Goal: Task Accomplishment & Management: Complete application form

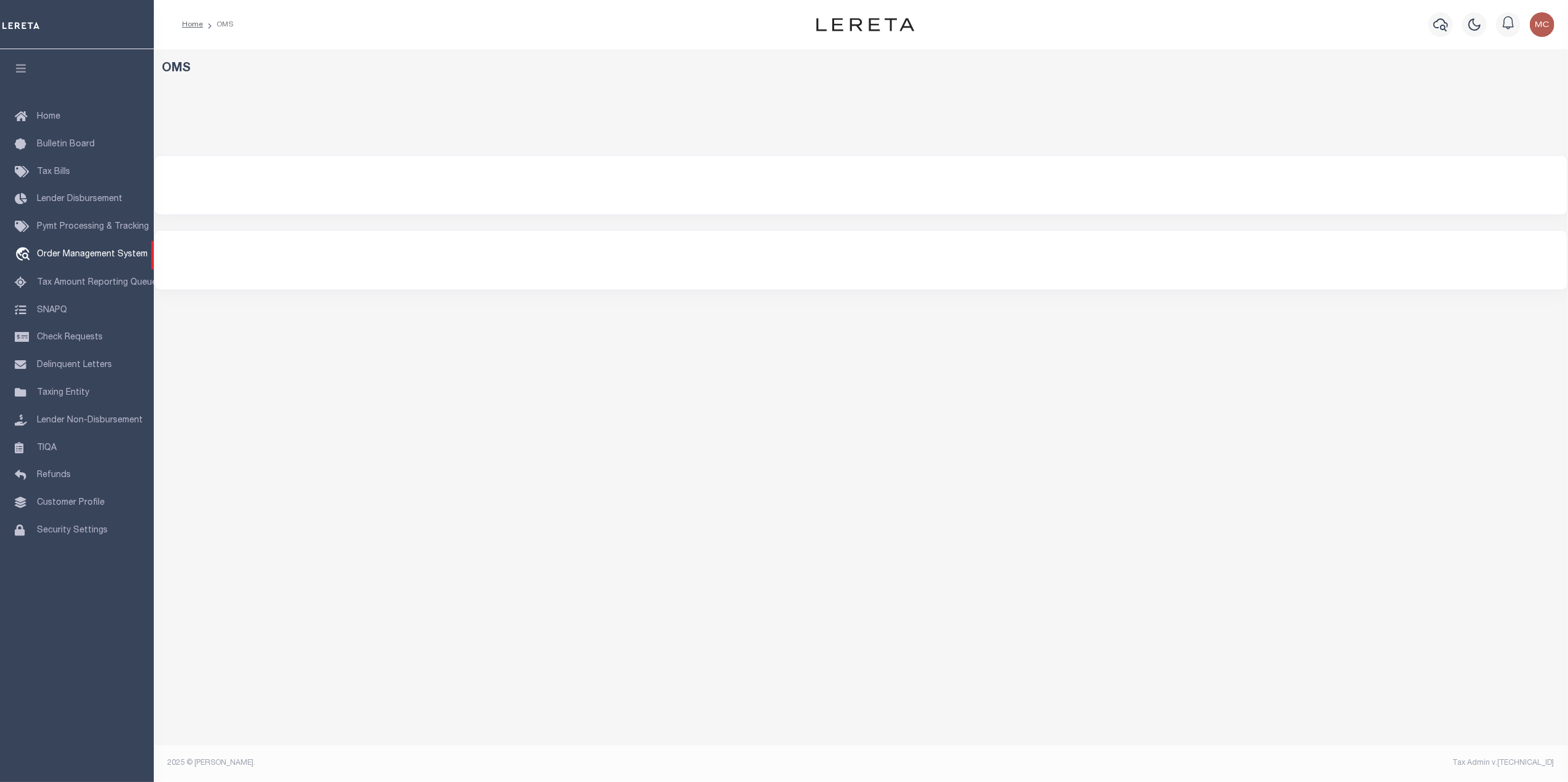
select select "200"
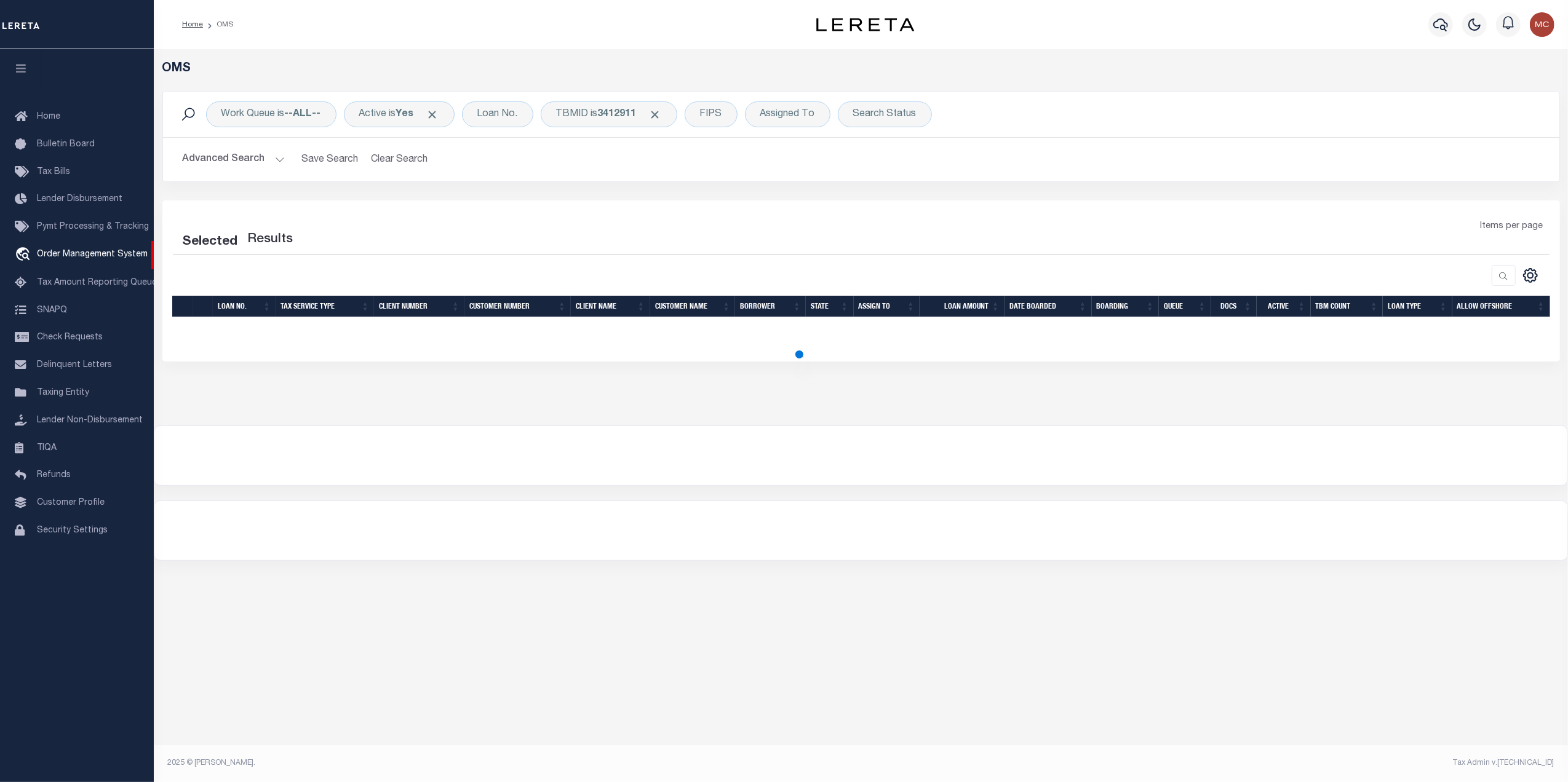
select select "200"
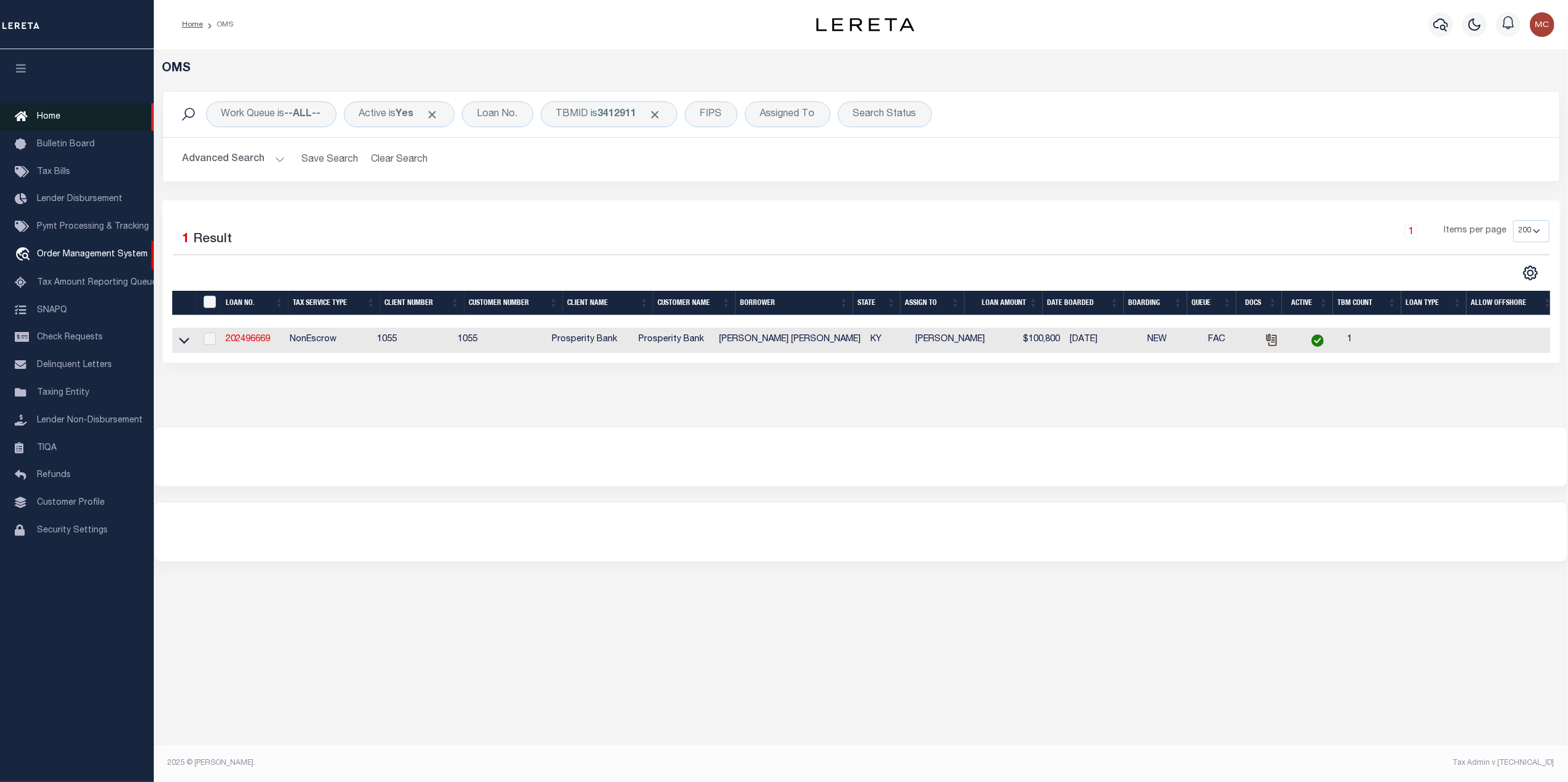
click at [42, 113] on span "Home" at bounding box center [49, 116] width 23 height 9
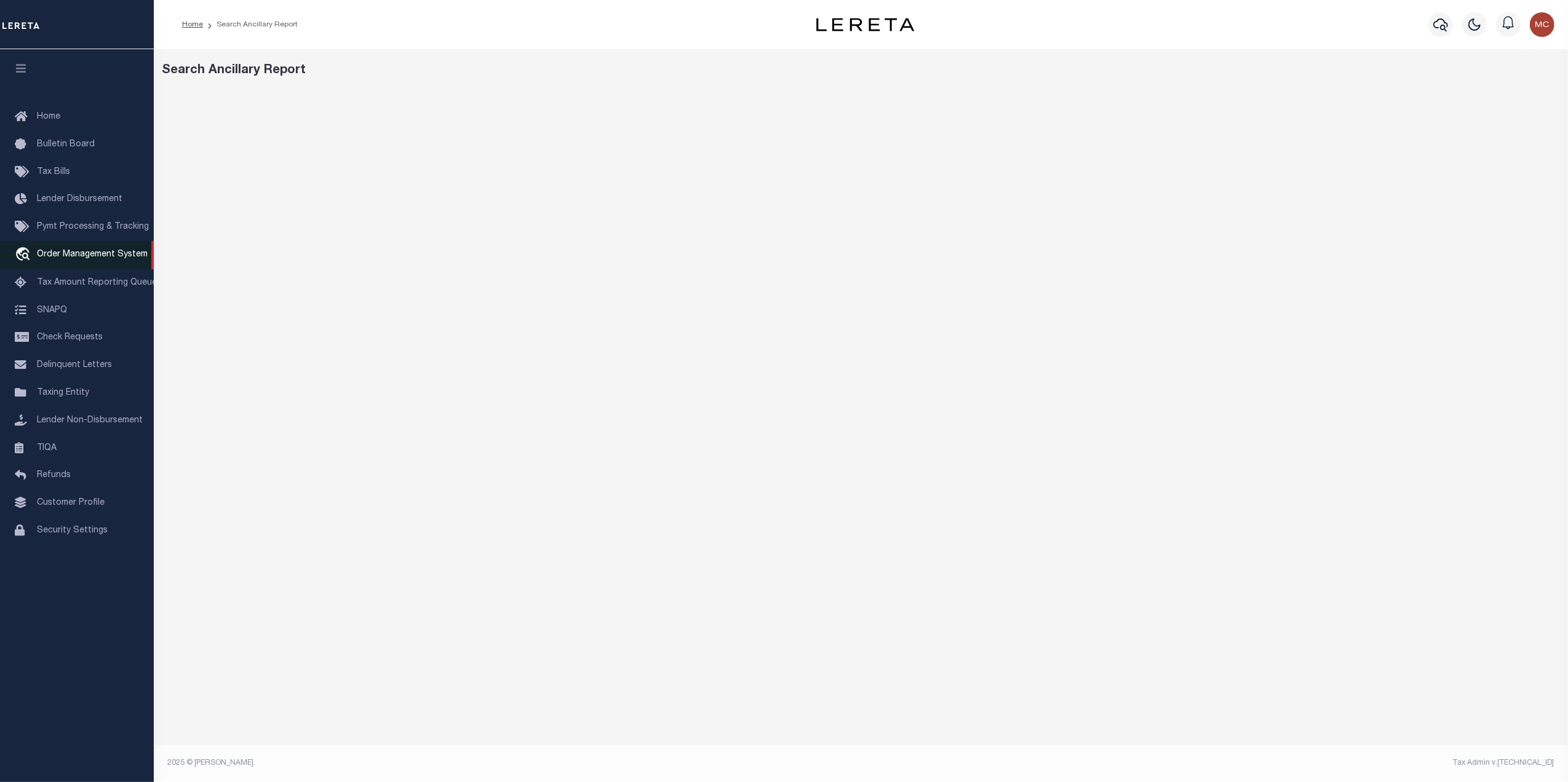
click at [69, 252] on span "Order Management System" at bounding box center [92, 254] width 111 height 9
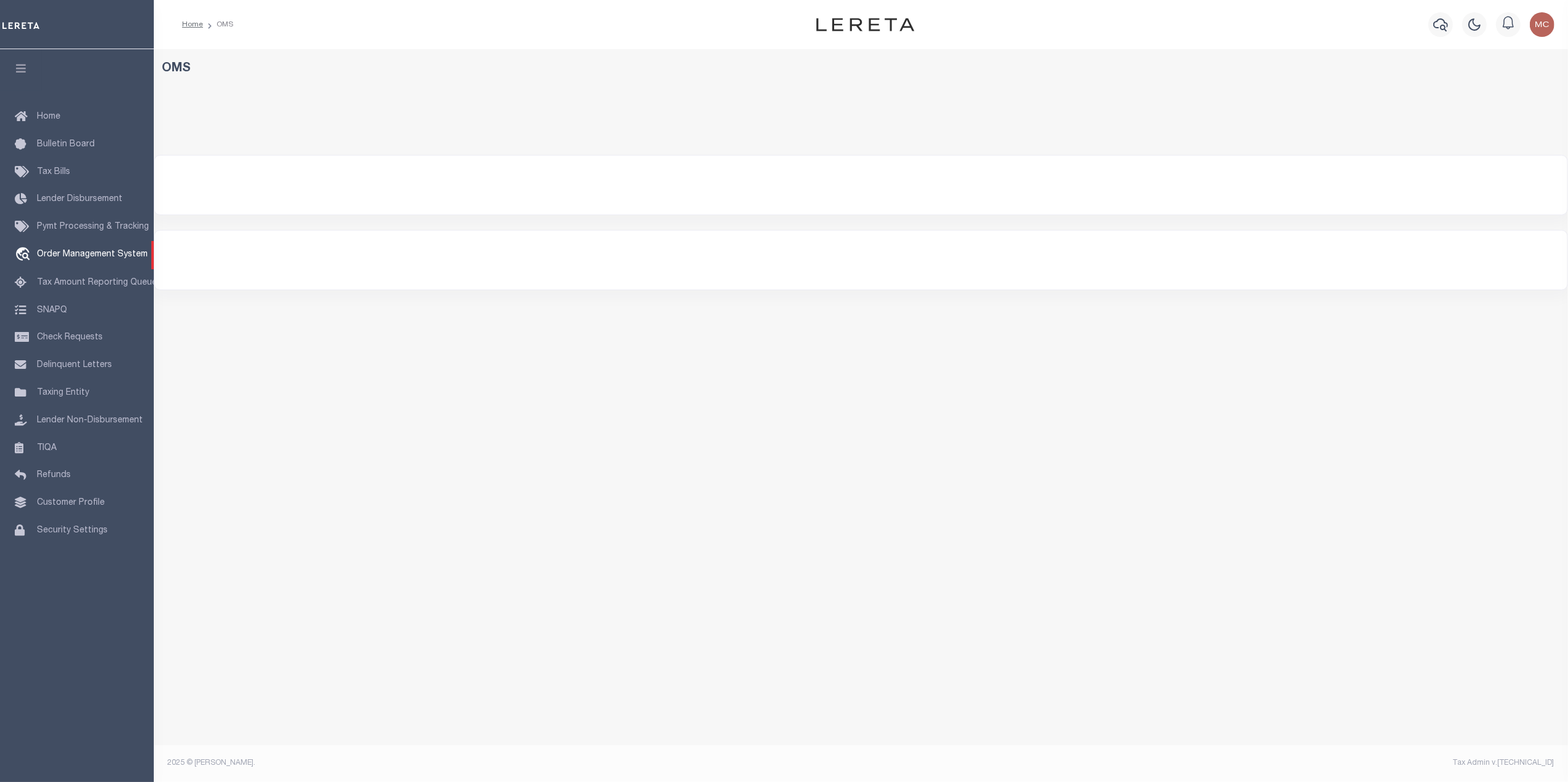
select select "200"
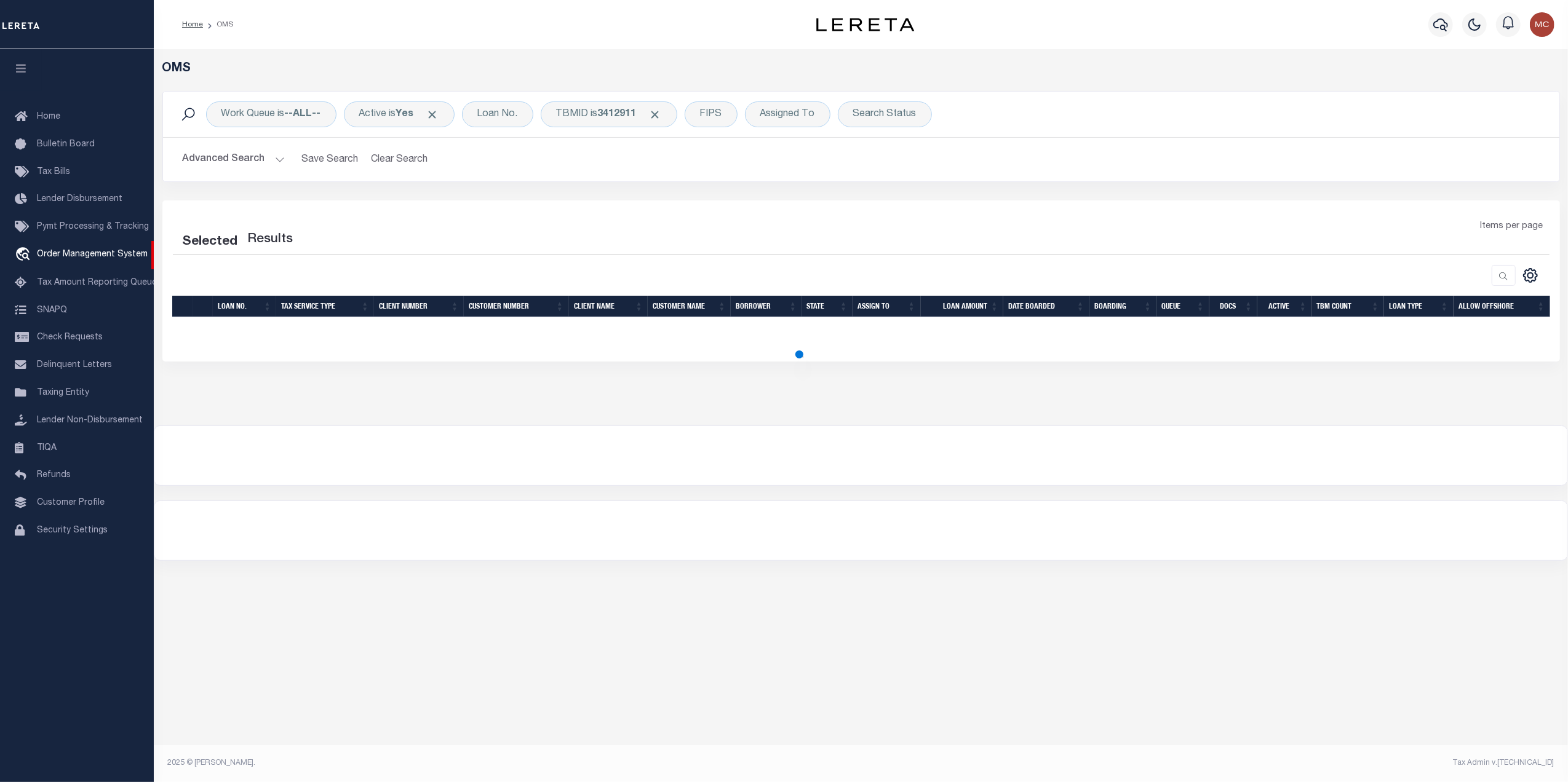
select select "200"
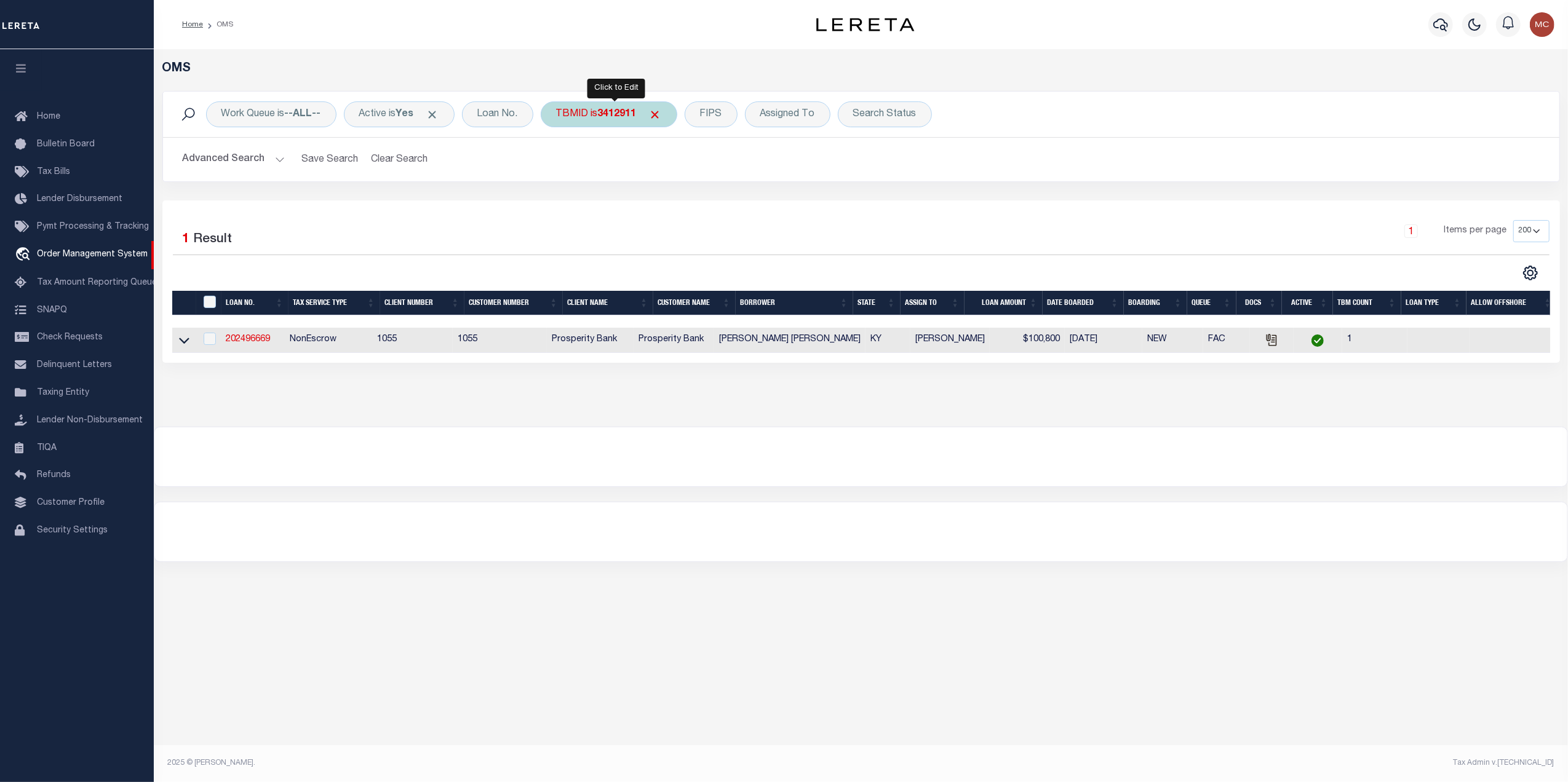
click at [580, 119] on div "TBMID is 3412911" at bounding box center [609, 114] width 136 height 26
type input "3345703"
click at [720, 200] on input "Apply" at bounding box center [719, 196] width 36 height 20
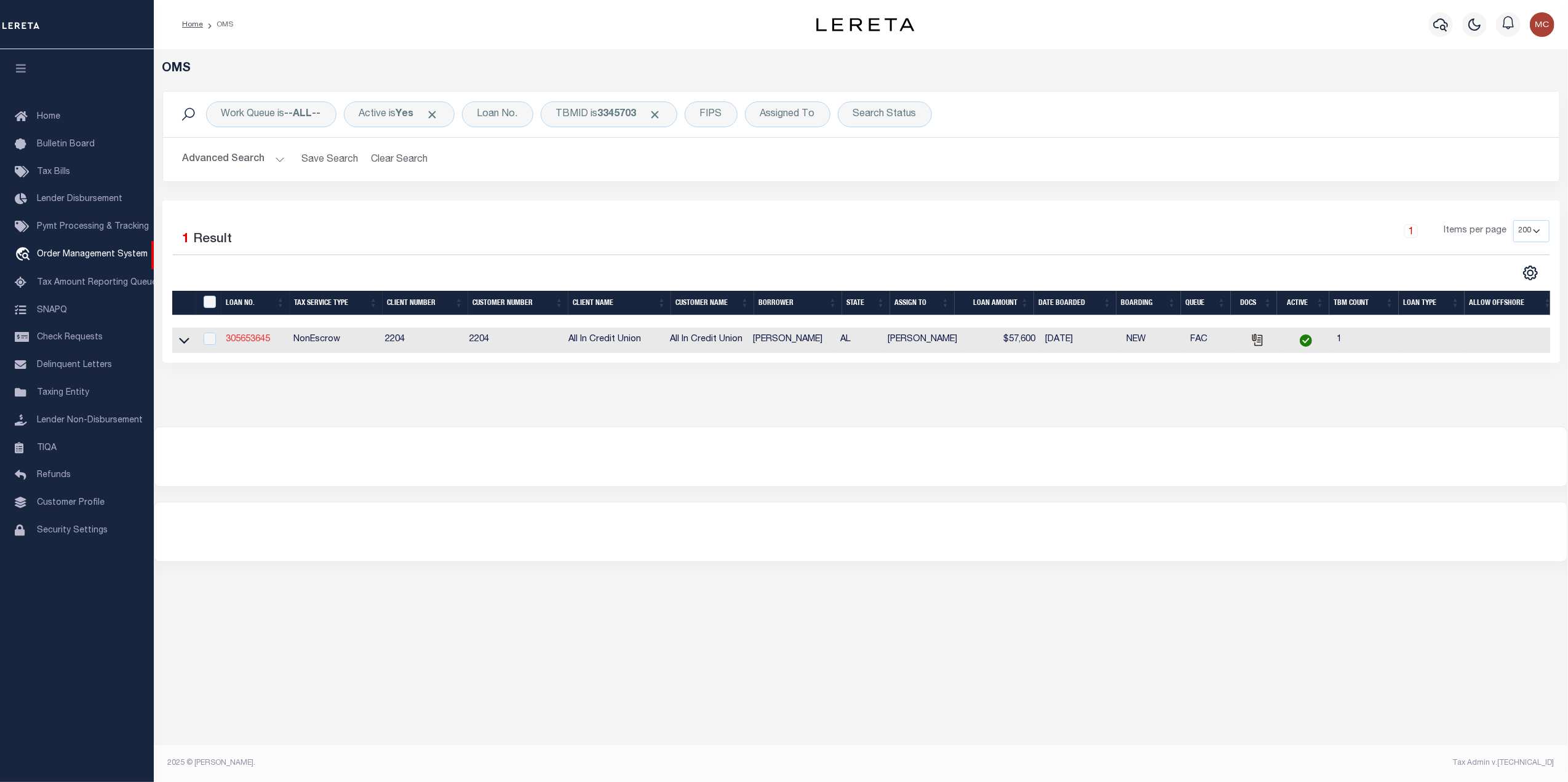
click at [248, 343] on link "305653645" at bounding box center [248, 339] width 44 height 9
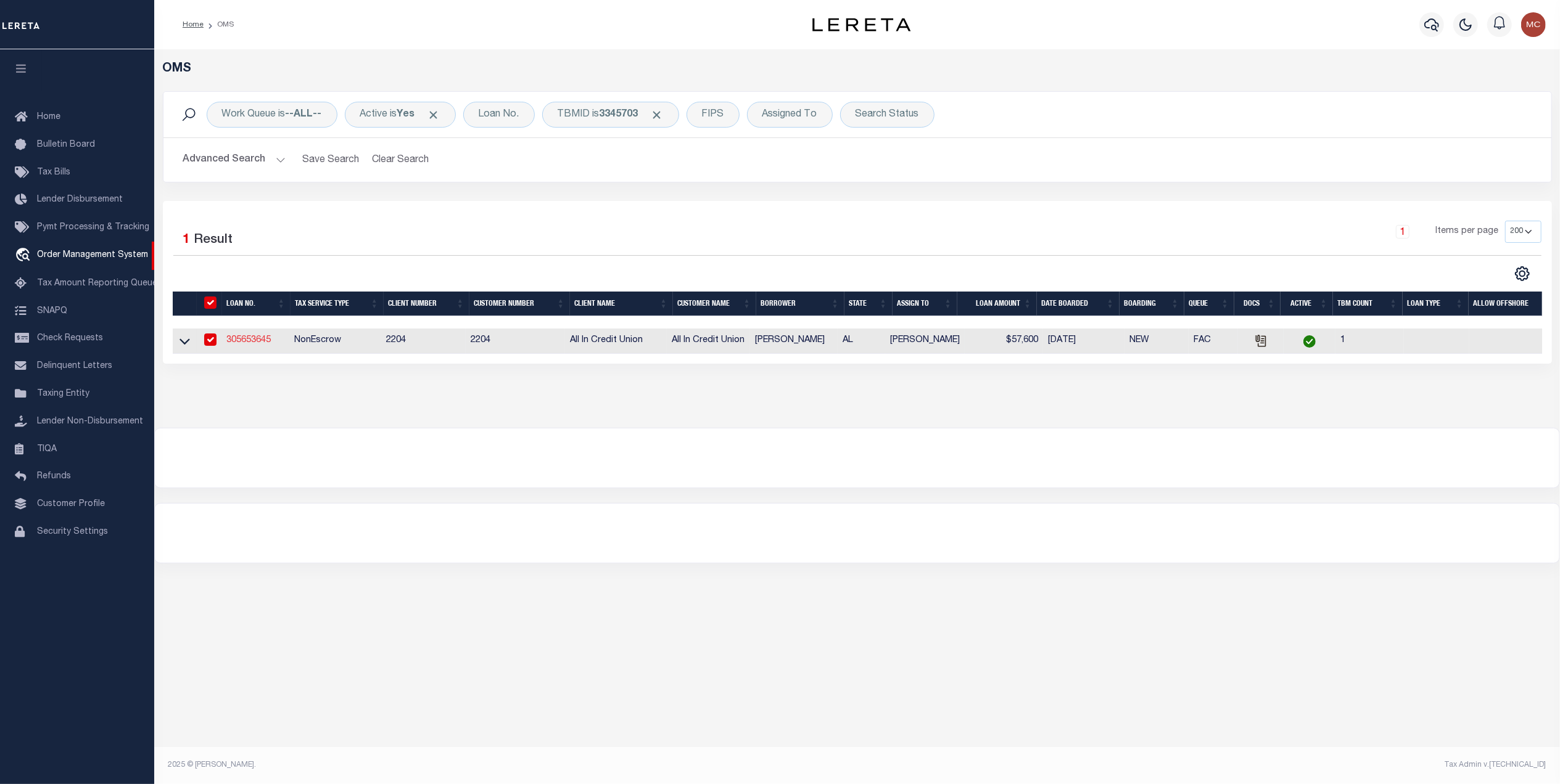
type input "305653645"
type input "Blake Chappell"
select select
select select "NonEscrow"
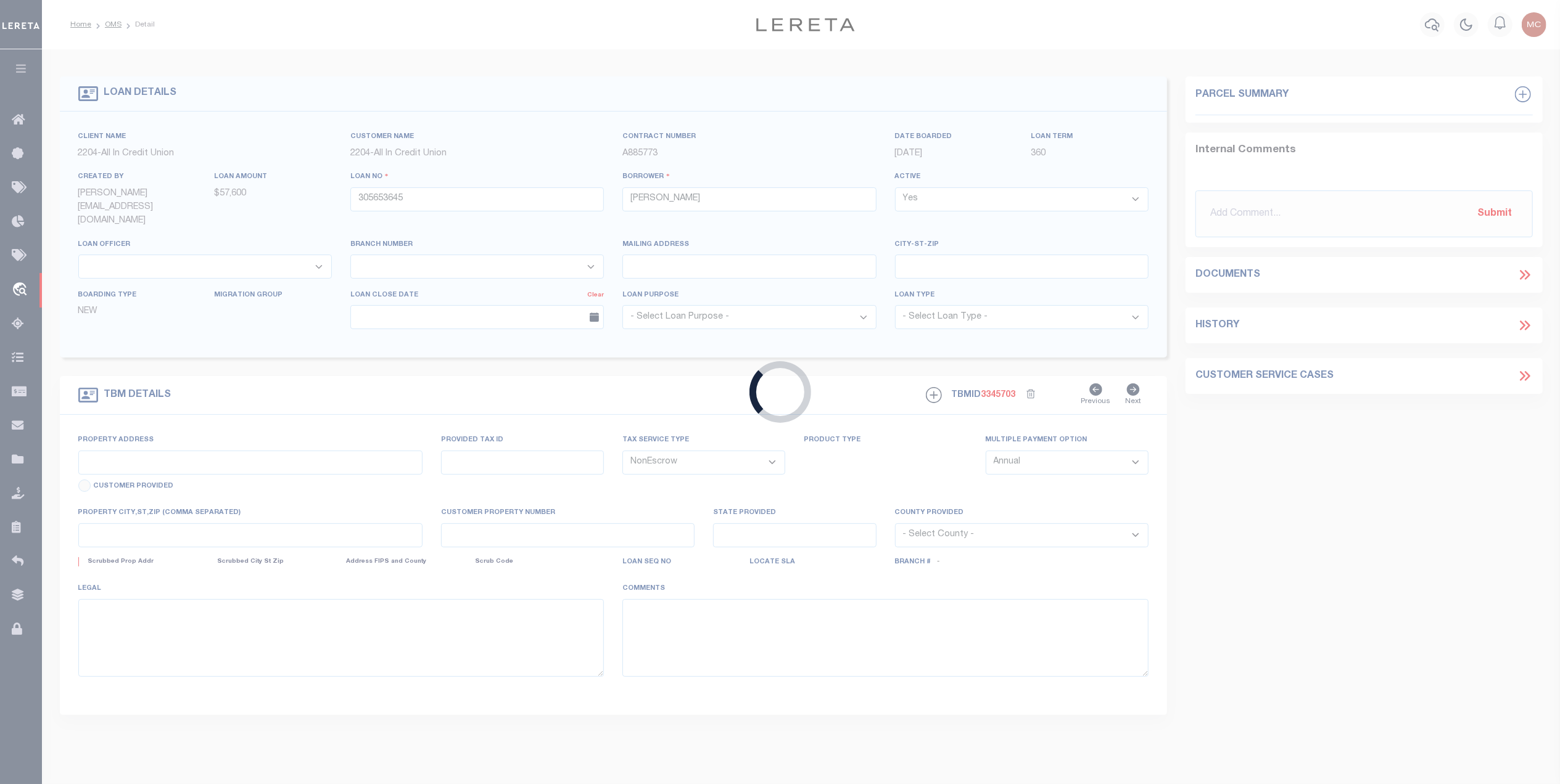
type input "0 County RD 156"
type input "part of parcel 09-05-22-0-000-005.000"
select select
type input "Enterprise AL 36330"
type input "AL"
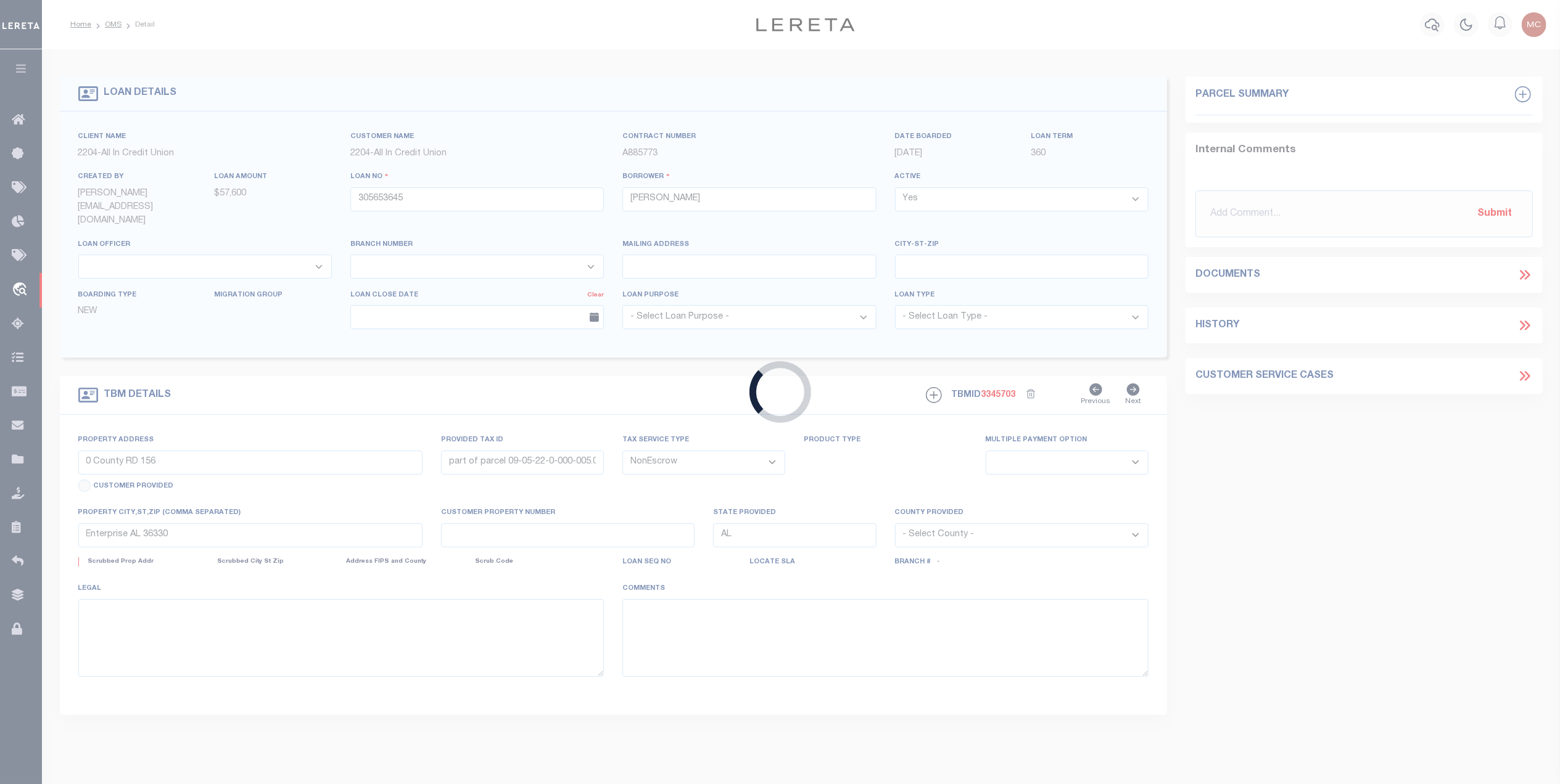
select select "Coffee"
select select "44319"
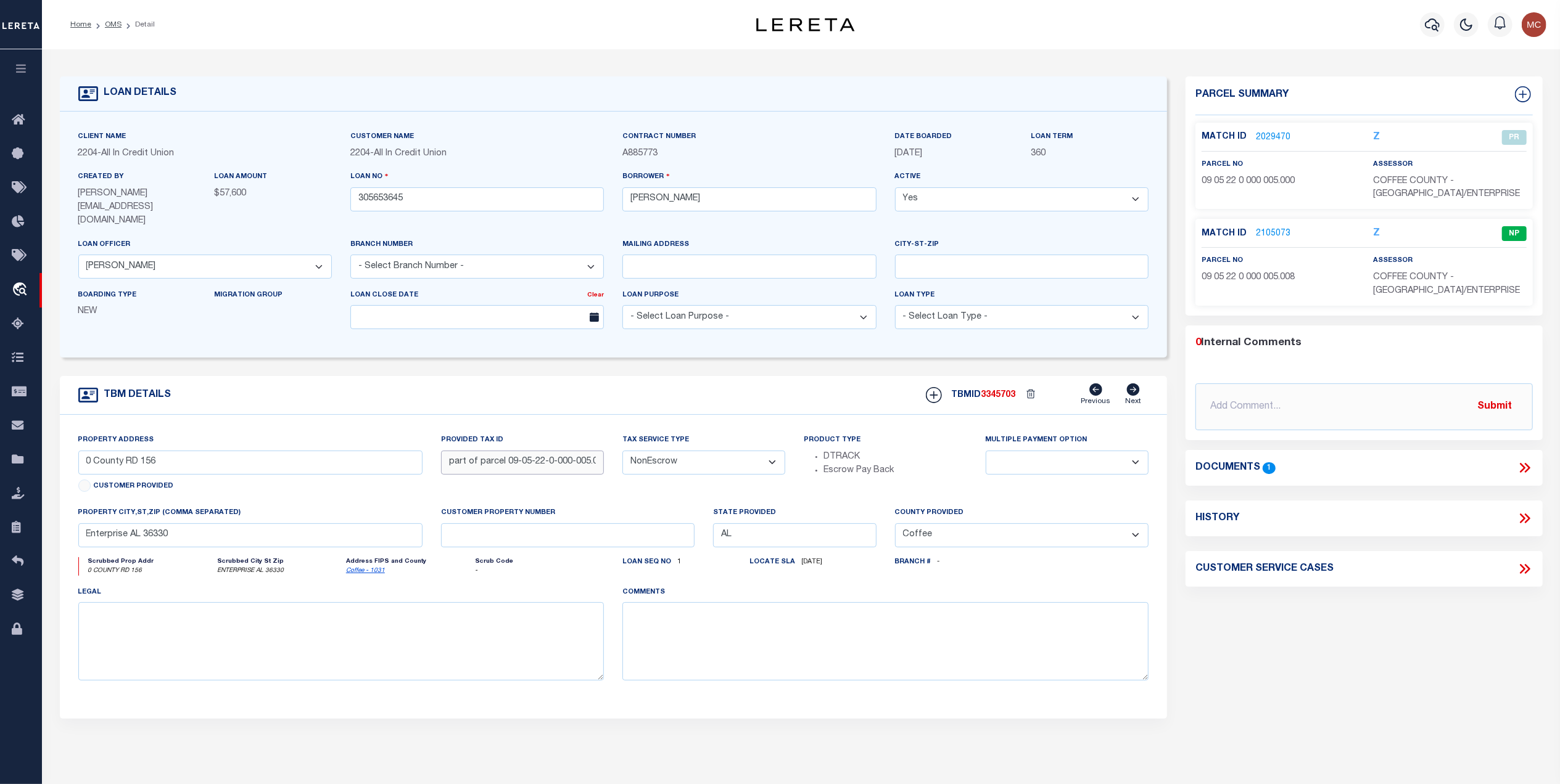
click at [535, 456] on input "part of parcel 09-05-22-0-000-005.000" at bounding box center [522, 462] width 163 height 24
click at [1261, 232] on link "2105073" at bounding box center [1273, 233] width 35 height 13
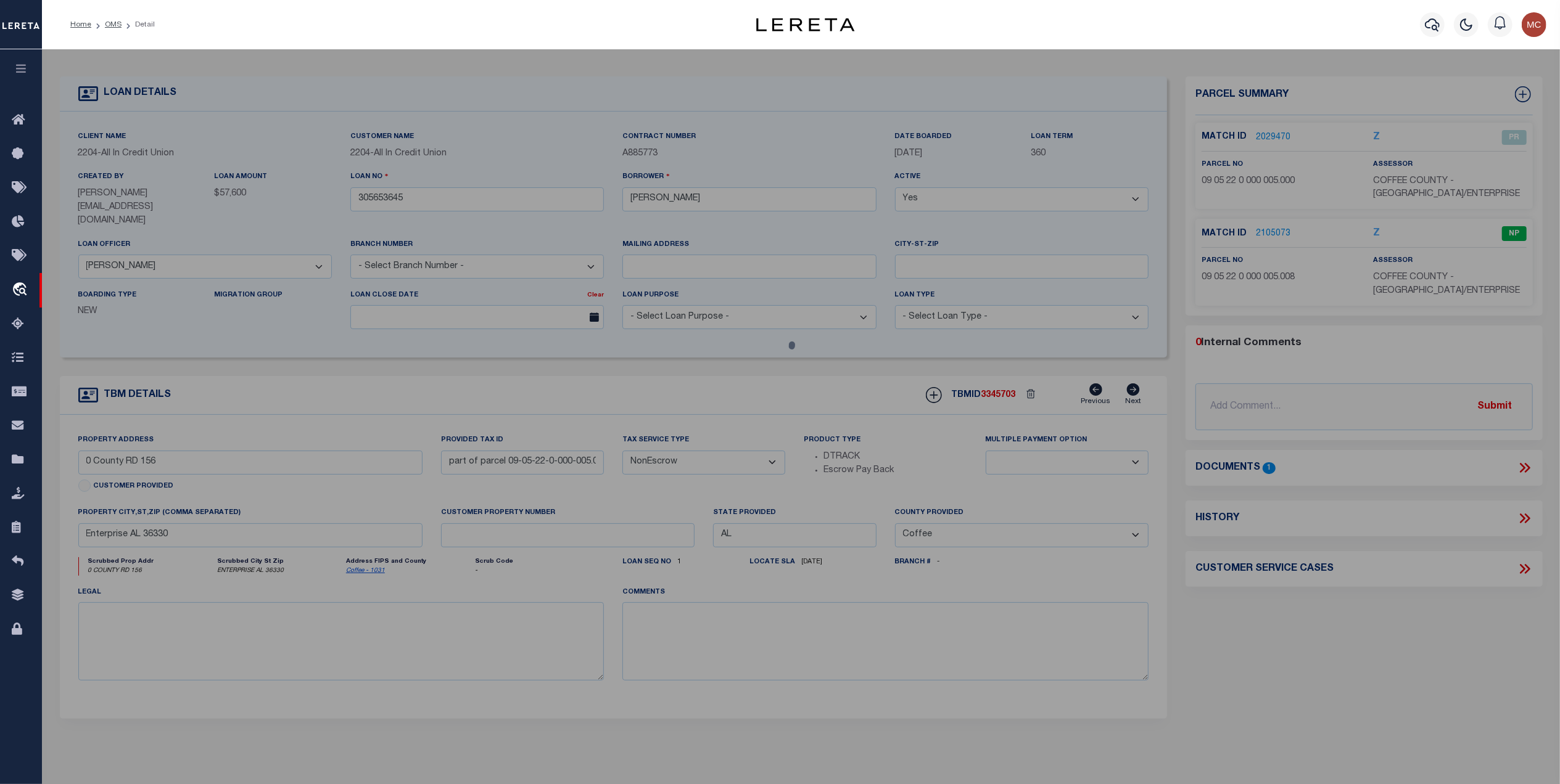
checkbox input "false"
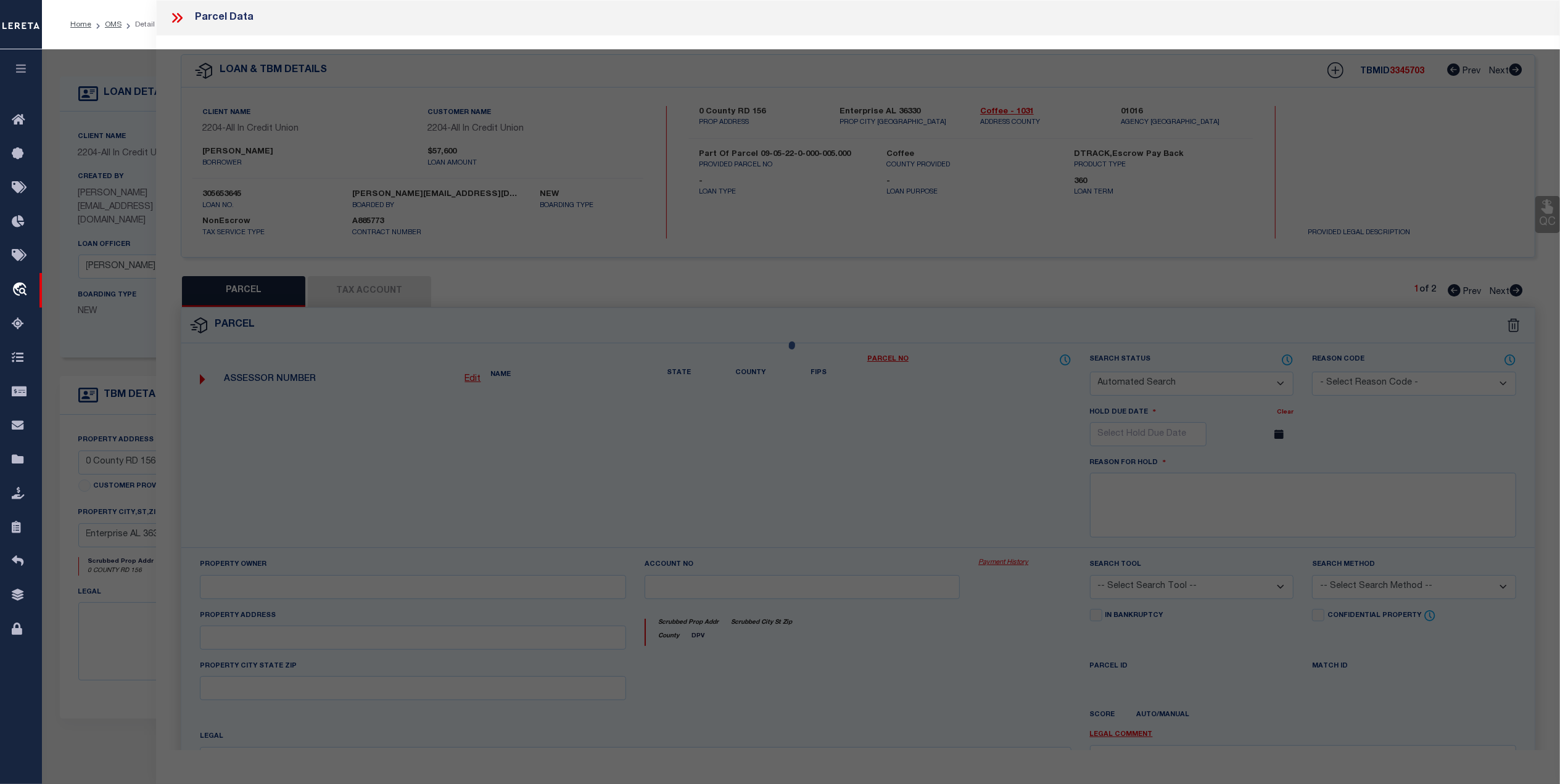
select select "NP"
select select "AGW"
select select
type input "0 County RD 156"
type textarea "MC reviewed on 5-5-25 and still new property. MC reviewed on 2-6-25 and still n…"
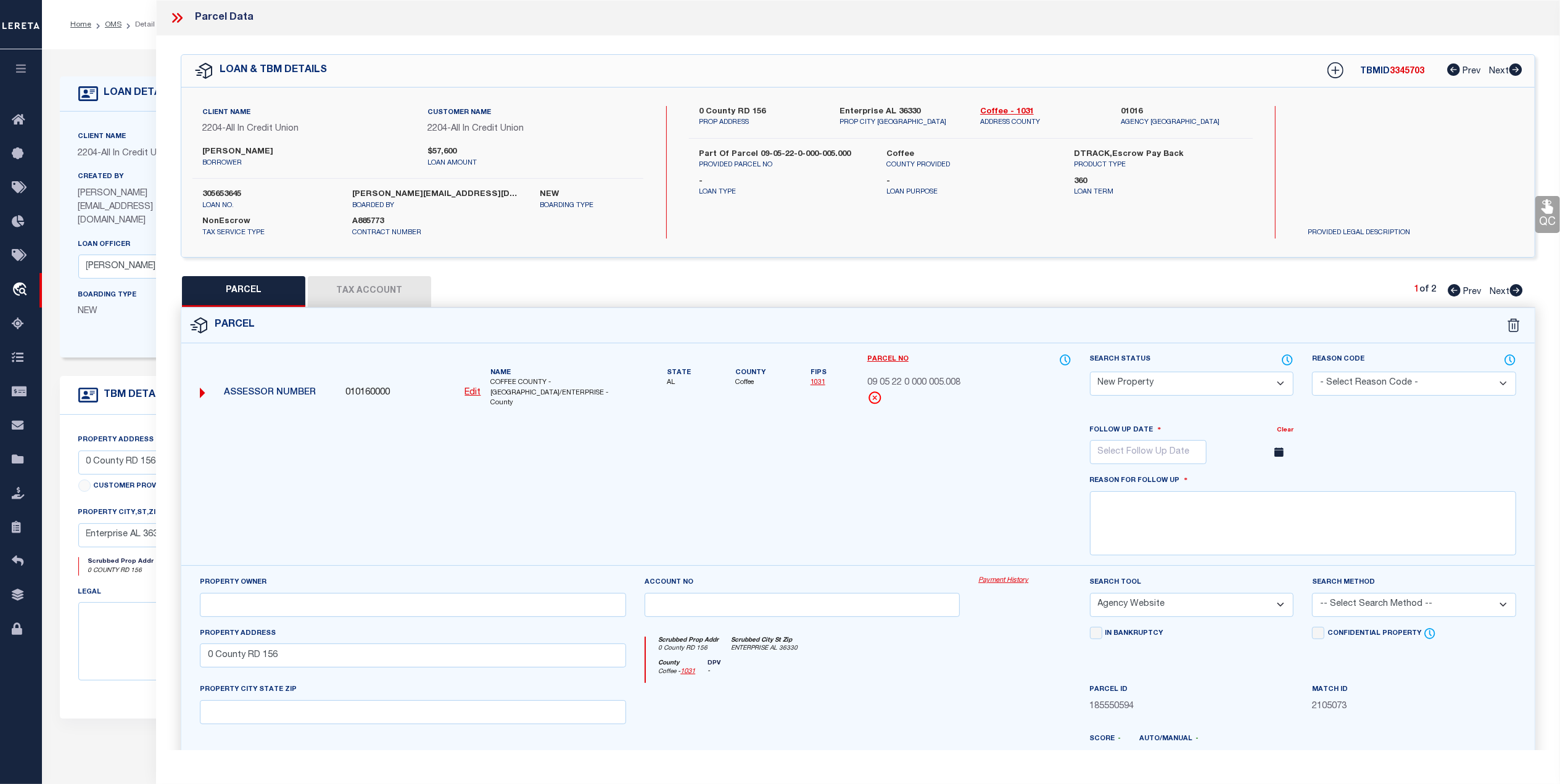
click at [814, 386] on link "1031" at bounding box center [818, 382] width 15 height 7
click at [171, 16] on icon at bounding box center [177, 18] width 16 height 16
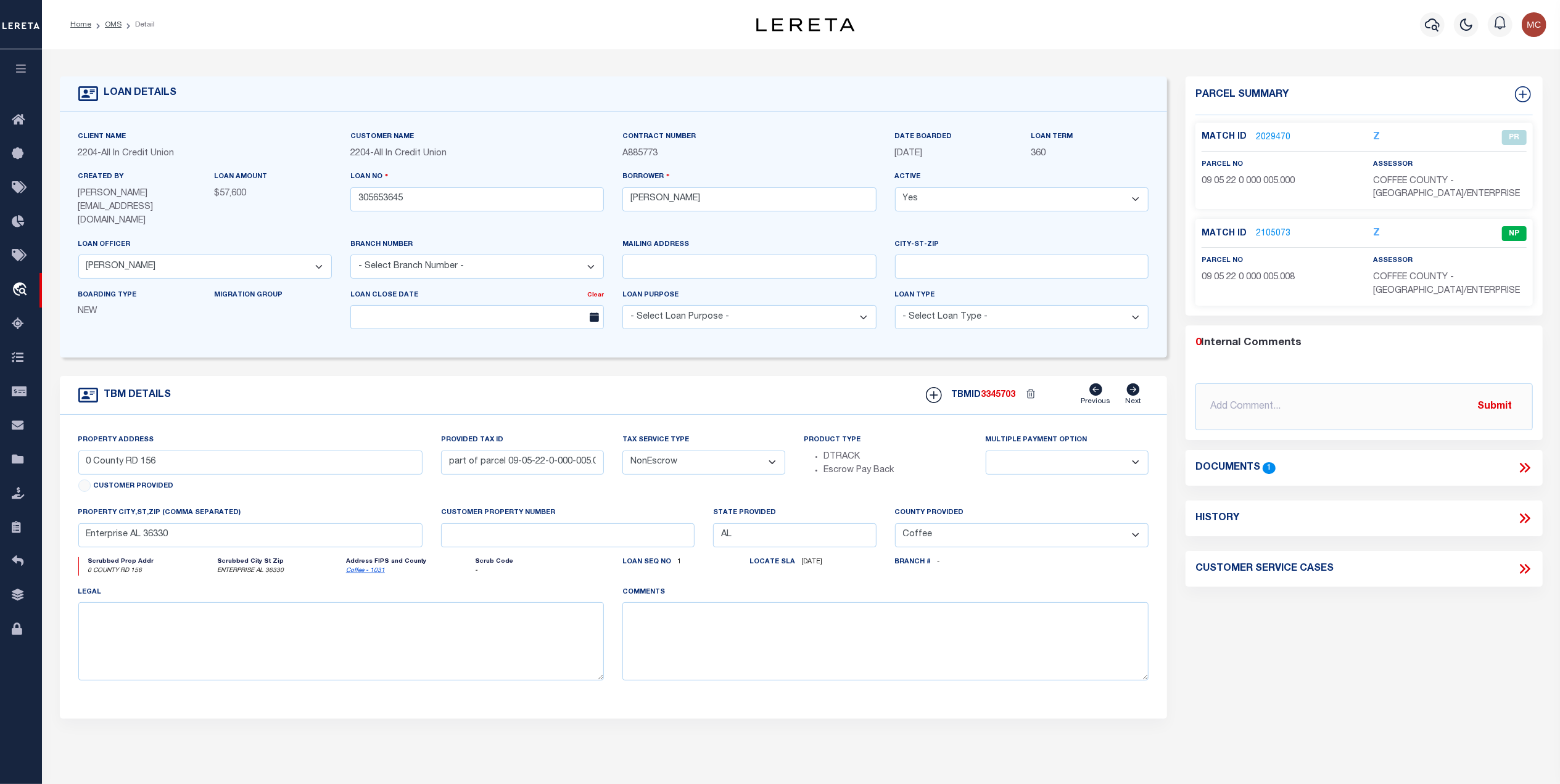
click at [1520, 471] on icon at bounding box center [1524, 468] width 16 height 16
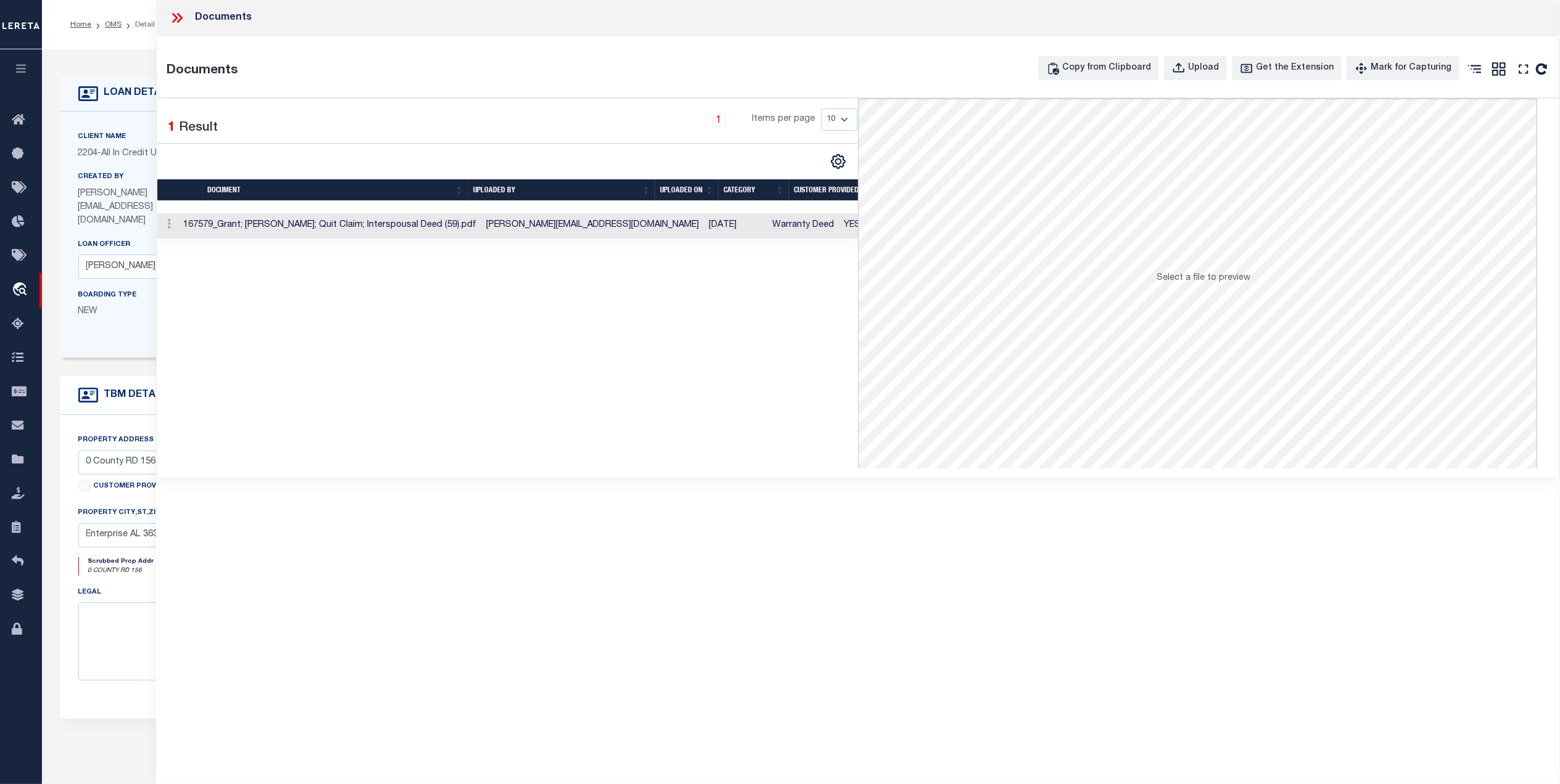
click at [704, 230] on td "04/04/2024" at bounding box center [735, 226] width 64 height 26
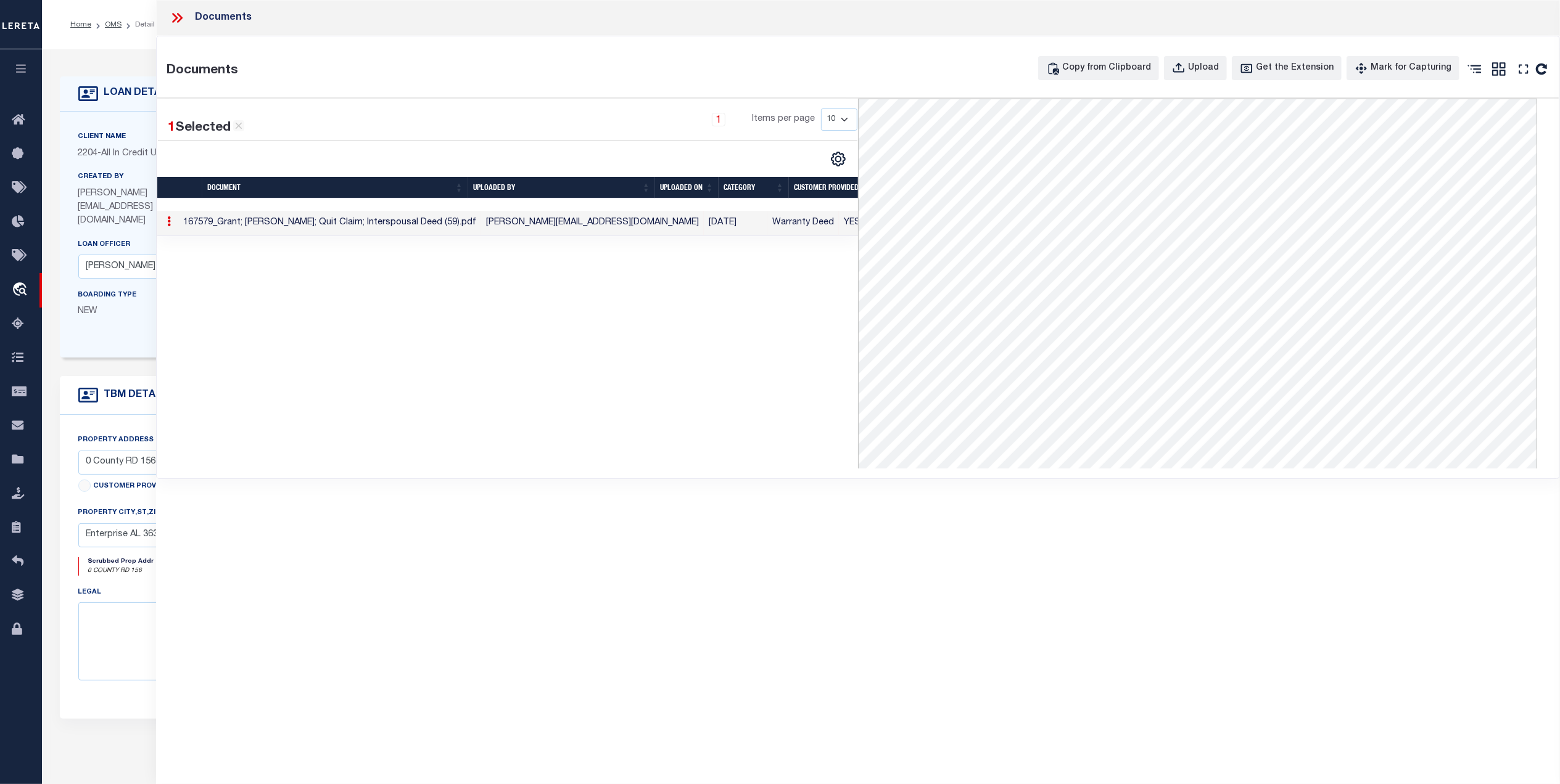
scroll to position [387, 0]
click at [185, 22] on div at bounding box center [182, 18] width 26 height 16
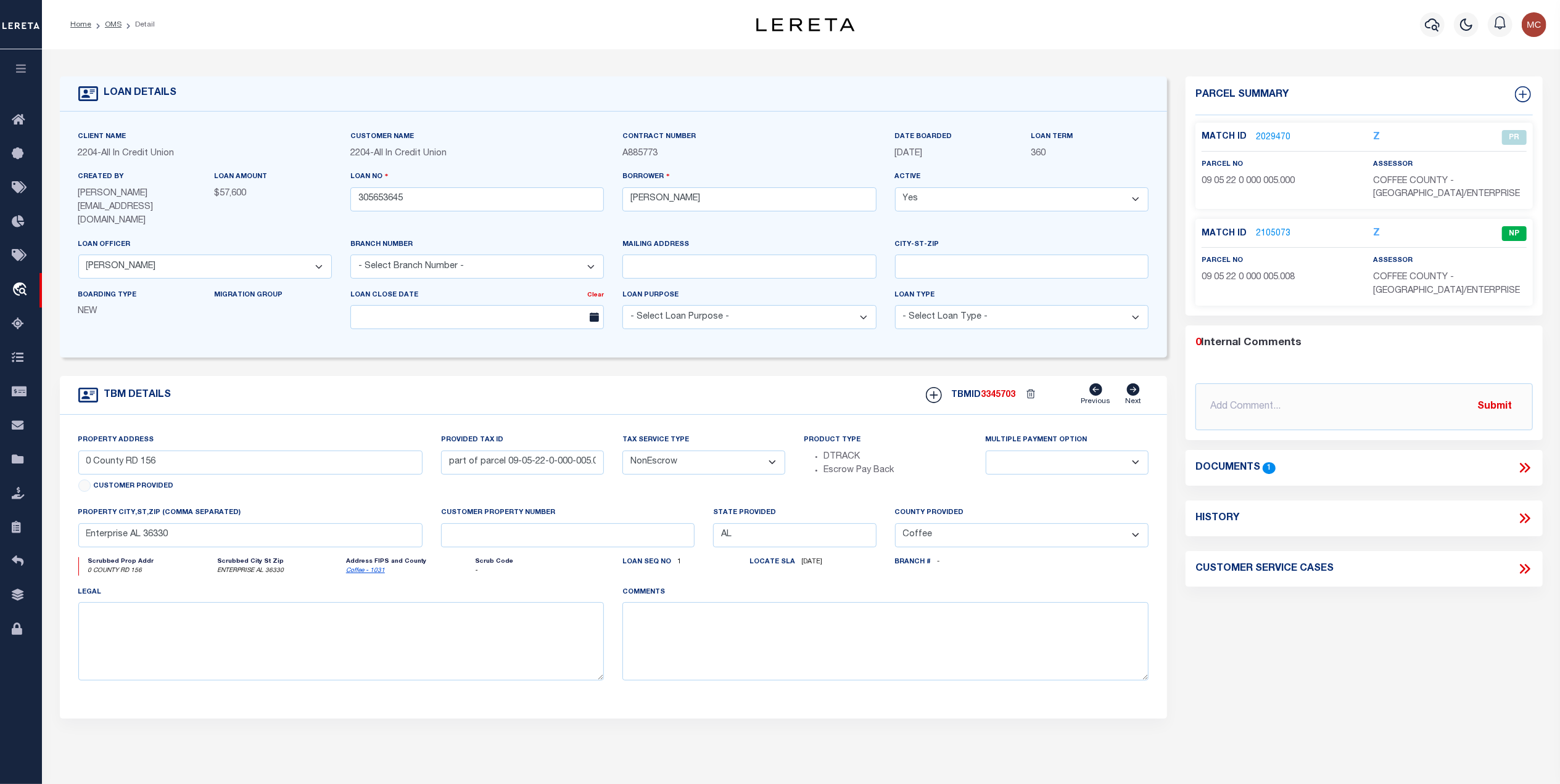
click at [1268, 230] on link "2105073" at bounding box center [1273, 233] width 35 height 13
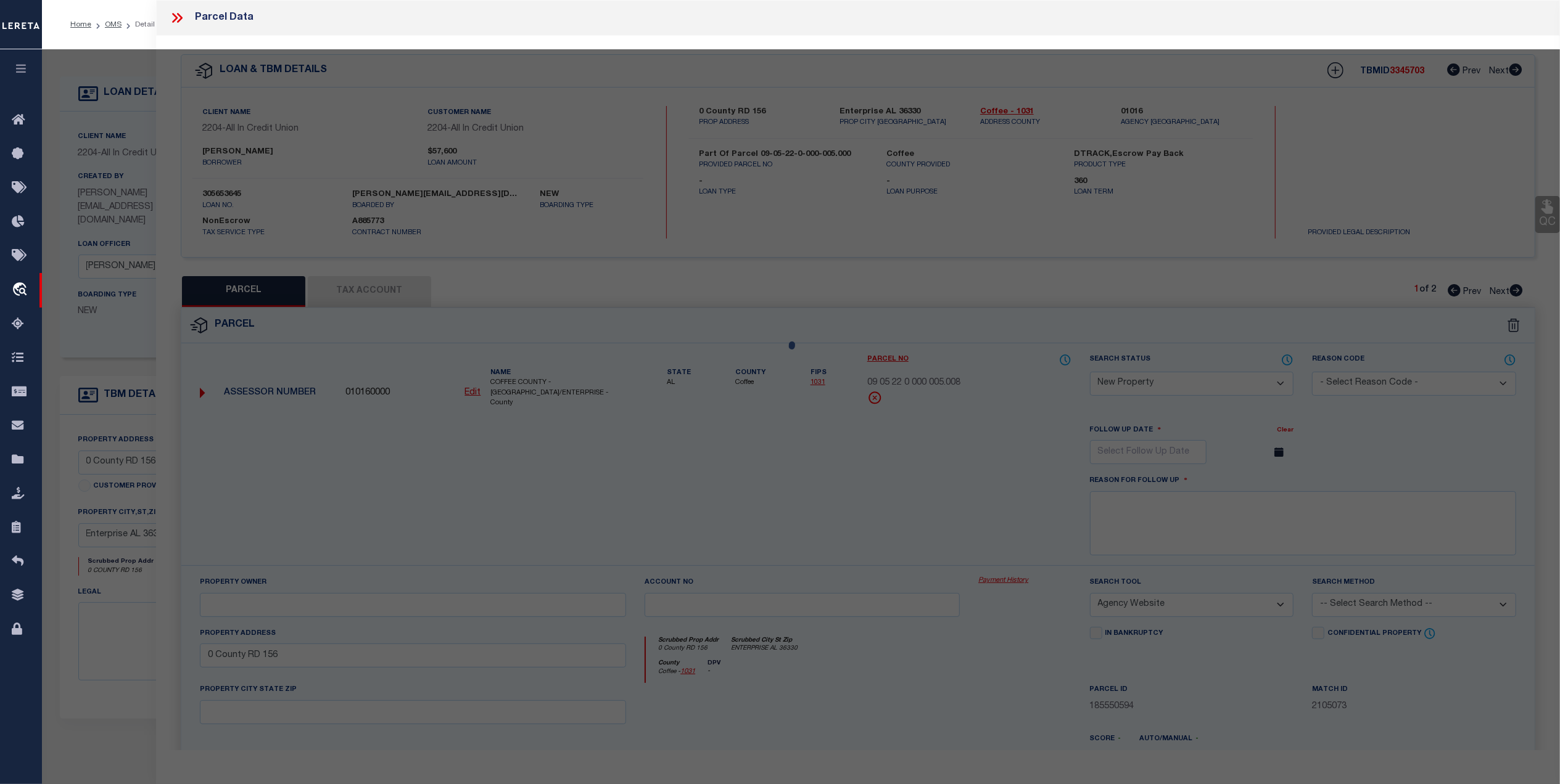
select select "AS"
select select
checkbox input "false"
select select "NP"
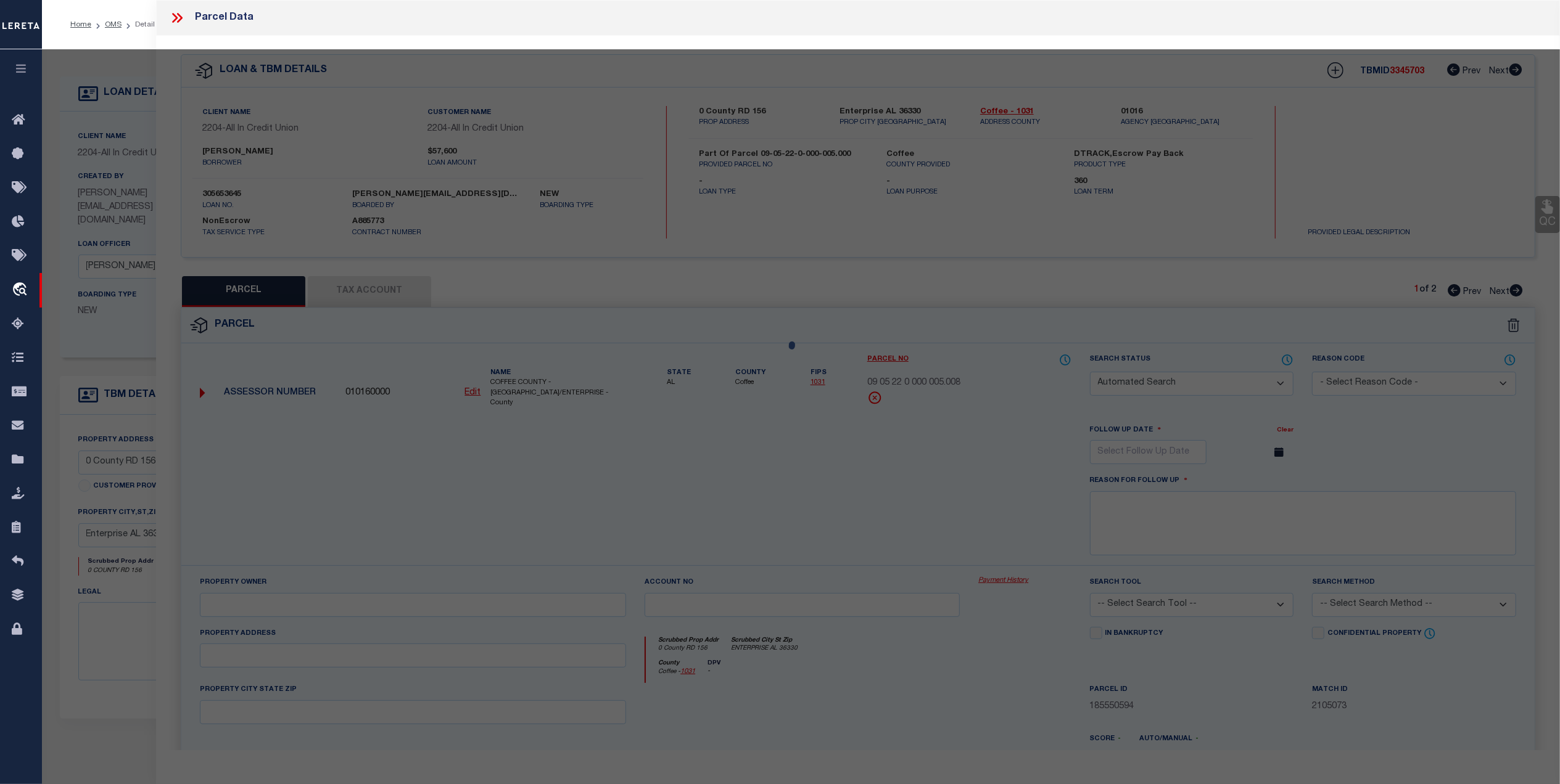
select select "AGW"
select select
type input "0 County RD 156"
type textarea "MC reviewed on 5-5-25 and still new property. MC reviewed on 2-6-25 and still n…"
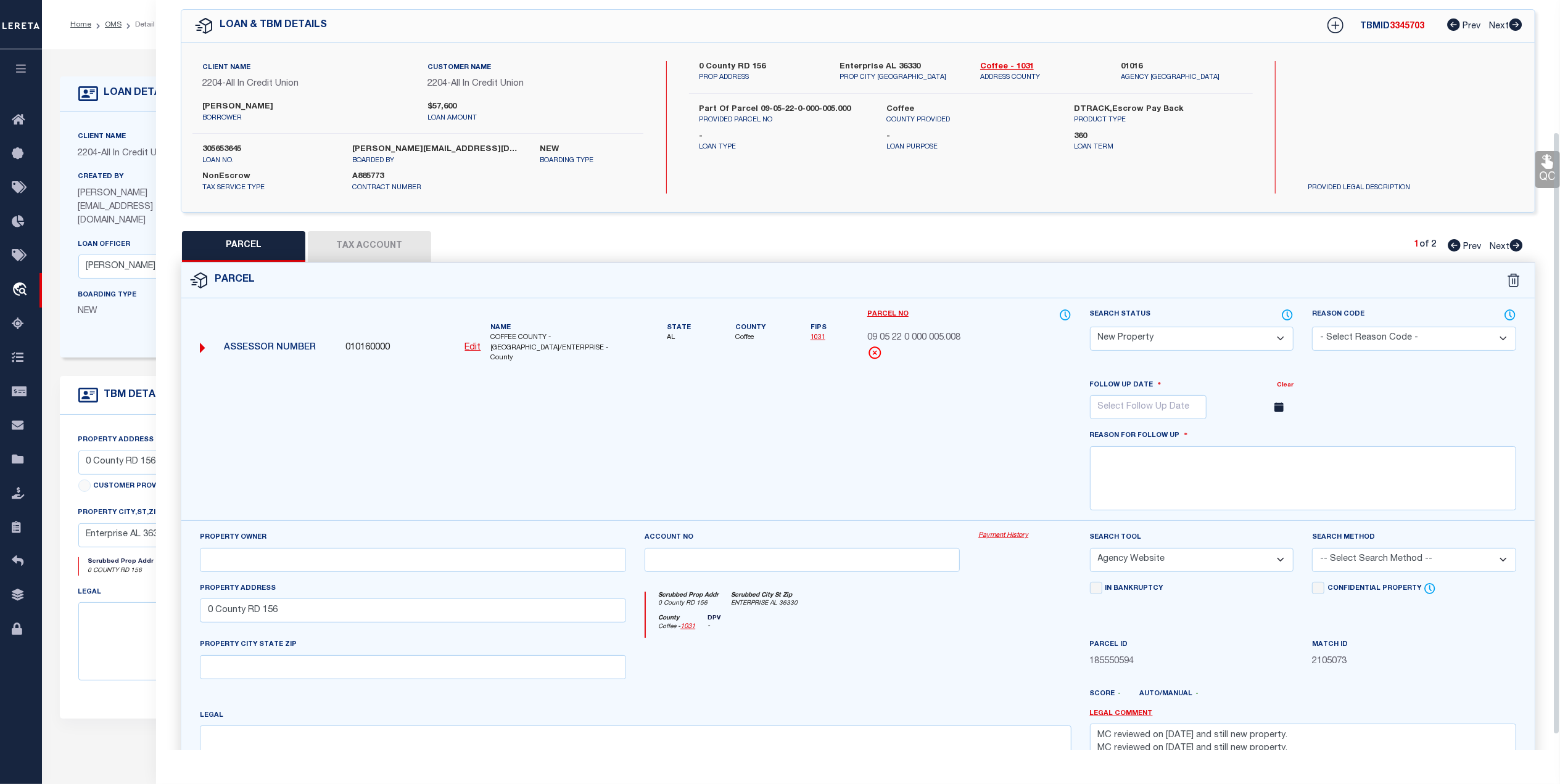
scroll to position [164, 0]
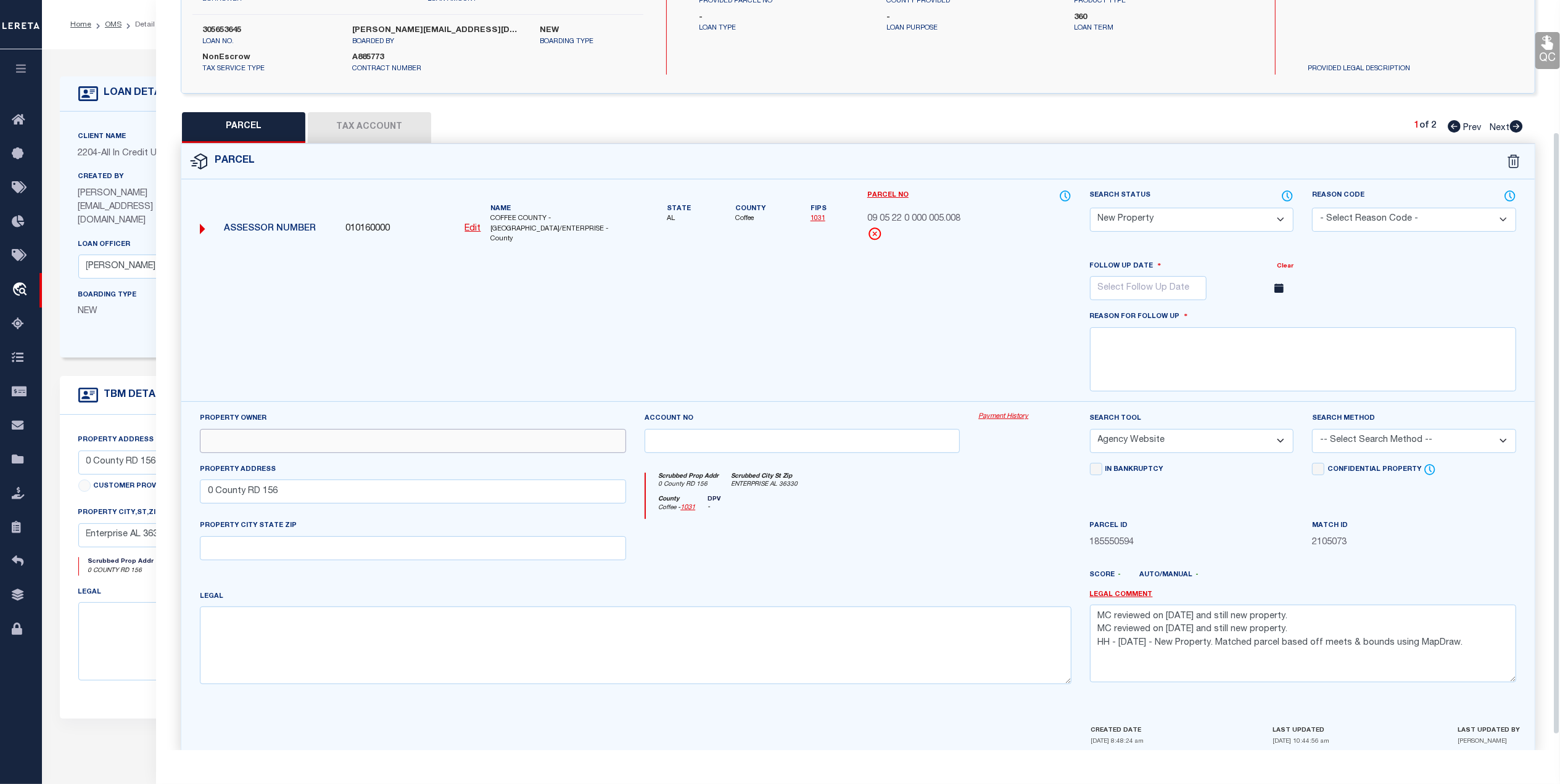
click at [407, 432] on input "text" at bounding box center [413, 440] width 426 height 24
paste input "CHAPPELL BLAKE"
type input "CHAPPELL BLAKE"
click at [808, 545] on div at bounding box center [802, 544] width 334 height 50
drag, startPoint x: 581, startPoint y: 675, endPoint x: 582, endPoint y: 663, distance: 12.0
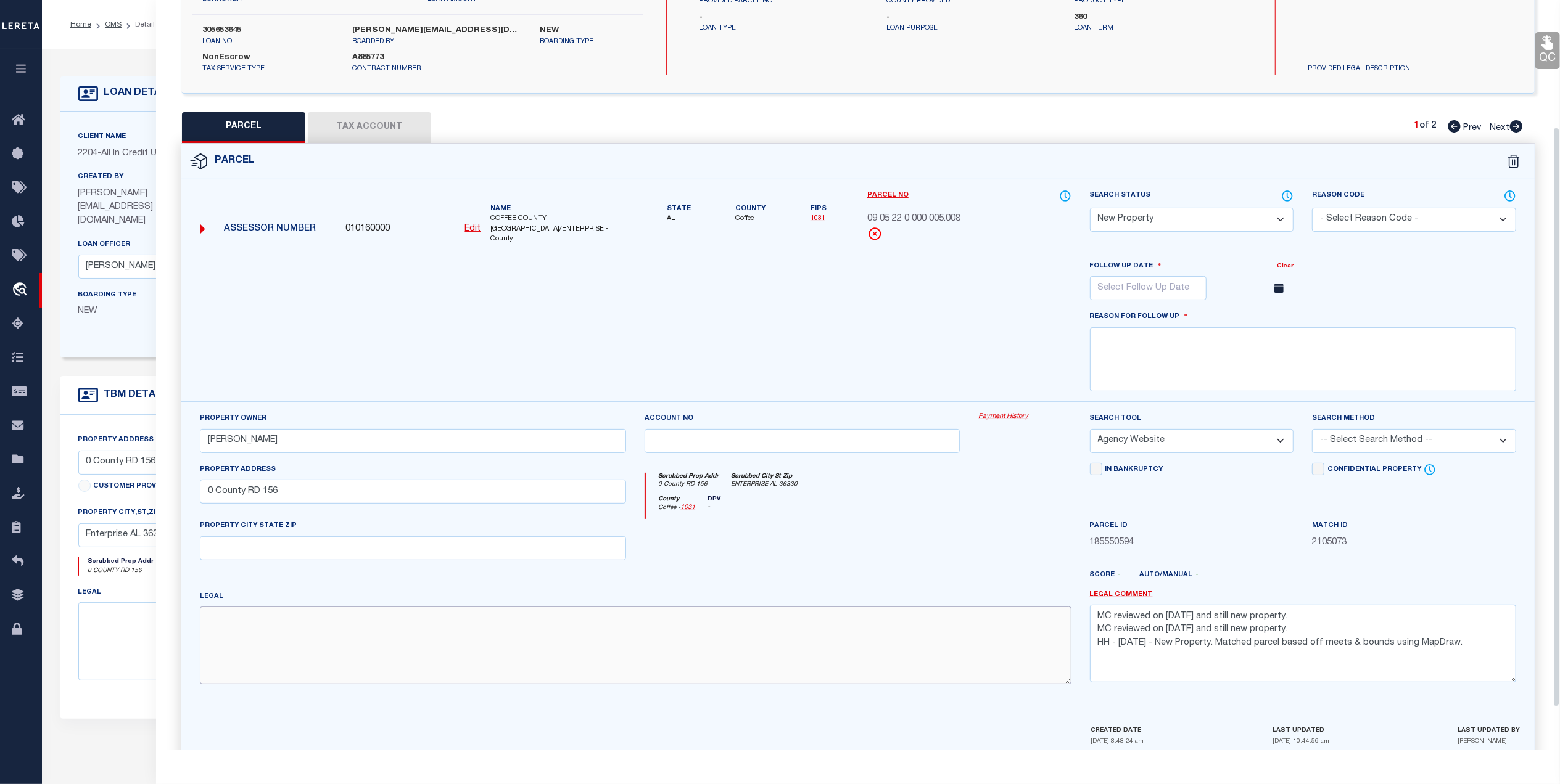
click at [581, 669] on textarea at bounding box center [635, 645] width 871 height 78
paste textarea "COM AT NW COR OF SEC TH S 1319.83 E 2636.64 S 31.41 TO POB. TH E 677.13 TO W RO…"
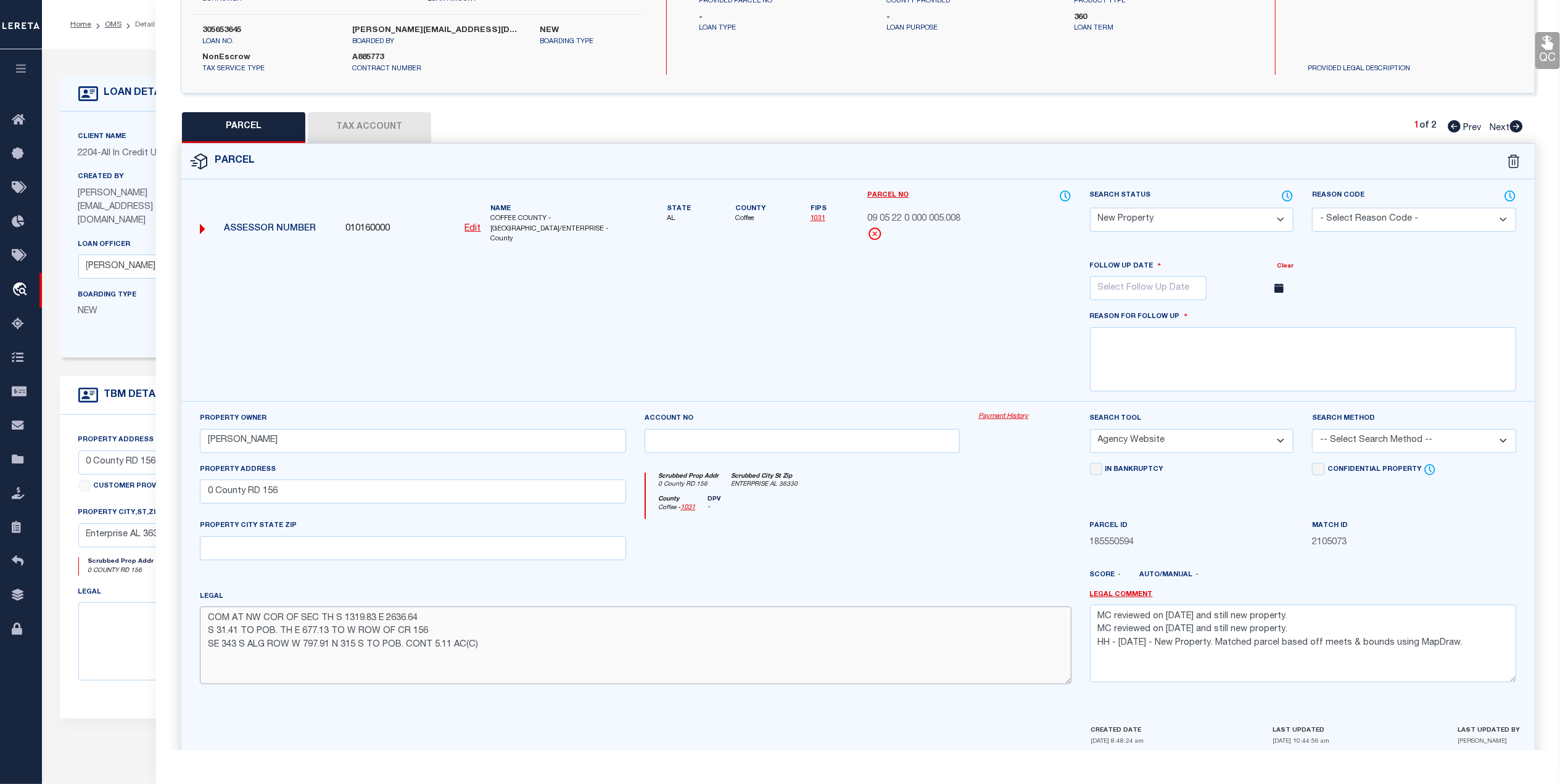
type textarea "COM AT NW COR OF SEC TH S 1319.83 E 2636.64 S 31.41 TO POB. TH E 677.13 TO W RO…"
drag, startPoint x: 929, startPoint y: 547, endPoint x: 501, endPoint y: 227, distance: 534.4
click at [929, 546] on div at bounding box center [802, 544] width 334 height 50
click at [386, 136] on button "Tax Account" at bounding box center [369, 128] width 123 height 31
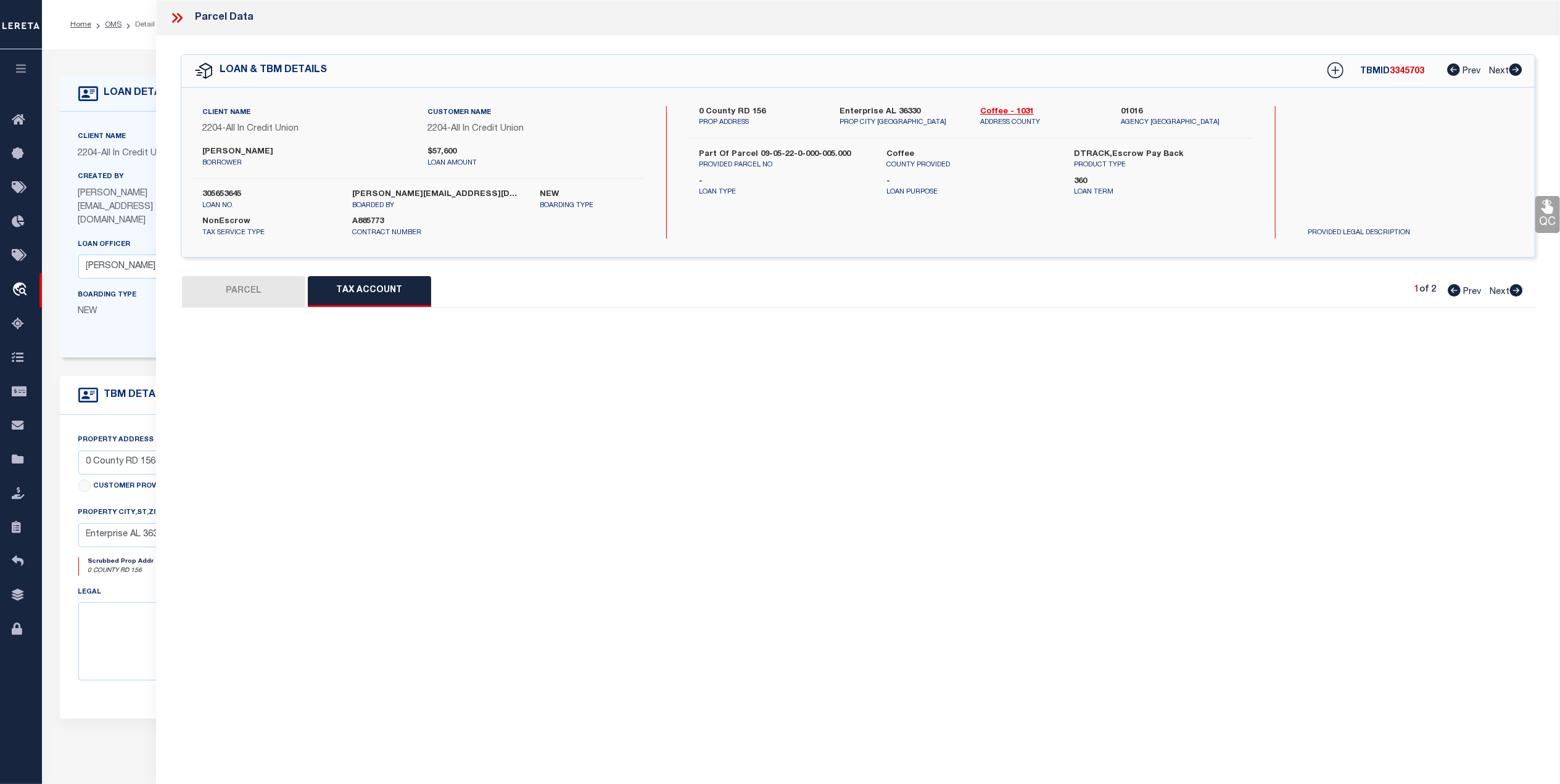
scroll to position [0, 0]
select select "100"
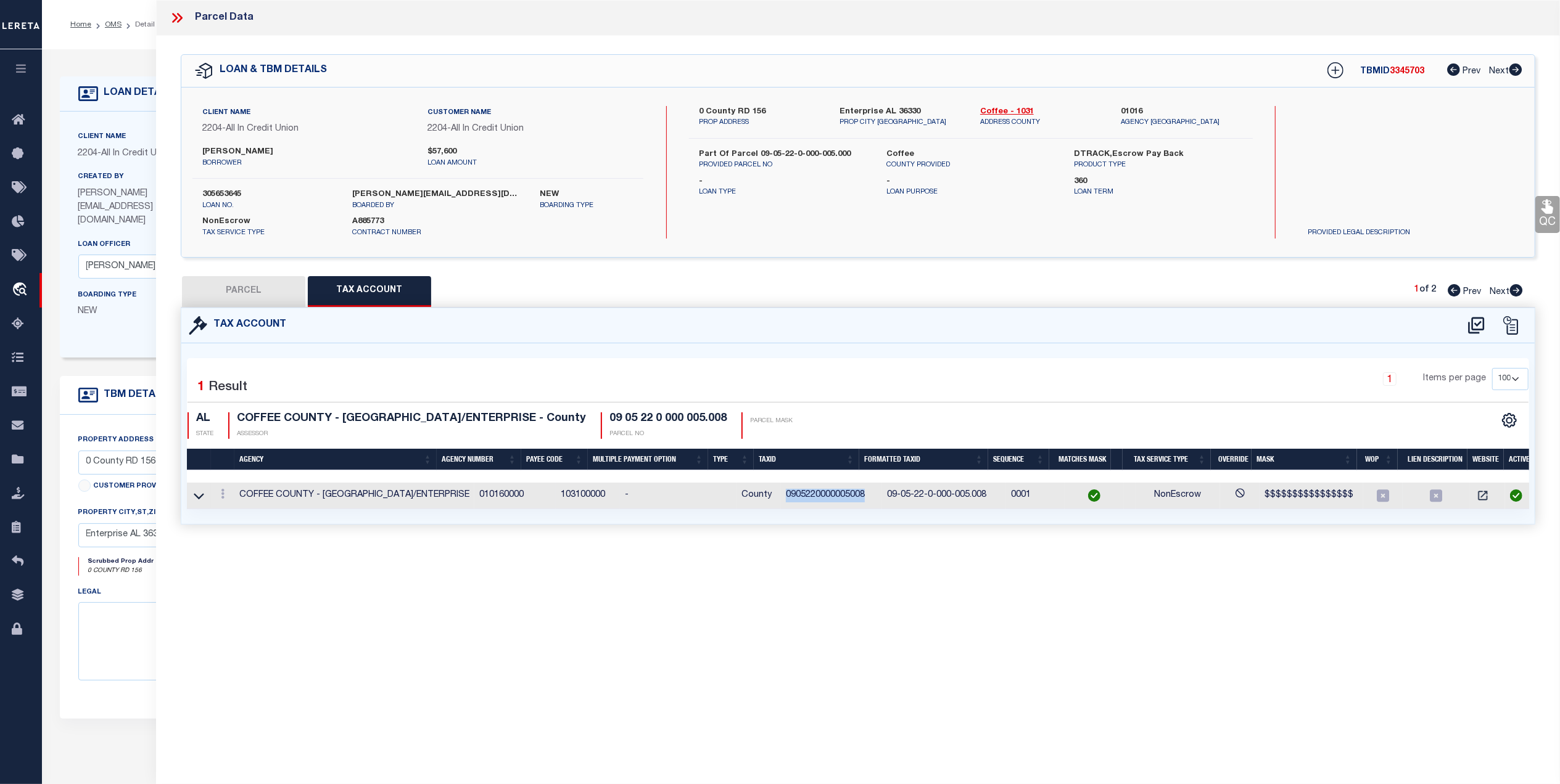
drag, startPoint x: 847, startPoint y: 498, endPoint x: 759, endPoint y: 502, distance: 88.1
click at [780, 502] on td "0905220000005008" at bounding box center [831, 496] width 101 height 26
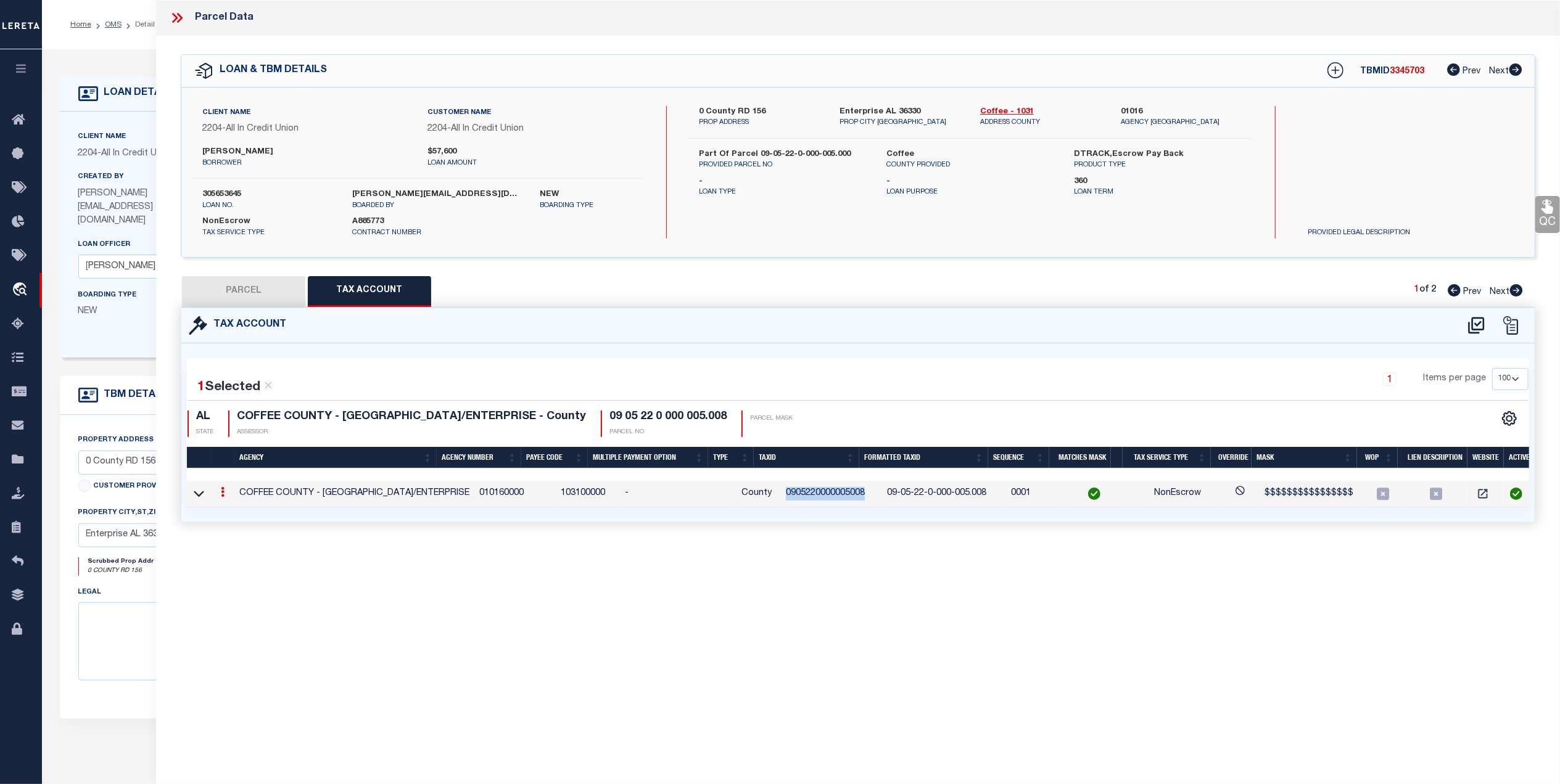
copy td "0905220000005008"
click at [247, 296] on button "PARCEL" at bounding box center [244, 292] width 123 height 31
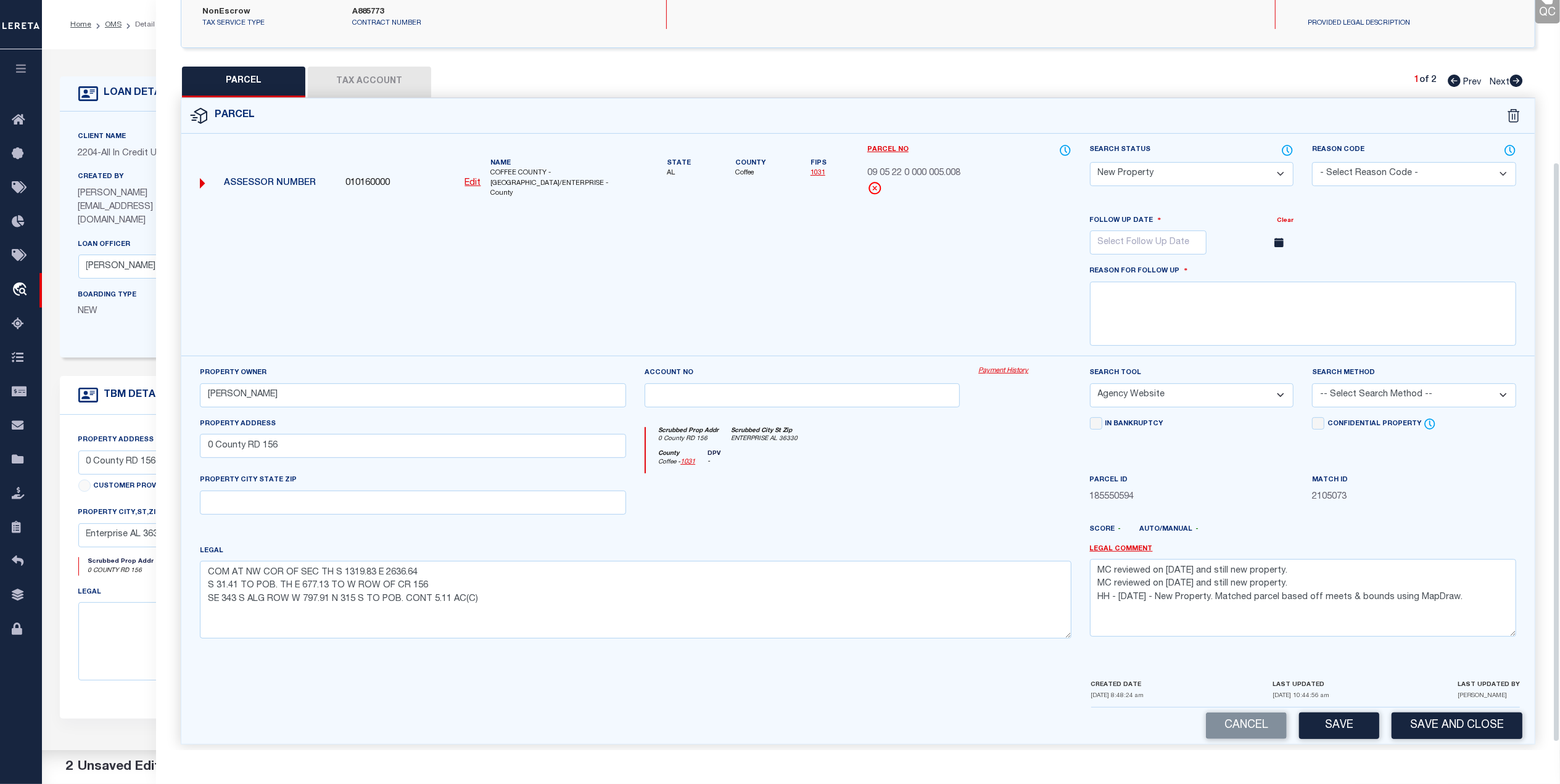
scroll to position [218, 0]
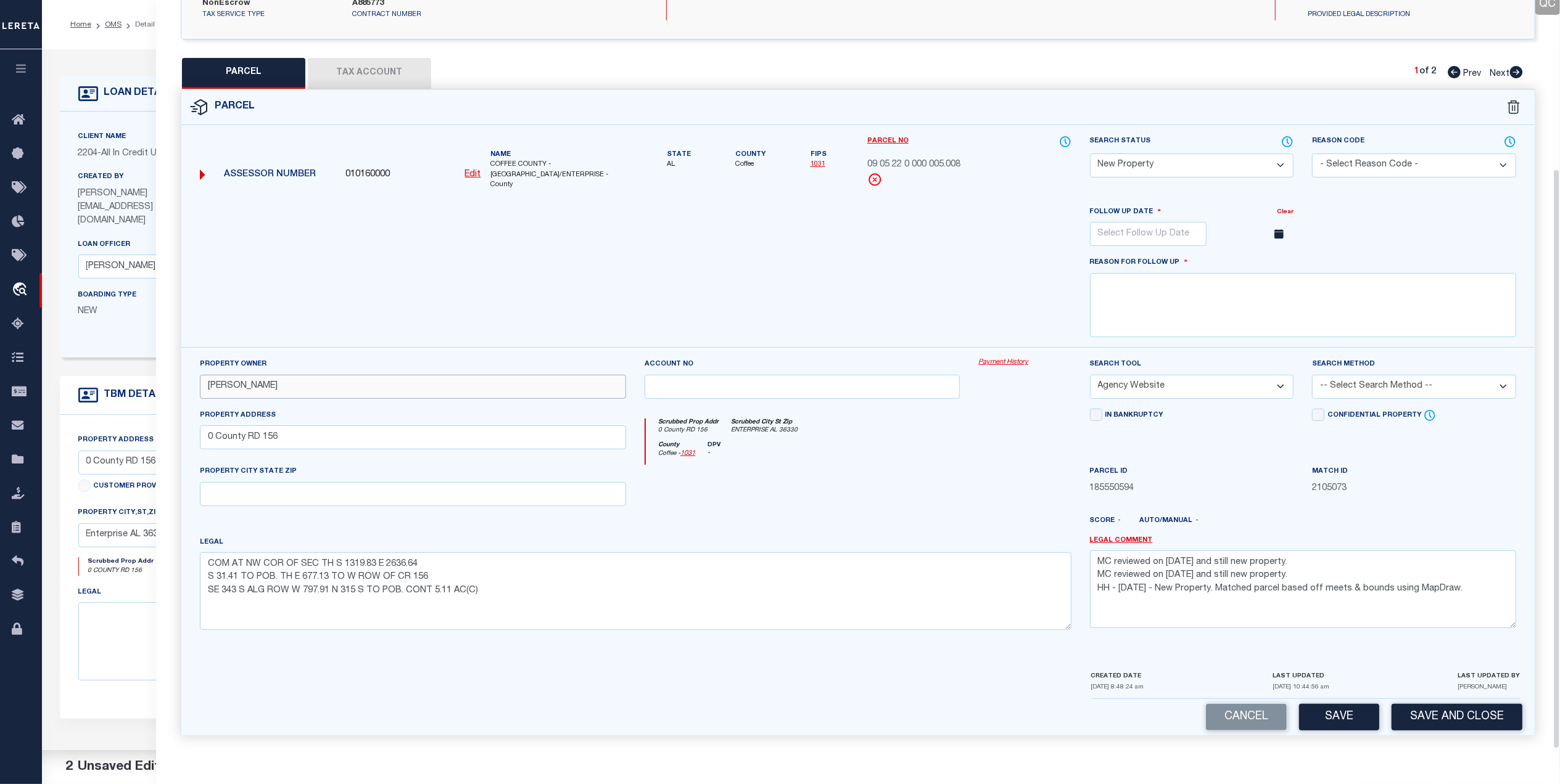
click at [228, 385] on input "CHAPPELL BLAKE" at bounding box center [413, 386] width 426 height 24
type input "CHAPPELL BLAKE"
click at [1098, 563] on textarea "MC reviewed on 5-5-25 and still new property. MC reviewed on 2-6-25 and still n…" at bounding box center [1302, 589] width 426 height 78
paste textarea "MC Reviewed on 10-7-25 and this is no longer a WOP."
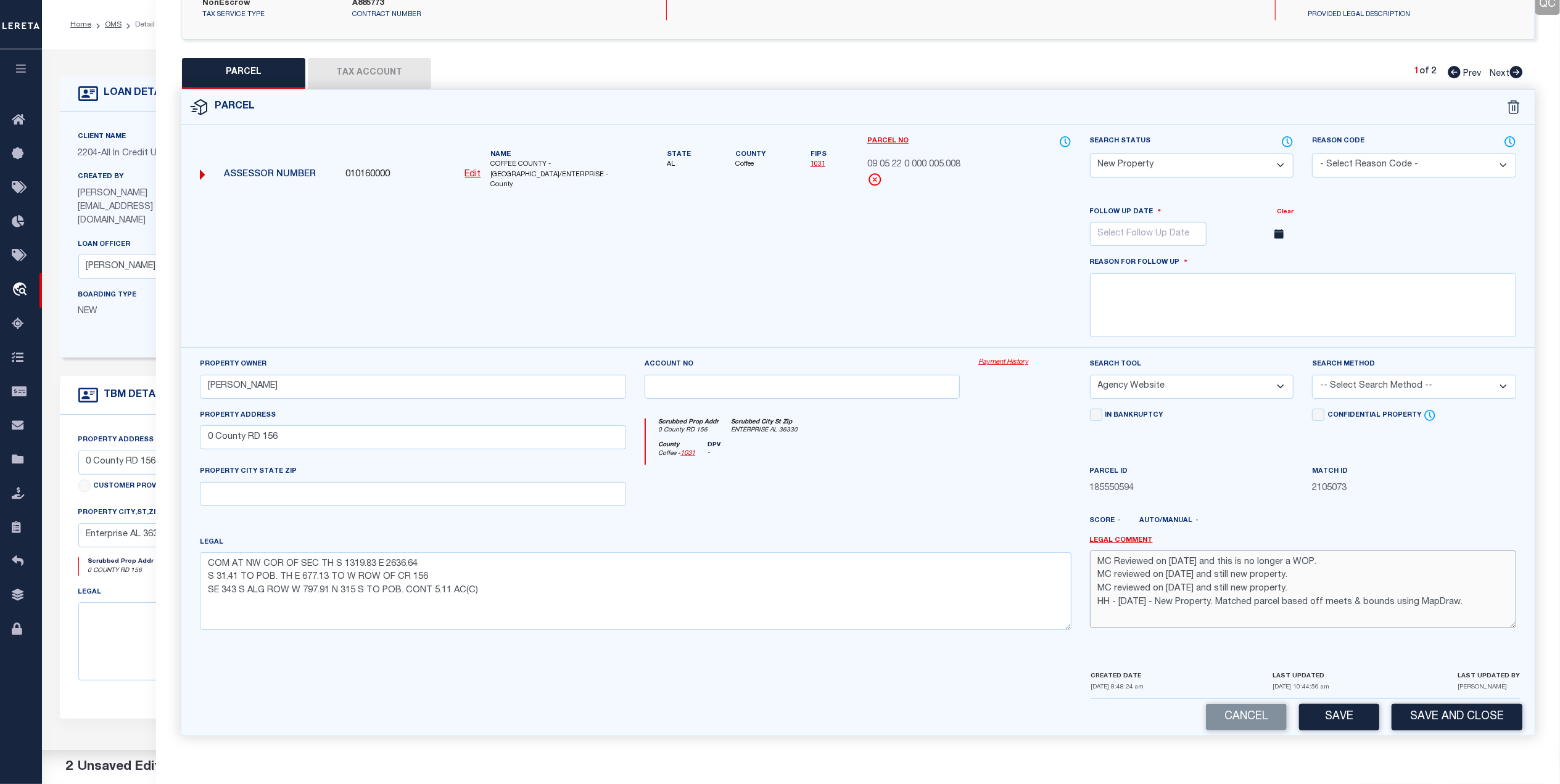
drag, startPoint x: 1315, startPoint y: 560, endPoint x: 1295, endPoint y: 560, distance: 20.0
click at [1295, 560] on textarea "MC Reviewed on 10-7-25 and this is no longer a WOP. MC reviewed on 5-5-25 and s…" at bounding box center [1302, 589] width 426 height 78
click at [1187, 558] on textarea "MC Reviewed on 10-7-25 and this is no longer a New Property. MC reviewed on 5-5…" at bounding box center [1302, 589] width 426 height 78
type textarea "MC Reviewed on 10-9-25 and this is no longer a New Property. MC reviewed on 5-5…"
click at [1237, 171] on select "Automated Search Bad Parcel Complete Duplicate Parcel High Dollar Reporting In …" at bounding box center [1192, 165] width 204 height 24
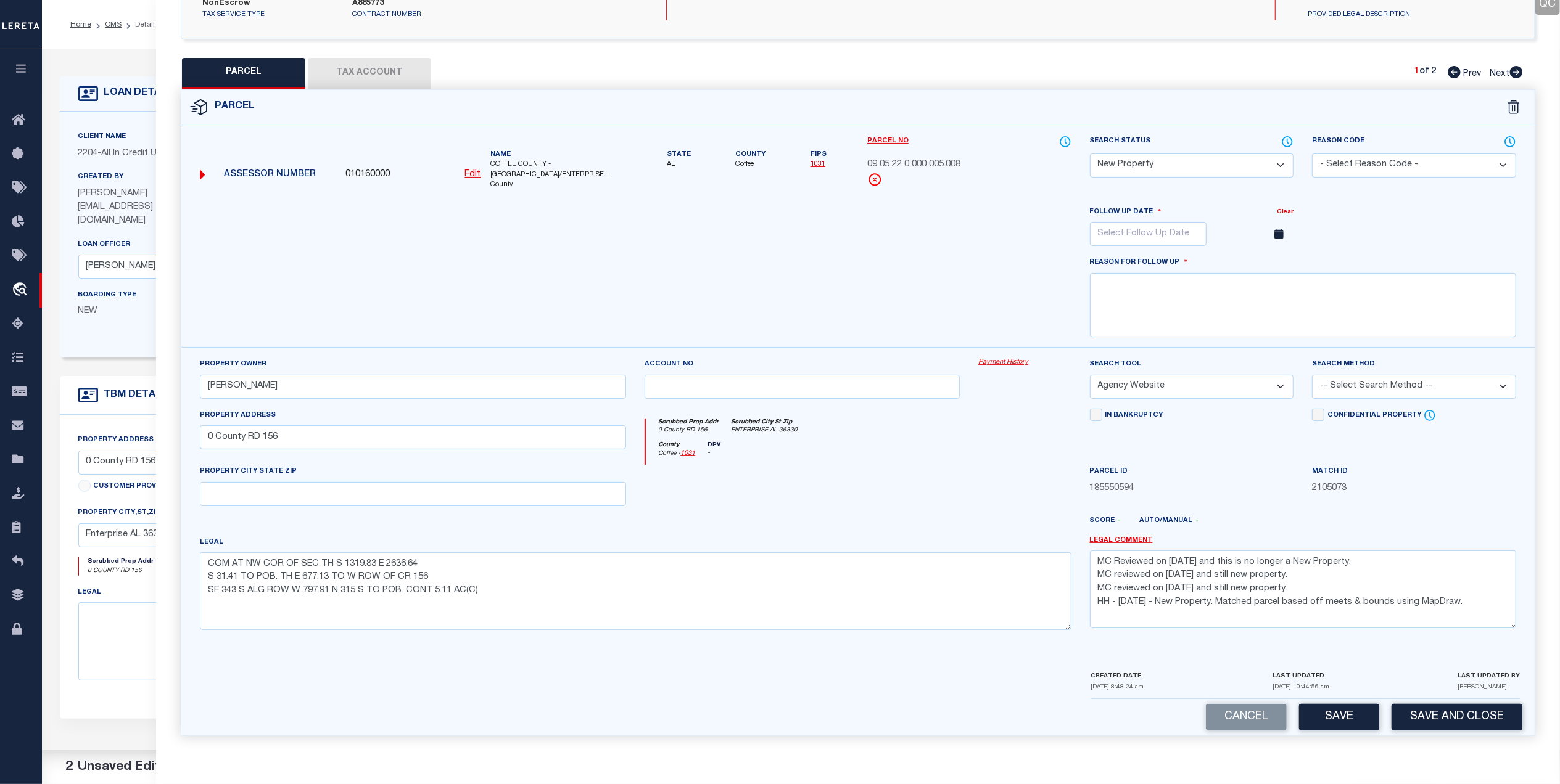
select select "PC"
click at [1090, 178] on select "Automated Search Bad Parcel Complete Duplicate Parcel High Dollar Reporting In …" at bounding box center [1192, 165] width 204 height 24
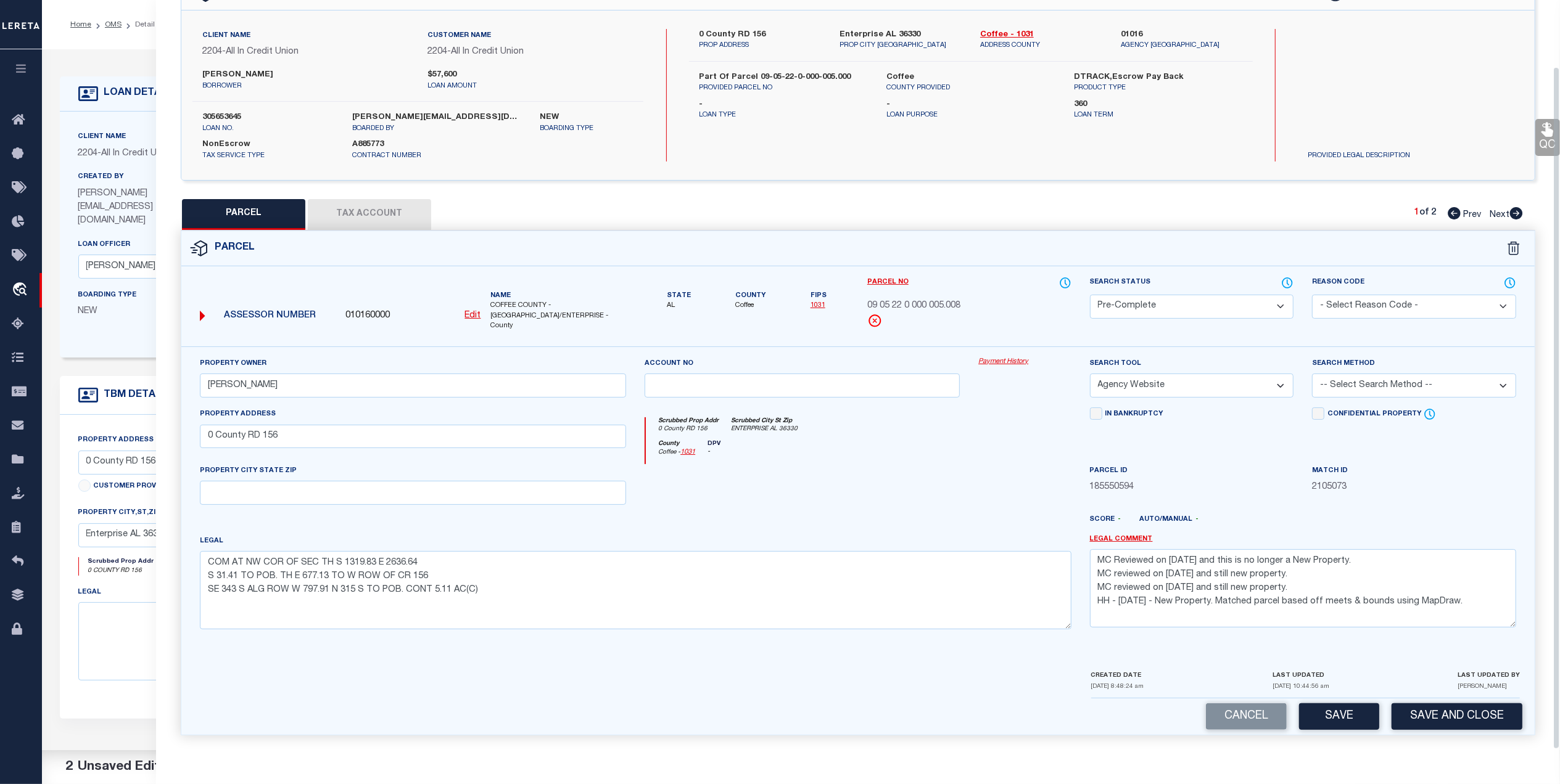
scroll to position [73, 0]
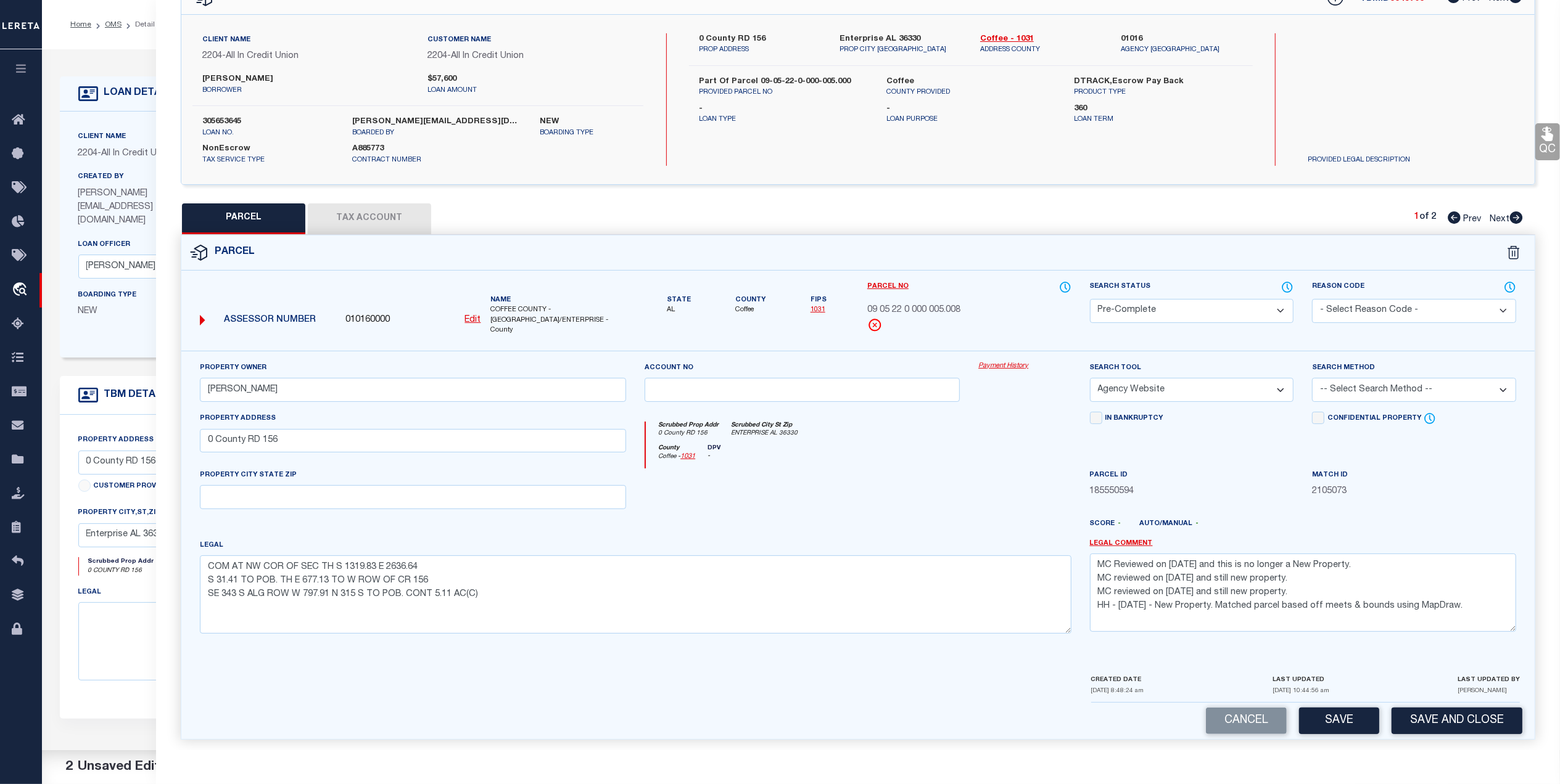
click at [973, 520] on div at bounding box center [914, 528] width 334 height 19
click at [1333, 385] on select "-- Select Search Method -- Property Address Legal Liability Info Provided" at bounding box center [1413, 389] width 204 height 24
select select "LEG"
click at [1312, 378] on select "-- Select Search Method -- Property Address Legal Liability Info Provided" at bounding box center [1413, 389] width 204 height 24
click at [906, 486] on div at bounding box center [802, 493] width 334 height 50
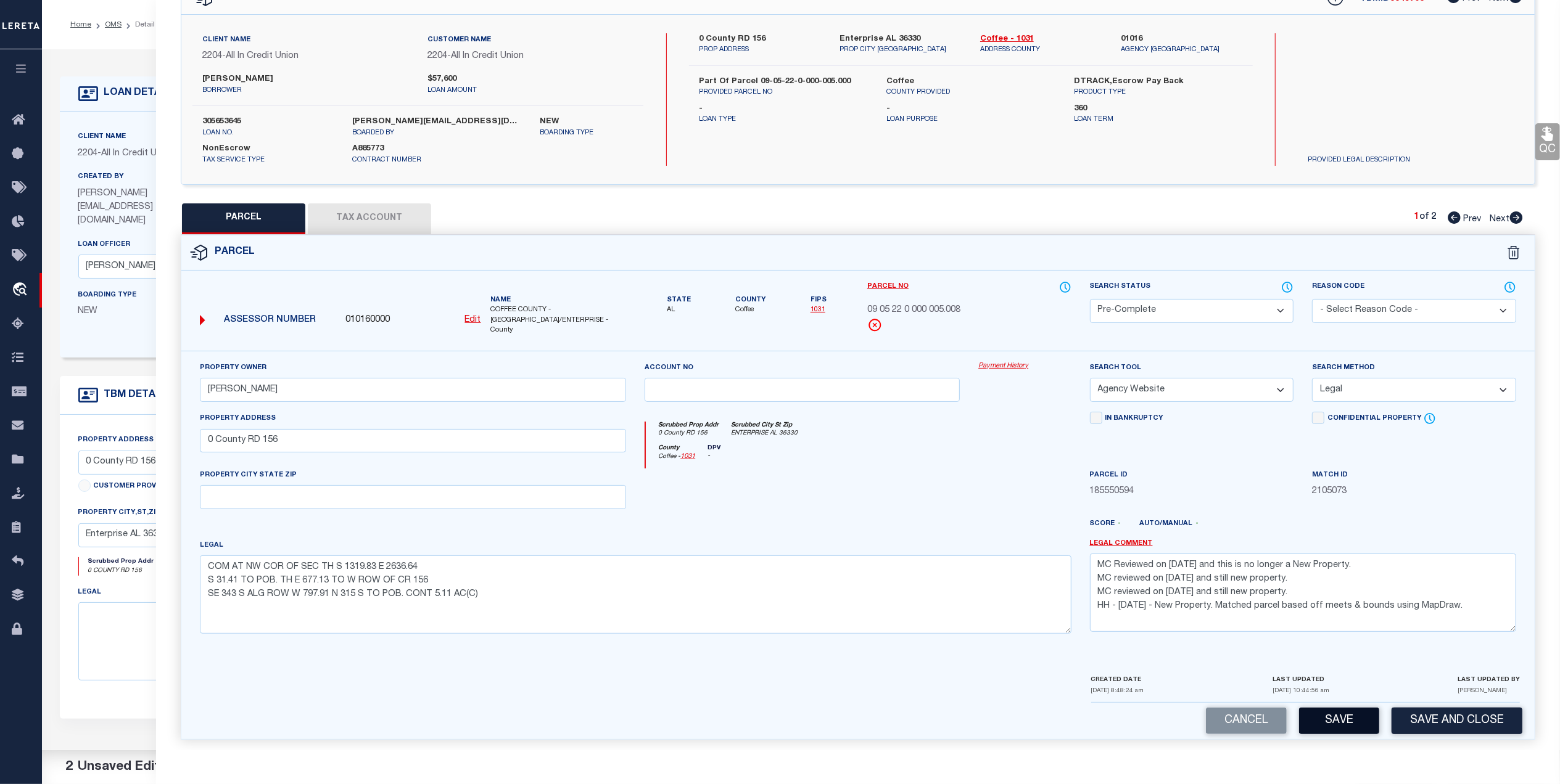
click at [1350, 718] on button "Save" at bounding box center [1338, 721] width 80 height 26
select select "AS"
select select
checkbox input "false"
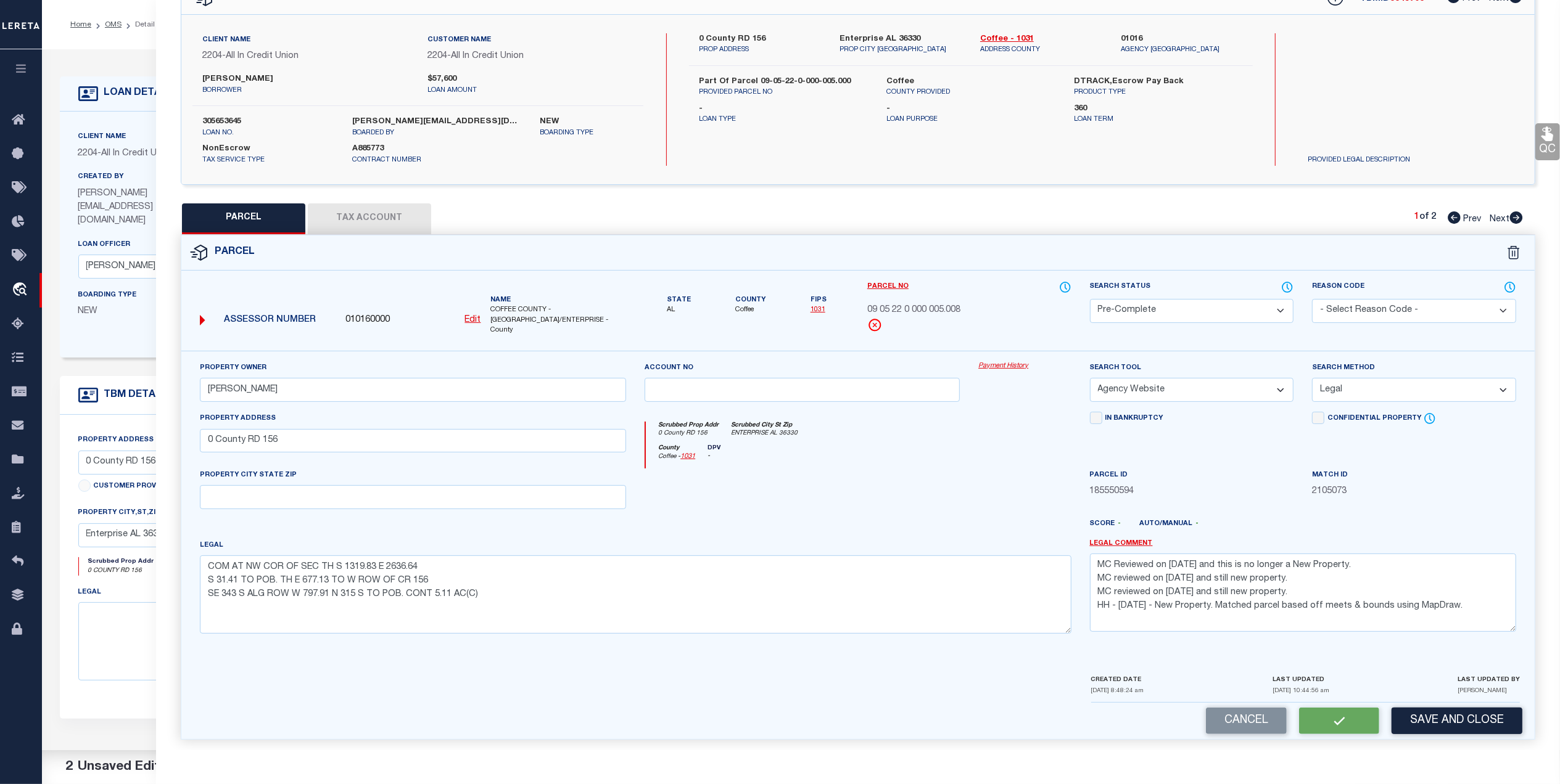
checkbox input "false"
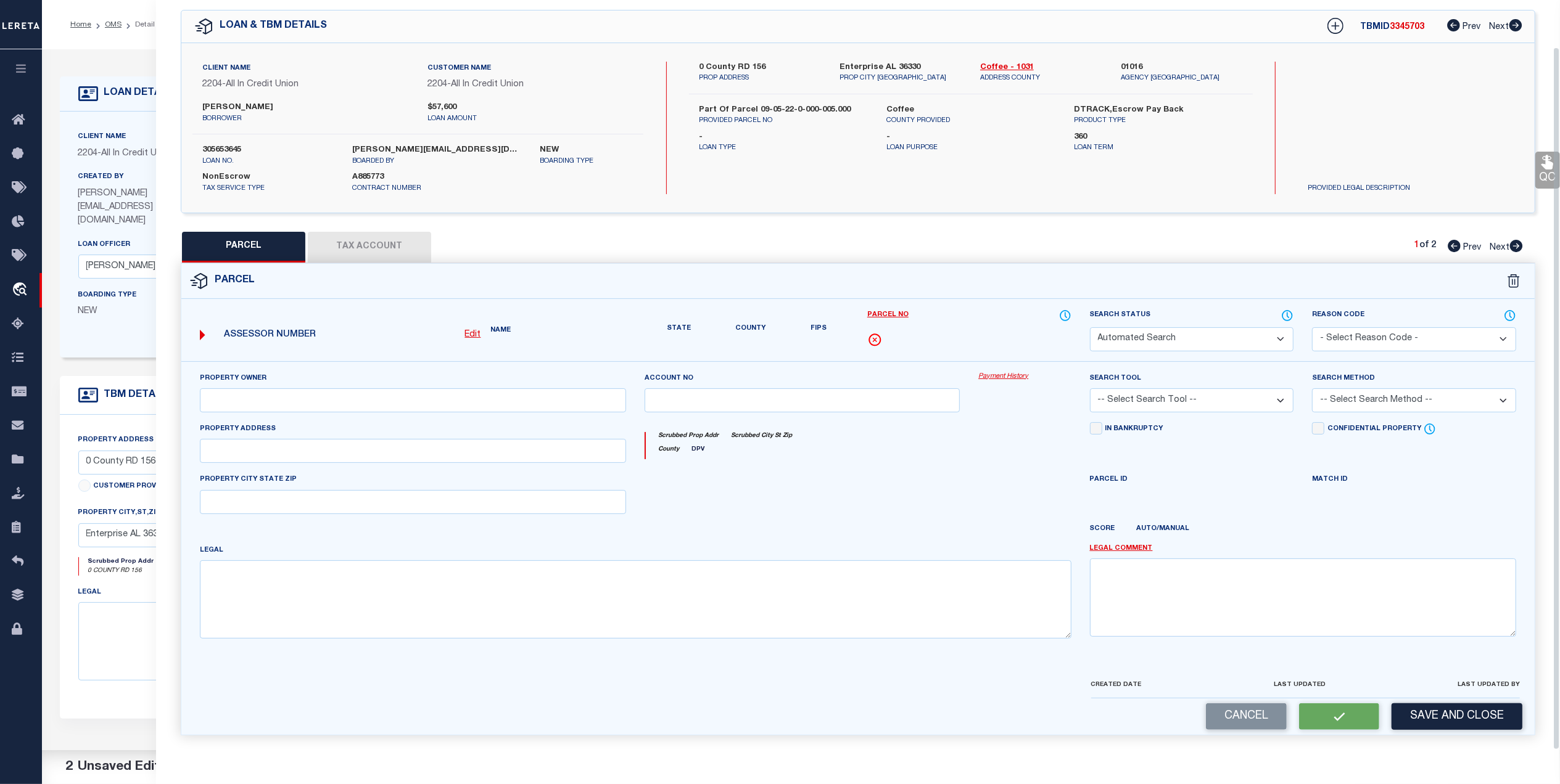
select select "PC"
type input "CHAPPELL BLAKE"
select select "AGW"
select select "LEG"
type input "0 County RD 156"
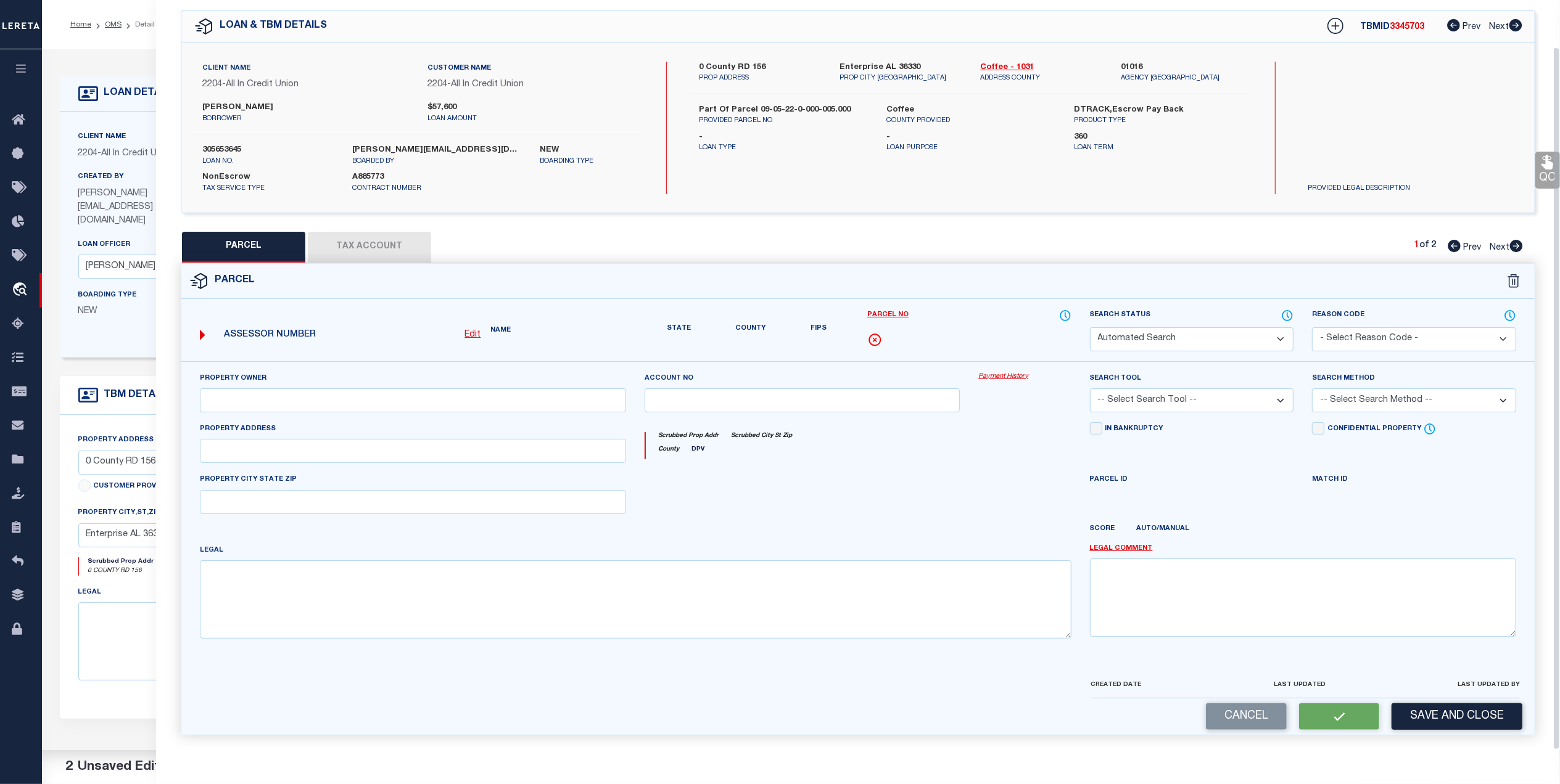
type textarea "COM AT NW COR OF SEC TH S 1319.83 E 2636.64 S 31.41 TO POB. TH E 677.13 TO W RO…"
type textarea "MC Reviewed on 10-9-25 and this is no longer a New Property. MC reviewed on 5-5…"
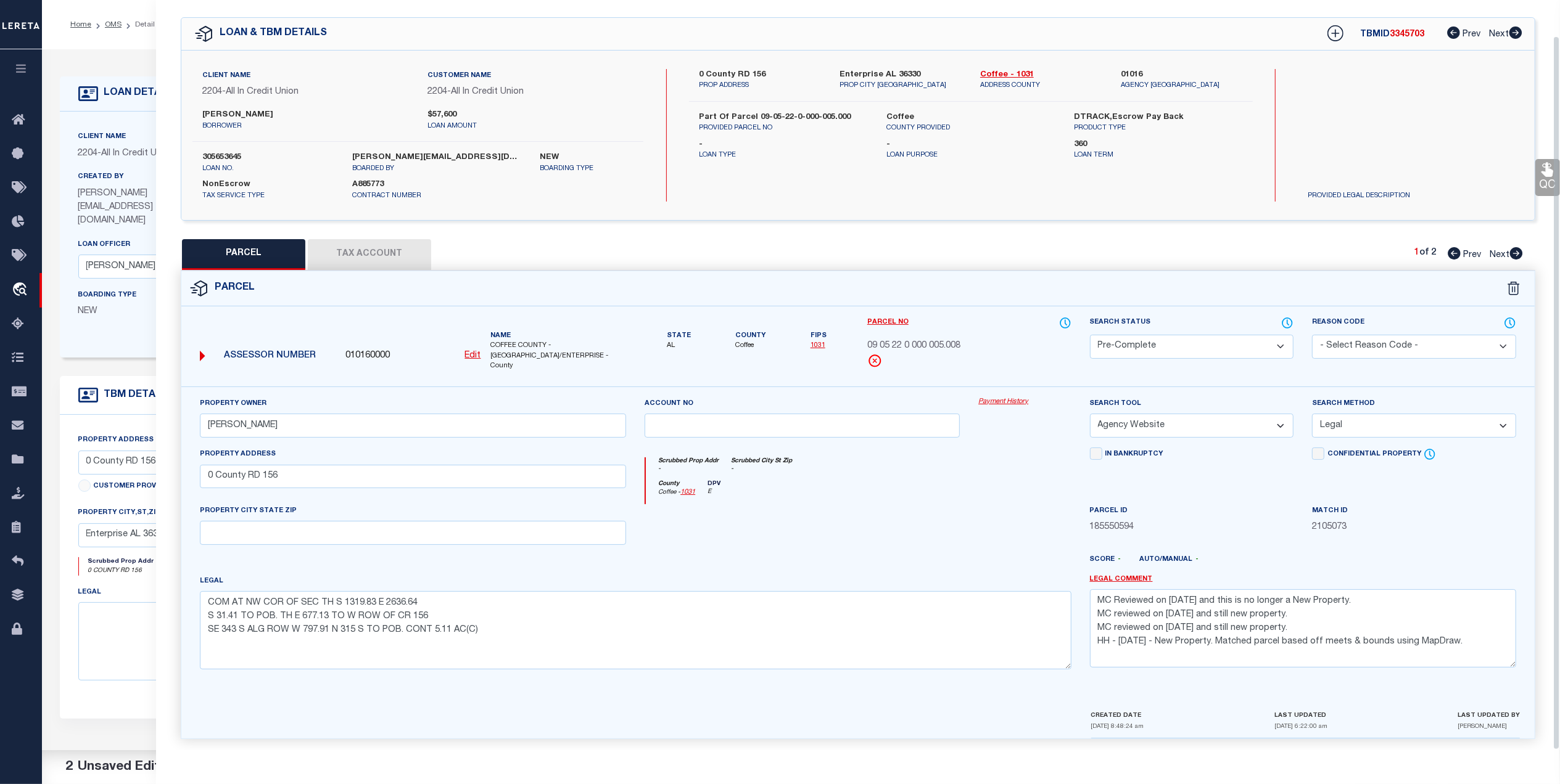
scroll to position [37, 0]
click at [1515, 262] on div "PARCEL Tax Account 1 of 2 Prev Next" at bounding box center [858, 254] width 1354 height 31
click at [1515, 257] on icon at bounding box center [1516, 254] width 13 height 12
select select "AS"
select select
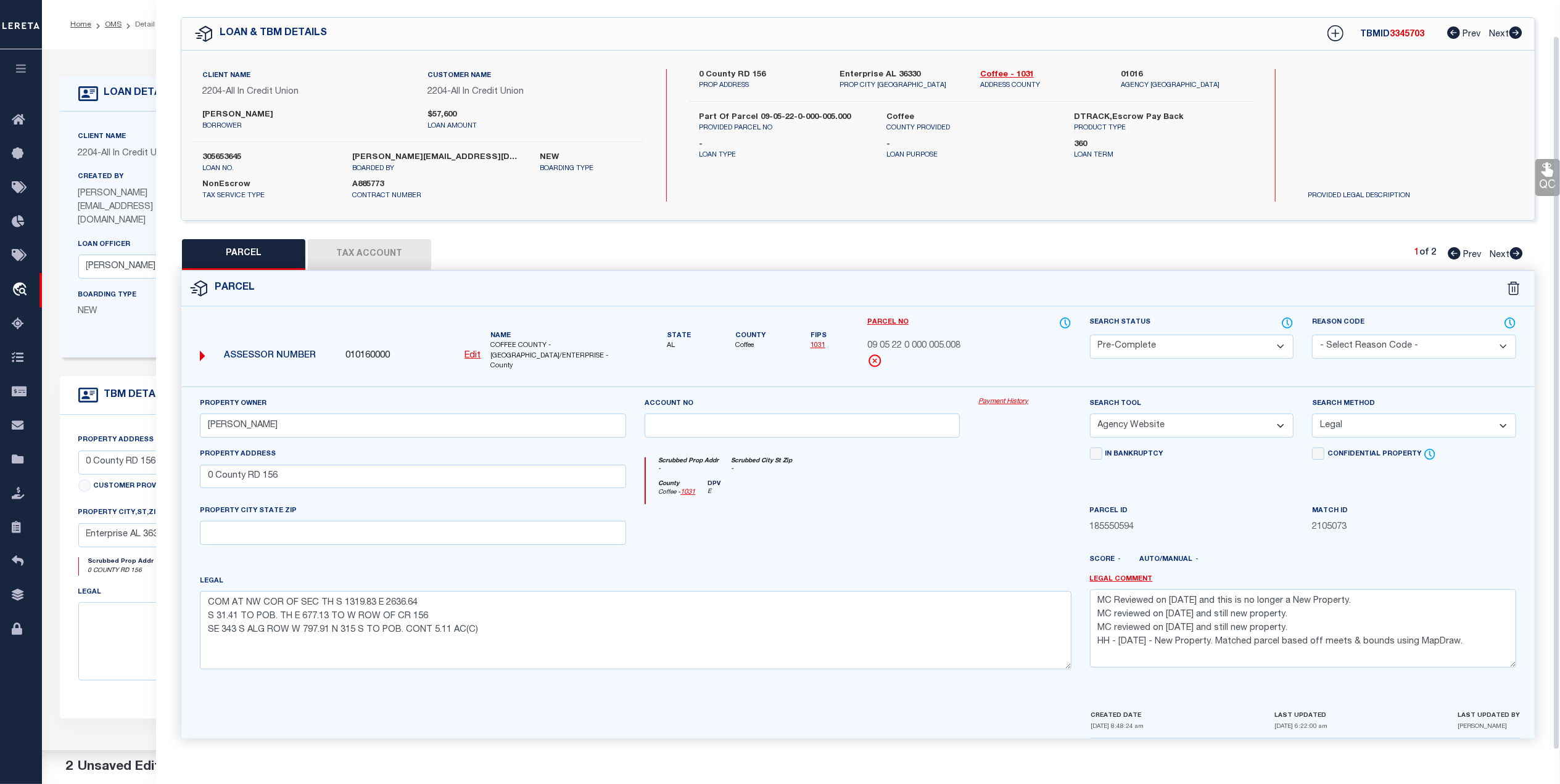
select select
checkbox input "false"
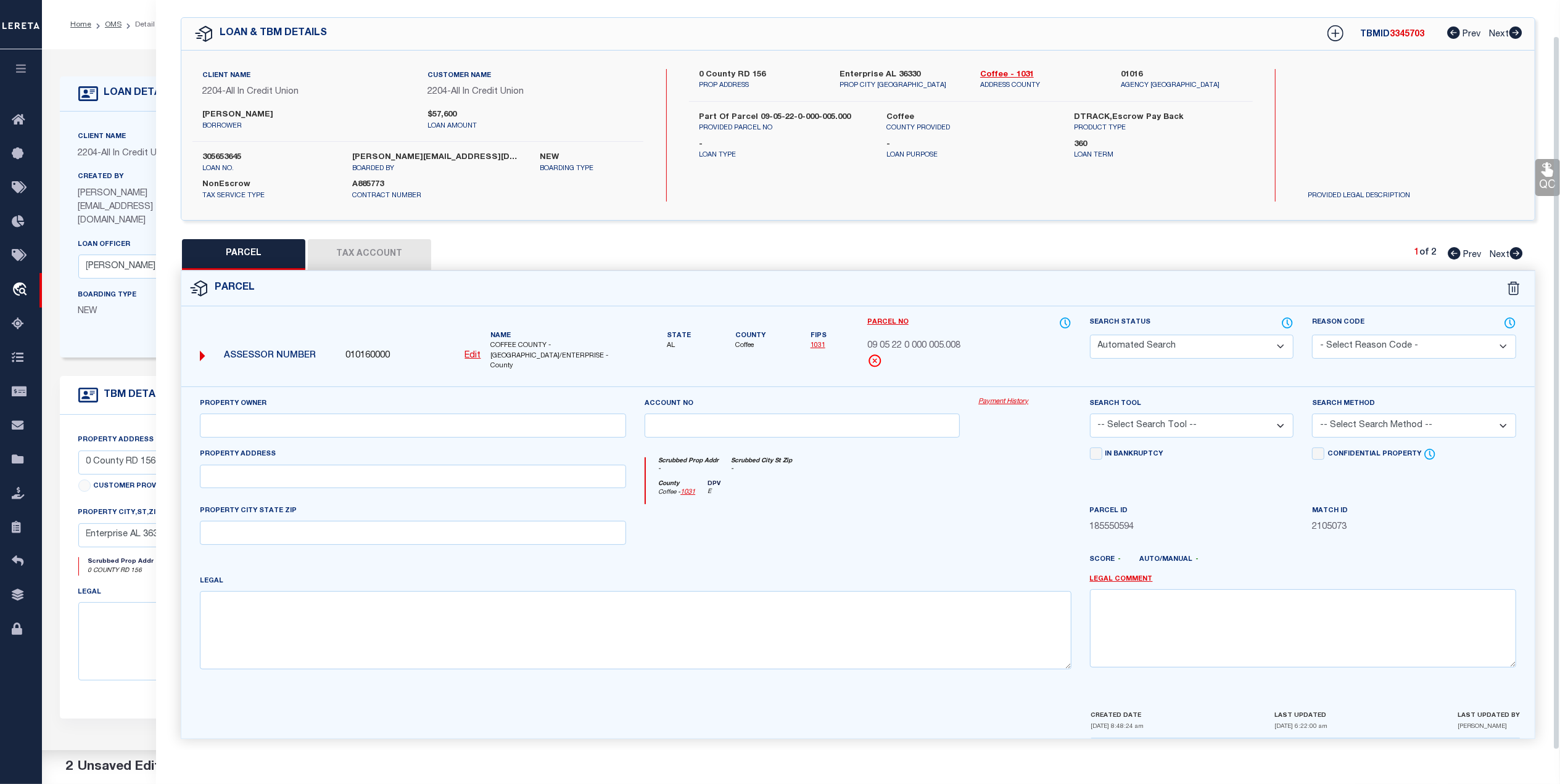
select select "PR"
type input "LUNCEFORD TONY M & JANET CARMICHAEL"
select select
type input "0 COUNTY ROAD 156"
type input "Enterprise AL 36330"
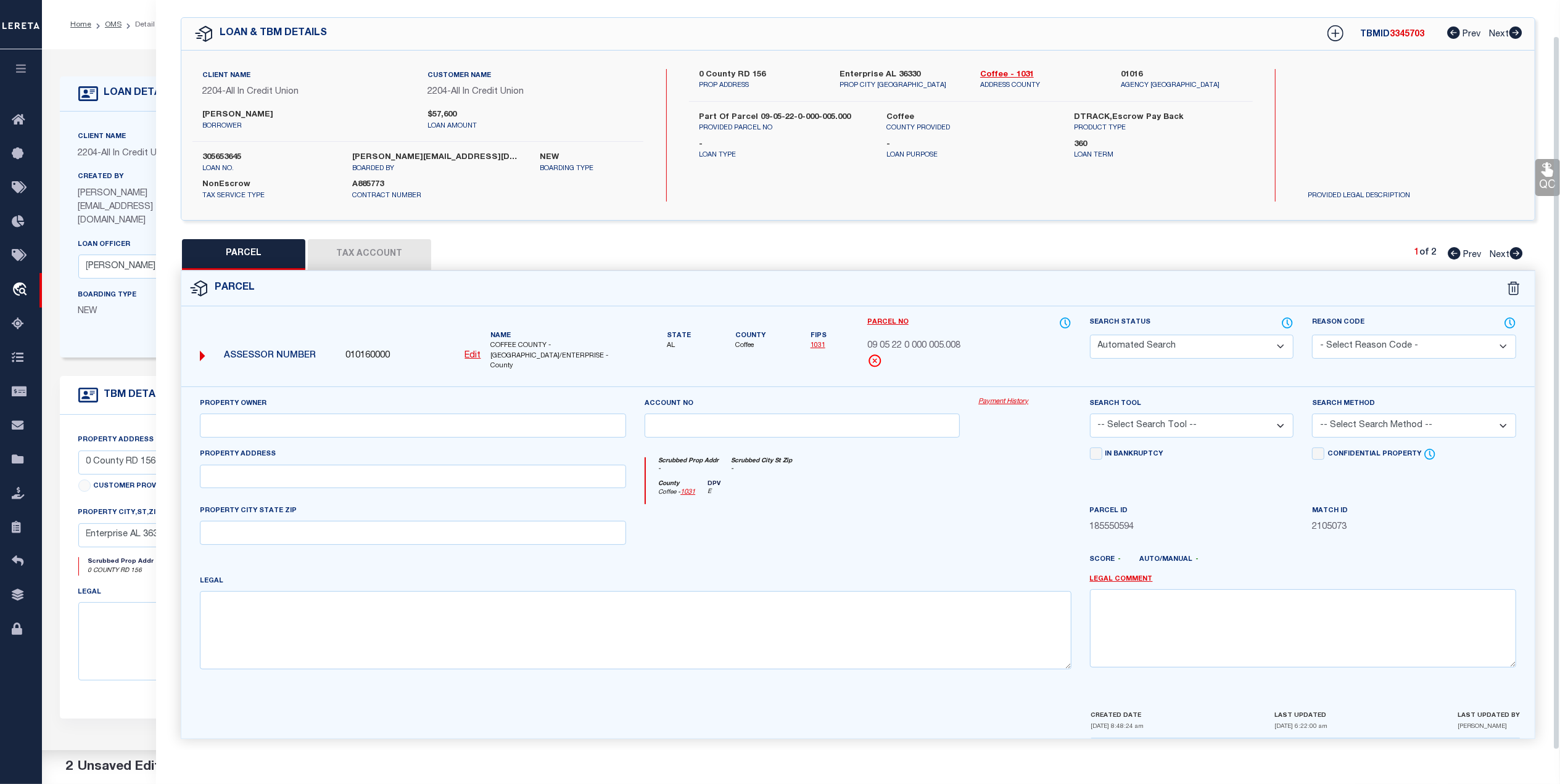
type textarea "BEG AT NW COR OF SEC TH E 1420 ; S 420 ; E 210 ; N 420 ; SE 2570 S; W 210 ; S 2…"
type textarea "HH - 12-31-24 - PR'd parcel because it does not belong on the loan. Removed Par…"
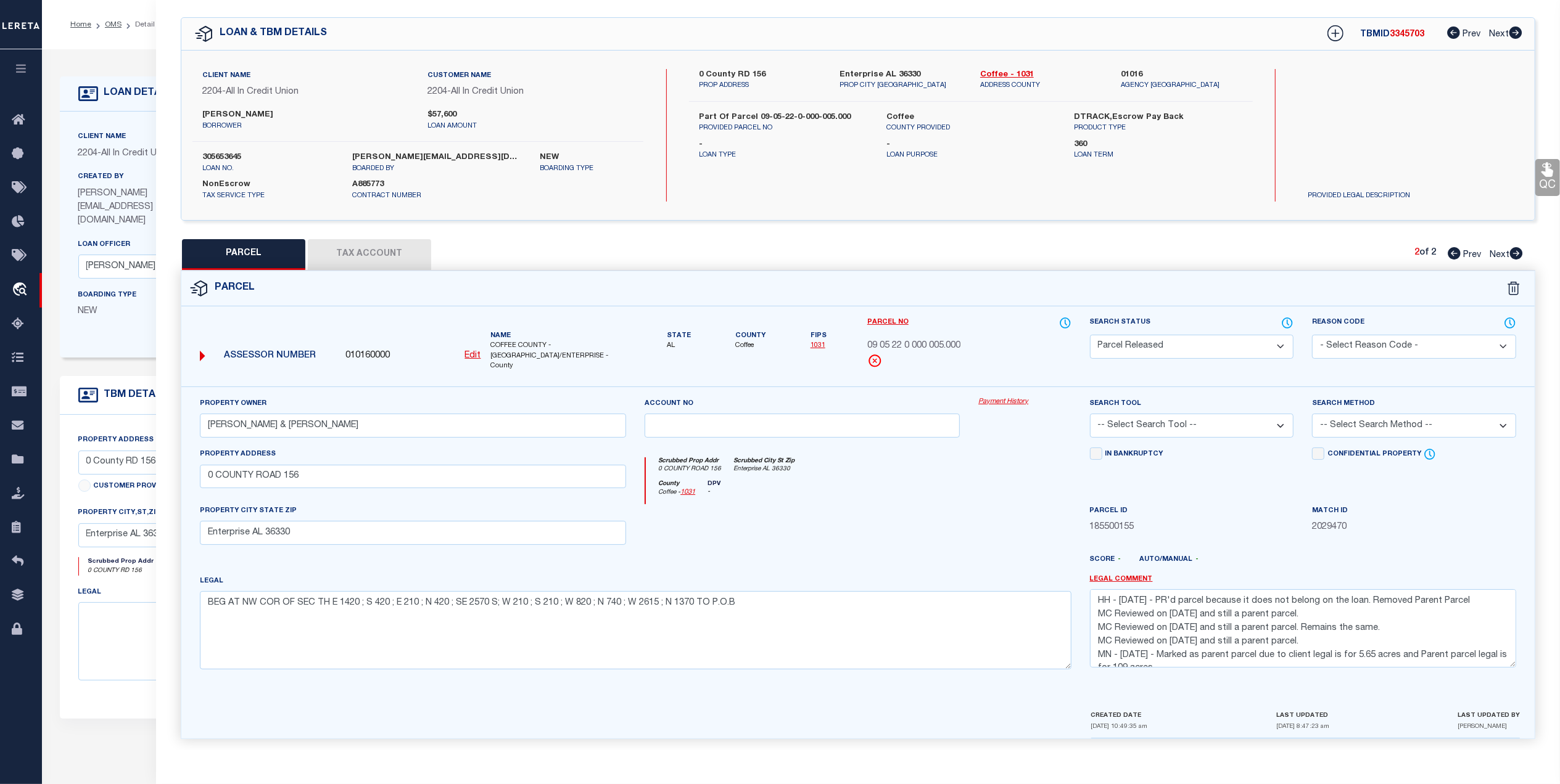
click at [396, 257] on button "Tax Account" at bounding box center [369, 254] width 123 height 31
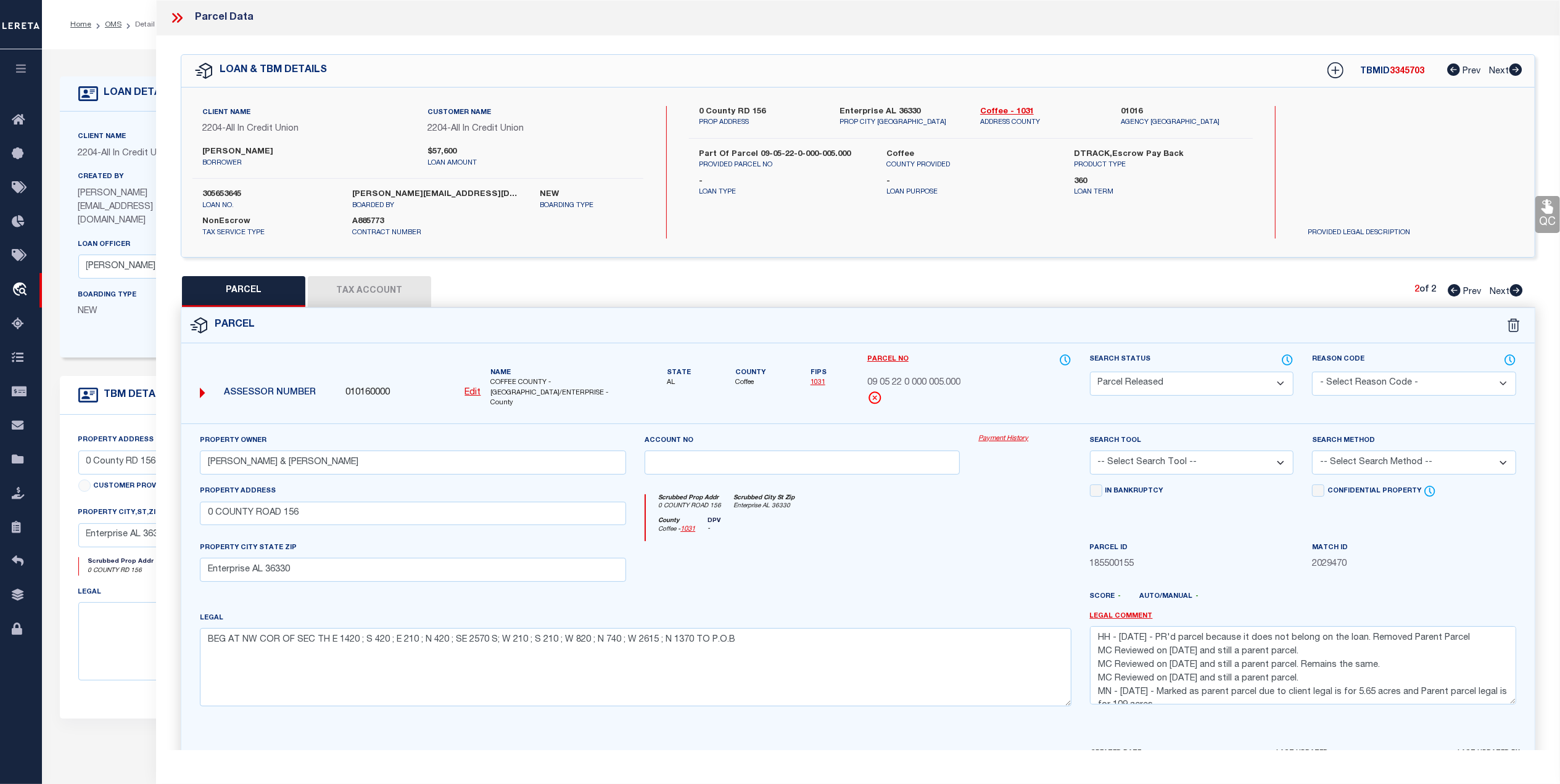
select select "100"
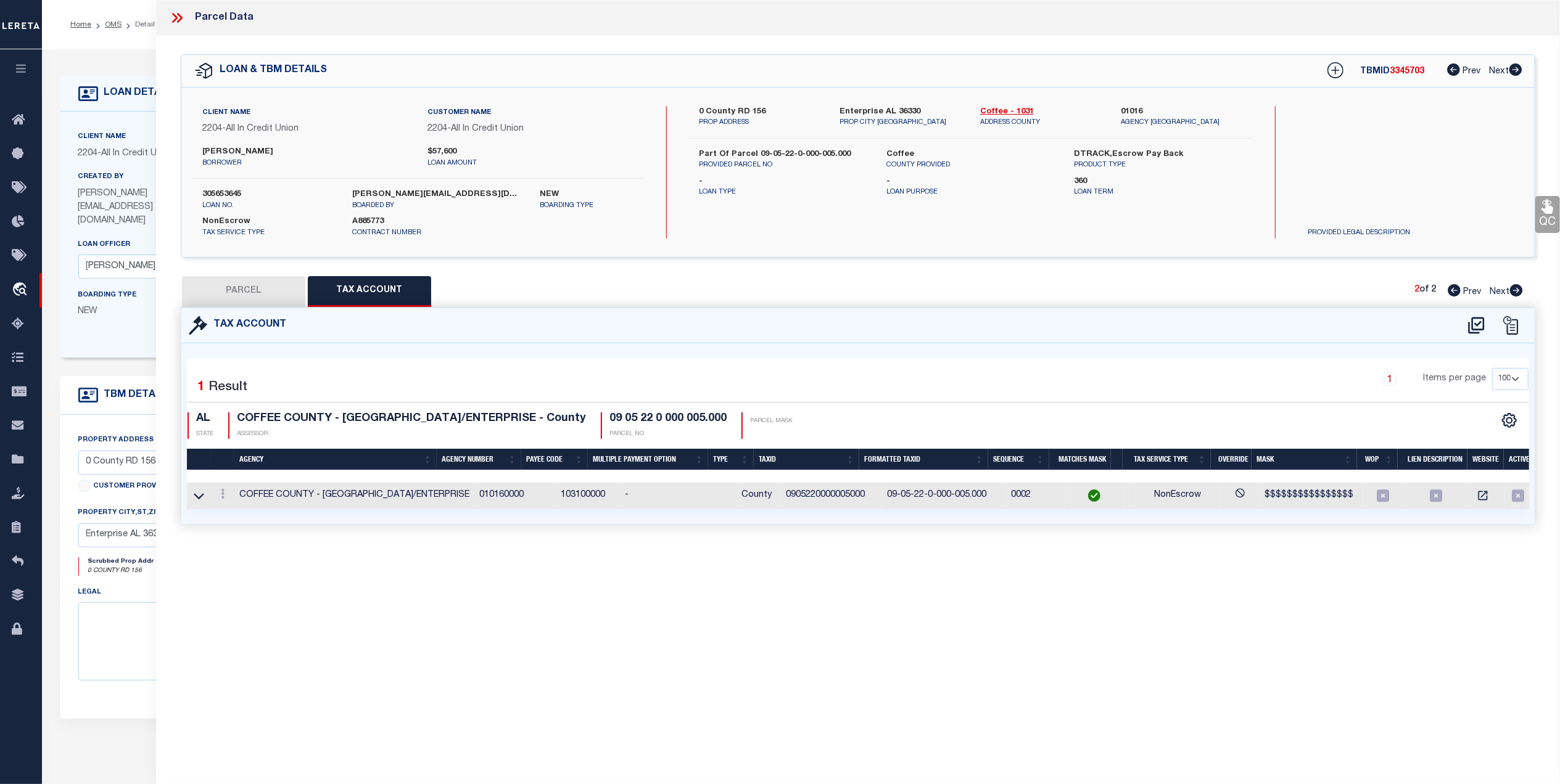
click at [257, 281] on button "PARCEL" at bounding box center [244, 292] width 123 height 31
select select "AS"
checkbox input "false"
select select "PR"
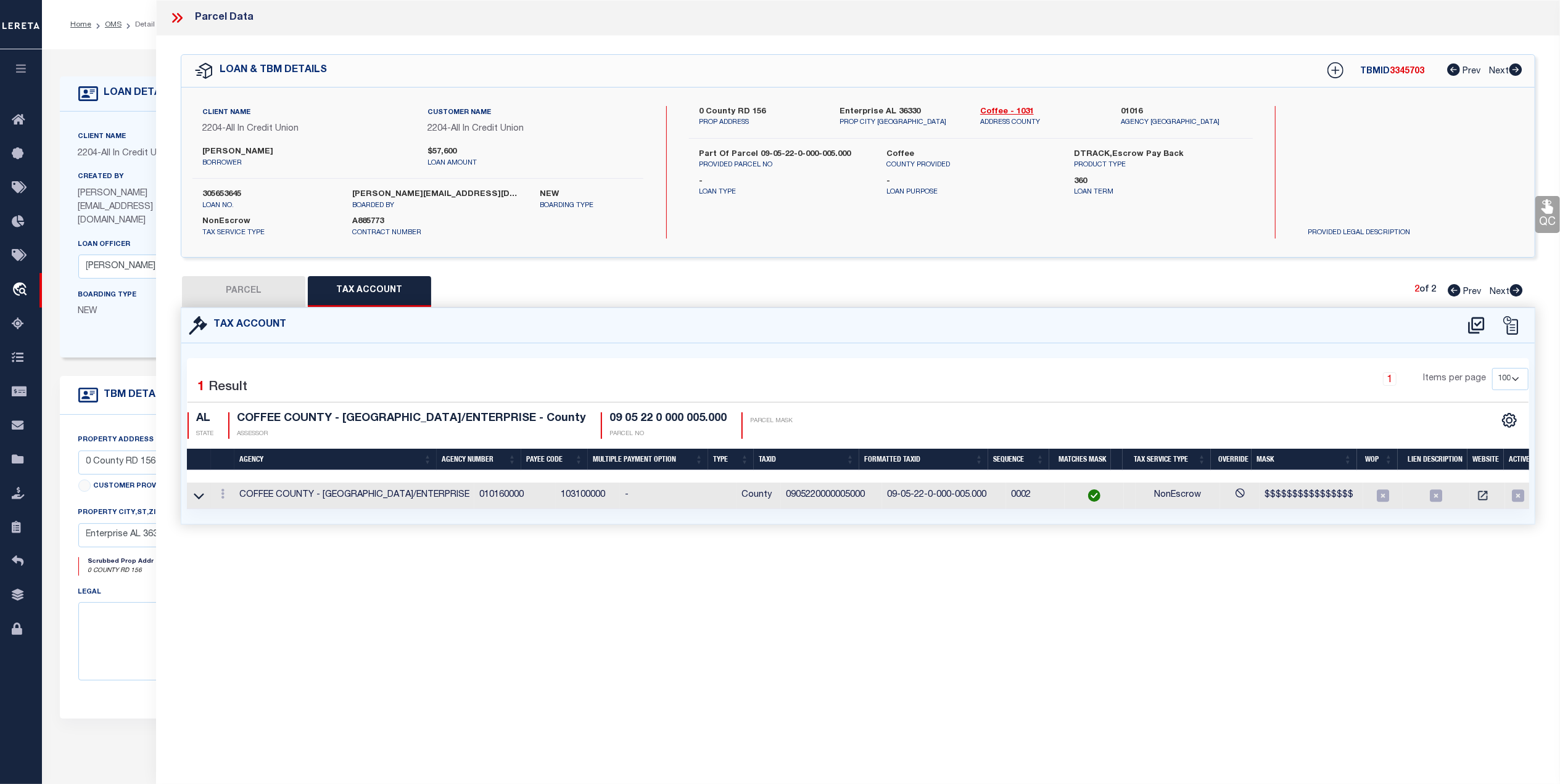
type input "LUNCEFORD TONY M & JANET CARMICHAEL"
select select
type input "0 COUNTY ROAD 156"
type input "Enterprise AL 36330"
type textarea "BEG AT NW COR OF SEC TH E 1420 ; S 420 ; E 210 ; N 420 ; SE 2570 S; W 210 ; S 2…"
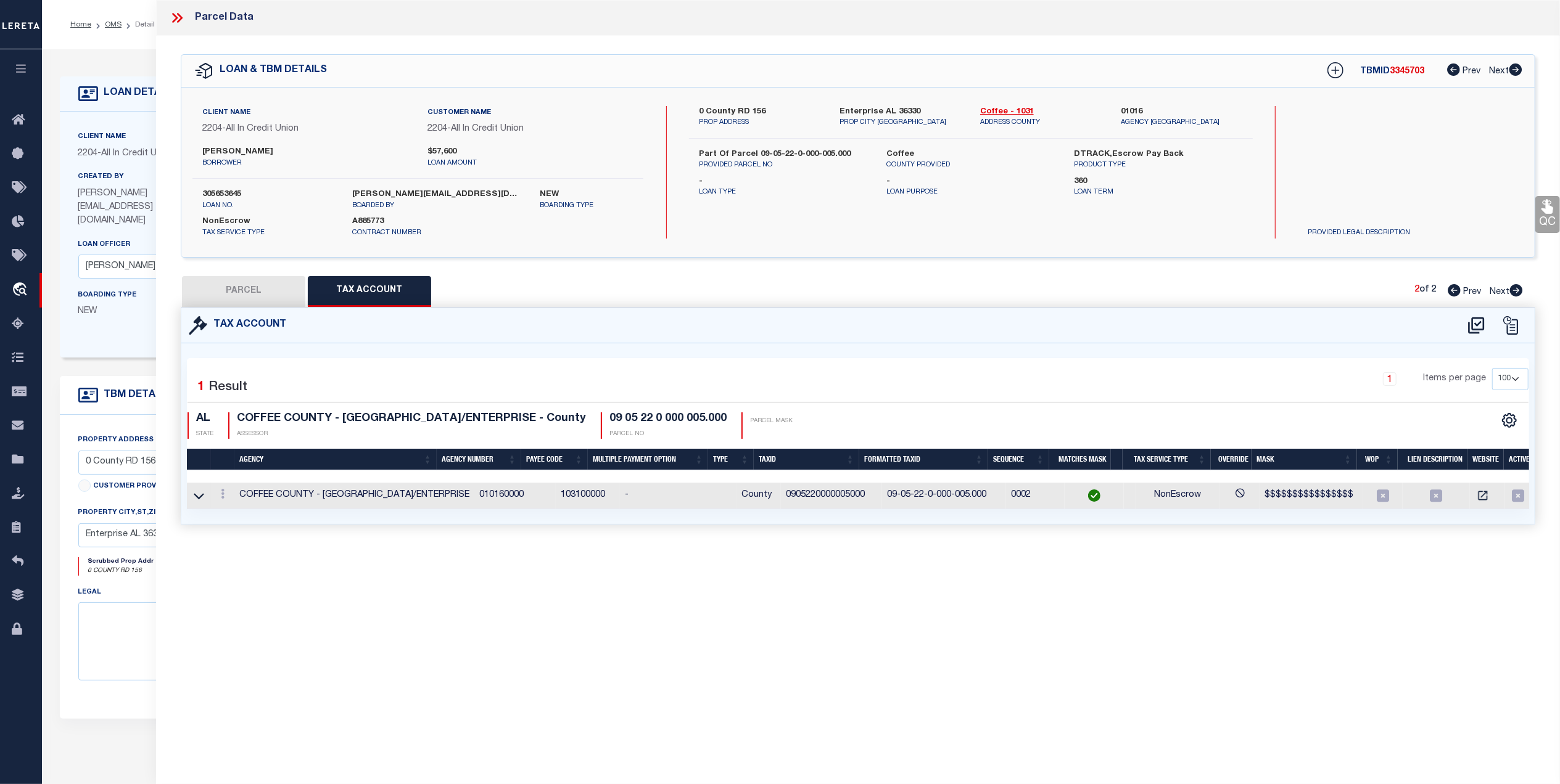
type textarea "HH - 12-31-24 - PR'd parcel because it does not belong on the loan. Removed Par…"
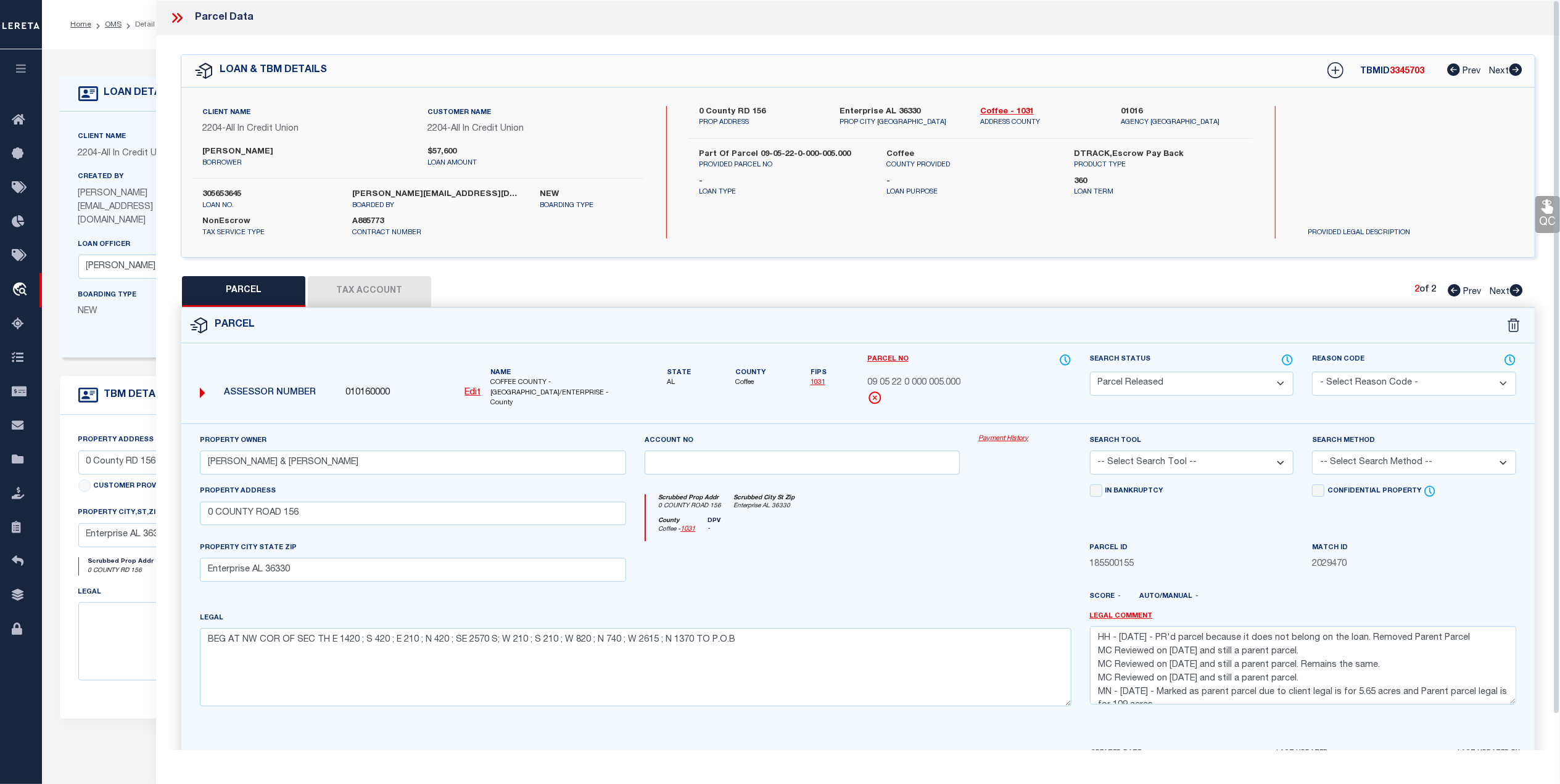
click at [176, 20] on icon at bounding box center [177, 18] width 16 height 16
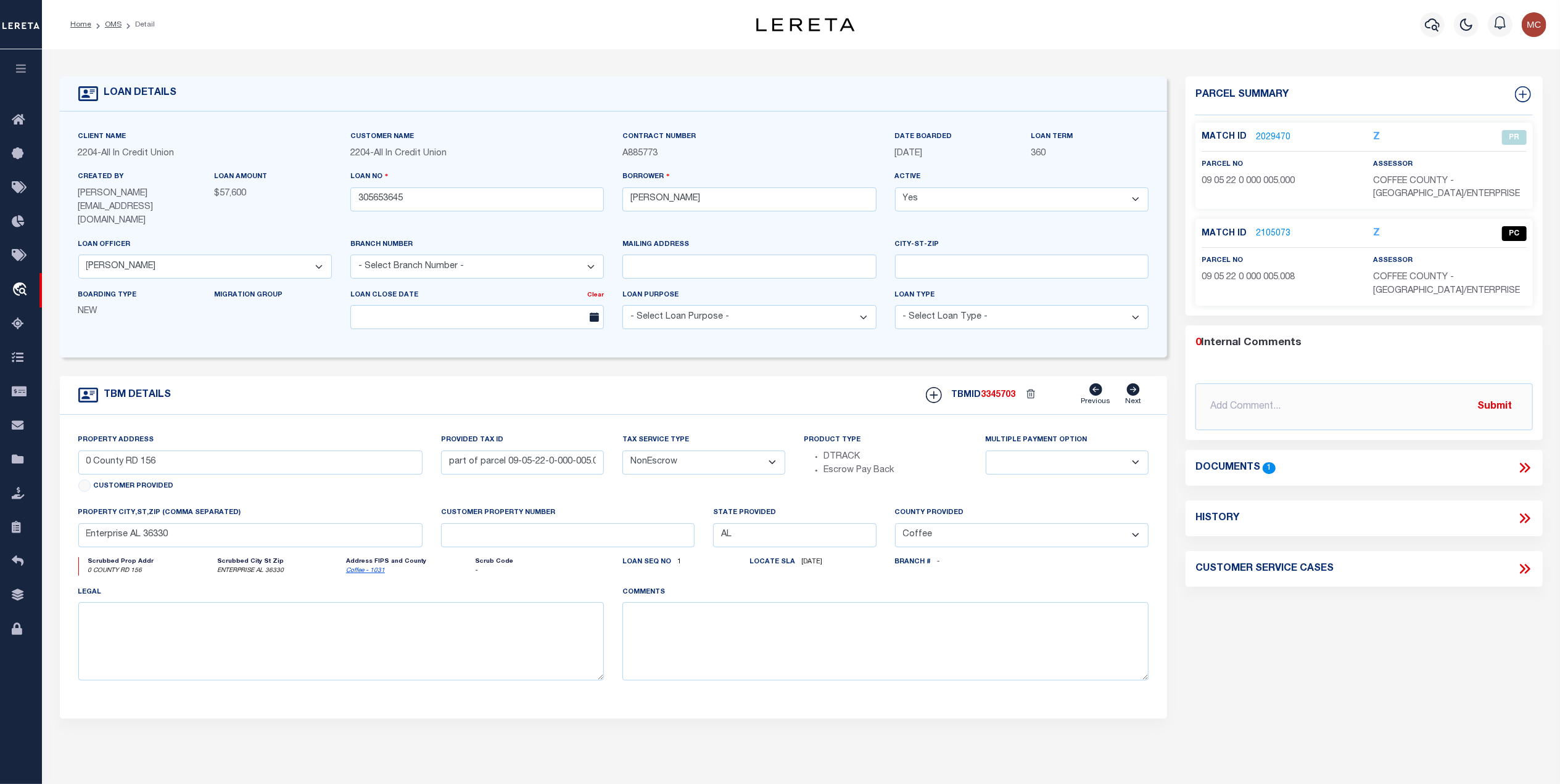
click at [1162, 681] on div "Property Address 0 County RD 156 Customer Provided Provided Tax ID part of parc…" at bounding box center [614, 566] width 1108 height 303
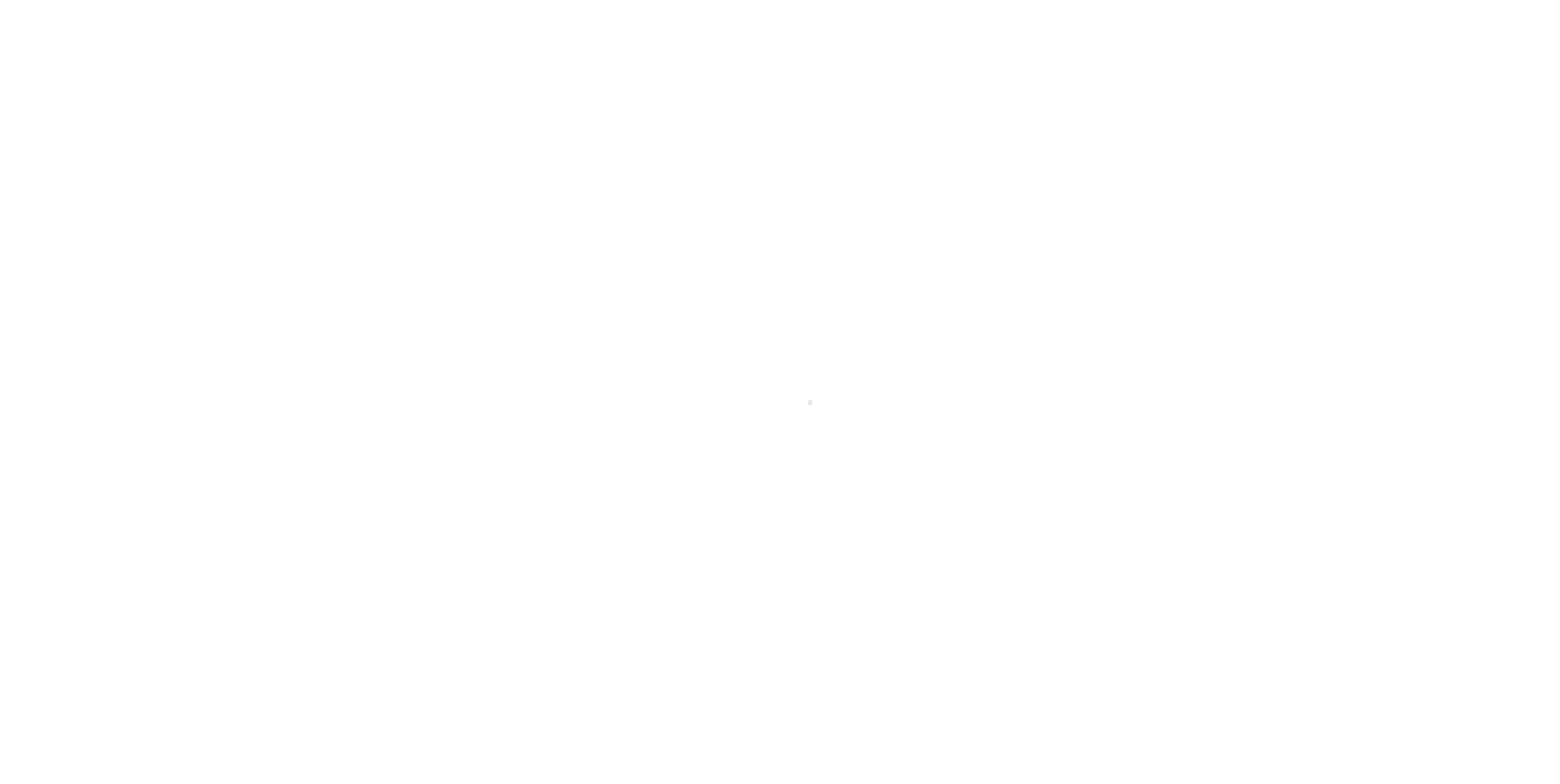
select select "NonEscrow"
type input "0 County RD 156"
type input "part of parcel 09-05-22-0-000-005.000"
select select
type input "Enterprise AL 36330"
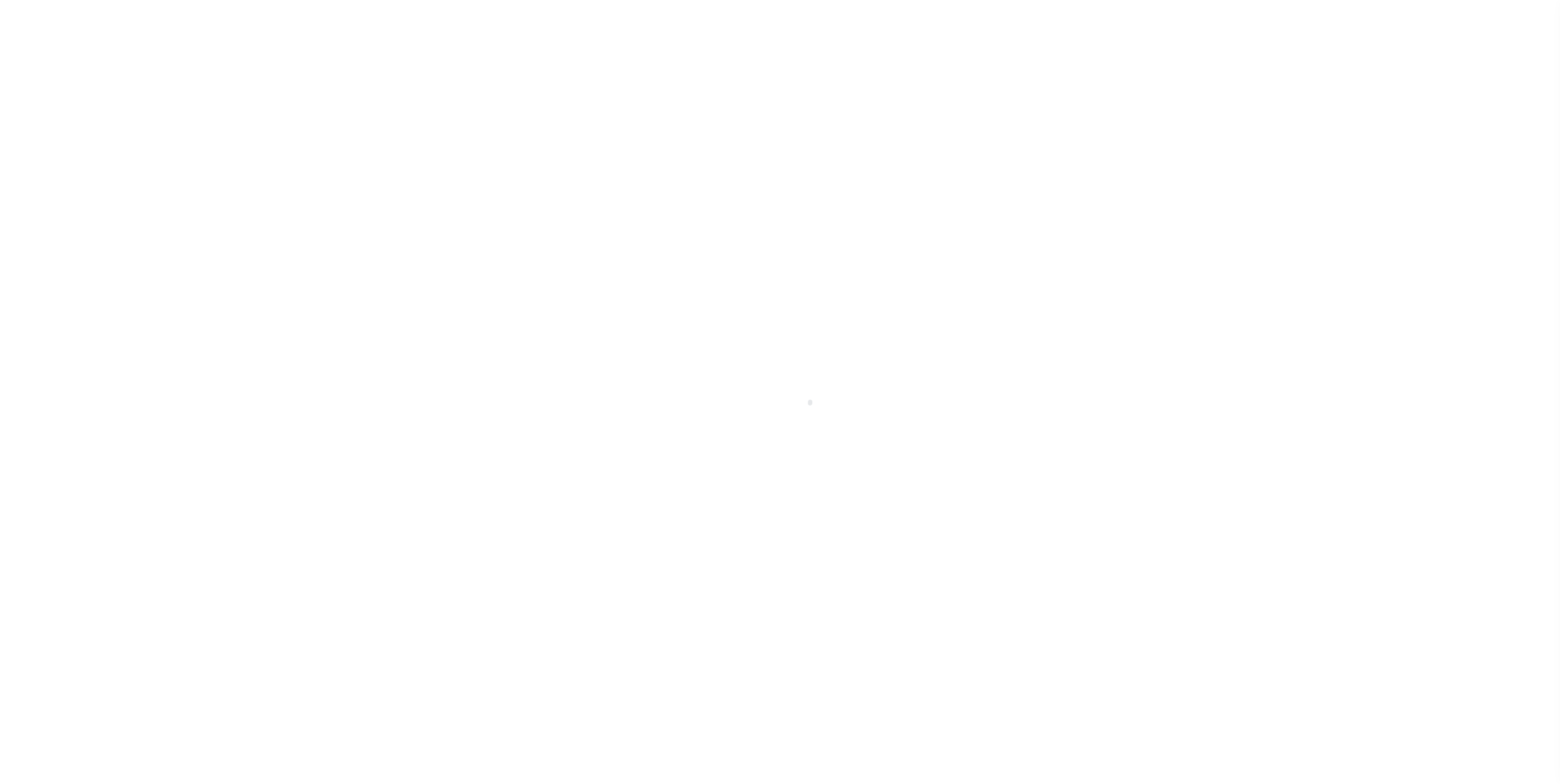
type input "AL"
select select "Coffee"
select select "44319"
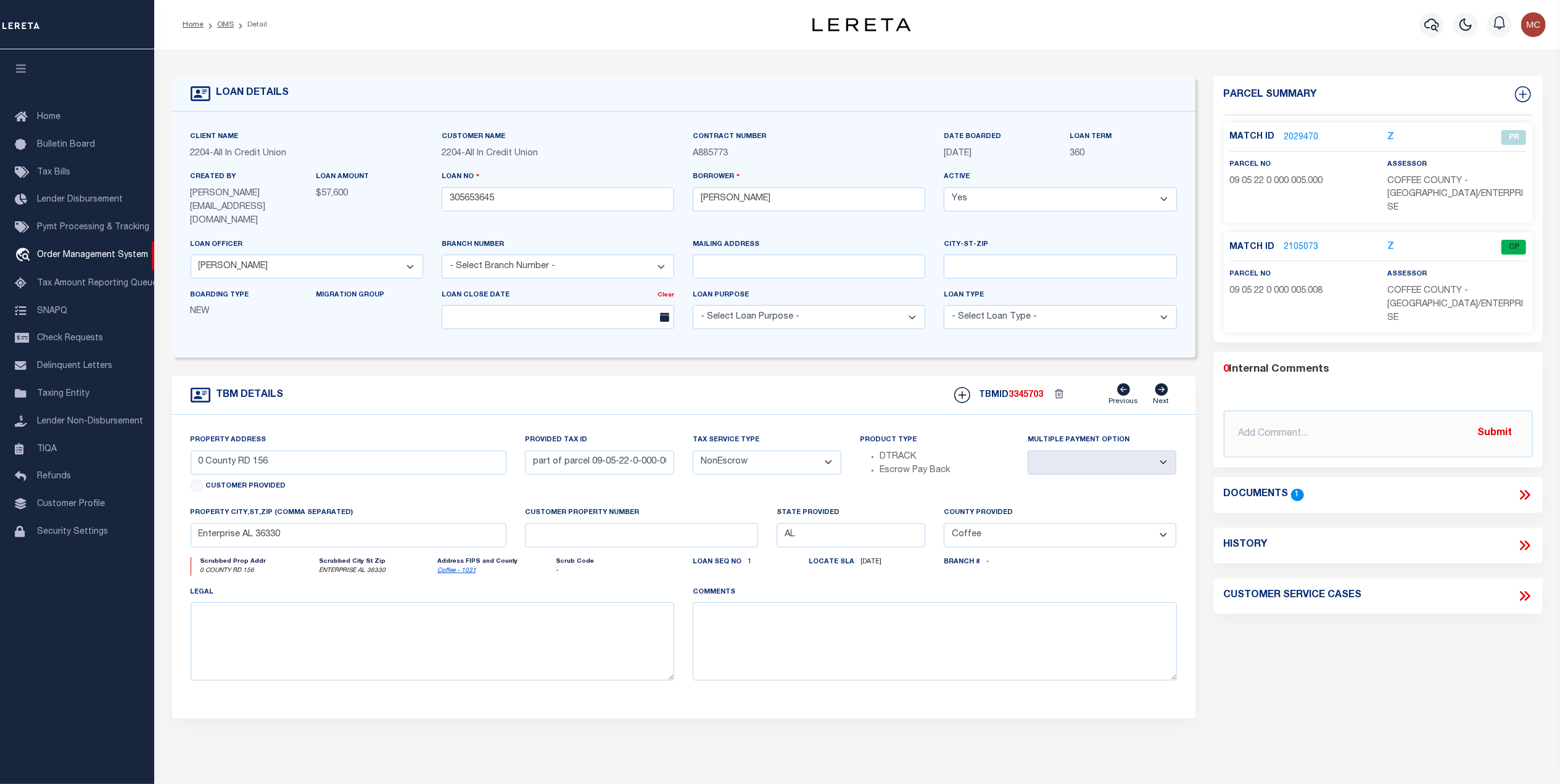
click at [226, 29] on li "OMS" at bounding box center [218, 25] width 30 height 11
drag, startPoint x: 224, startPoint y: 25, endPoint x: 268, endPoint y: 40, distance: 46.5
click at [224, 25] on link "OMS" at bounding box center [225, 25] width 16 height 8
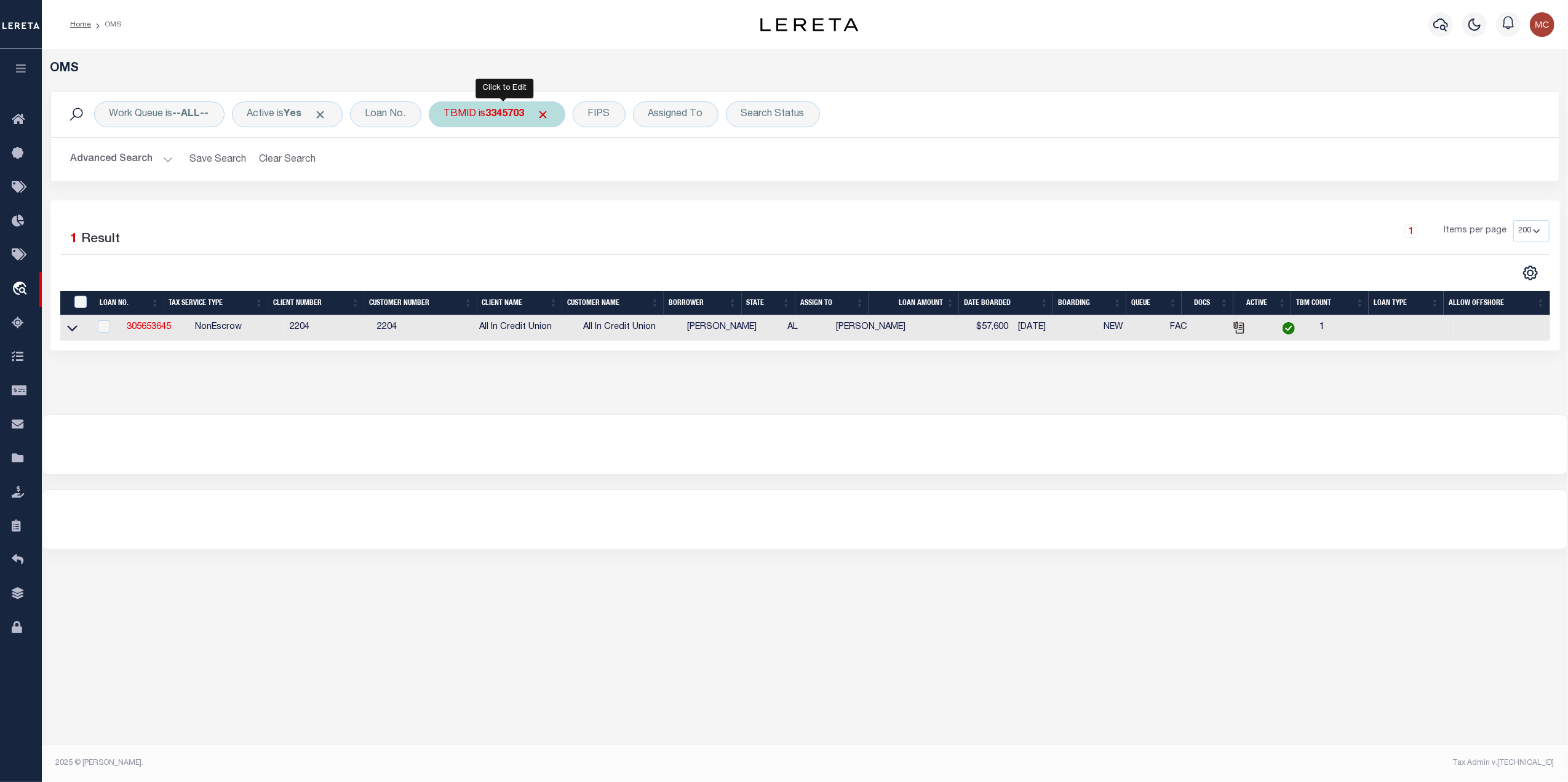
click at [519, 119] on b "3345703" at bounding box center [505, 114] width 39 height 10
type input "3414268"
click at [616, 203] on input "Apply" at bounding box center [608, 196] width 36 height 20
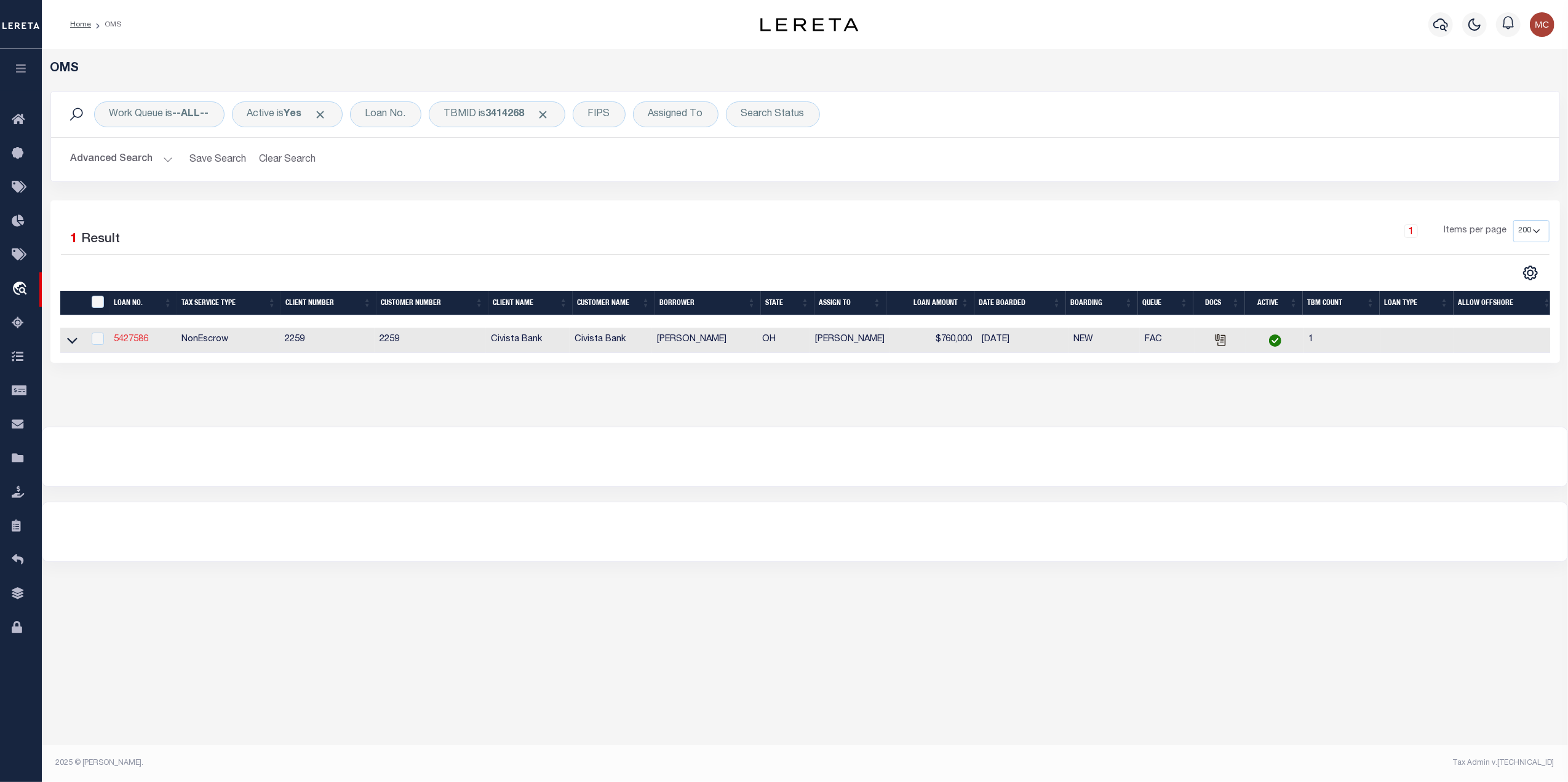
click at [126, 340] on link "5427586" at bounding box center [131, 339] width 35 height 9
type input "5427586"
type input "Todd Thompson"
select select
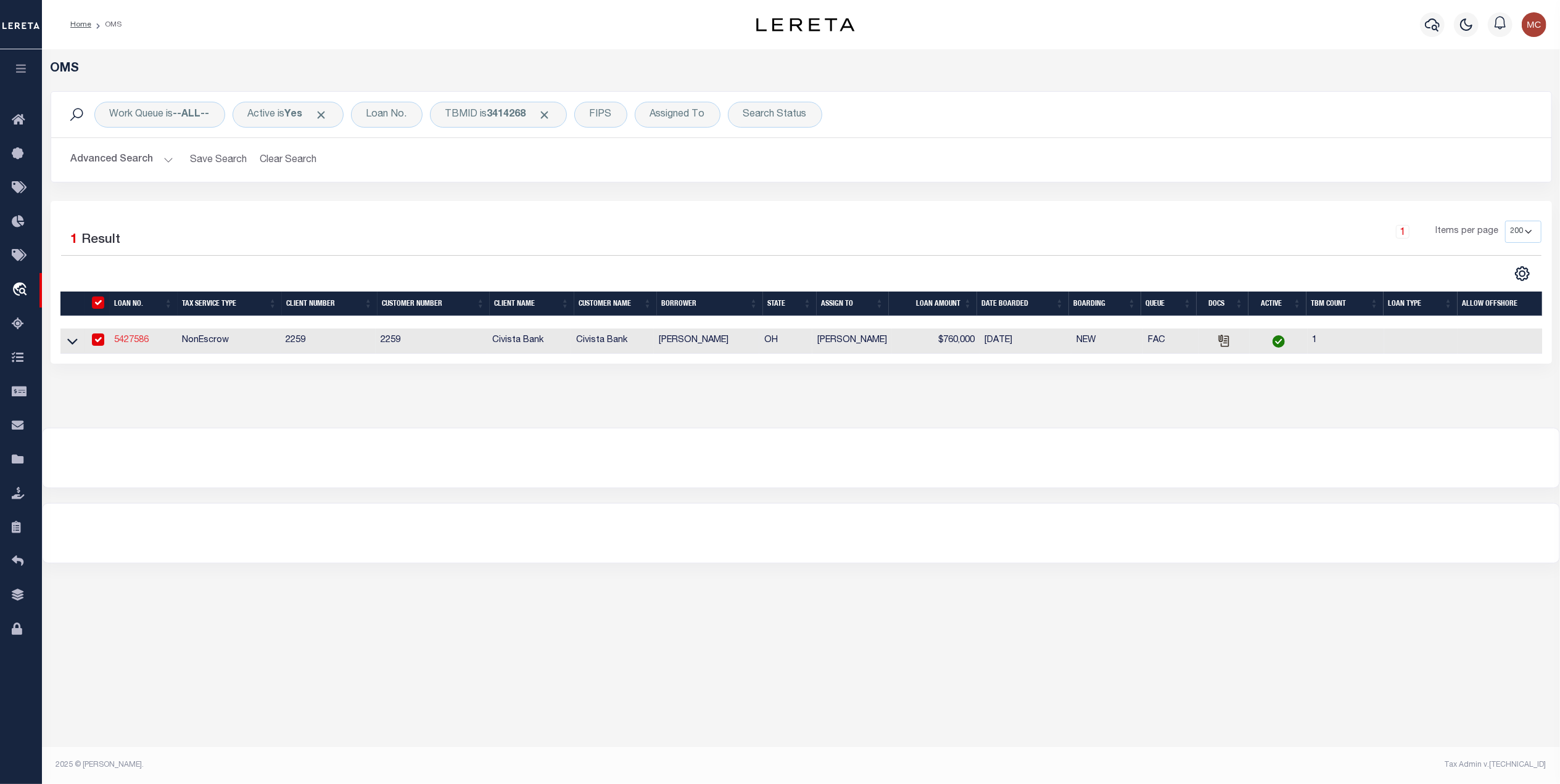
type input "4241 Gelbray Ct"
type input "Obetz OH 432070000"
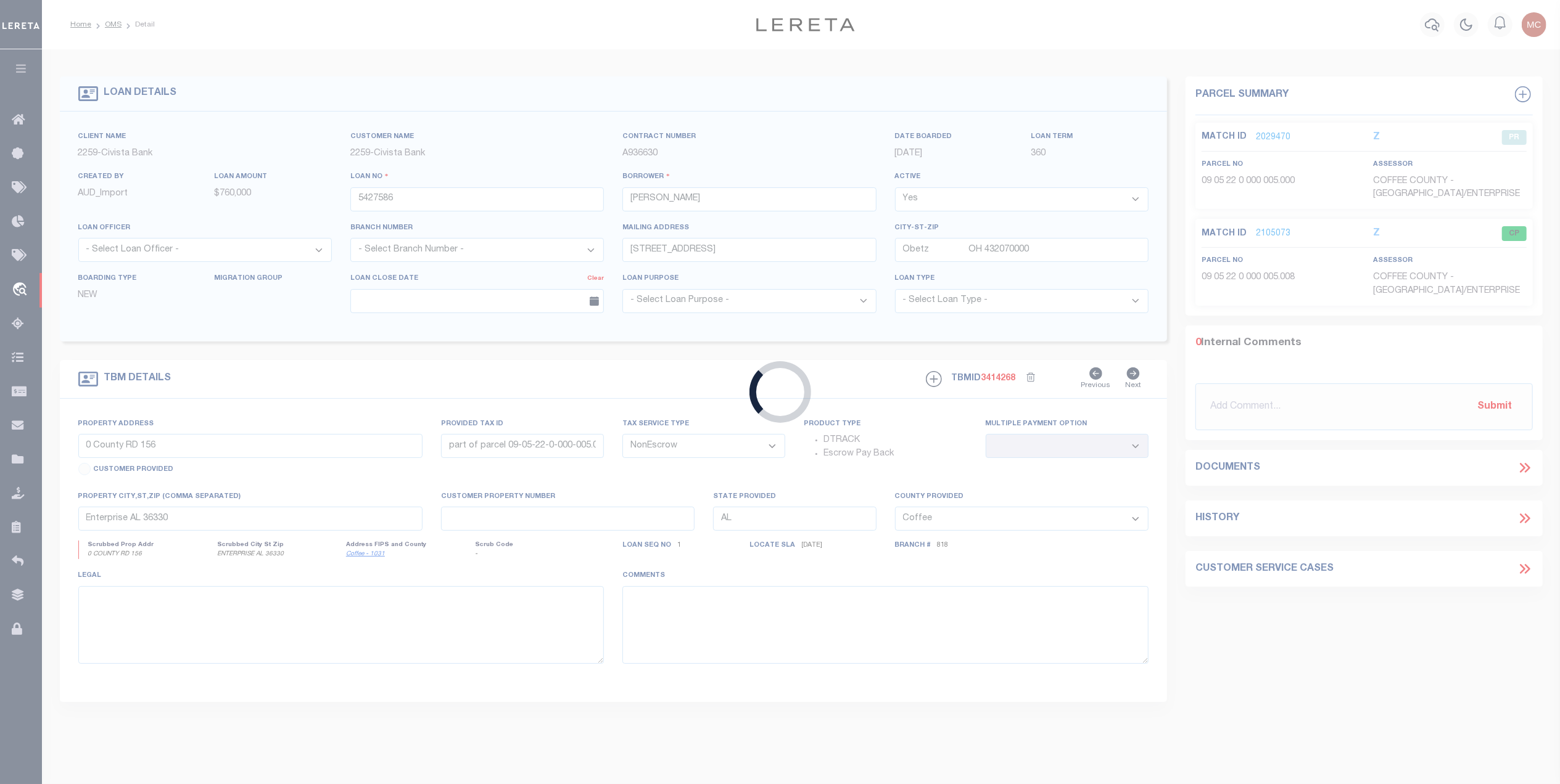
type input "0 WALNUT CREEK PIKE"
select select
type input "ASHVILLE OH 431030000"
type input "R"
type input "OH"
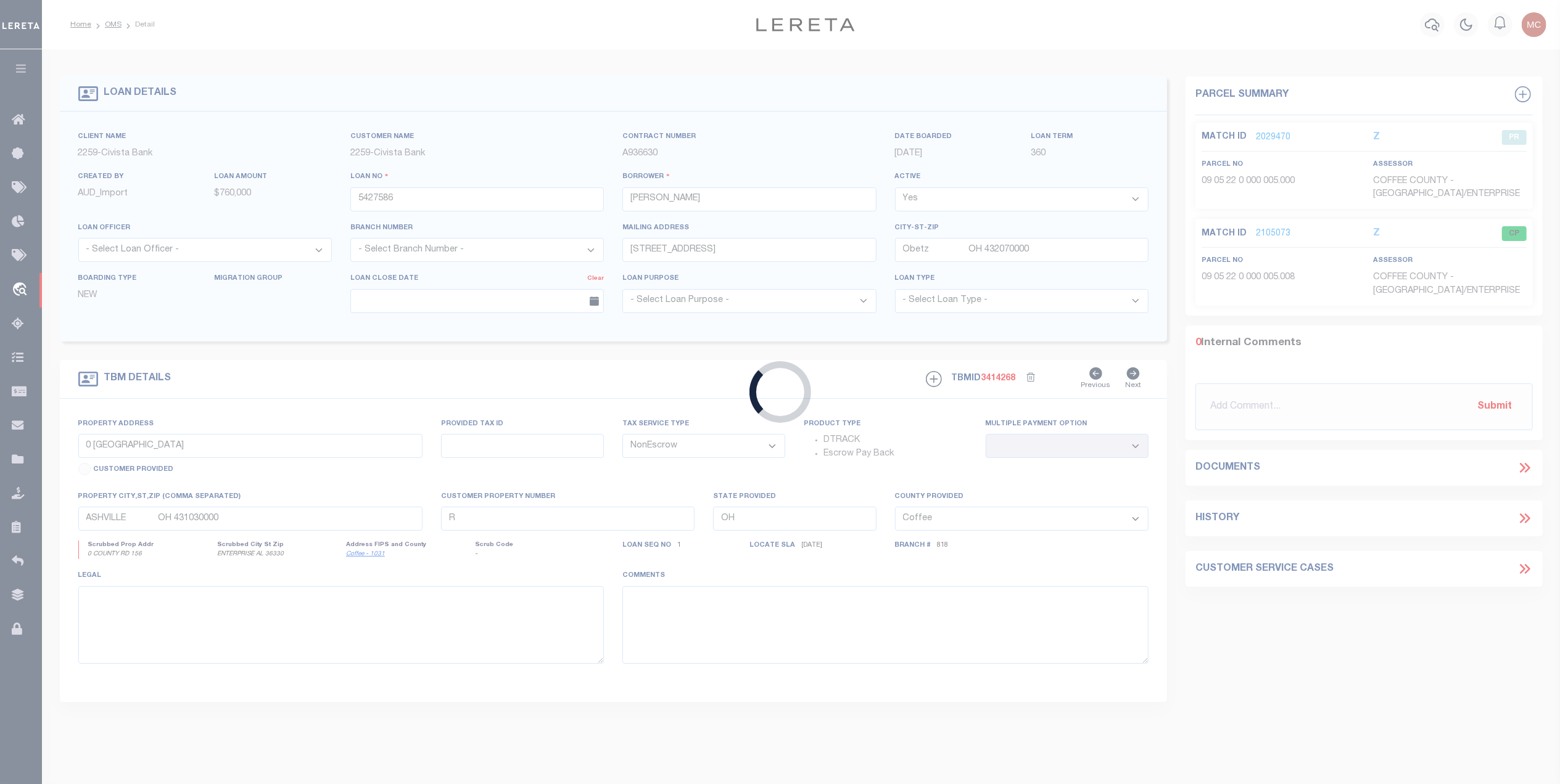
select select
select select "39616"
select select "7648"
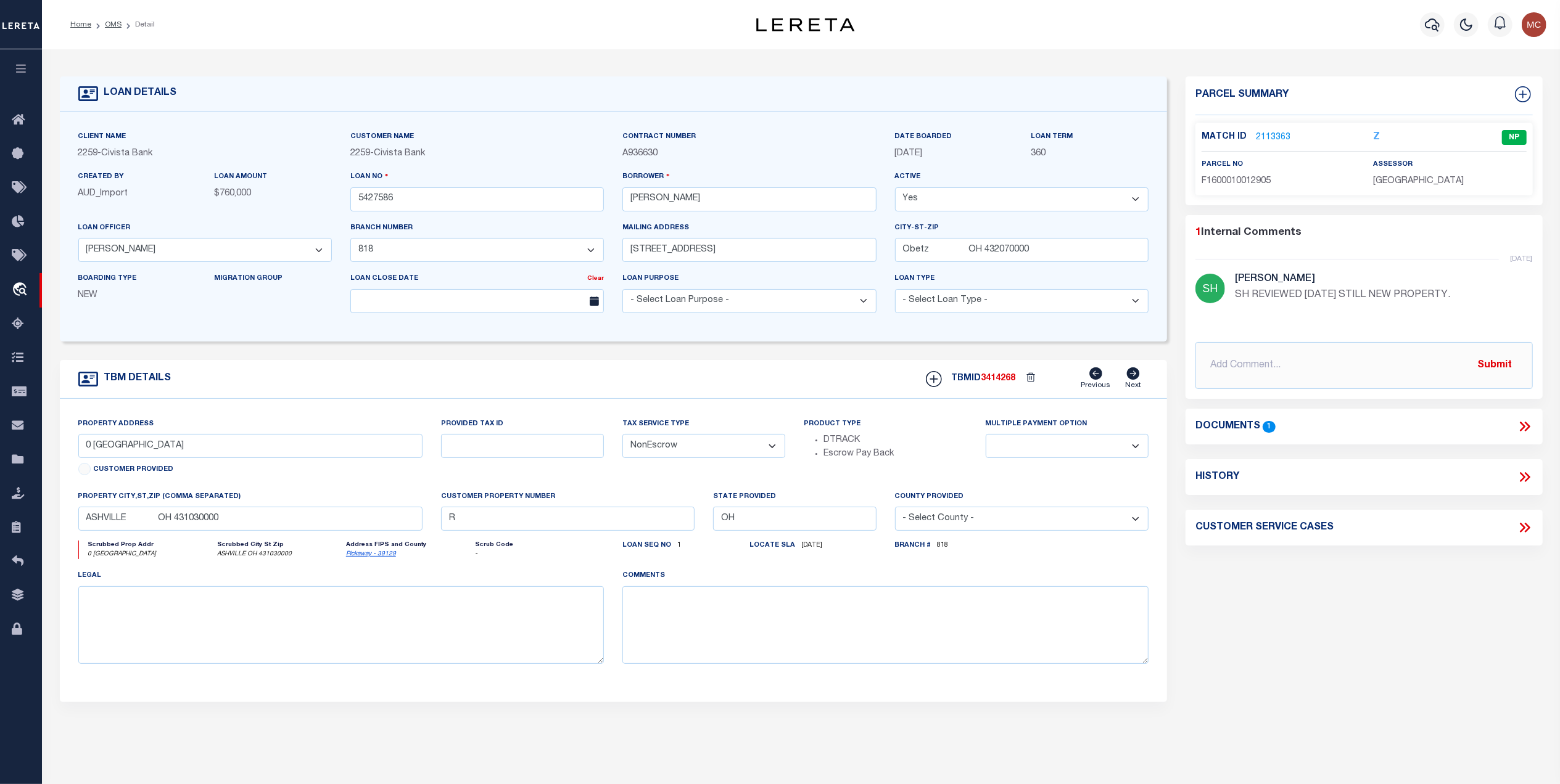
click at [1273, 136] on link "2113363" at bounding box center [1273, 137] width 35 height 13
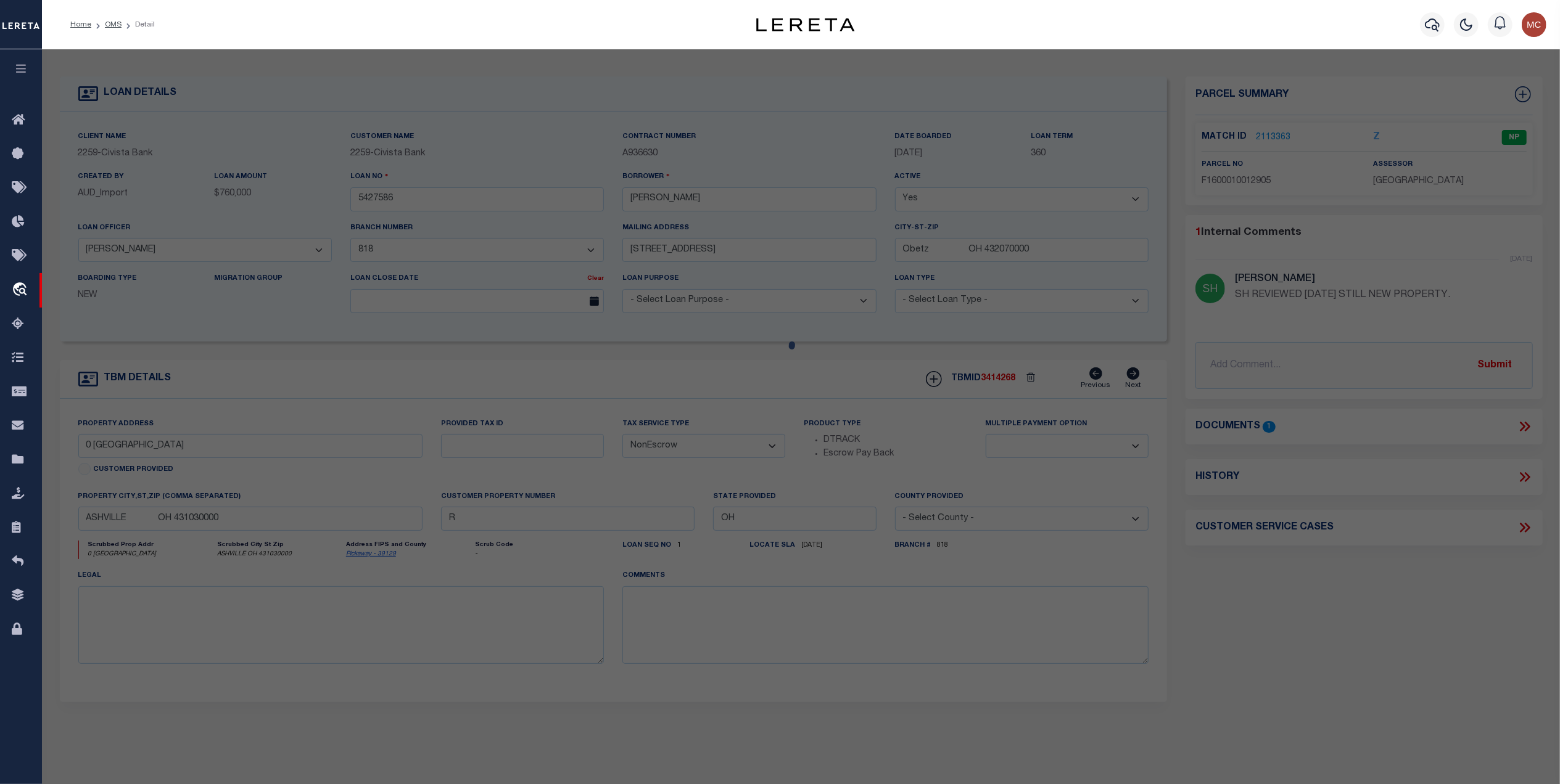
checkbox input "false"
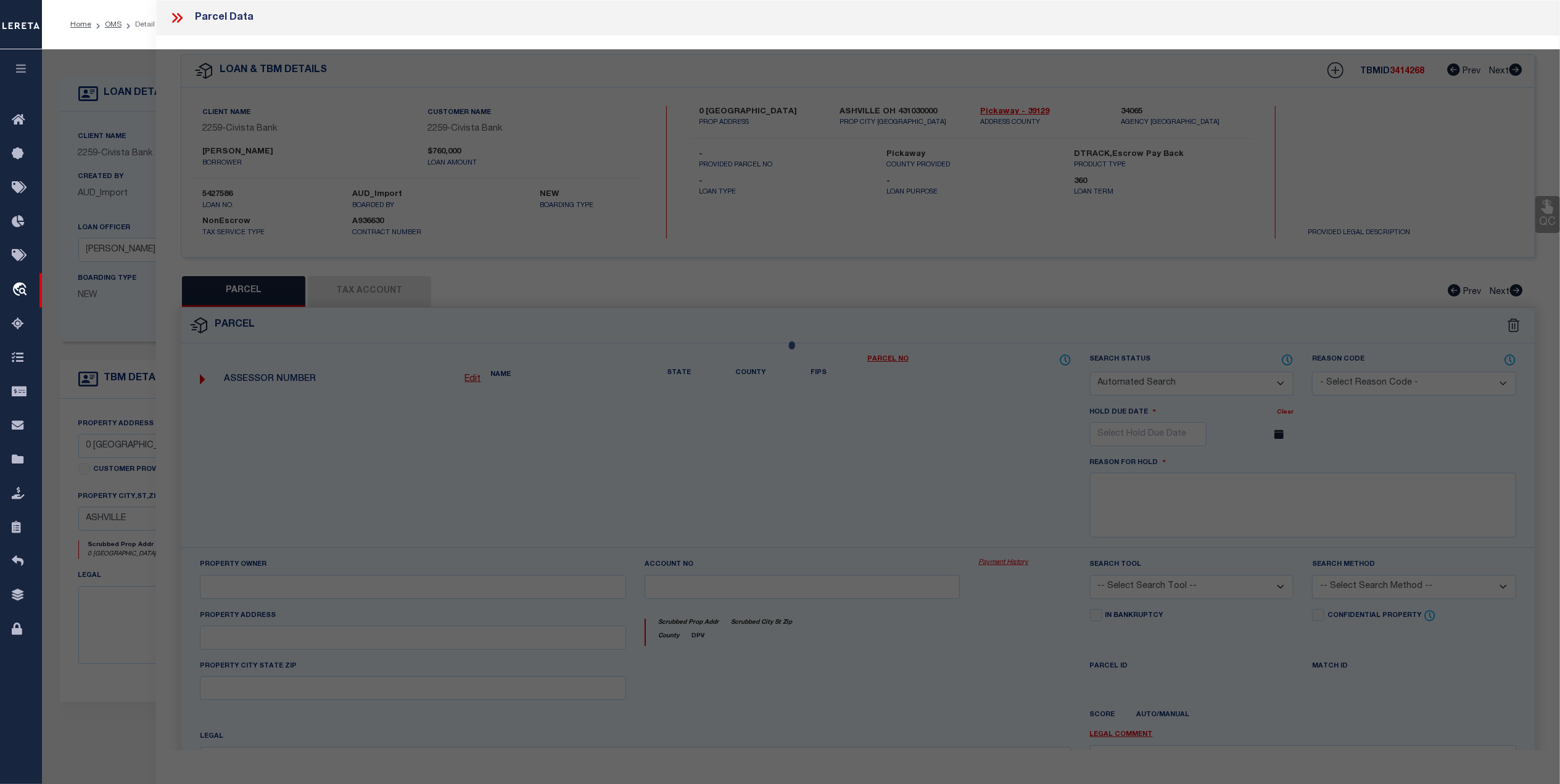
select select "NP"
select select "AGW"
select select
type input "0 WALNUT CREEK PIKE"
type input "ASHVILLE OH 431030"
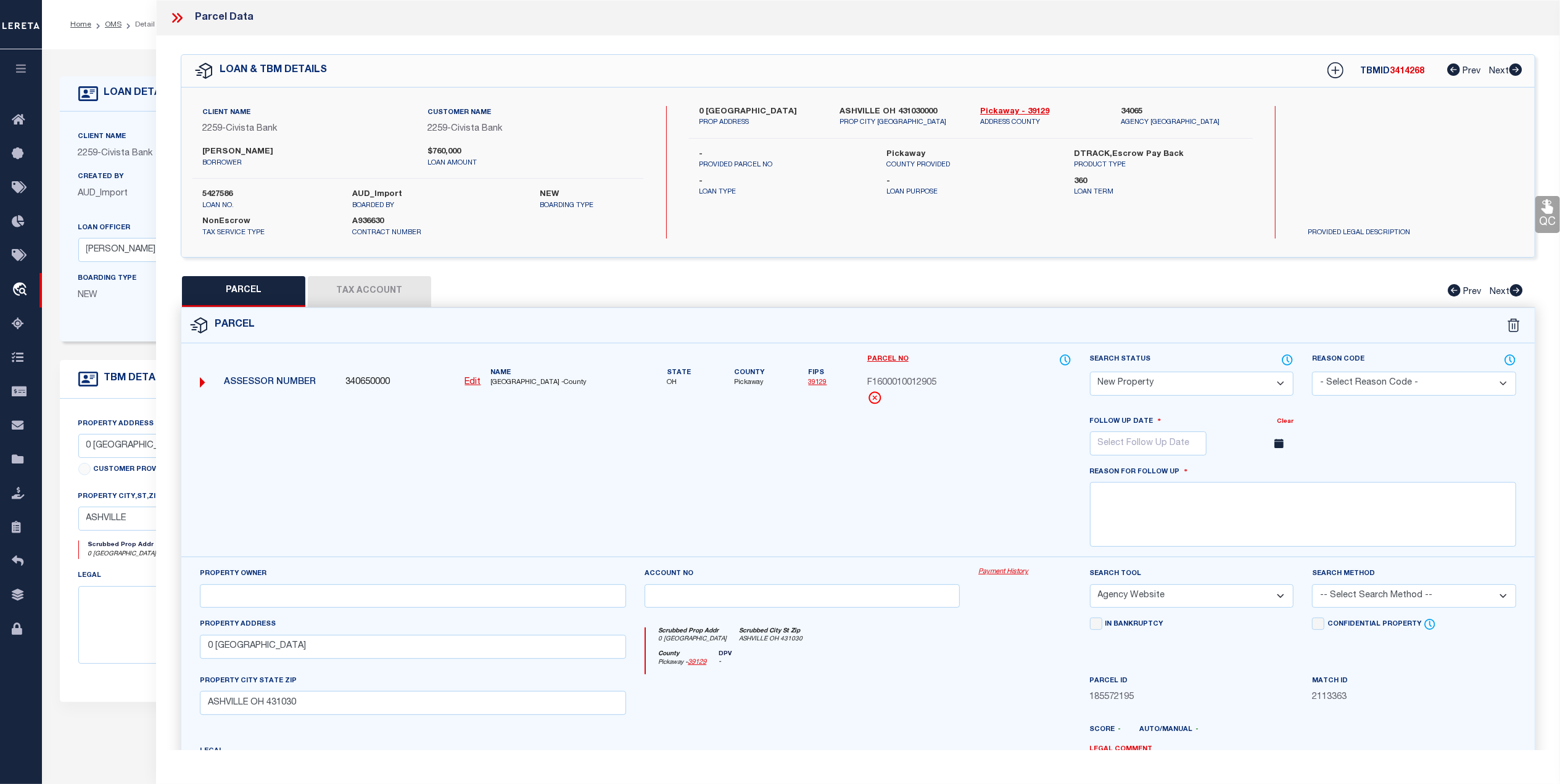
click at [178, 21] on icon at bounding box center [179, 18] width 5 height 10
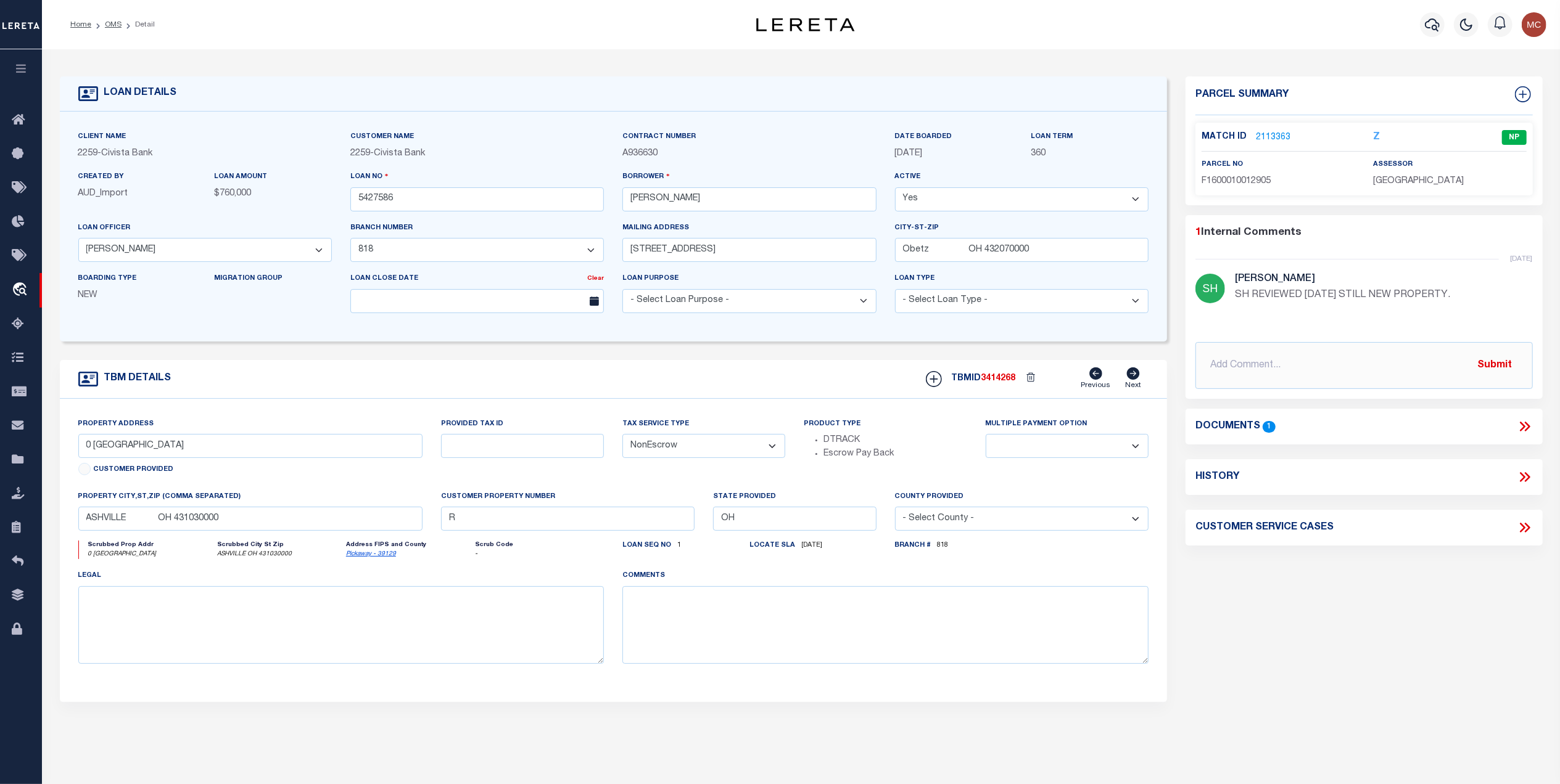
click at [1523, 427] on icon at bounding box center [1522, 427] width 5 height 10
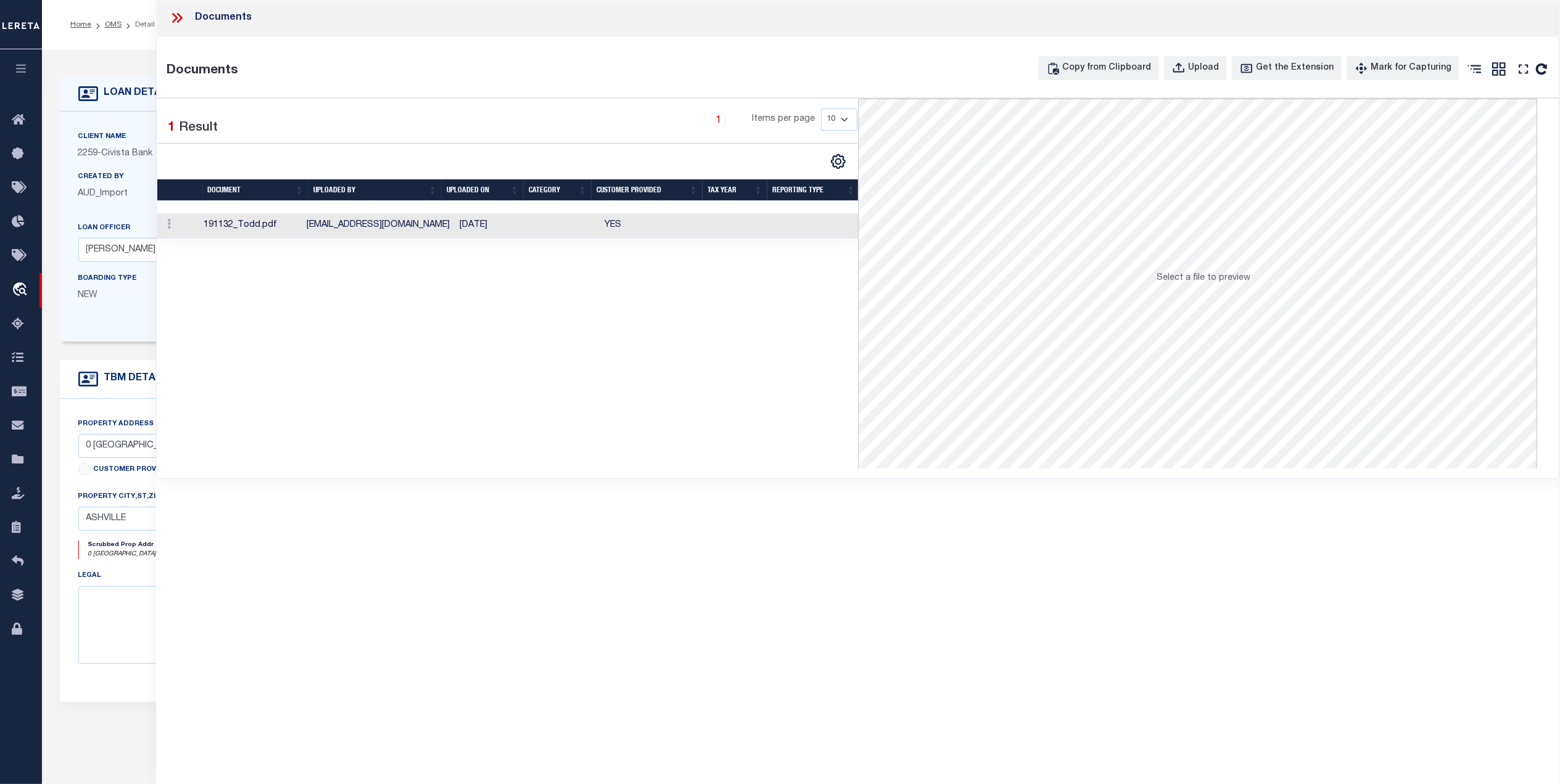
click at [483, 226] on td "04/17/2025" at bounding box center [494, 226] width 80 height 26
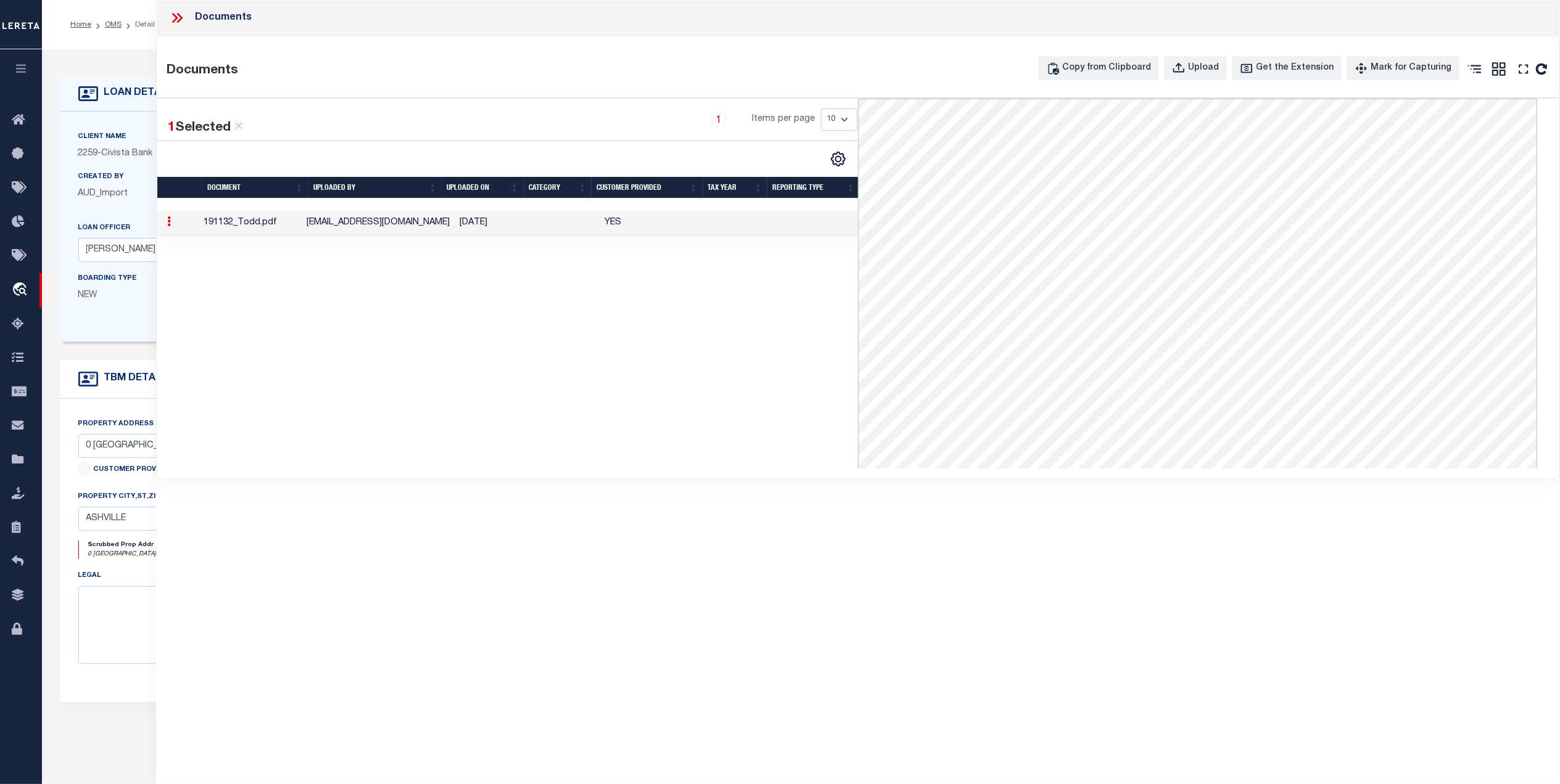
click at [182, 21] on icon at bounding box center [177, 18] width 16 height 16
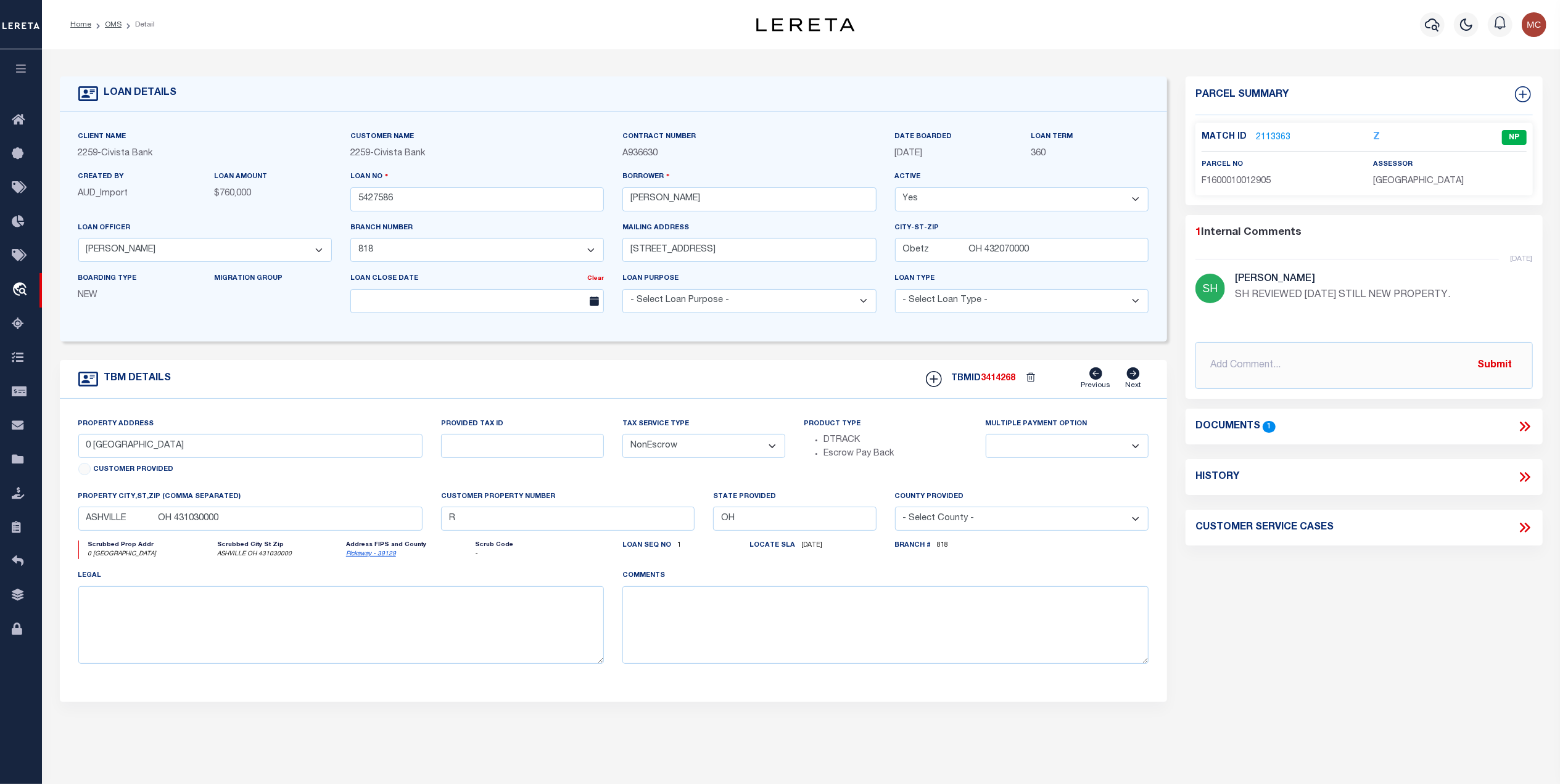
click at [1280, 139] on link "2113363" at bounding box center [1273, 137] width 35 height 13
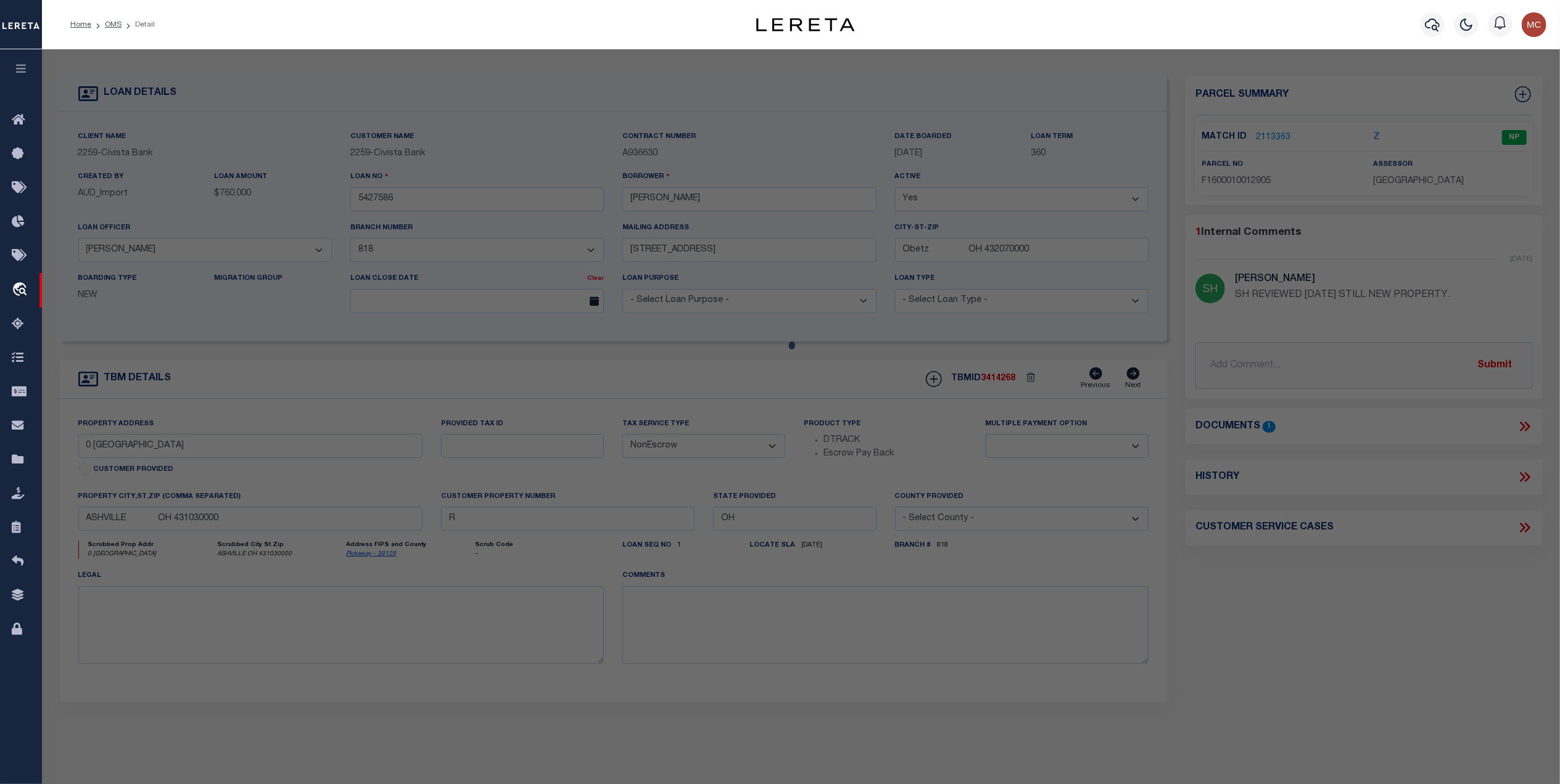
select select "AS"
select select
checkbox input "false"
select select "NP"
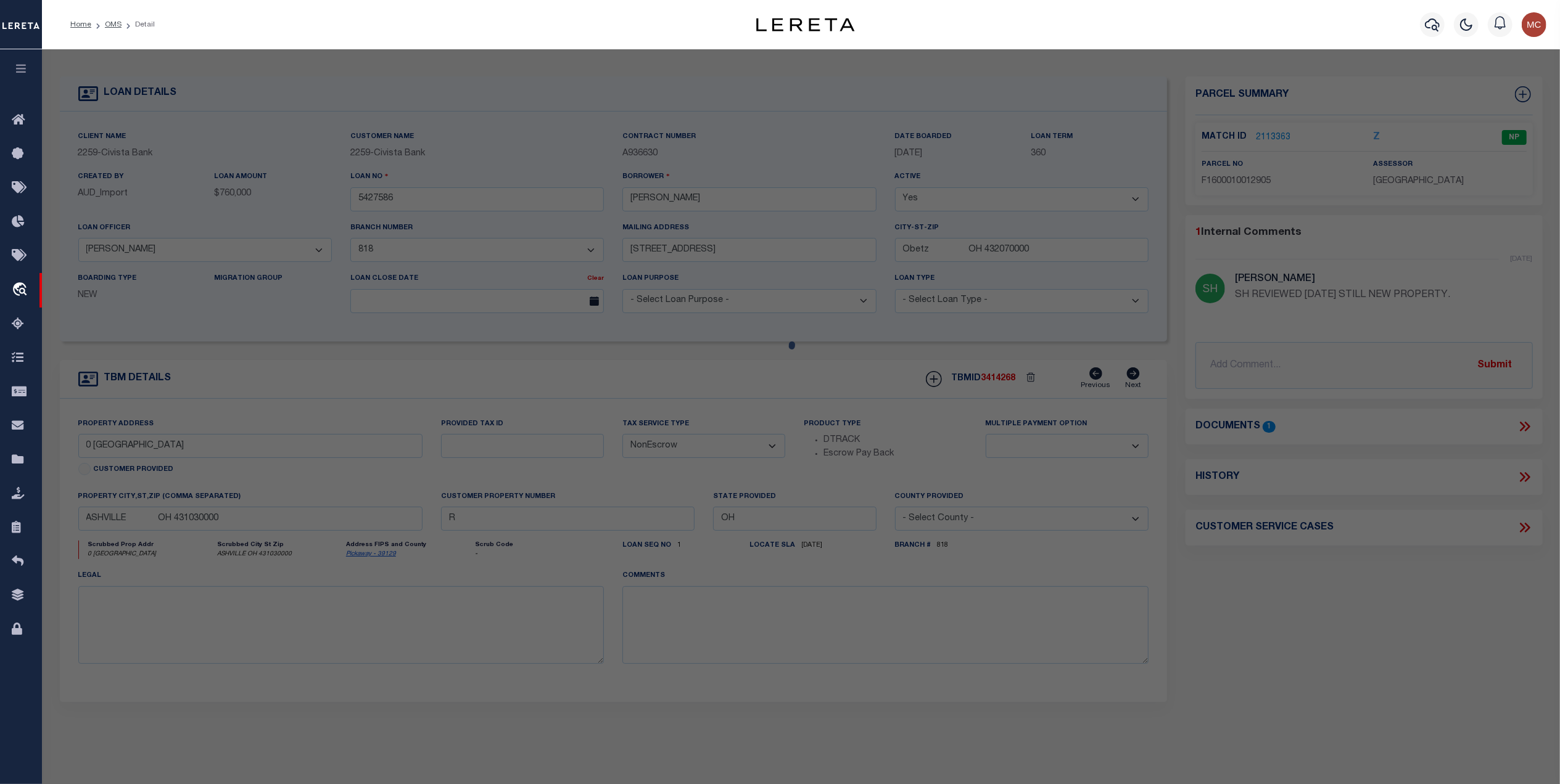
select select "AGW"
select select
type input "0 WALNUT CREEK PIKE"
type input "ASHVILLE OH 431030"
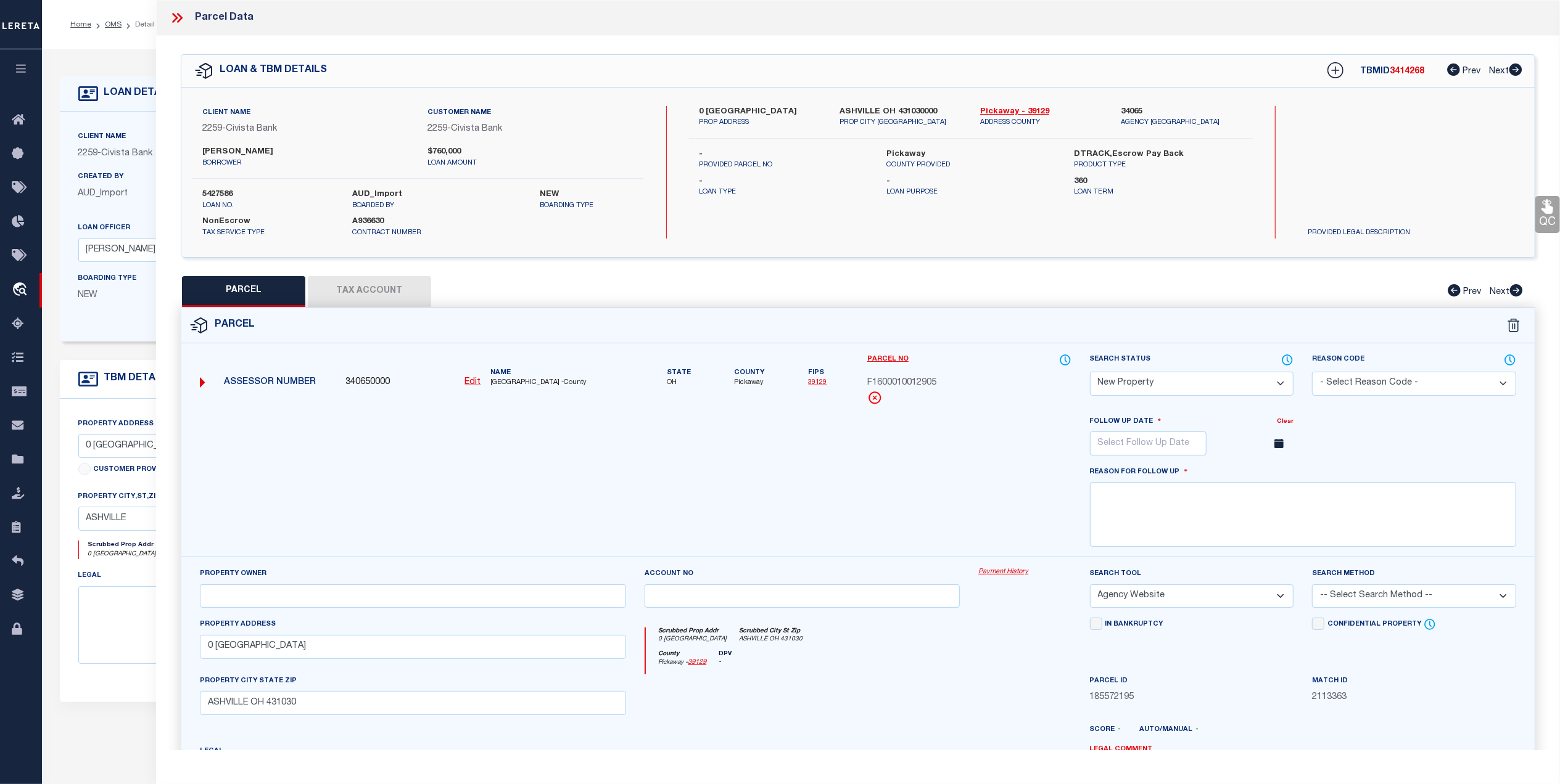
click at [815, 381] on link "39129" at bounding box center [817, 382] width 19 height 7
drag, startPoint x: 949, startPoint y: 382, endPoint x: 874, endPoint y: 383, distance: 75.0
click at [863, 383] on div "Parcel No F1600010012905" at bounding box center [969, 385] width 223 height 62
copy span "F1600010012905"
click at [368, 286] on button "Tax Account" at bounding box center [369, 292] width 123 height 31
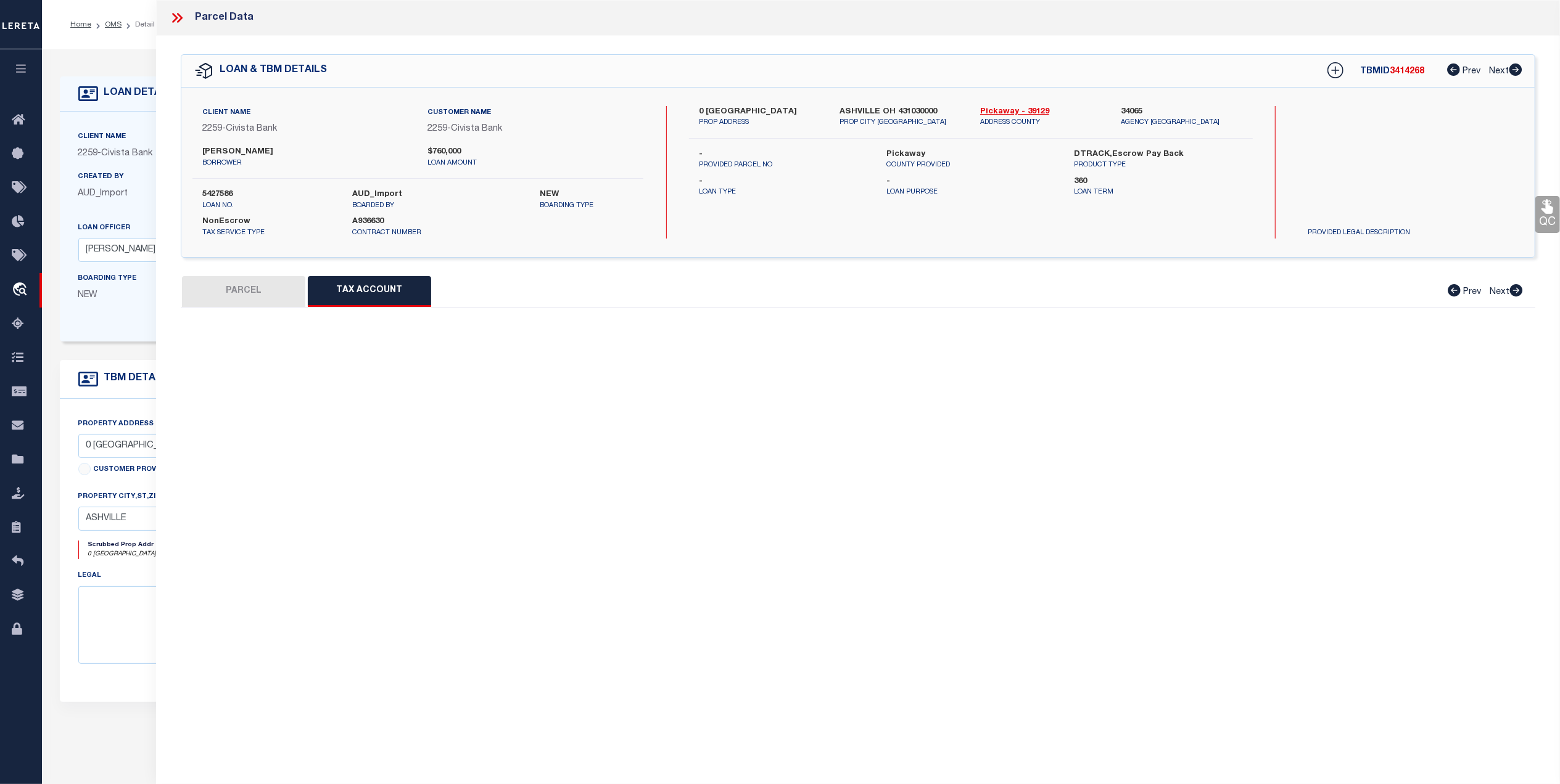
select select "100"
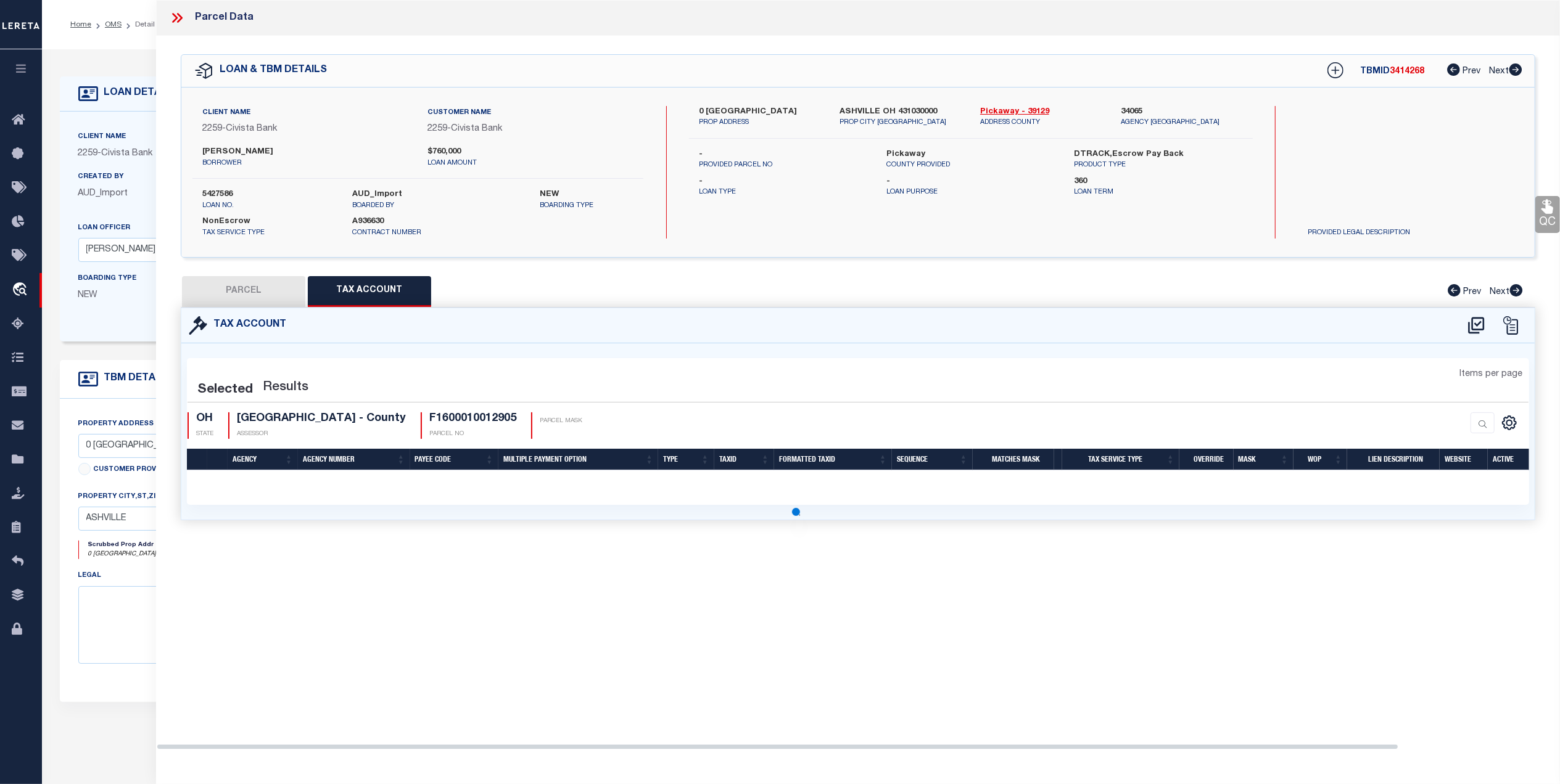
select select "100"
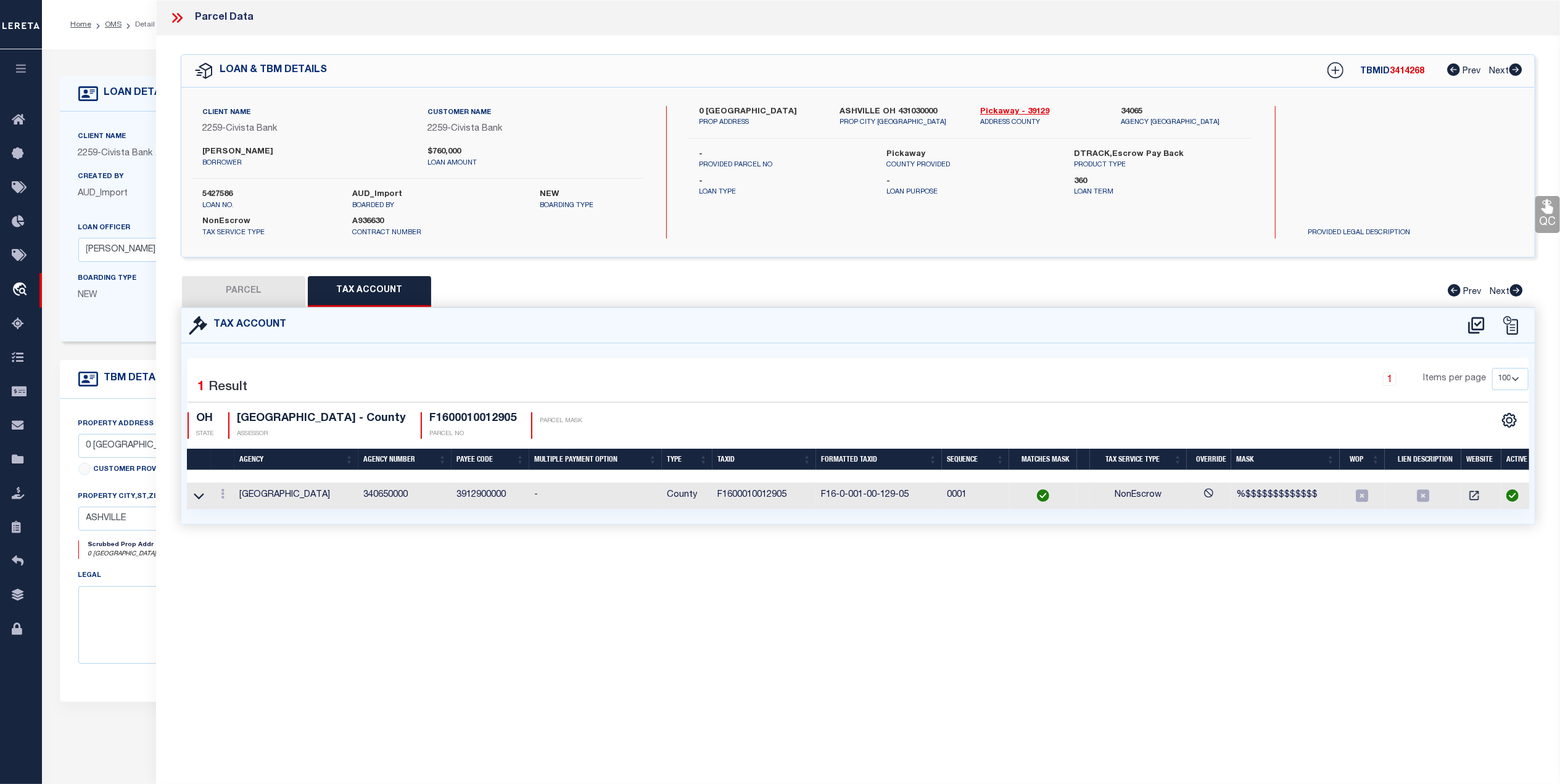
click at [250, 294] on button "PARCEL" at bounding box center [244, 292] width 123 height 31
select select "AS"
select select
checkbox input "false"
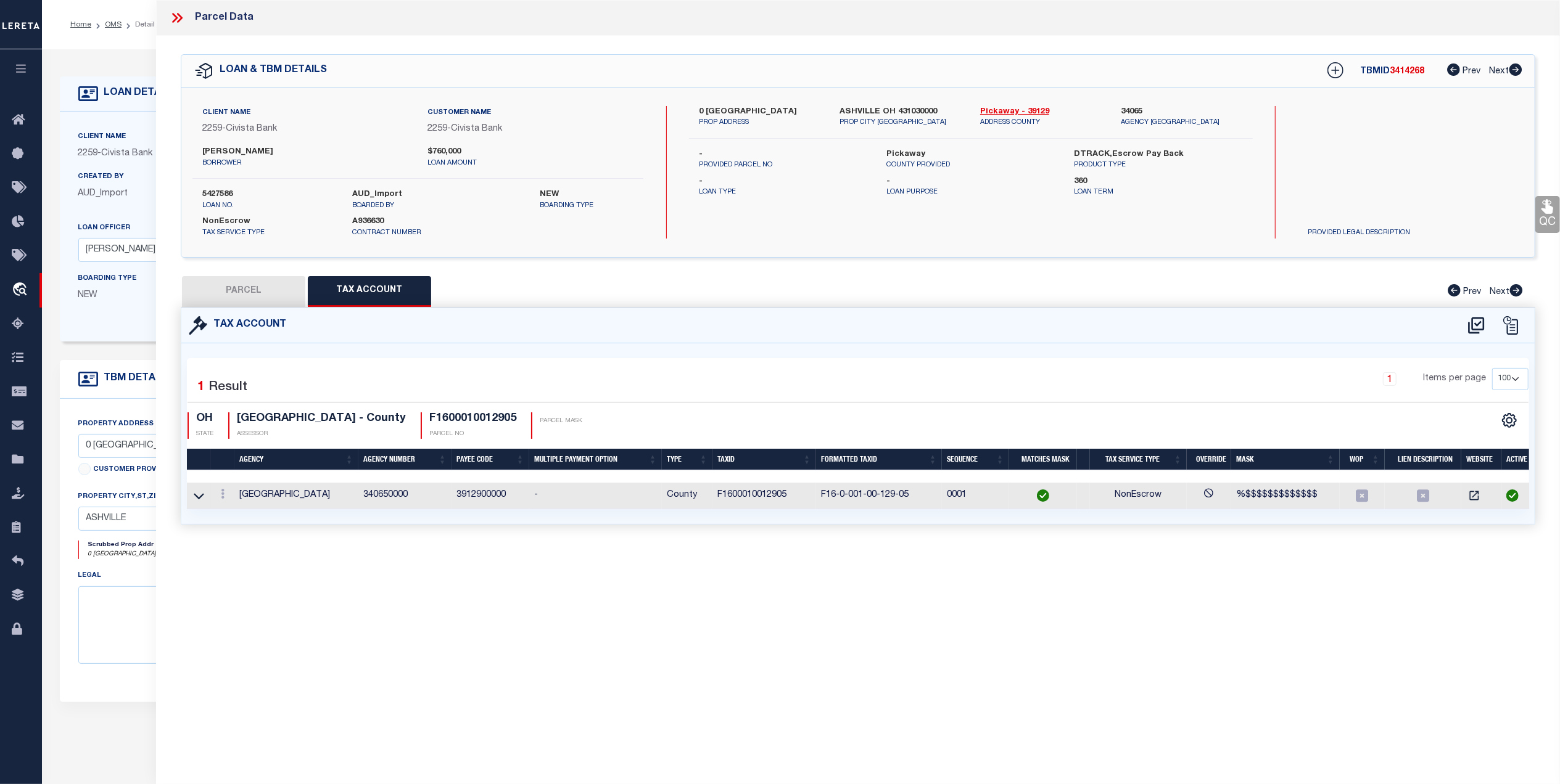
select select "NP"
select select "AGW"
select select
type input "0 WALNUT CREEK PIKE"
type input "ASHVILLE OH 431030"
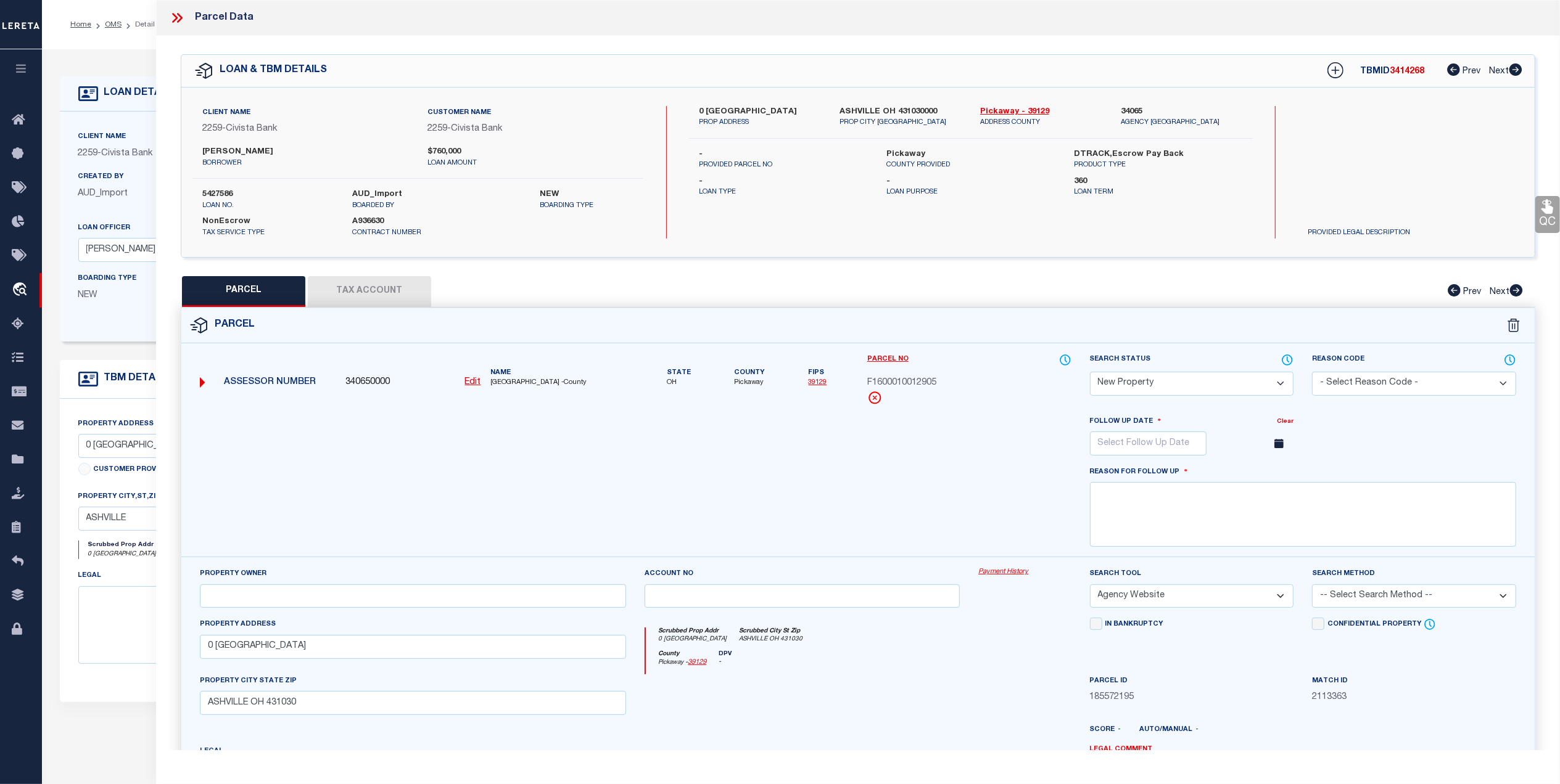
drag, startPoint x: 250, startPoint y: 153, endPoint x: 224, endPoint y: 154, distance: 26.0
click at [224, 154] on label "Todd Thompson" at bounding box center [306, 152] width 206 height 12
copy label "Thompson"
drag, startPoint x: 223, startPoint y: 151, endPoint x: 202, endPoint y: 150, distance: 21.0
click at [202, 150] on label "Todd Thompson" at bounding box center [306, 152] width 206 height 12
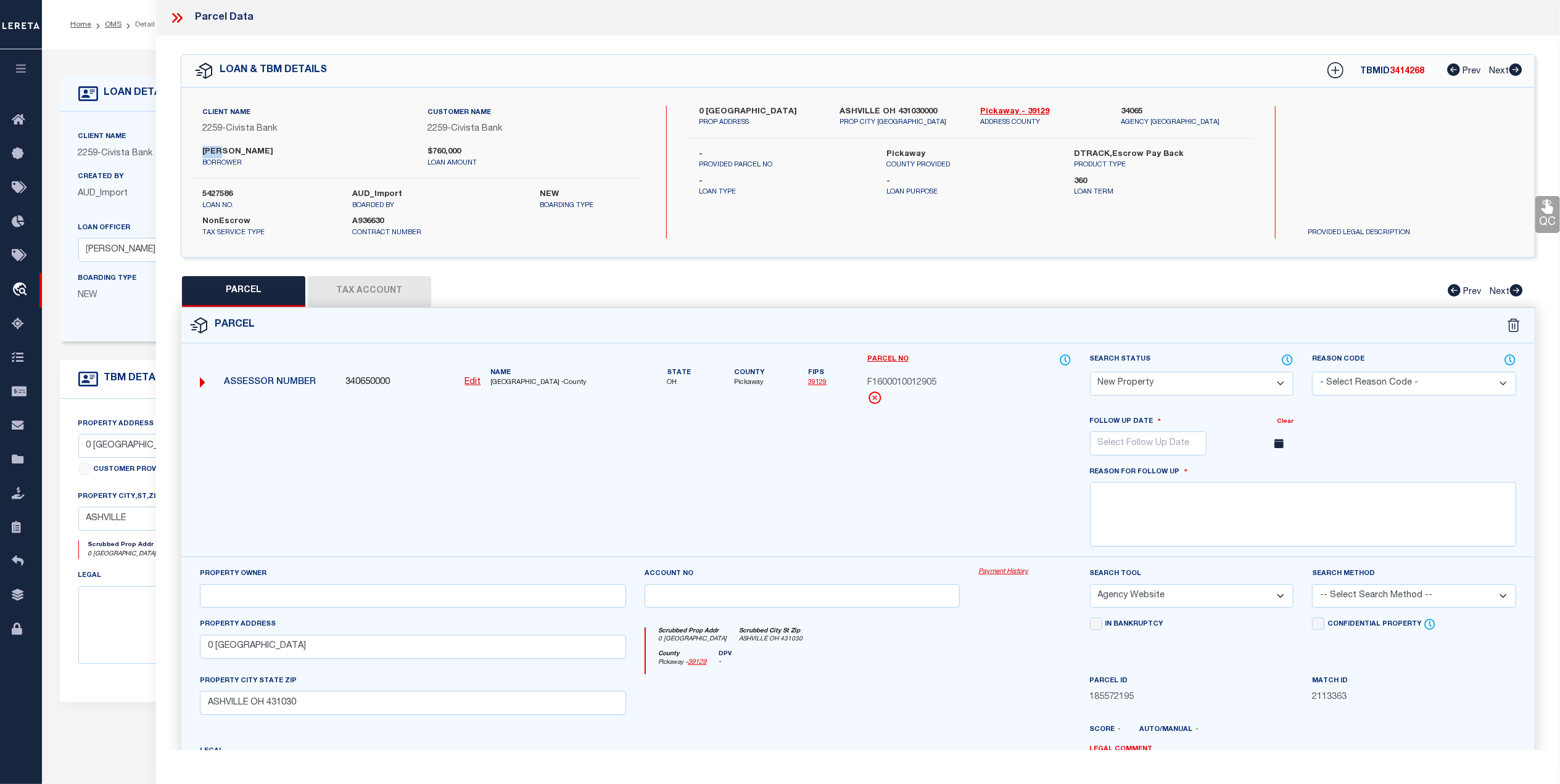
copy label "Todd"
click at [316, 159] on p "borrower" at bounding box center [306, 164] width 206 height 11
drag, startPoint x: 287, startPoint y: 155, endPoint x: 253, endPoint y: 151, distance: 34.2
click at [227, 149] on label "Todd Thompson" at bounding box center [306, 152] width 206 height 12
copy label "hompson"
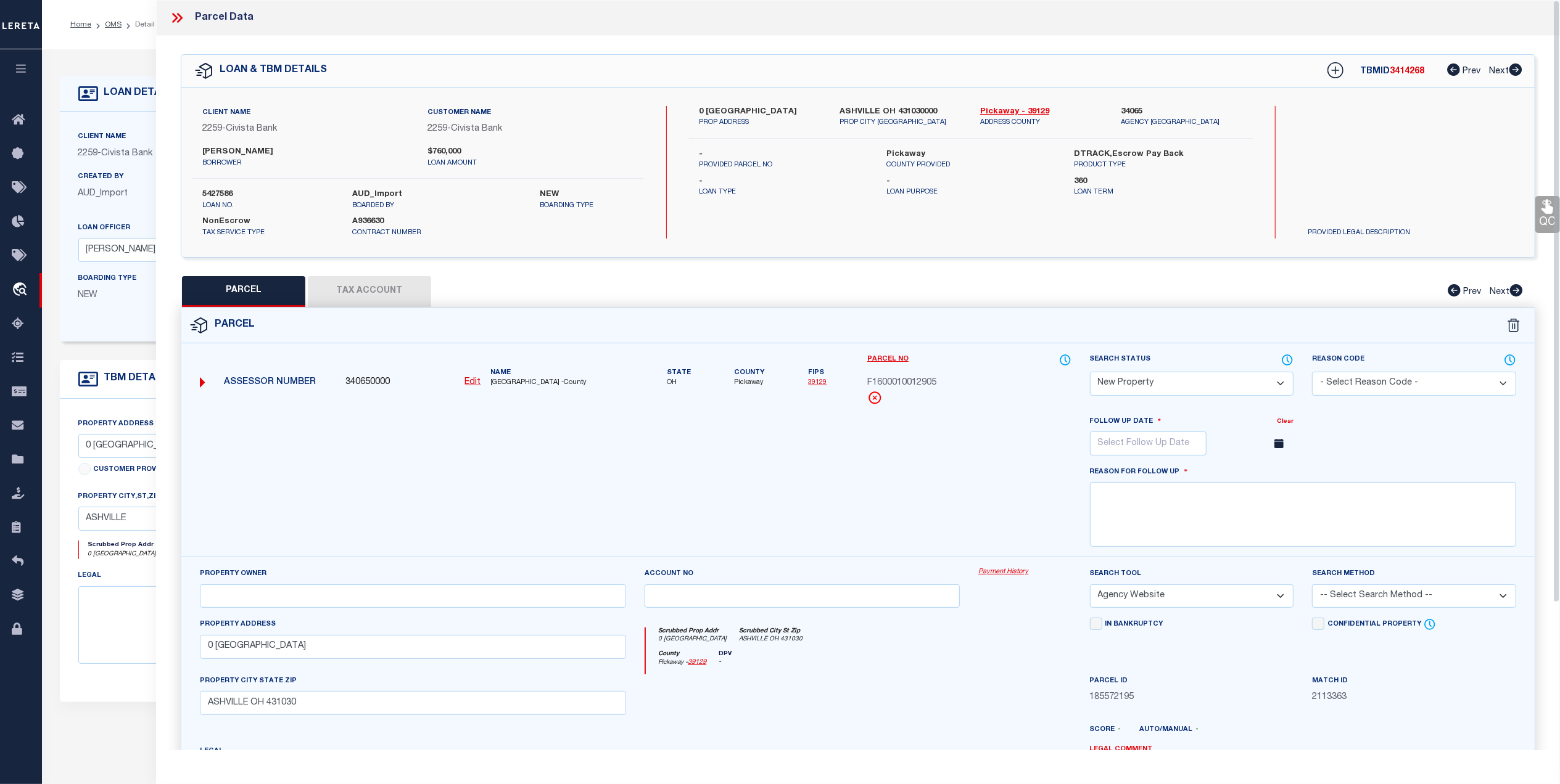
click at [904, 508] on div at bounding box center [635, 486] width 890 height 143
click at [364, 296] on button "Tax Account" at bounding box center [369, 292] width 123 height 31
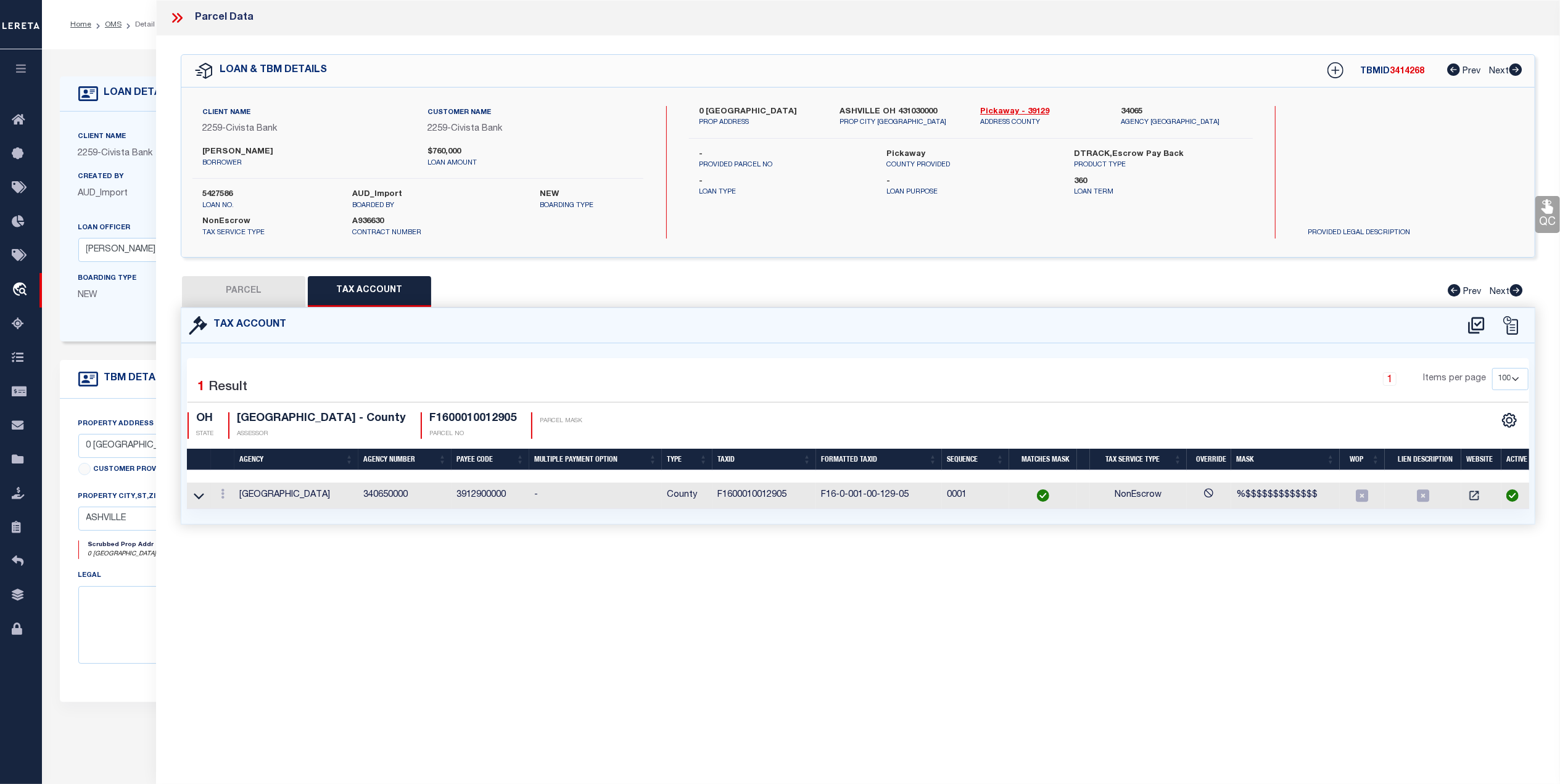
select select "100"
click at [226, 495] on link at bounding box center [222, 496] width 13 height 10
click at [236, 509] on body "Home OMS Detail" at bounding box center [780, 468] width 1560 height 938
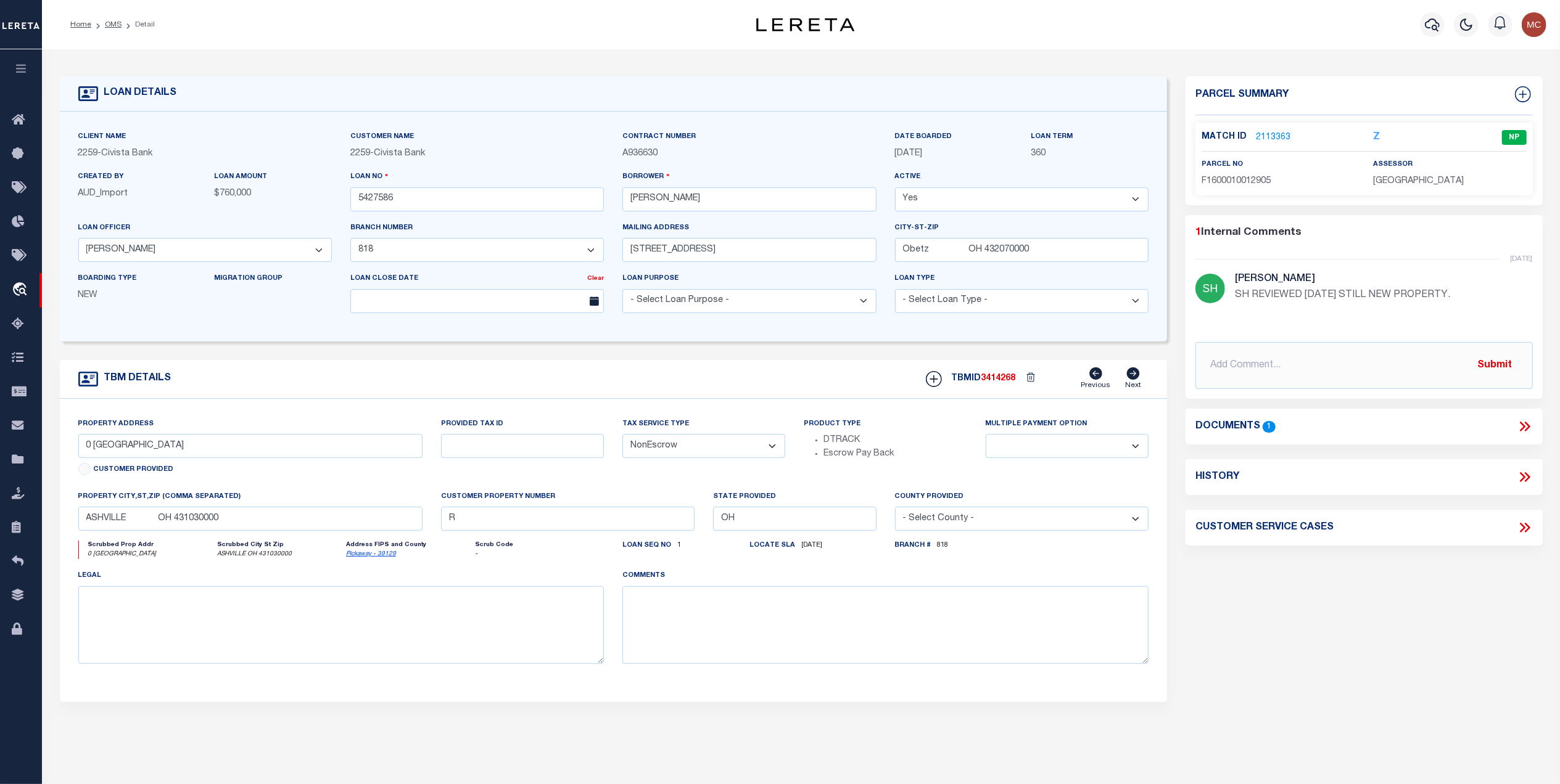
click at [1274, 139] on link "2113363" at bounding box center [1273, 137] width 35 height 13
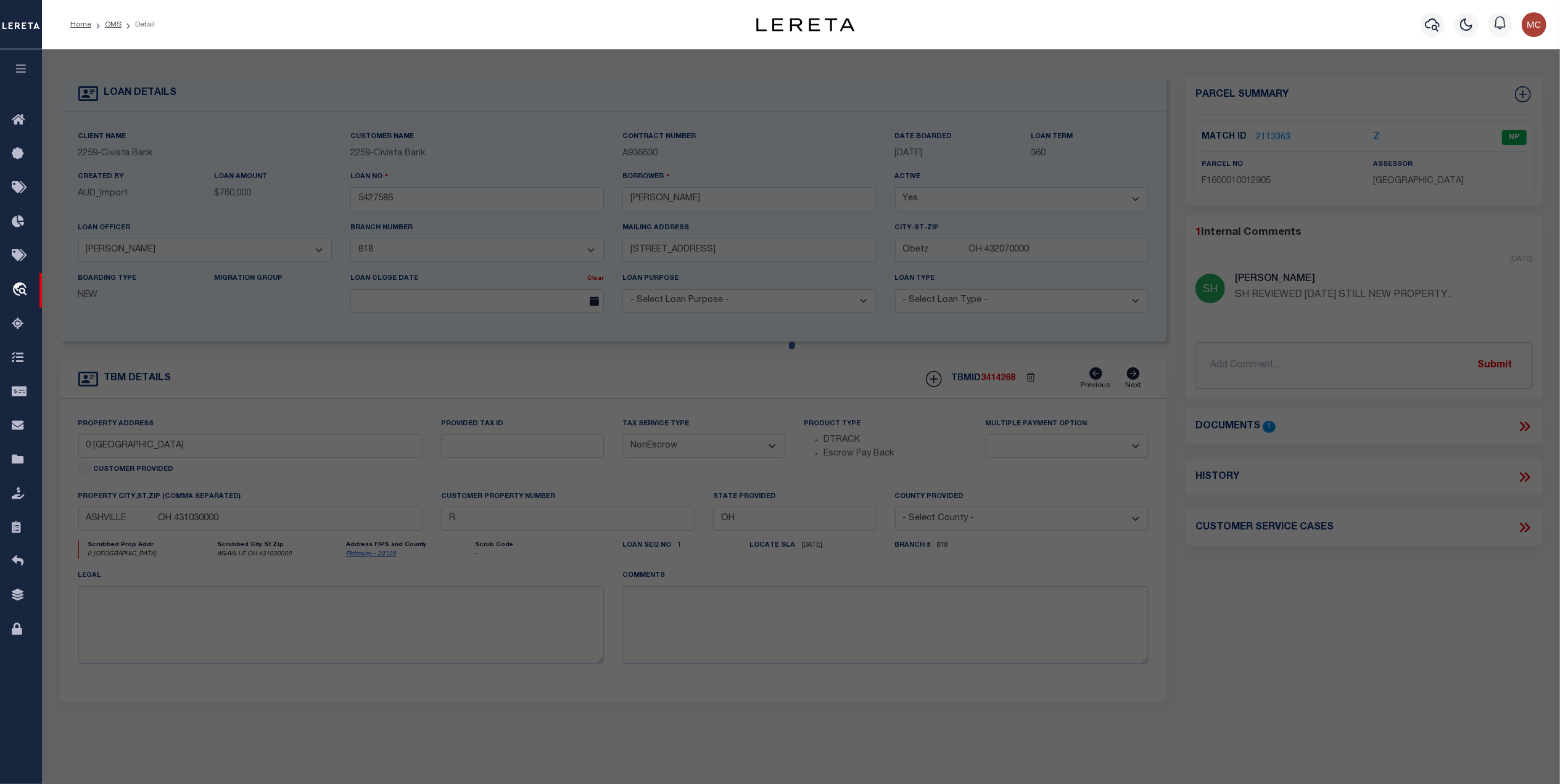
select select "AS"
select select
checkbox input "false"
select select "NP"
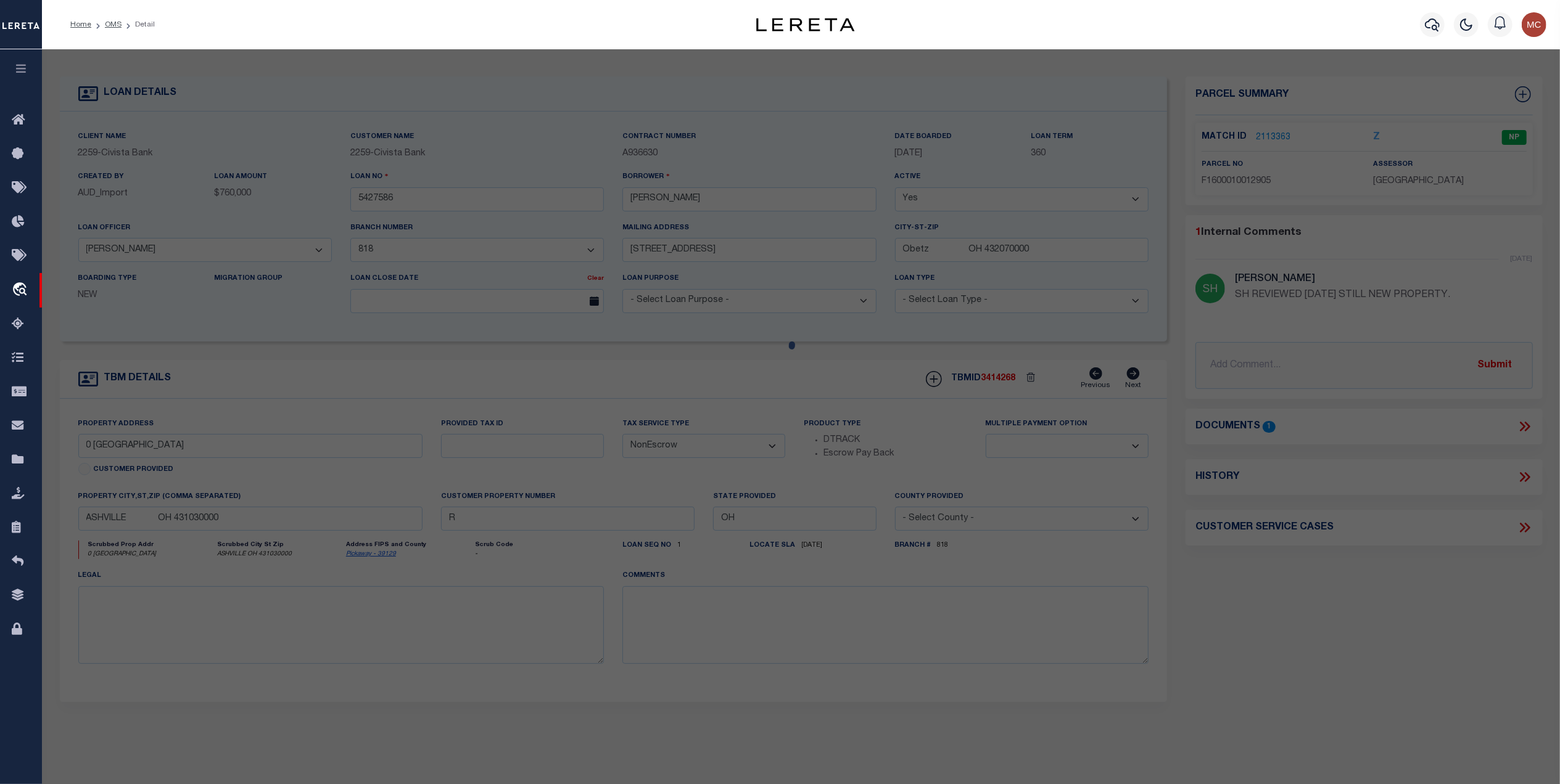
select select "AGW"
select select
type input "0 WALNUT CREEK PIKE"
type input "ASHVILLE OH 431030"
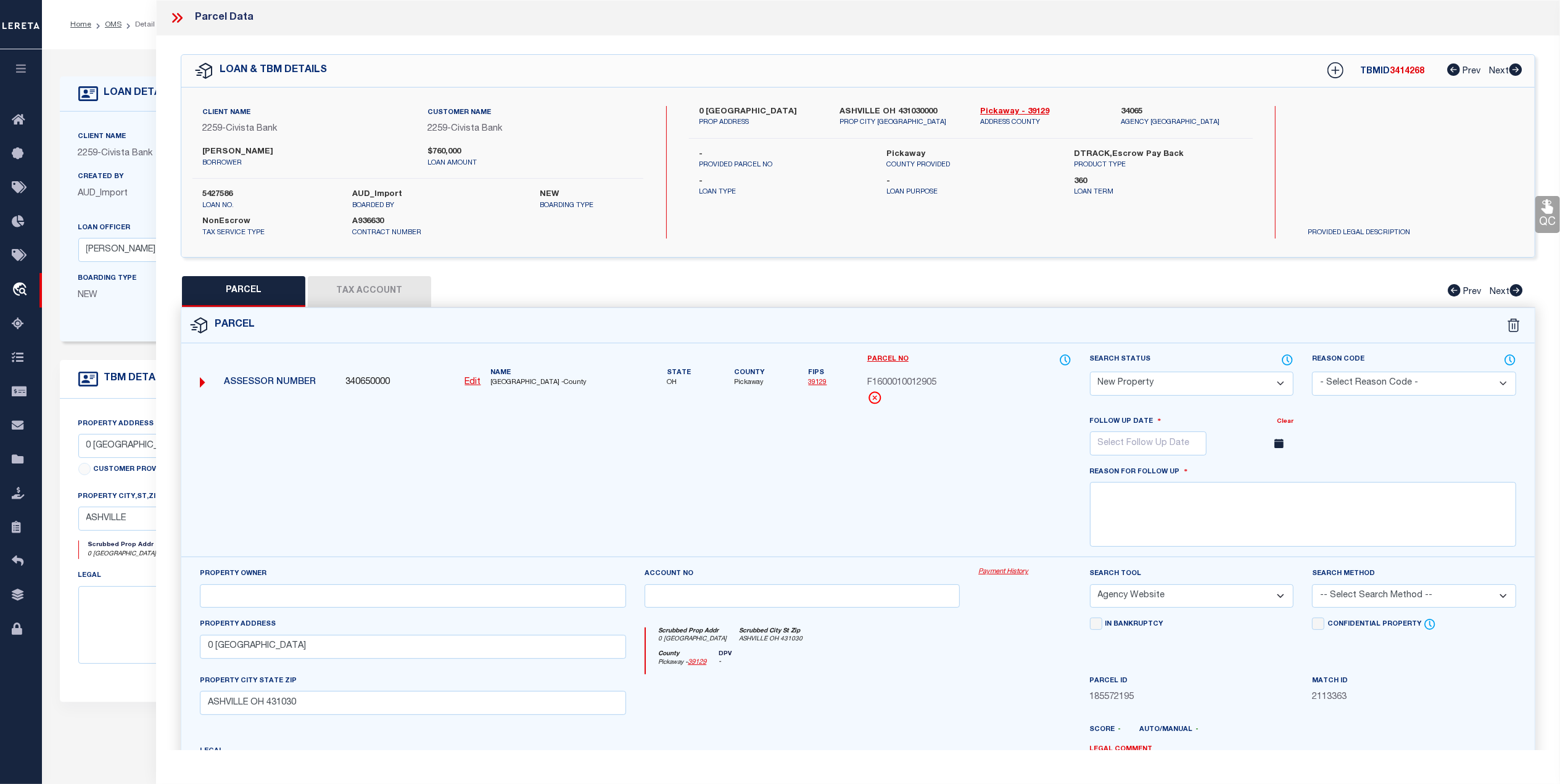
click at [382, 296] on button "Tax Account" at bounding box center [369, 292] width 123 height 31
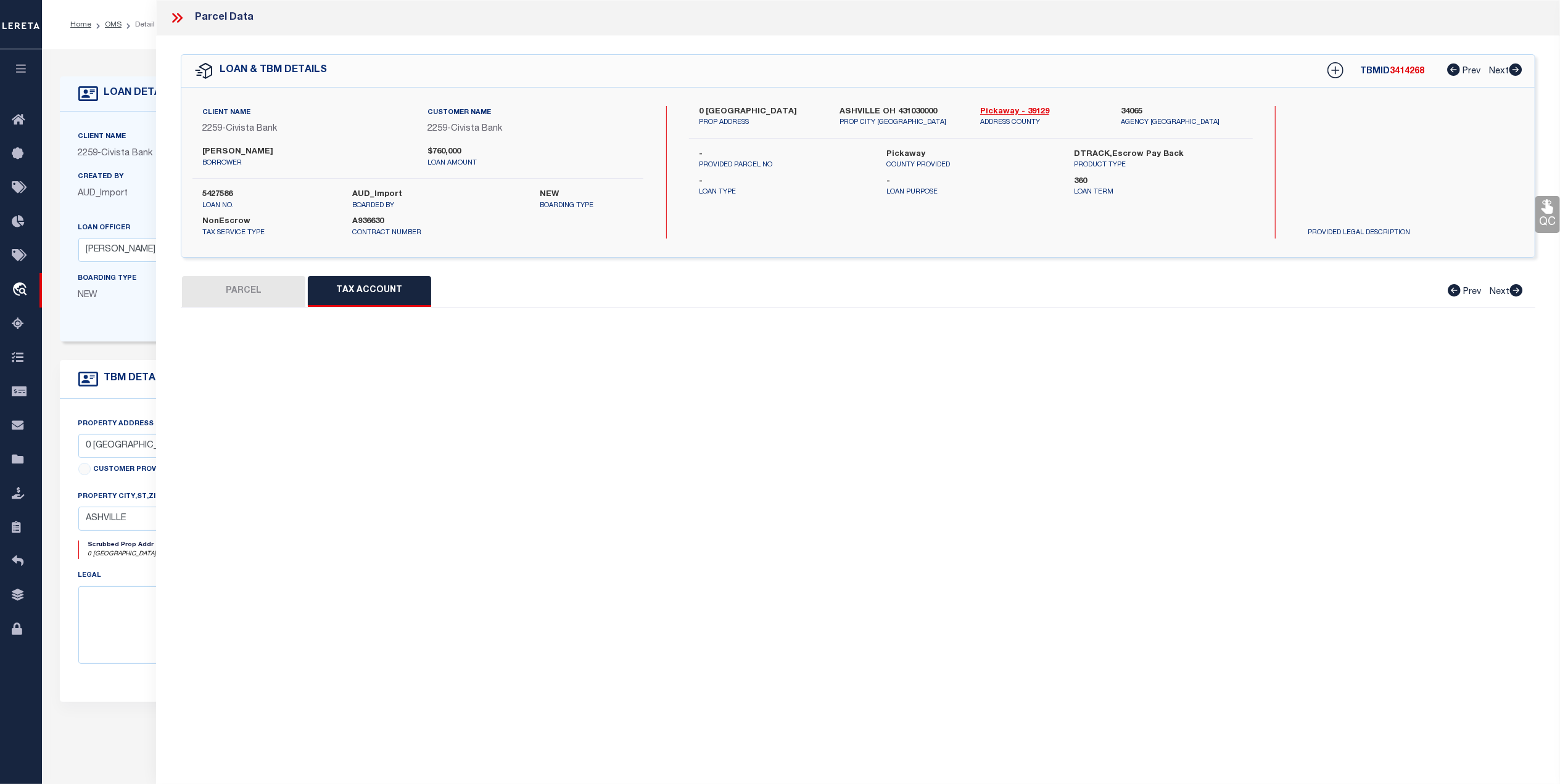
select select "100"
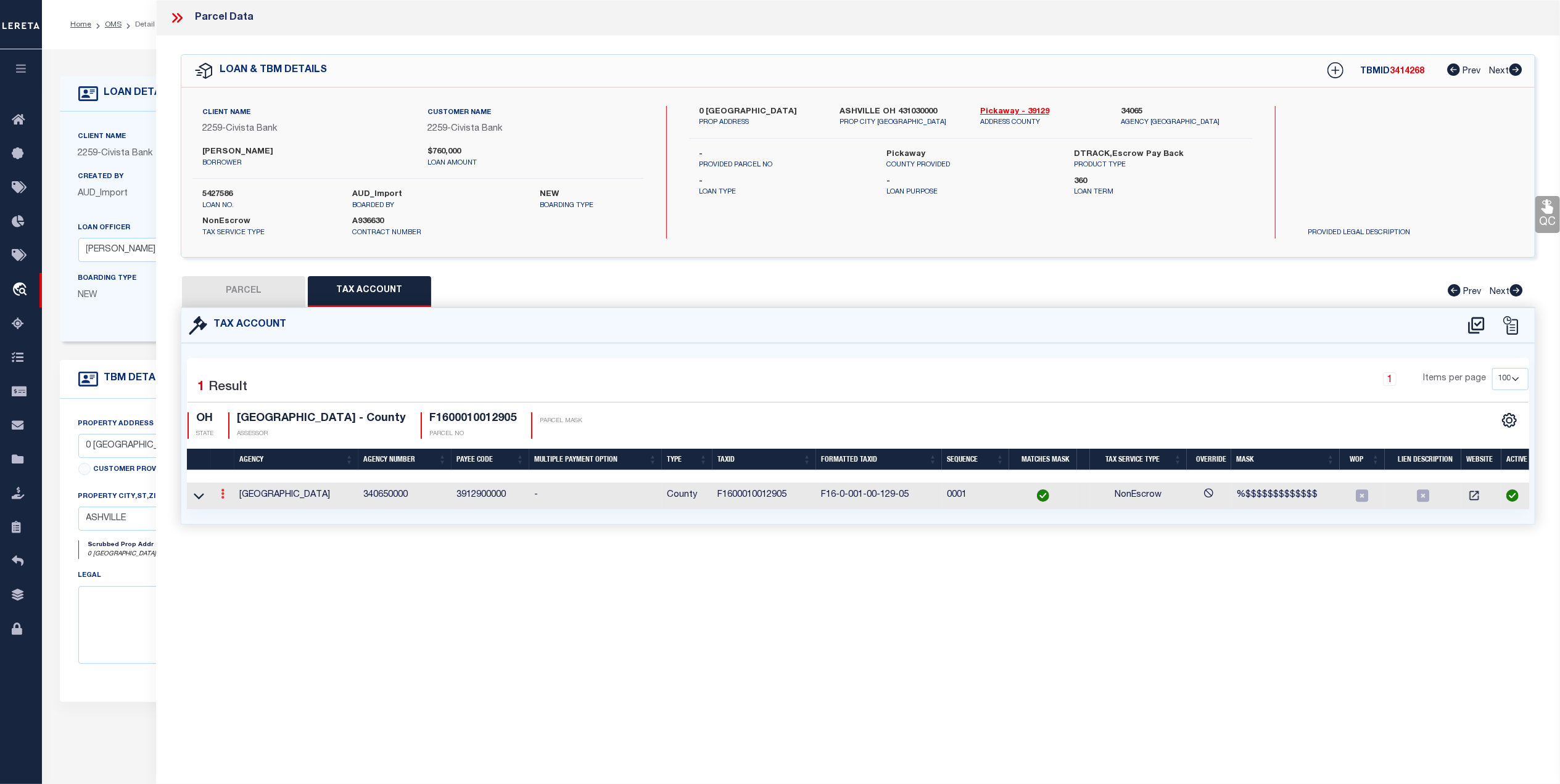
click at [224, 496] on icon at bounding box center [223, 493] width 4 height 10
click at [237, 513] on icon "" at bounding box center [236, 513] width 9 height 9
type input "F1600010012905"
type textarea "%$$$$$$$$$$$$$"
checkbox input "true"
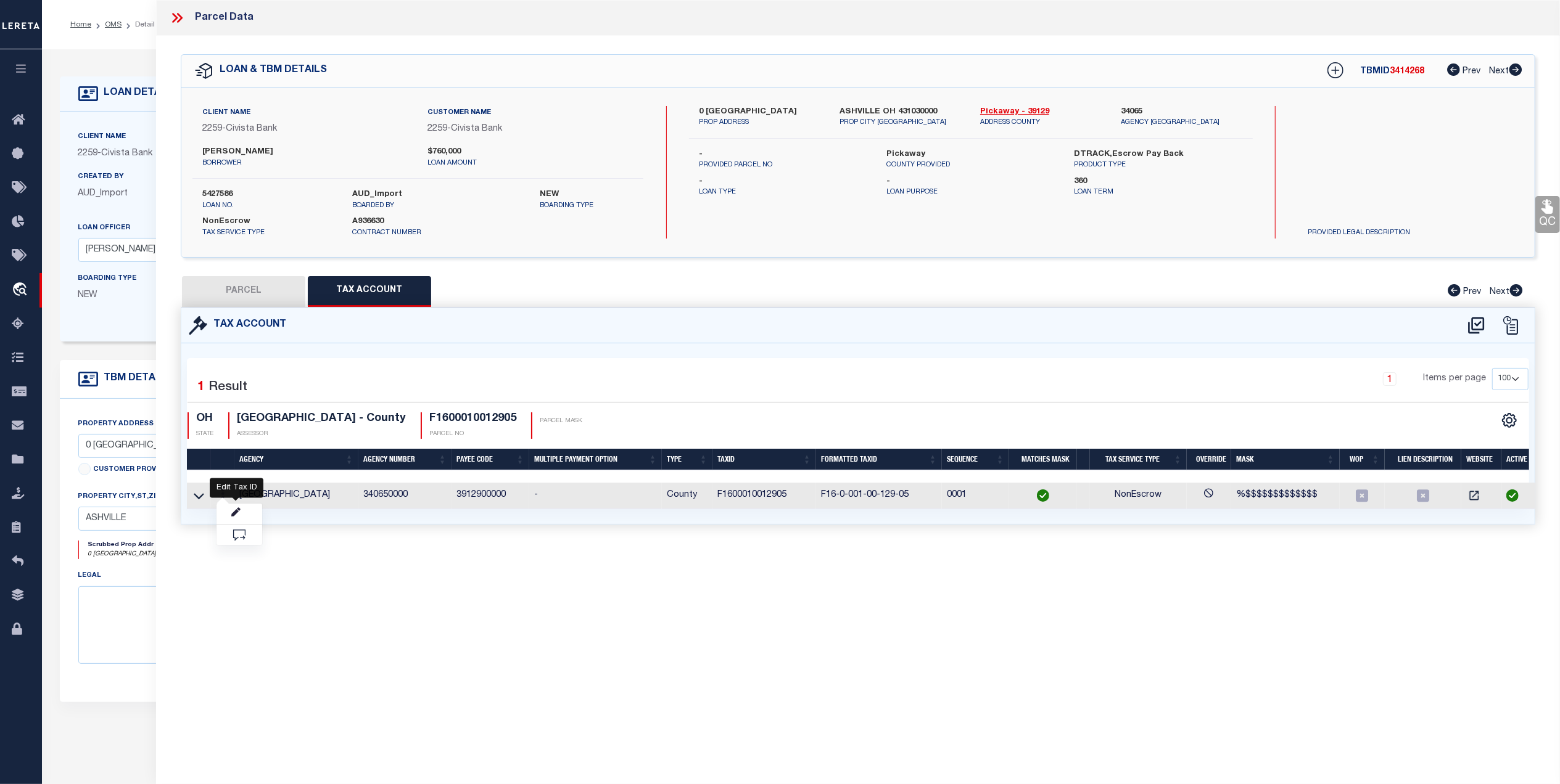
type input "XXX-X-XXX-XX-XXX-XX*"
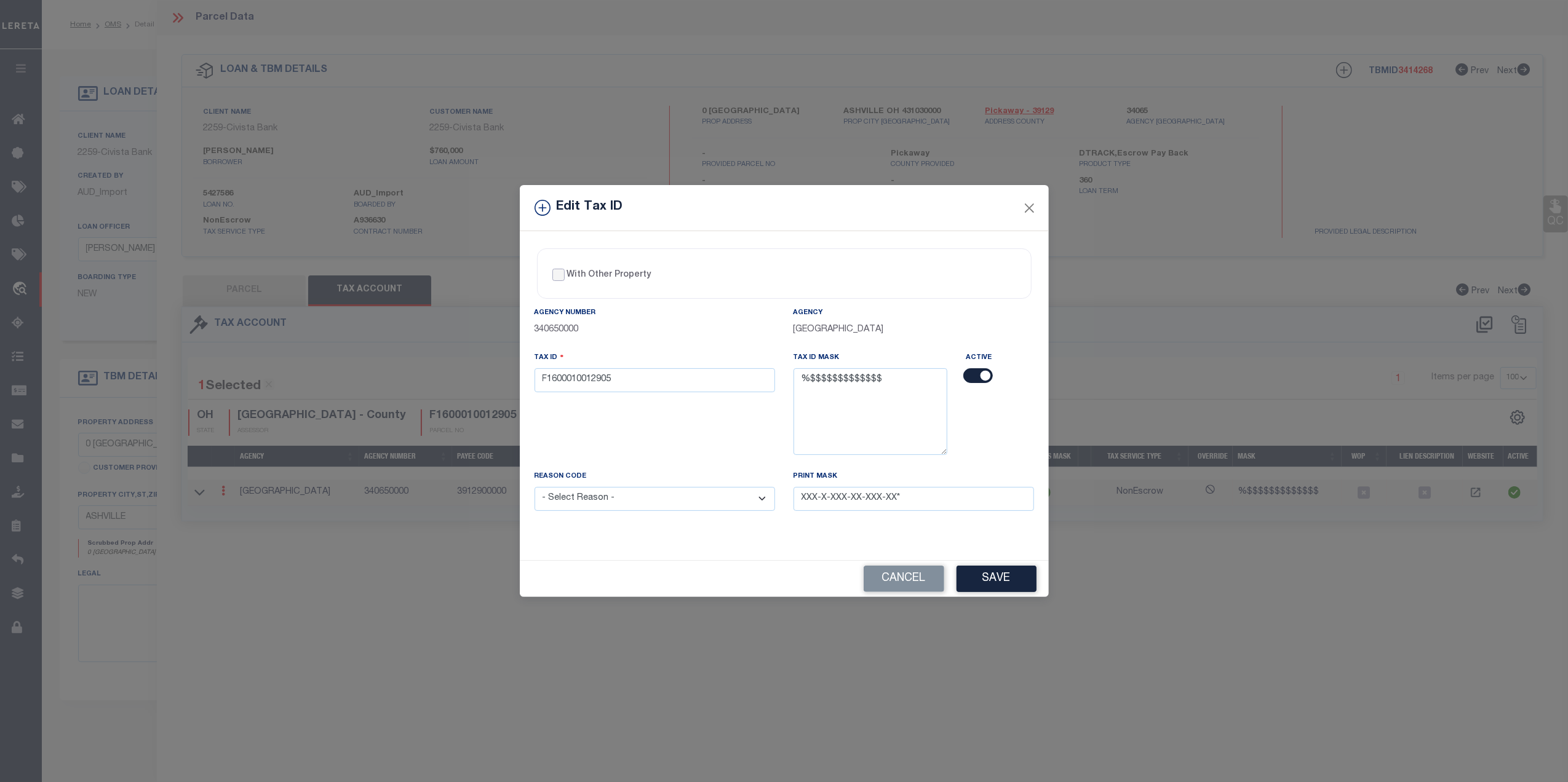
click at [562, 271] on input "With Other Property" at bounding box center [559, 275] width 12 height 12
checkbox input "true"
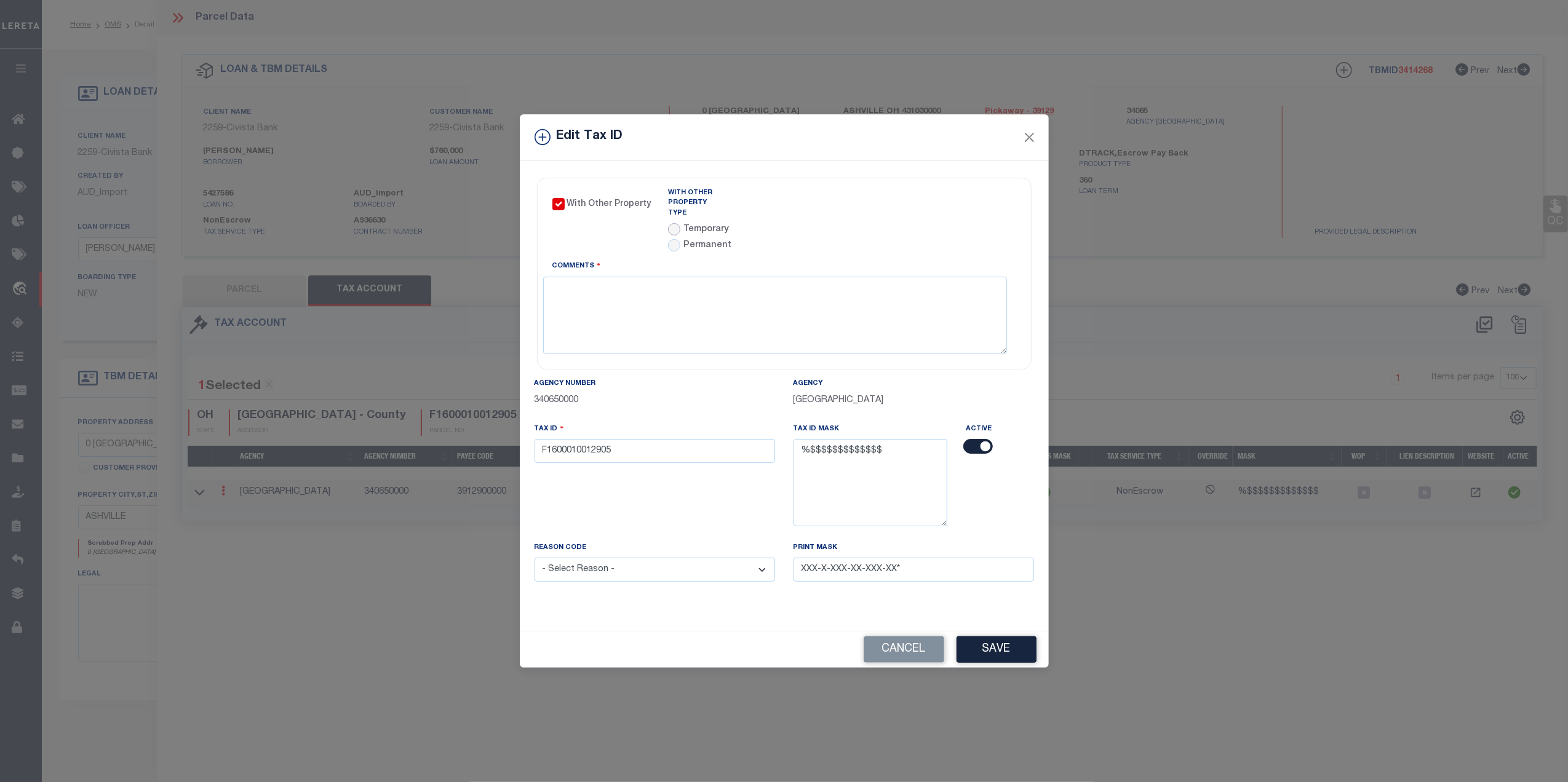
click at [671, 224] on input "radio" at bounding box center [674, 230] width 12 height 12
radio input "true"
click at [971, 193] on link "Agency Calendar" at bounding box center [981, 196] width 70 height 15
click at [899, 638] on button "Cancel" at bounding box center [904, 650] width 80 height 26
checkbox input "false"
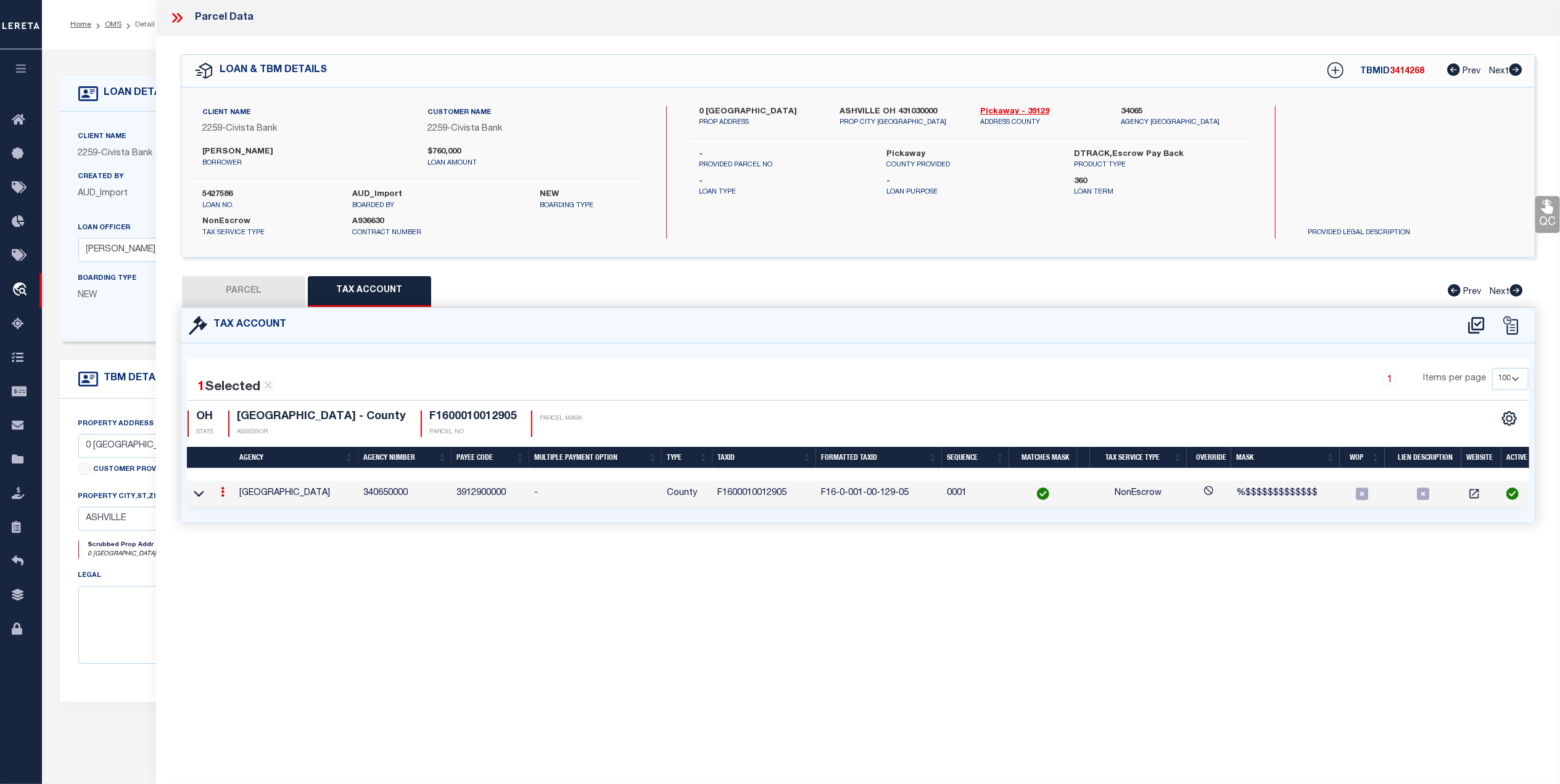
click at [224, 287] on button "PARCEL" at bounding box center [244, 292] width 123 height 31
select select "AS"
select select
checkbox input "false"
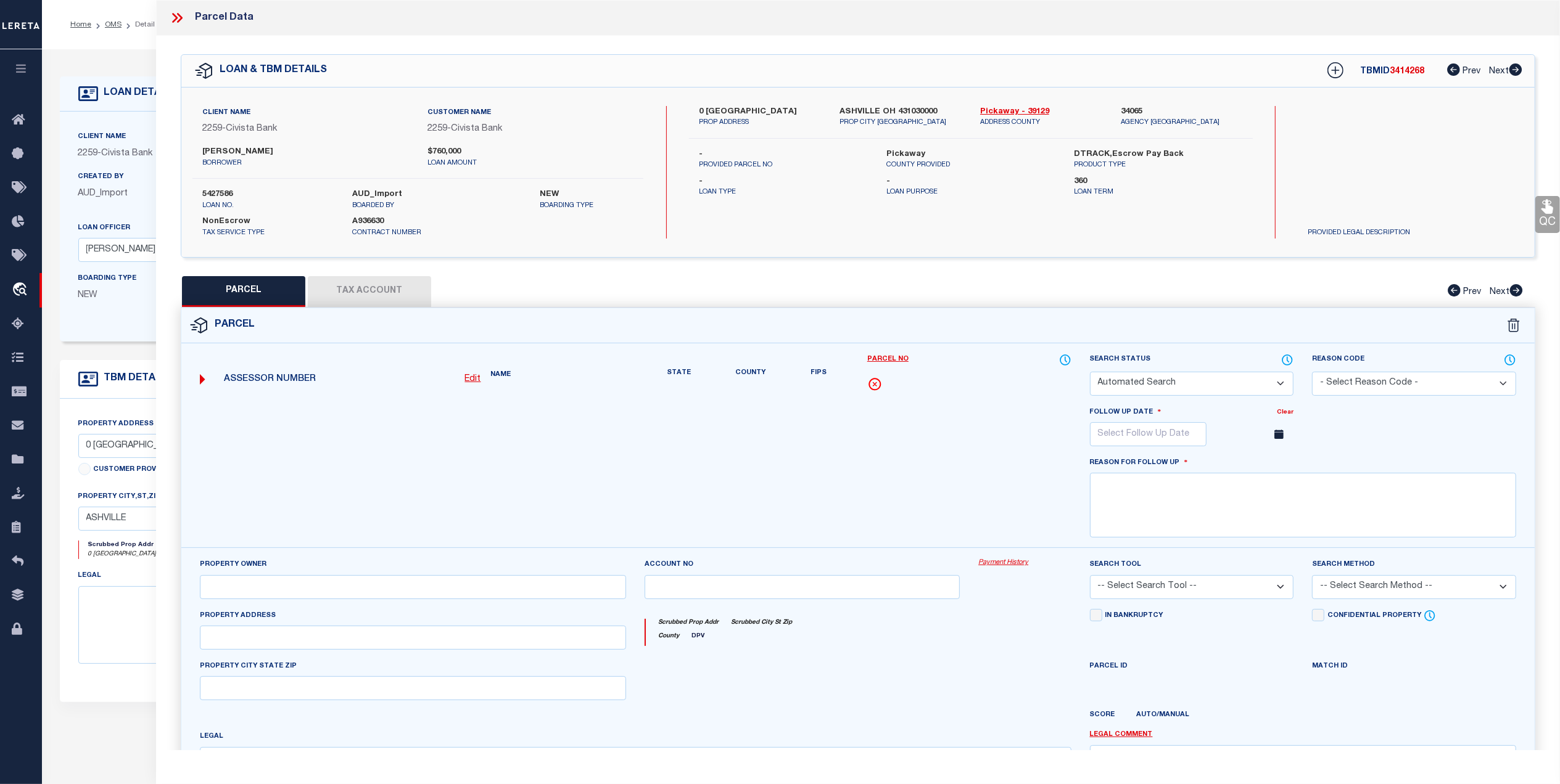
select select "NP"
select select "AGW"
select select
type input "0 WALNUT CREEK PIKE"
type input "ASHVILLE OH 431030"
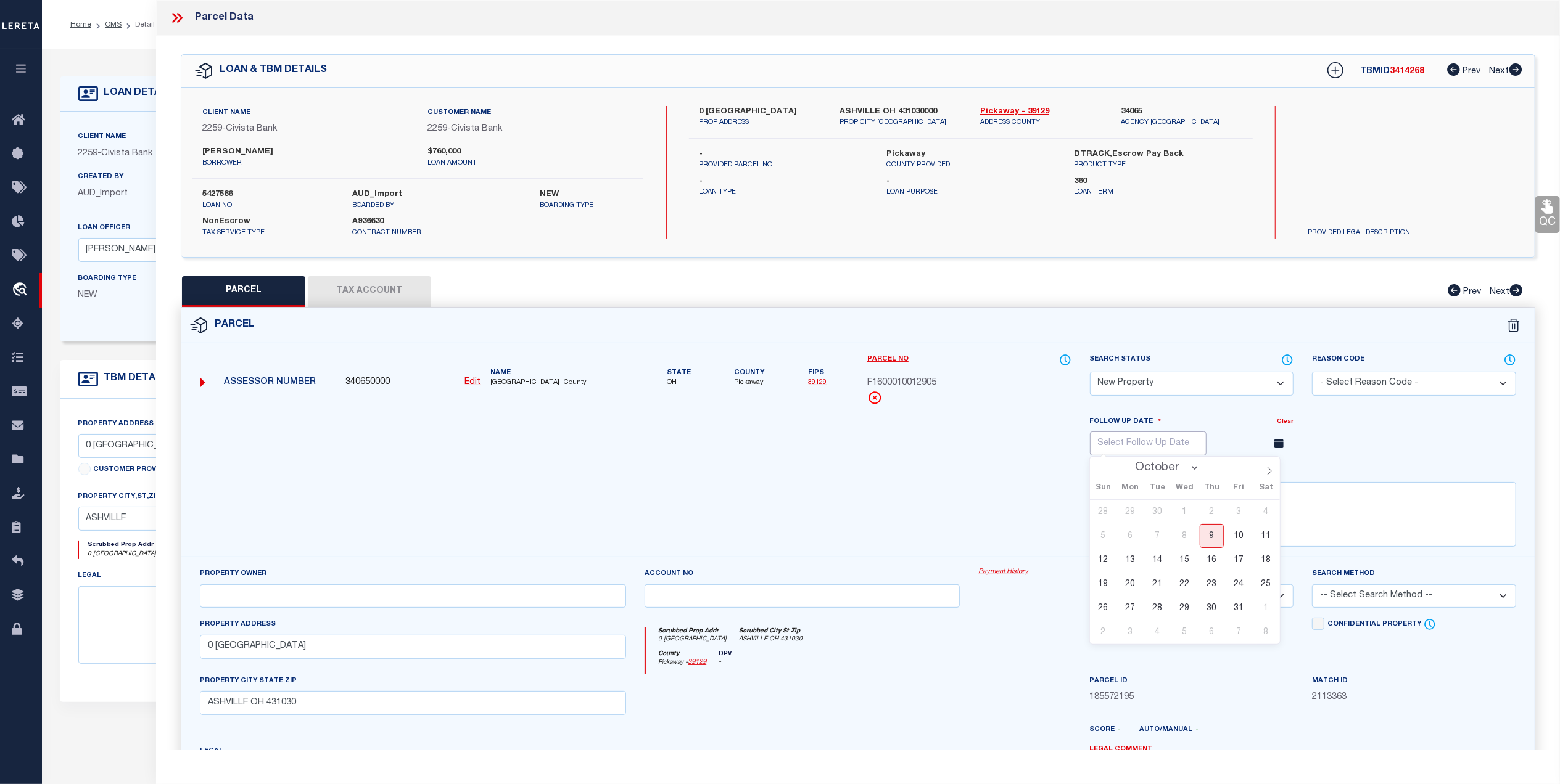
click at [1165, 447] on input "text" at bounding box center [1148, 444] width 116 height 24
click at [1196, 474] on select "October November December" at bounding box center [1164, 468] width 71 height 12
select select "10"
click at [1129, 465] on select "October November December" at bounding box center [1164, 468] width 71 height 12
type input "2025"
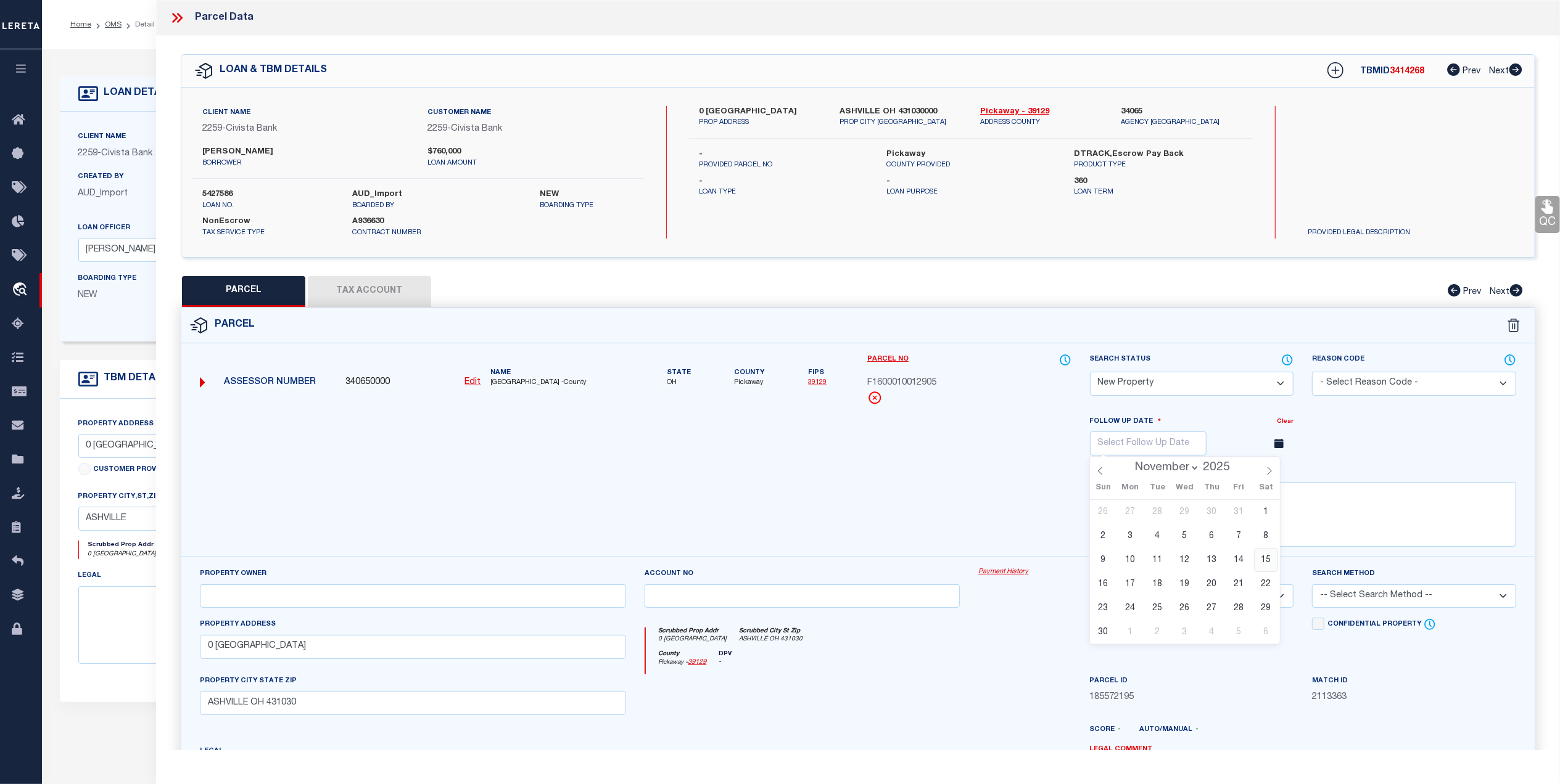
click at [1261, 563] on span "15" at bounding box center [1265, 560] width 24 height 24
type input "11/15/2025"
click at [1160, 516] on textarea at bounding box center [1302, 514] width 426 height 64
type textarea "New Property"
drag, startPoint x: 736, startPoint y: 489, endPoint x: 967, endPoint y: 511, distance: 232.0
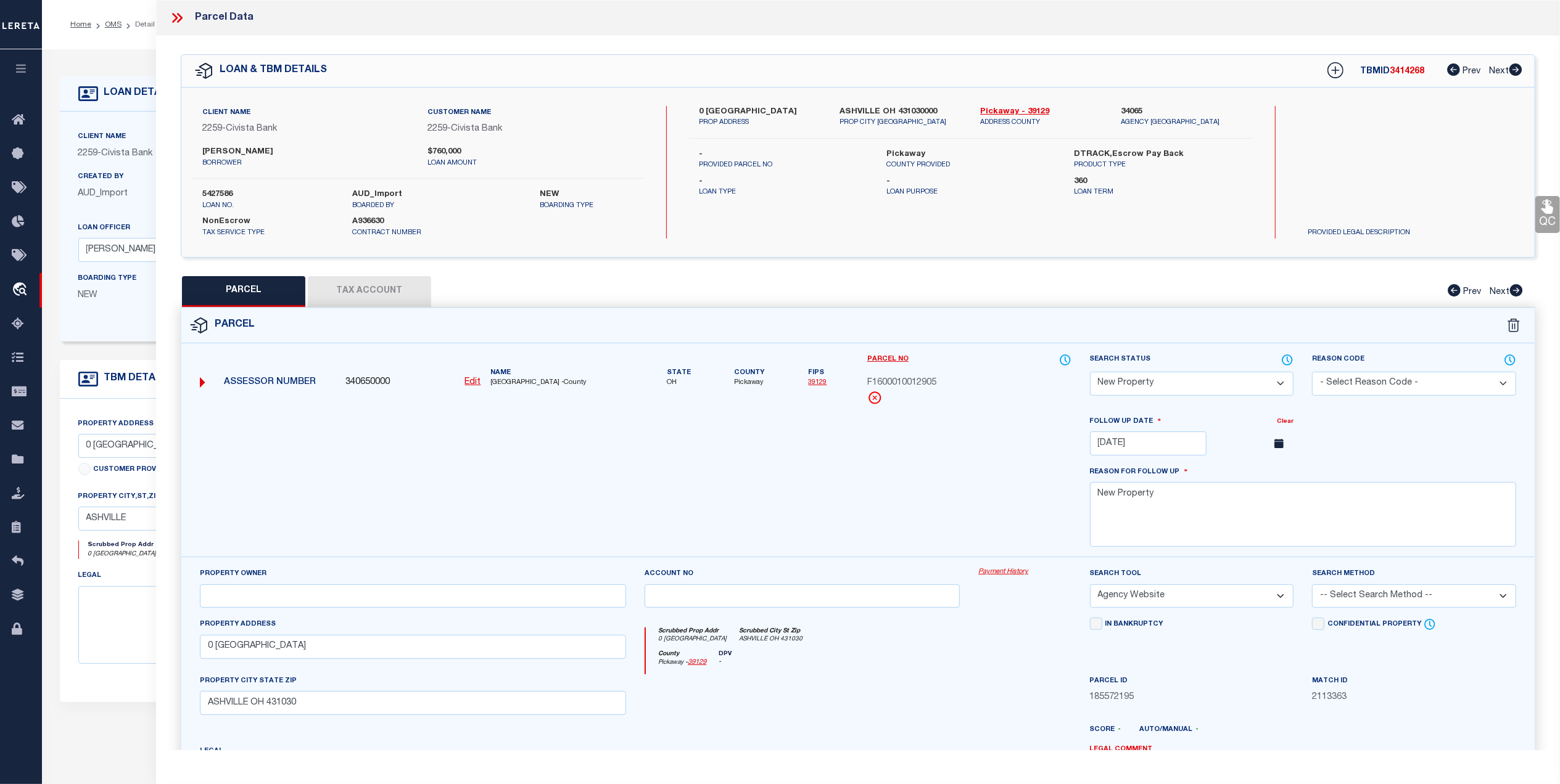
click at [738, 489] on div at bounding box center [635, 486] width 890 height 143
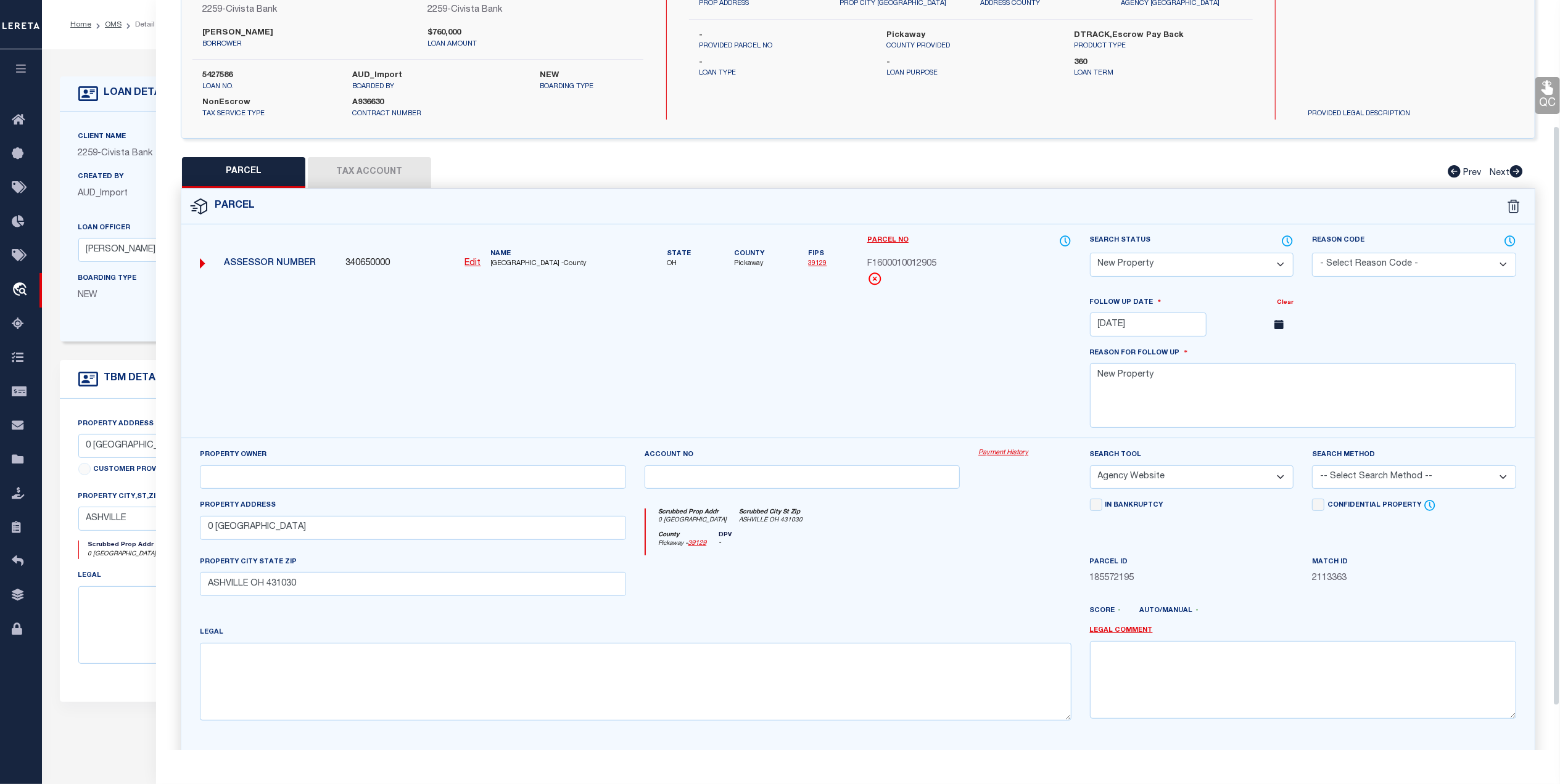
scroll to position [164, 0]
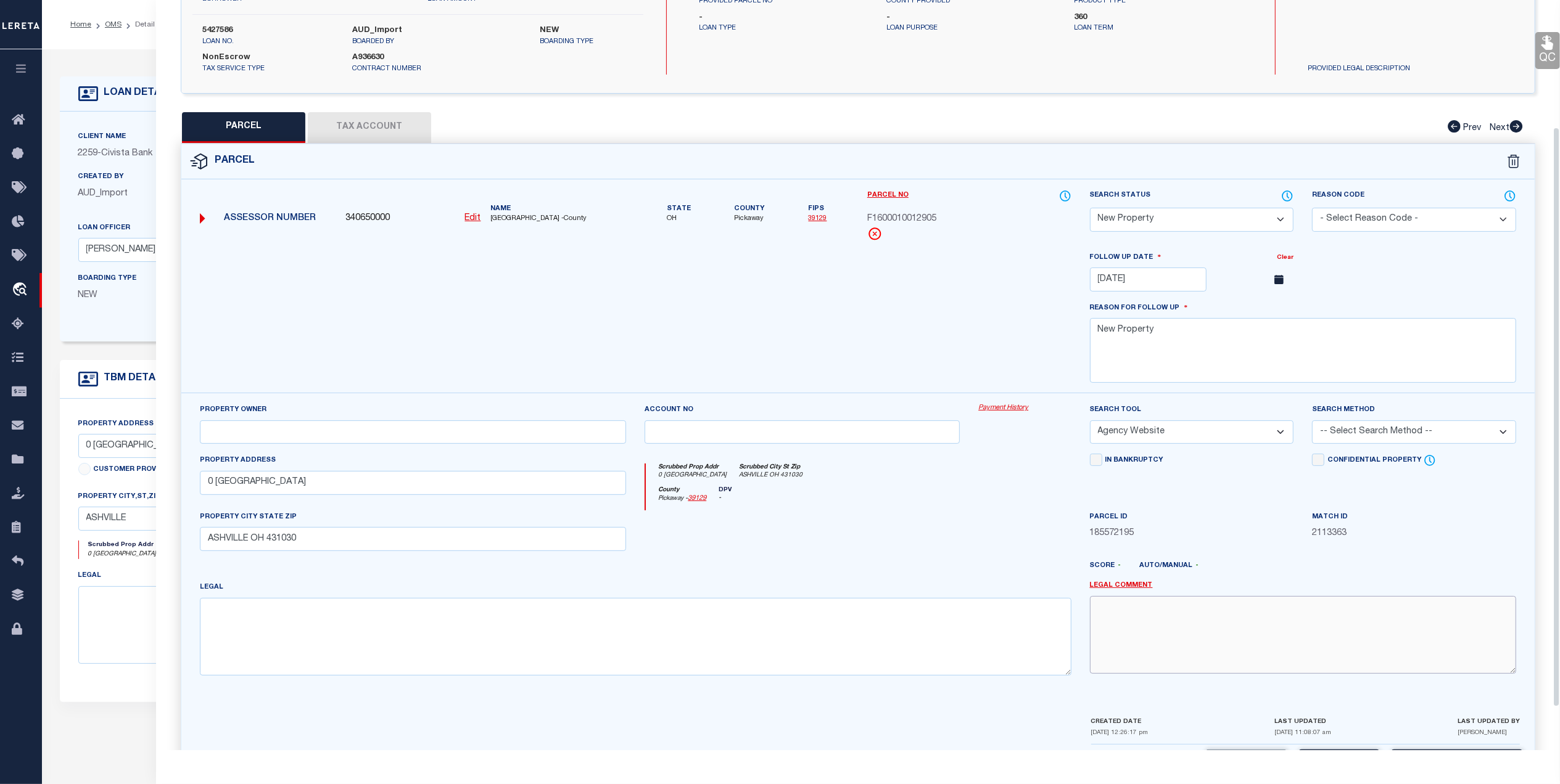
click at [1180, 635] on textarea at bounding box center [1302, 635] width 426 height 78
paste textarea "MC Reviewed on 10-9-25 and this is a WOP."
drag, startPoint x: 1280, startPoint y: 615, endPoint x: 1248, endPoint y: 613, distance: 32.1
click at [1248, 613] on textarea "MC Reviewed on 10-9-25 and this is a WOP." at bounding box center [1302, 635] width 426 height 78
click at [1313, 654] on textarea "MC Reviewed on 10-9-25 and this is still a New Property" at bounding box center [1302, 635] width 426 height 78
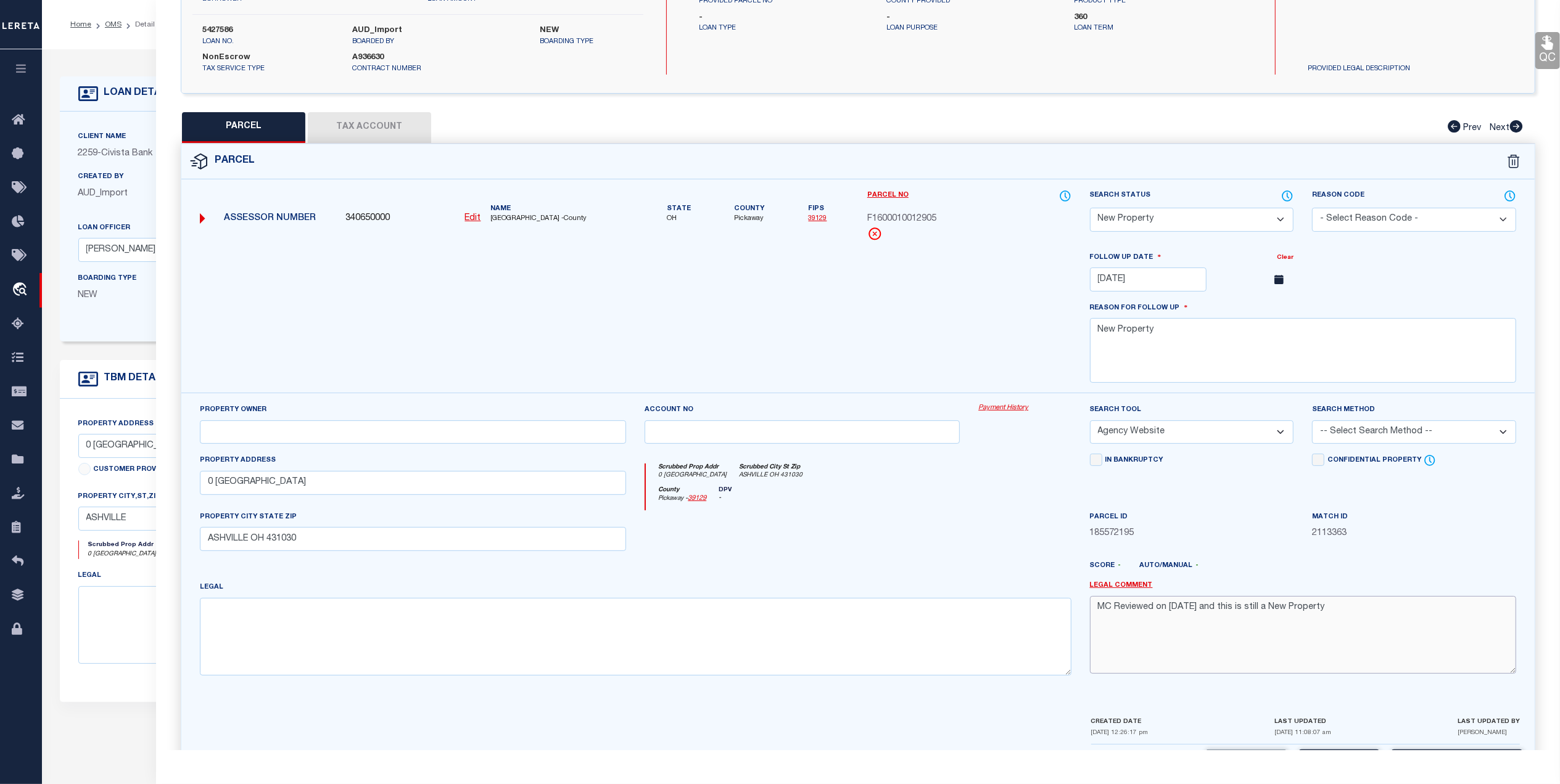
click at [1370, 622] on textarea "MC Reviewed on 10-9-25 and this is still a New Property" at bounding box center [1302, 635] width 426 height 78
type textarea "MC Reviewed on 10-9-25 and this is still a New Property."
drag, startPoint x: 1012, startPoint y: 546, endPoint x: 1022, endPoint y: 546, distance: 10.0
click at [1012, 546] on div at bounding box center [1024, 535] width 111 height 50
click at [1359, 440] on select "-- Select Search Method -- Property Address Legal Liability Info Provided" at bounding box center [1413, 432] width 204 height 24
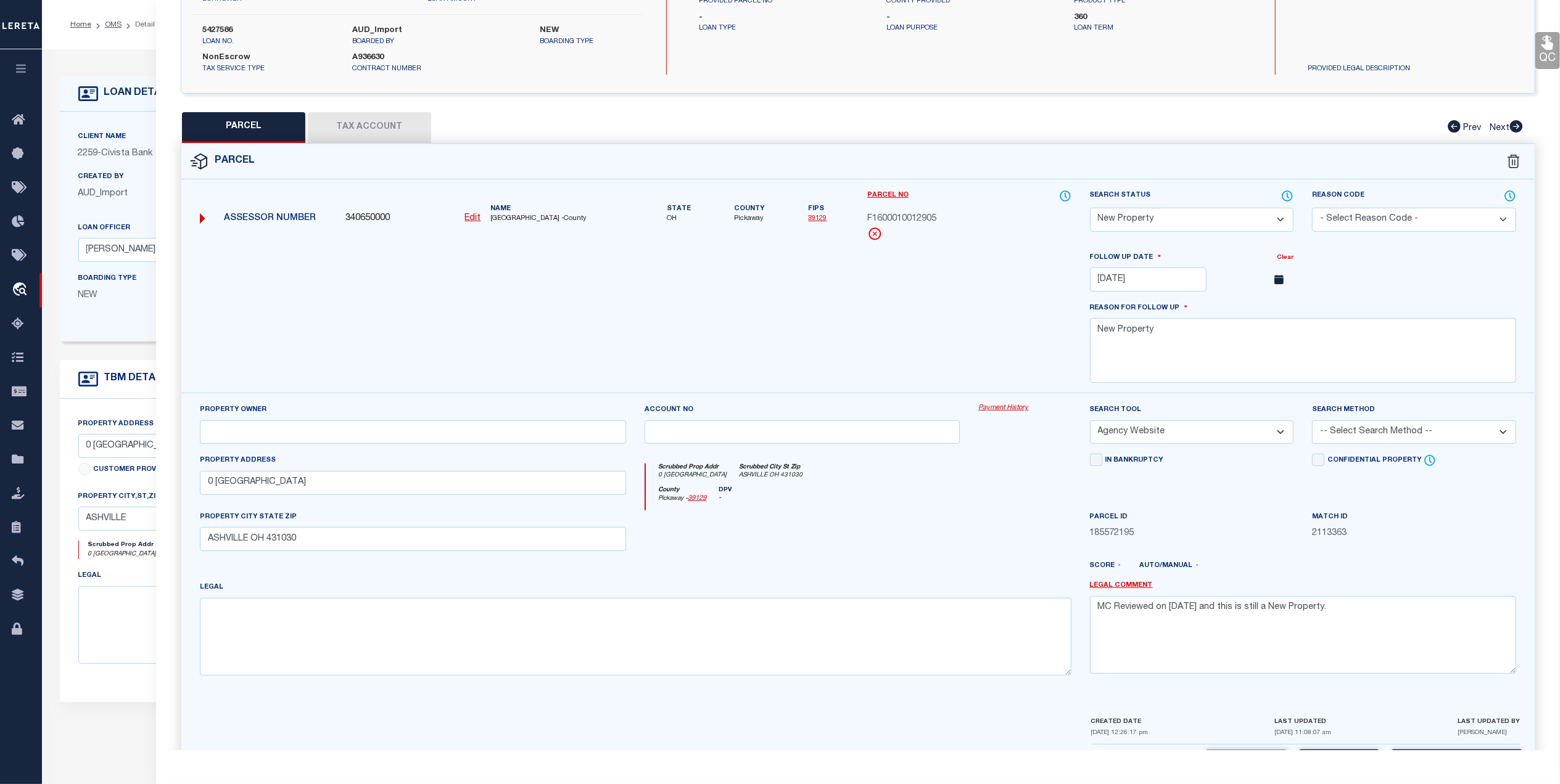
select select "LEG"
click at [1312, 426] on select "-- Select Search Method -- Property Address Legal Liability Info Provided" at bounding box center [1413, 432] width 204 height 24
click at [880, 560] on div at bounding box center [802, 535] width 334 height 50
click at [943, 555] on div at bounding box center [802, 535] width 334 height 50
click at [823, 220] on link "39129" at bounding box center [817, 218] width 19 height 7
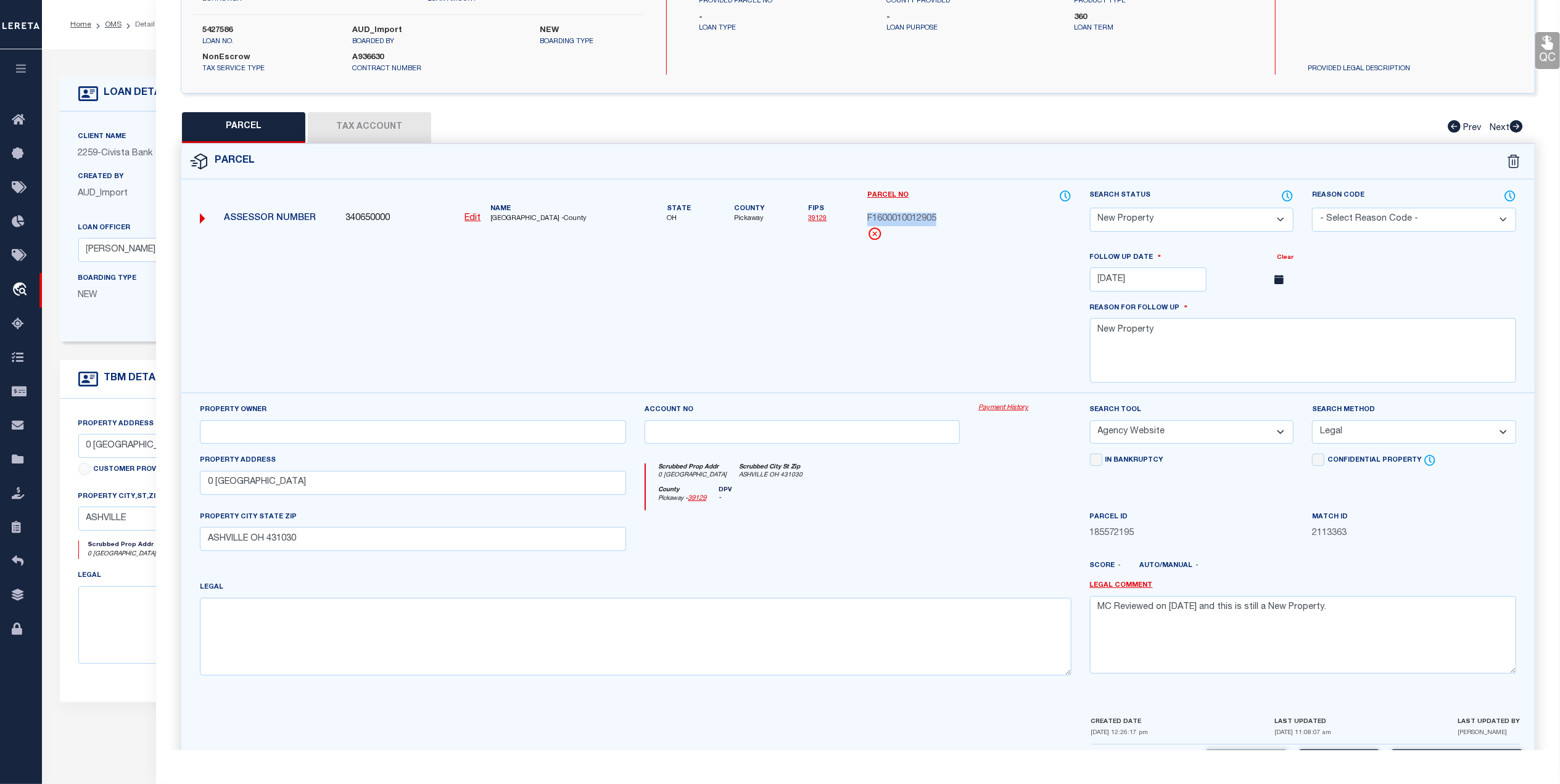
drag, startPoint x: 947, startPoint y: 215, endPoint x: 857, endPoint y: 218, distance: 90.0
click at [858, 218] on div "Parcel No F1600010012905" at bounding box center [969, 220] width 223 height 62
copy span "F1600010012905"
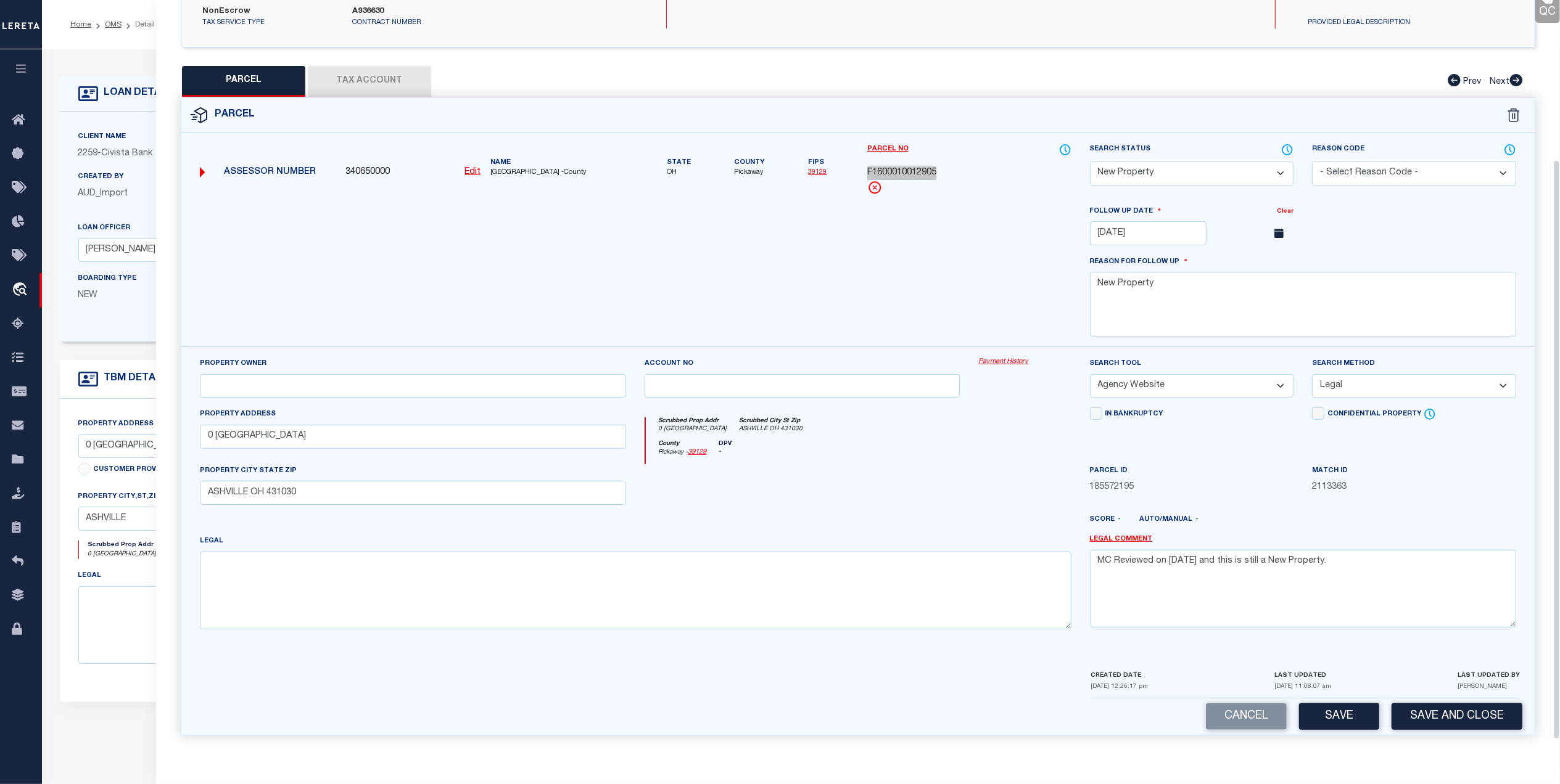
scroll to position [218, 0]
click at [1429, 721] on button "Save and Close" at bounding box center [1457, 717] width 131 height 26
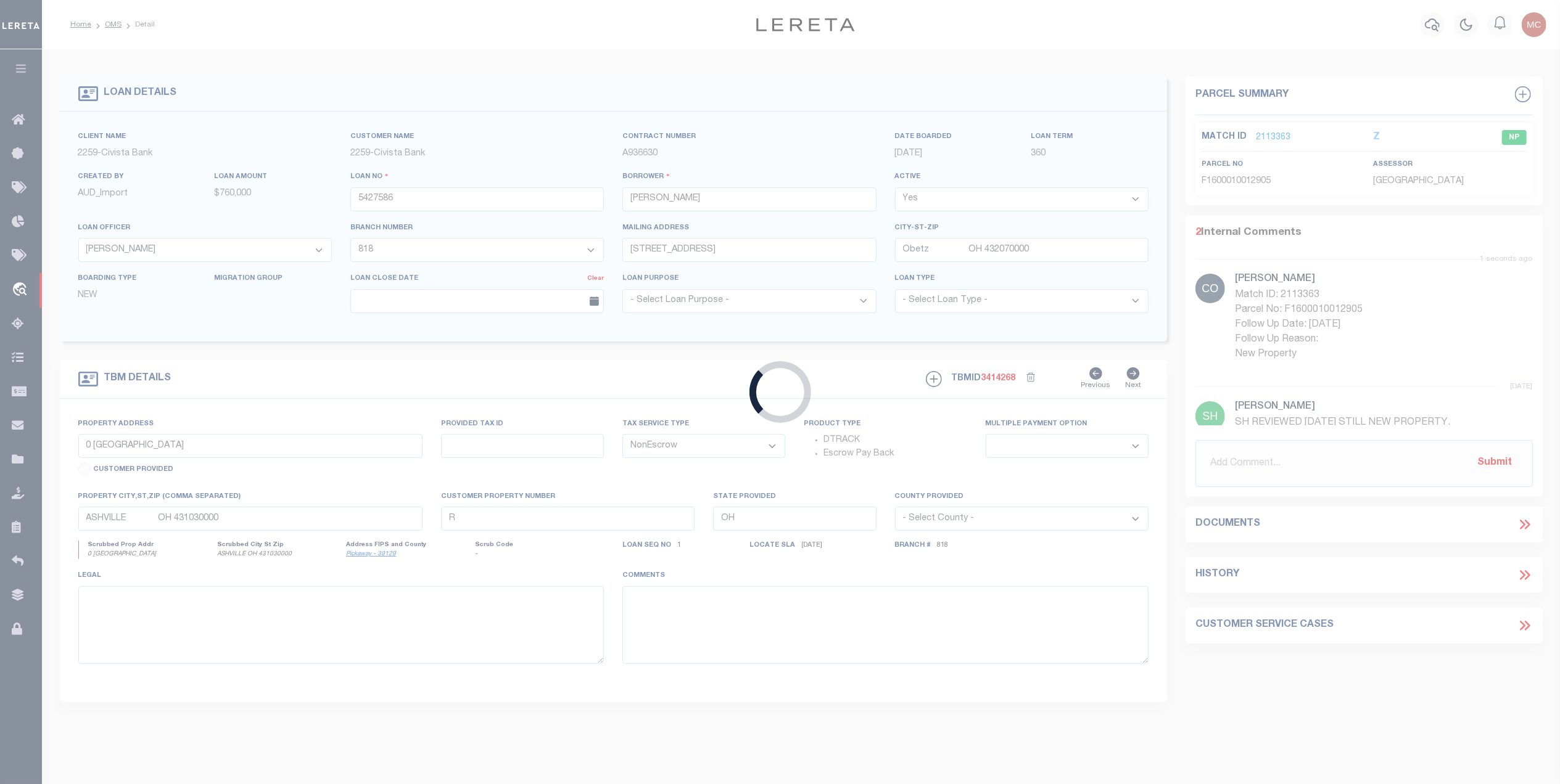
select select "39616"
select select "7648"
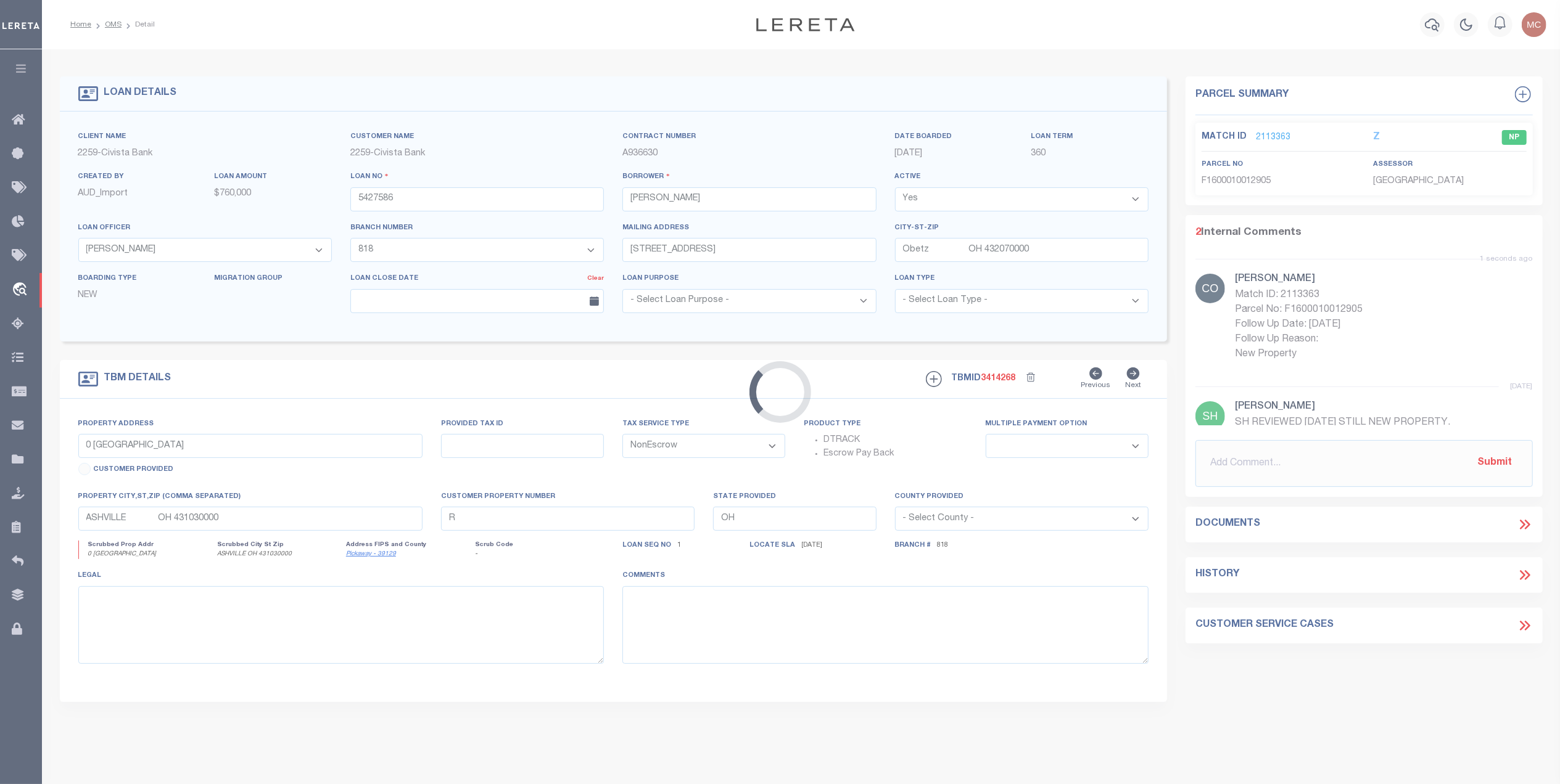
select select
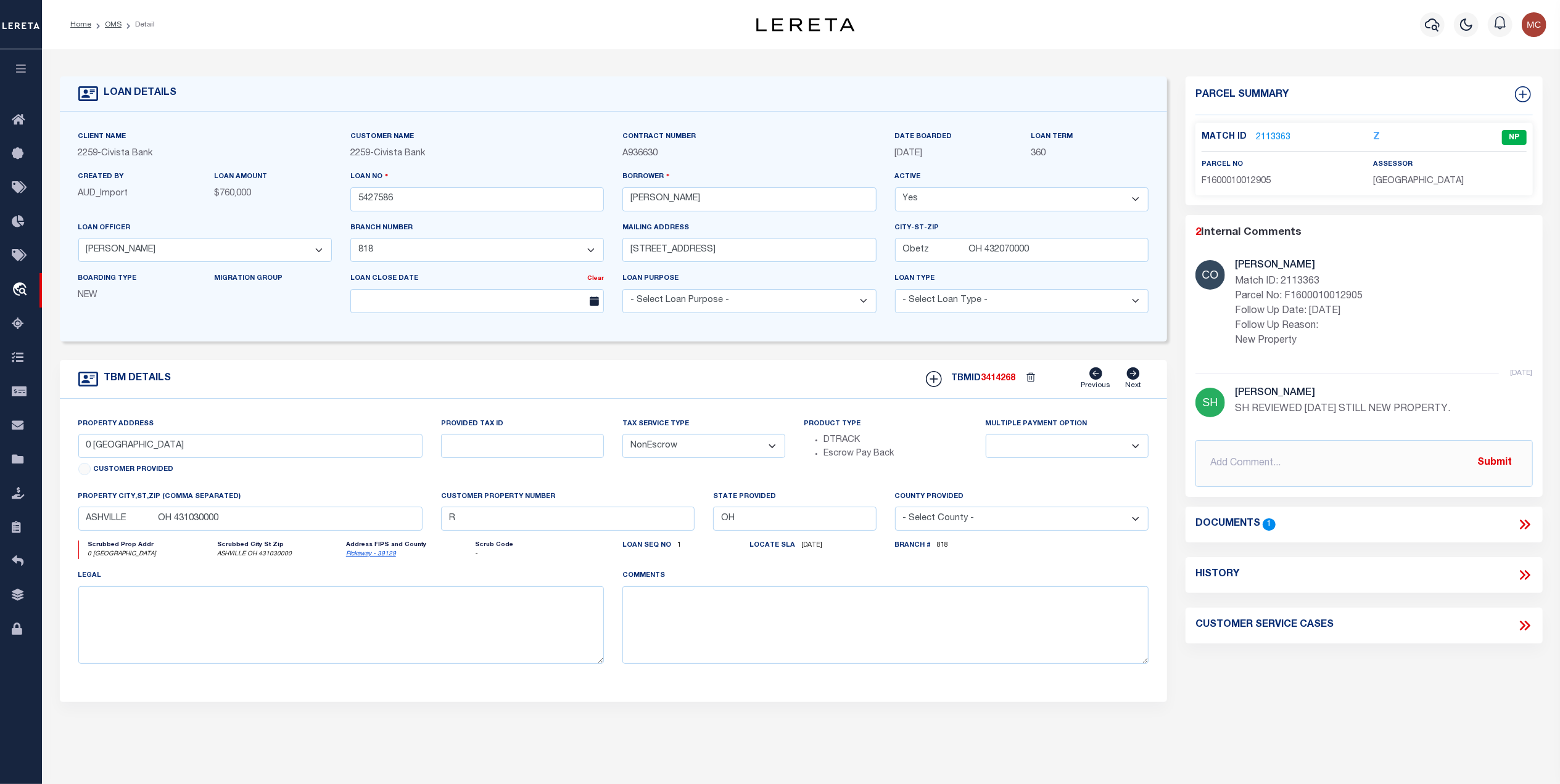
scroll to position [0, 0]
click at [1268, 131] on link "2113363" at bounding box center [1273, 137] width 35 height 13
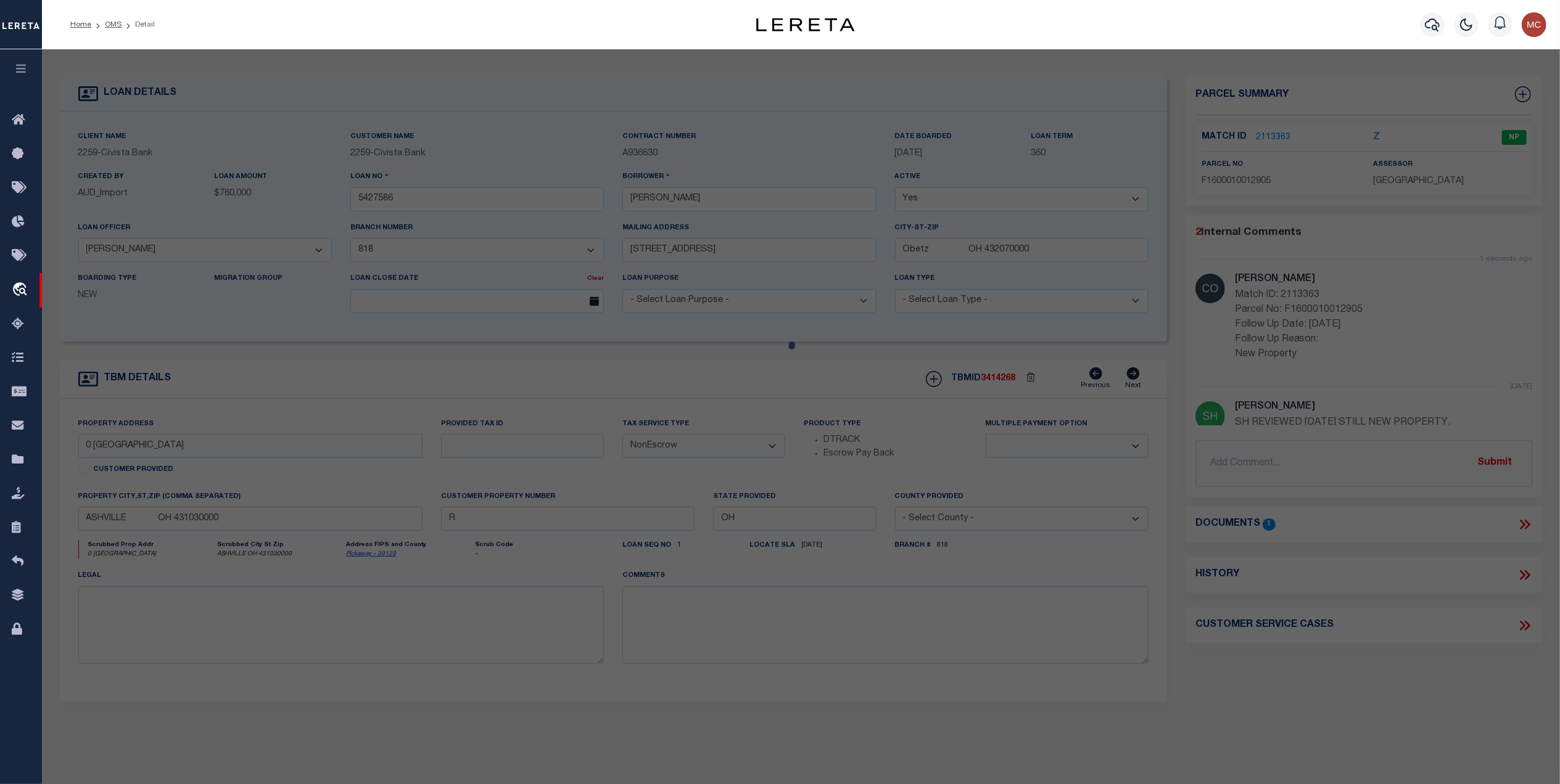
select select "AS"
select select
checkbox input "false"
select select "NP"
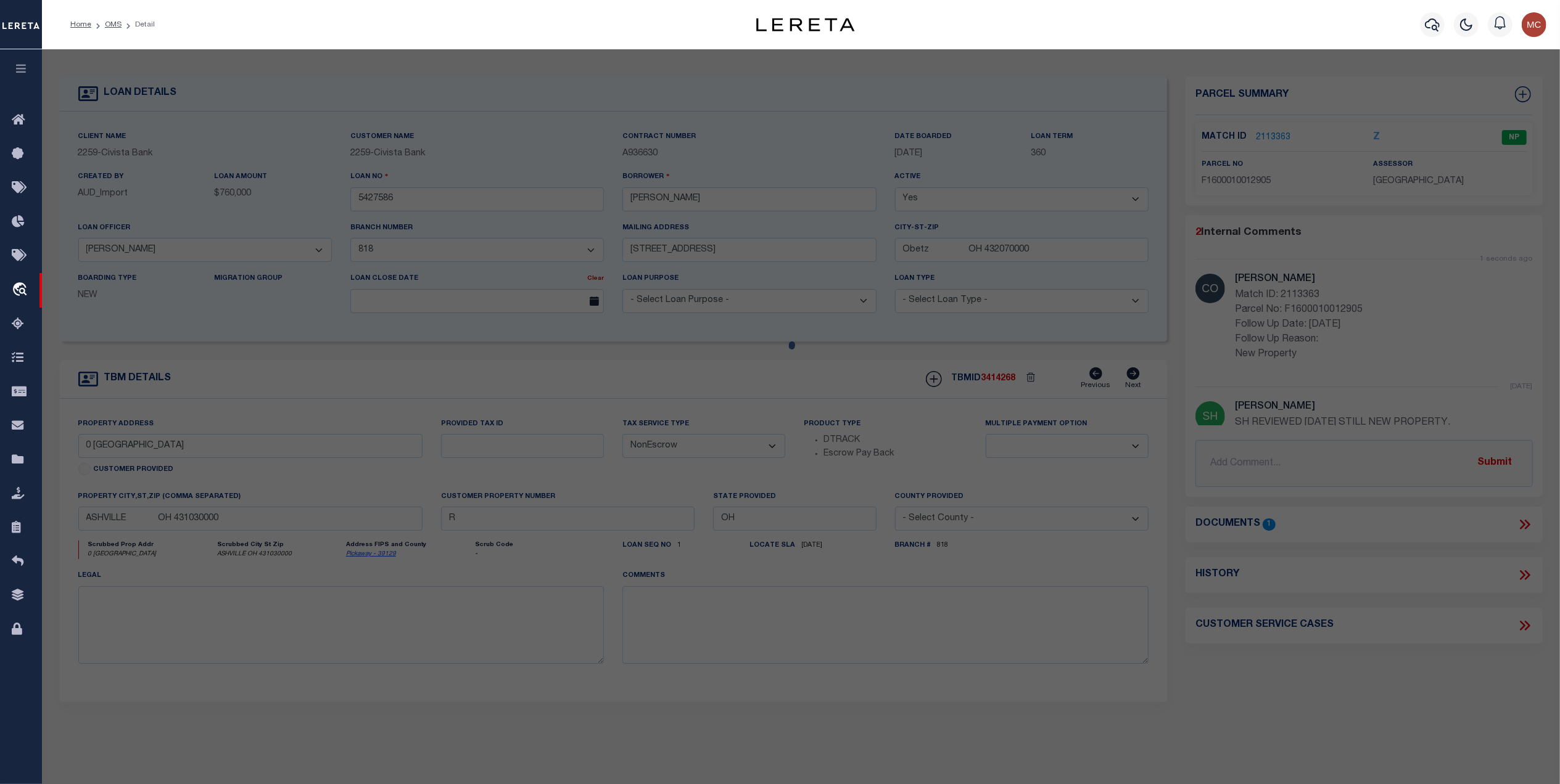
type input "11/15/2025"
type textarea "New Property"
select select "AGW"
select select "LEG"
type input "0 WALNUT CREEK PIKE"
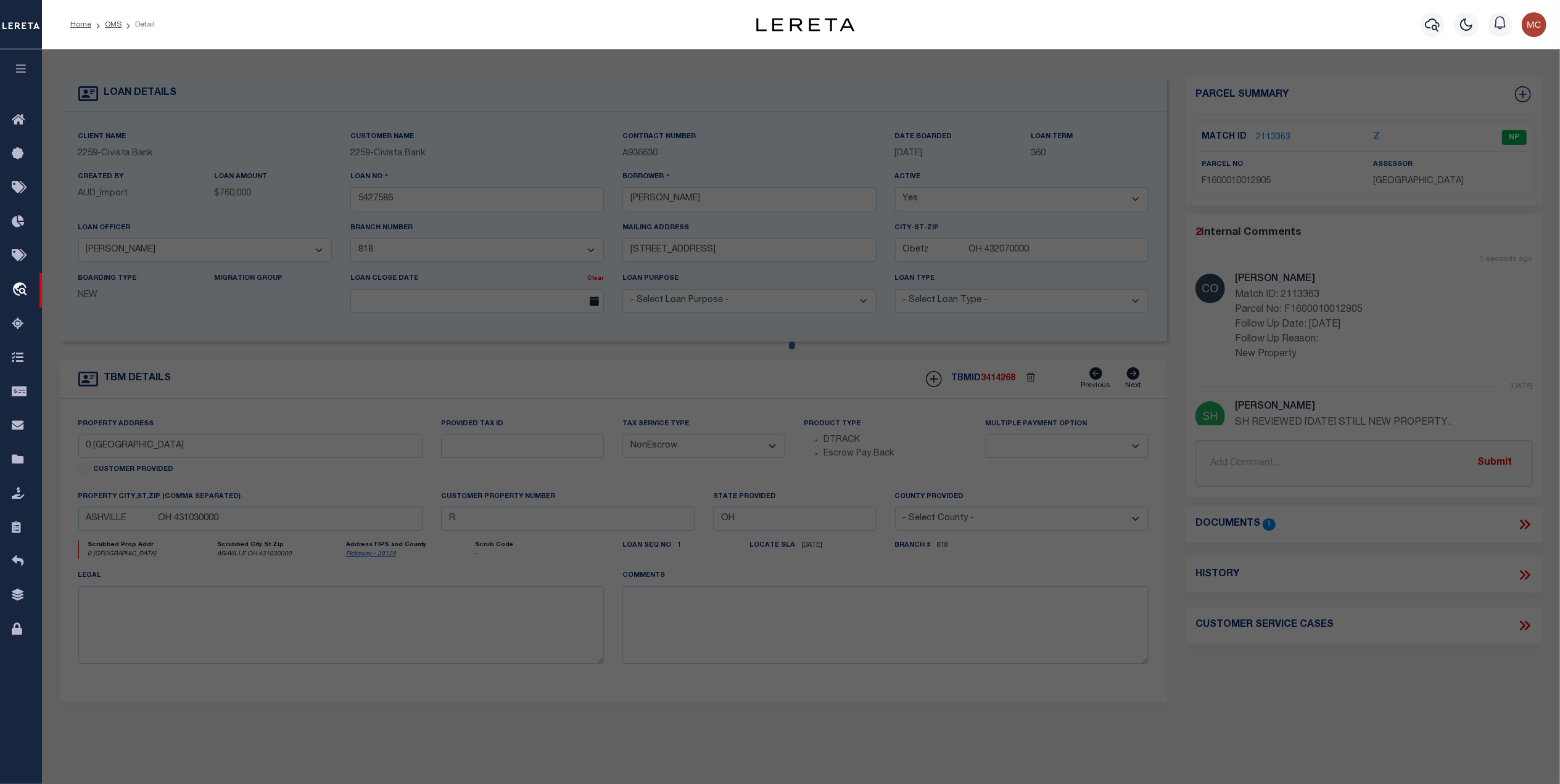
type input "ASHVILLE OH 431030"
type textarea "MC Reviewed on 10-9-25 and this is still a New Property."
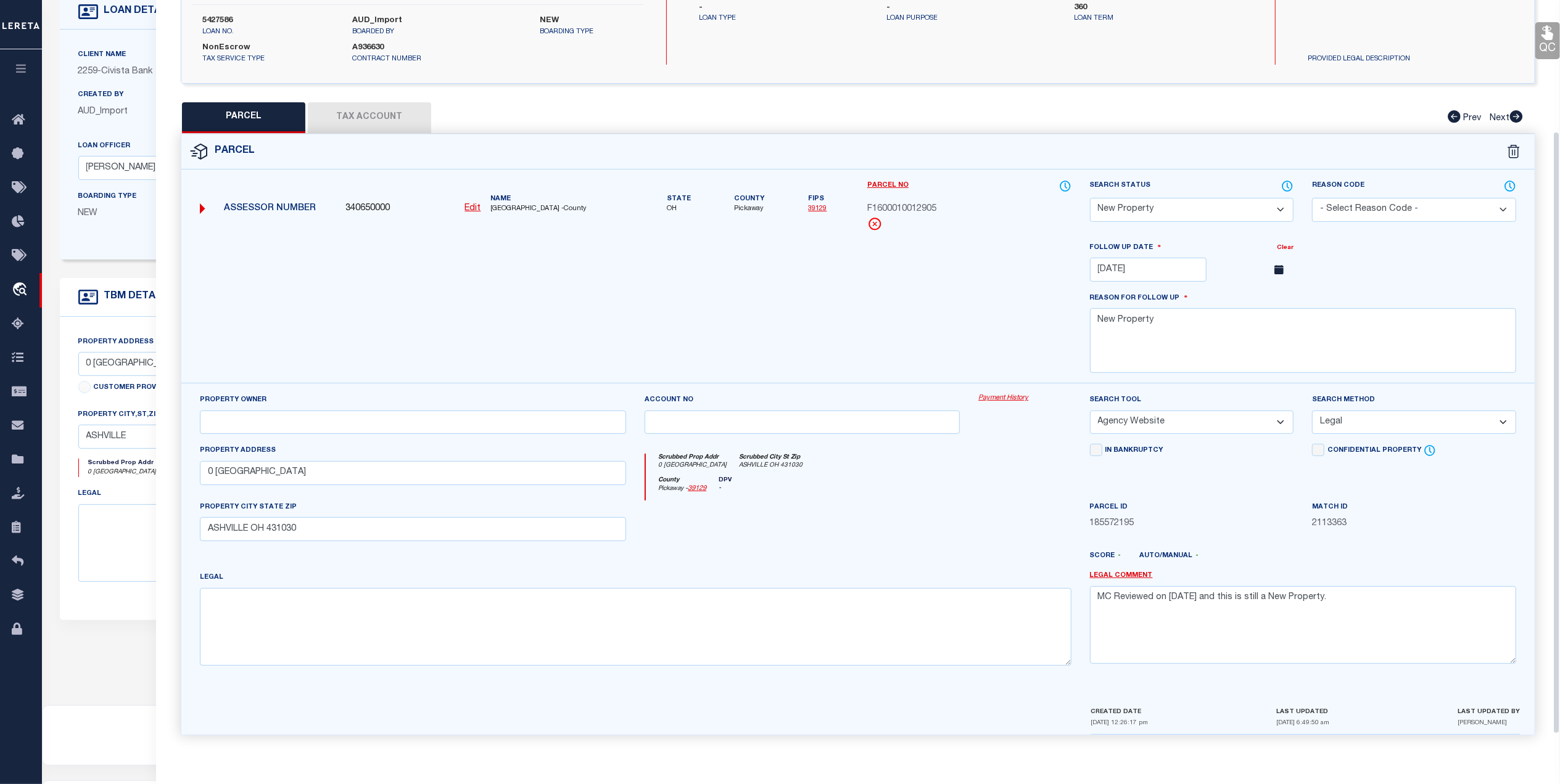
scroll to position [182, 0]
drag, startPoint x: 1365, startPoint y: 597, endPoint x: 1094, endPoint y: 606, distance: 271.1
click at [1094, 606] on textarea "MC Reviewed on 10-9-25 and this is still a New Property." at bounding box center [1302, 625] width 426 height 78
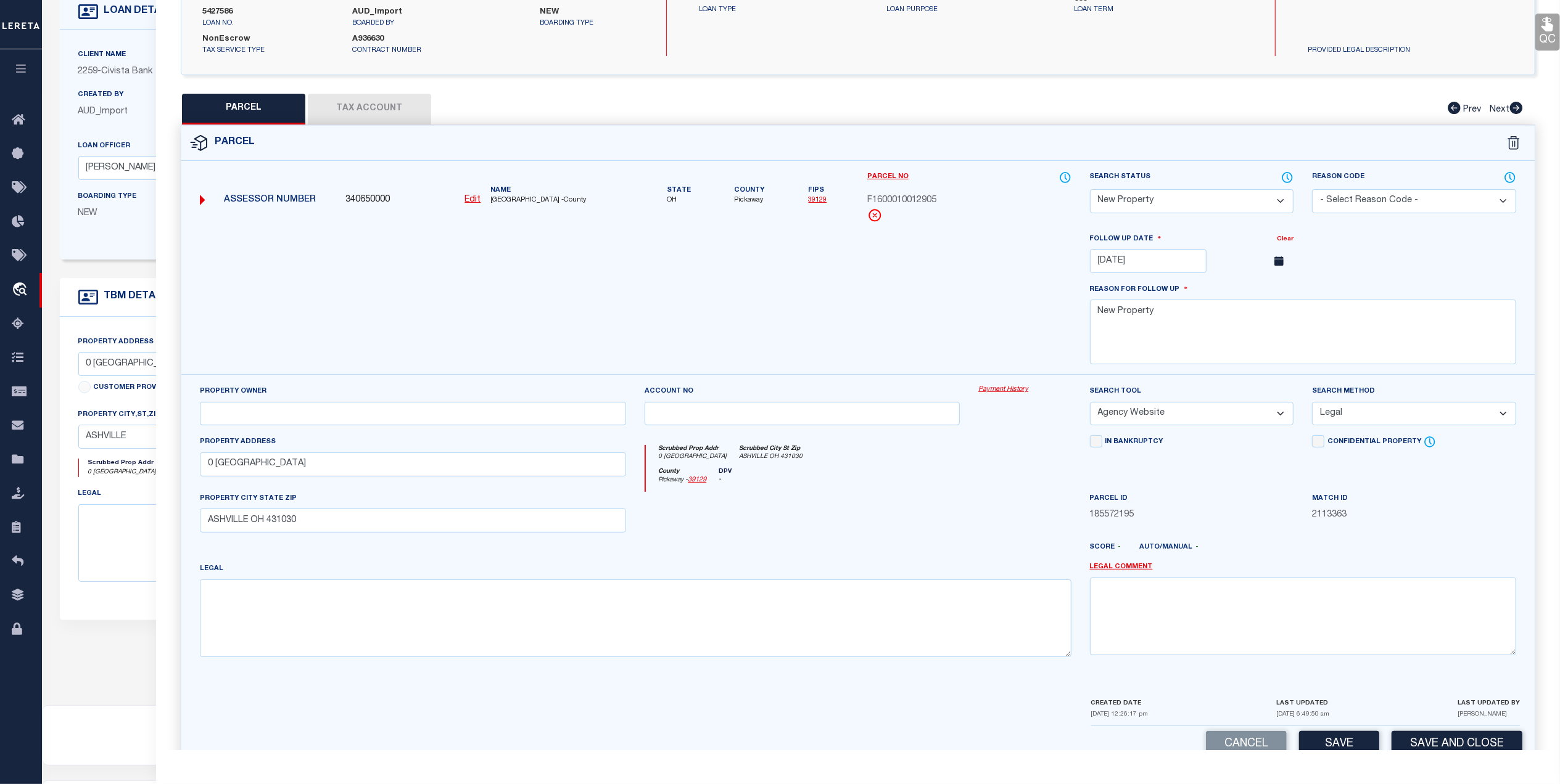
click at [978, 518] on div at bounding box center [1024, 516] width 111 height 50
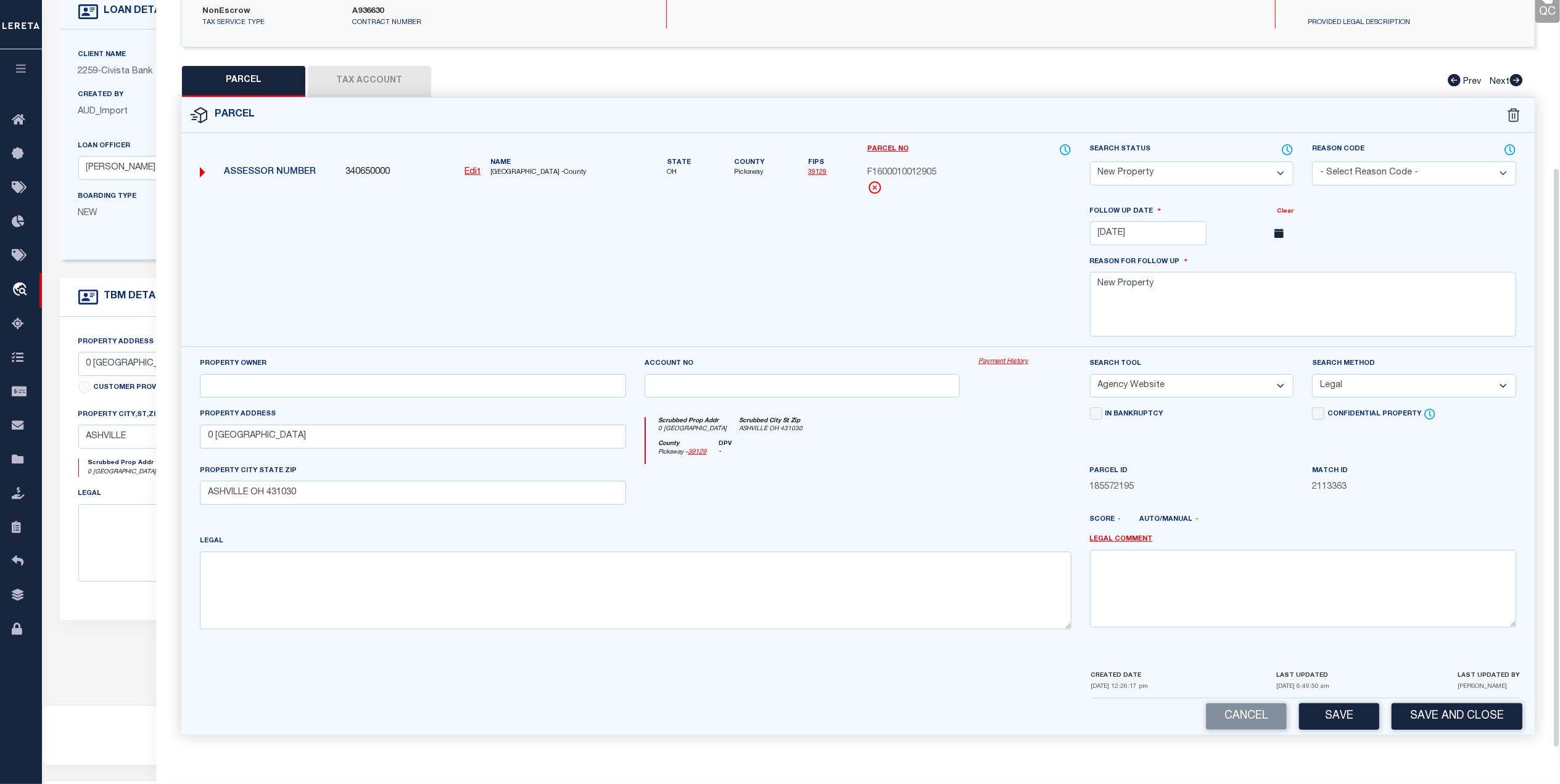
scroll to position [218, 0]
click at [1444, 713] on button "Save and Close" at bounding box center [1457, 717] width 131 height 26
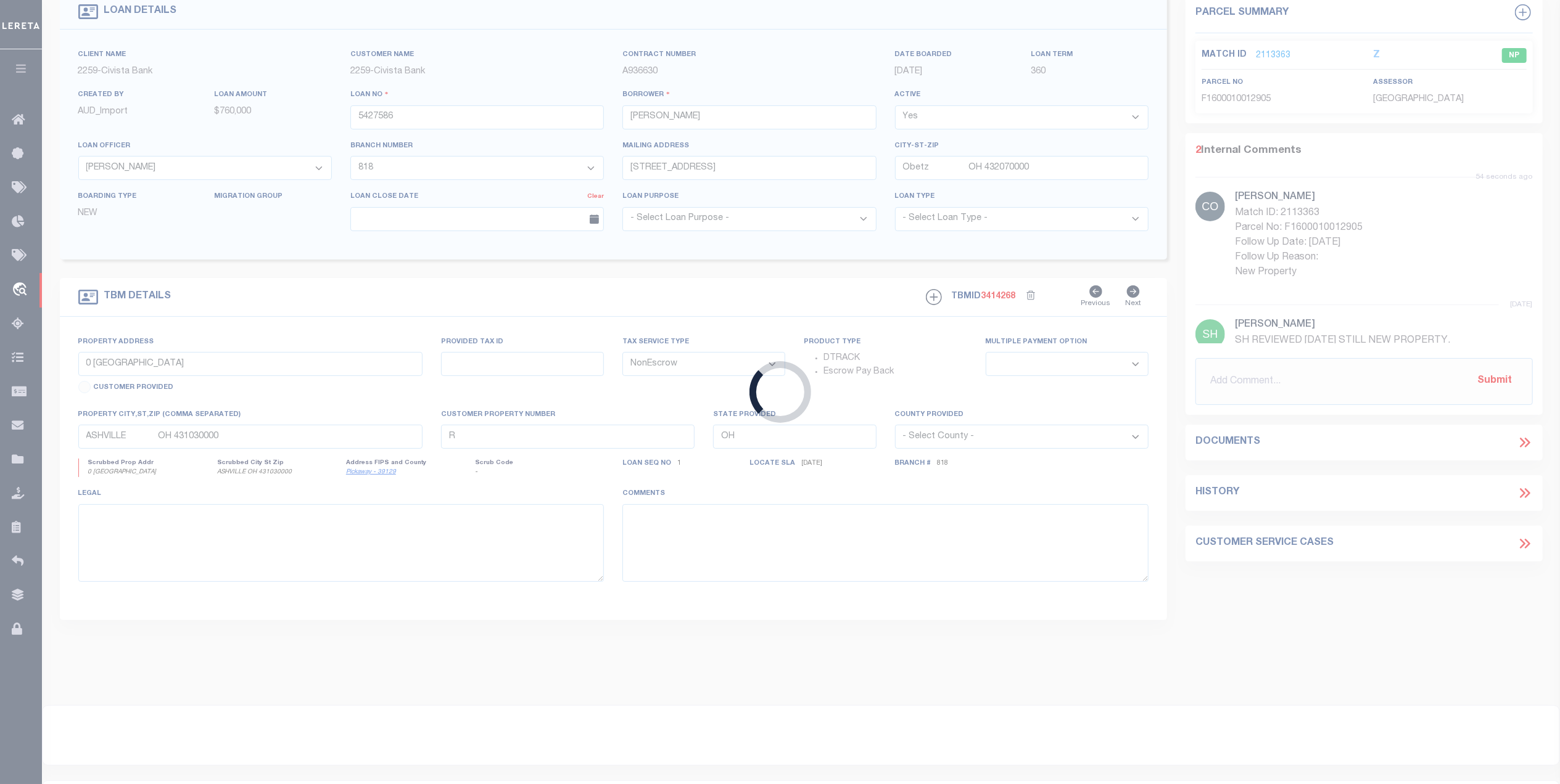
select select
select select "39616"
select select "7648"
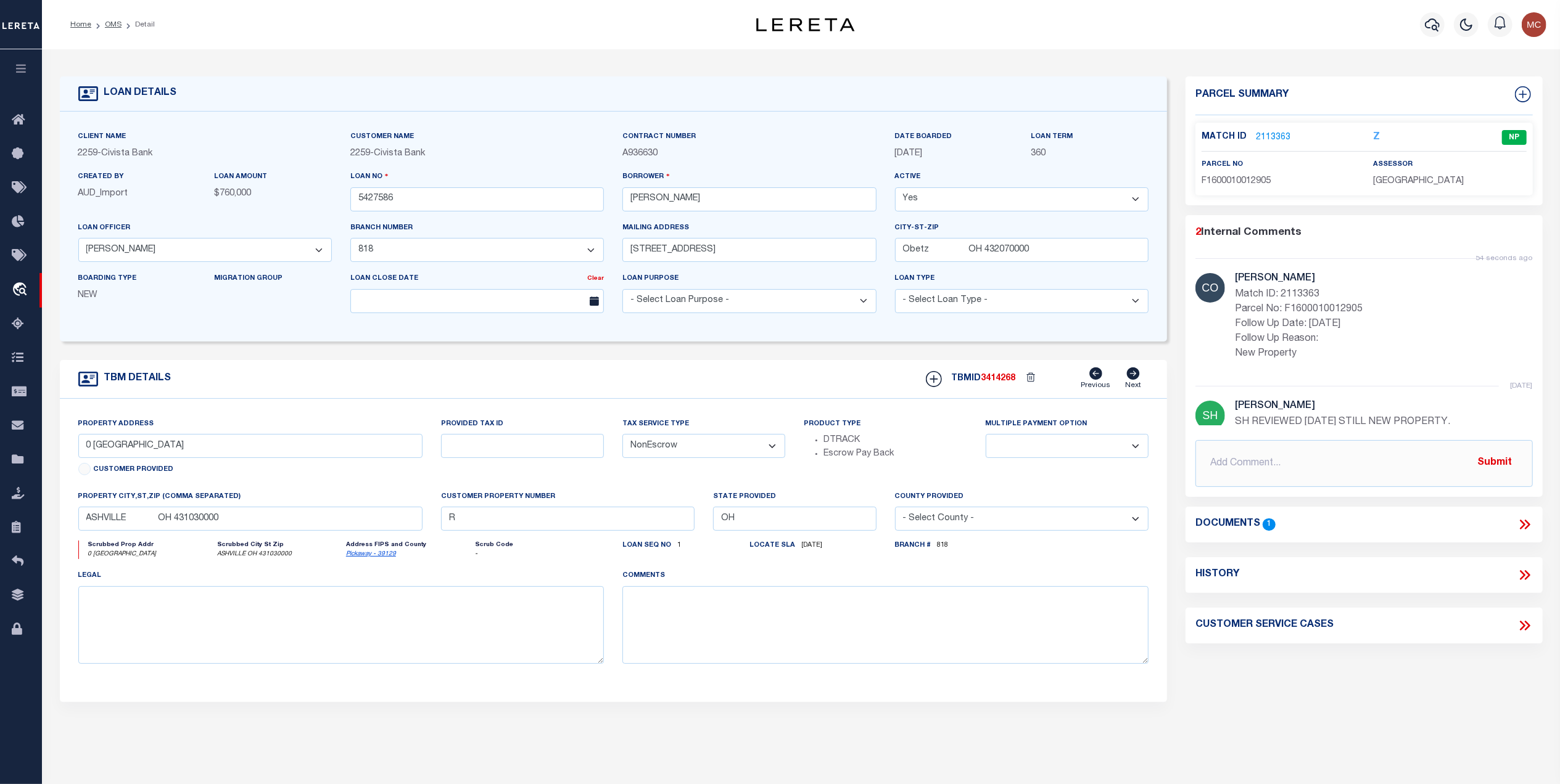
scroll to position [0, 0]
click at [1273, 133] on link "2113363" at bounding box center [1273, 137] width 35 height 13
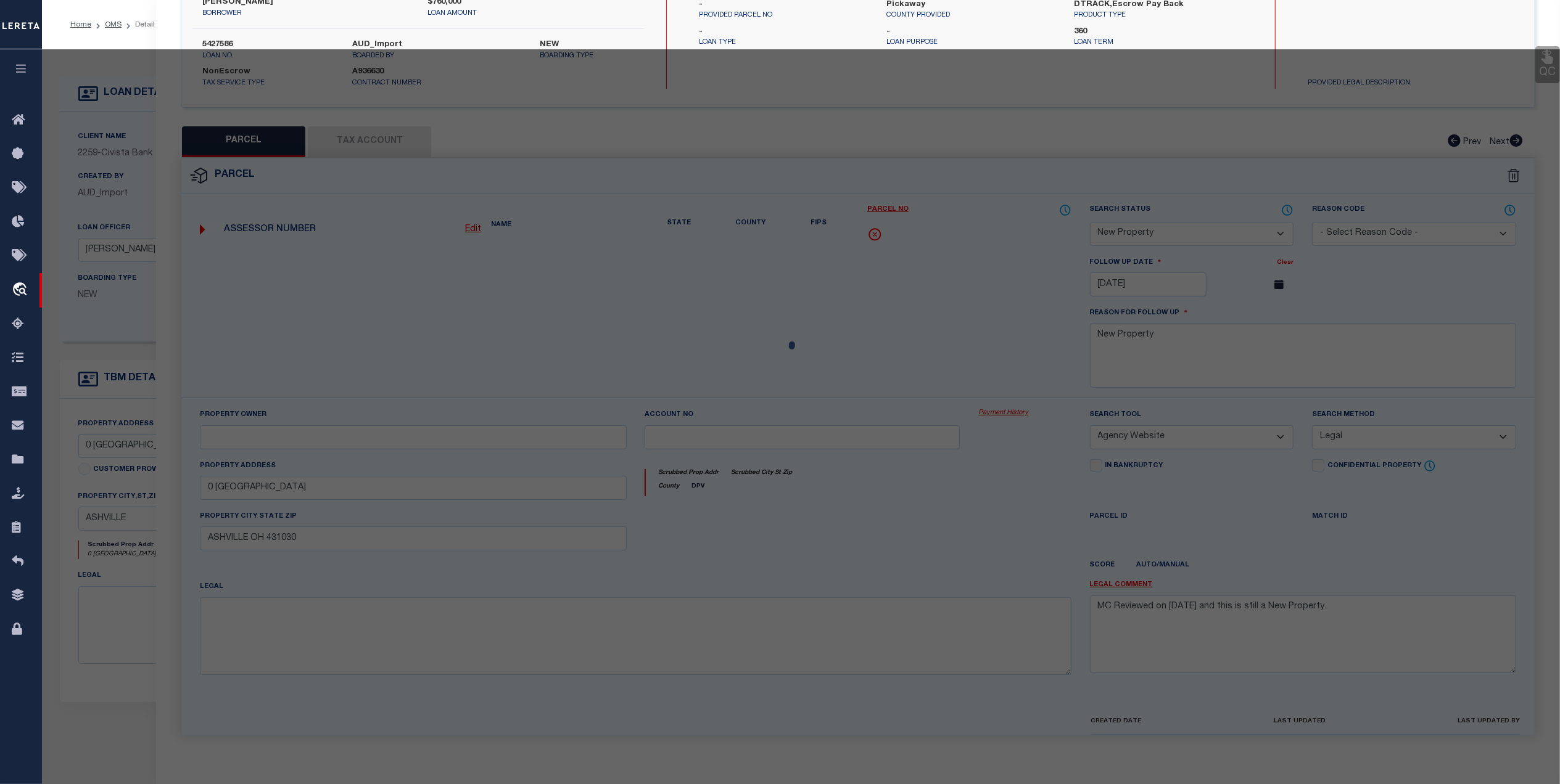
select select "AS"
select select
checkbox input "false"
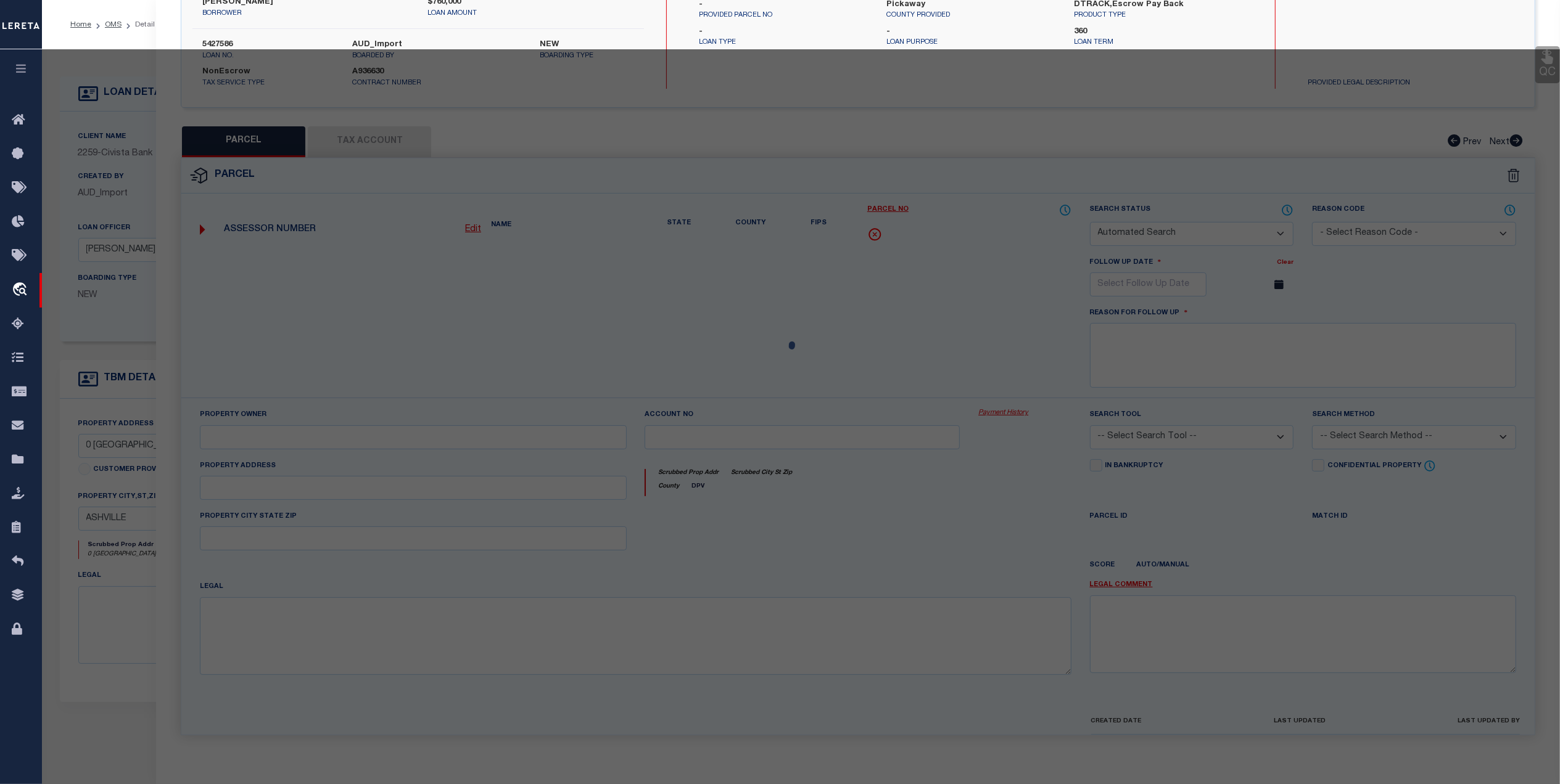
select select "NP"
type input "11/15/2025"
type textarea "New Property"
select select "AGW"
select select "LEG"
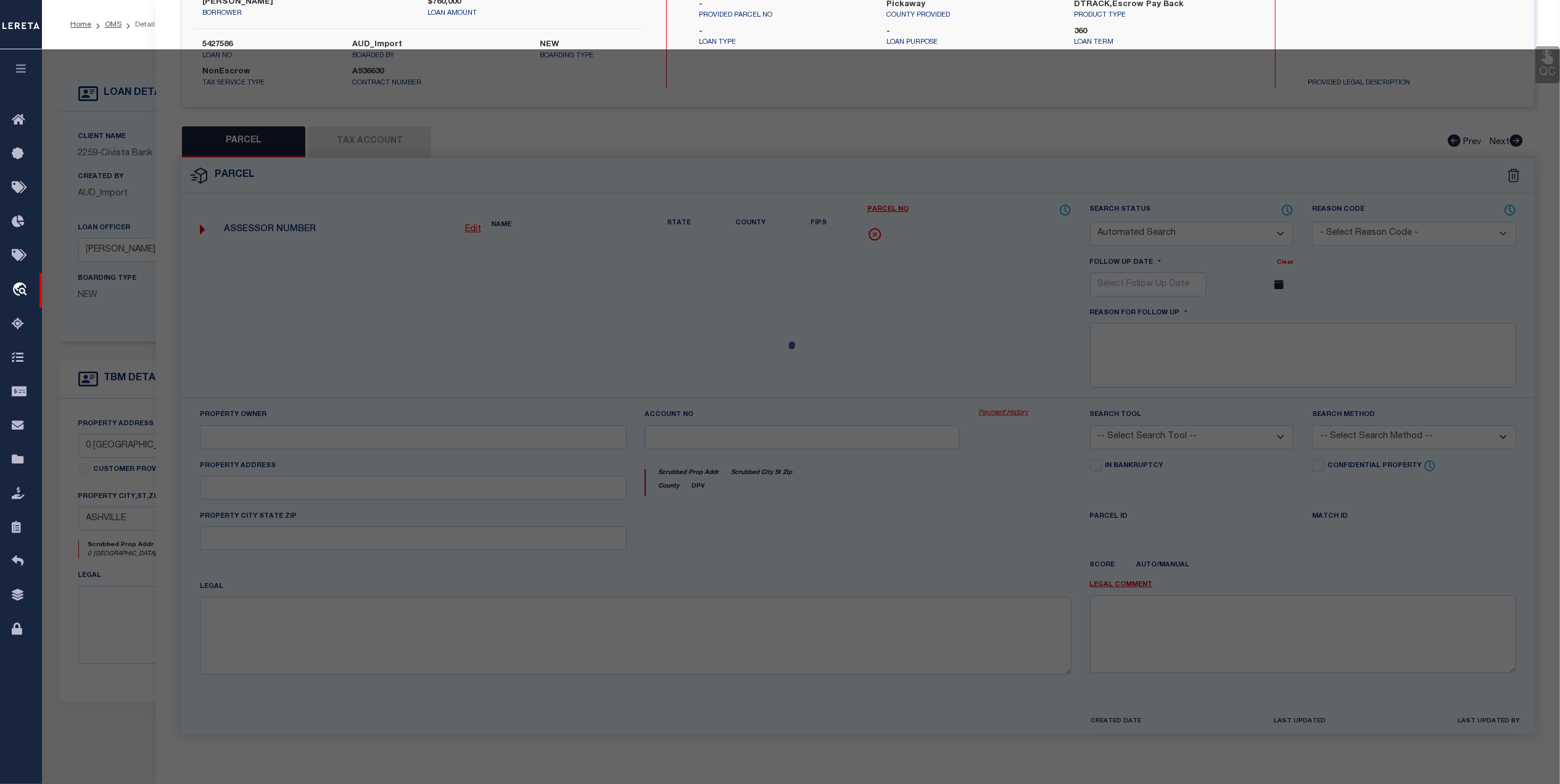
type input "0 WALNUT CREEK PIKE"
type input "ASHVILLE OH 431030"
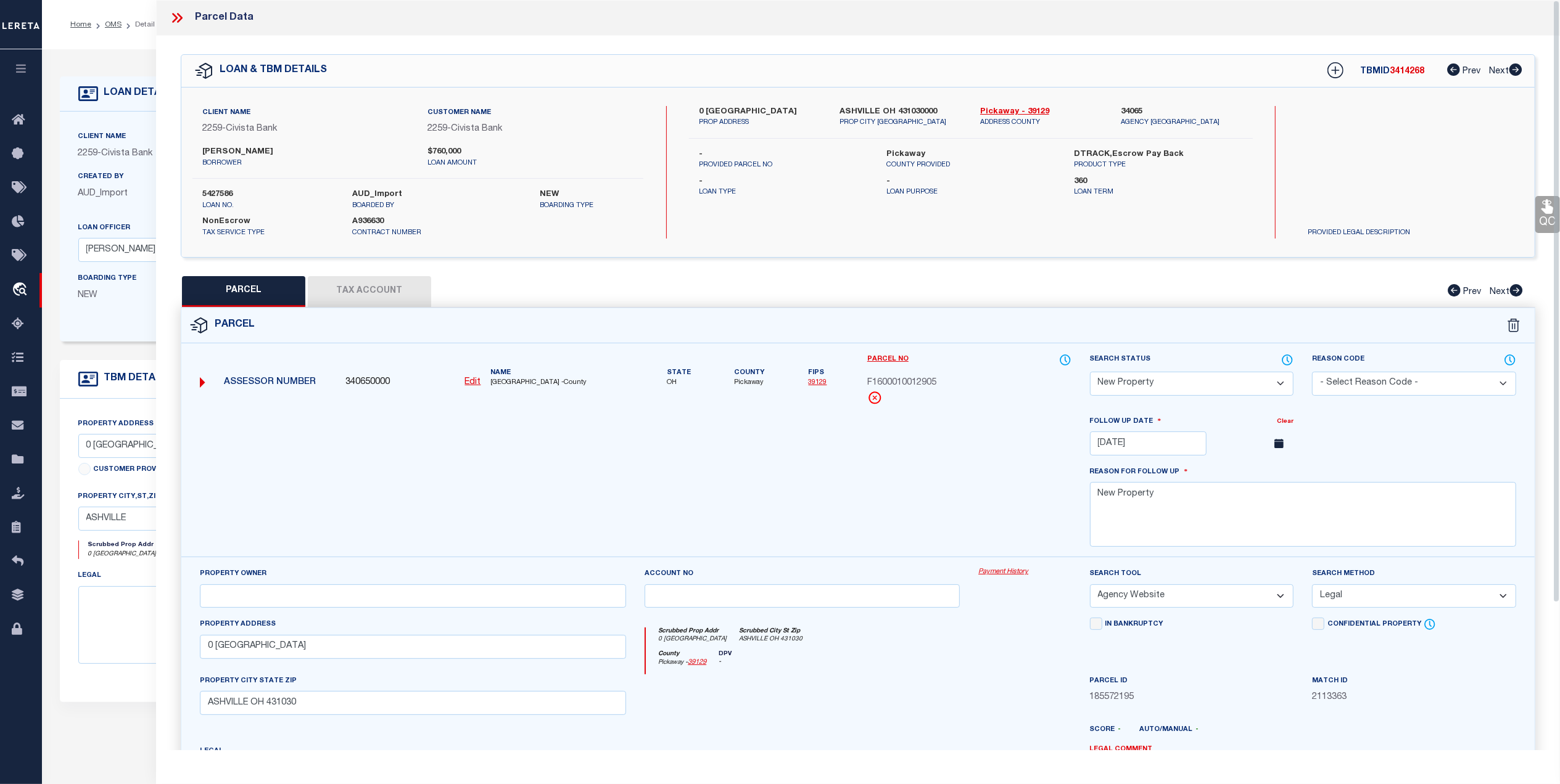
drag, startPoint x: 181, startPoint y: 19, endPoint x: 278, endPoint y: 21, distance: 97.0
click at [181, 18] on icon at bounding box center [179, 18] width 5 height 10
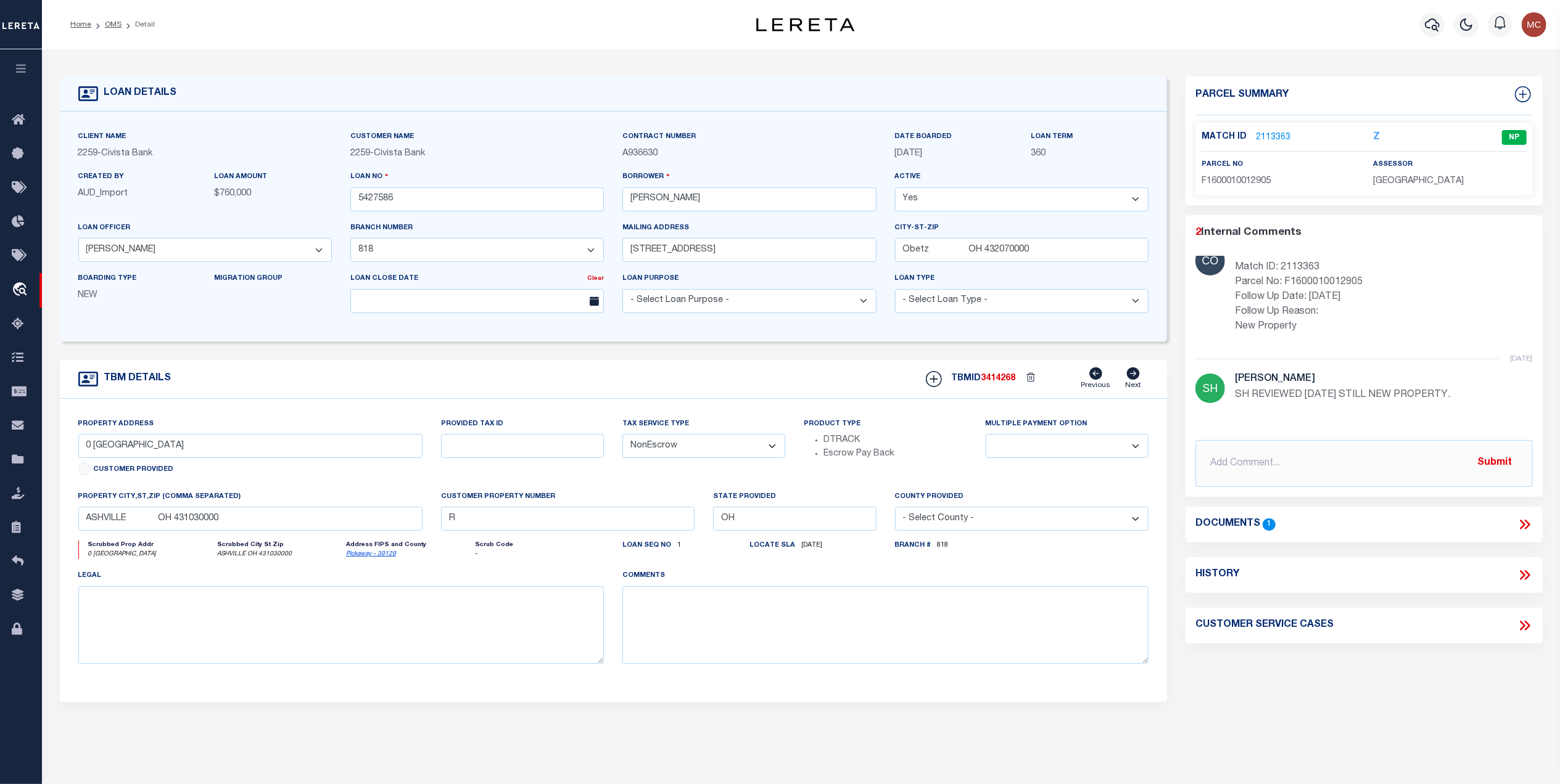
scroll to position [29, 0]
click at [119, 26] on link "OMS" at bounding box center [112, 25] width 16 height 8
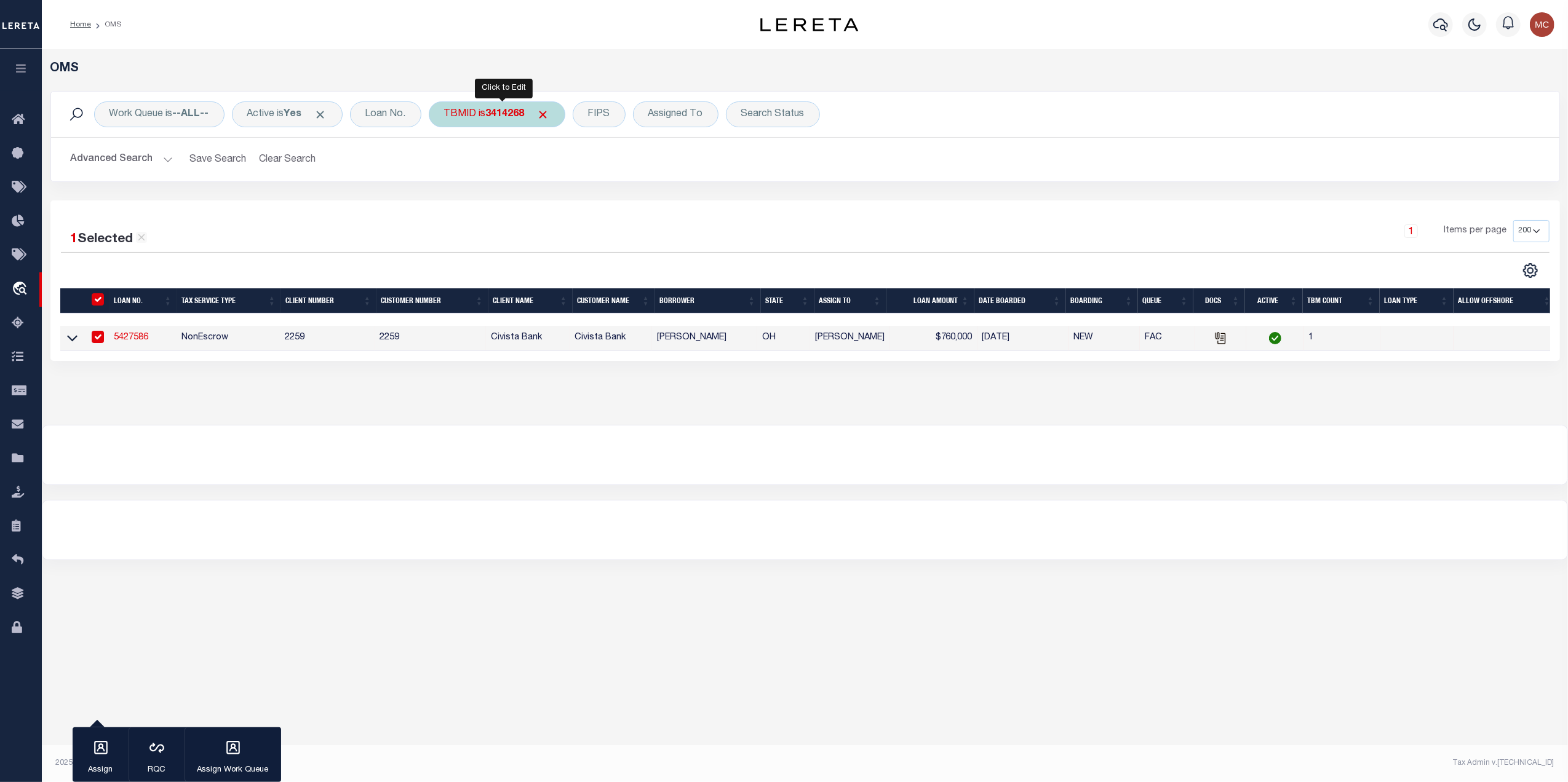
click at [498, 121] on div "TBMID is 3414268" at bounding box center [497, 114] width 136 height 26
type input "3420002"
click at [611, 195] on input "Apply" at bounding box center [608, 196] width 36 height 20
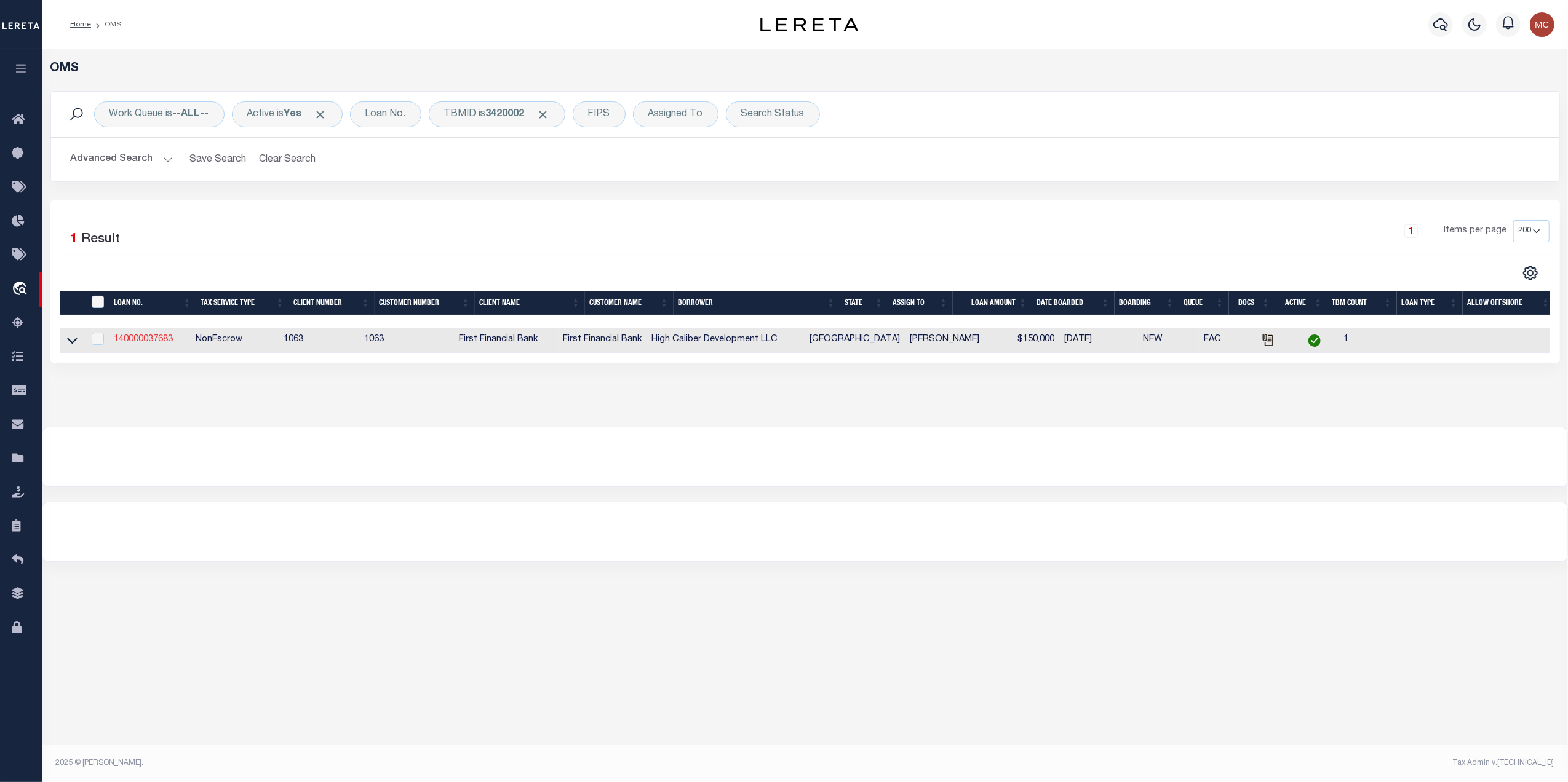
click at [150, 337] on link "140000037683" at bounding box center [143, 339] width 59 height 9
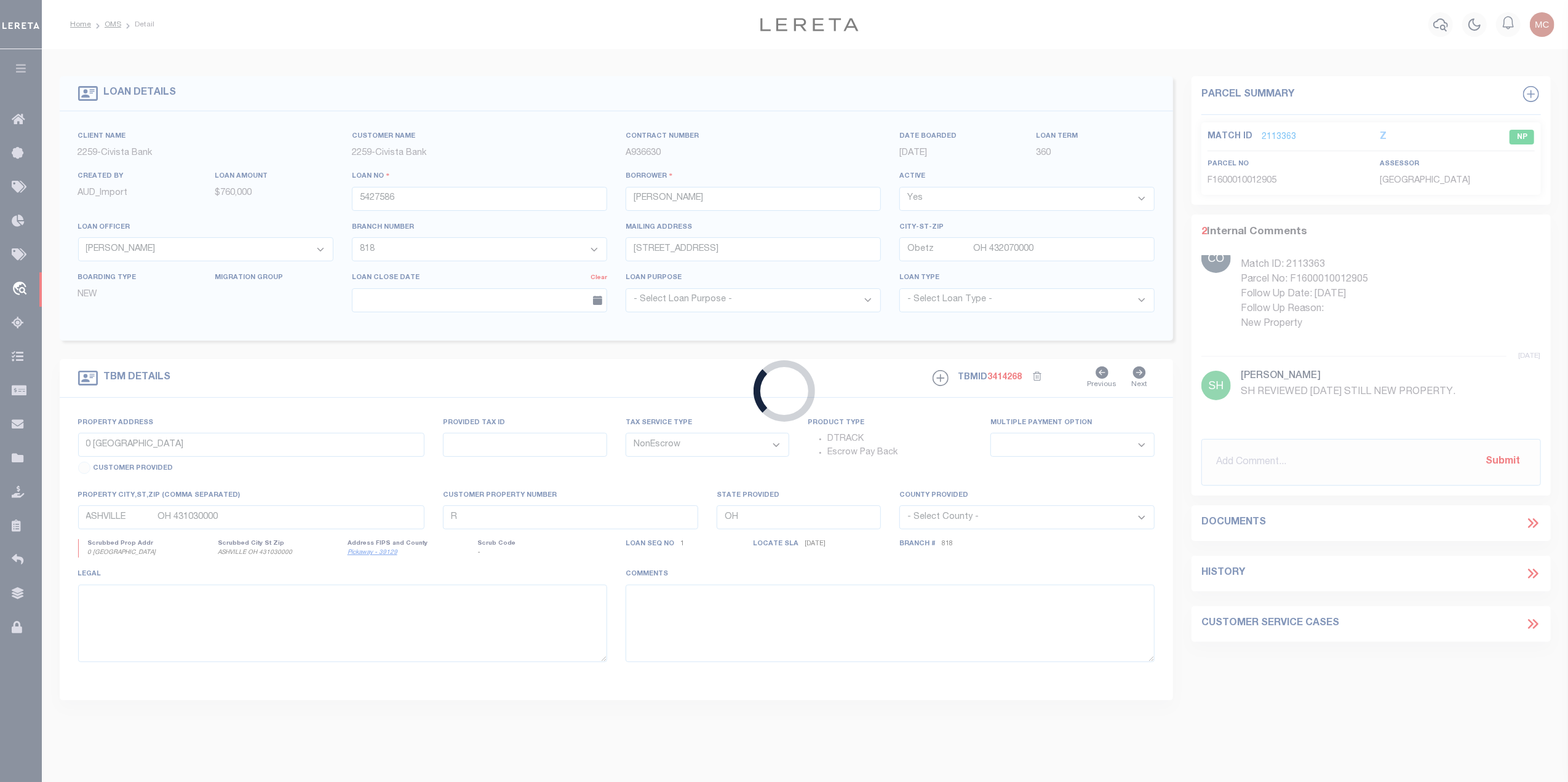
type input "140000037683"
type input "High Caliber Development LLC"
select select
select select "400"
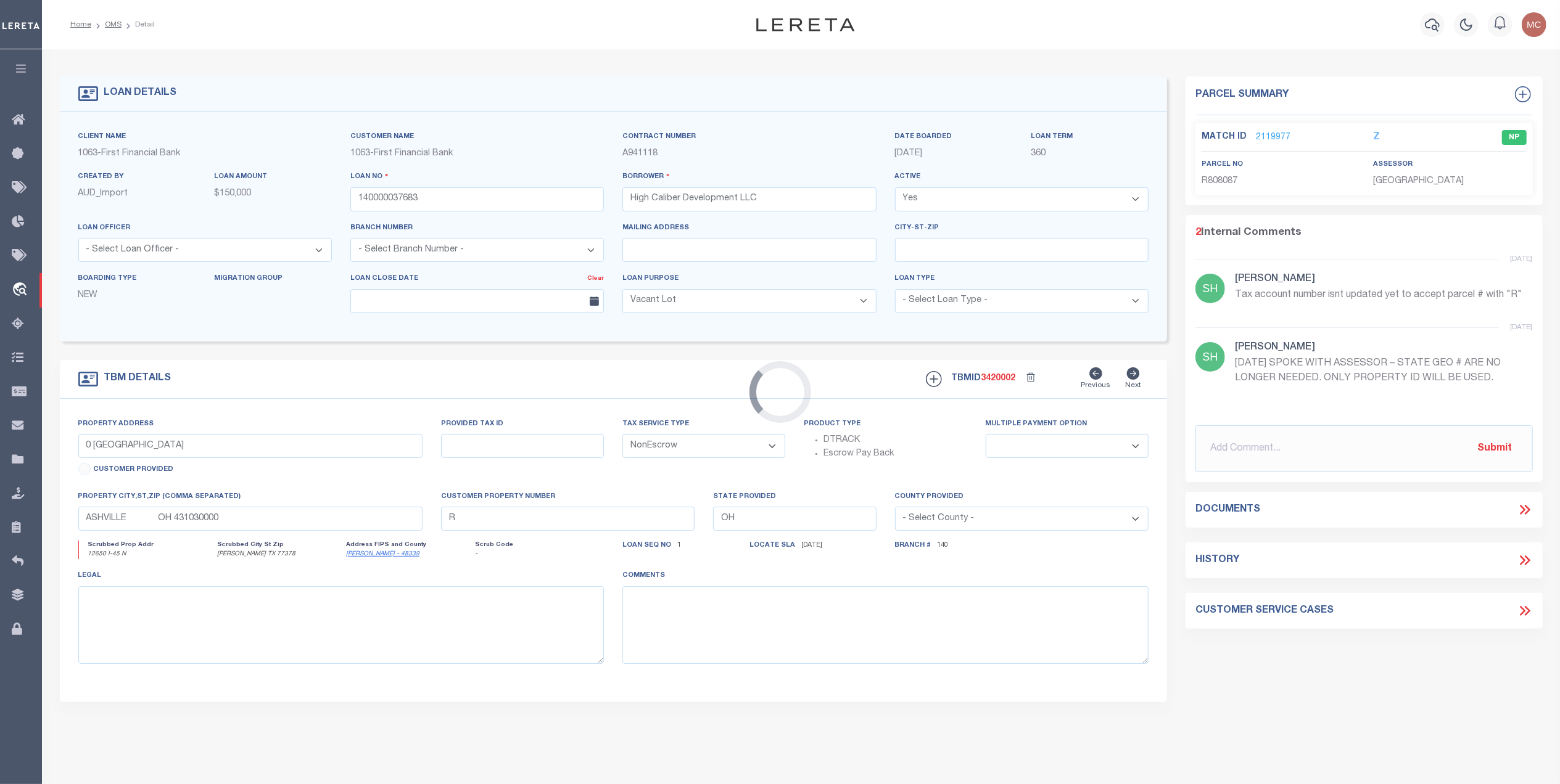
select select "4559"
select select "791"
type input "12650 I-45 N"
select select
type input "Willis TX 77378"
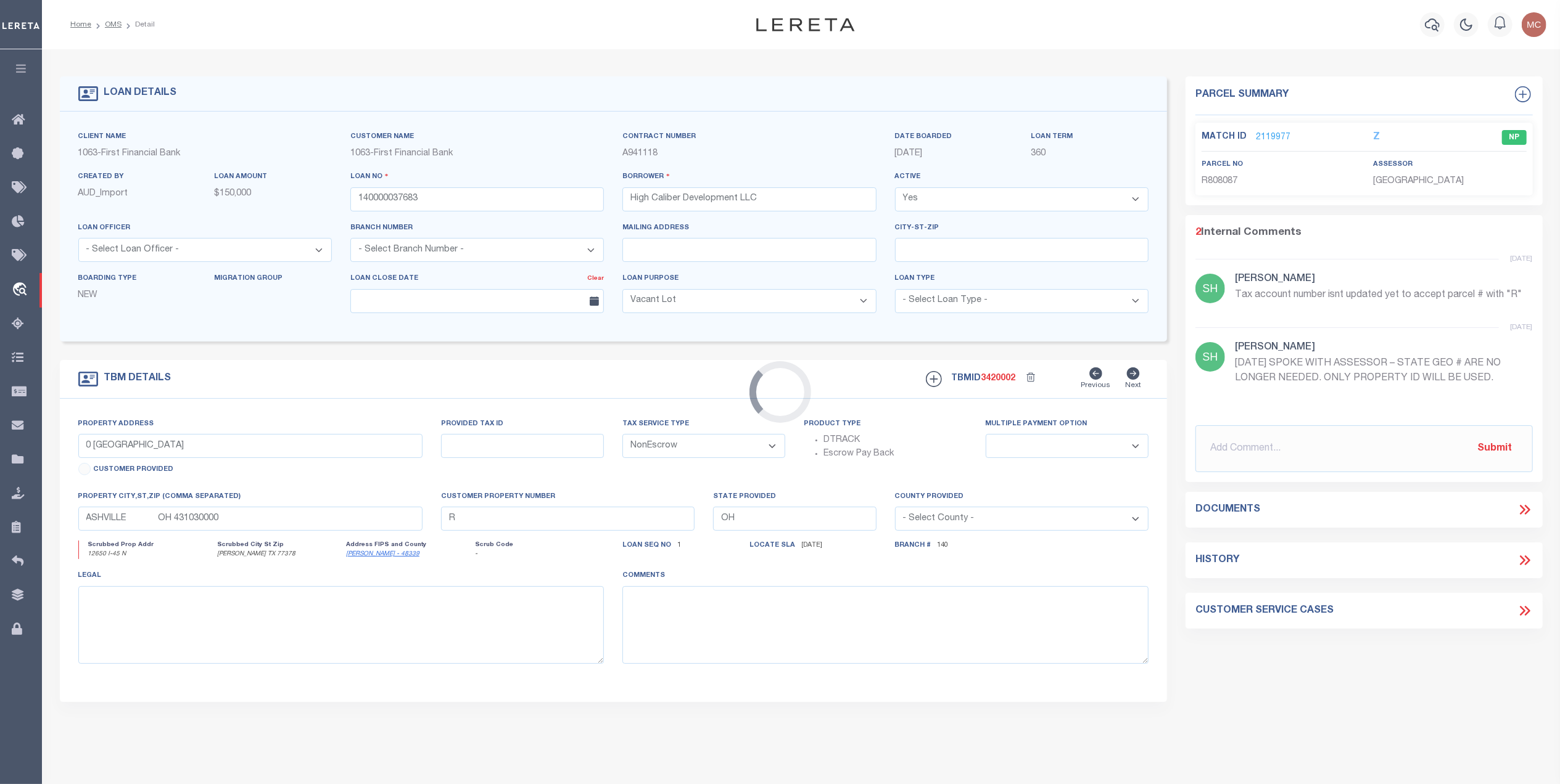
type input "[GEOGRAPHIC_DATA]"
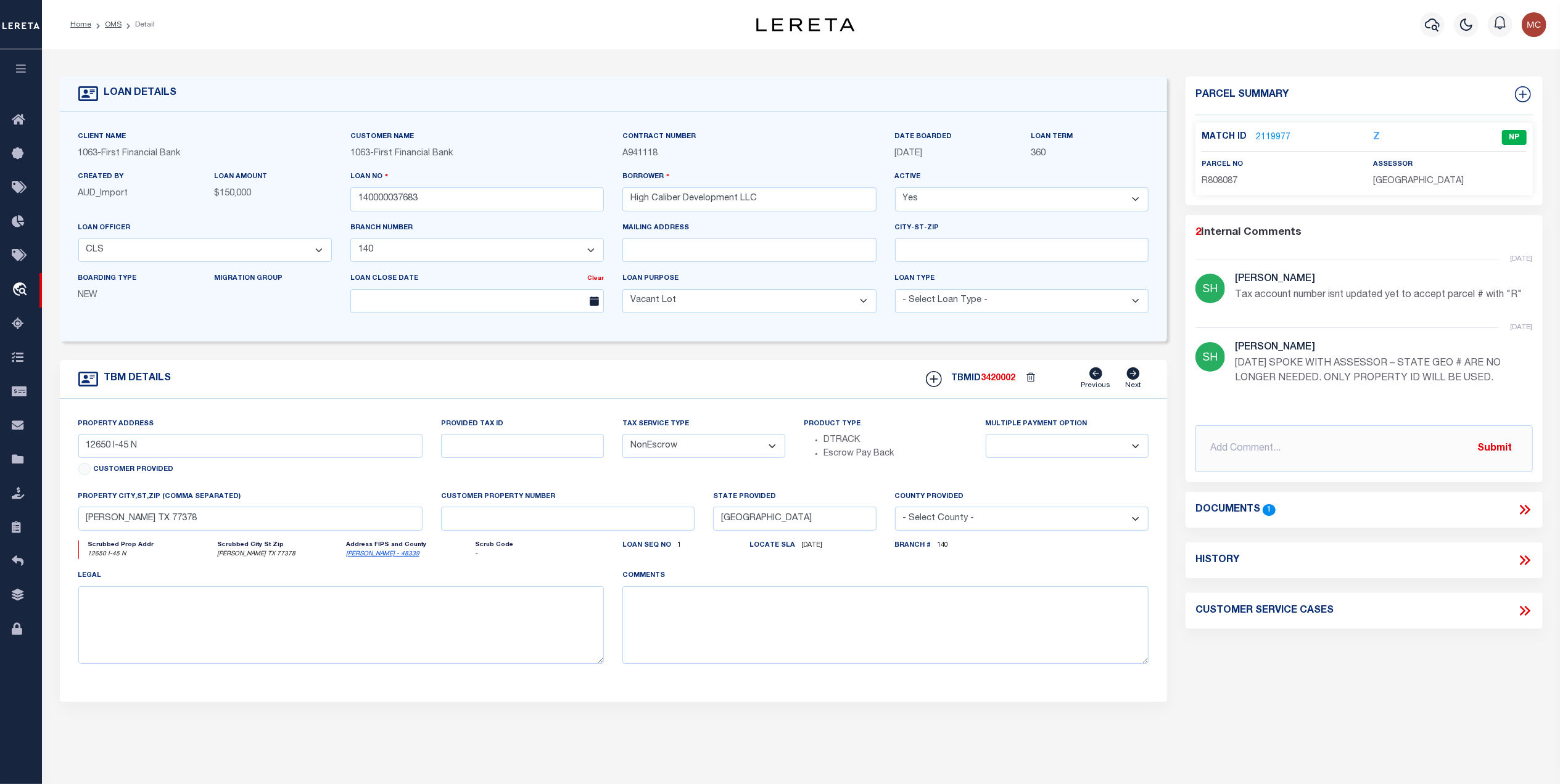
click at [1273, 140] on link "2119977" at bounding box center [1273, 137] width 35 height 13
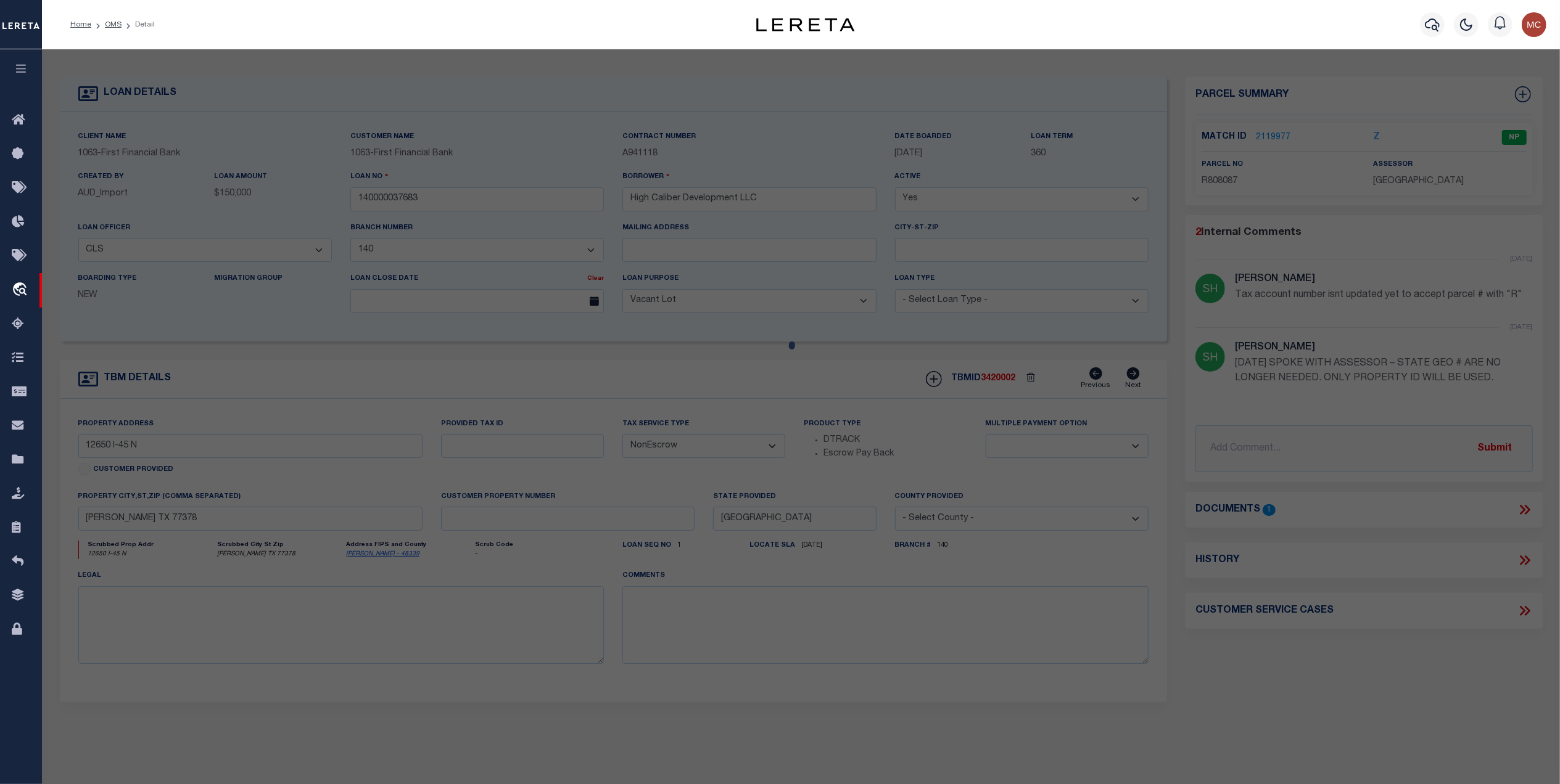
select select "AS"
select select
checkbox input "false"
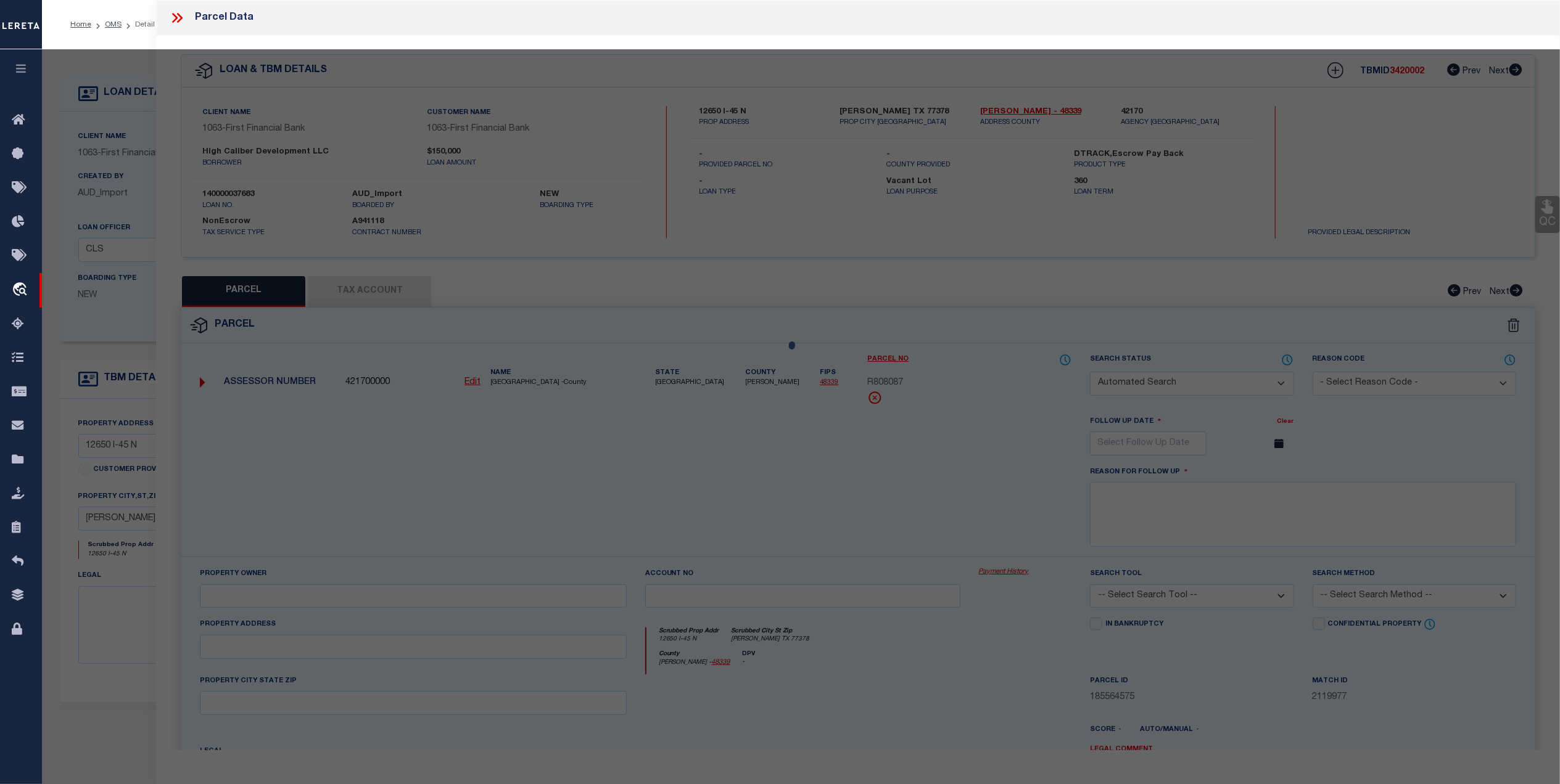
select select "NP"
type input "HIGH CALIBER DEVELOPMENT LLC"
select select "AGW"
select select
type input "12650 I-45 N"
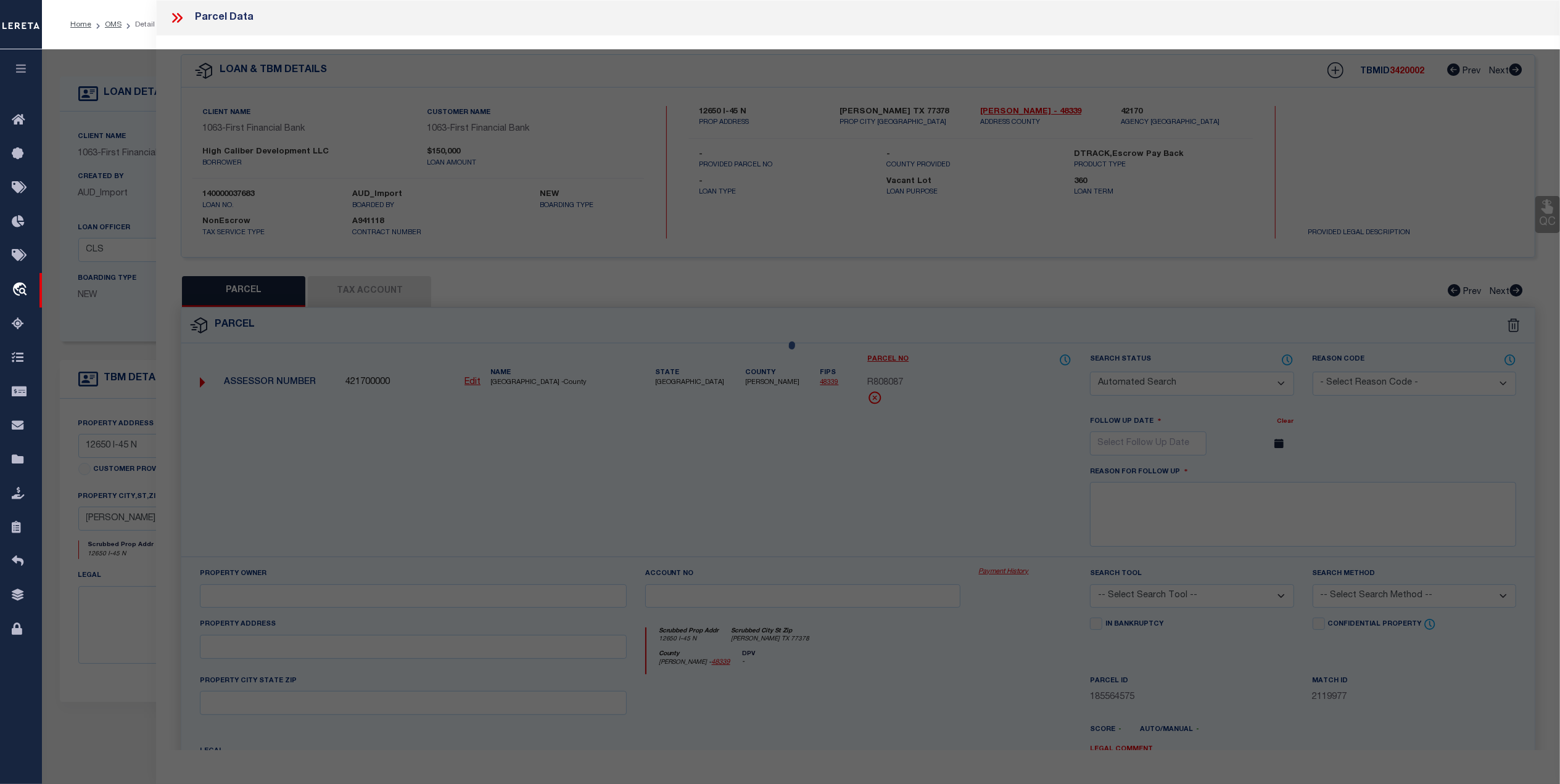
type input "Willis TX 77378"
type textarea "RESTAURANT ROW RES A ACRES 1.4355"
type textarea "MC reviewed on 5-19-25 and still new property. Geo ID not available yet."
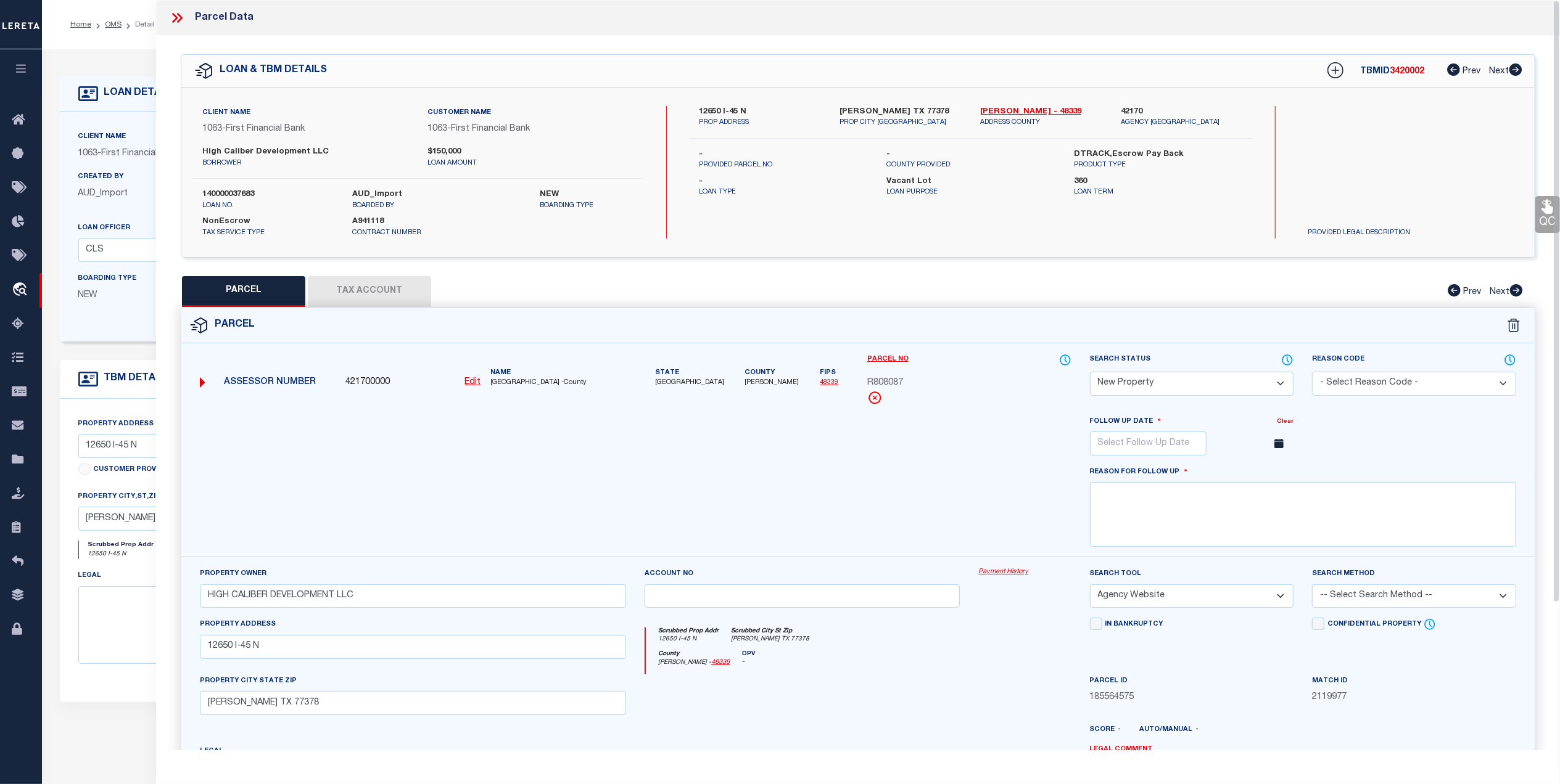
click at [820, 385] on link "48339" at bounding box center [829, 382] width 19 height 7
click at [388, 284] on button "Tax Account" at bounding box center [369, 292] width 123 height 31
select select "100"
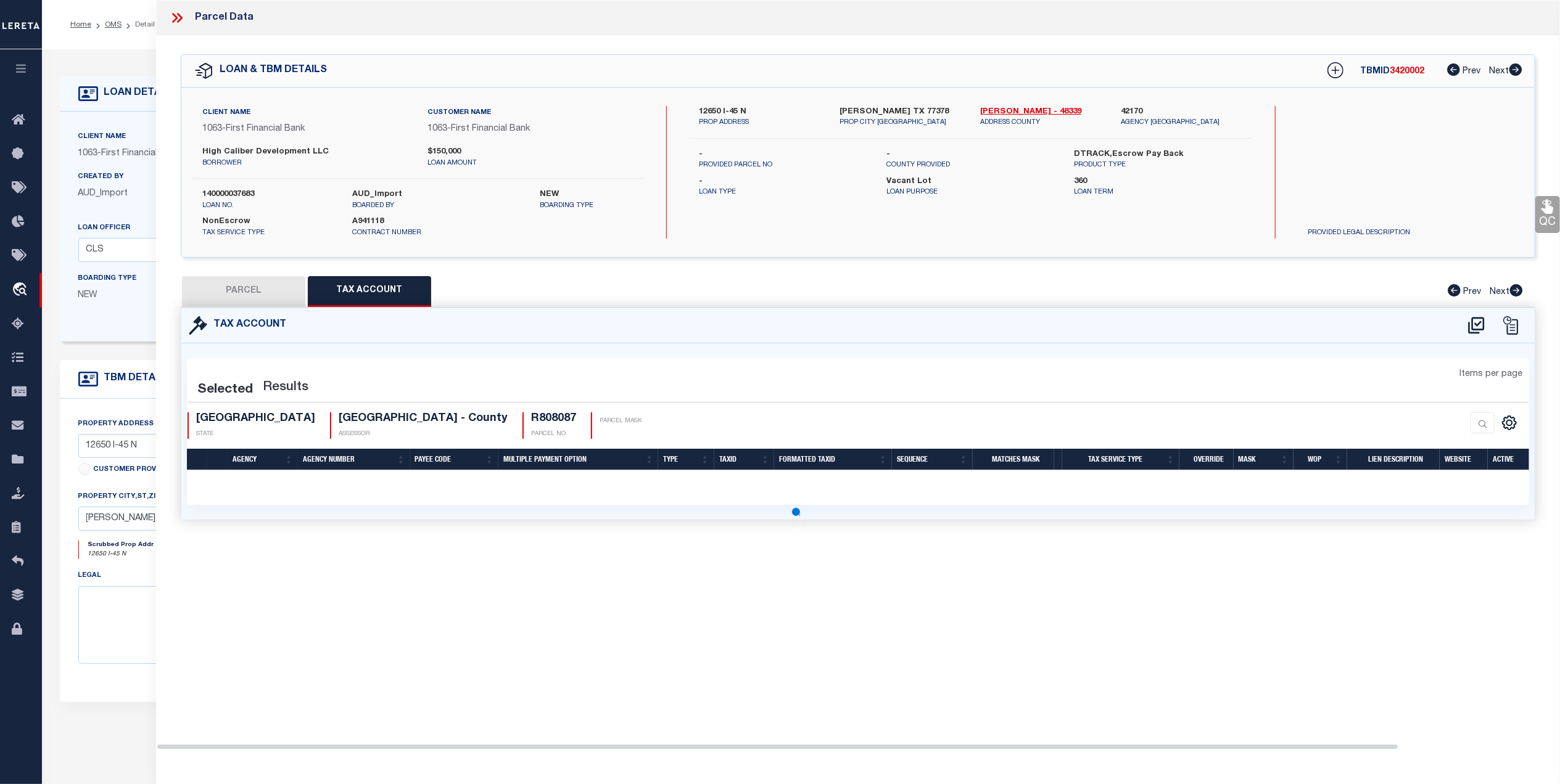
select select "100"
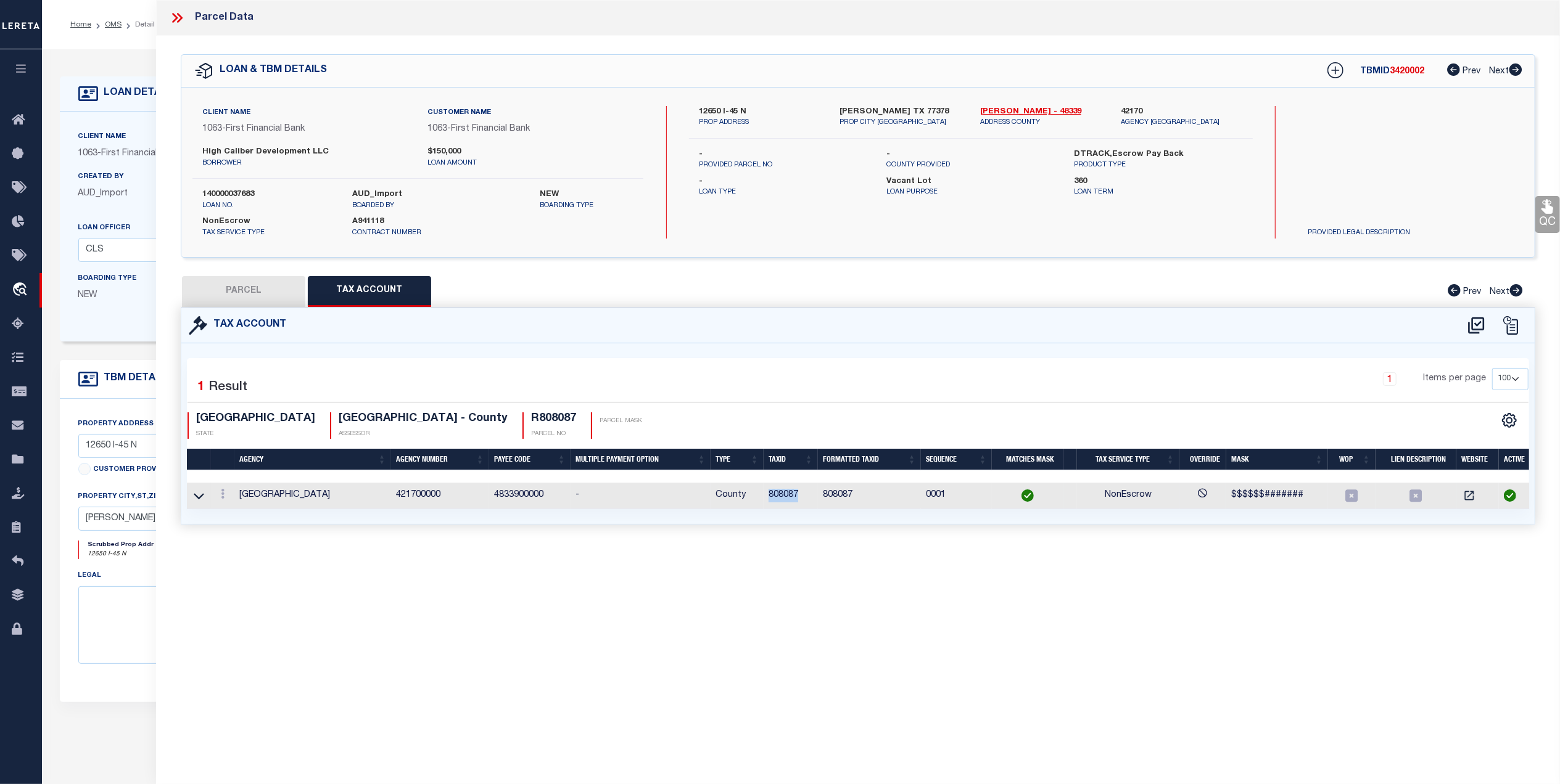
drag, startPoint x: 801, startPoint y: 504, endPoint x: 770, endPoint y: 498, distance: 31.6
click at [770, 498] on td "808087" at bounding box center [790, 496] width 54 height 26
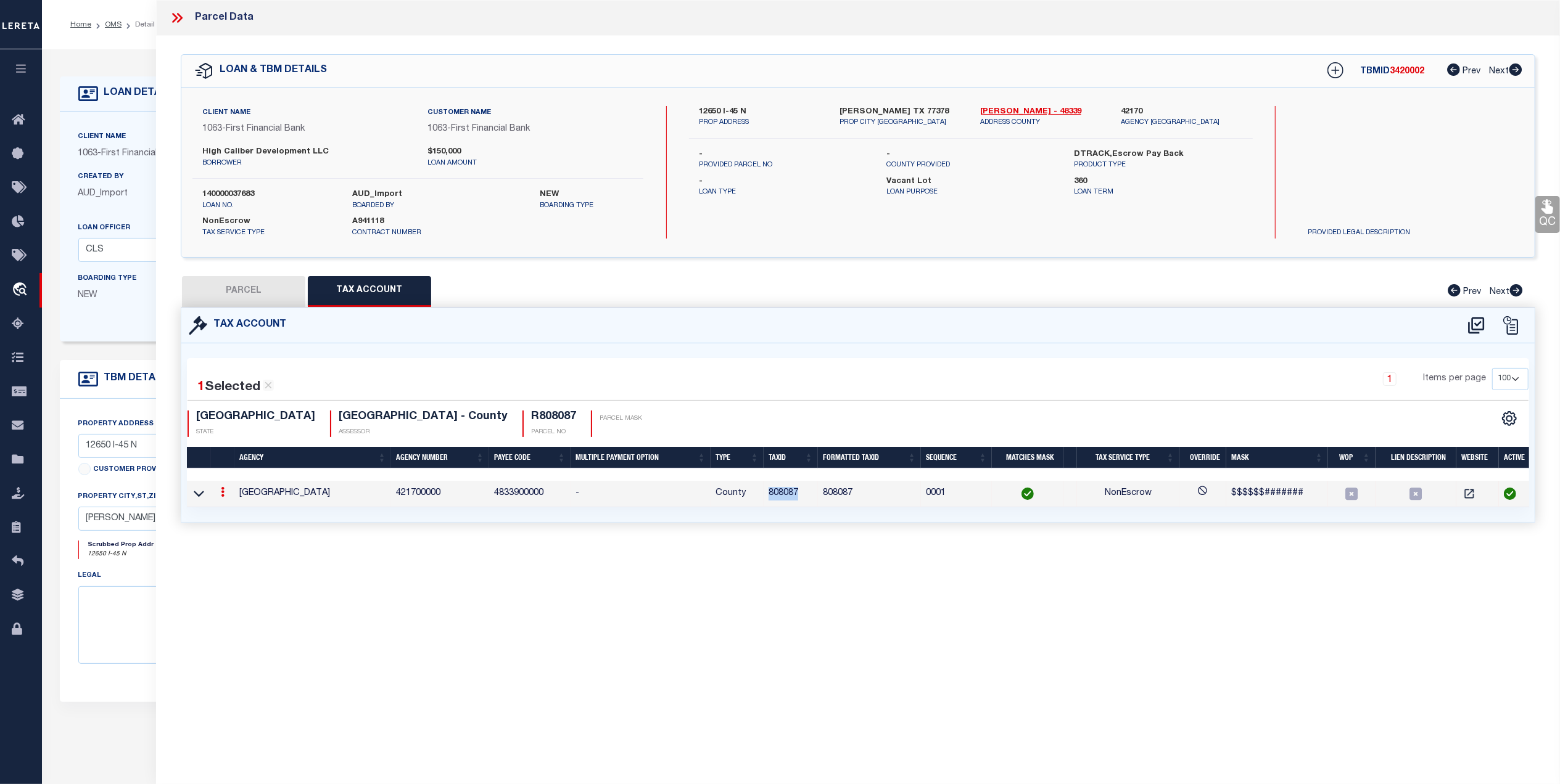
copy td "808087"
click at [1472, 494] on icon "" at bounding box center [1469, 494] width 12 height 12
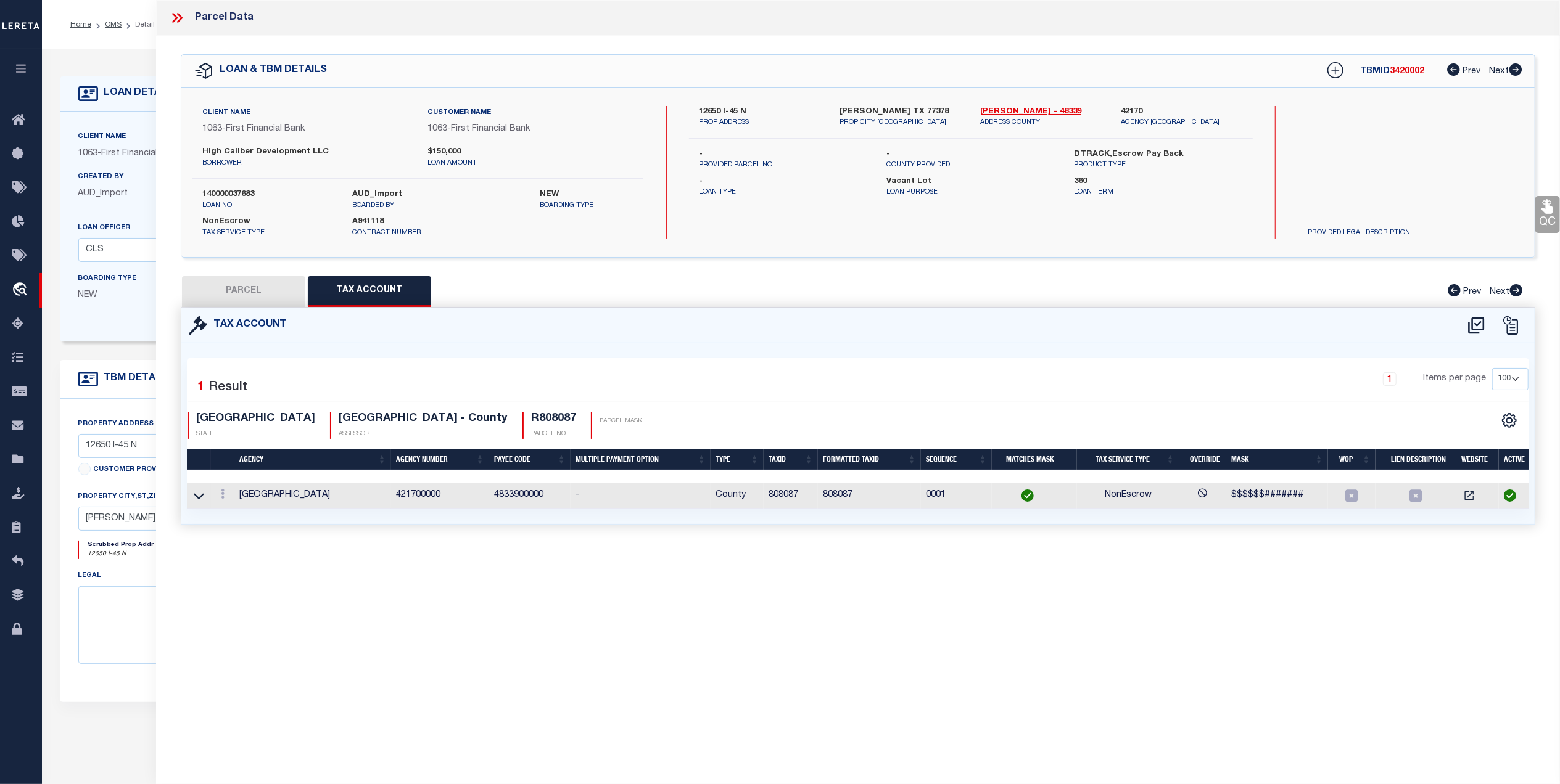
click at [862, 534] on div "Tax Account 1 1 1" at bounding box center [858, 431] width 1373 height 247
click at [282, 287] on button "PARCEL" at bounding box center [244, 292] width 123 height 31
select select "AS"
select select
checkbox input "false"
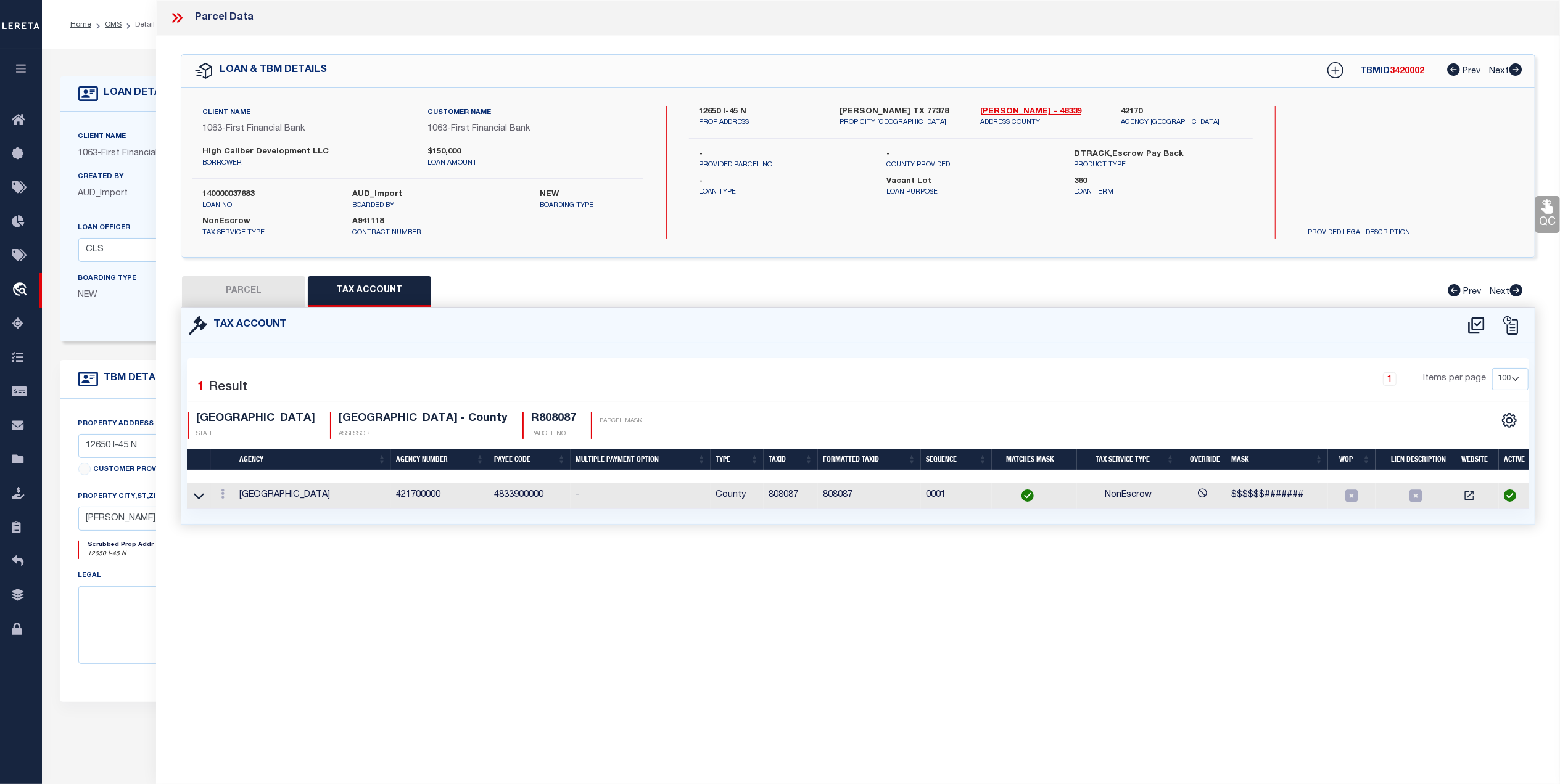
checkbox input "false"
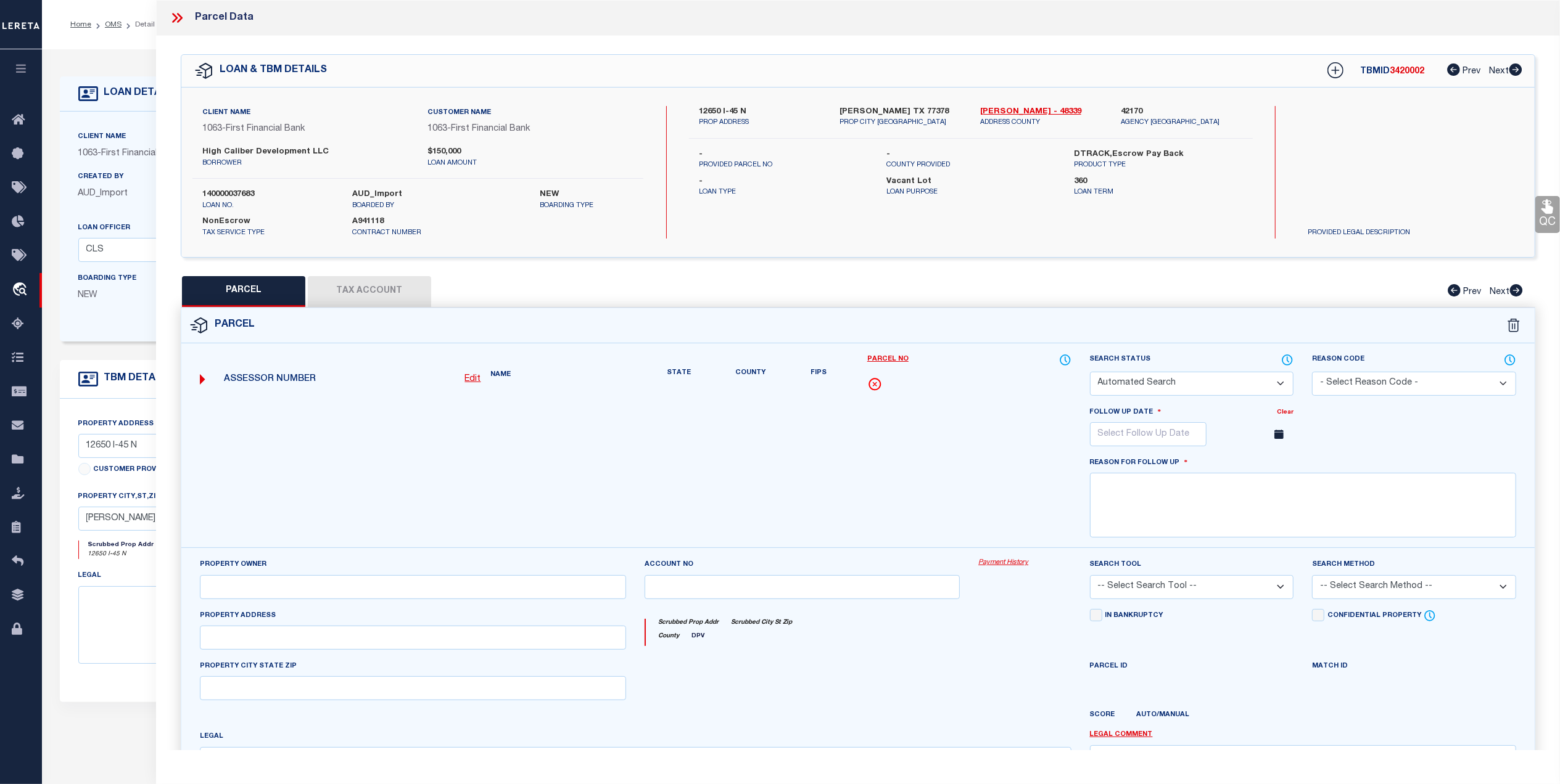
select select "NP"
type input "HIGH CALIBER DEVELOPMENT LLC"
select select "AGW"
select select
type input "12650 I-45 N"
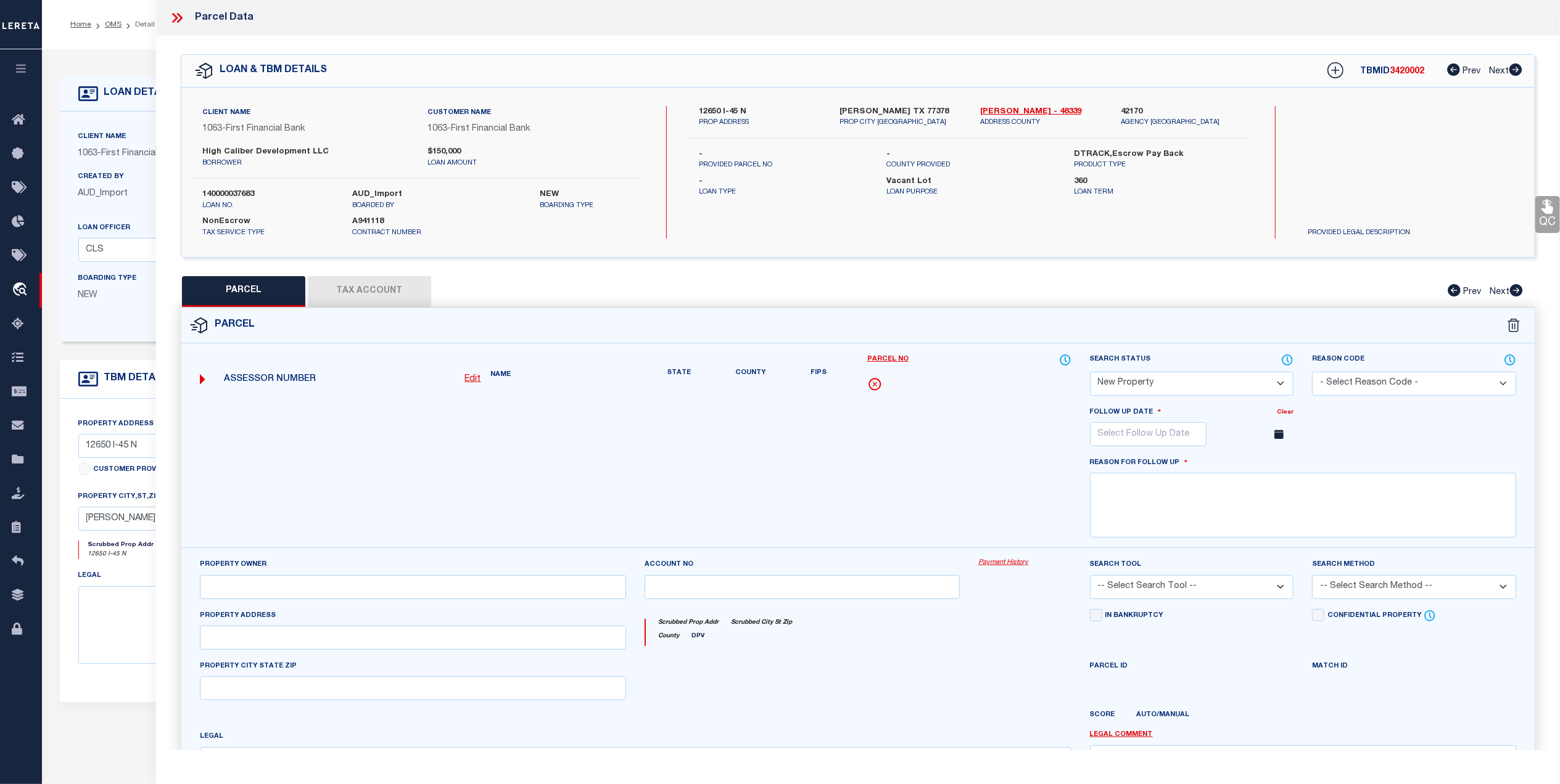
type input "Willis TX 77378"
type textarea "RESTAURANT ROW RES A ACRES 1.4355"
type textarea "MC reviewed on 5-19-25 and still new property. Geo ID not available yet."
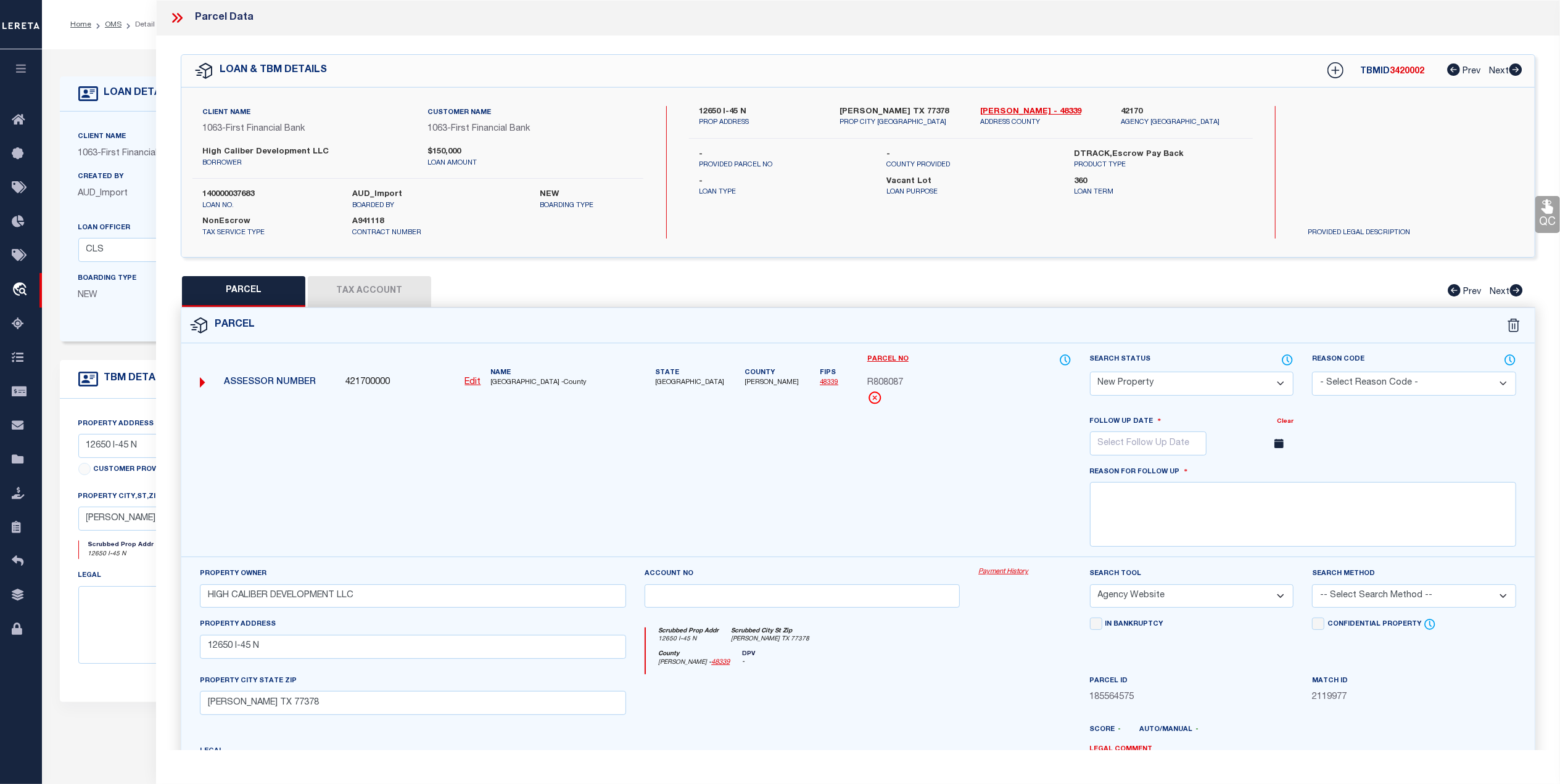
click at [181, 18] on icon at bounding box center [179, 18] width 5 height 10
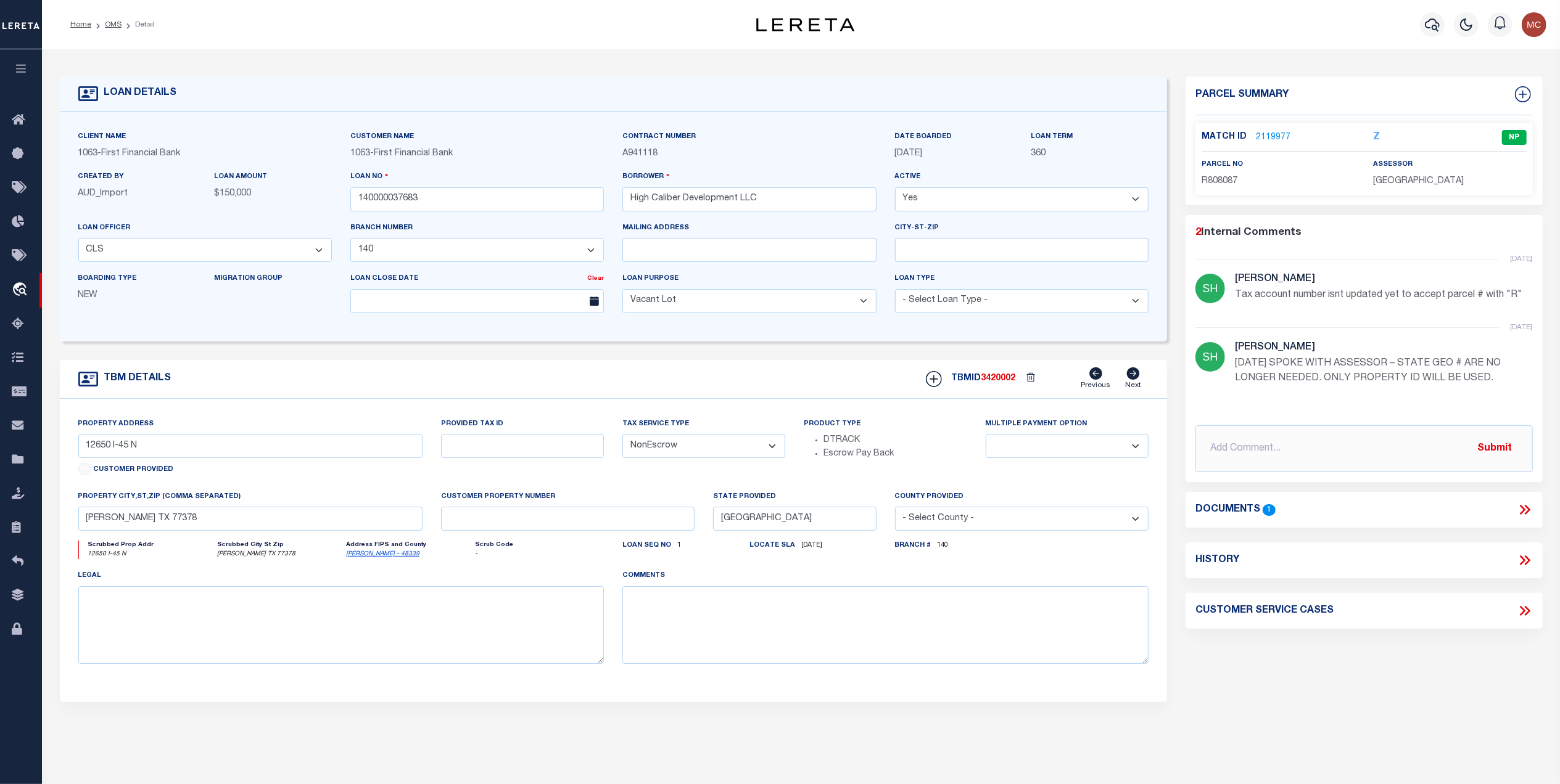
click at [1274, 136] on link "2119977" at bounding box center [1273, 137] width 35 height 13
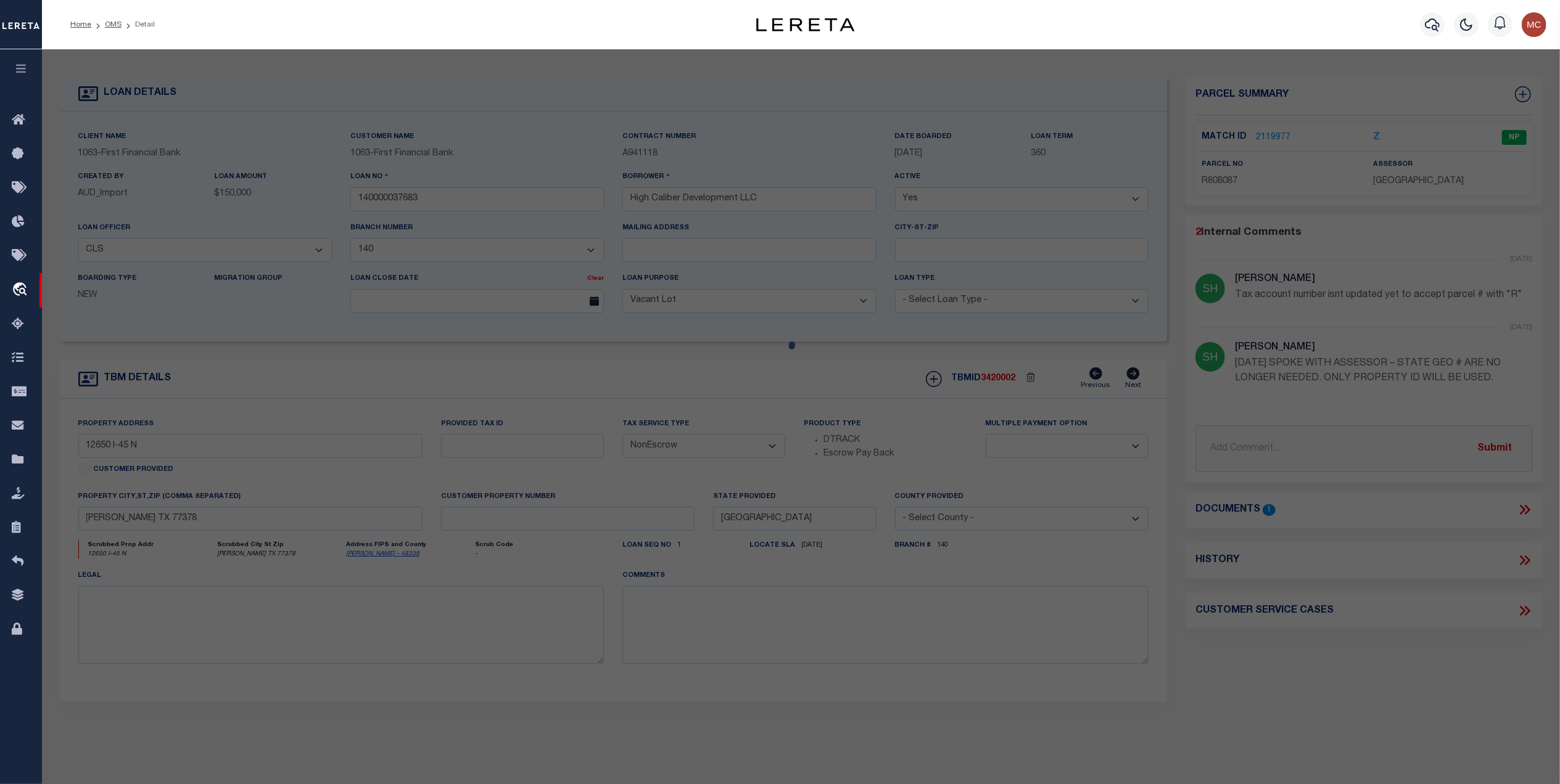
select select "AS"
select select
checkbox input "false"
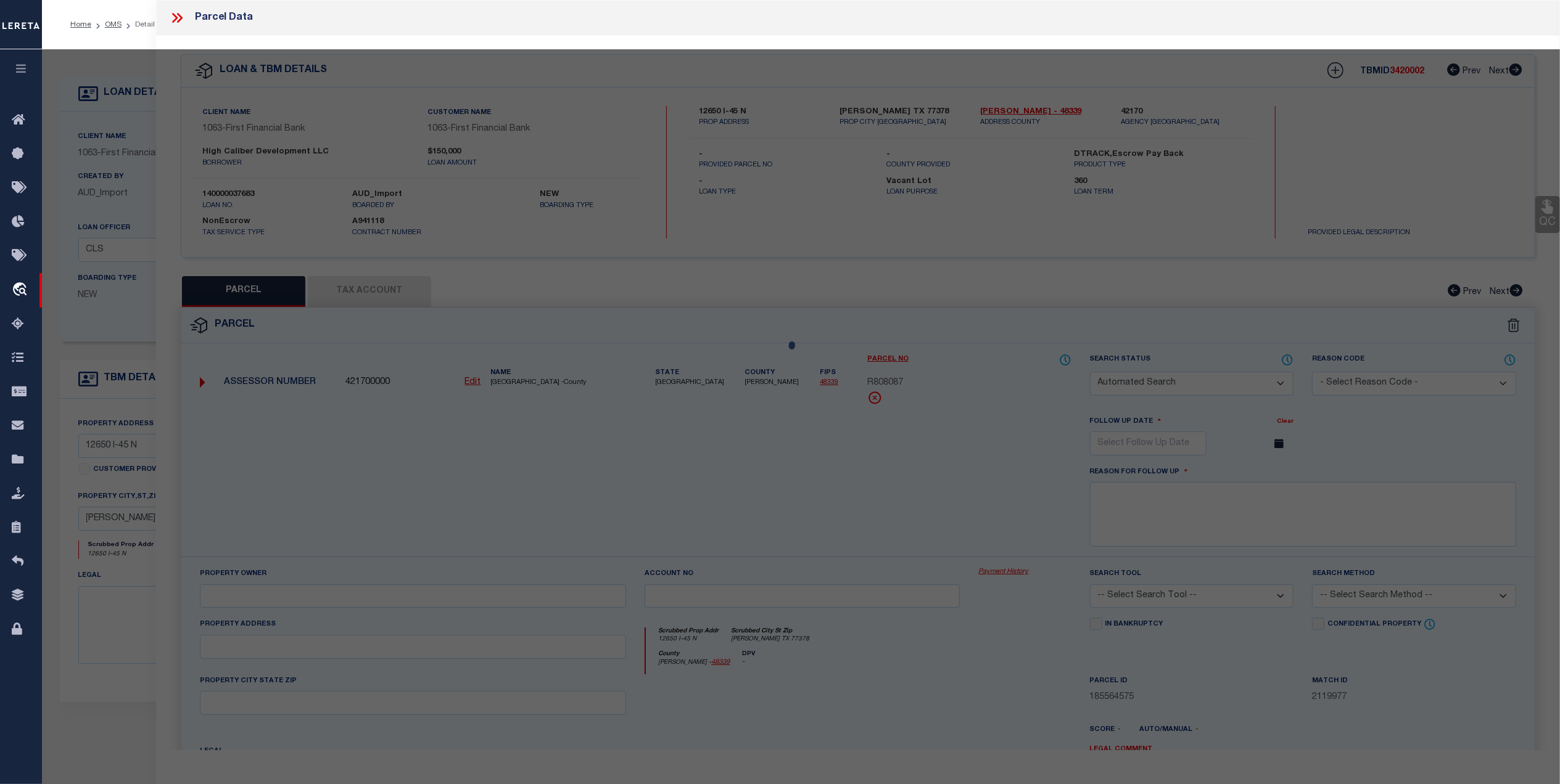
select select "NP"
type input "HIGH CALIBER DEVELOPMENT LLC"
select select "AGW"
select select
type input "12650 I-45 N"
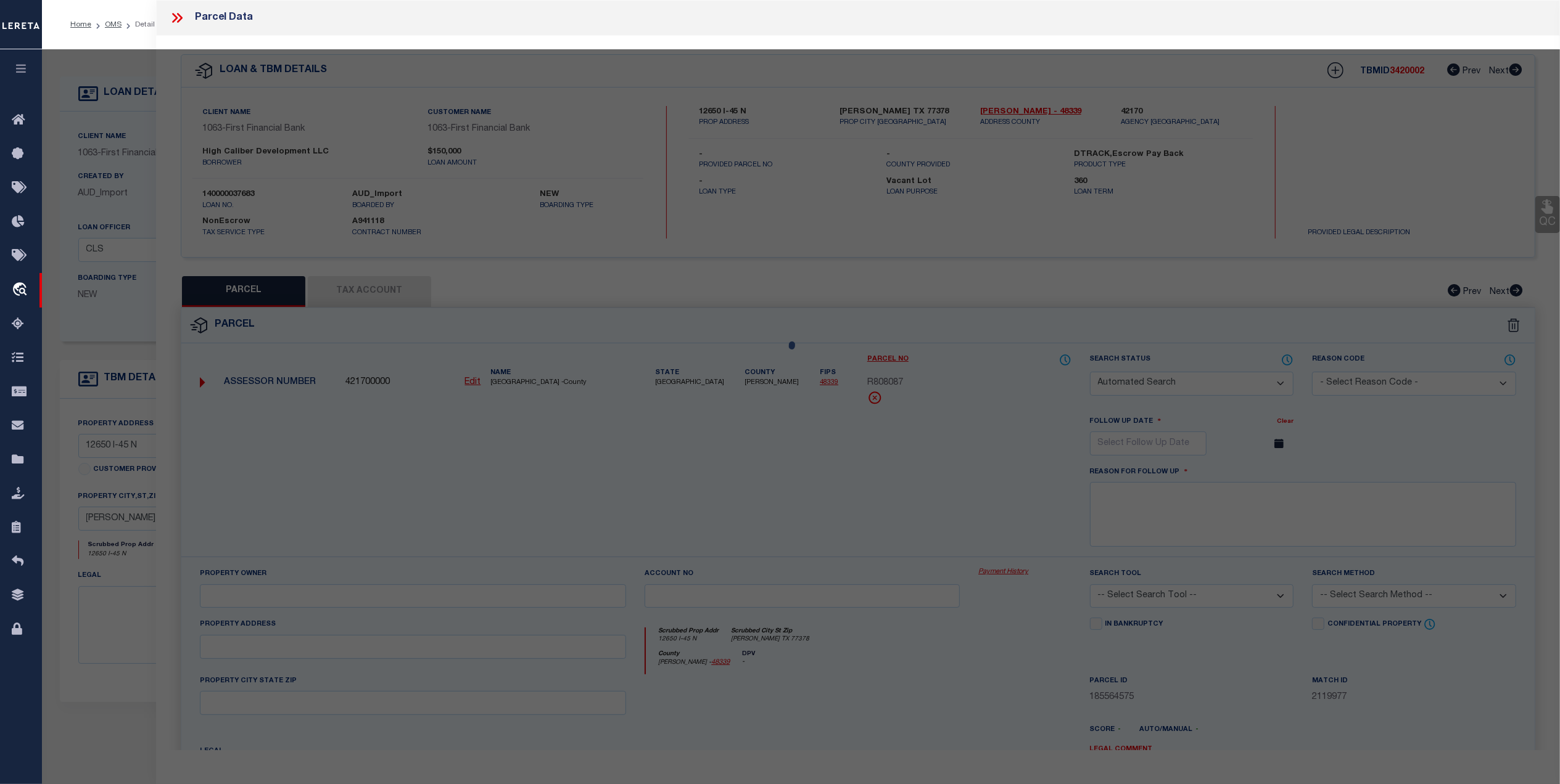
type input "Willis TX 77378"
type textarea "RESTAURANT ROW RES A ACRES 1.4355"
type textarea "MC reviewed on 5-19-25 and still new property. Geo ID not available yet."
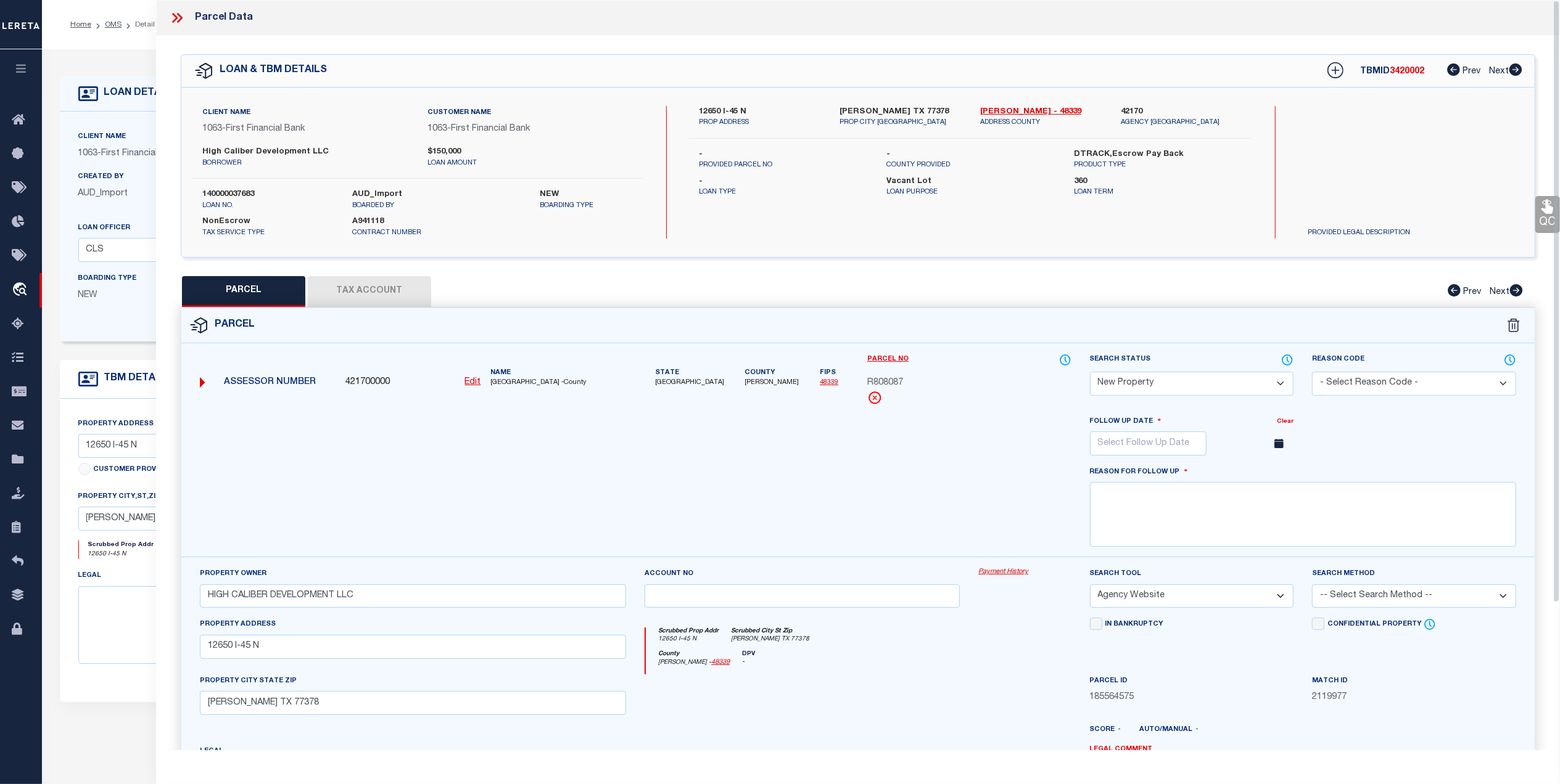
click at [400, 302] on button "Tax Account" at bounding box center [369, 292] width 123 height 31
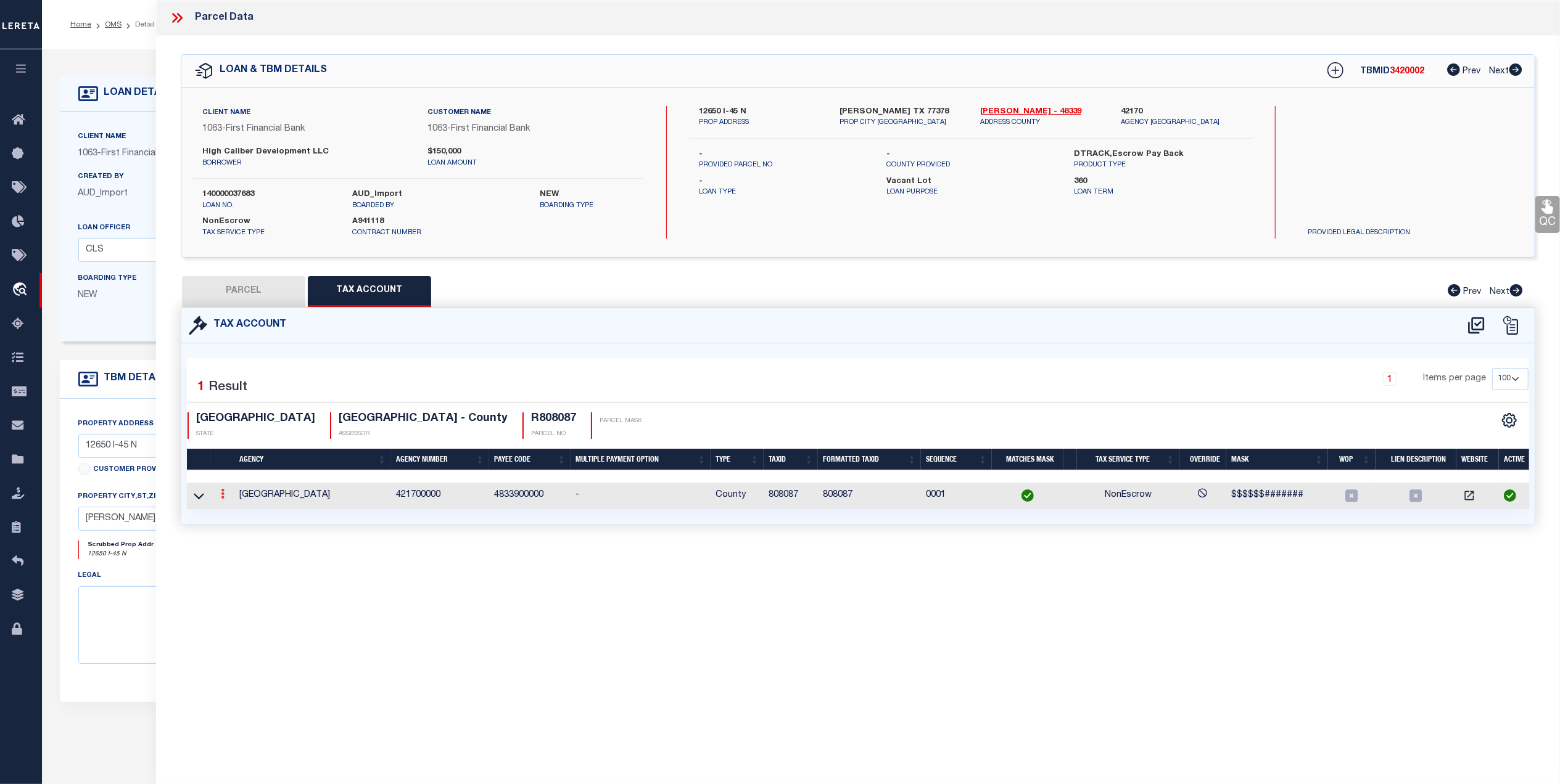
click at [221, 499] on icon at bounding box center [223, 493] width 4 height 10
click at [233, 511] on icon "" at bounding box center [236, 513] width 9 height 9
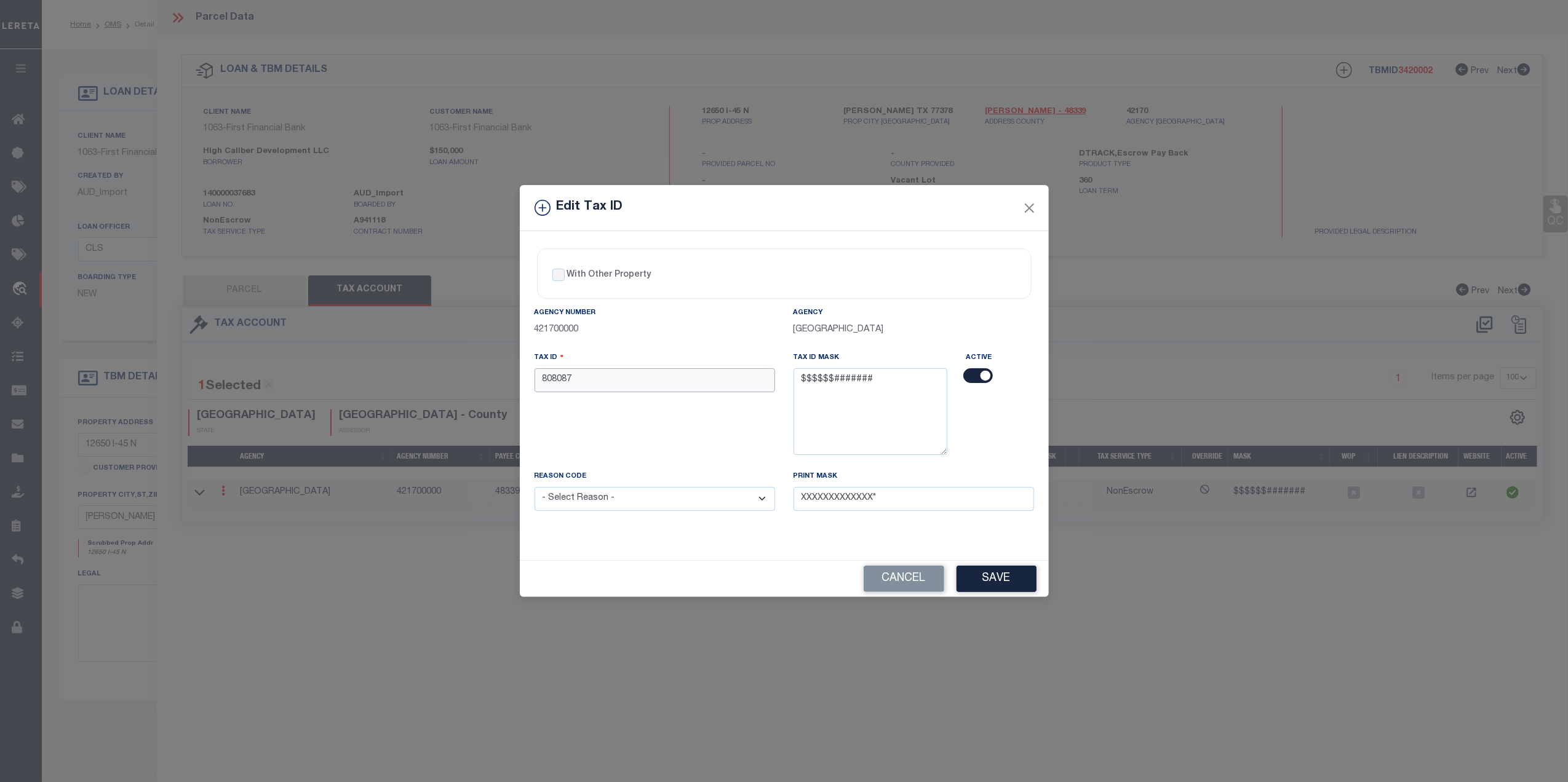
click at [544, 382] on input "808087" at bounding box center [655, 380] width 241 height 24
click at [709, 411] on div "Tax ID R808087" at bounding box center [655, 410] width 259 height 118
click at [700, 500] on select "- Select Reason - 099 - Other (Provide additional detail) ACT - Agency Changed …" at bounding box center [655, 499] width 241 height 24
click at [535, 490] on select "- Select Reason - 099 - Other (Provide additional detail) ACT - Agency Changed …" at bounding box center [655, 499] width 241 height 24
click at [699, 552] on div "With Other Property With Other Property Type Temporary Permanent Parent Parcel …" at bounding box center [785, 395] width 529 height 329
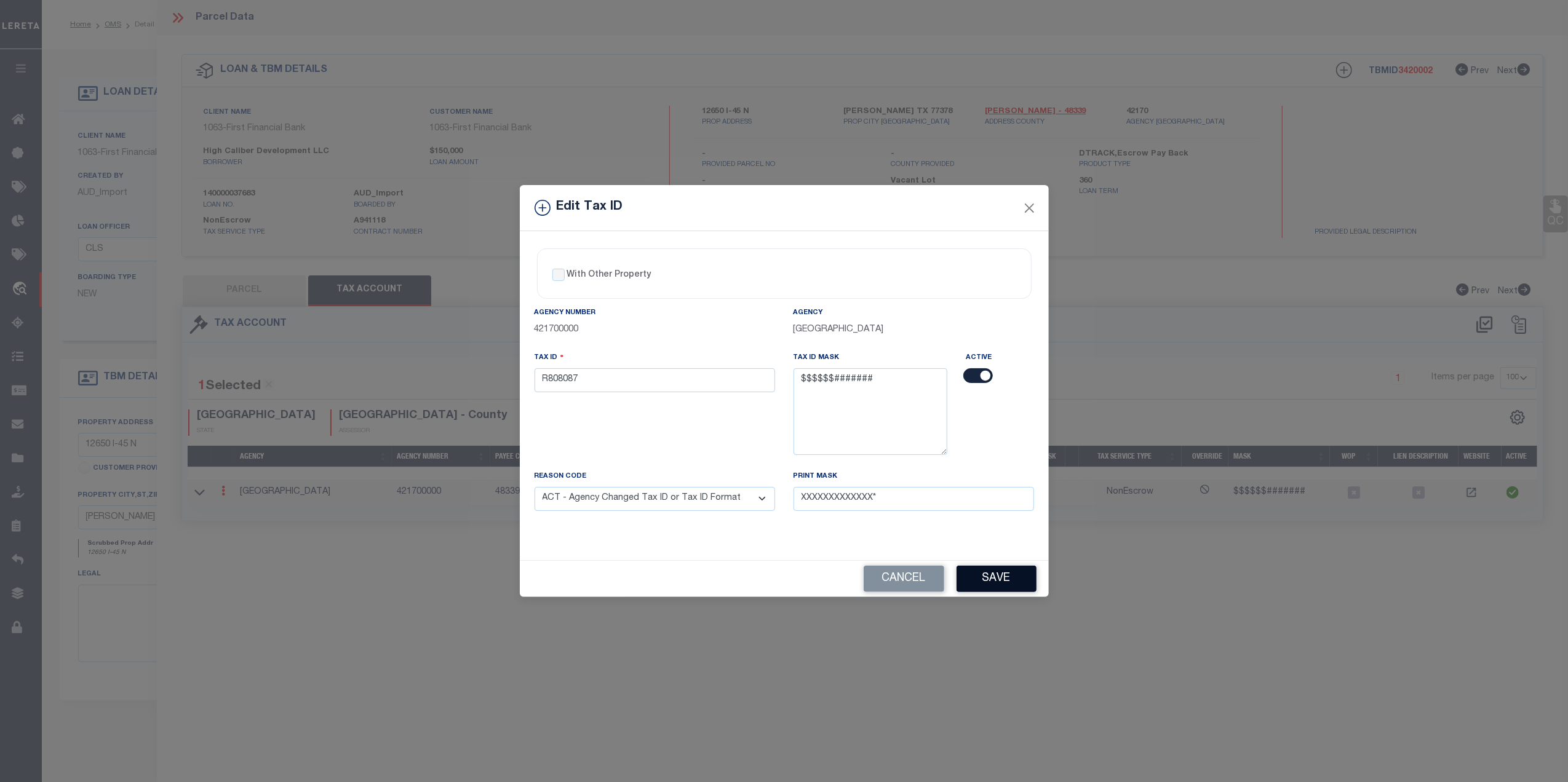
click at [988, 592] on button "Save" at bounding box center [996, 579] width 80 height 26
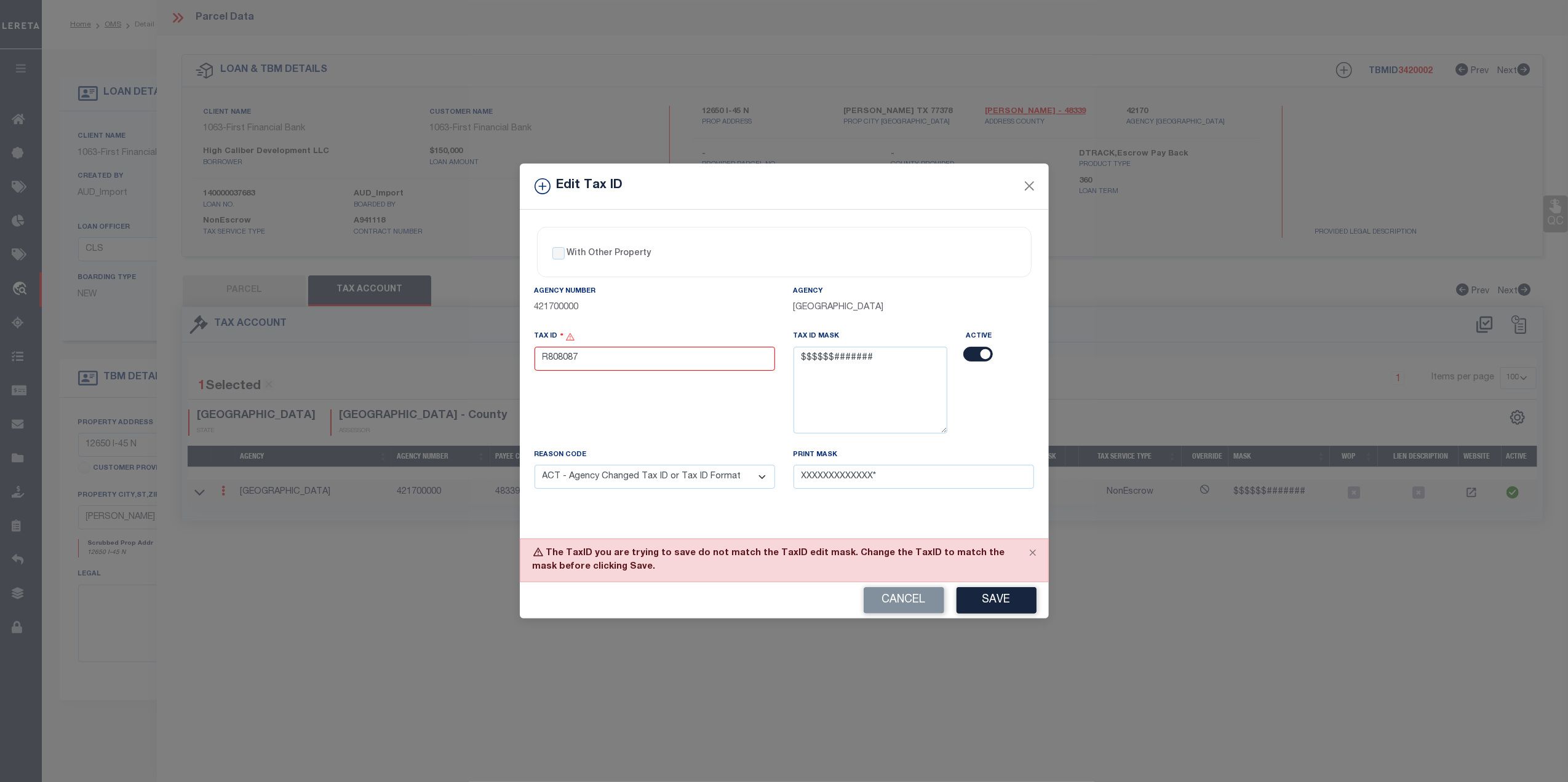
click at [1246, 112] on div "Edit Tax ID With Other Property With Other Property Type Temporary" at bounding box center [784, 391] width 1568 height 782
click at [1028, 183] on button "Close" at bounding box center [1029, 186] width 16 height 16
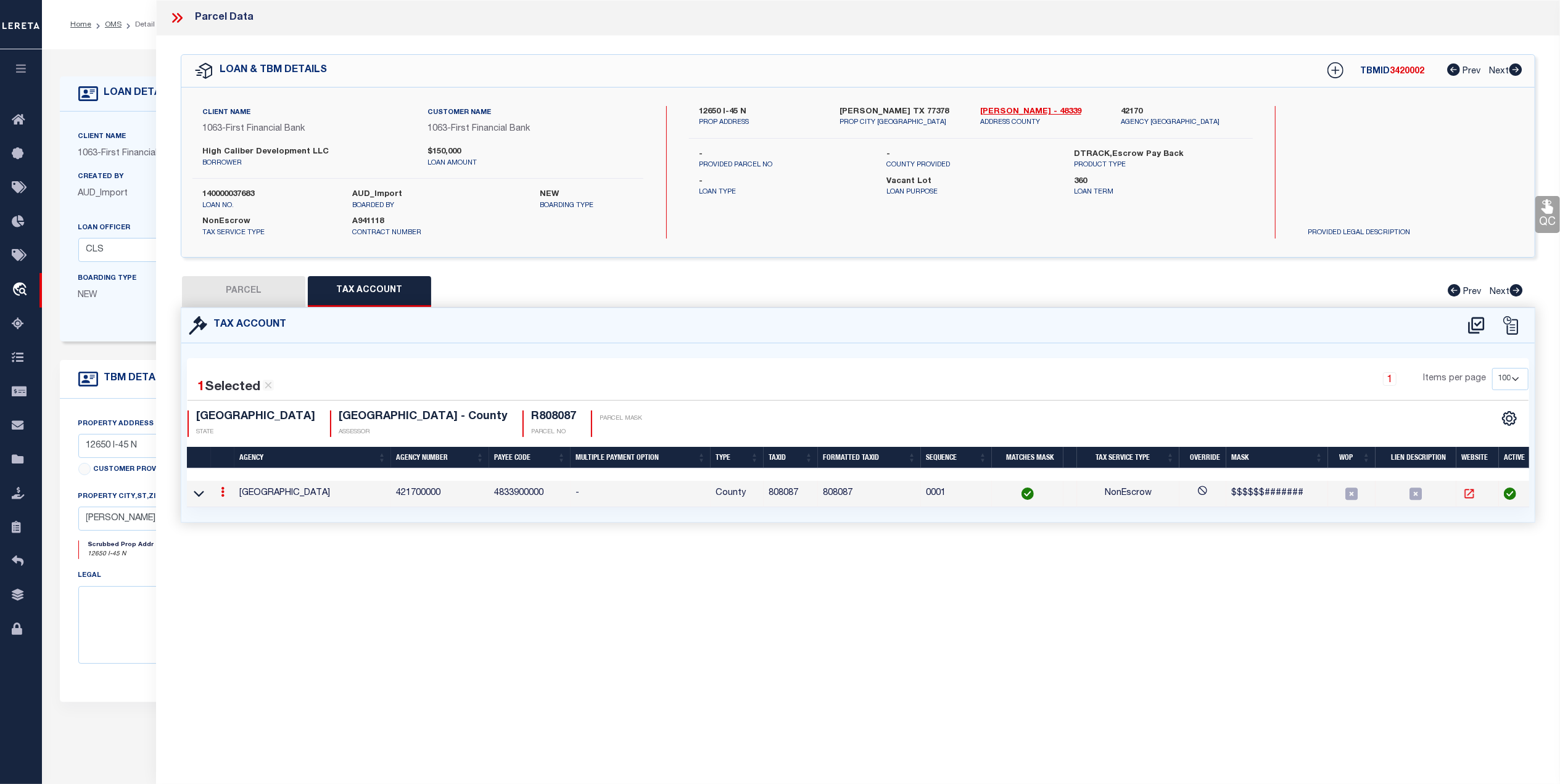
click at [1463, 496] on icon at bounding box center [1469, 494] width 12 height 12
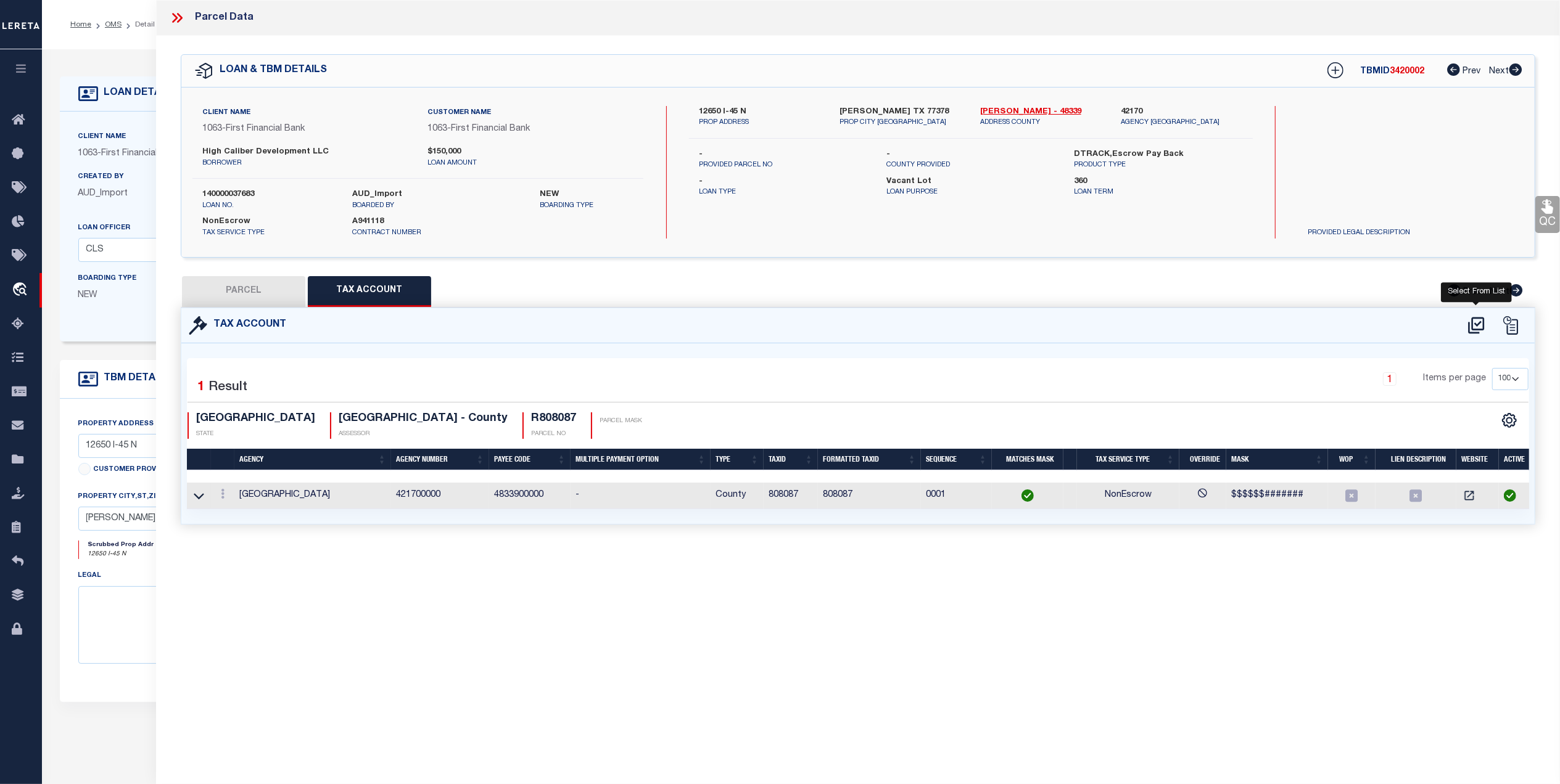
click at [1478, 333] on icon at bounding box center [1476, 325] width 20 height 19
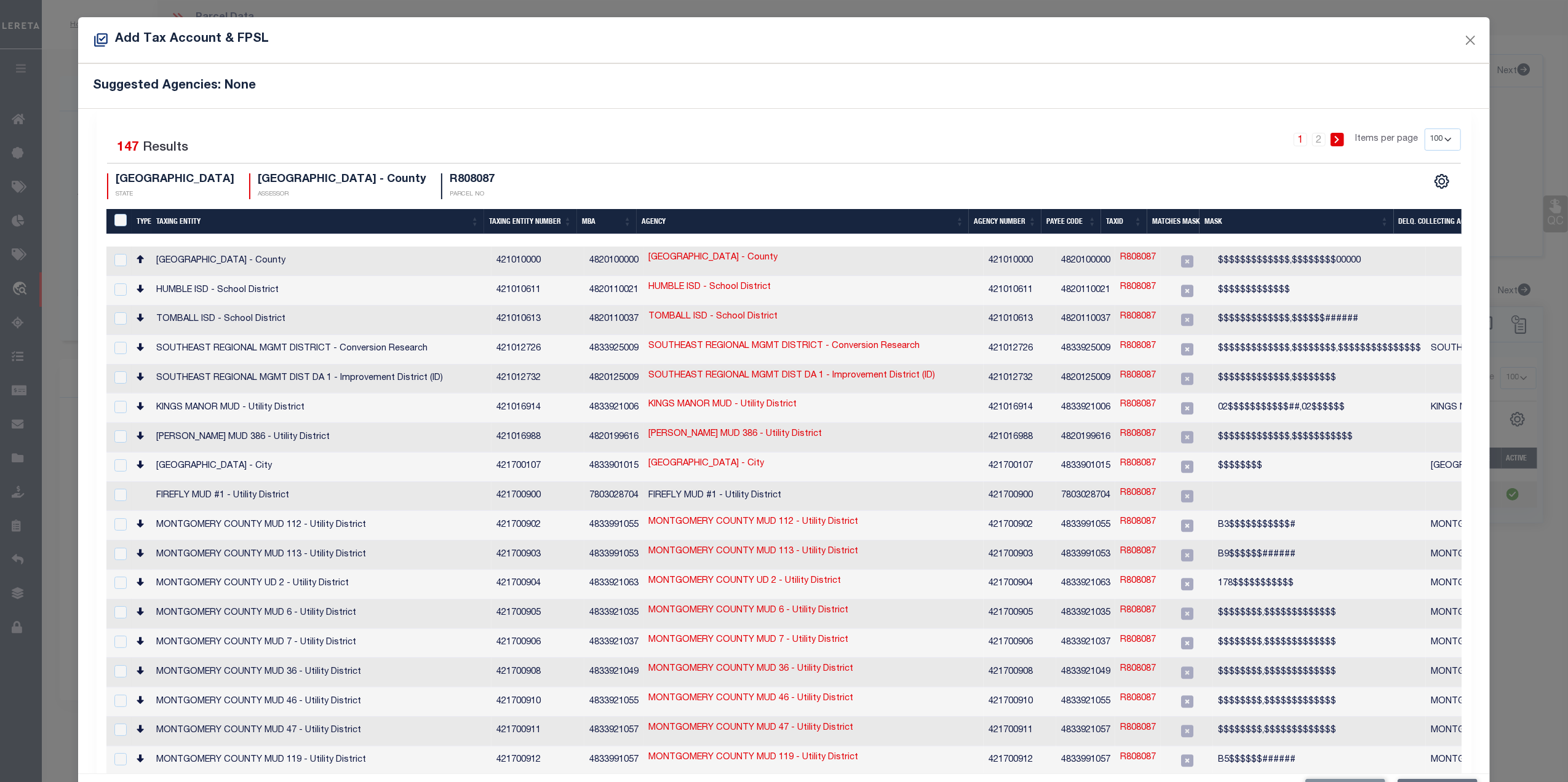
click at [1425, 139] on select "10 25 50 100 200" at bounding box center [1443, 139] width 36 height 22
click at [1431, 256] on td at bounding box center [1597, 261] width 341 height 29
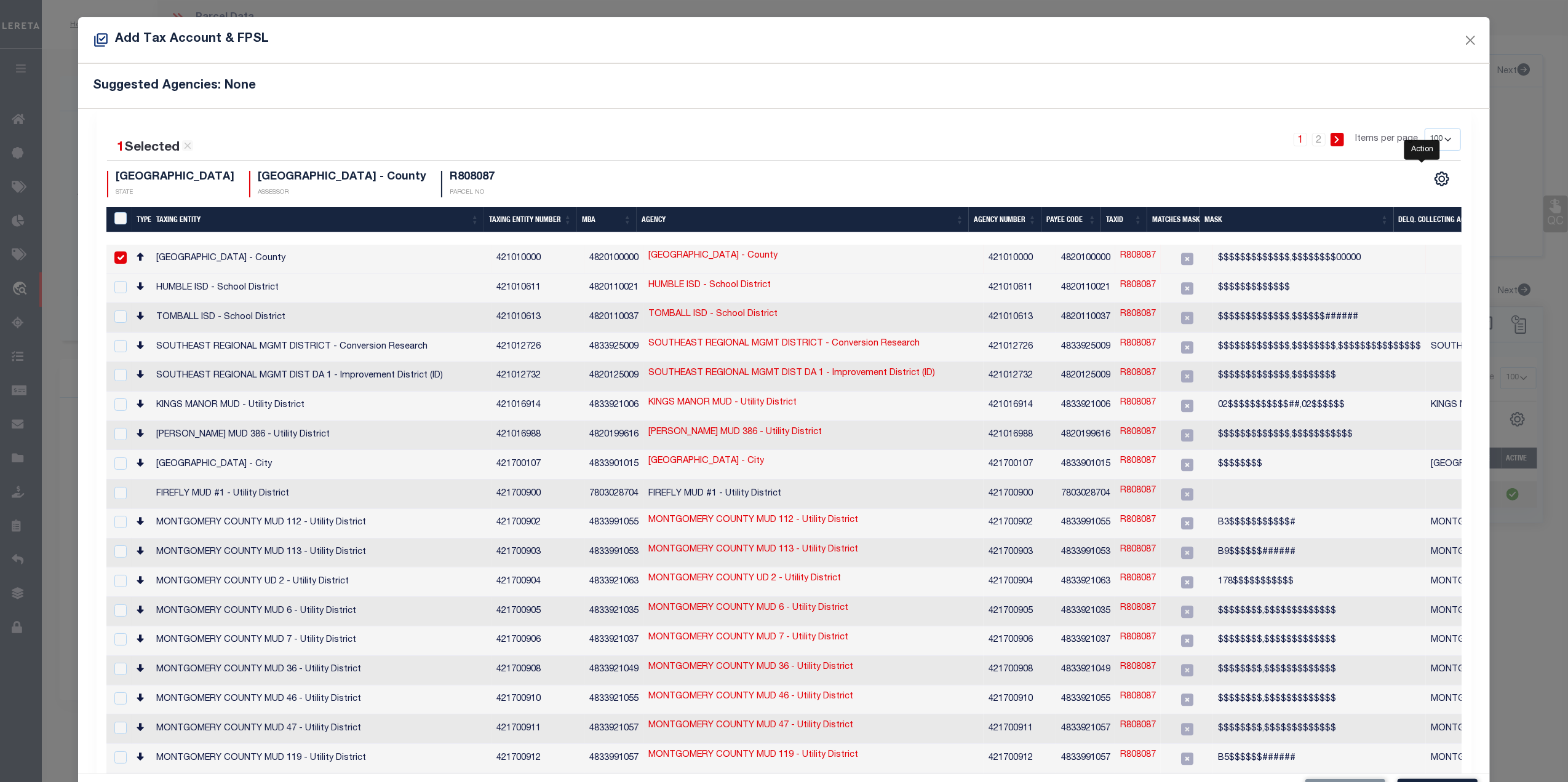
click at [1425, 138] on select "10 25 50 100 200" at bounding box center [1443, 139] width 36 height 22
click at [1425, 129] on select "10 25 50 100 200" at bounding box center [1443, 139] width 36 height 22
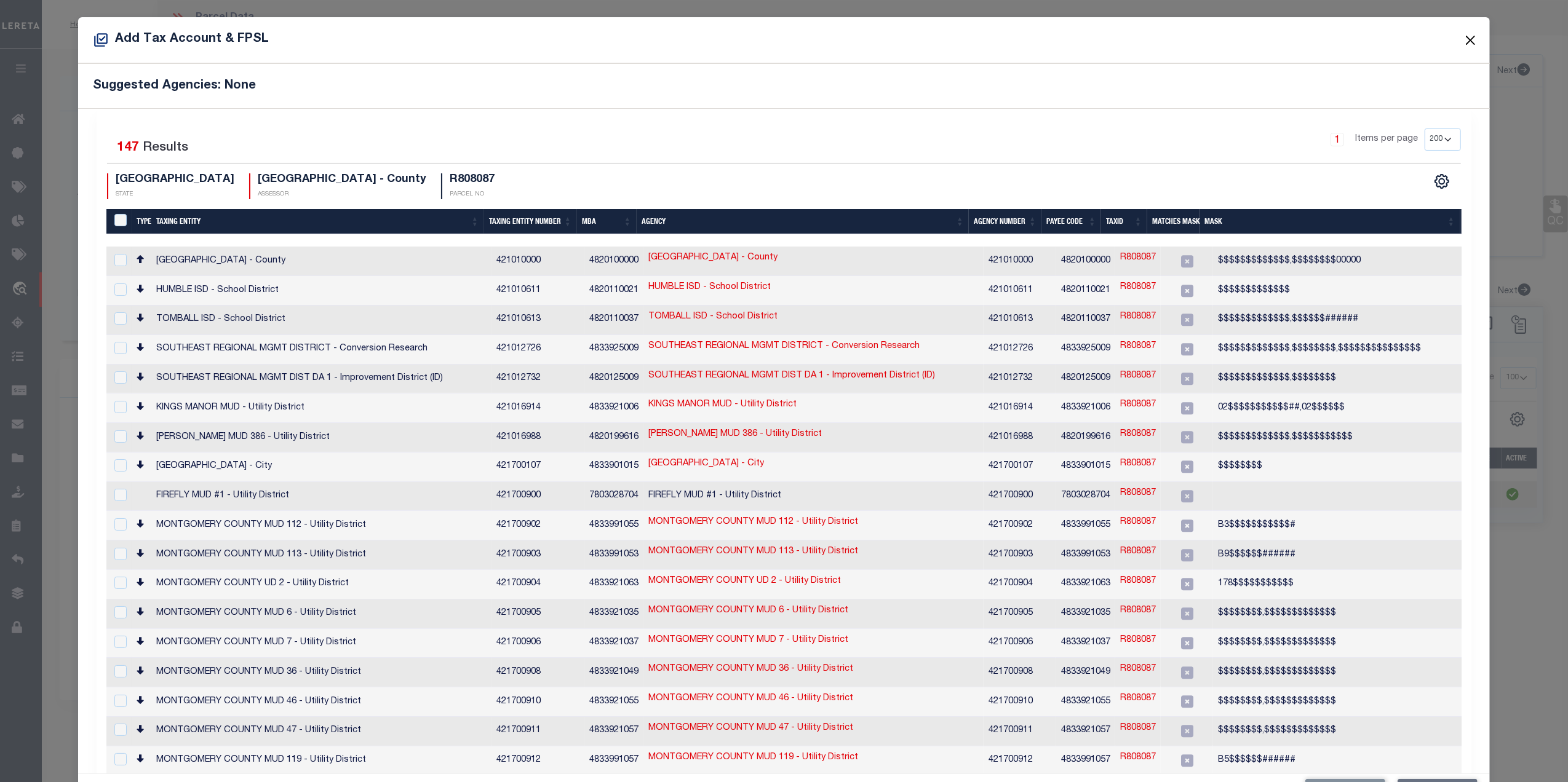
click at [1463, 35] on button "Close" at bounding box center [1470, 39] width 16 height 16
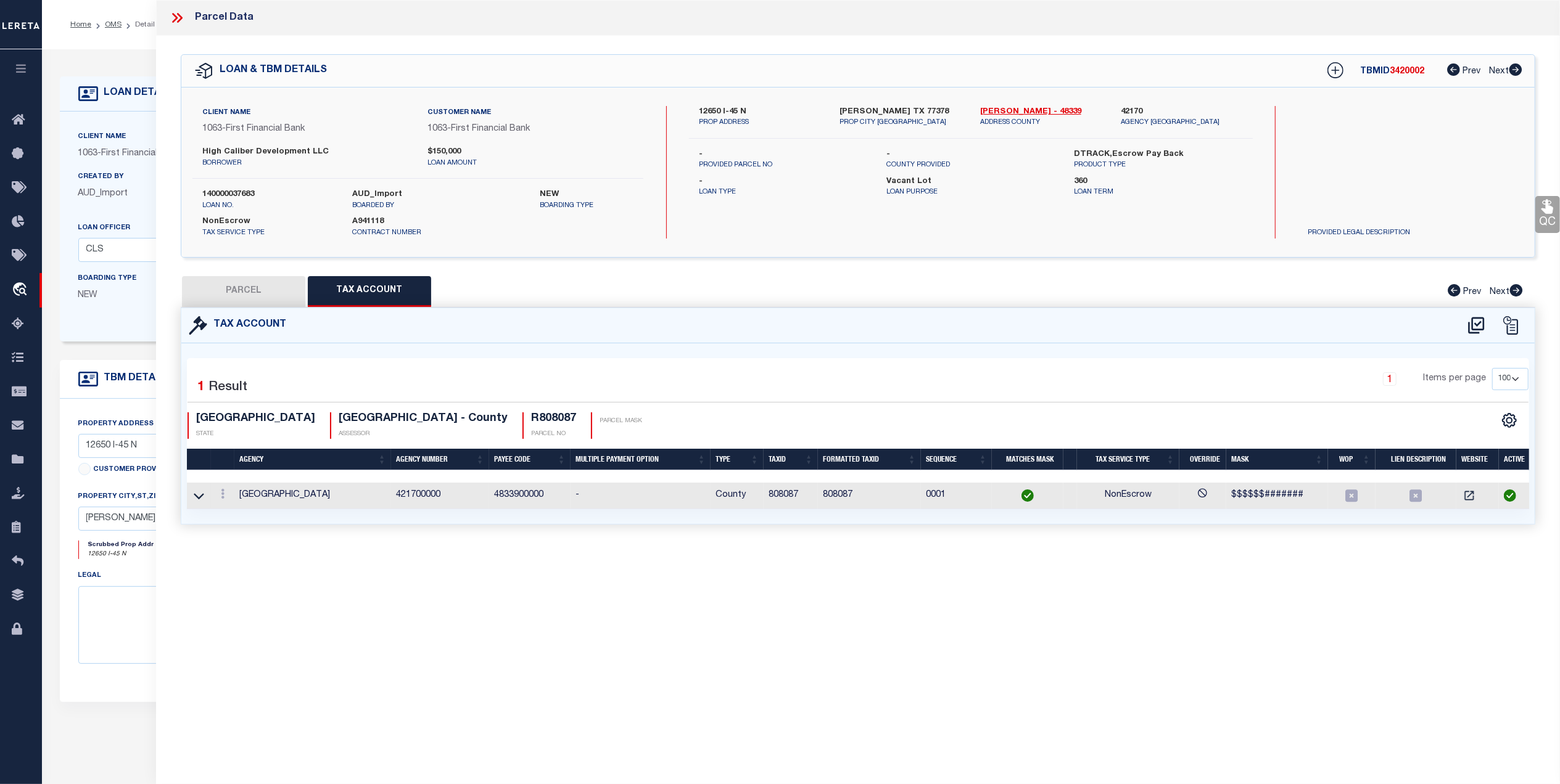
drag, startPoint x: 228, startPoint y: 285, endPoint x: 1436, endPoint y: 516, distance: 1229.9
click at [228, 285] on button "PARCEL" at bounding box center [244, 292] width 123 height 31
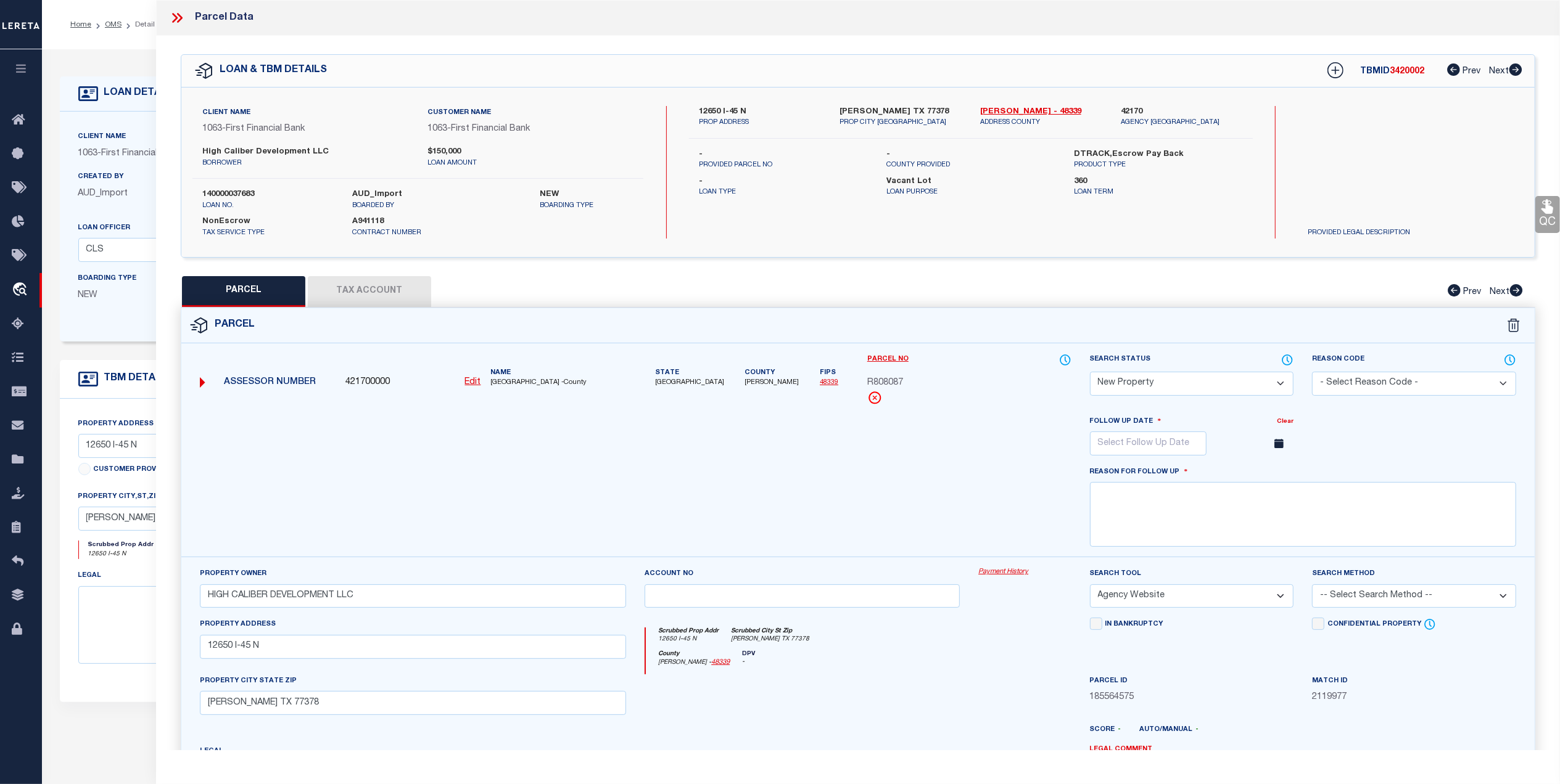
click at [180, 20] on icon at bounding box center [179, 18] width 5 height 10
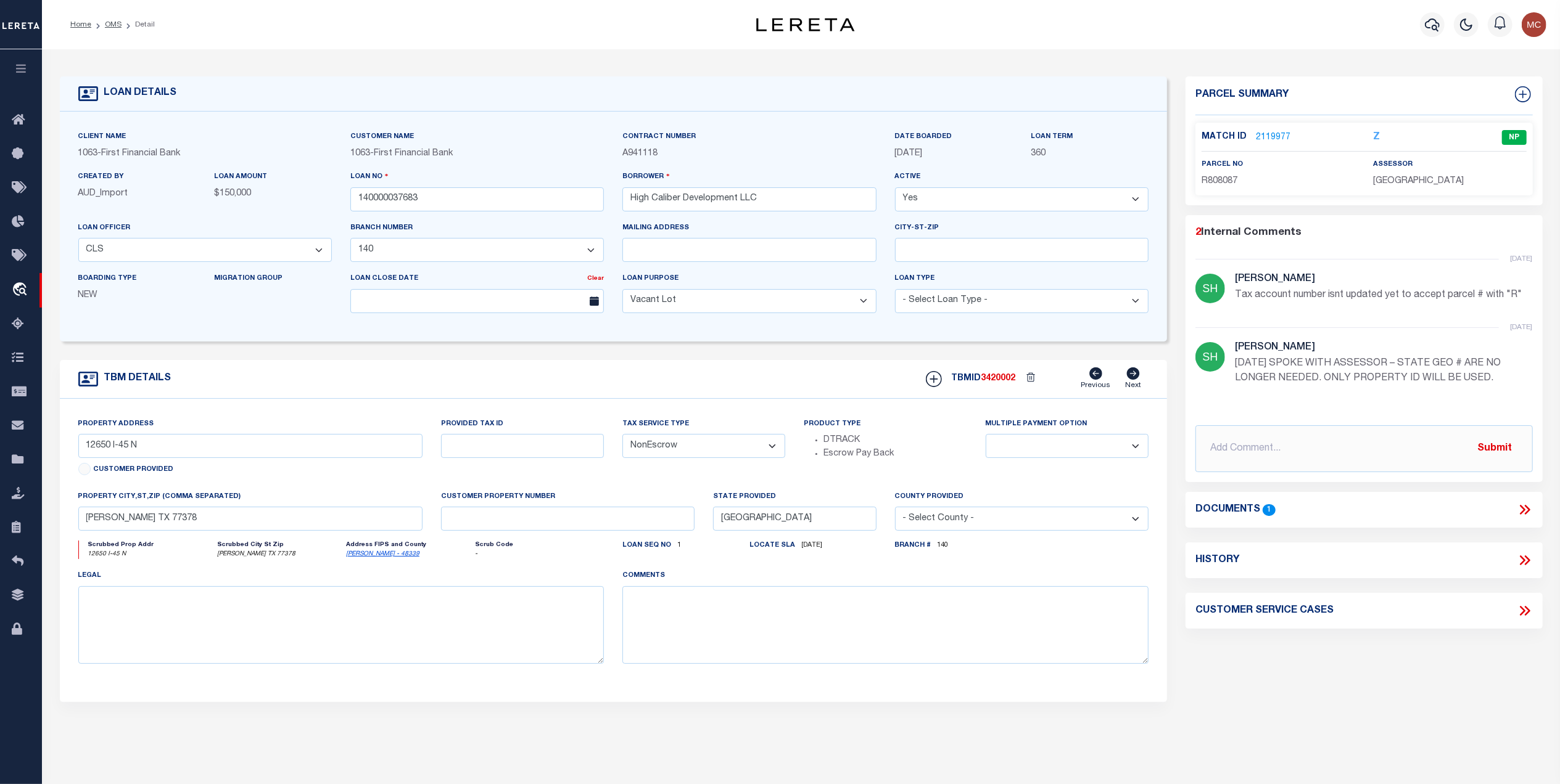
click at [1283, 139] on link "2119977" at bounding box center [1273, 137] width 35 height 13
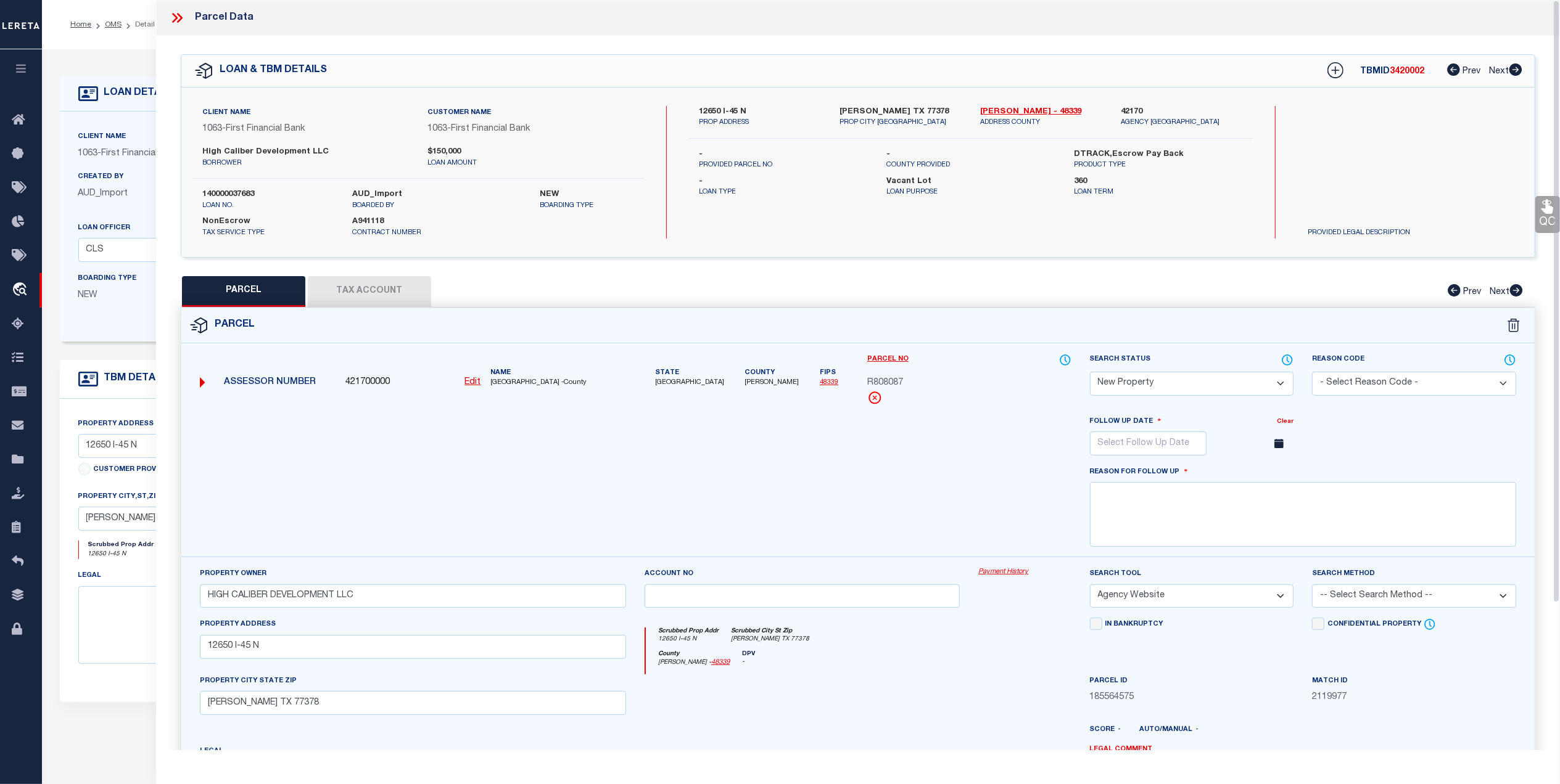
click at [385, 292] on button "Tax Account" at bounding box center [369, 292] width 123 height 31
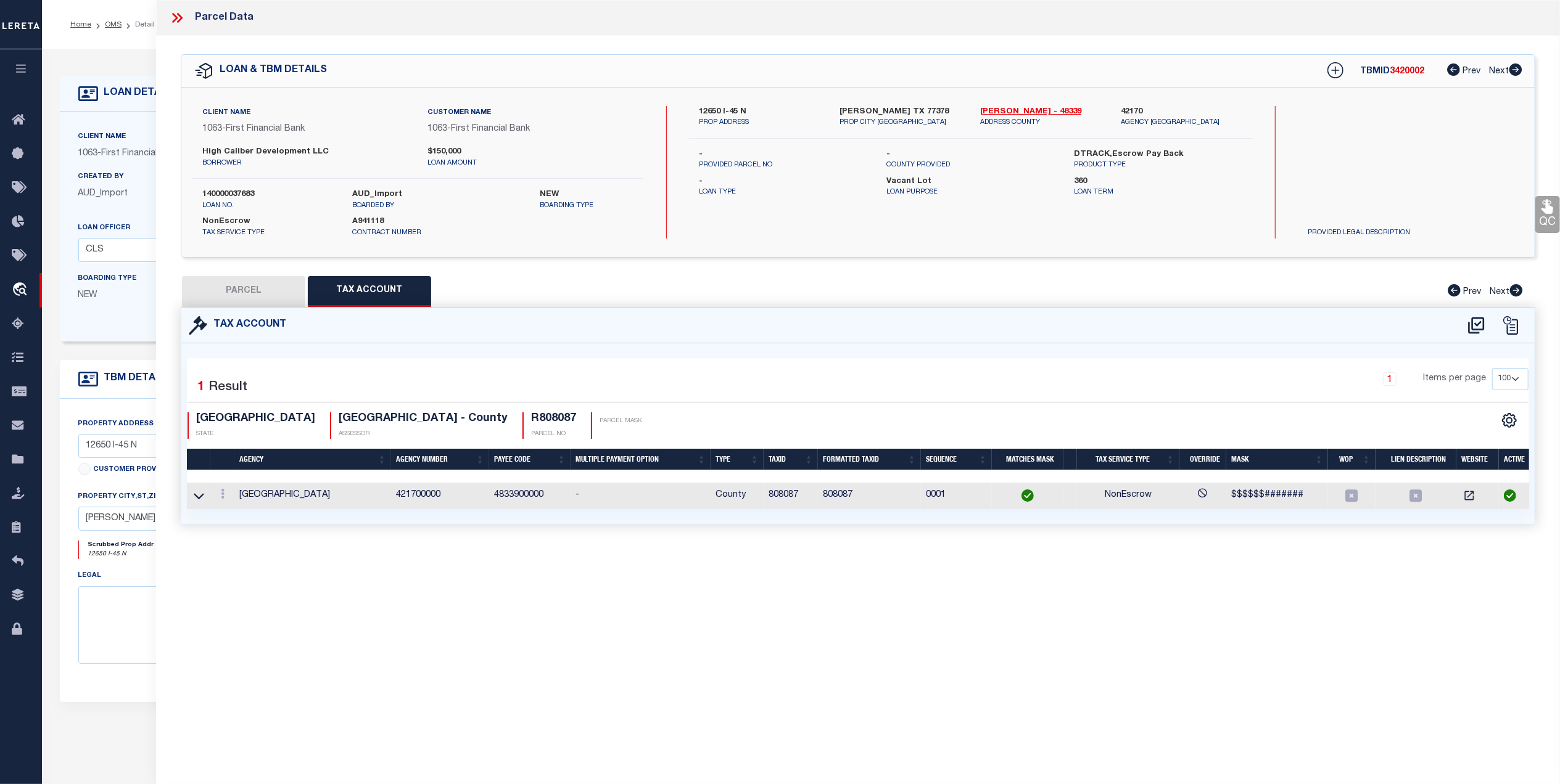
click at [251, 292] on button "PARCEL" at bounding box center [244, 292] width 123 height 31
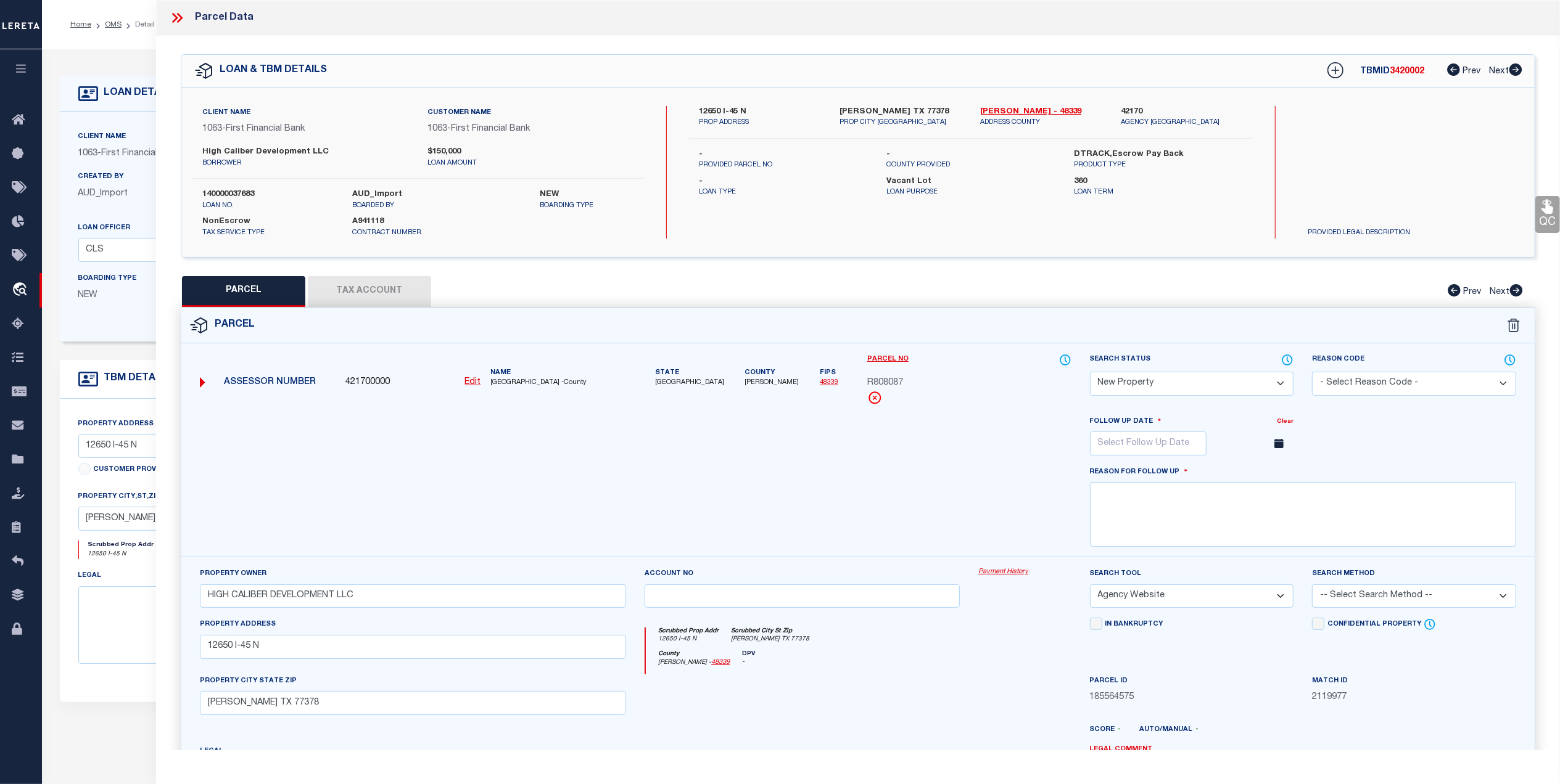
click at [183, 19] on icon at bounding box center [177, 18] width 16 height 16
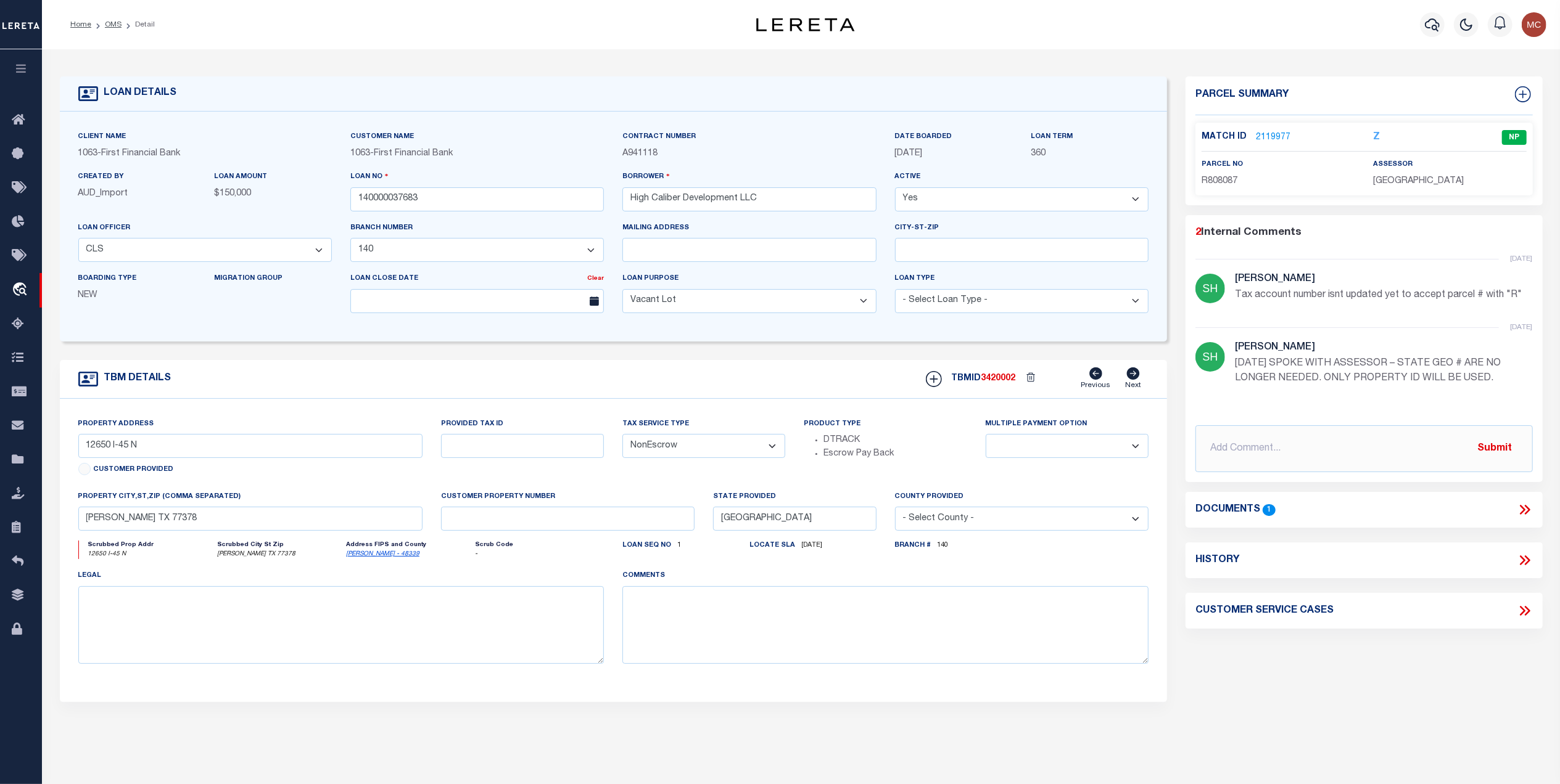
drag, startPoint x: 1202, startPoint y: 742, endPoint x: 1155, endPoint y: 768, distance: 53.7
click at [1202, 743] on div "Parcel Summary Match ID 2119977 Z parcel no R808087 assessor 2" at bounding box center [1364, 413] width 375 height 674
drag, startPoint x: 420, startPoint y: 200, endPoint x: 358, endPoint y: 198, distance: 62.0
click at [358, 198] on input "140000037683" at bounding box center [477, 199] width 254 height 24
click at [1267, 139] on link "2119977" at bounding box center [1273, 137] width 35 height 13
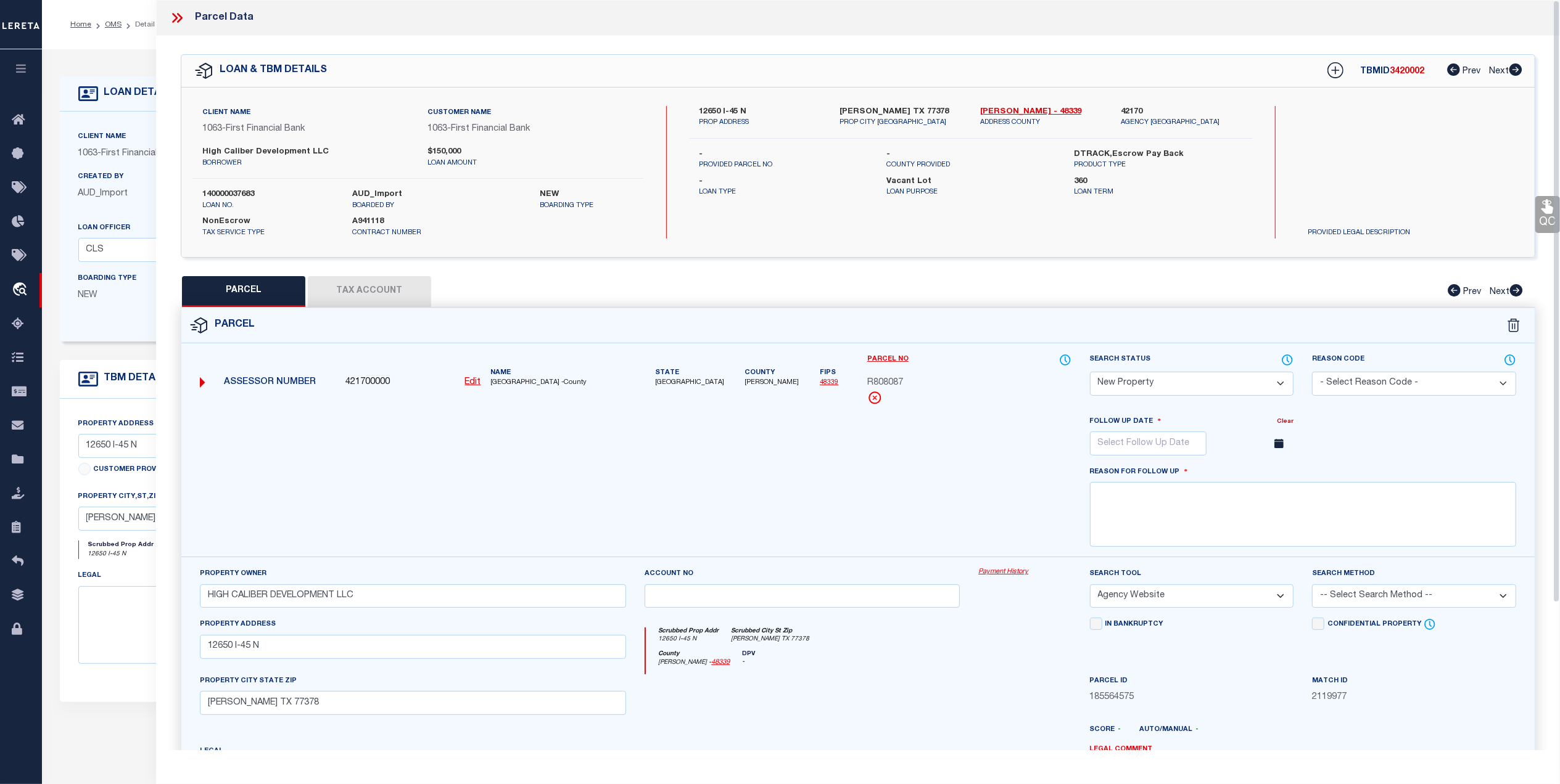
click at [422, 289] on button "Tax Account" at bounding box center [369, 292] width 123 height 31
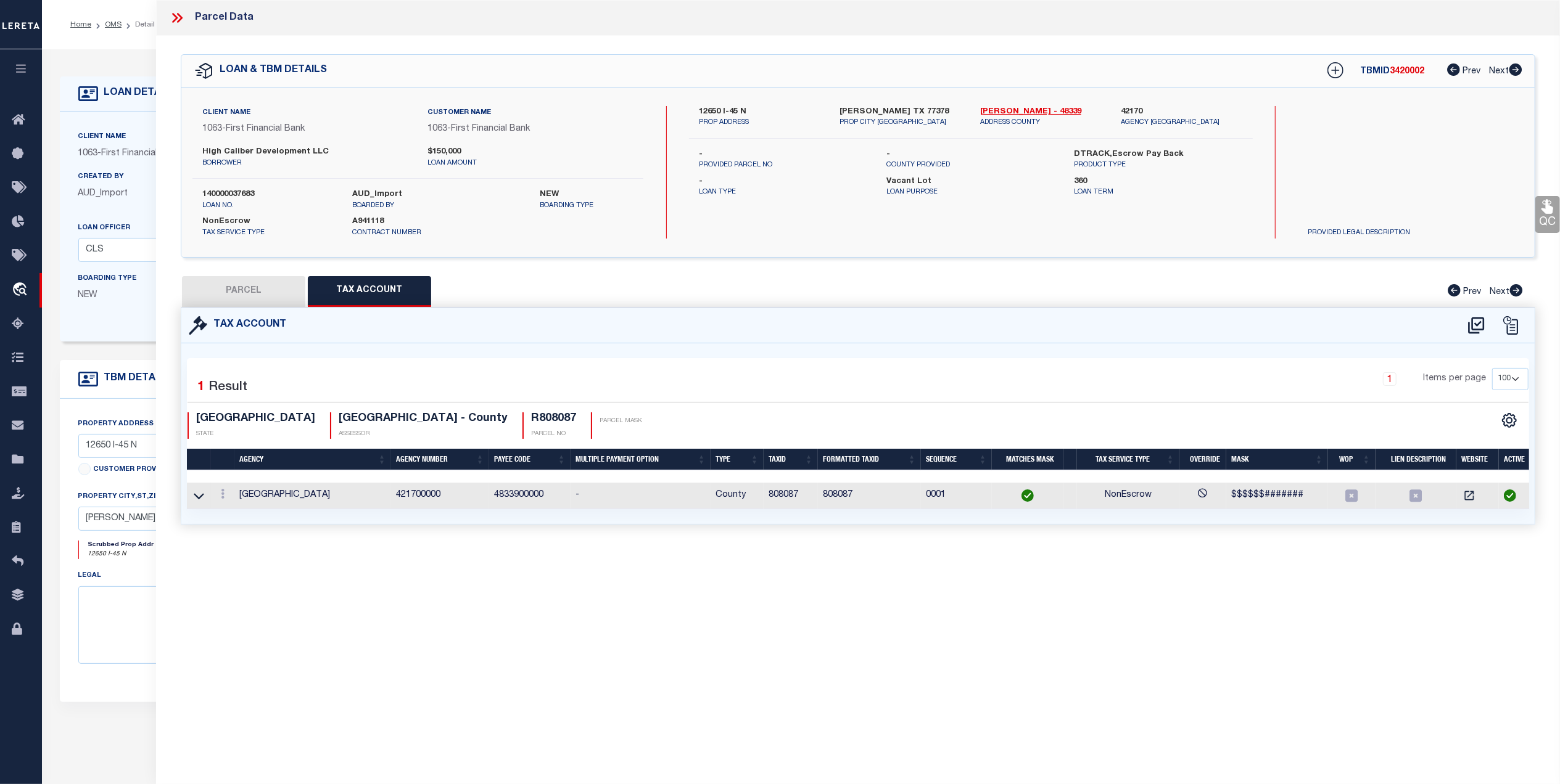
click at [1337, 329] on div "Tax Account" at bounding box center [858, 326] width 1353 height 35
drag, startPoint x: 178, startPoint y: 18, endPoint x: 444, endPoint y: 104, distance: 279.6
click at [178, 18] on icon at bounding box center [177, 18] width 16 height 16
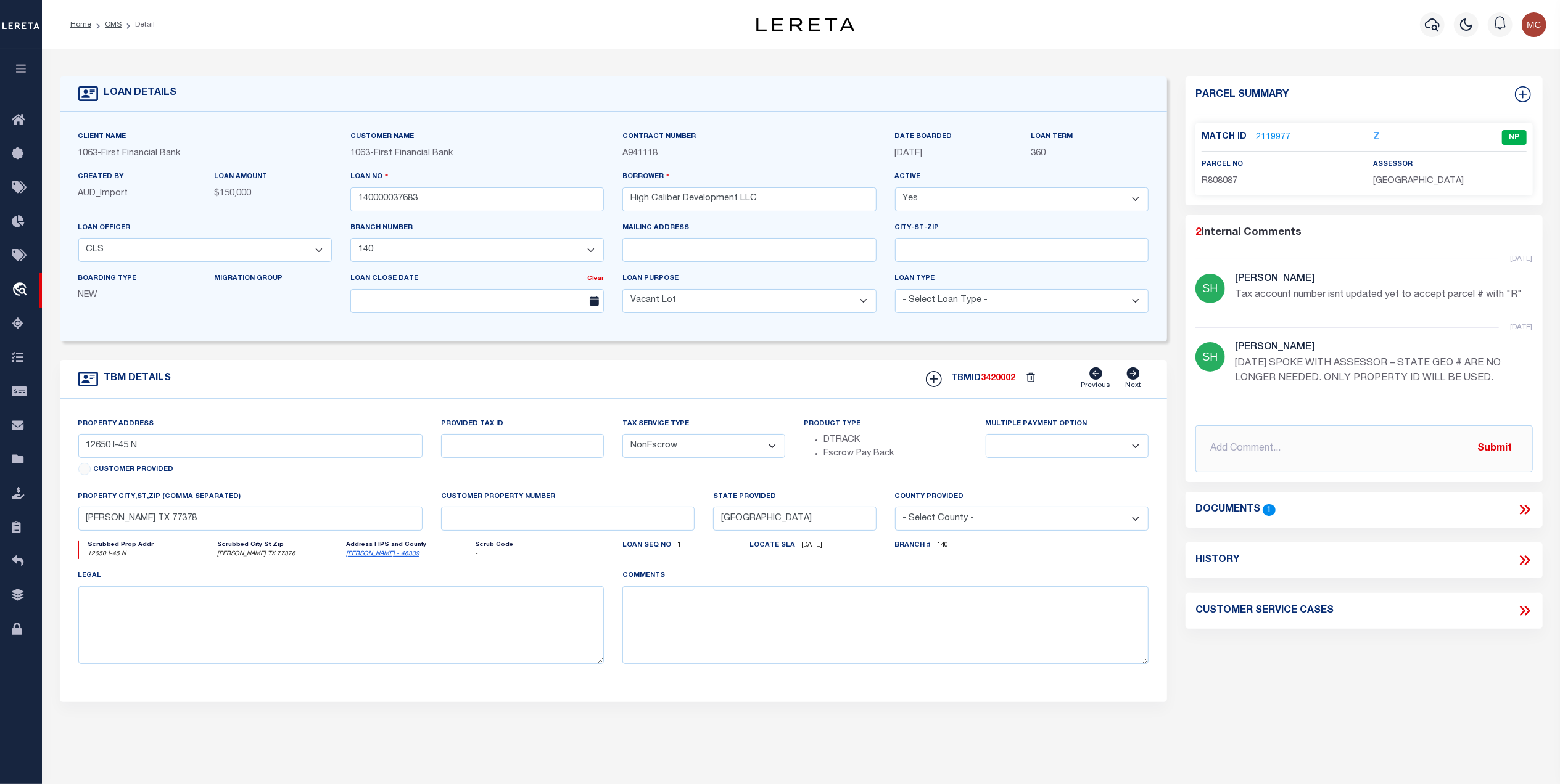
click at [1402, 534] on div "Parcel Summary Match ID 2119977 Z parcel no R808087 assessor 2" at bounding box center [1364, 413] width 375 height 674
click at [1278, 134] on link "2119977" at bounding box center [1273, 137] width 35 height 13
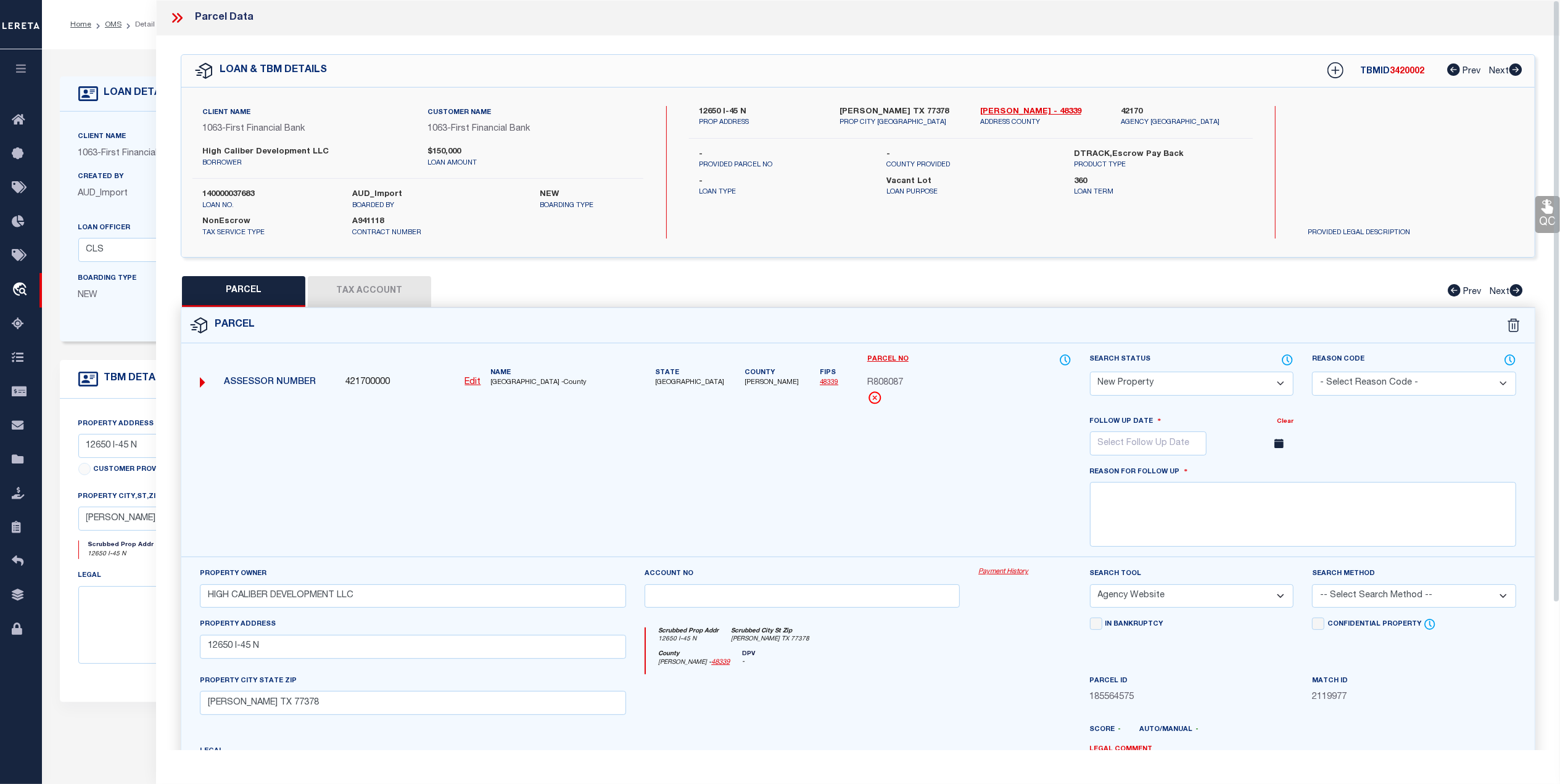
click at [973, 489] on div at bounding box center [635, 486] width 890 height 143
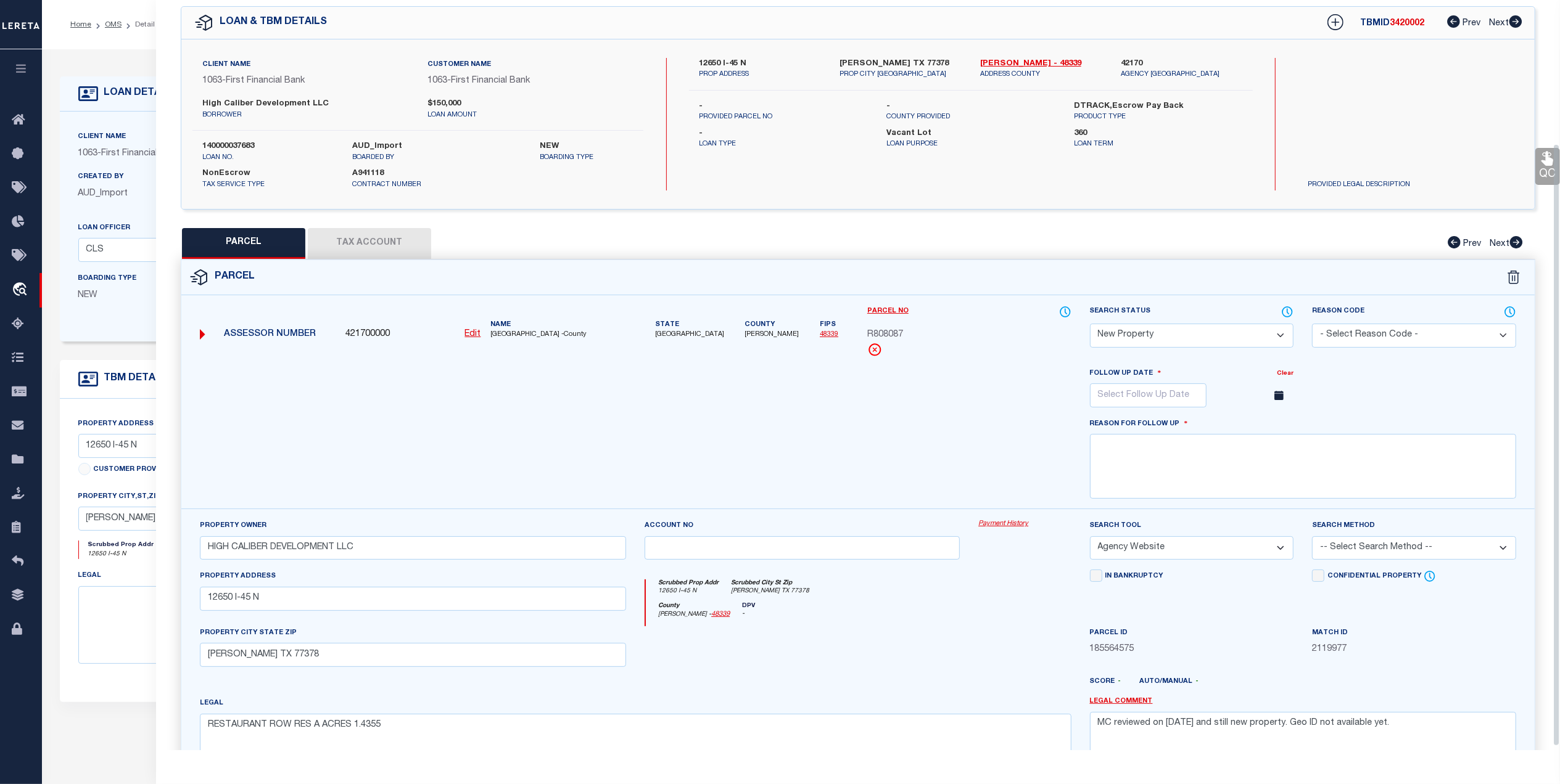
scroll to position [182, 0]
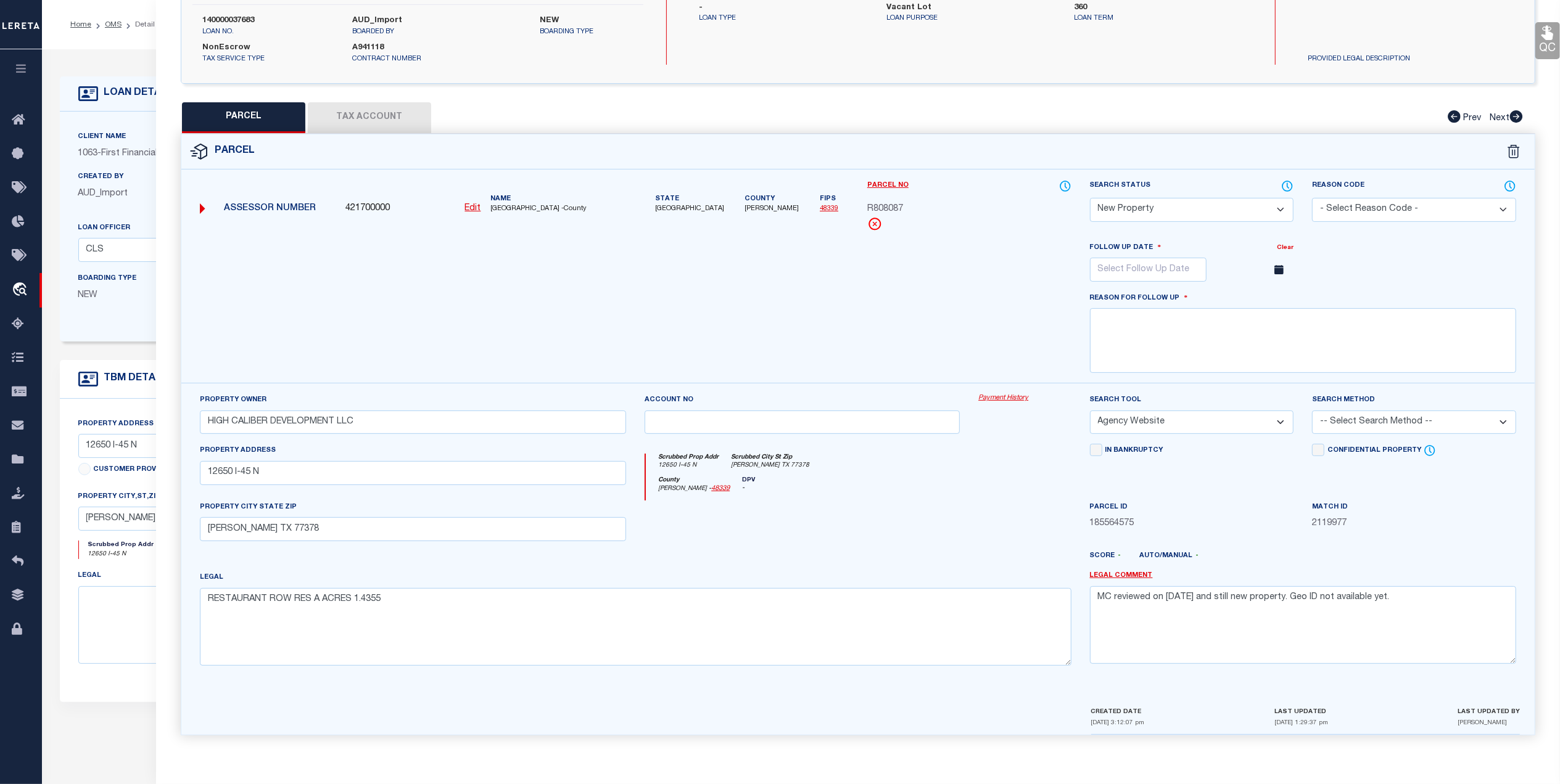
click at [397, 106] on button "Tax Account" at bounding box center [369, 118] width 123 height 31
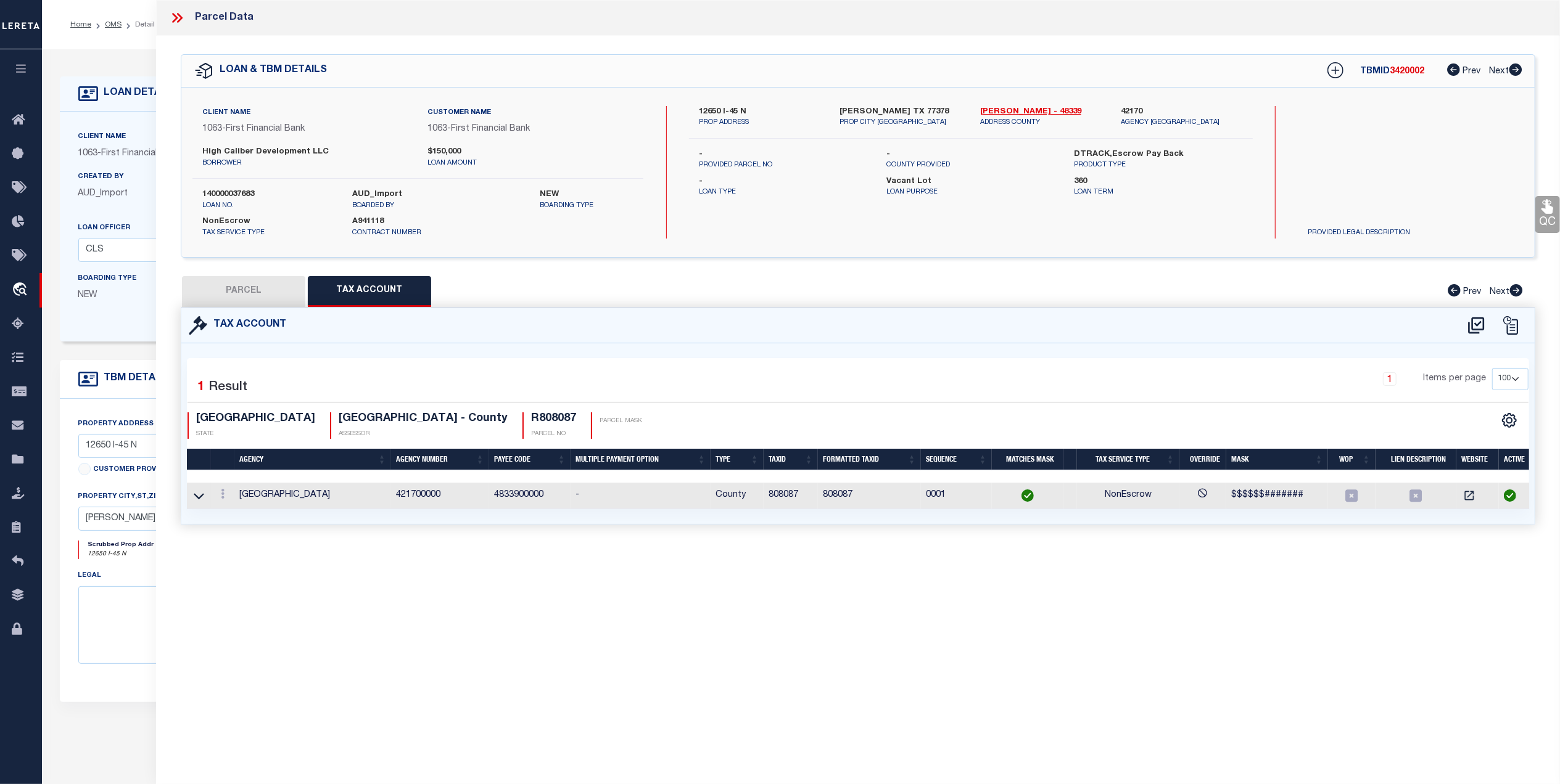
scroll to position [0, 0]
click at [221, 498] on icon at bounding box center [223, 493] width 4 height 10
click at [254, 516] on link at bounding box center [239, 514] width 46 height 20
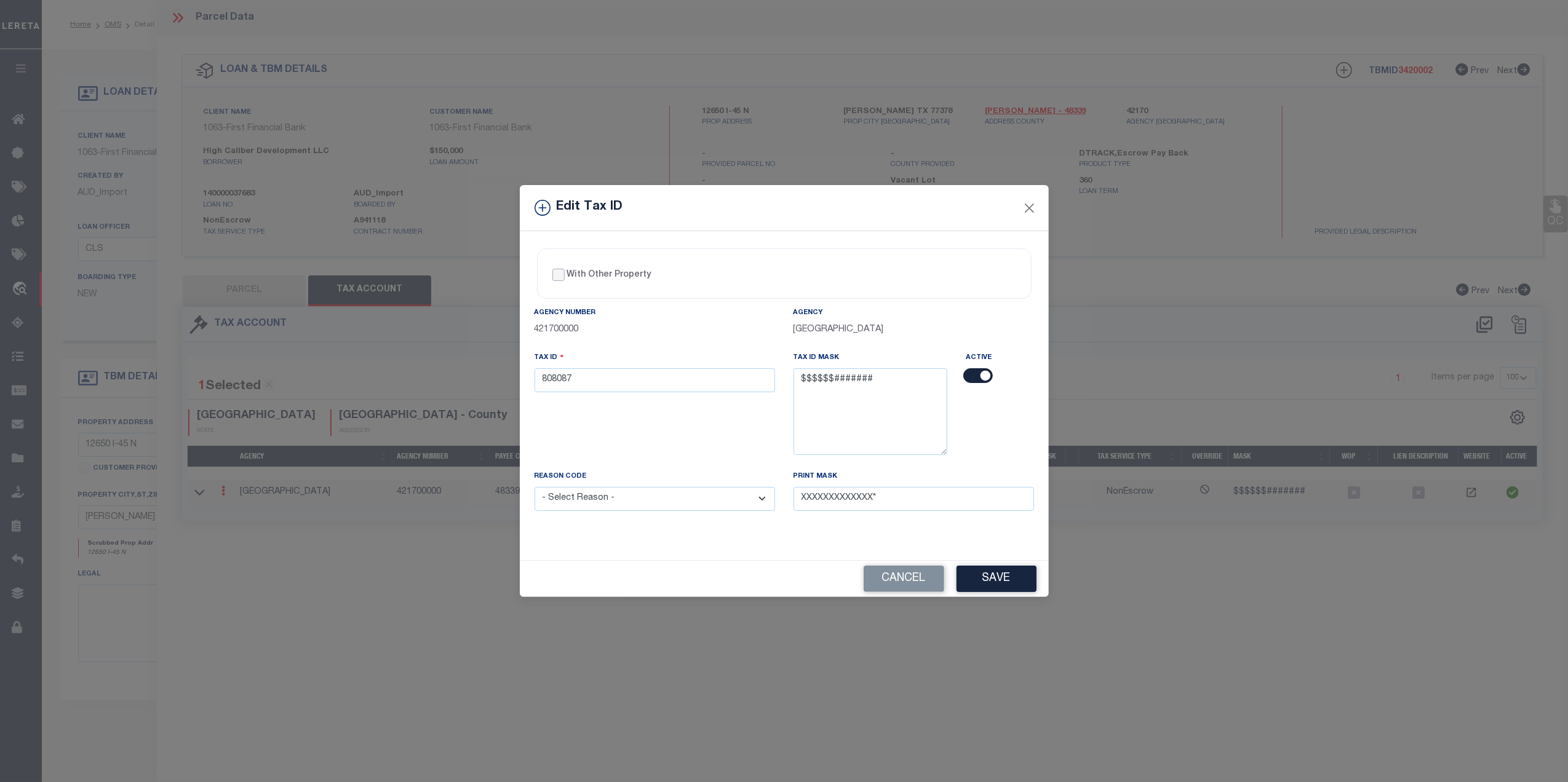
click at [556, 274] on input "With Other Property" at bounding box center [559, 275] width 12 height 12
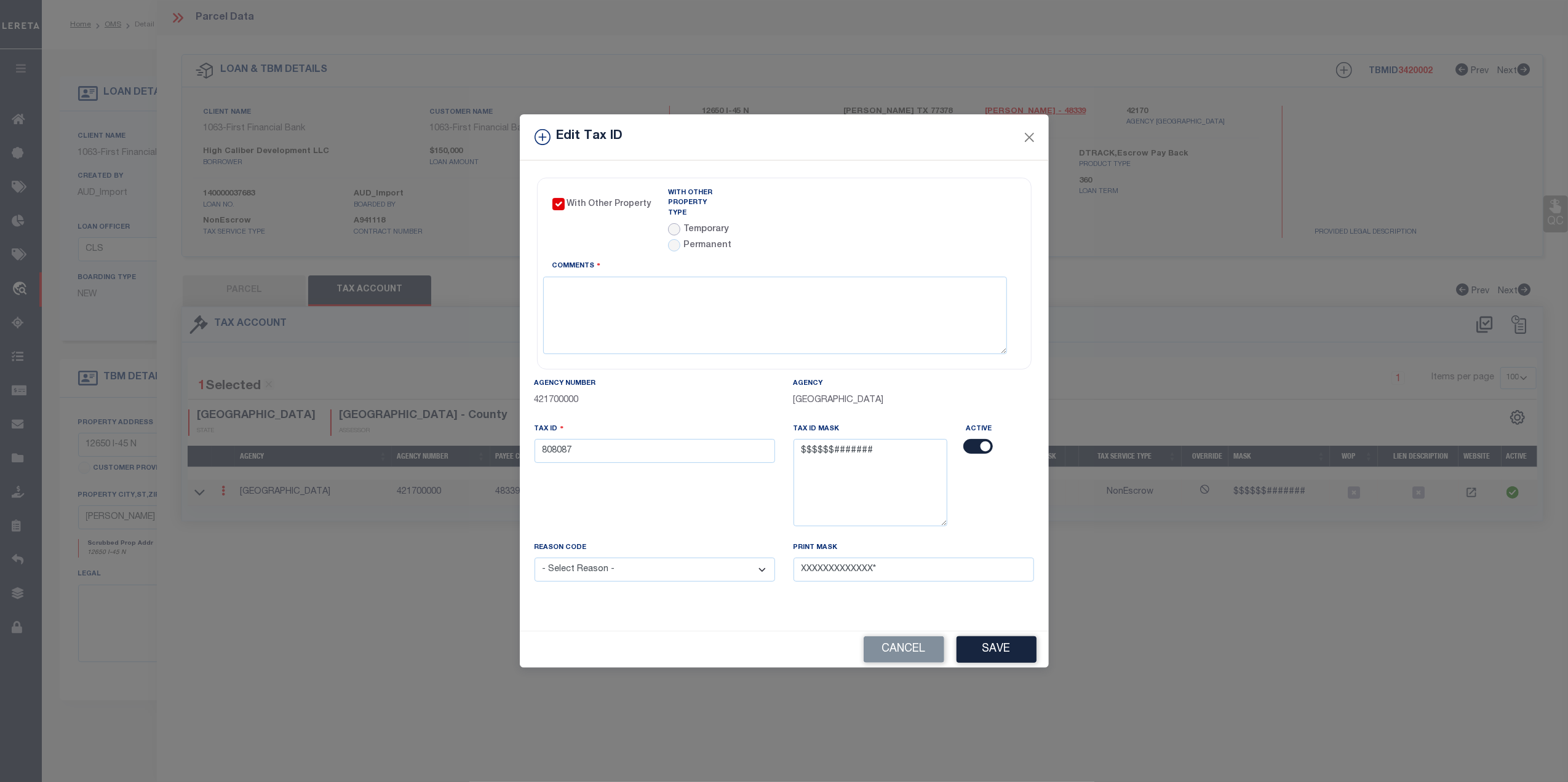
click at [674, 224] on input "radio" at bounding box center [674, 230] width 12 height 12
click at [968, 197] on link "Agency Calendar" at bounding box center [981, 196] width 70 height 15
click at [1031, 136] on button "Close" at bounding box center [1029, 137] width 16 height 16
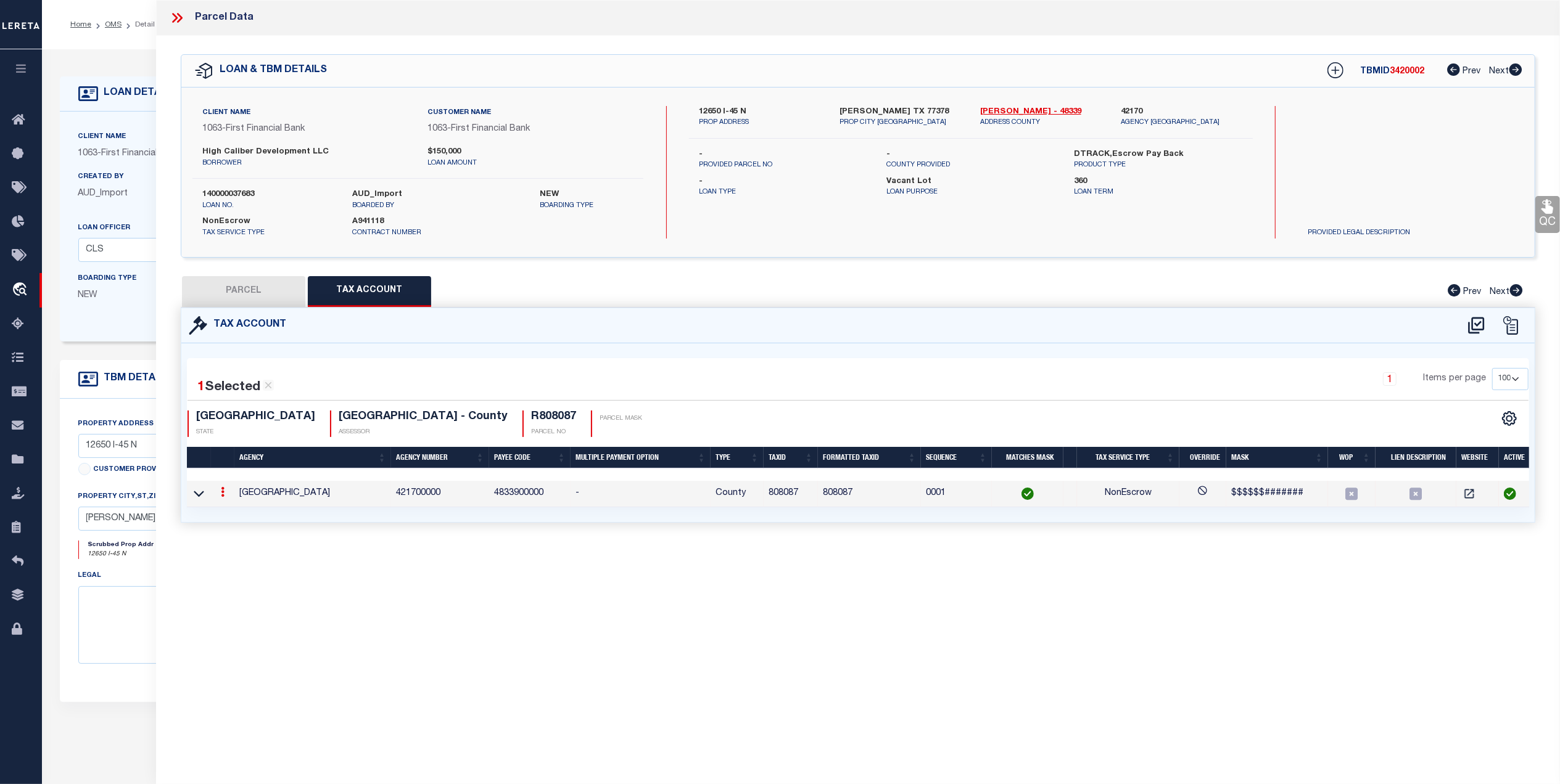
click at [251, 293] on button "PARCEL" at bounding box center [244, 292] width 123 height 31
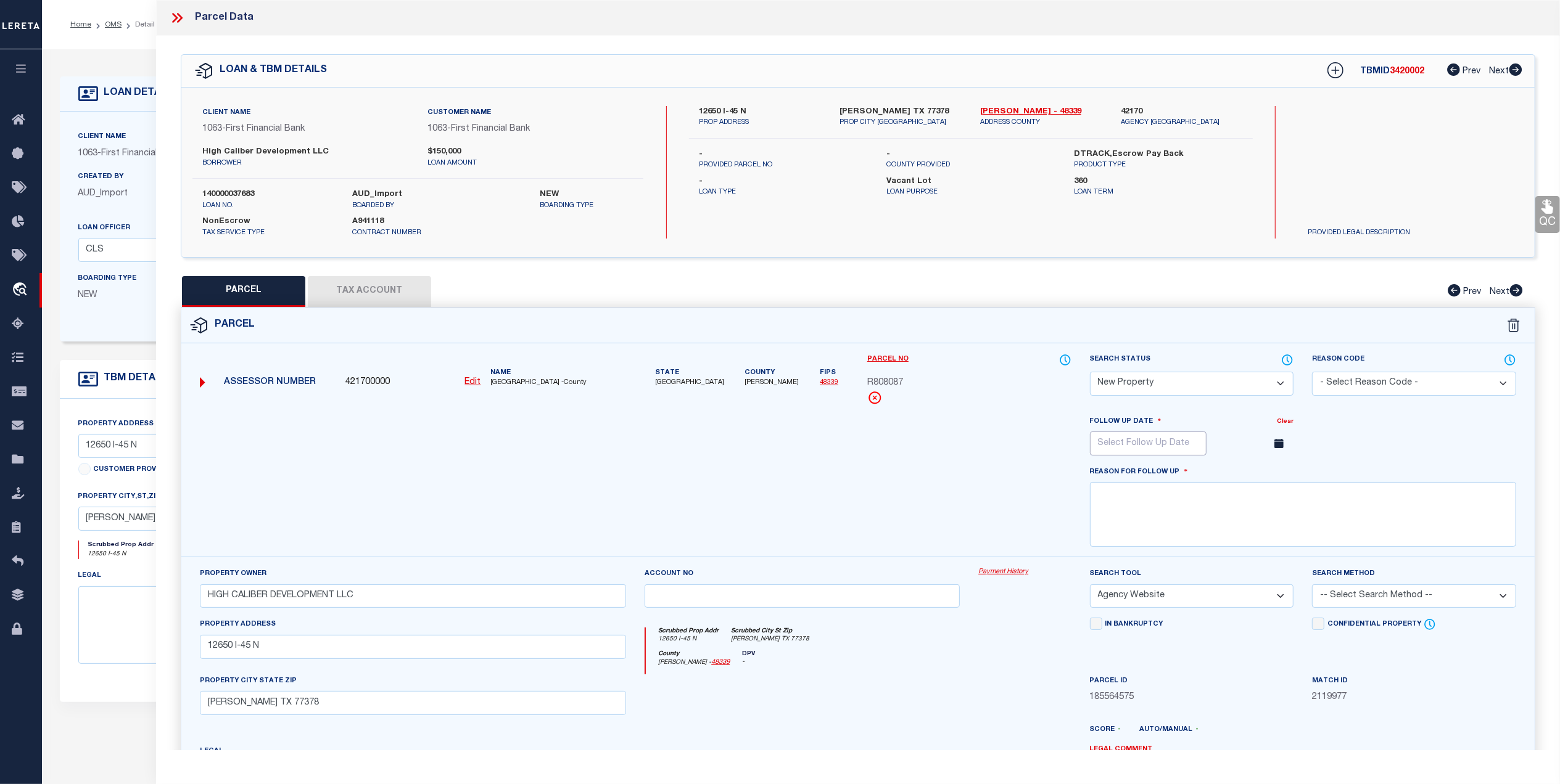
click at [1190, 450] on input "text" at bounding box center [1148, 444] width 116 height 24
click at [1194, 471] on select "October November December" at bounding box center [1164, 468] width 71 height 12
click at [1129, 465] on select "October November December" at bounding box center [1164, 468] width 71 height 12
click at [1154, 608] on span "30" at bounding box center [1157, 608] width 24 height 24
click at [985, 492] on div at bounding box center [635, 486] width 890 height 143
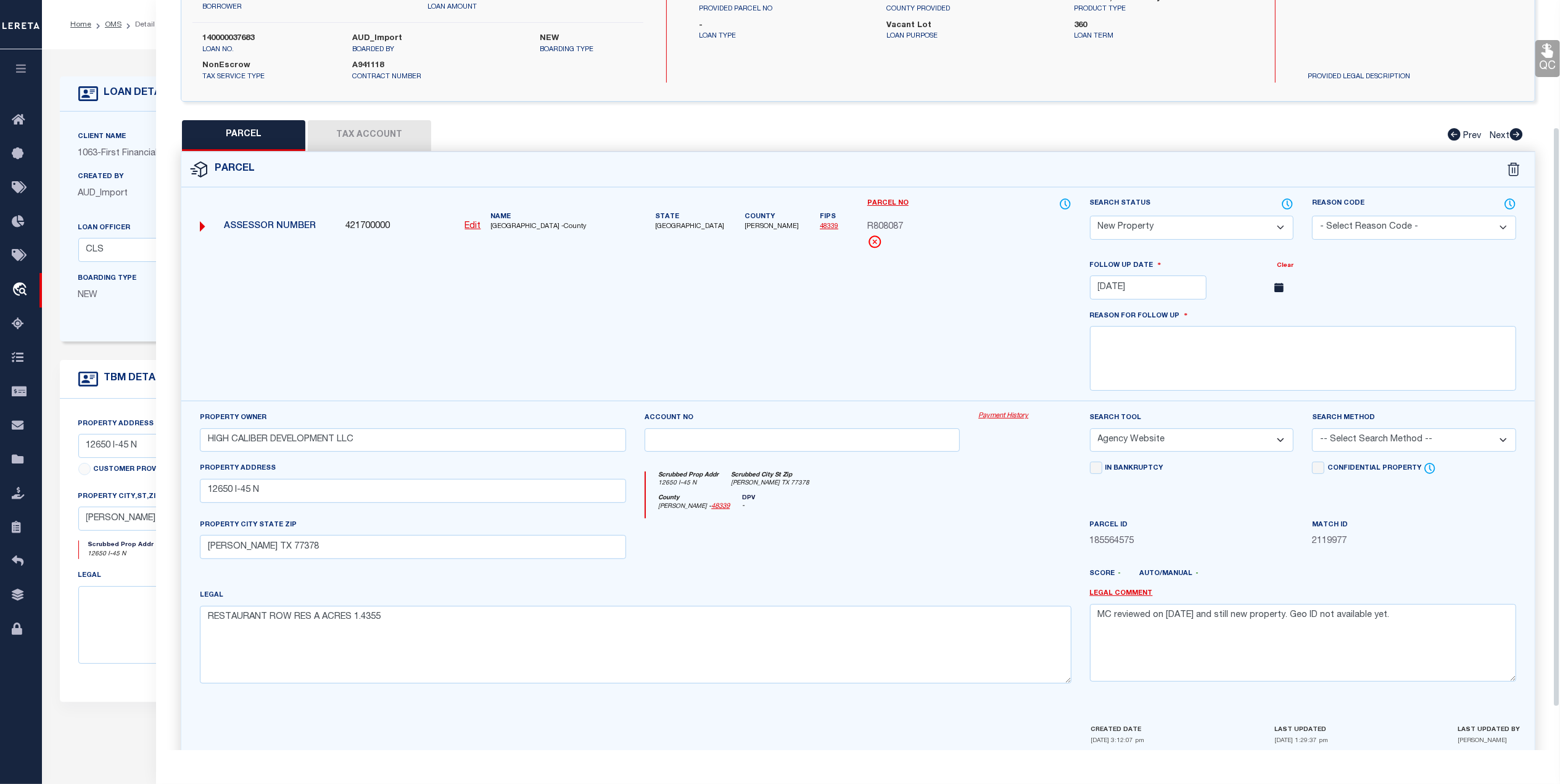
scroll to position [164, 0]
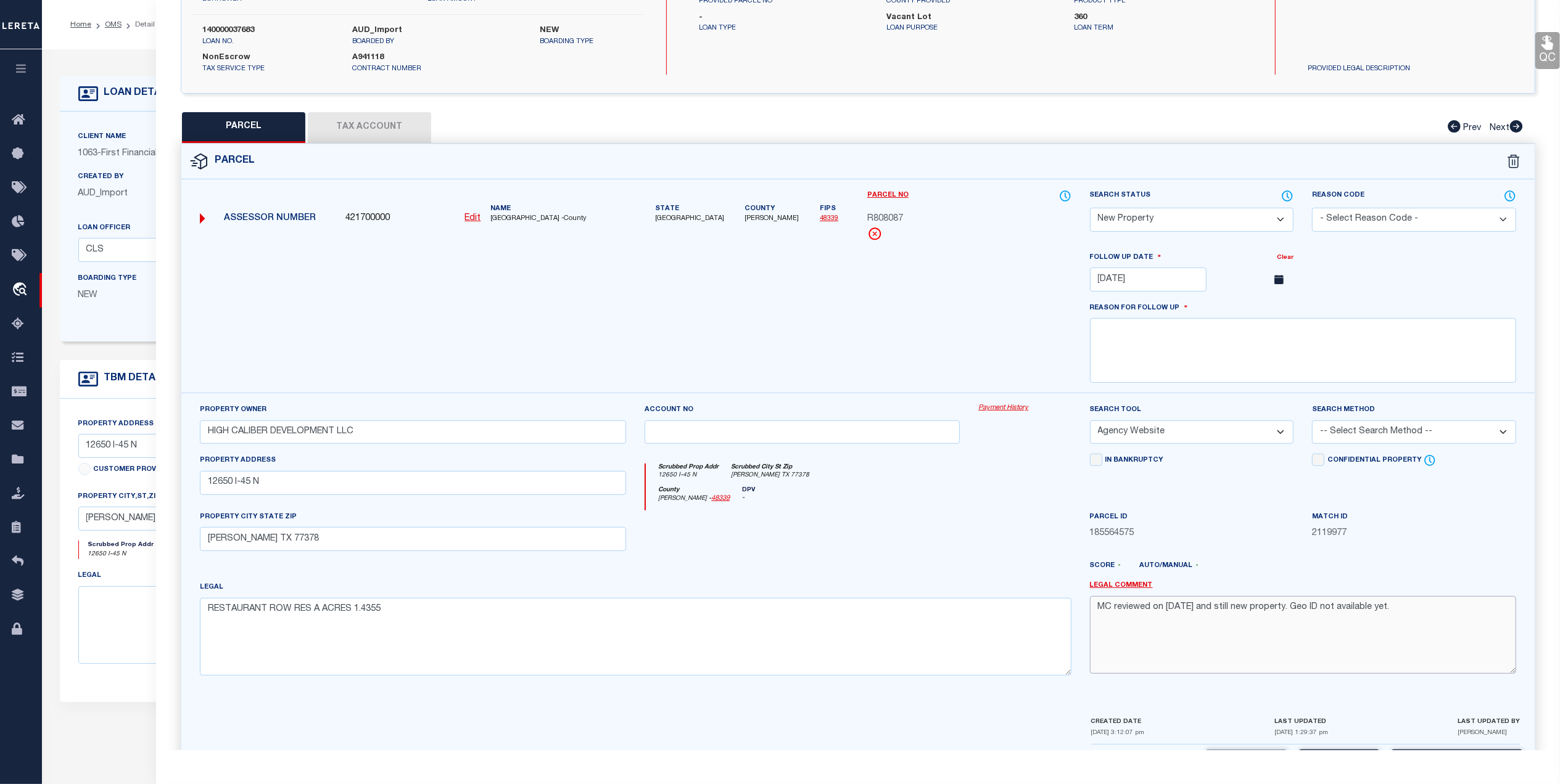
drag, startPoint x: 1407, startPoint y: 619, endPoint x: 1295, endPoint y: 620, distance: 112.0
click at [1295, 620] on textarea "MC reviewed on 5-19-25 and still new property. Geo ID not available yet." at bounding box center [1302, 635] width 426 height 78
drag, startPoint x: 1122, startPoint y: 588, endPoint x: 1046, endPoint y: 573, distance: 77.5
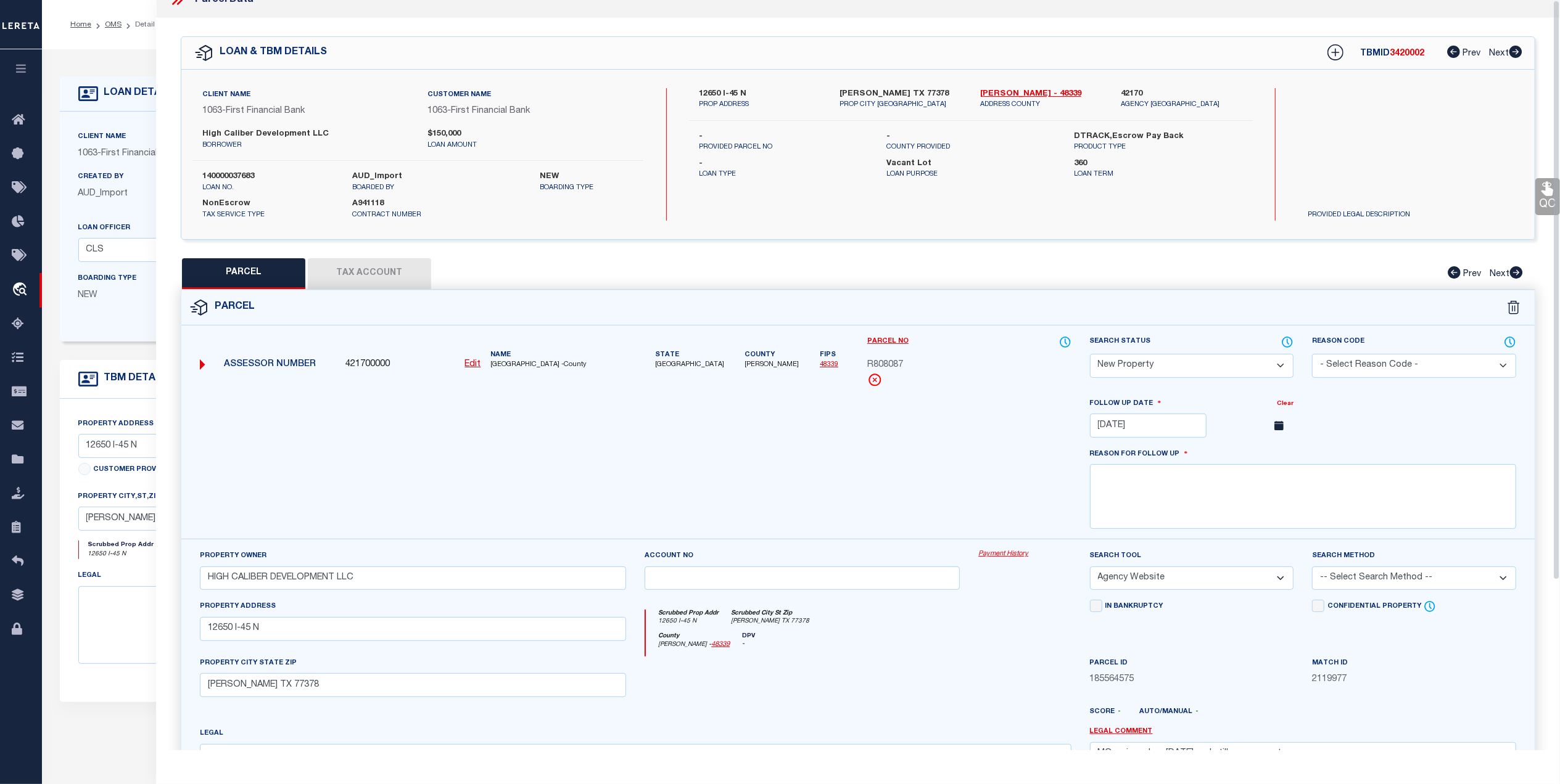
scroll to position [0, 0]
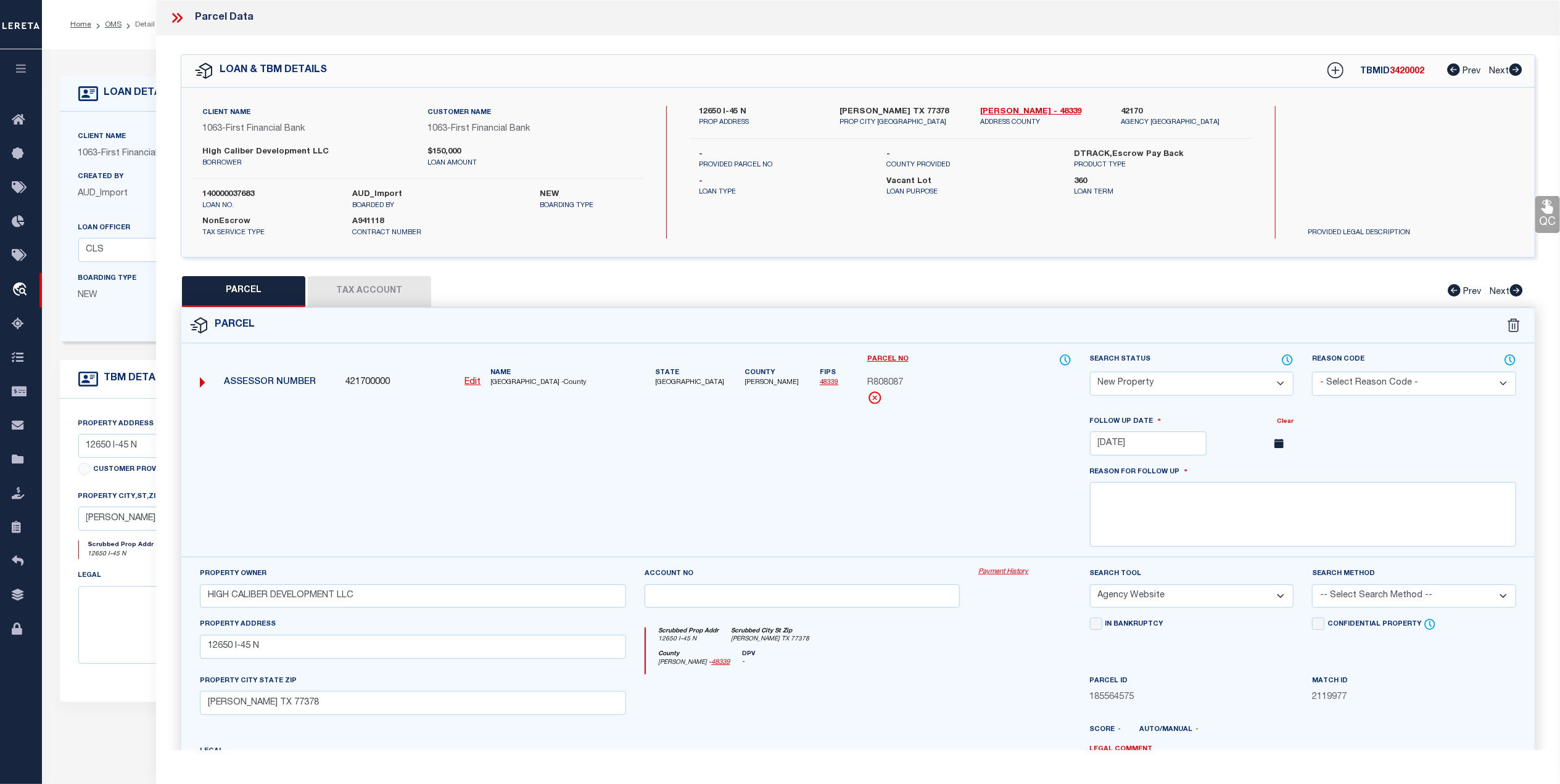
click at [393, 295] on button "Tax Account" at bounding box center [369, 292] width 123 height 31
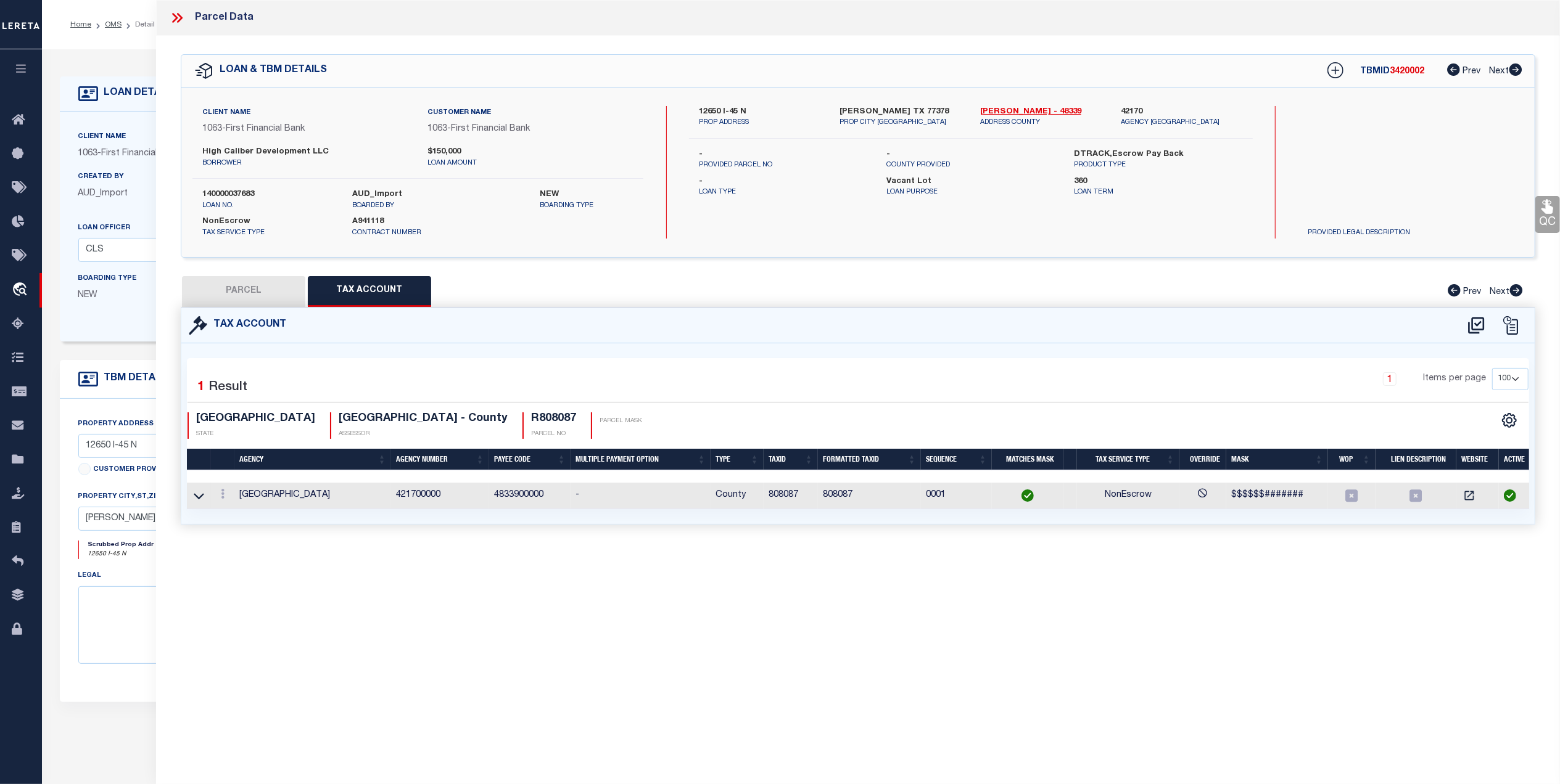
click at [250, 299] on button "PARCEL" at bounding box center [244, 292] width 123 height 31
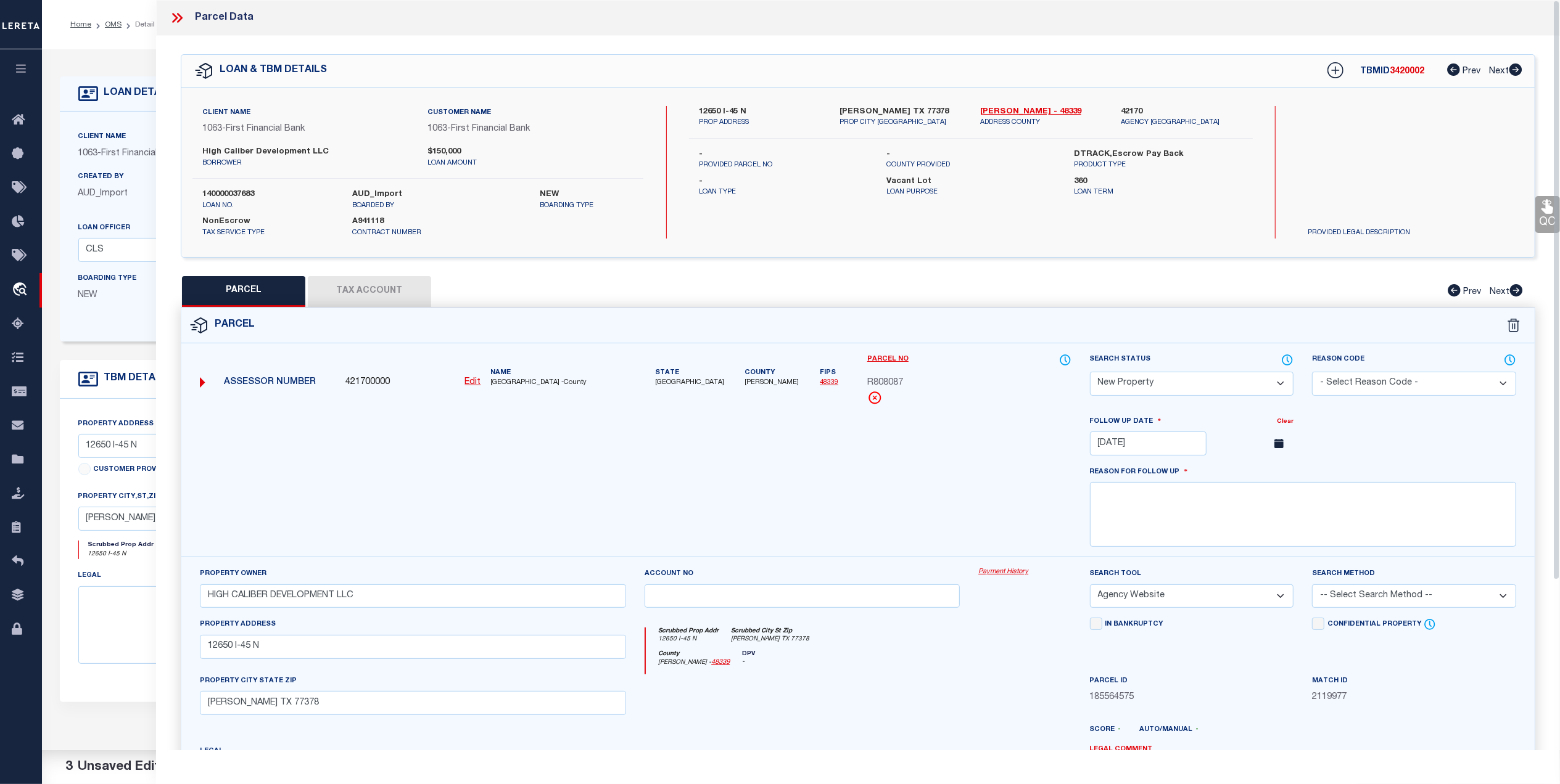
click at [921, 459] on div at bounding box center [635, 486] width 890 height 143
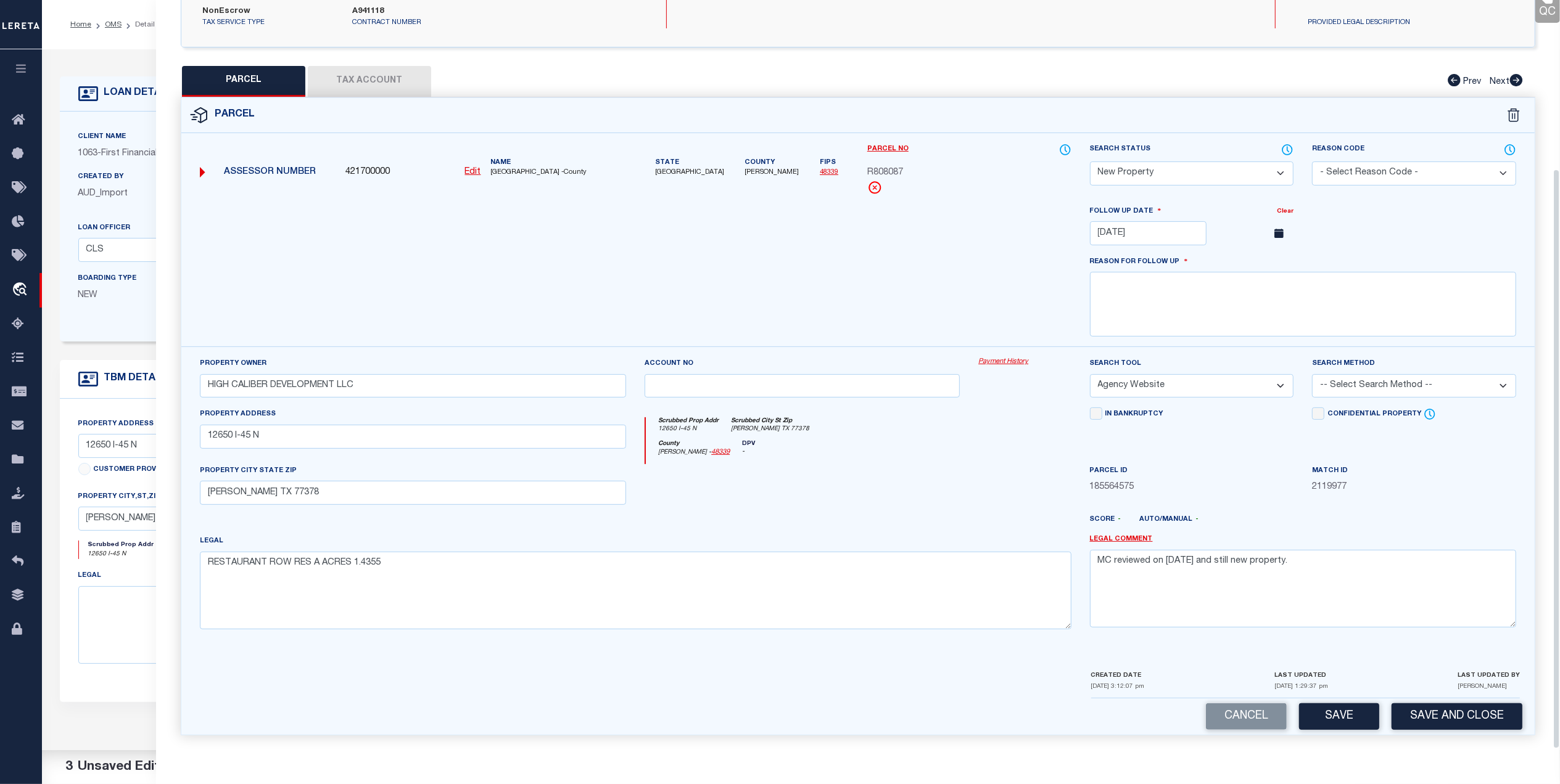
scroll to position [218, 0]
click at [1330, 723] on button "Save" at bounding box center [1338, 717] width 80 height 26
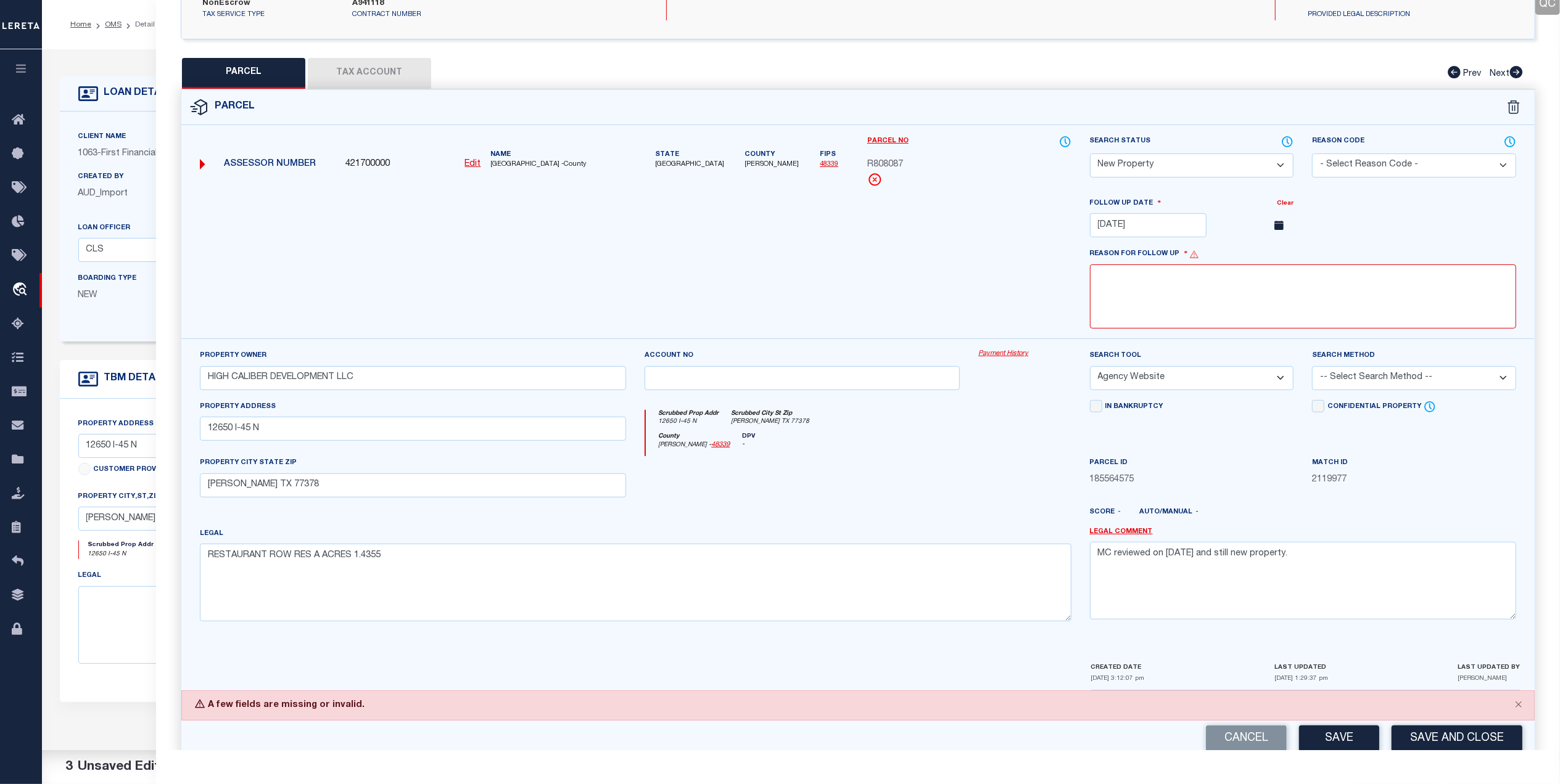
click at [916, 482] on div at bounding box center [802, 481] width 334 height 50
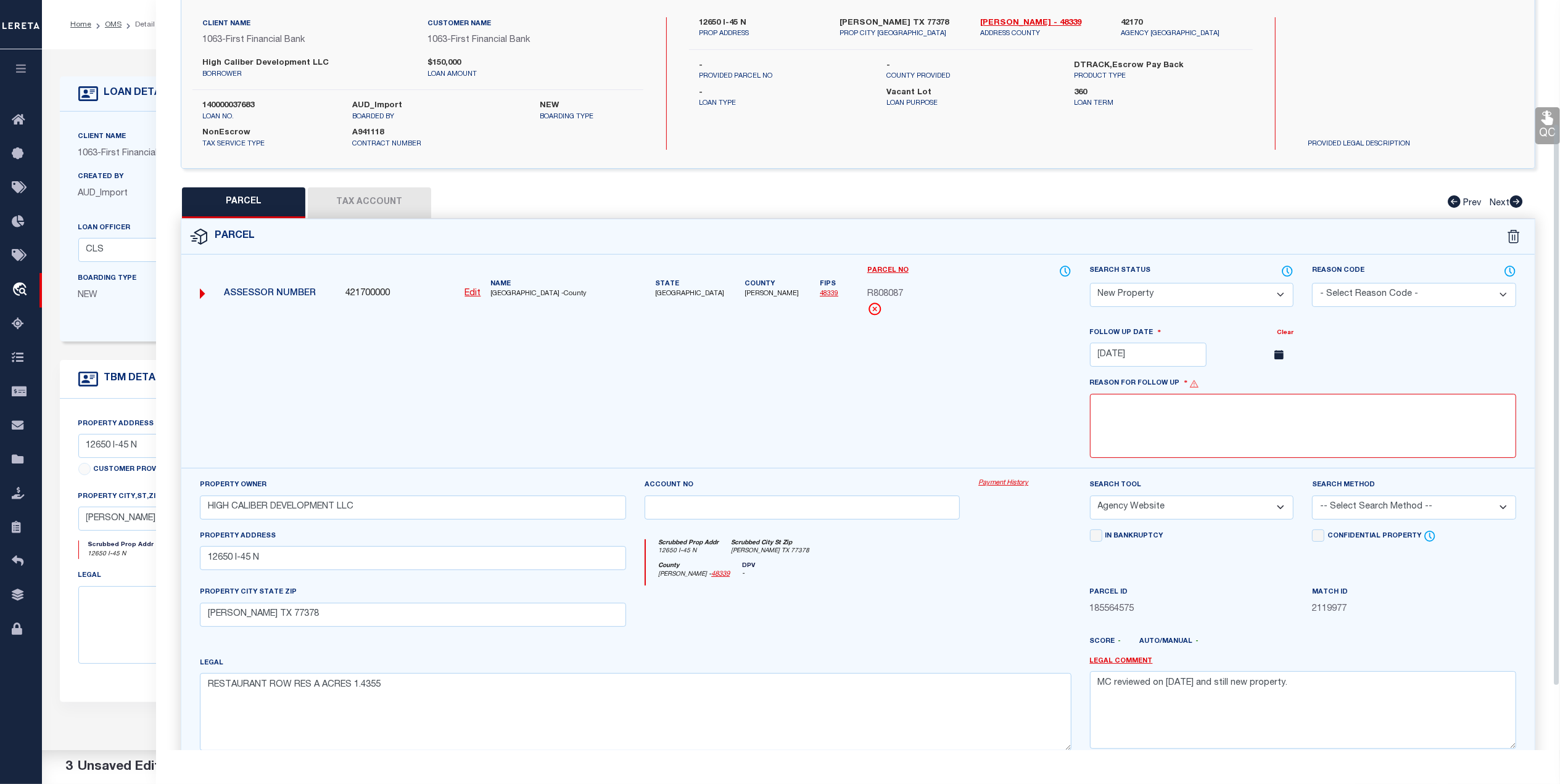
scroll to position [167, 0]
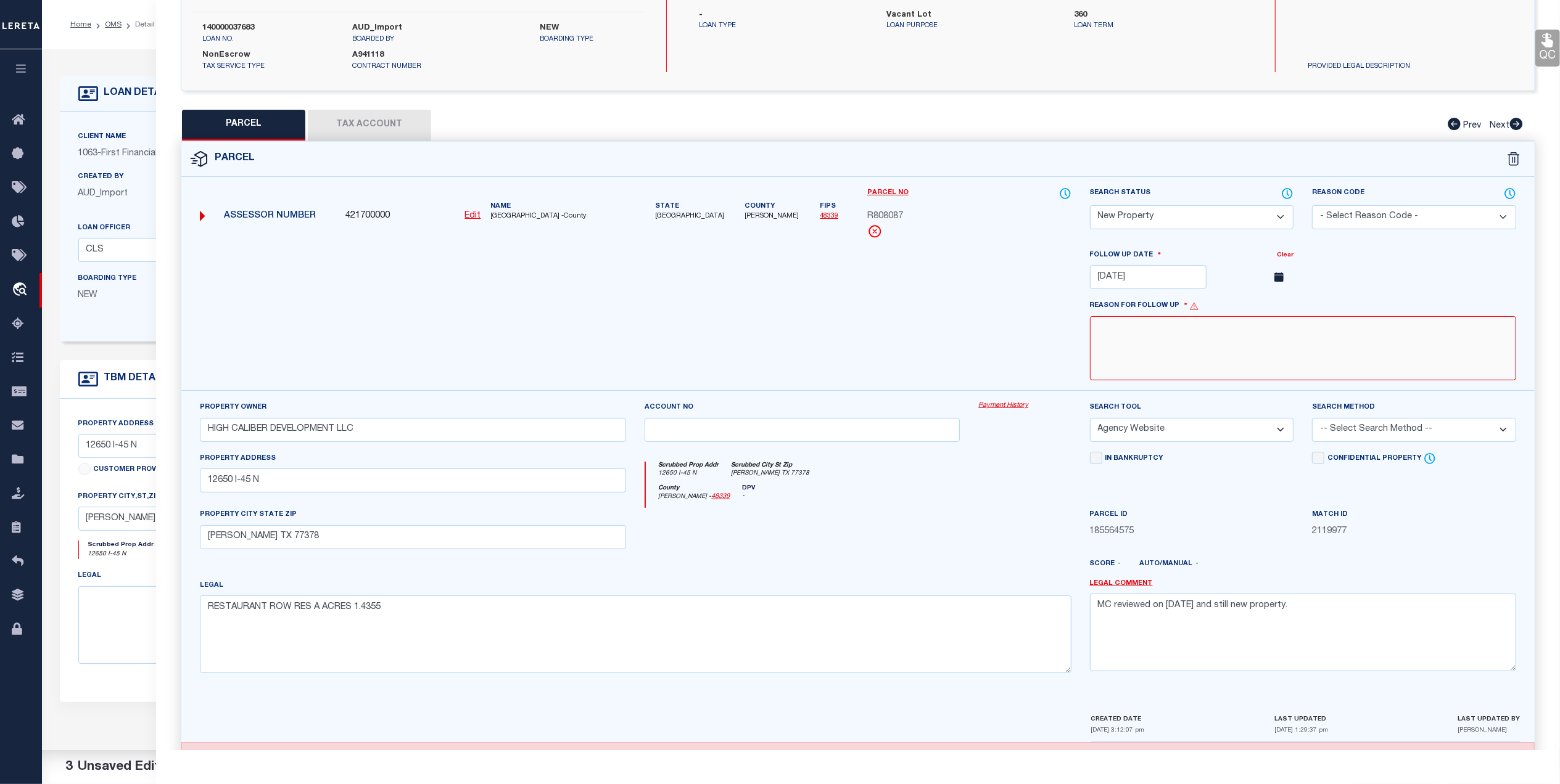
click at [1150, 341] on textarea at bounding box center [1302, 348] width 426 height 64
click at [1177, 361] on textarea at bounding box center [1302, 348] width 426 height 64
drag, startPoint x: 1320, startPoint y: 432, endPoint x: 1333, endPoint y: 437, distance: 13.9
click at [1320, 432] on select "-- Select Search Method -- Property Address Legal Liability Info Provided" at bounding box center [1413, 430] width 204 height 24
click at [1312, 423] on select "-- Select Search Method -- Property Address Legal Liability Info Provided" at bounding box center [1413, 430] width 204 height 24
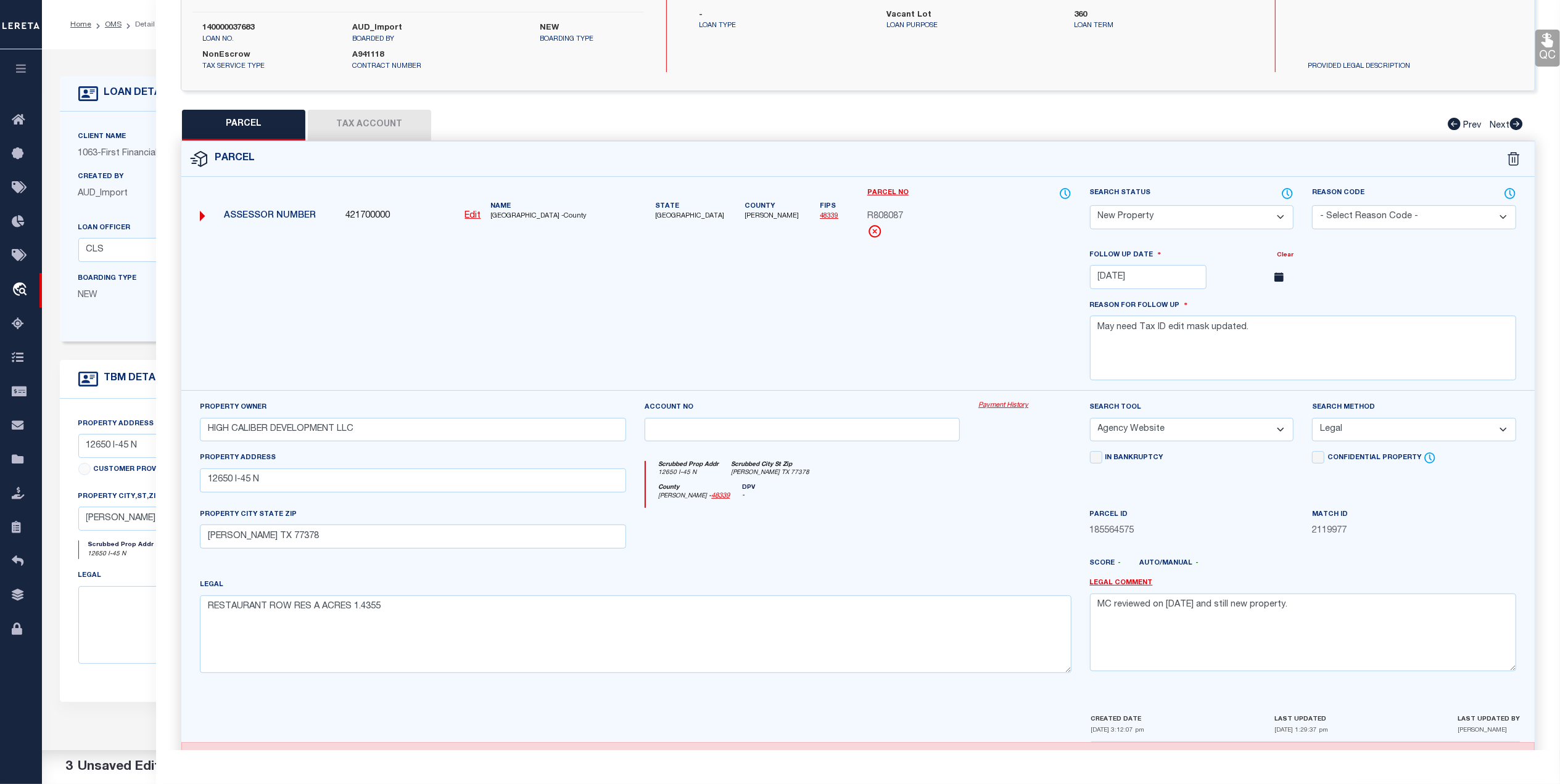
click at [866, 565] on div at bounding box center [914, 568] width 334 height 19
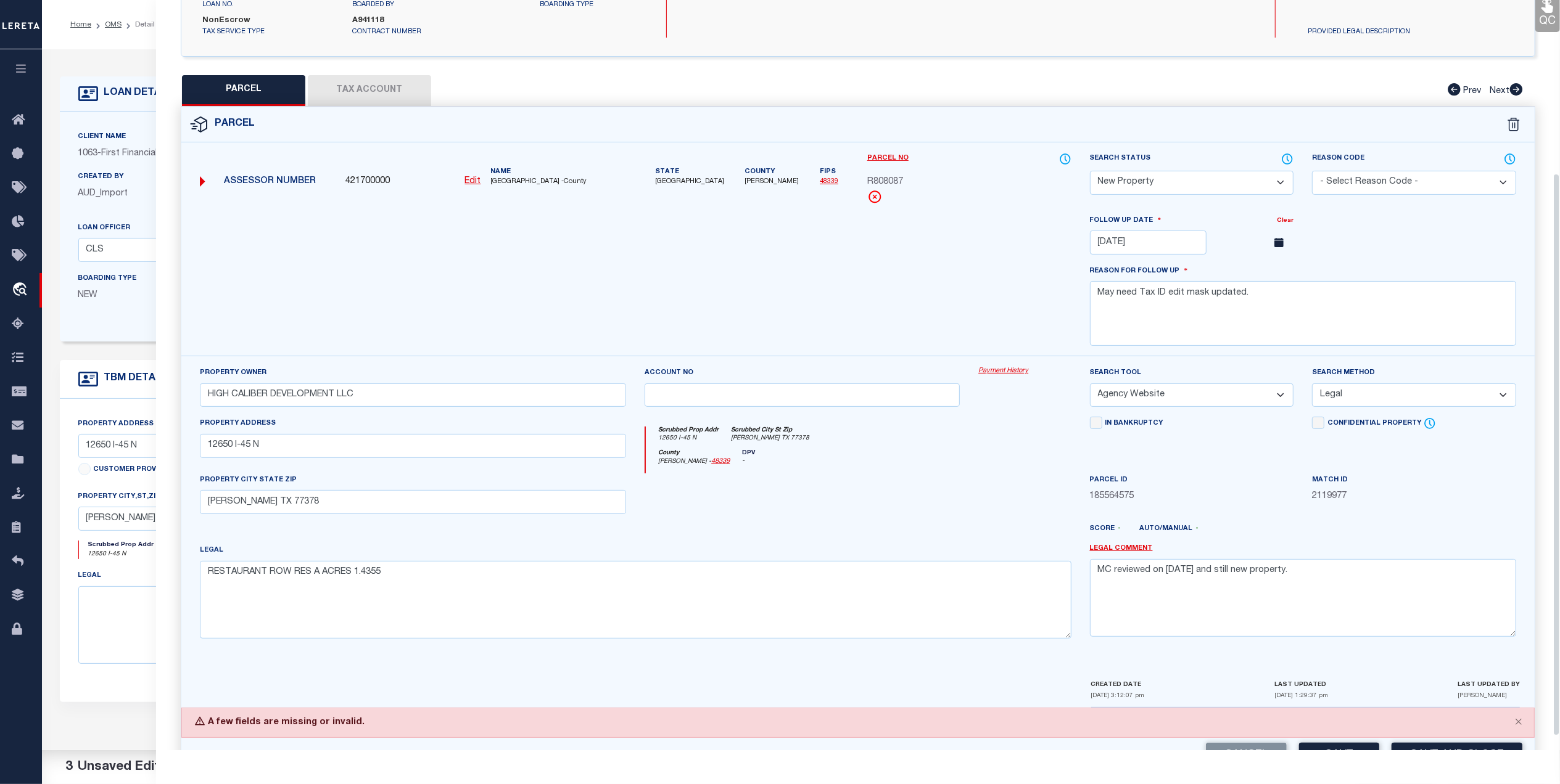
scroll to position [247, 0]
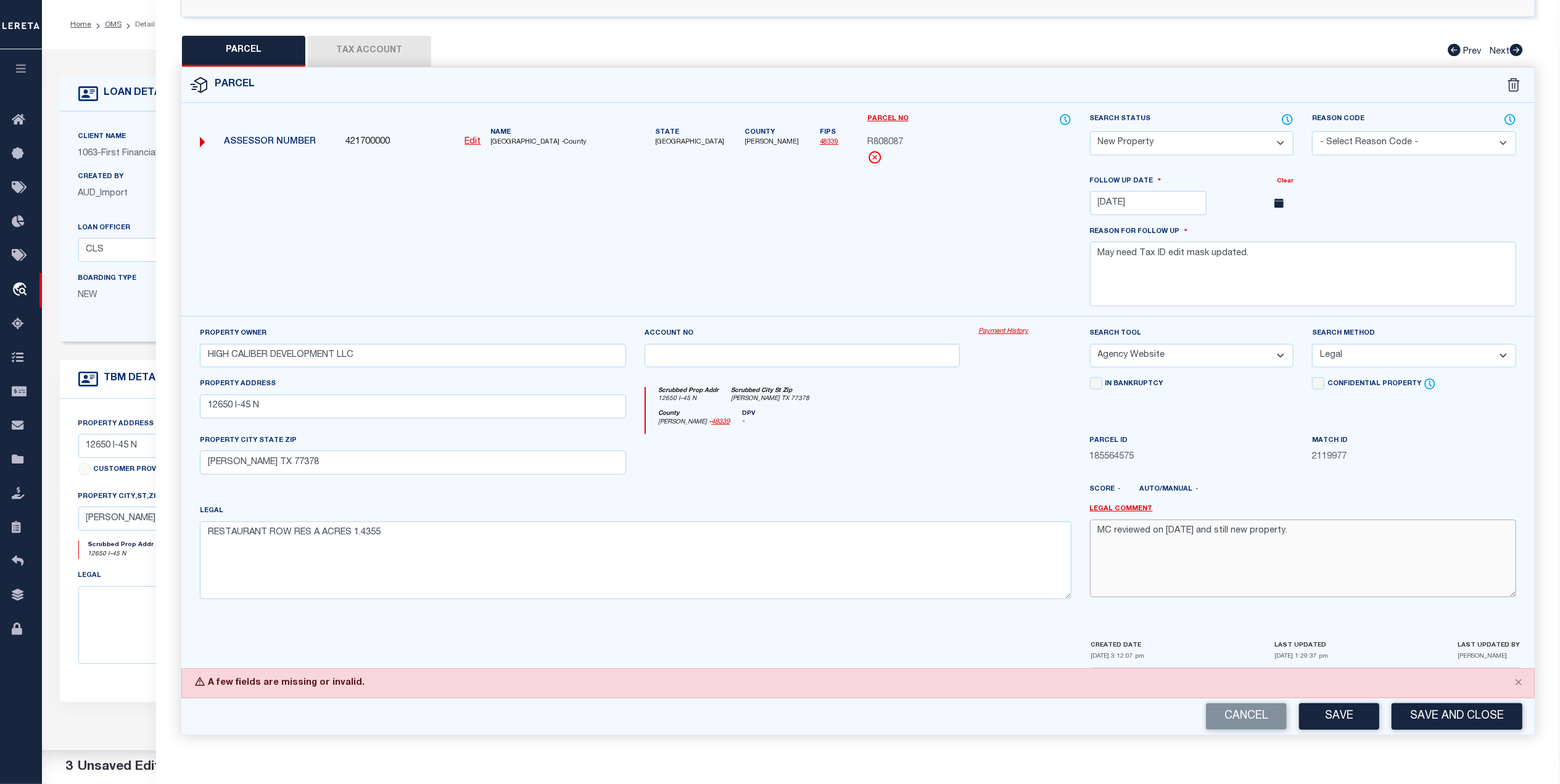
drag, startPoint x: 1307, startPoint y: 537, endPoint x: 1081, endPoint y: 534, distance: 226.0
click at [1081, 534] on div "Legal Comment MC reviewed on 5-19-25 and still new property." at bounding box center [1302, 556] width 444 height 105
click at [1034, 430] on div "County Montgomery - 48339 DPV -" at bounding box center [858, 422] width 425 height 24
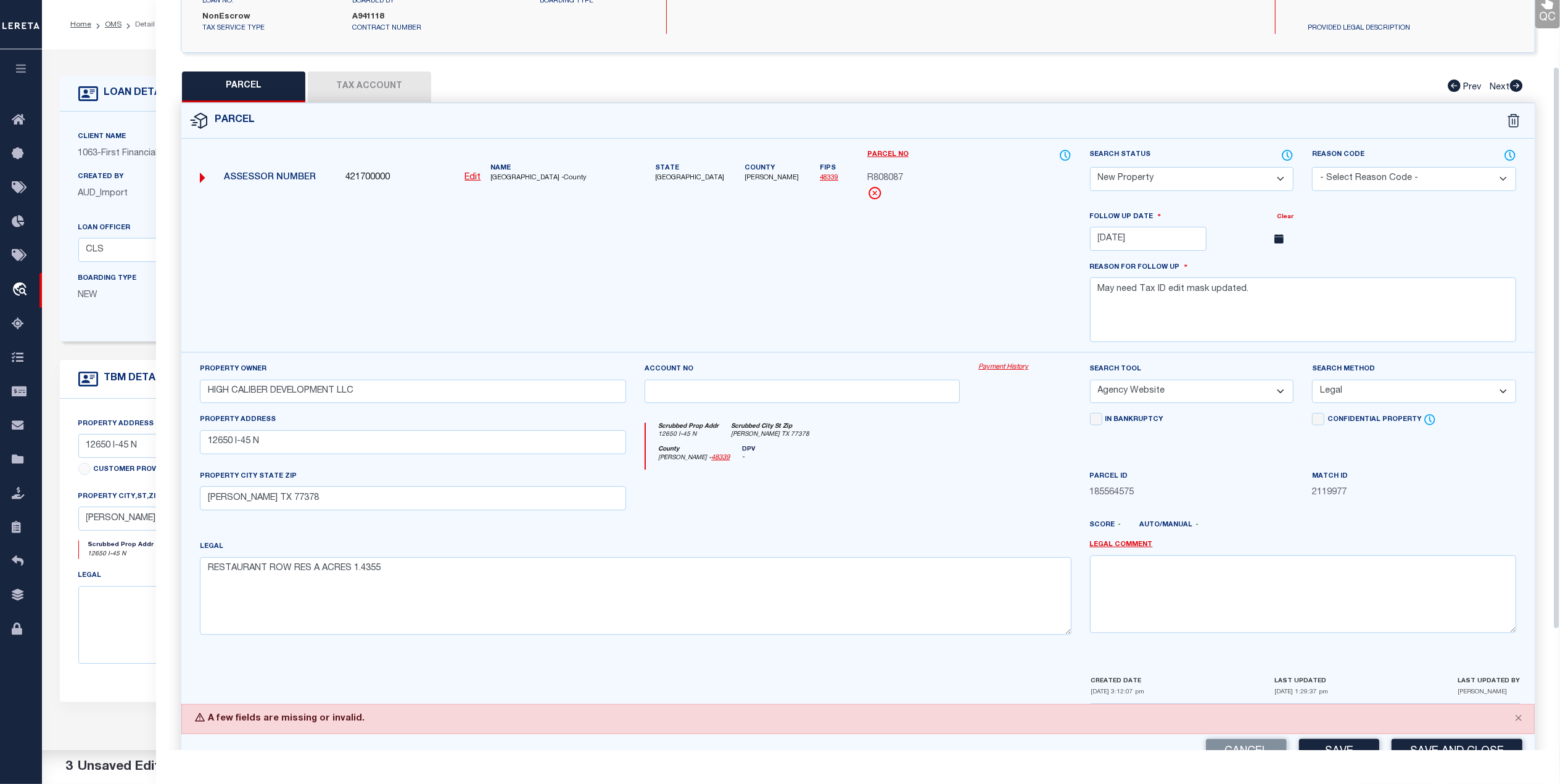
scroll to position [82, 0]
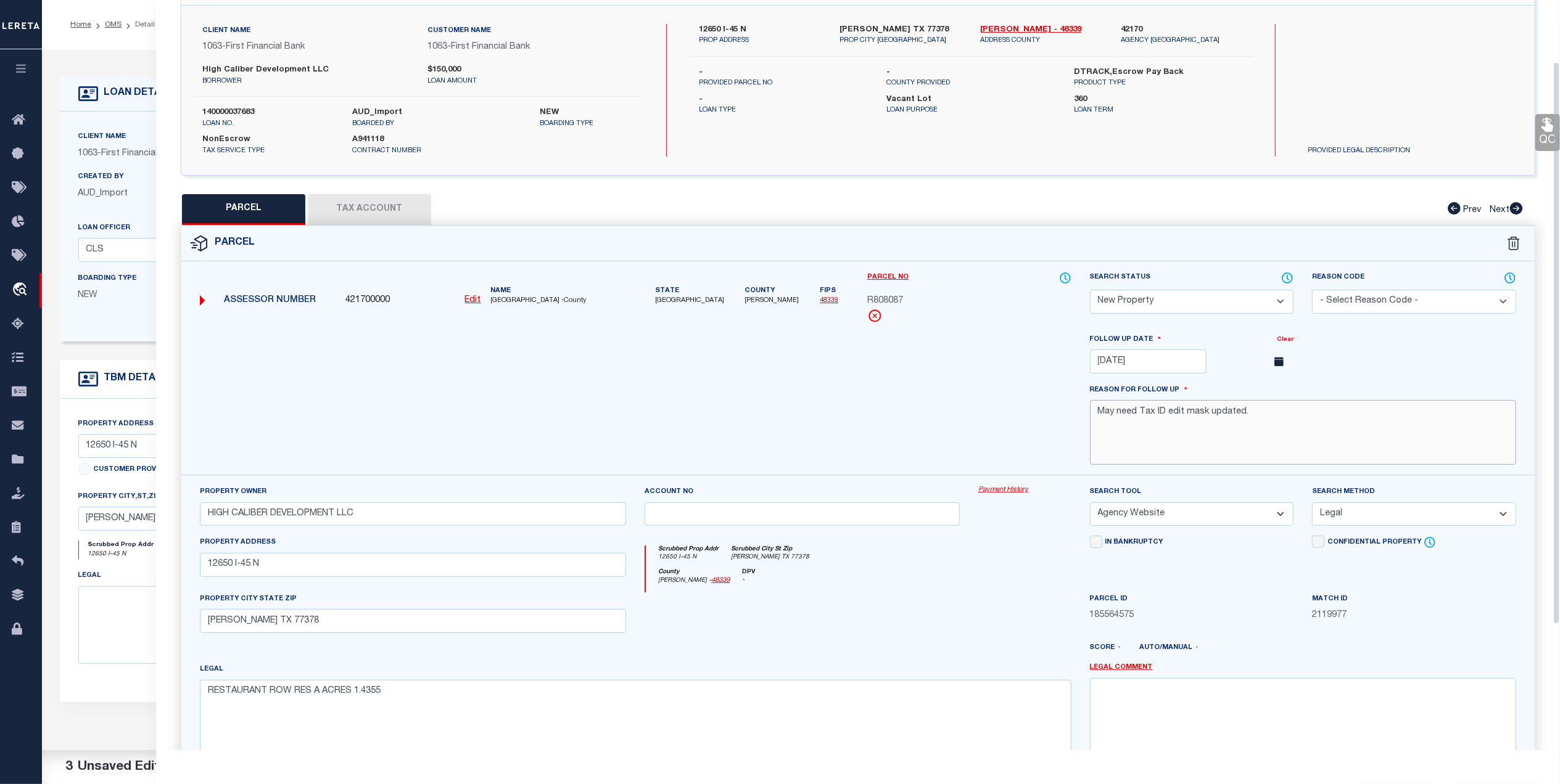
click at [1275, 417] on textarea "May need Tax ID edit mask updated." at bounding box center [1302, 432] width 426 height 64
click at [904, 409] on div at bounding box center [635, 404] width 890 height 143
click at [1282, 422] on textarea "May need Tax ID edit mask updated. Pending." at bounding box center [1302, 432] width 426 height 64
click at [963, 413] on div at bounding box center [635, 404] width 890 height 143
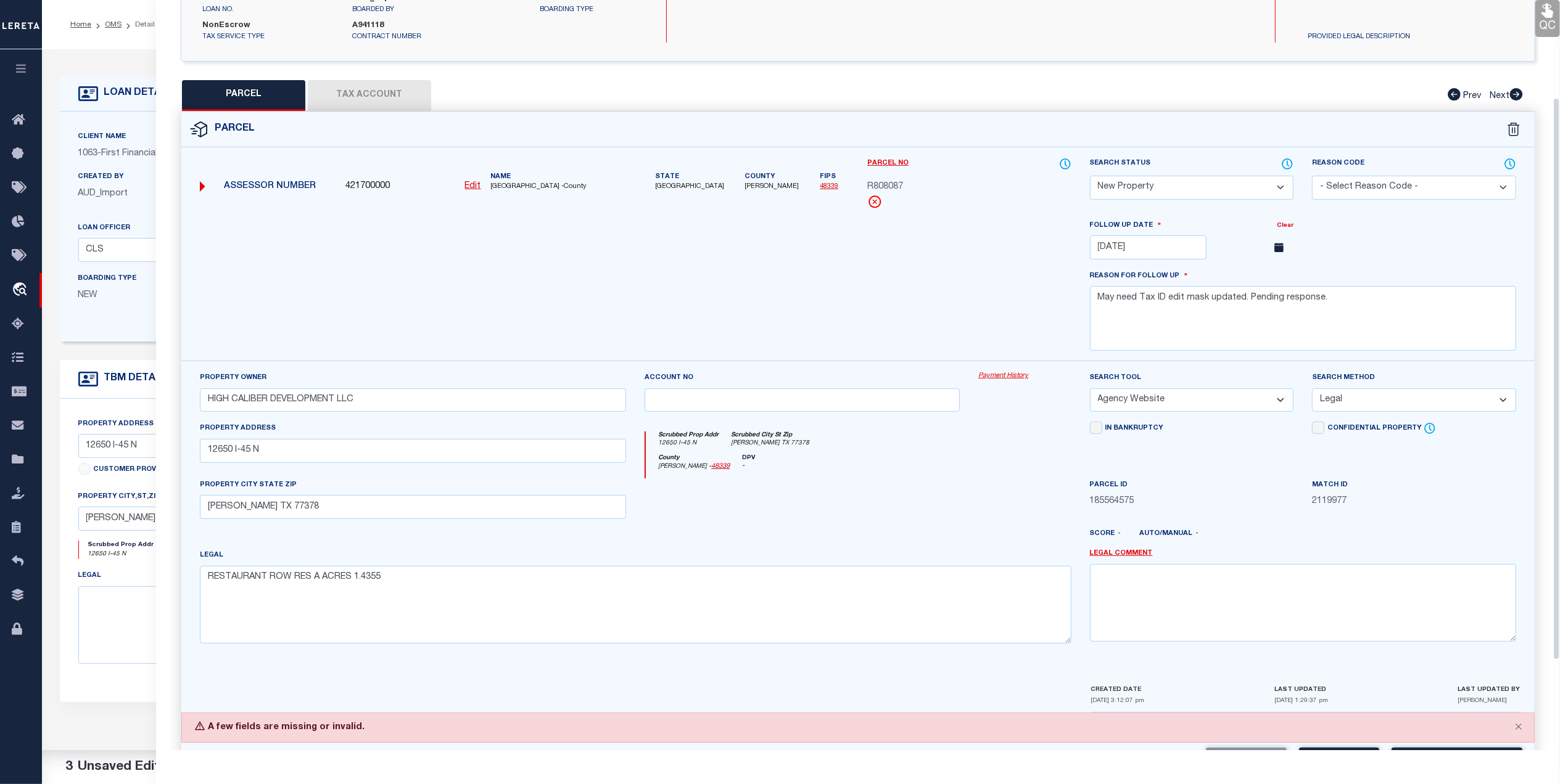
scroll to position [249, 0]
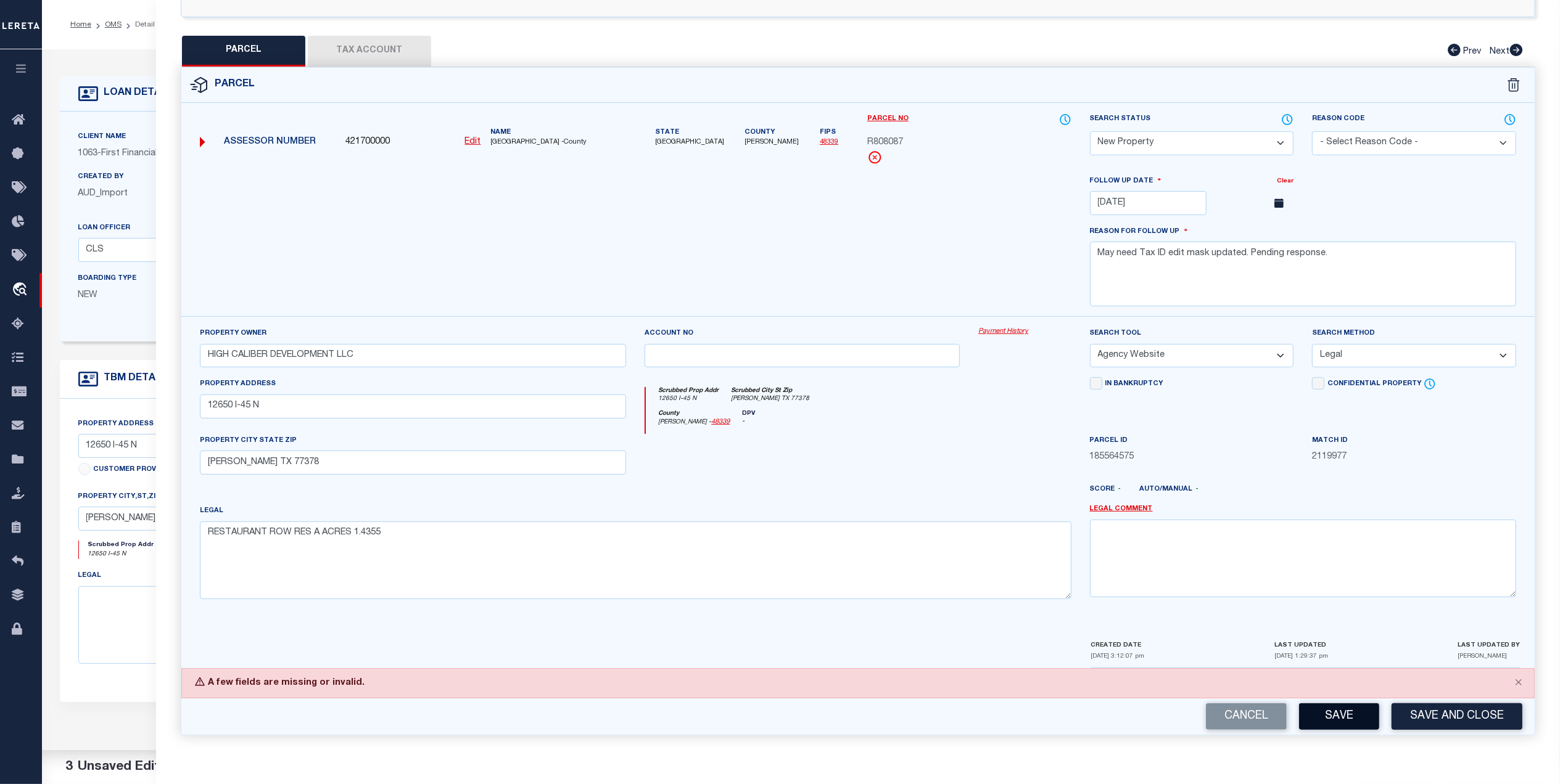
click at [1343, 717] on button "Save" at bounding box center [1338, 717] width 80 height 26
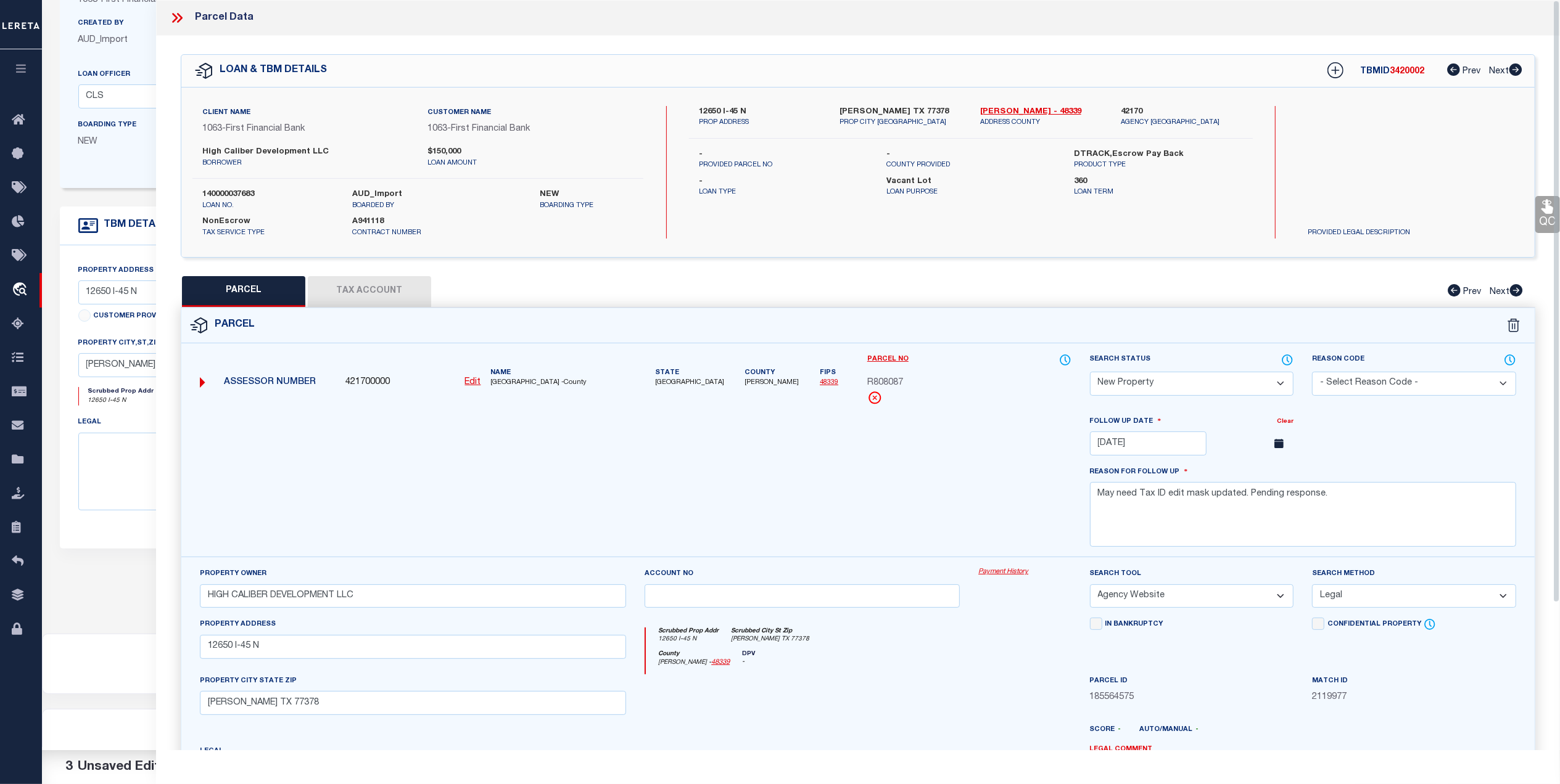
scroll to position [0, 0]
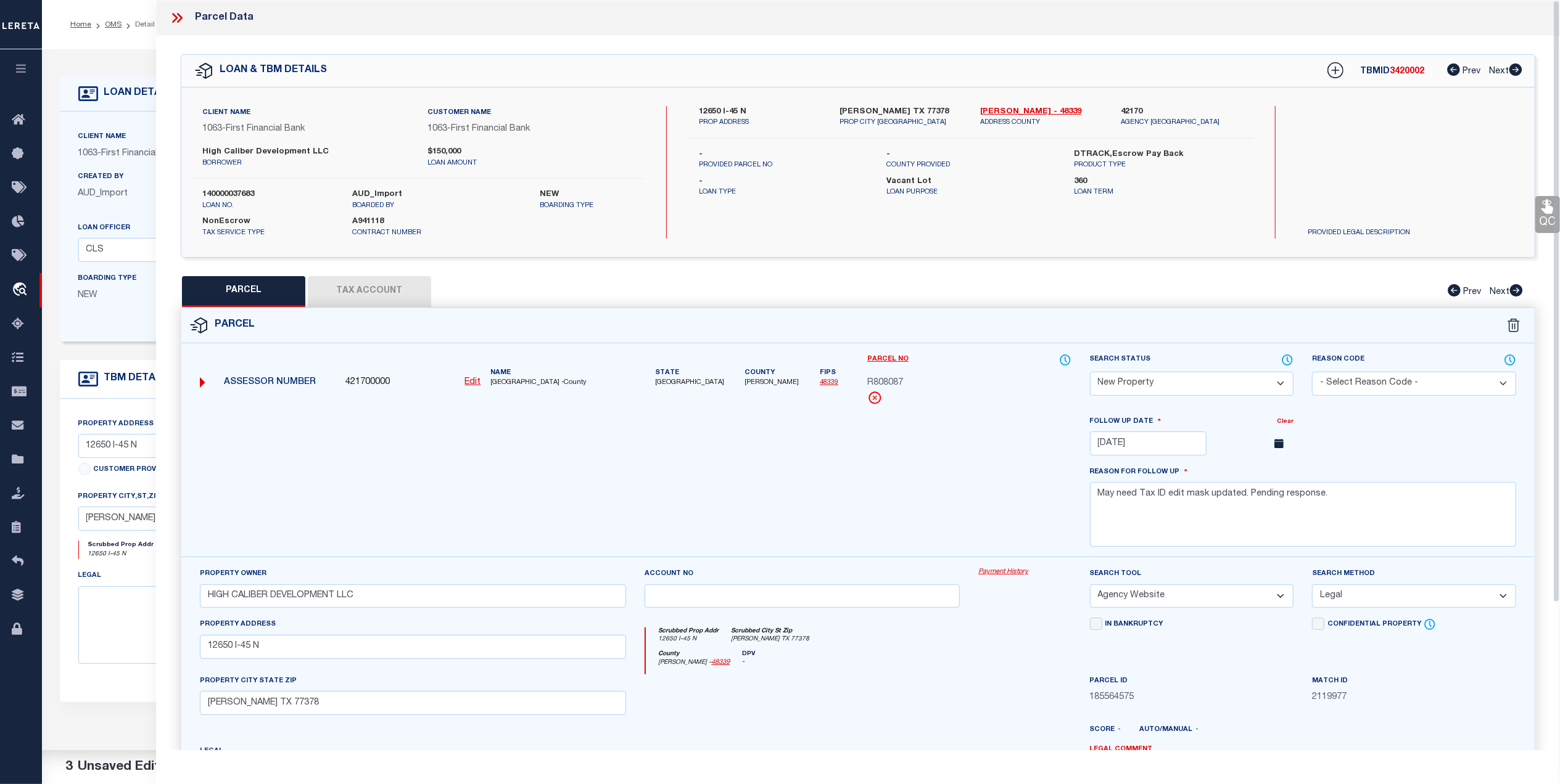
click at [181, 18] on icon at bounding box center [179, 18] width 5 height 10
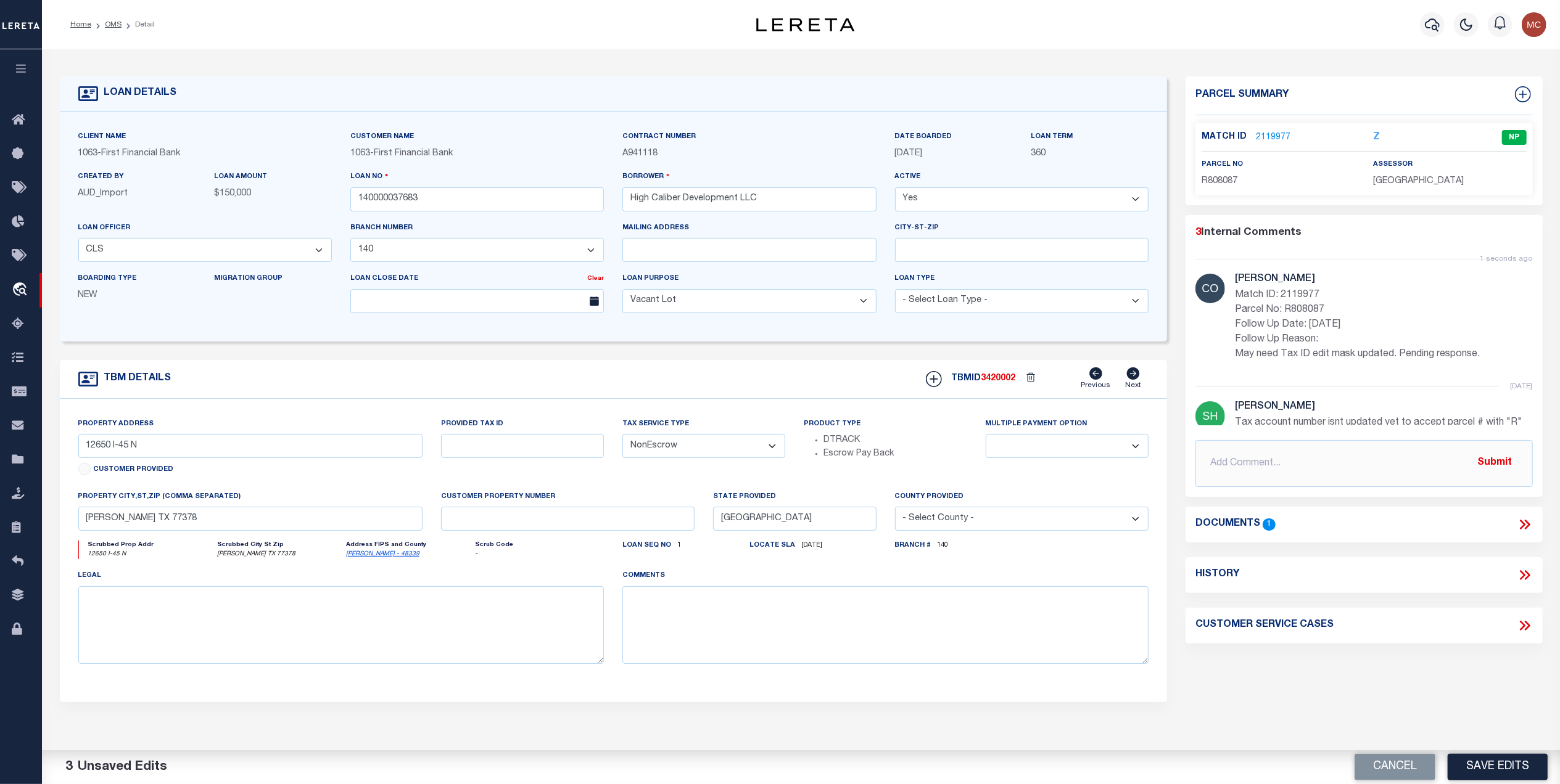
drag, startPoint x: 638, startPoint y: 361, endPoint x: 466, endPoint y: 338, distance: 173.5
click at [638, 361] on form "LOAN DETAILS Client Name 1063 - Customer Name" at bounding box center [614, 413] width 1108 height 674
click at [107, 21] on link "OMS" at bounding box center [112, 25] width 16 height 8
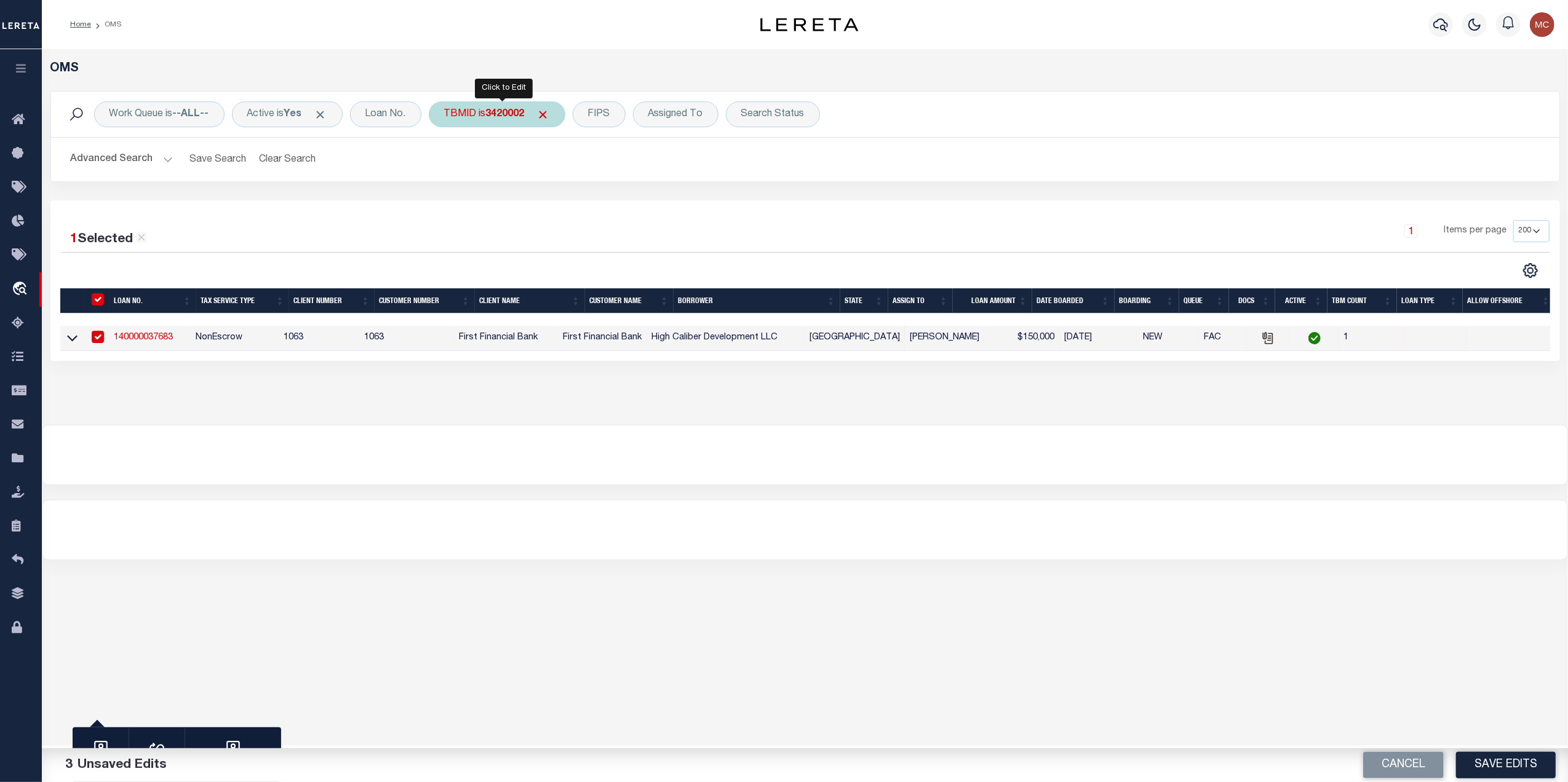
click at [488, 118] on div "TBMID is 3420002" at bounding box center [497, 114] width 136 height 26
click at [614, 193] on input "Apply" at bounding box center [608, 196] width 36 height 20
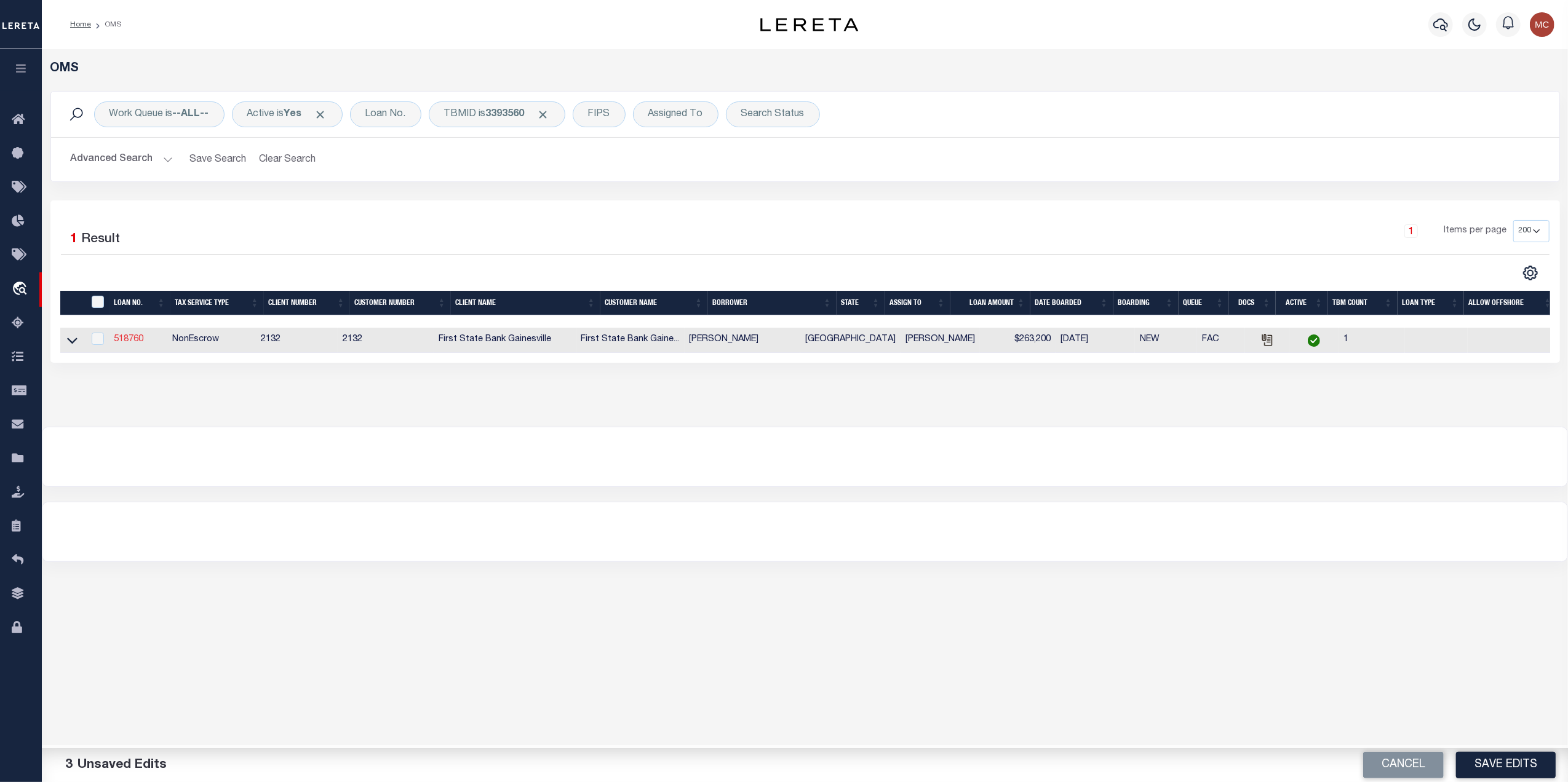
click at [131, 343] on link "518760" at bounding box center [128, 339] width 29 height 9
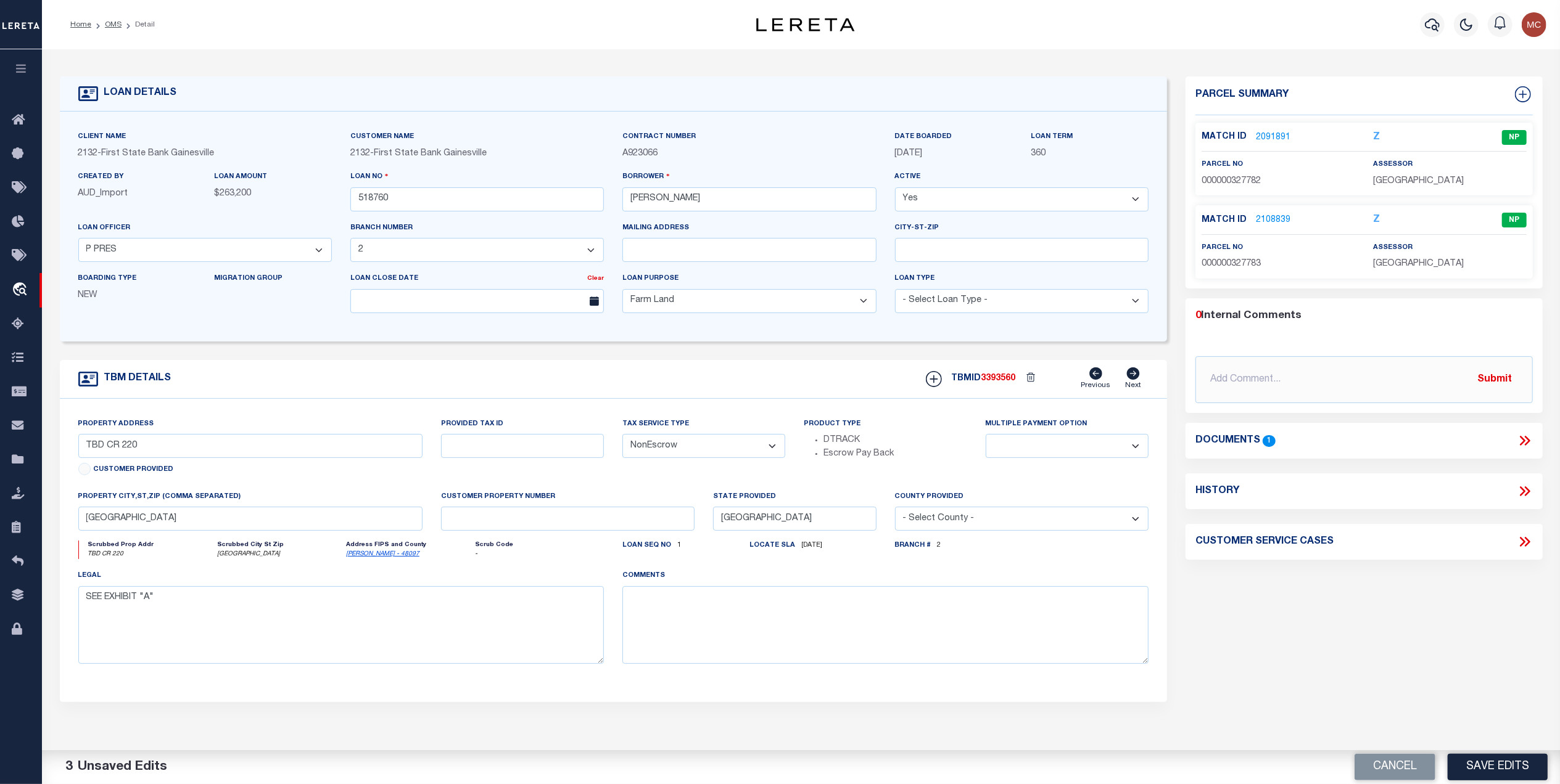
click at [1518, 443] on icon at bounding box center [1524, 440] width 16 height 16
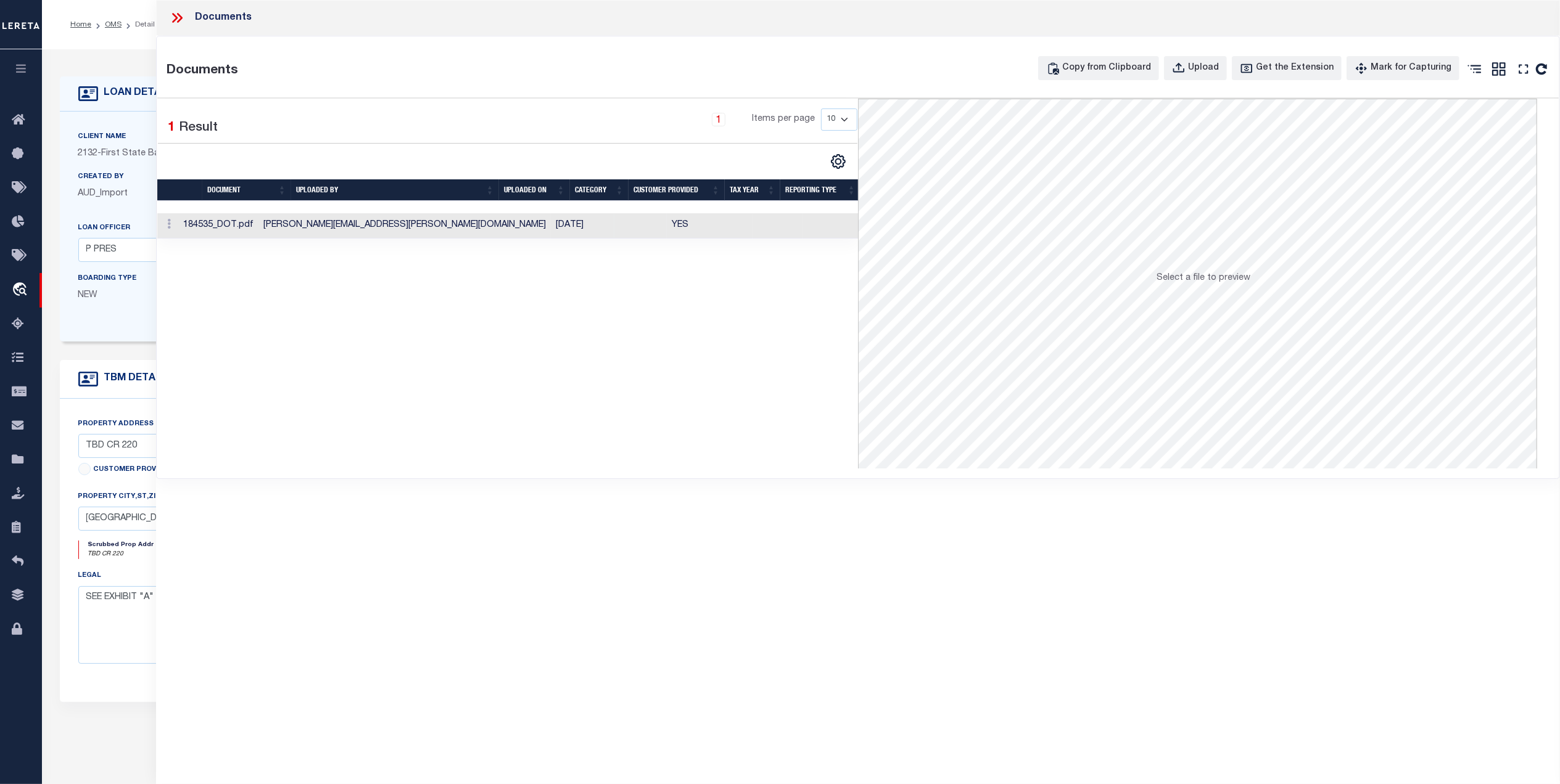
click at [453, 224] on td "Madelyn.Smith@accumatchcustomers.com" at bounding box center [404, 226] width 292 height 26
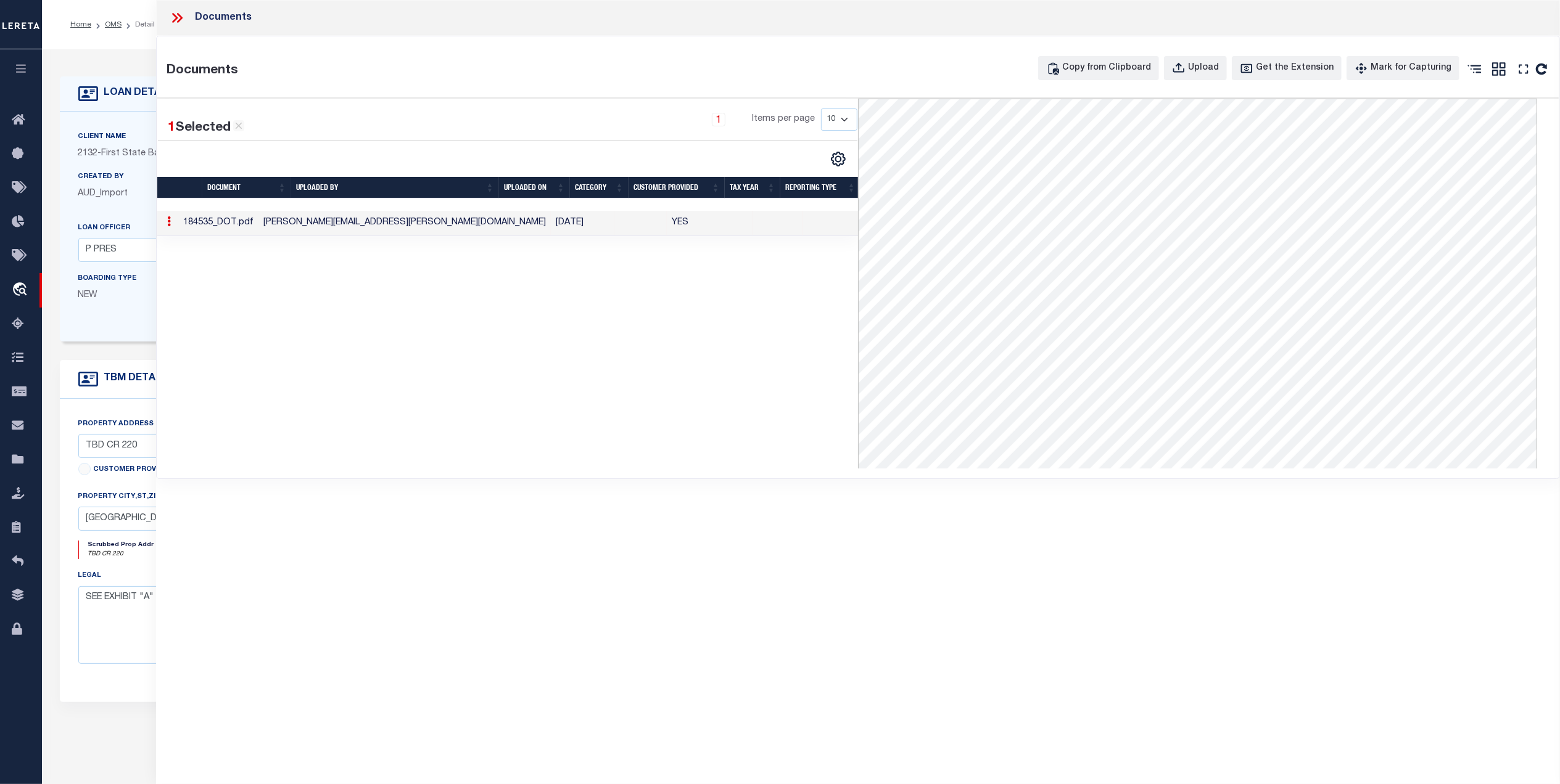
click at [171, 13] on icon at bounding box center [177, 18] width 16 height 16
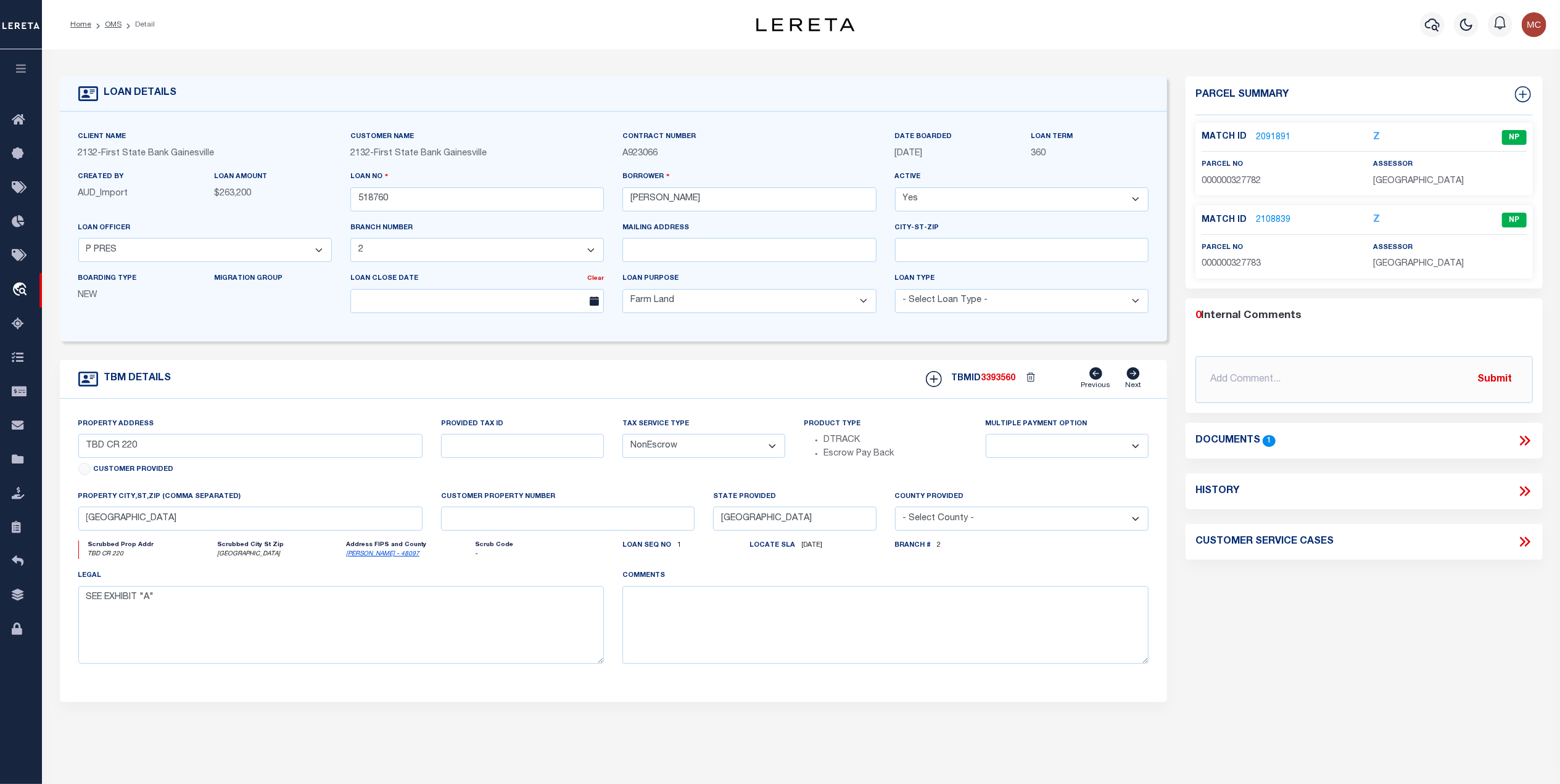
click at [1268, 140] on link "2091891" at bounding box center [1273, 137] width 35 height 13
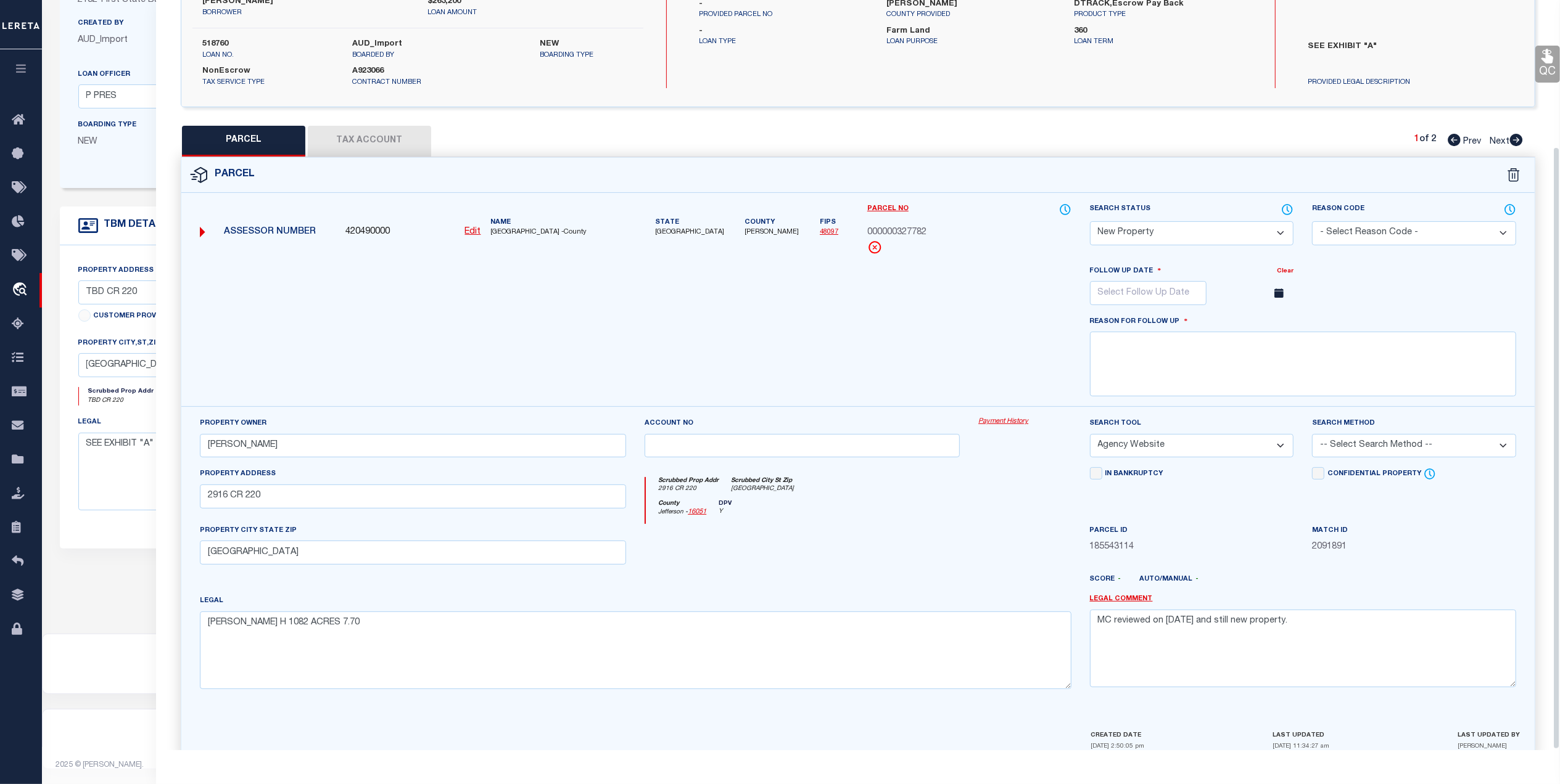
scroll to position [182, 0]
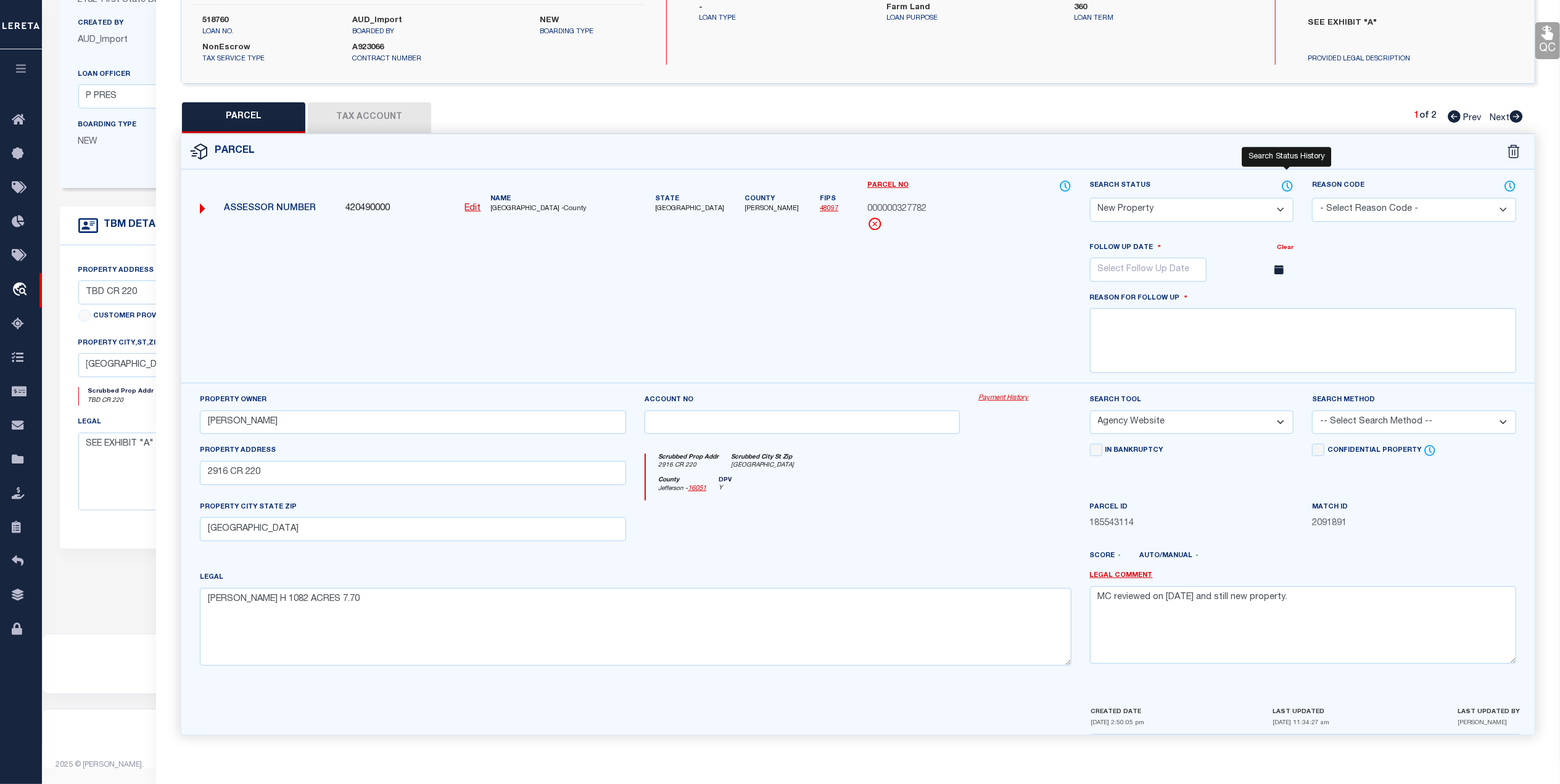
click at [1288, 181] on icon at bounding box center [1287, 185] width 12 height 13
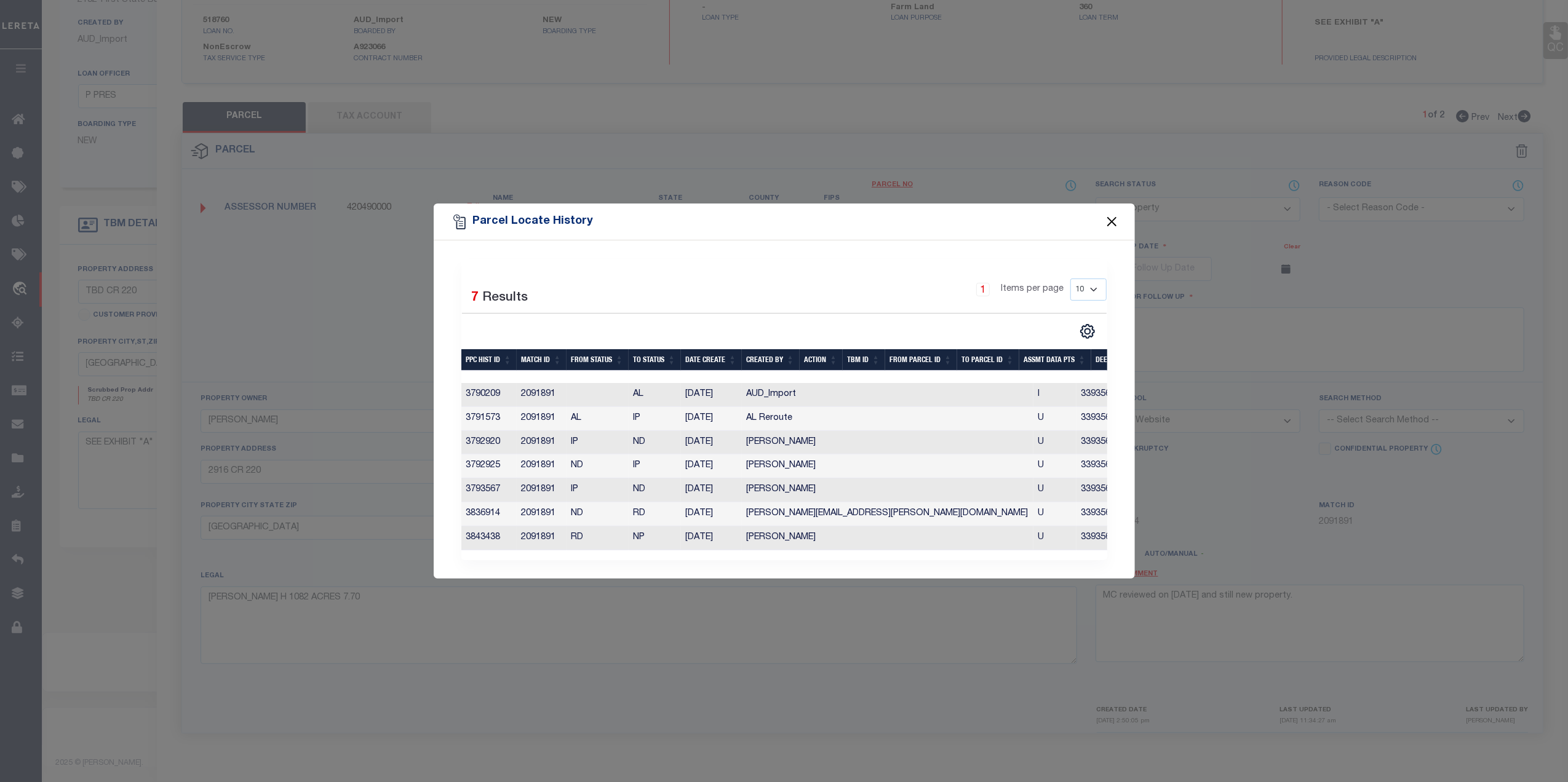
click at [1108, 214] on button "Close" at bounding box center [1111, 222] width 16 height 16
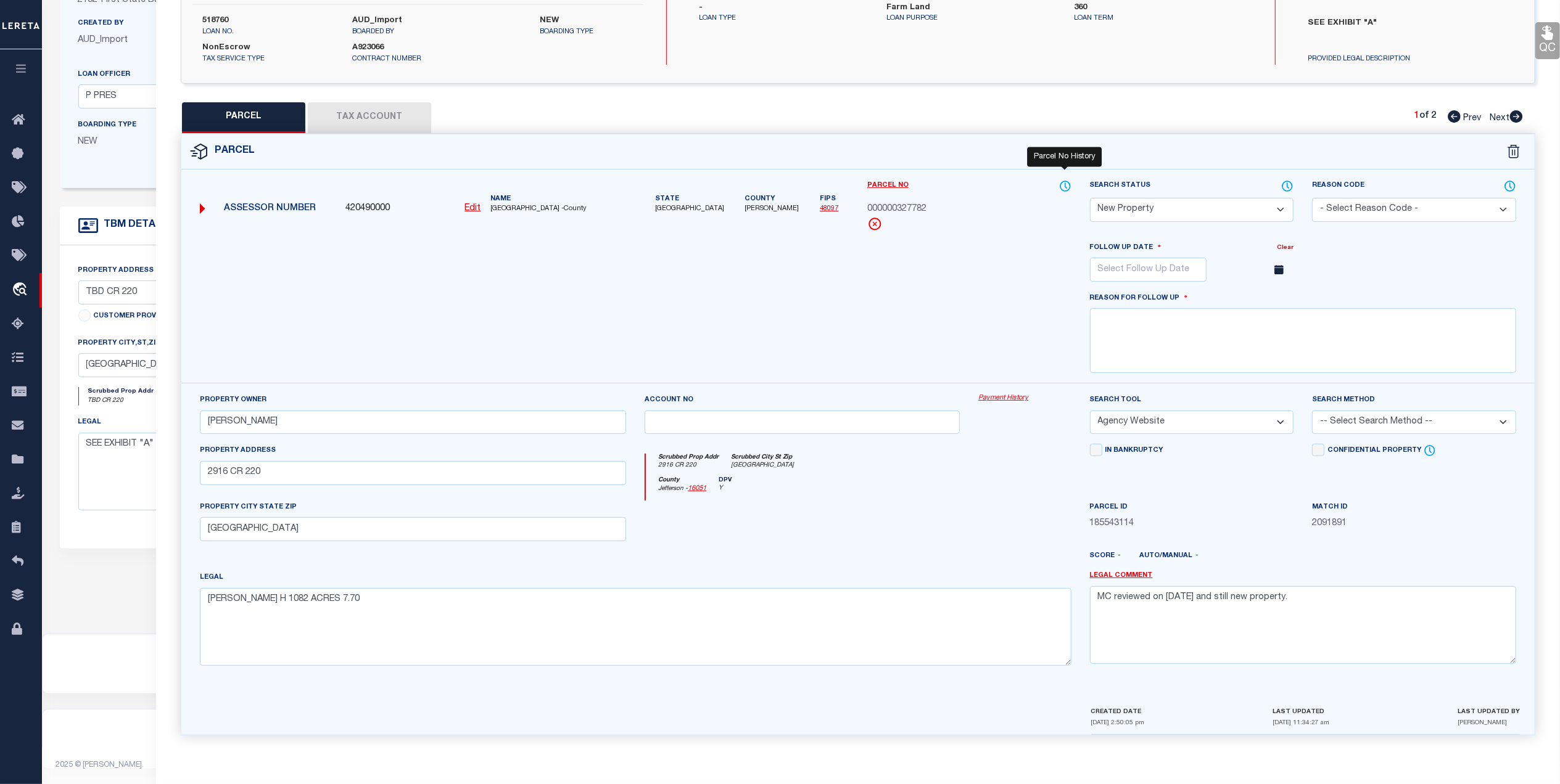
click at [1062, 179] on icon at bounding box center [1065, 185] width 12 height 13
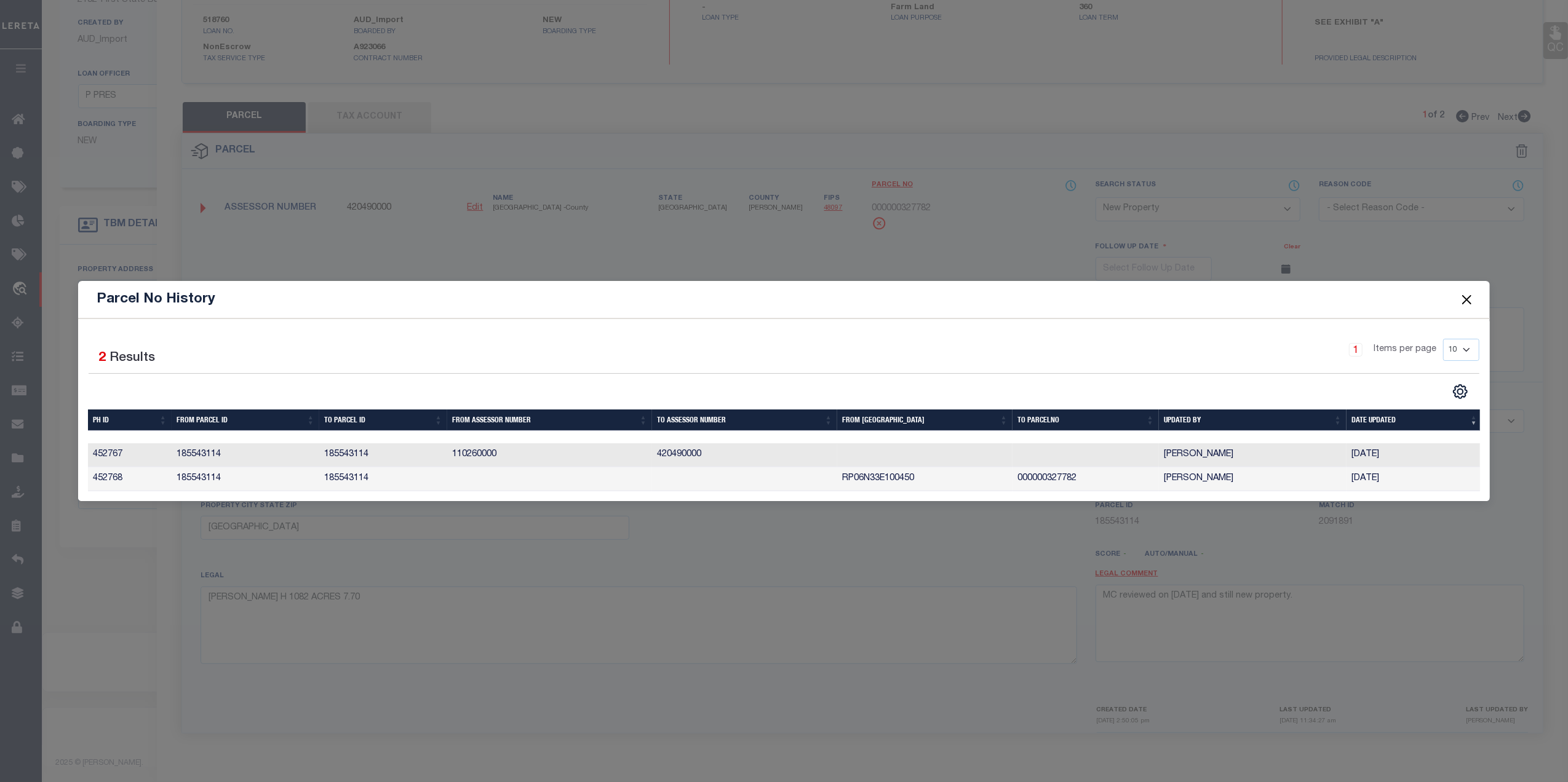
click at [1460, 296] on button "Close" at bounding box center [1467, 299] width 16 height 16
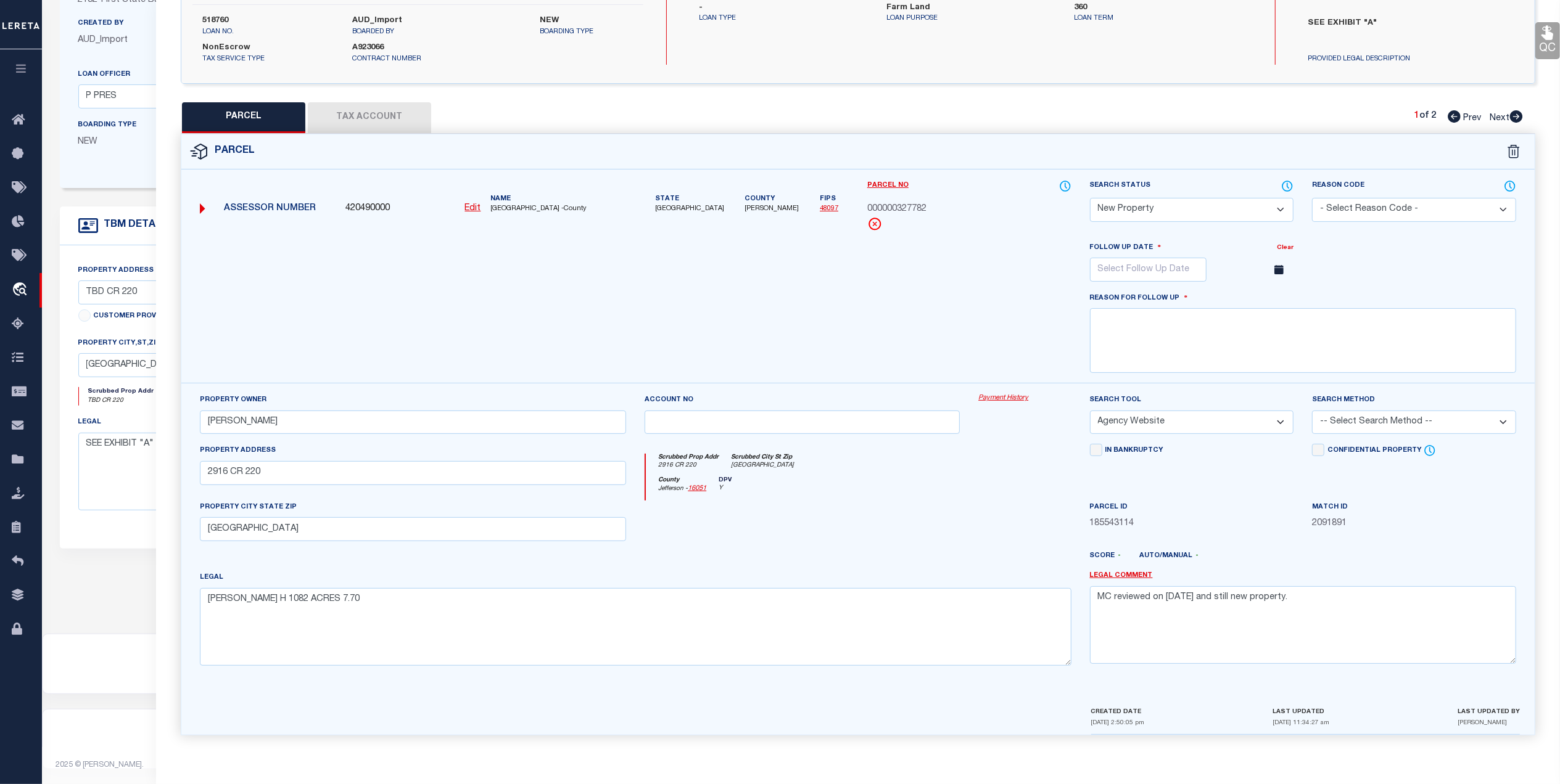
click at [1516, 111] on icon at bounding box center [1516, 116] width 13 height 12
click at [820, 205] on link "48097" at bounding box center [829, 209] width 19 height 7
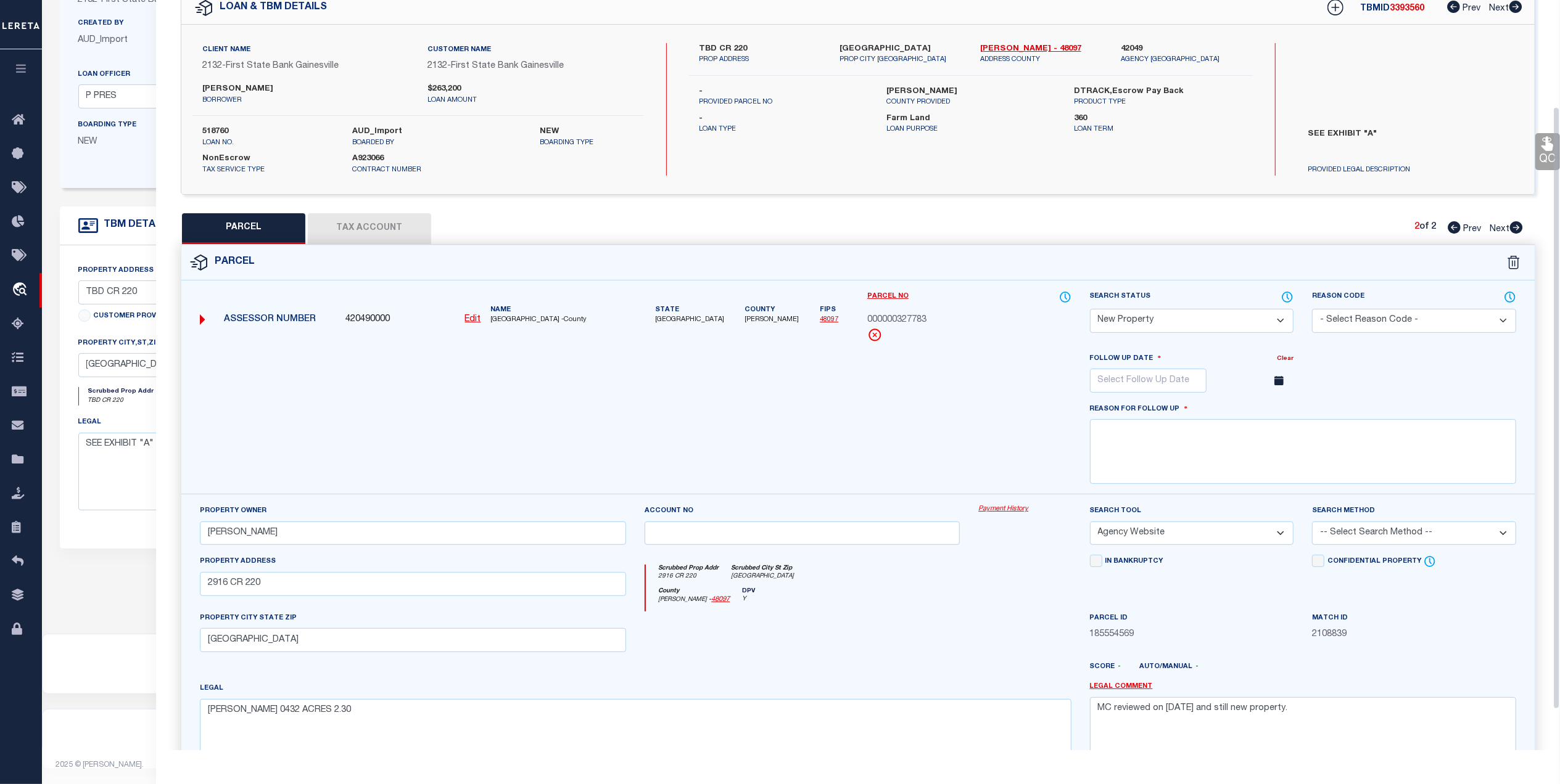
scroll to position [0, 0]
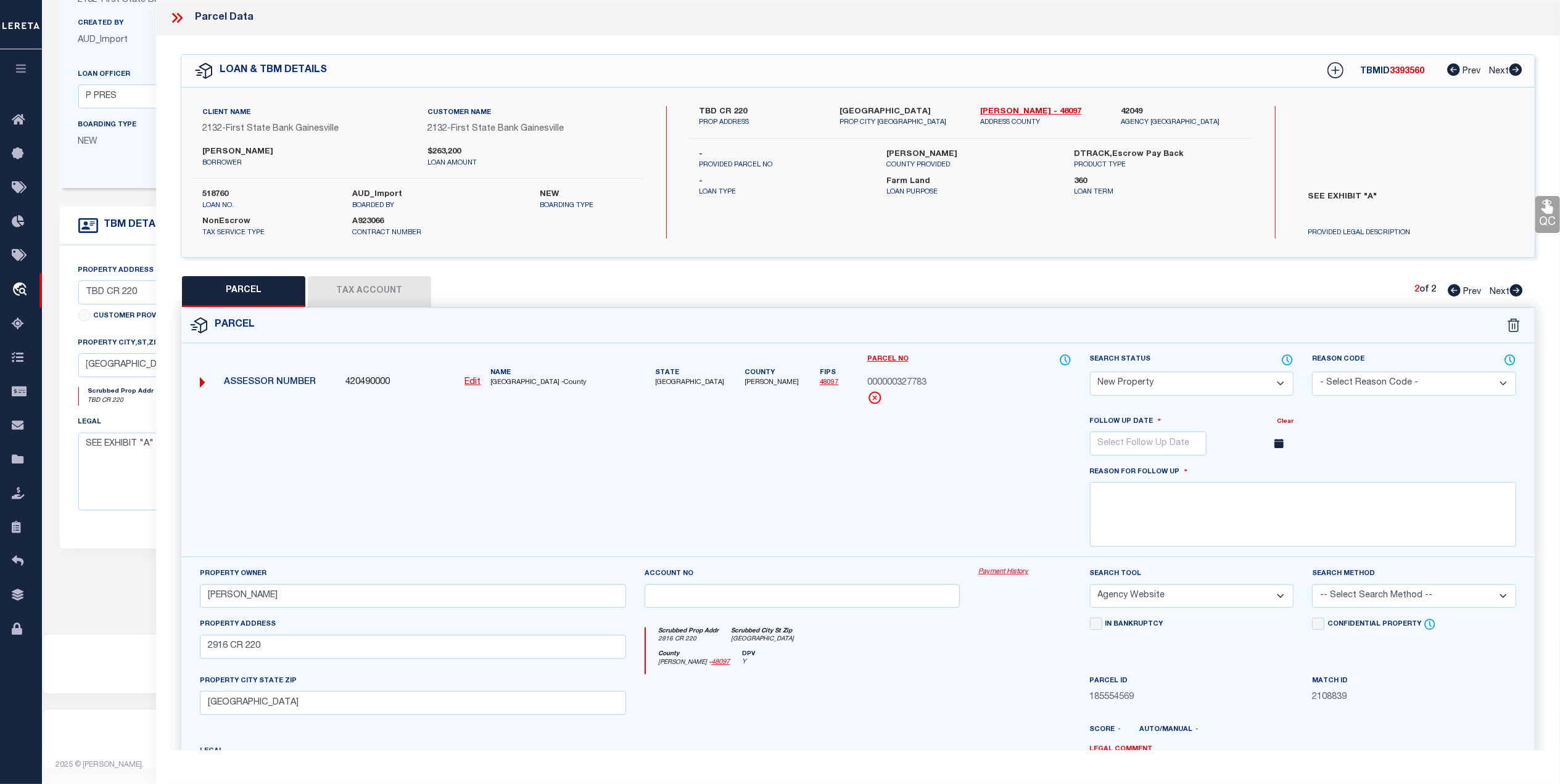
drag, startPoint x: 297, startPoint y: 147, endPoint x: 266, endPoint y: 149, distance: 31.1
click at [266, 149] on label "LOWELL ALTON JOBE" at bounding box center [306, 152] width 206 height 12
drag, startPoint x: 269, startPoint y: 149, endPoint x: 321, endPoint y: 599, distance: 453.0
click at [321, 599] on input "JOBE LOWELL" at bounding box center [413, 596] width 426 height 24
drag, startPoint x: 310, startPoint y: 597, endPoint x: 185, endPoint y: 600, distance: 125.0
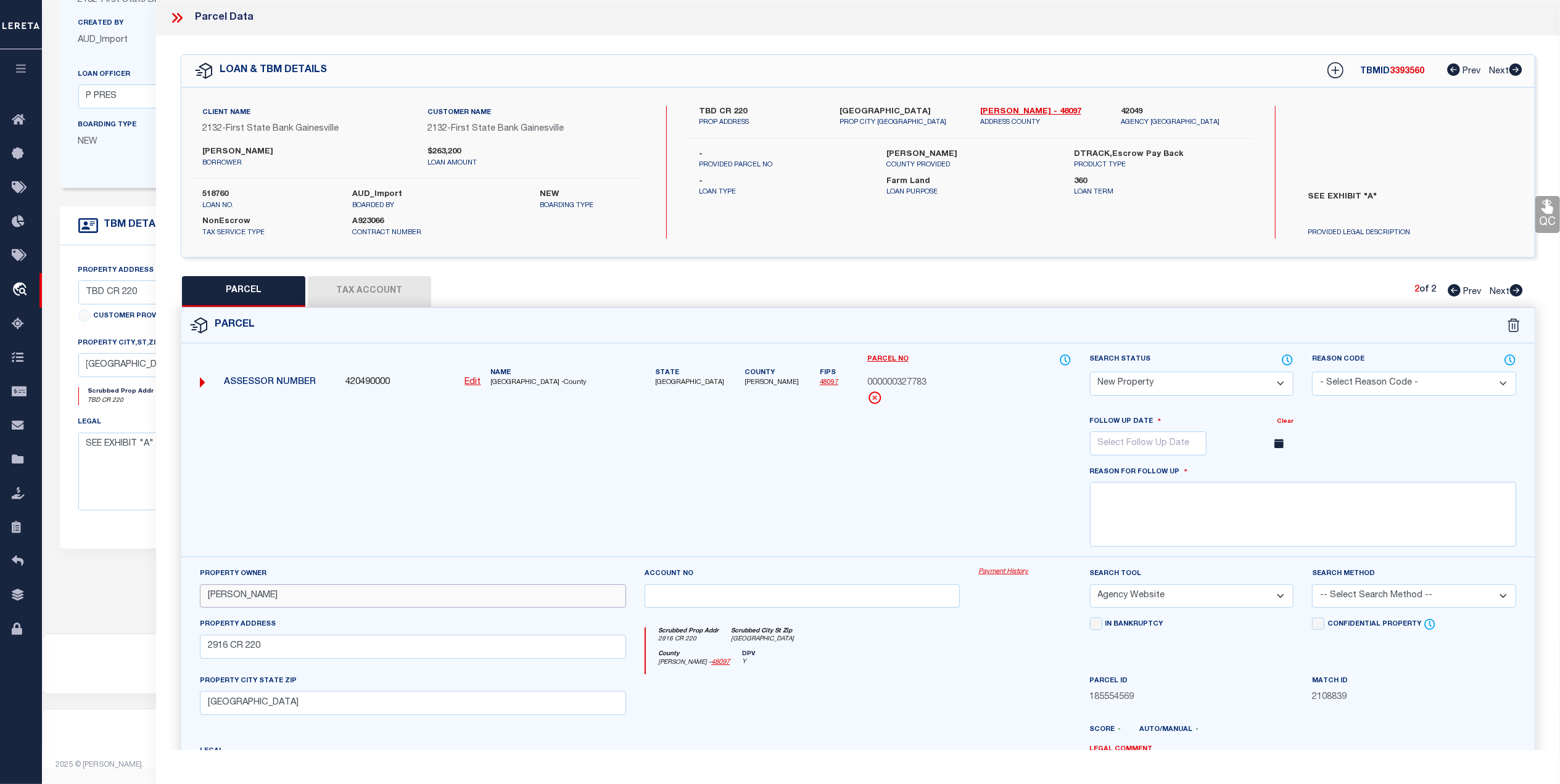
click at [185, 600] on div "Property Owner JOBE LOWELL Account no Payment History Search Tool -- Select Sea…" at bounding box center [858, 718] width 1353 height 323
click at [379, 288] on button "Tax Account" at bounding box center [369, 292] width 123 height 31
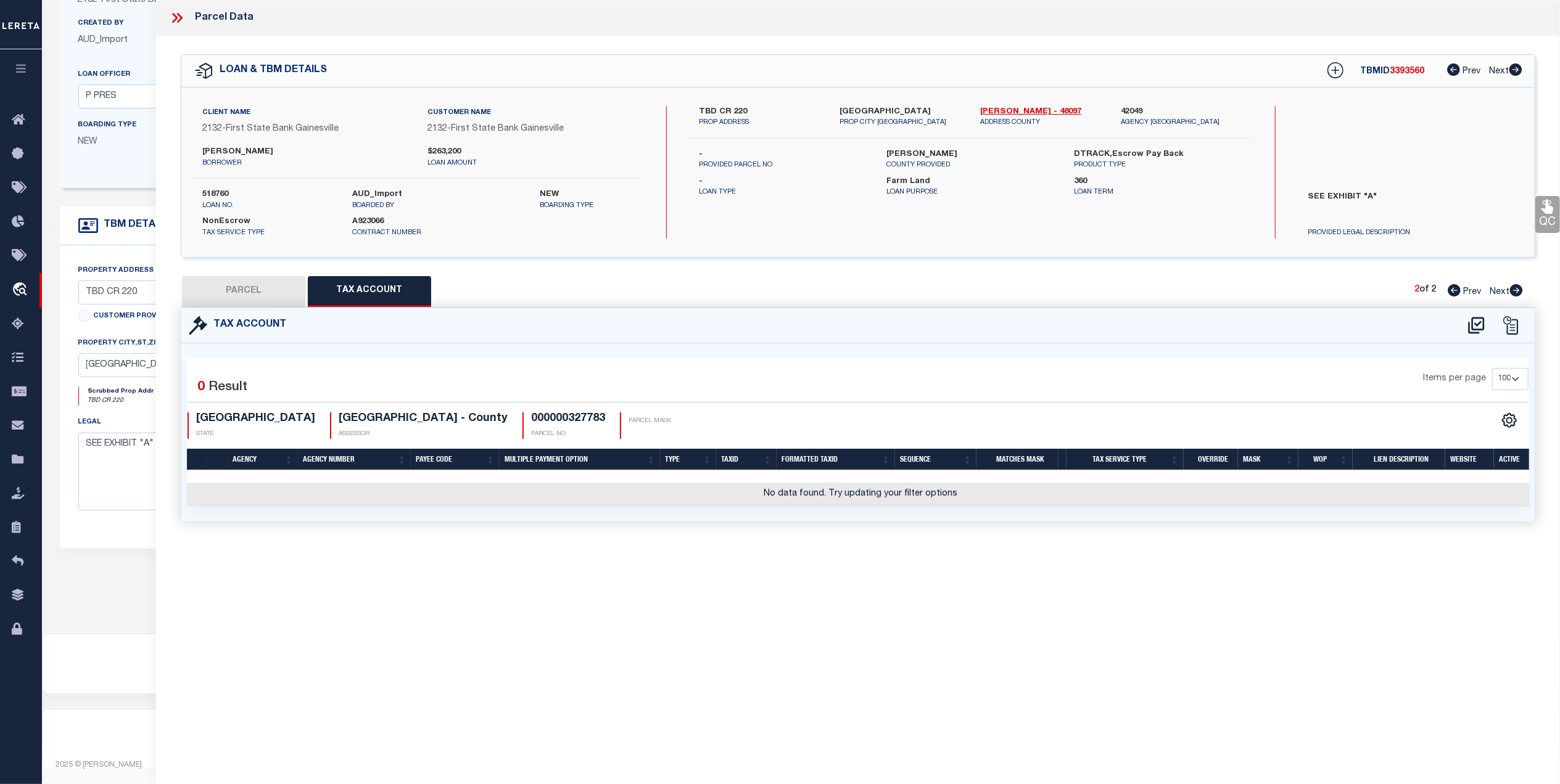
click at [215, 287] on button "PARCEL" at bounding box center [244, 292] width 123 height 31
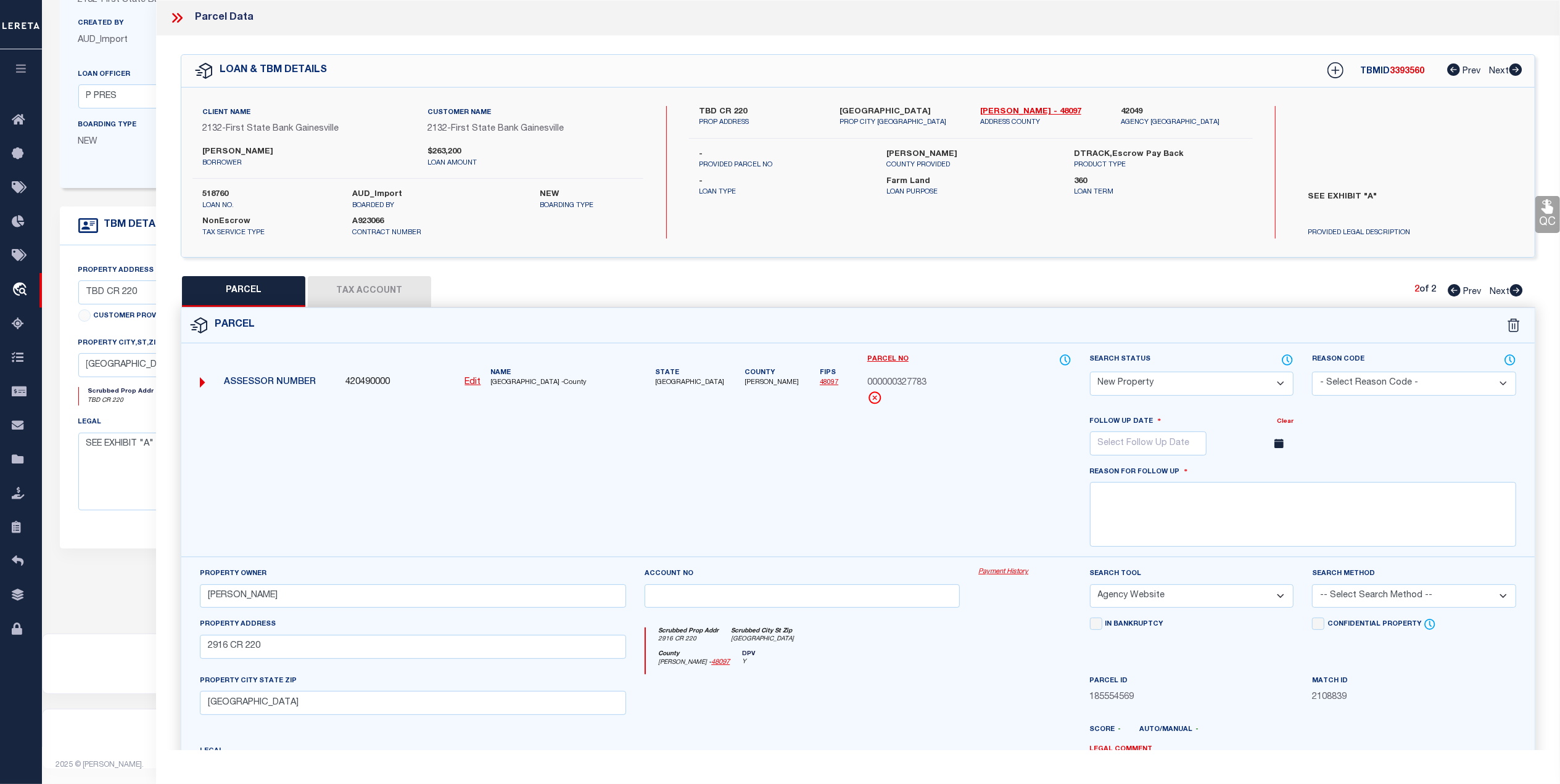
click at [376, 287] on button "Tax Account" at bounding box center [369, 292] width 123 height 31
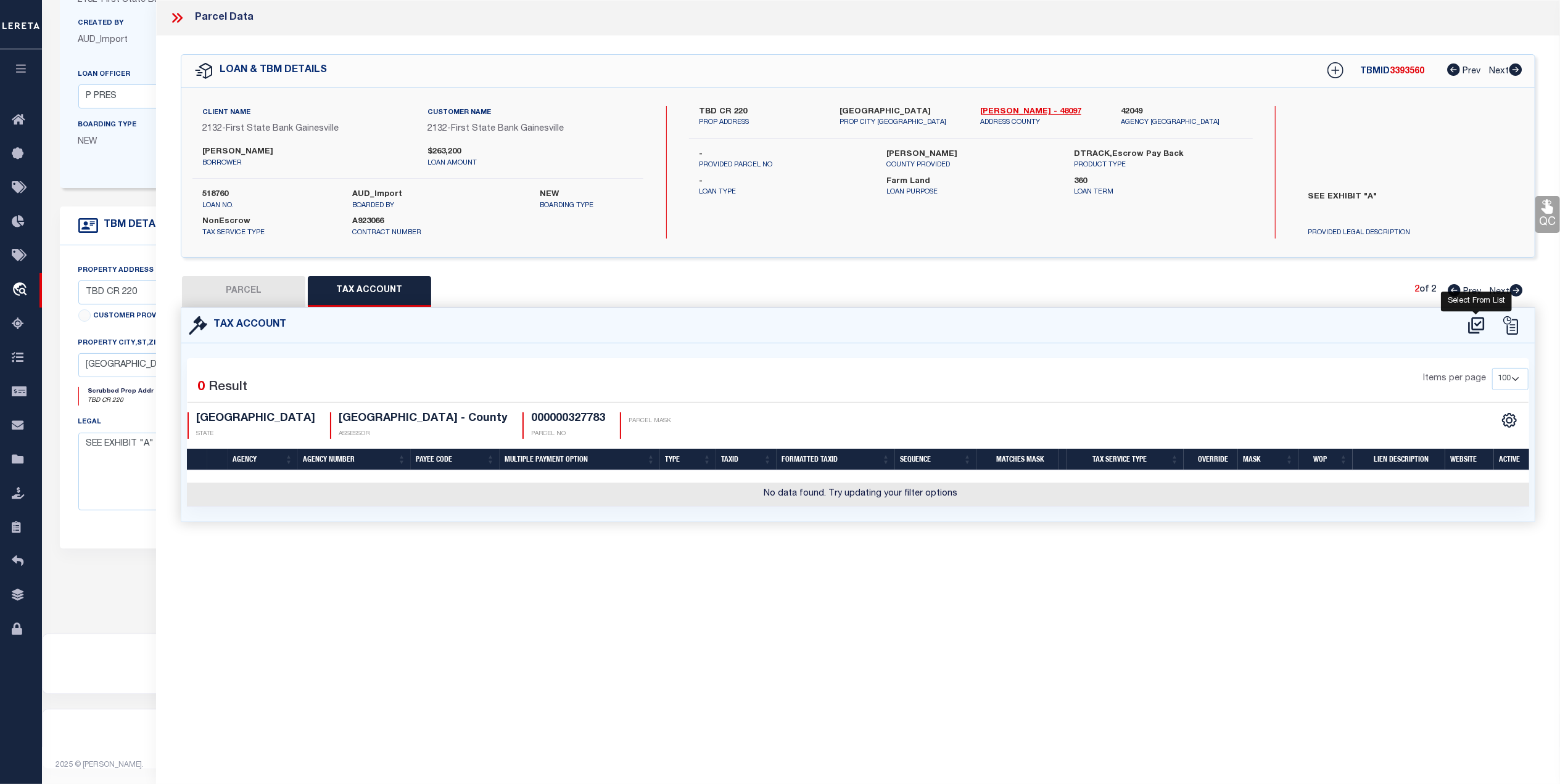
click at [1474, 326] on icon at bounding box center [1476, 325] width 20 height 19
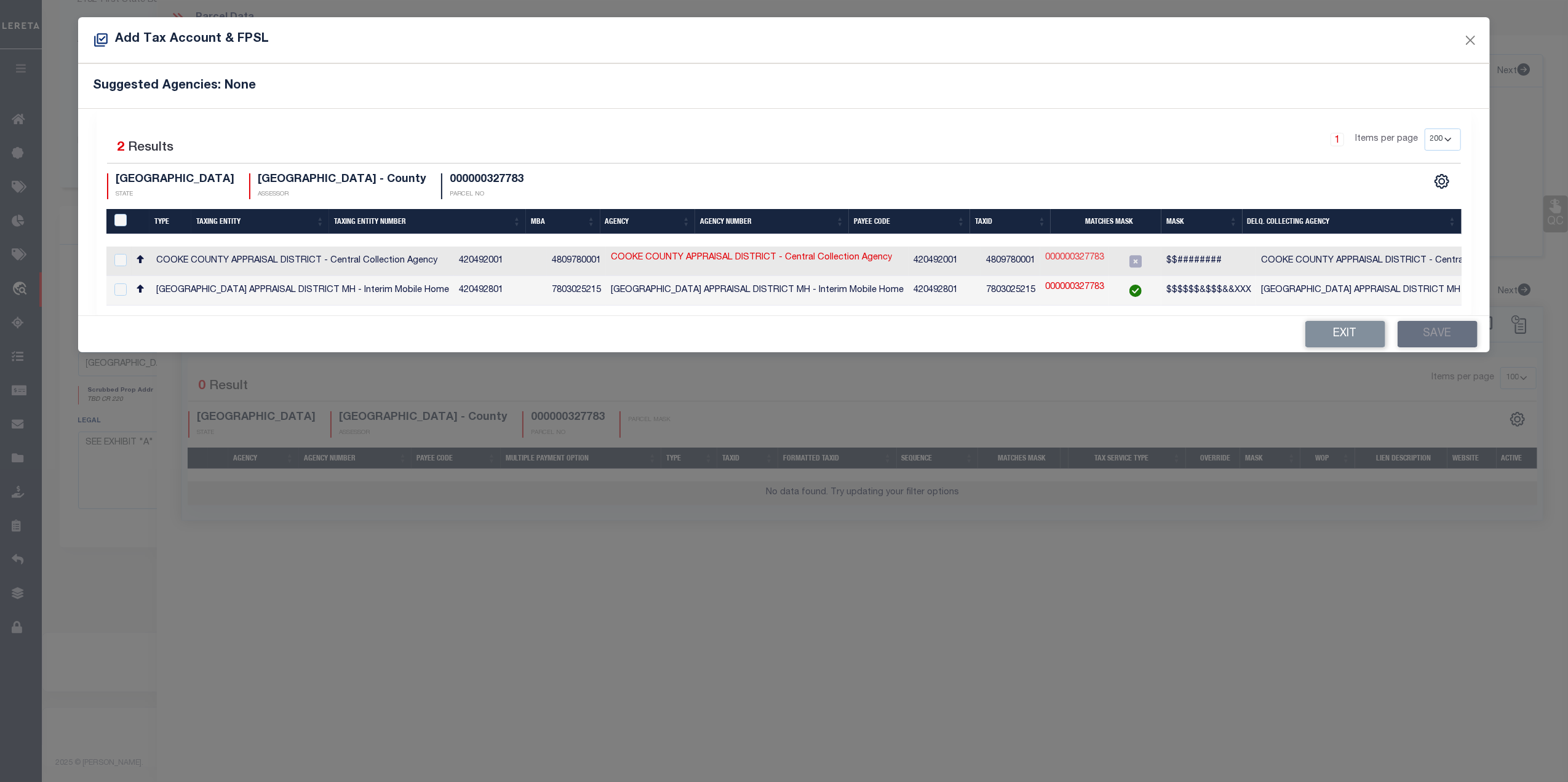
click at [1046, 258] on link "000000327783" at bounding box center [1075, 258] width 59 height 13
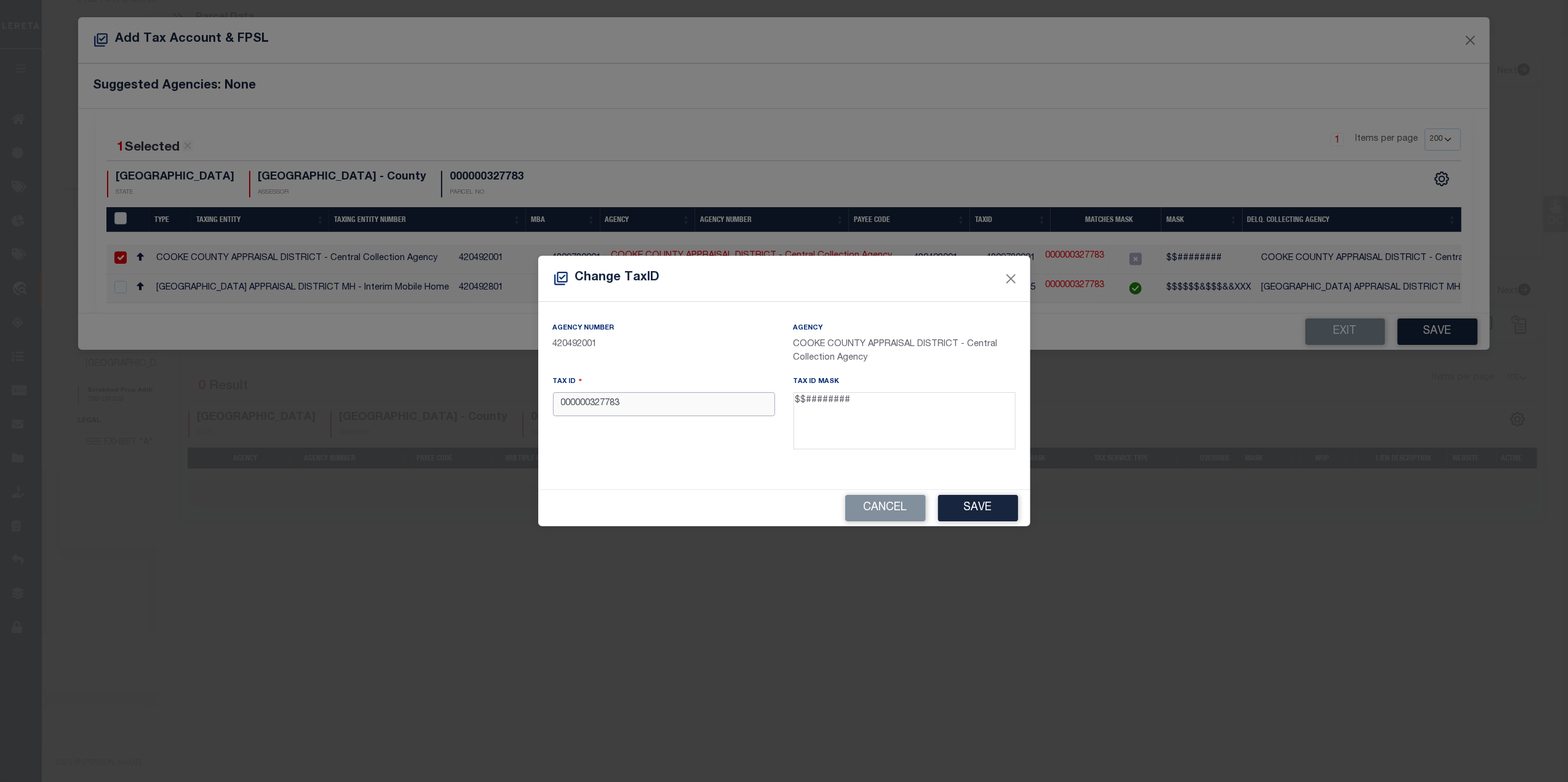
drag, startPoint x: 592, startPoint y: 406, endPoint x: 542, endPoint y: 411, distance: 50.2
click at [539, 411] on div "Agency Number 420492001 Agency COOKE COUNTY APPRAISAL DISTRICT - Central Collec…" at bounding box center [785, 395] width 492 height 187
click at [984, 507] on button "Save" at bounding box center [977, 508] width 80 height 26
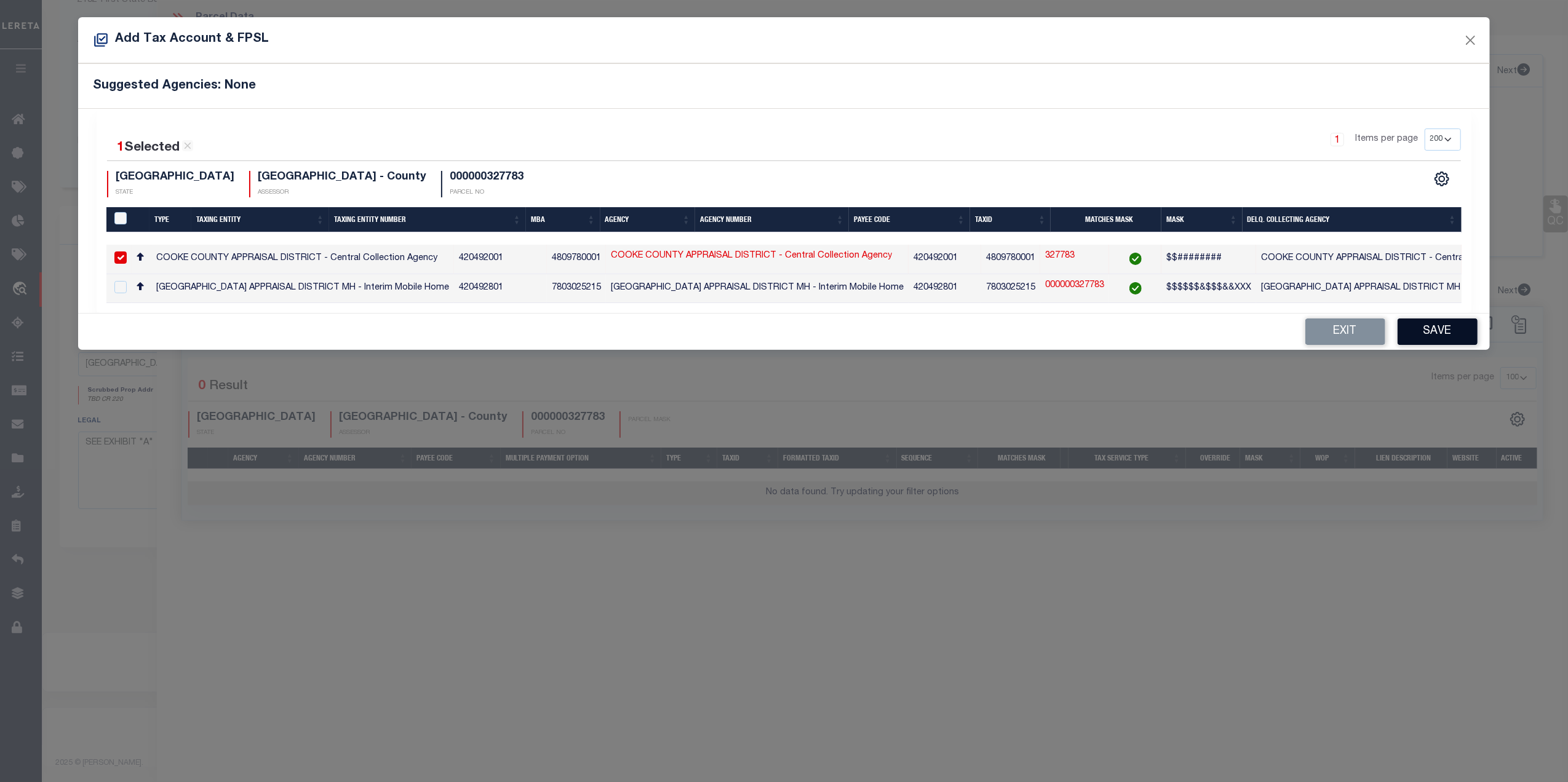
click at [1442, 336] on button "Save" at bounding box center [1437, 332] width 80 height 26
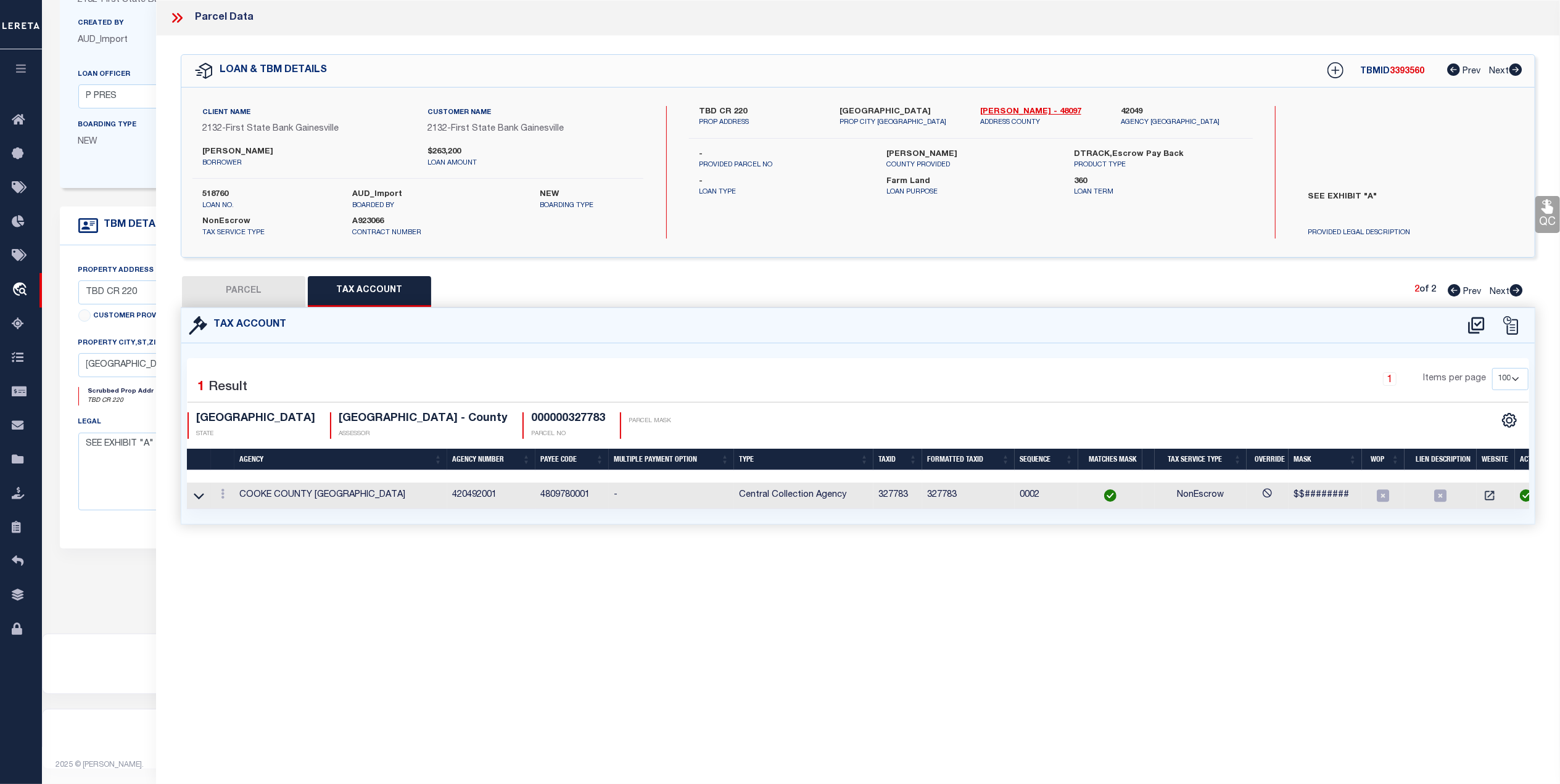
click at [244, 289] on button "PARCEL" at bounding box center [244, 292] width 123 height 31
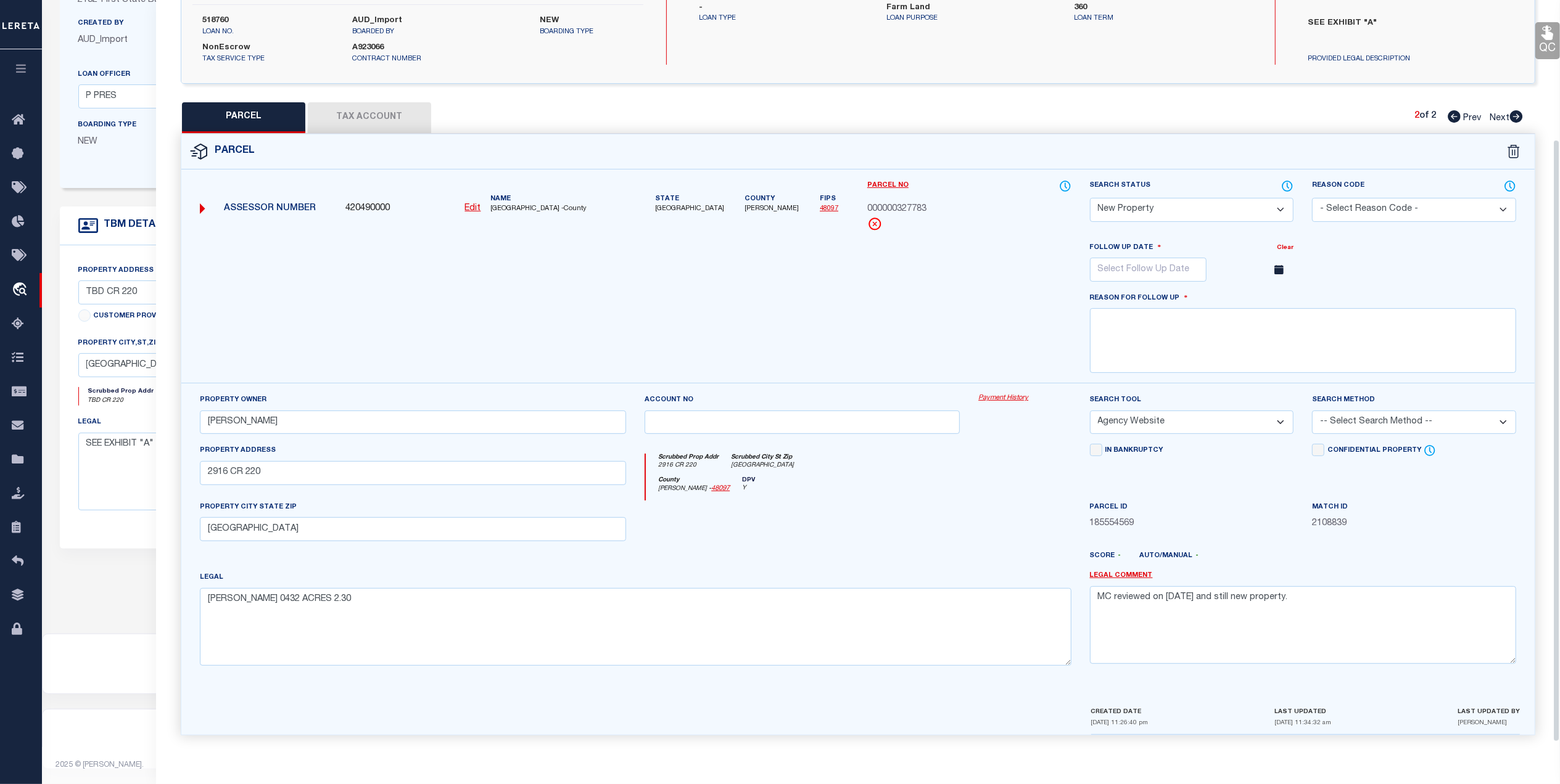
scroll to position [182, 0]
click at [1353, 416] on select "-- Select Search Method -- Property Address Legal Liability Info Provided" at bounding box center [1413, 422] width 204 height 24
click at [1312, 410] on select "-- Select Search Method -- Property Address Legal Liability Info Provided" at bounding box center [1413, 422] width 204 height 24
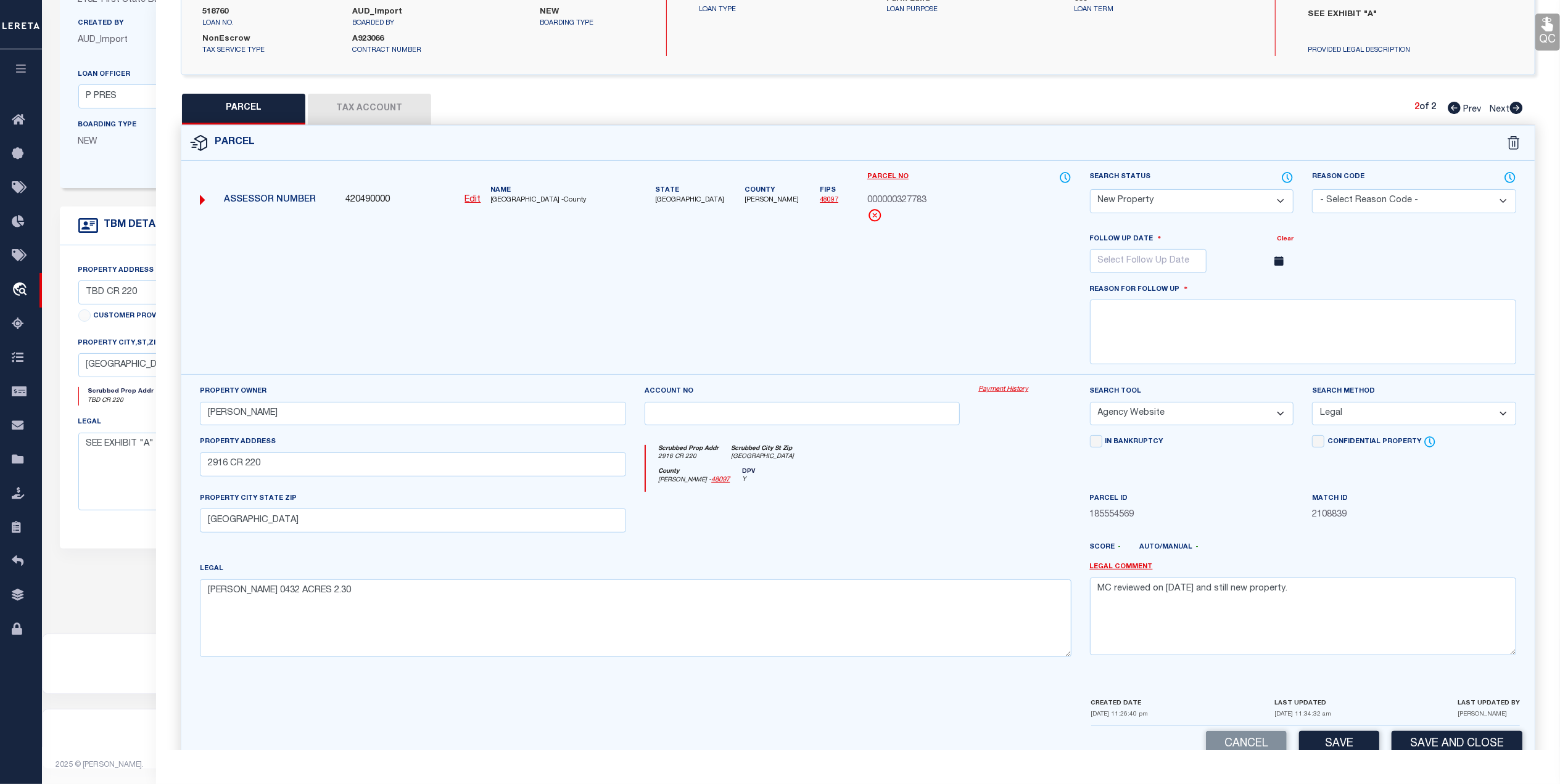
click at [1180, 203] on select "Automated Search Bad Parcel Complete Duplicate Parcel High Dollar Reporting In …" at bounding box center [1192, 201] width 204 height 24
click at [1090, 213] on select "Automated Search Bad Parcel Complete Duplicate Parcel High Dollar Reporting In …" at bounding box center [1192, 201] width 204 height 24
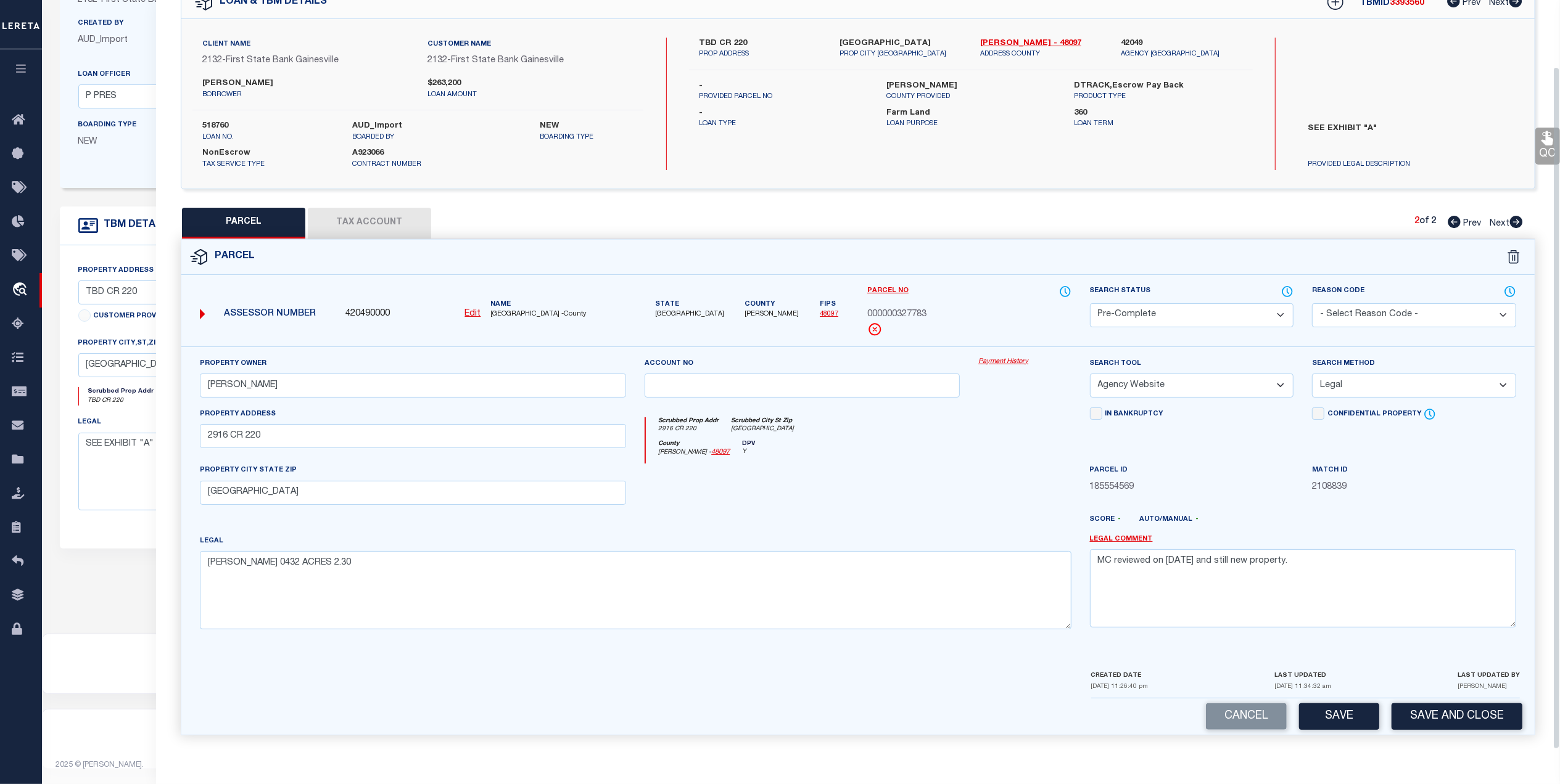
scroll to position [73, 0]
drag, startPoint x: 1310, startPoint y: 563, endPoint x: 1078, endPoint y: 571, distance: 232.1
click at [1078, 571] on div "Property Owner JOBE LOWELL Account no Payment History Search Tool -- Select Sea…" at bounding box center [858, 498] width 1334 height 282
drag, startPoint x: 1133, startPoint y: 567, endPoint x: 1164, endPoint y: 592, distance: 39.8
click at [1202, 602] on textarea "MC reviewed on 4-28-25 and still new property." at bounding box center [1302, 588] width 426 height 78
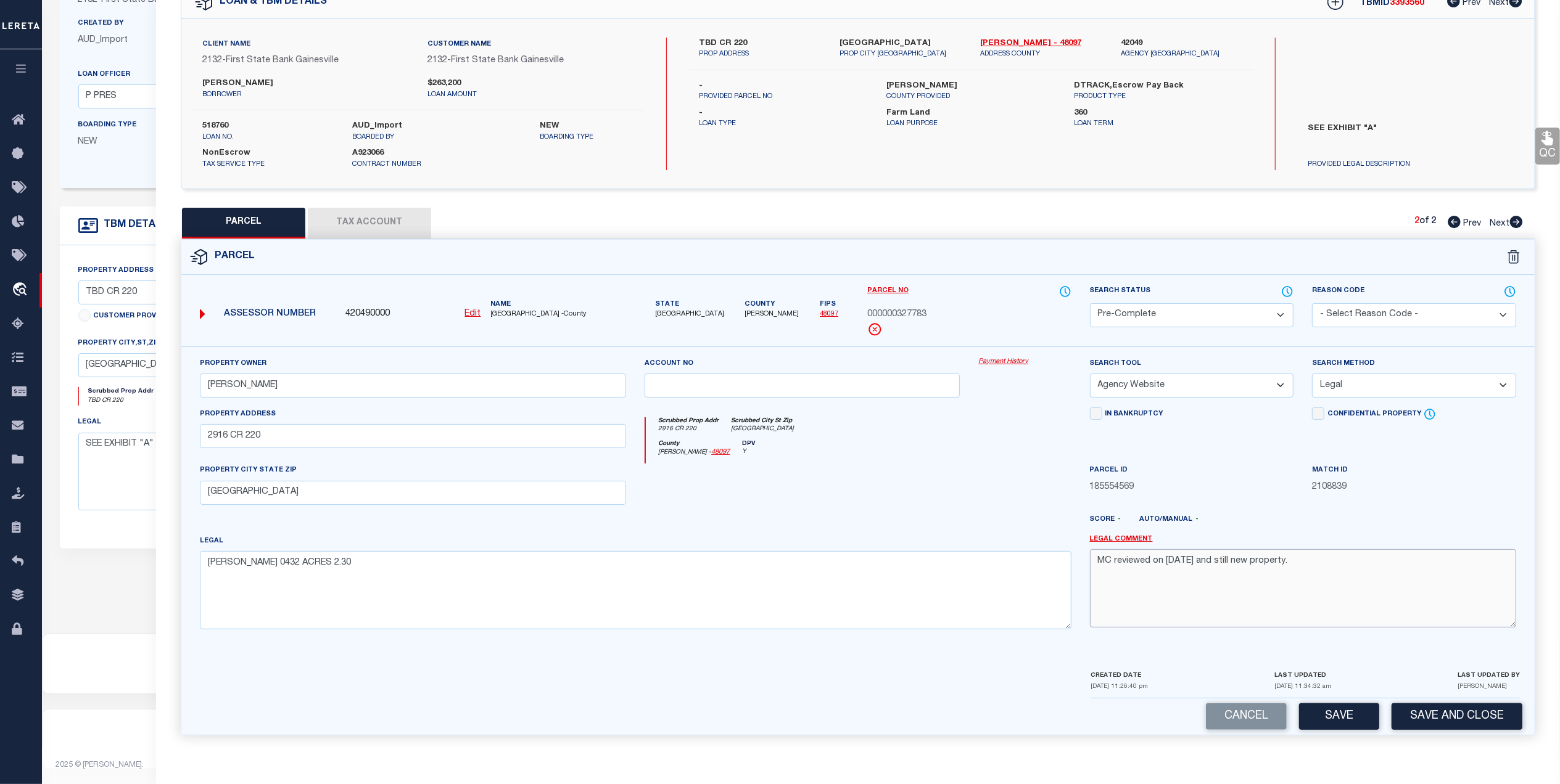
click at [1099, 565] on textarea "MC reviewed on 4-28-25 and still new property." at bounding box center [1302, 588] width 426 height 78
paste textarea "MC Reviewed on 10-9-25 and this is no longer a WOP."
click at [1315, 558] on textarea "MC Reviewed on 10-9-25 and this is no longer a WOP. MC reviewed on 4-28-25 and …" at bounding box center [1302, 588] width 426 height 78
click at [957, 492] on div at bounding box center [802, 489] width 334 height 50
click at [1338, 716] on button "Save" at bounding box center [1338, 717] width 80 height 26
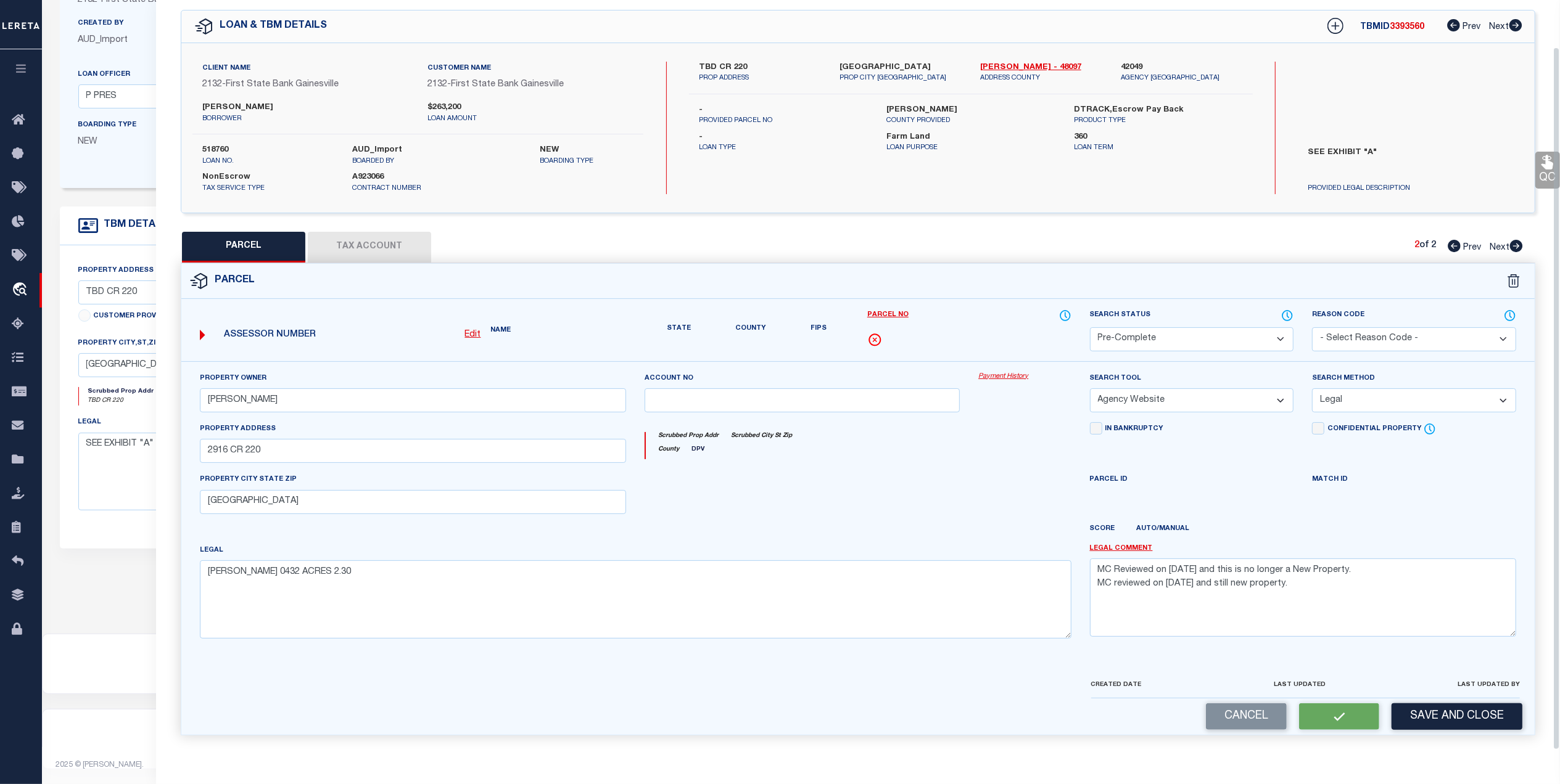
scroll to position [37, 0]
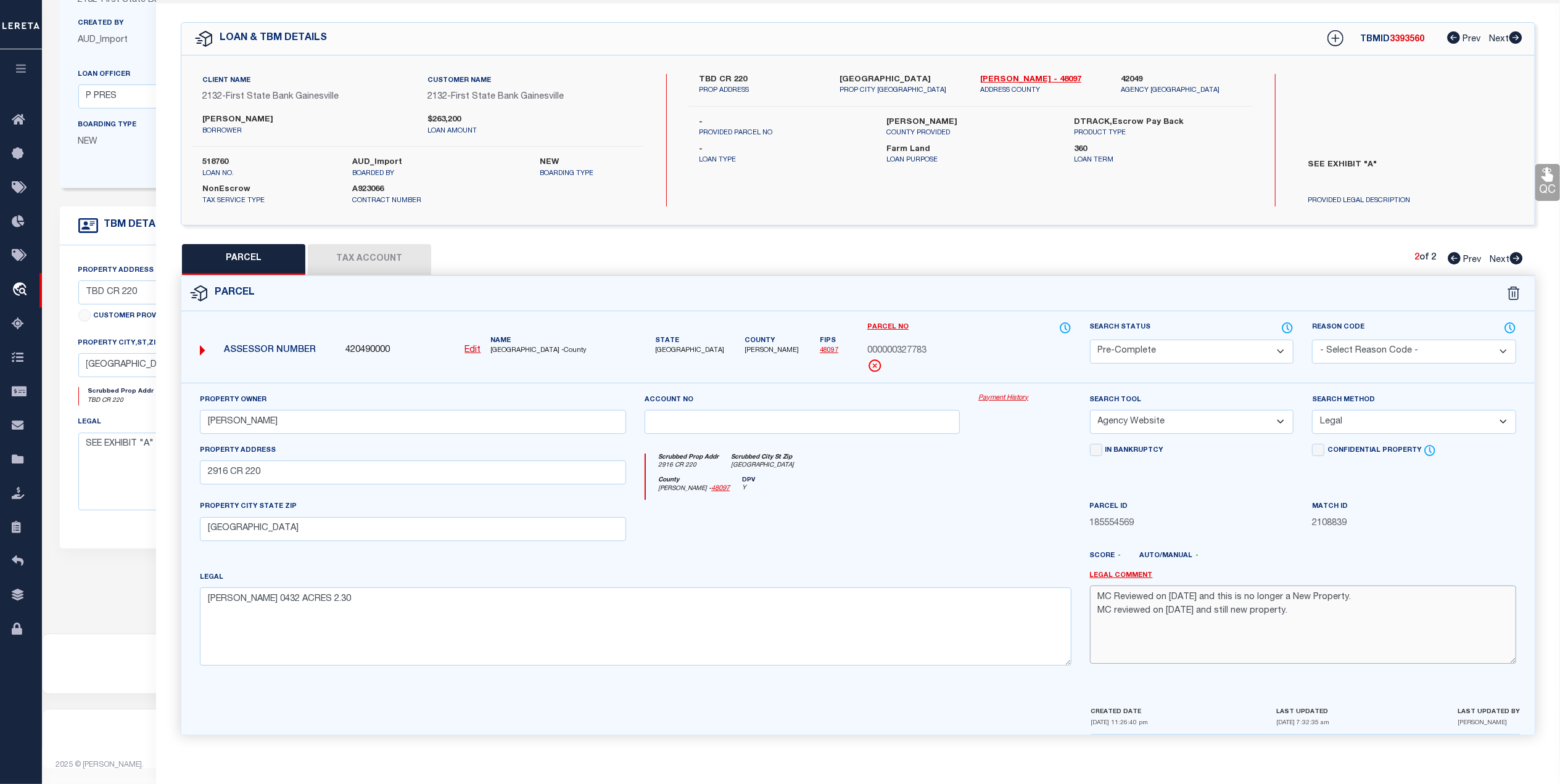
drag, startPoint x: 1375, startPoint y: 600, endPoint x: 1091, endPoint y: 598, distance: 284.0
click at [1091, 598] on textarea "MC Reviewed on 10-9-25 and this is no longer a New Property. MC reviewed on 4-2…" at bounding box center [1302, 624] width 426 height 78
click at [949, 530] on div at bounding box center [802, 525] width 334 height 50
click at [1455, 260] on icon at bounding box center [1454, 258] width 13 height 12
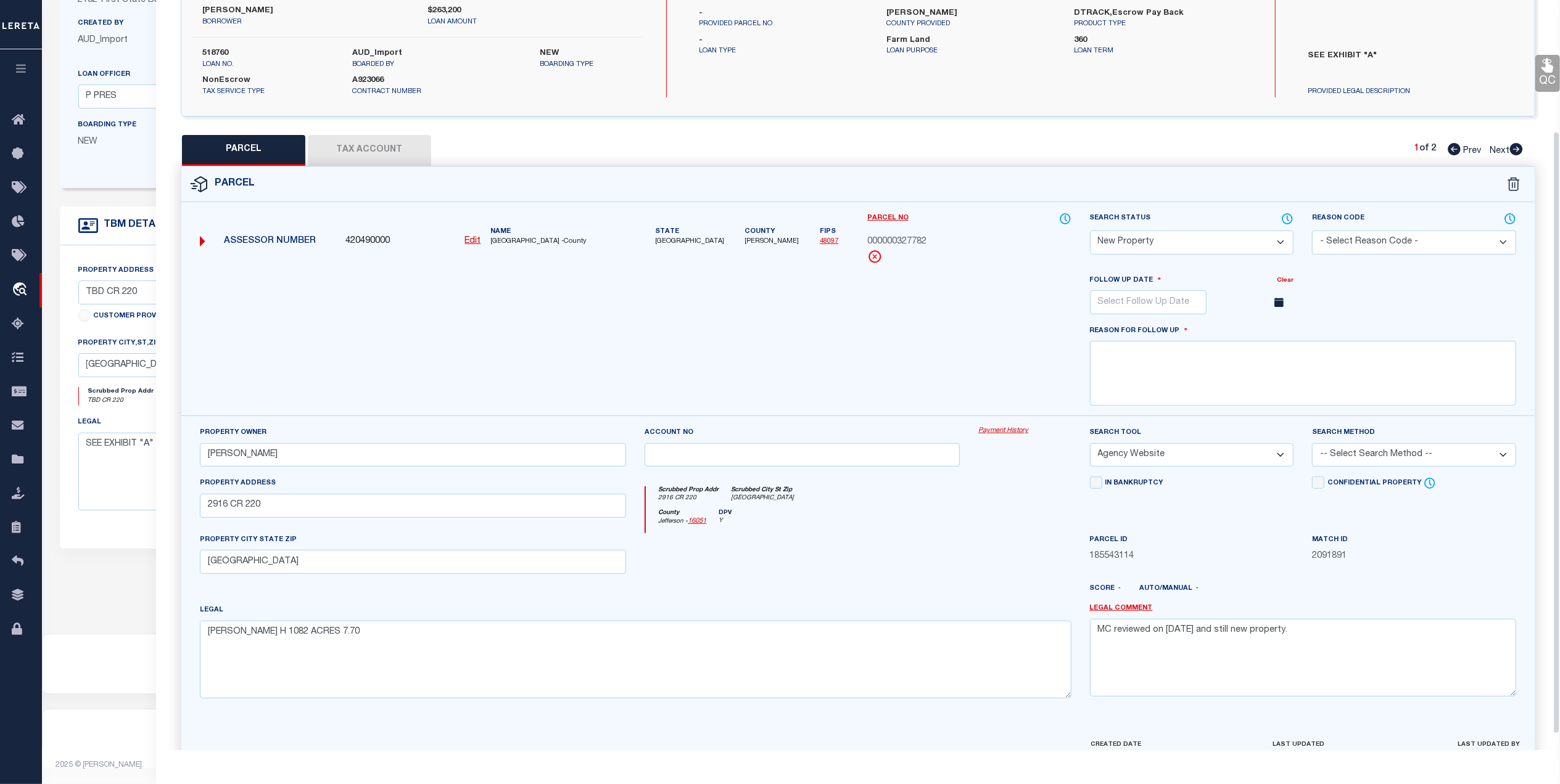
scroll to position [182, 0]
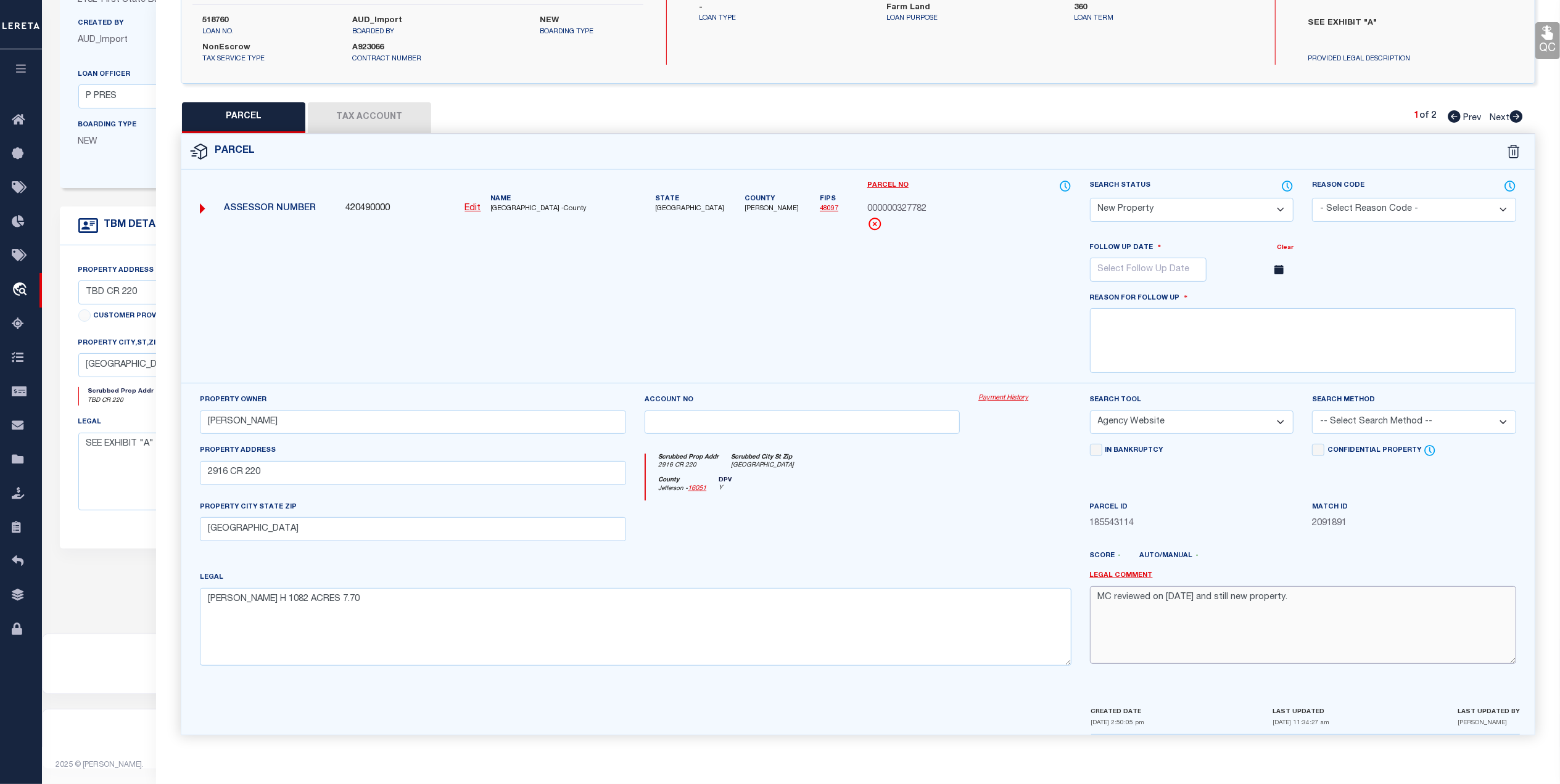
click at [1096, 596] on textarea "MC reviewed on 4-28-25 and still new property." at bounding box center [1302, 625] width 426 height 78
paste textarea "MC Reviewed on 10-9-25 and this is no longer a New Property."
click at [1357, 415] on select "-- Select Search Method -- Property Address Legal Liability Info Provided" at bounding box center [1413, 422] width 204 height 24
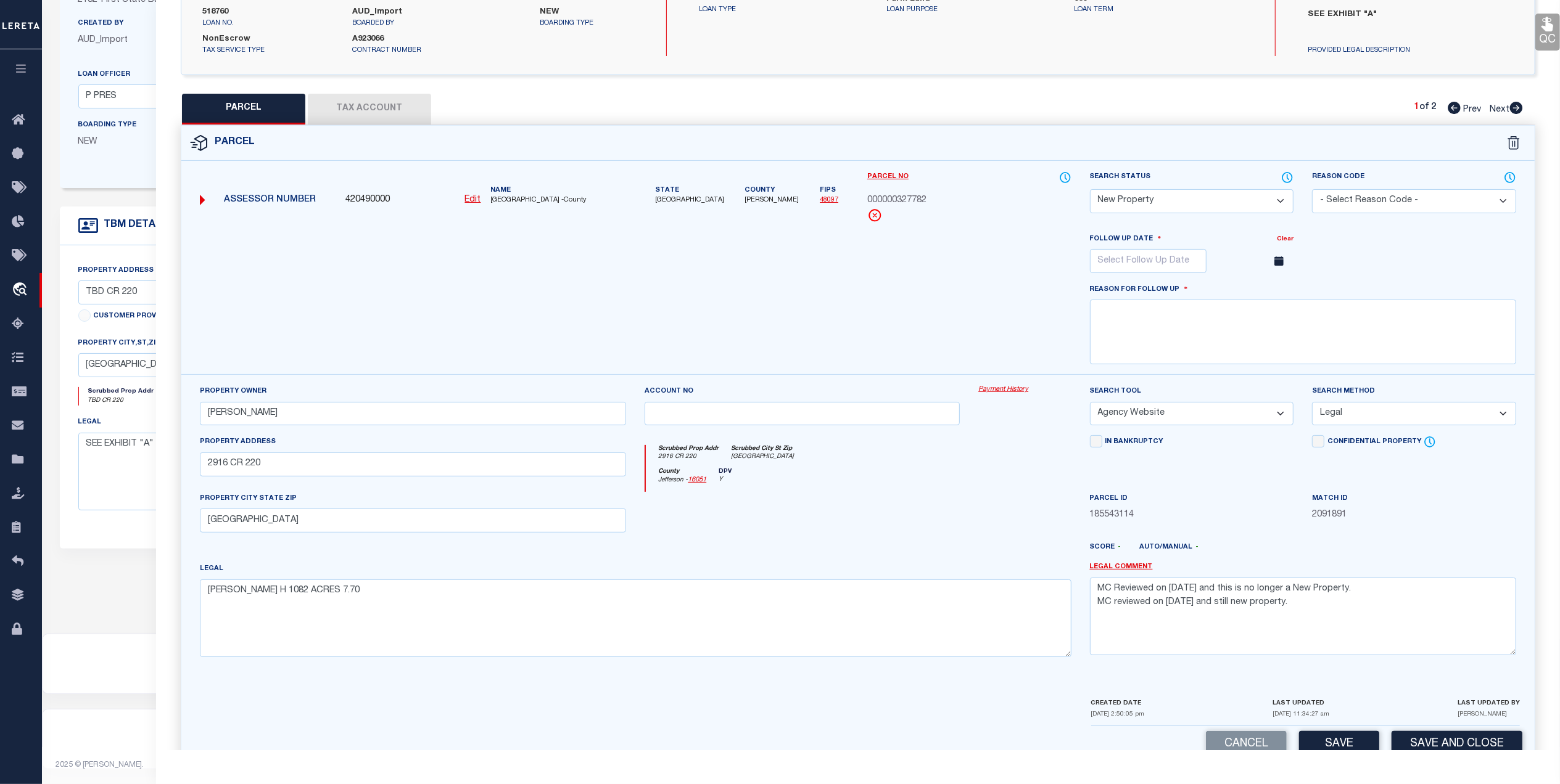
click at [1312, 407] on select "-- Select Search Method -- Property Address Legal Liability Info Provided" at bounding box center [1413, 413] width 204 height 24
click at [1125, 206] on select "Automated Search Bad Parcel Complete Duplicate Parcel High Dollar Reporting In …" at bounding box center [1192, 201] width 204 height 24
click at [1090, 213] on select "Automated Search Bad Parcel Complete Duplicate Parcel High Dollar Reporting In …" at bounding box center [1192, 201] width 204 height 24
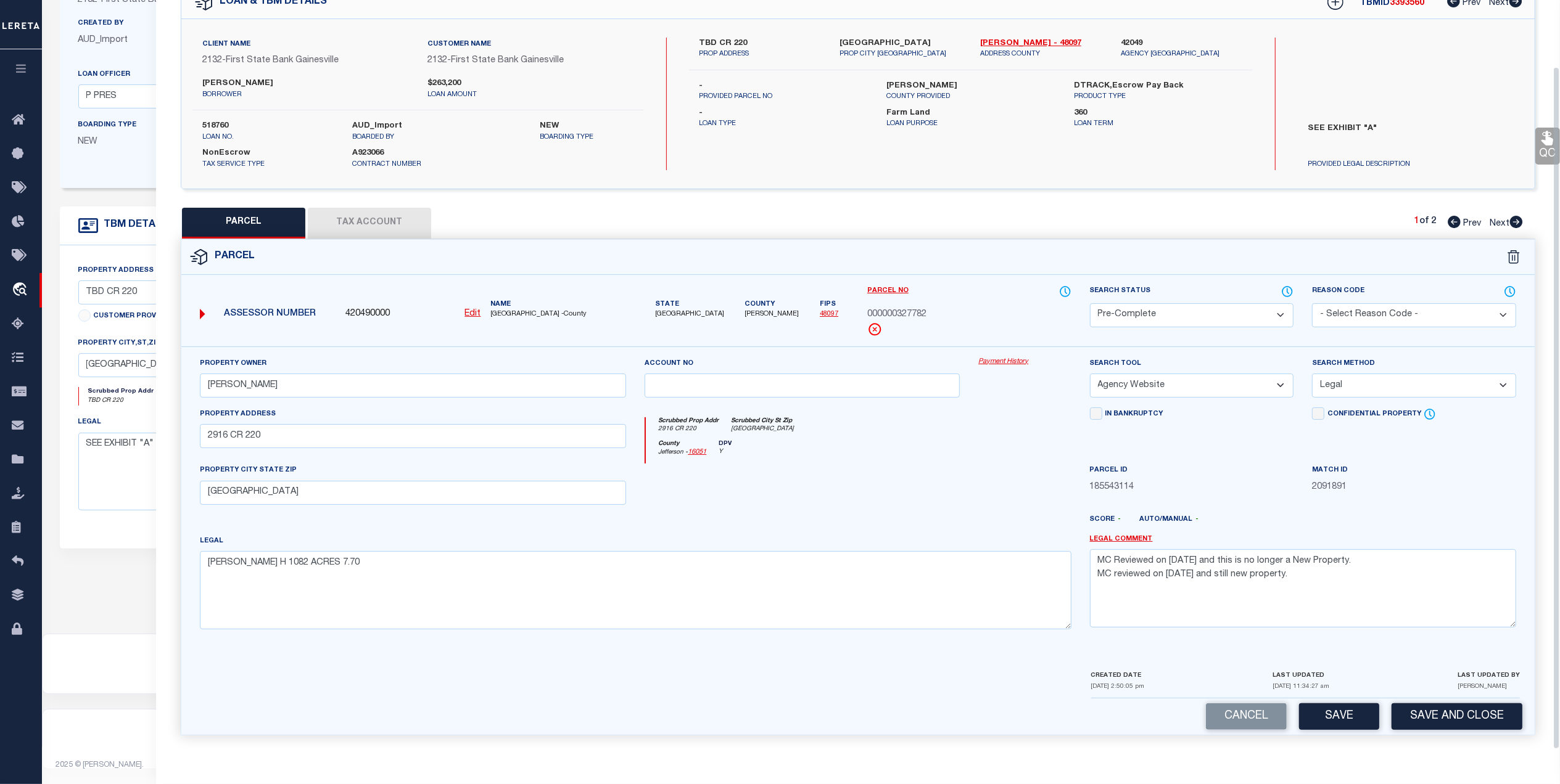
scroll to position [73, 0]
click at [341, 227] on button "Tax Account" at bounding box center [369, 223] width 123 height 31
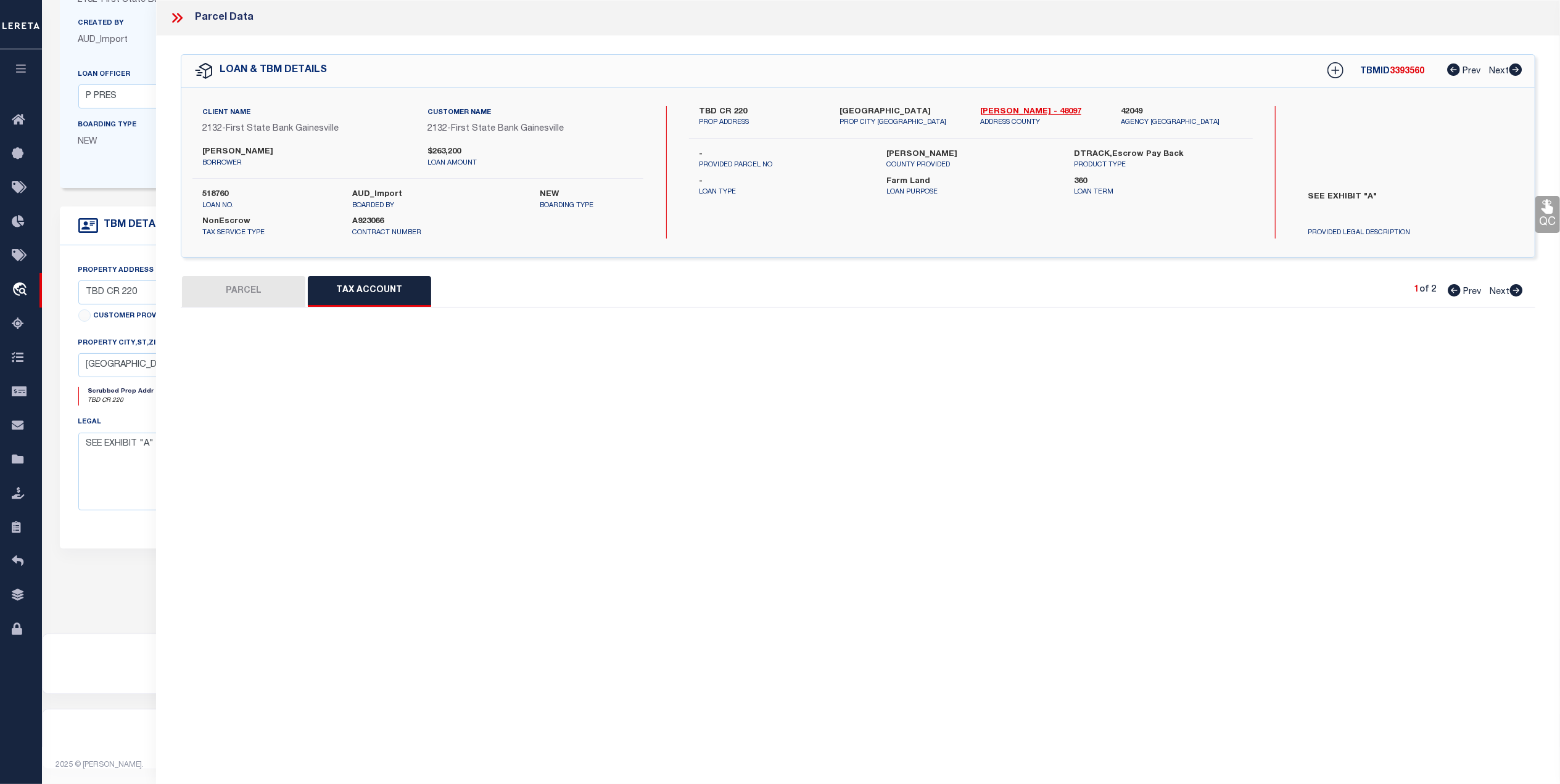
scroll to position [0, 0]
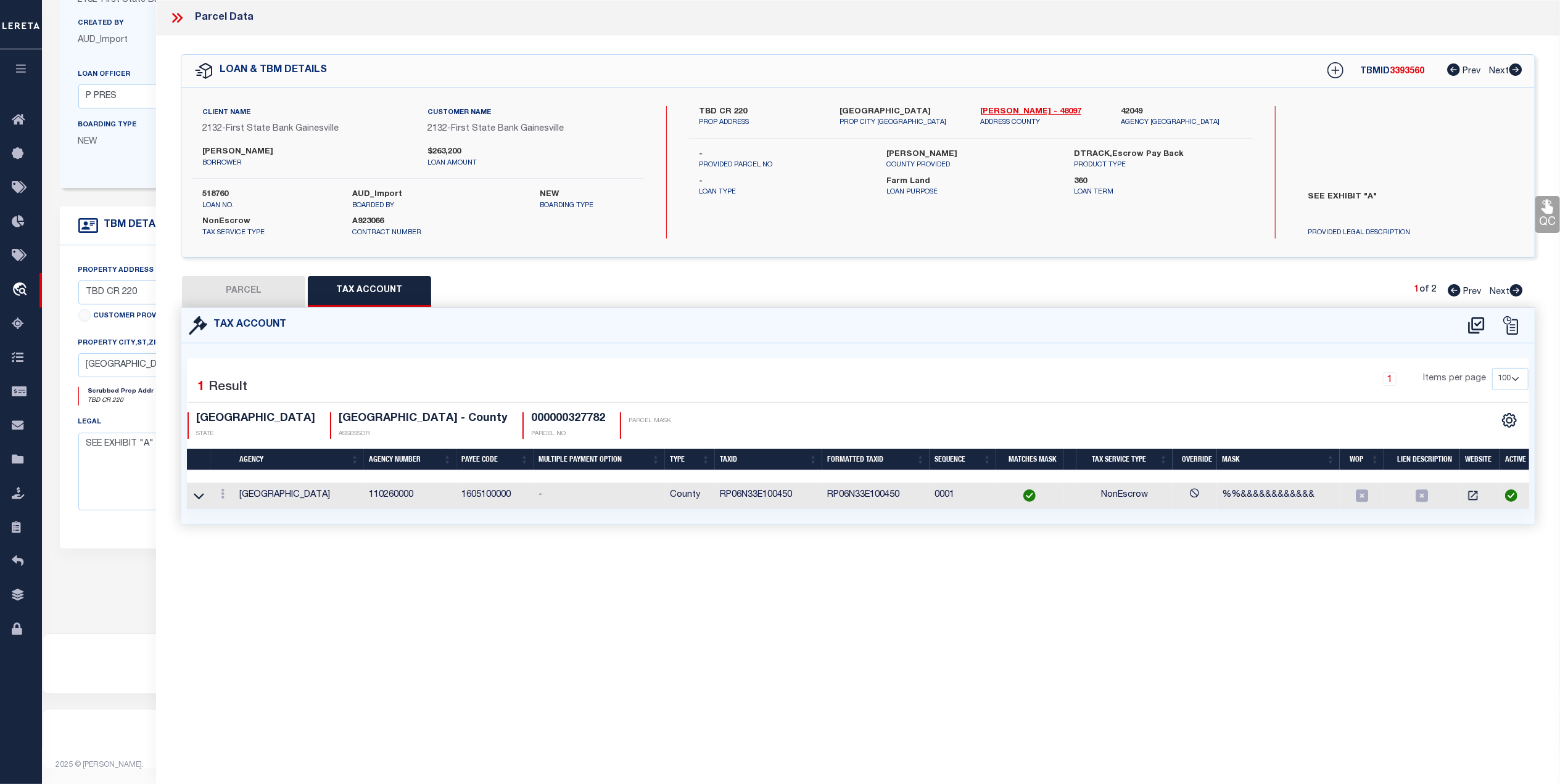
click at [260, 299] on button "PARCEL" at bounding box center [244, 292] width 123 height 31
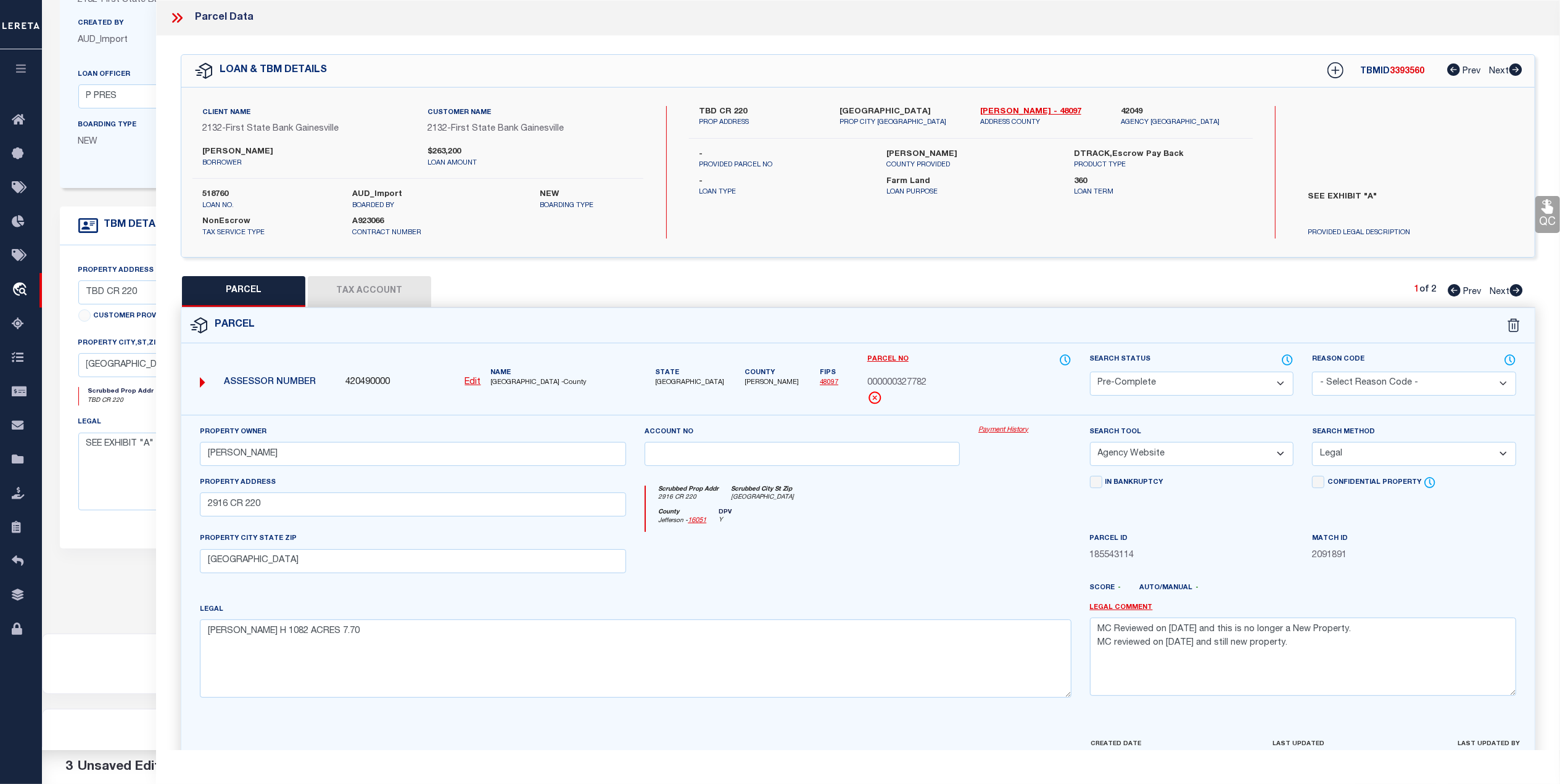
click at [383, 292] on button "Tax Account" at bounding box center [369, 292] width 123 height 31
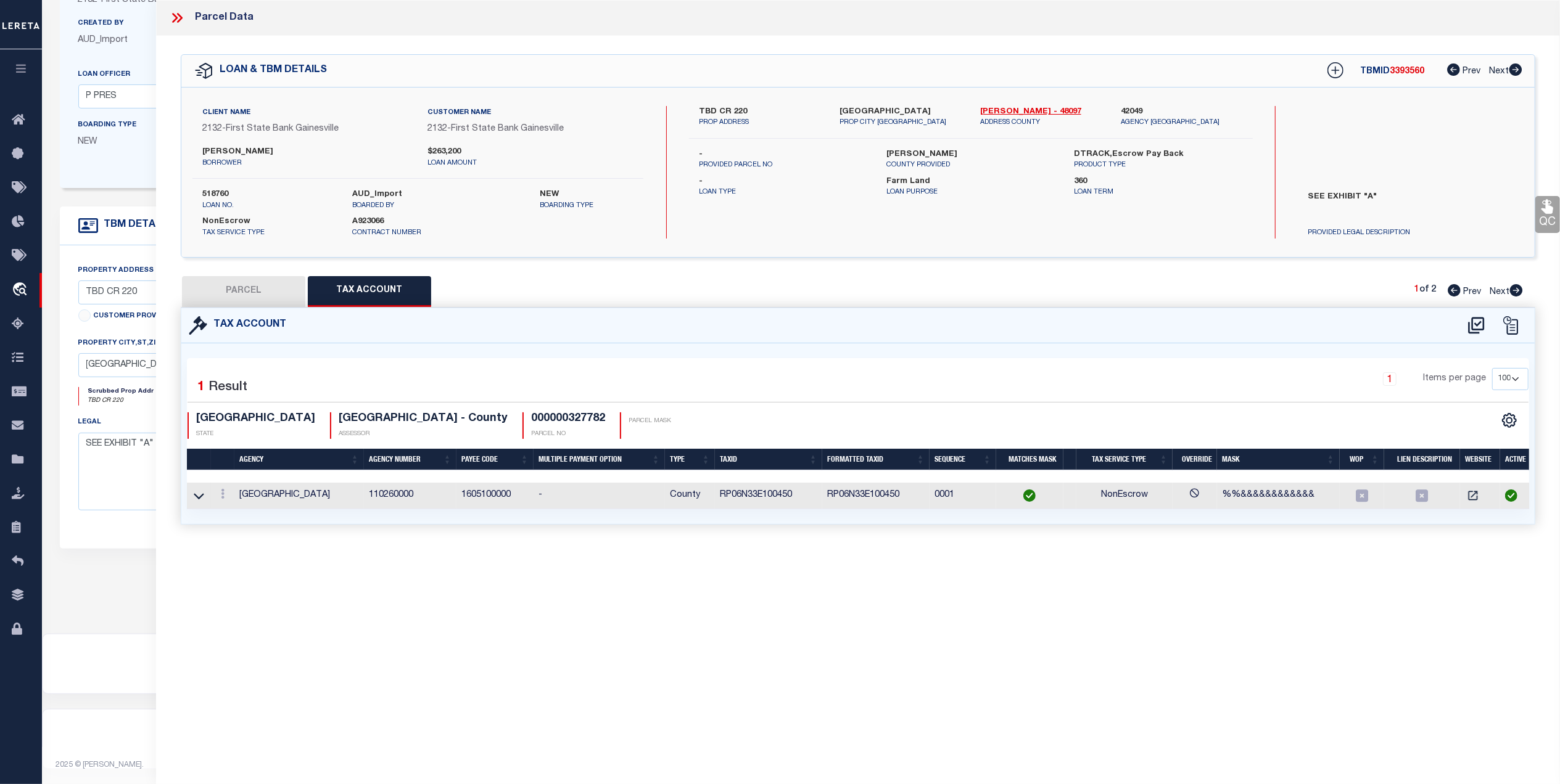
drag, startPoint x: 258, startPoint y: 295, endPoint x: 1193, endPoint y: 437, distance: 945.7
click at [258, 295] on button "PARCEL" at bounding box center [244, 292] width 123 height 31
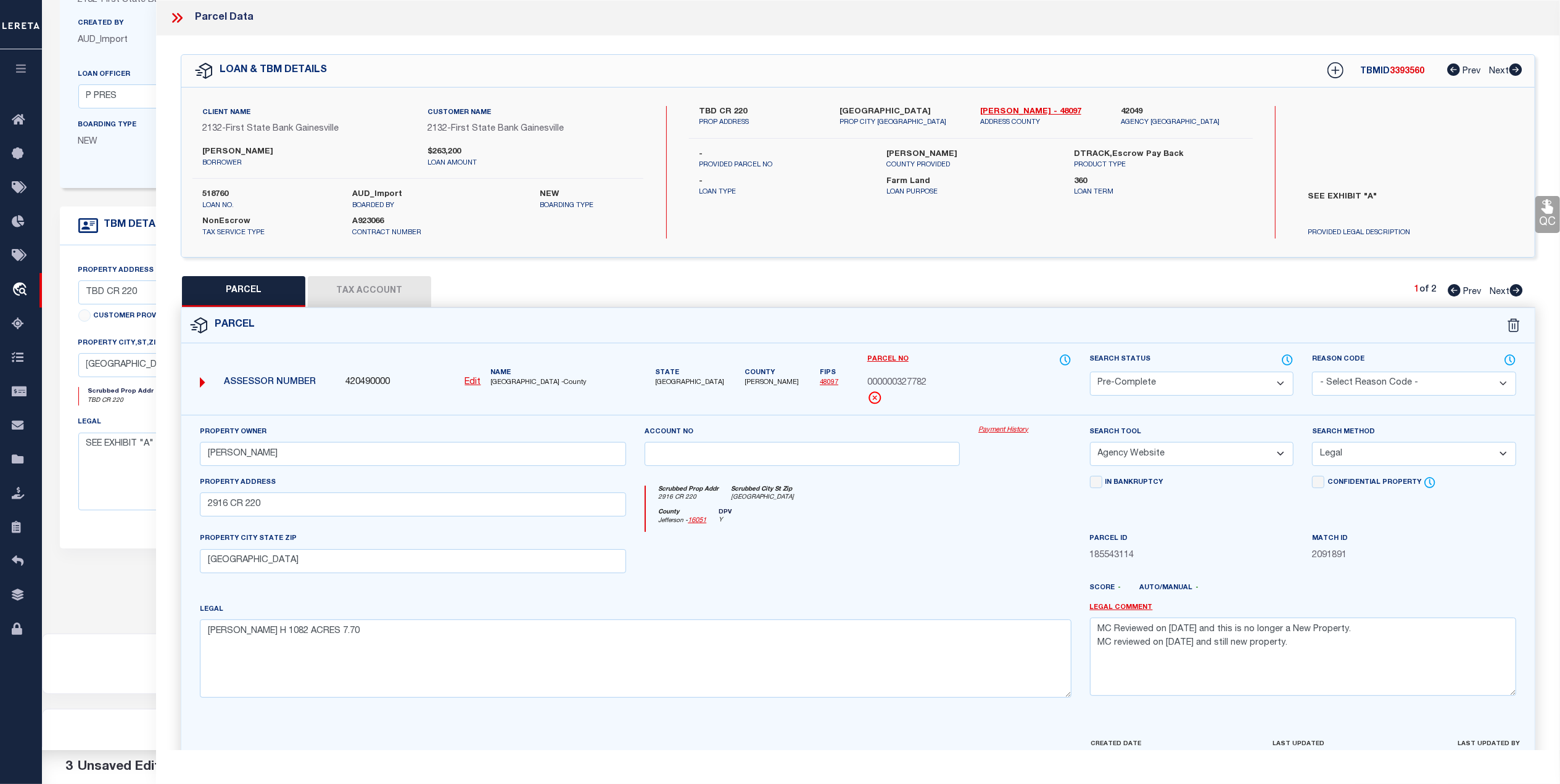
click at [381, 290] on button "Tax Account" at bounding box center [369, 292] width 123 height 31
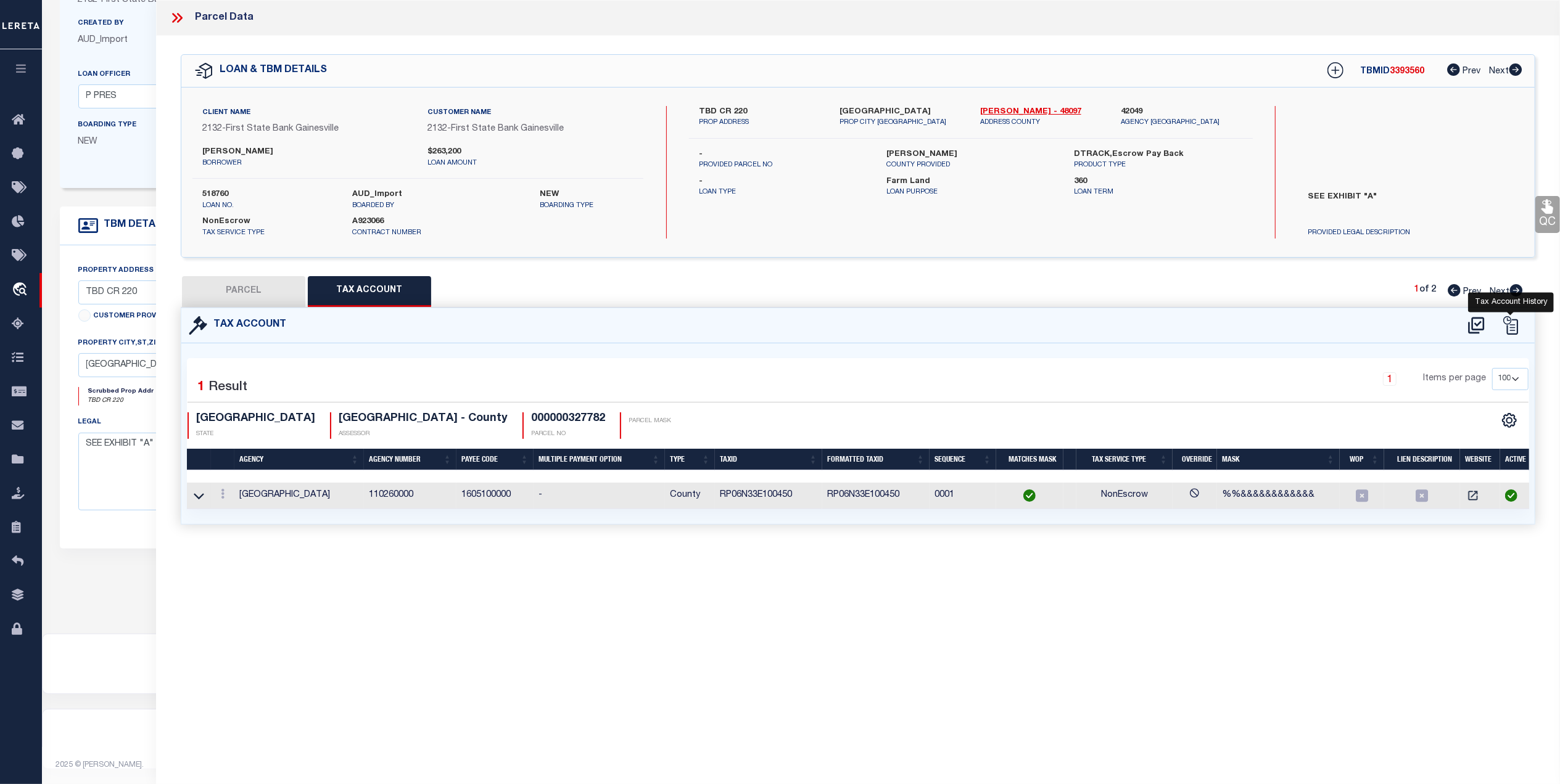
click at [1512, 333] on icon at bounding box center [1510, 326] width 19 height 19
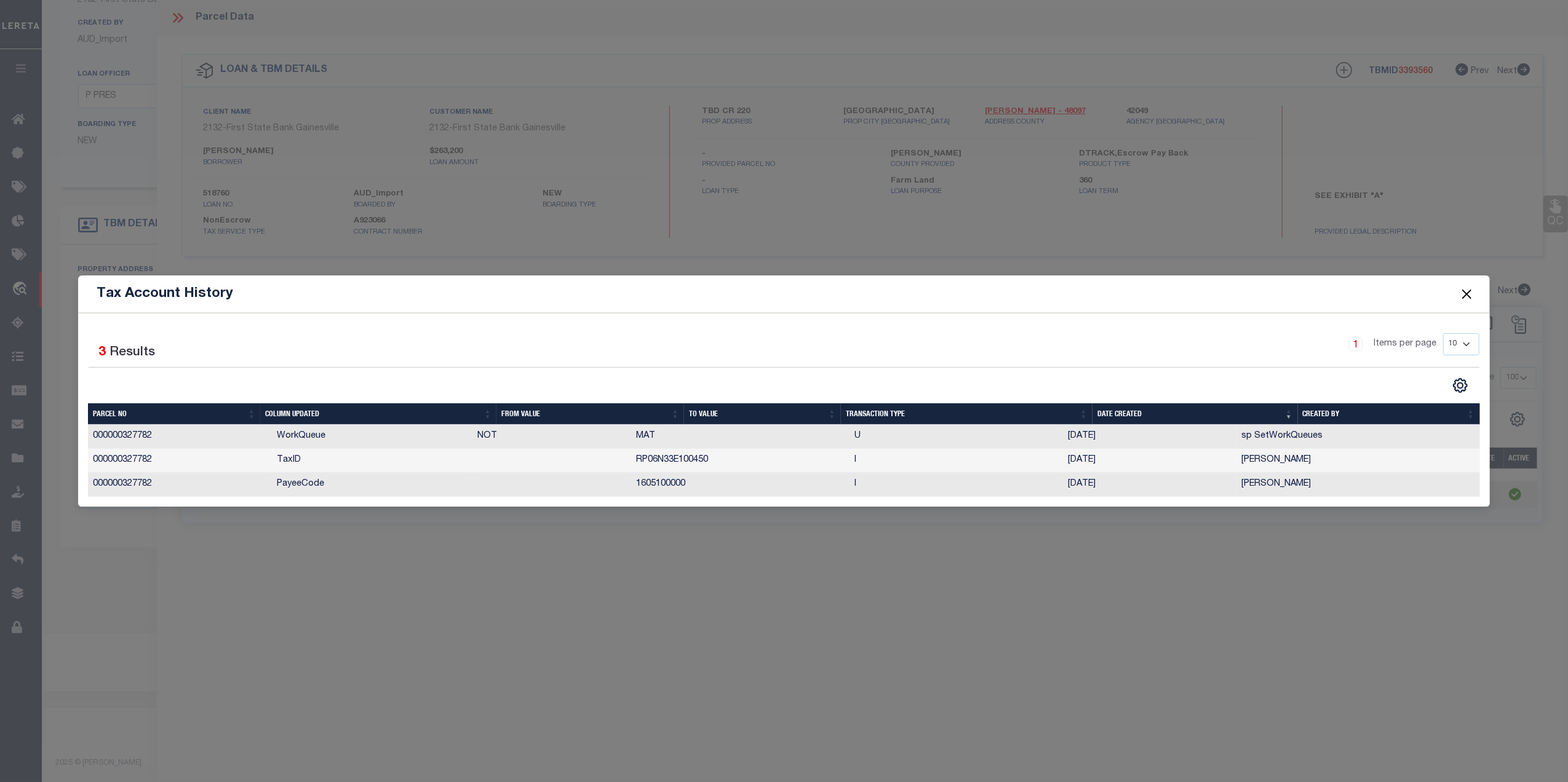
click at [1467, 295] on button "Close" at bounding box center [1467, 294] width 16 height 16
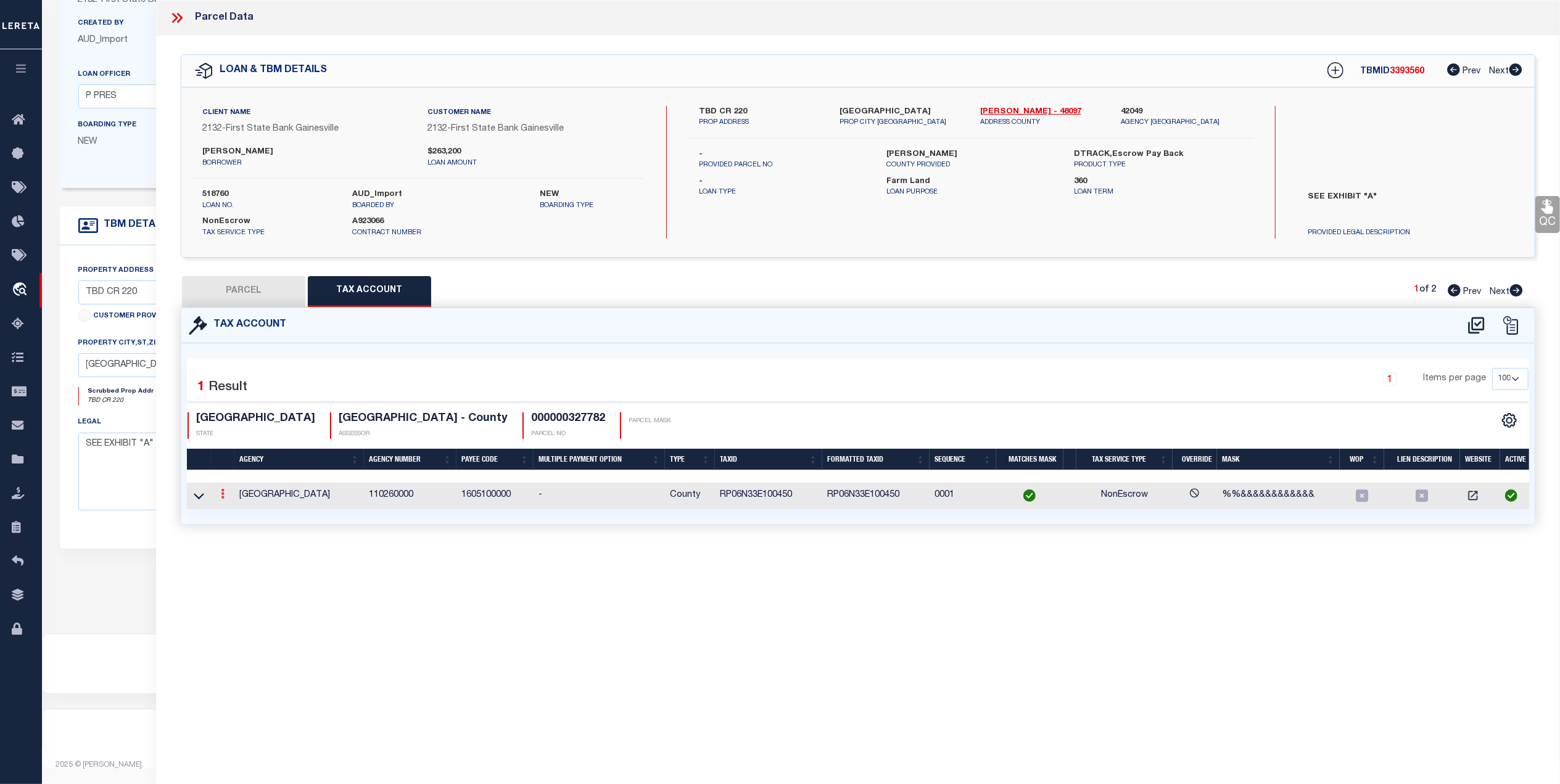
click at [221, 496] on icon at bounding box center [223, 493] width 4 height 10
click at [1471, 321] on icon at bounding box center [1476, 325] width 20 height 19
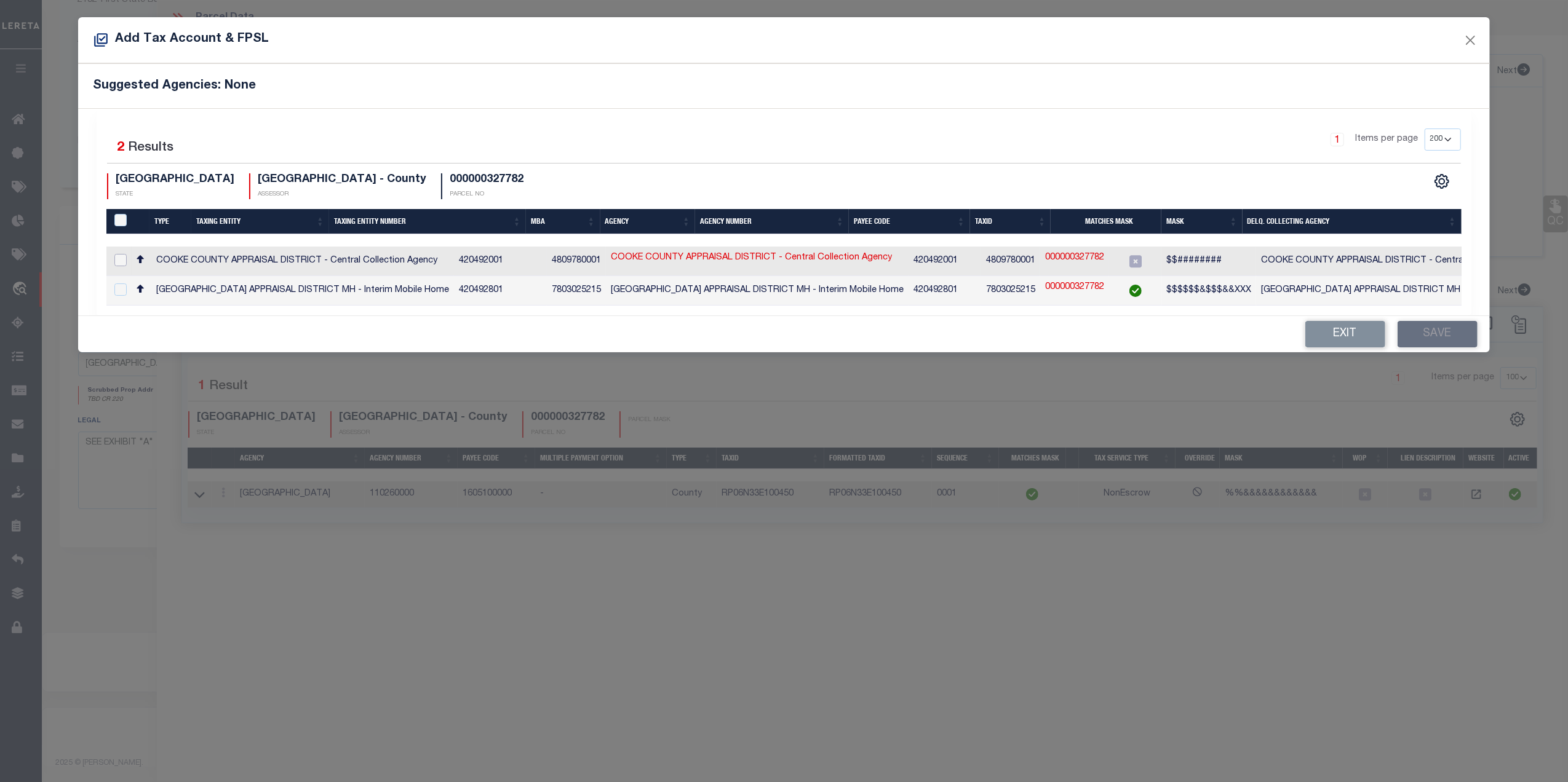
click at [125, 259] on input "checkbox" at bounding box center [121, 260] width 12 height 12
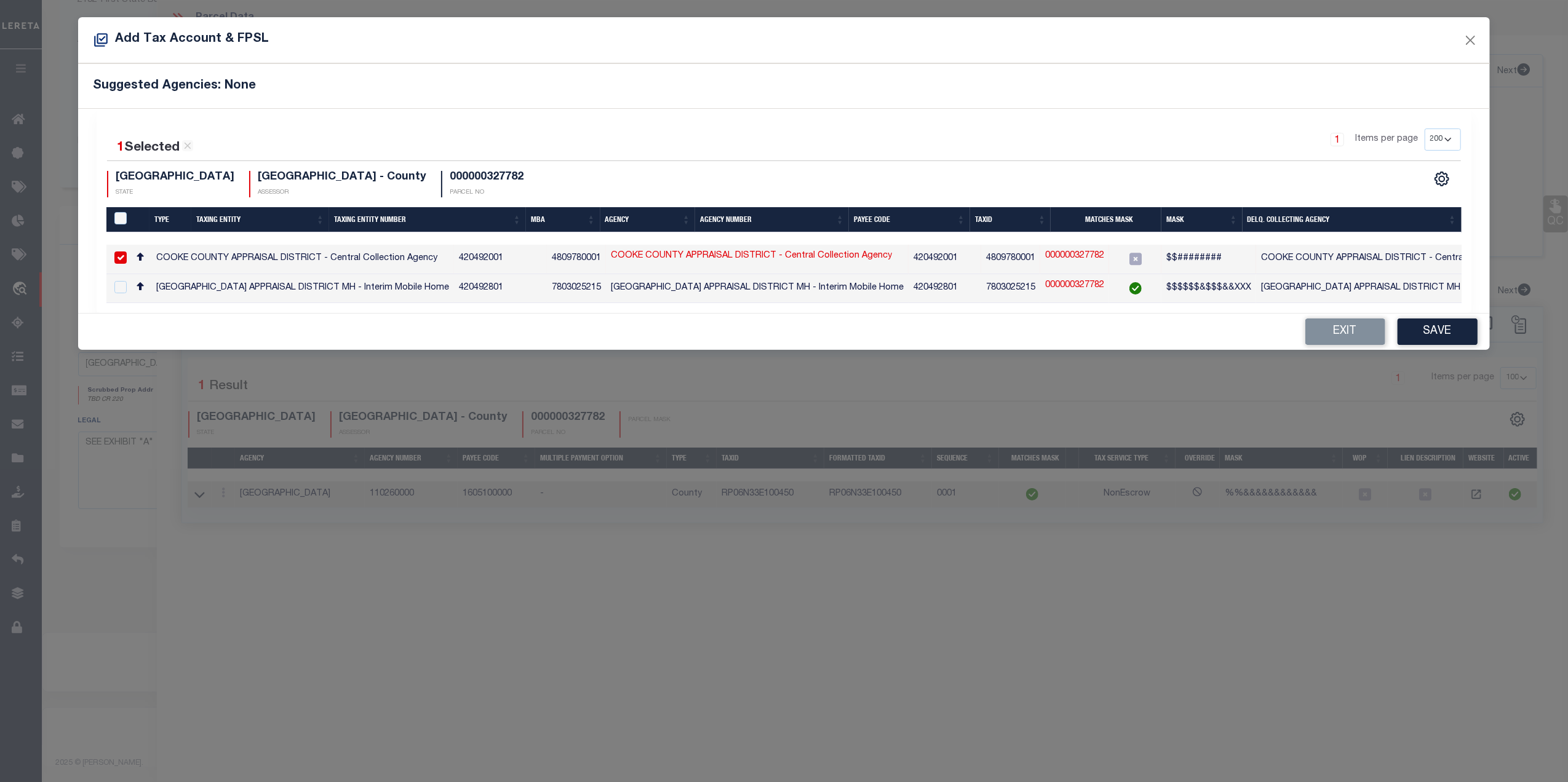
click at [1056, 254] on link "000000327782" at bounding box center [1075, 256] width 59 height 13
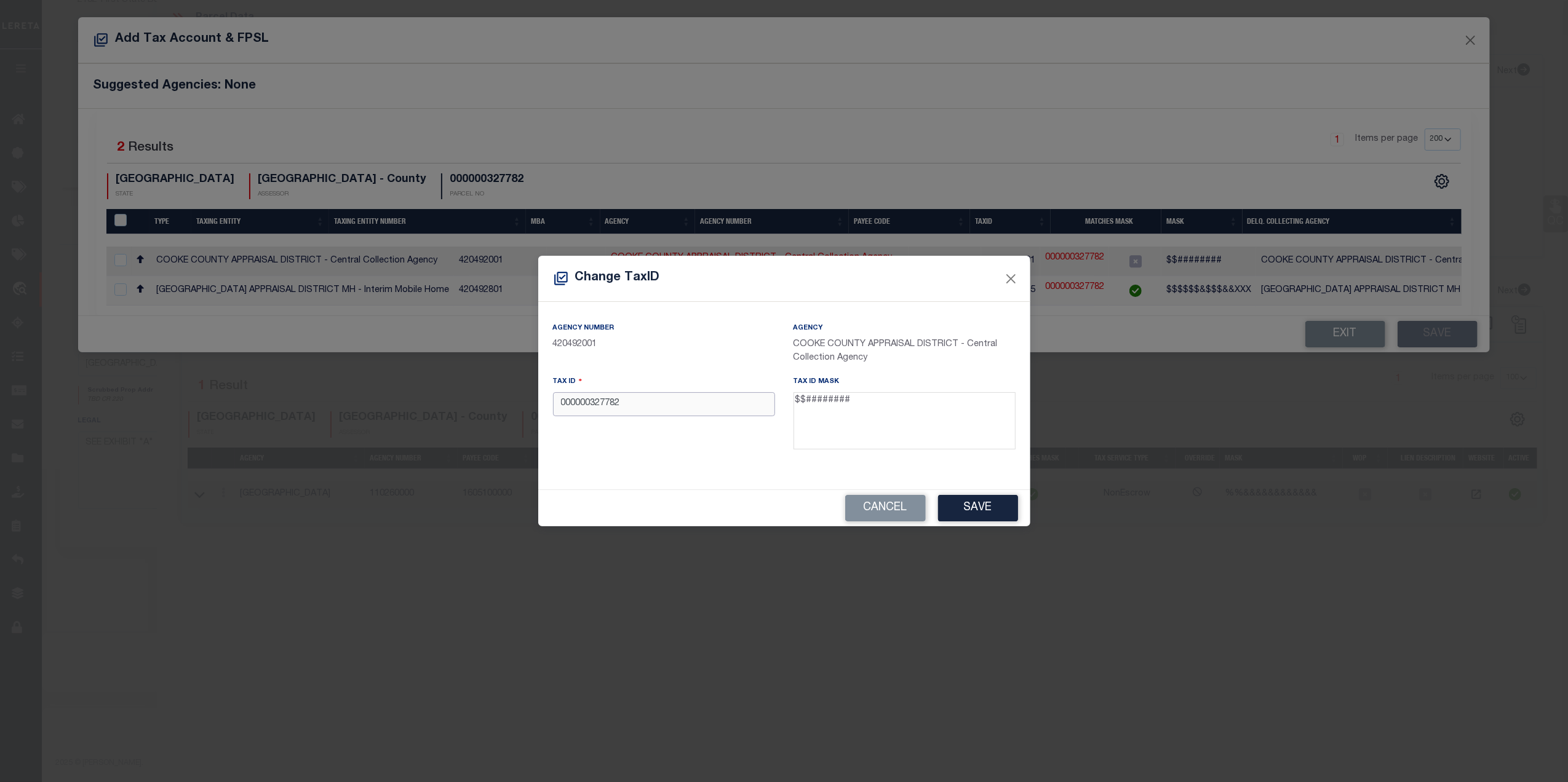
drag, startPoint x: 591, startPoint y: 405, endPoint x: 524, endPoint y: 409, distance: 67.1
click at [524, 409] on div "Change TaxID Agency Number 420492001 Agency COOKE COUNTY APPRAISAL DISTRICT - C…" at bounding box center [784, 391] width 1568 height 782
click at [977, 505] on button "Save" at bounding box center [977, 508] width 80 height 26
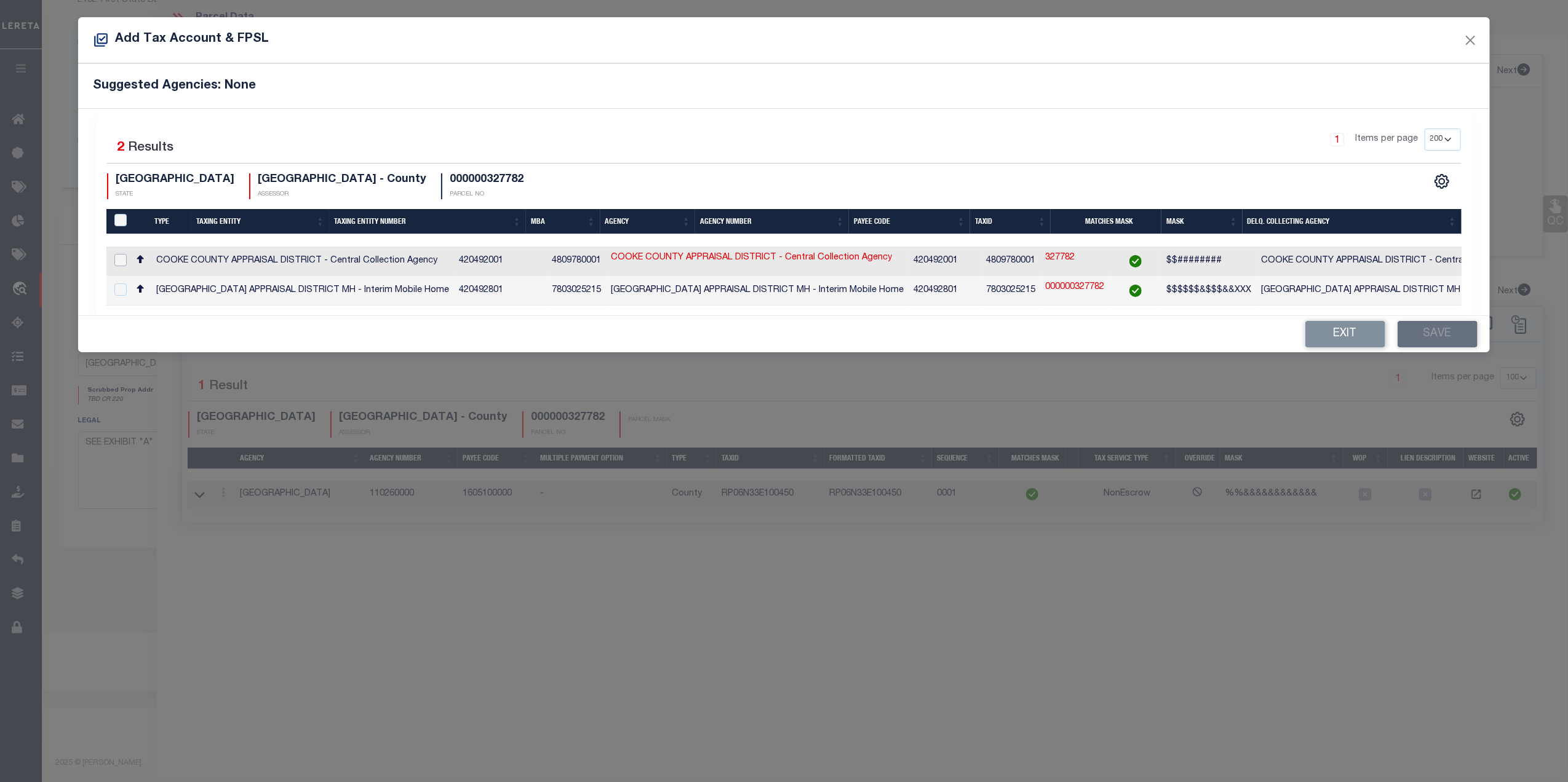
click at [116, 259] on input "checkbox" at bounding box center [121, 260] width 12 height 12
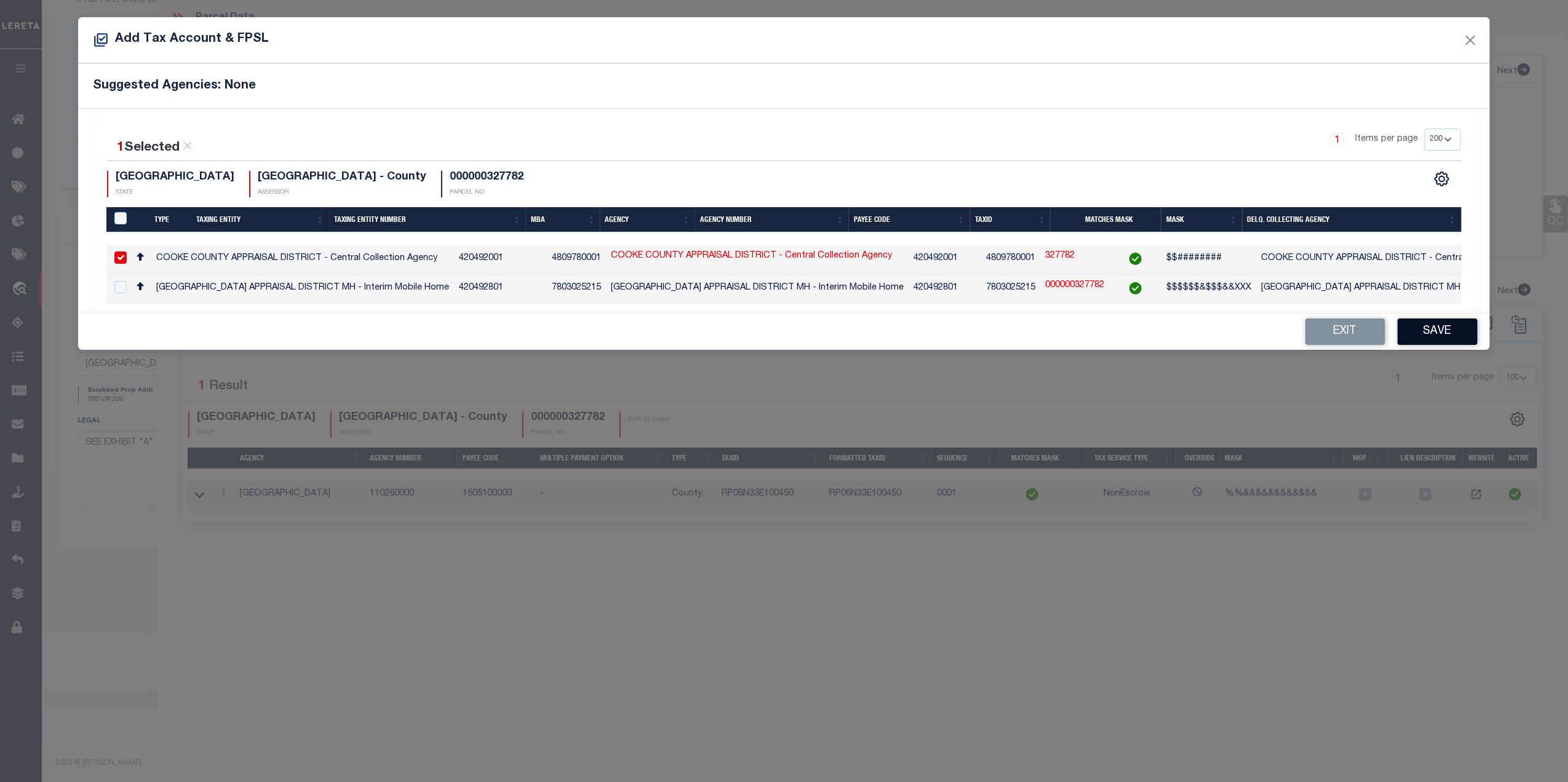
click at [1421, 336] on button "Save" at bounding box center [1437, 332] width 80 height 26
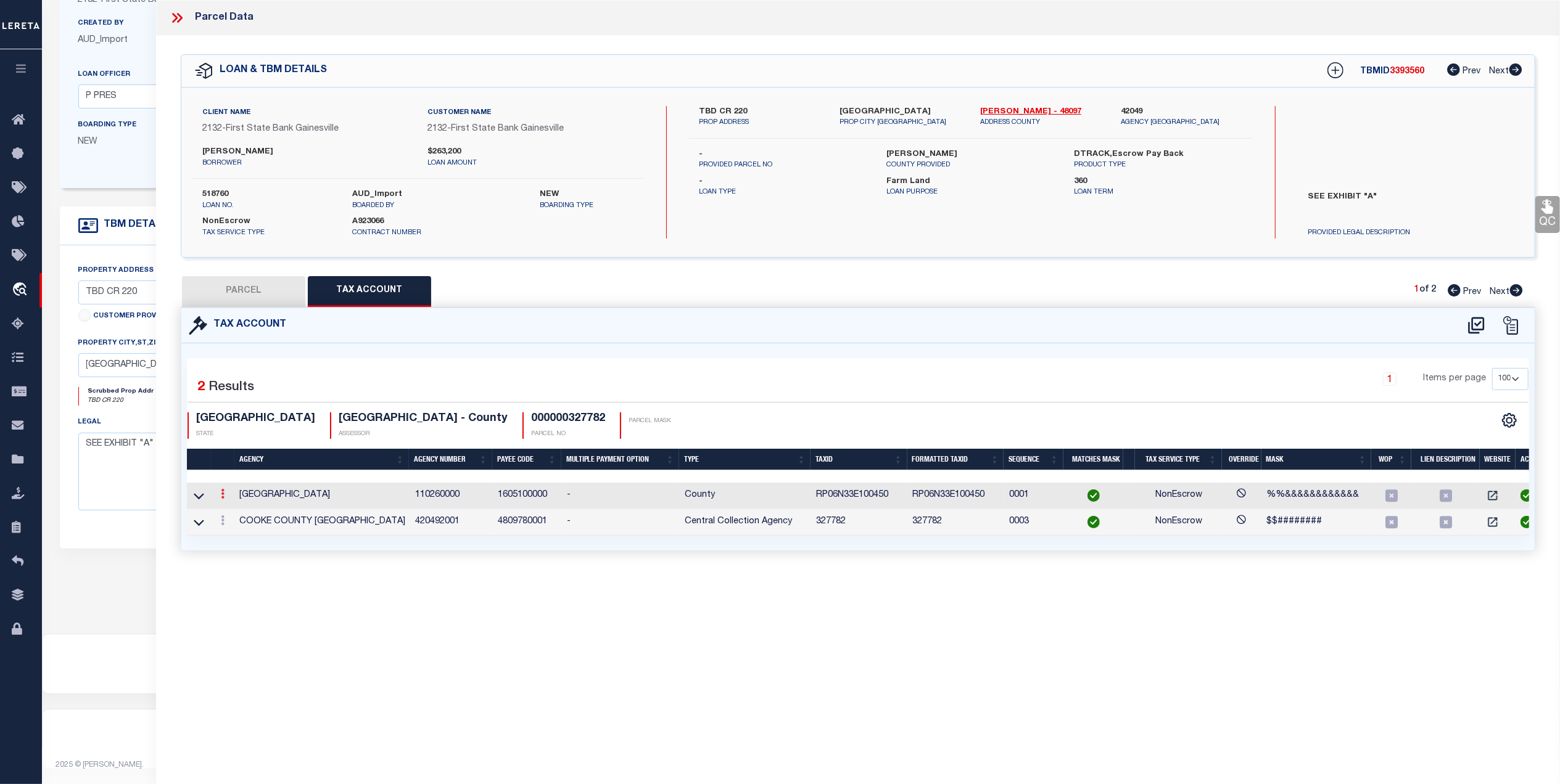
click at [221, 495] on icon at bounding box center [223, 493] width 4 height 10
click at [238, 512] on icon at bounding box center [236, 513] width 9 height 9
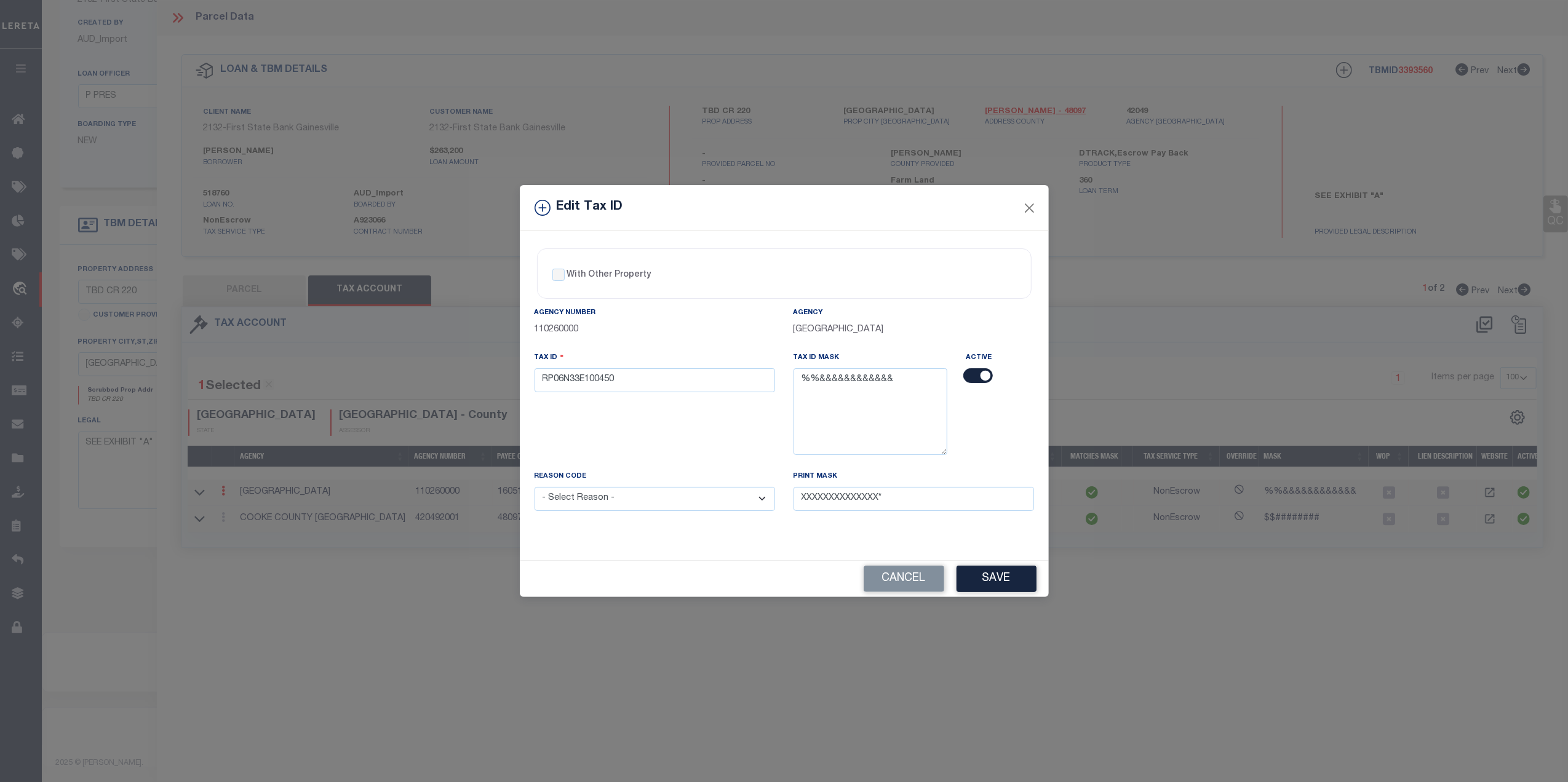
click at [988, 374] on input "checkbox" at bounding box center [978, 375] width 29 height 15
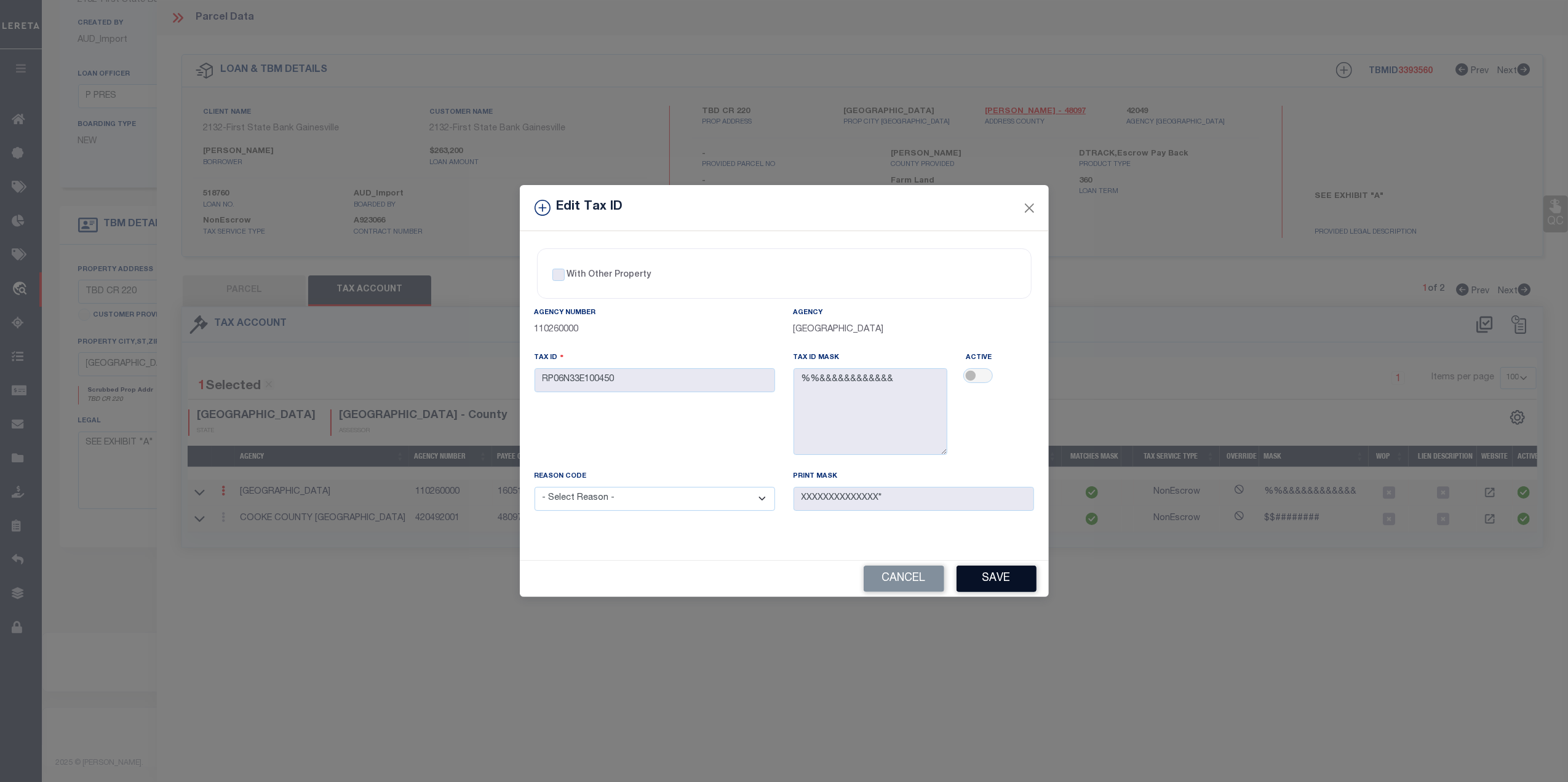
click at [1010, 584] on button "Save" at bounding box center [996, 579] width 80 height 26
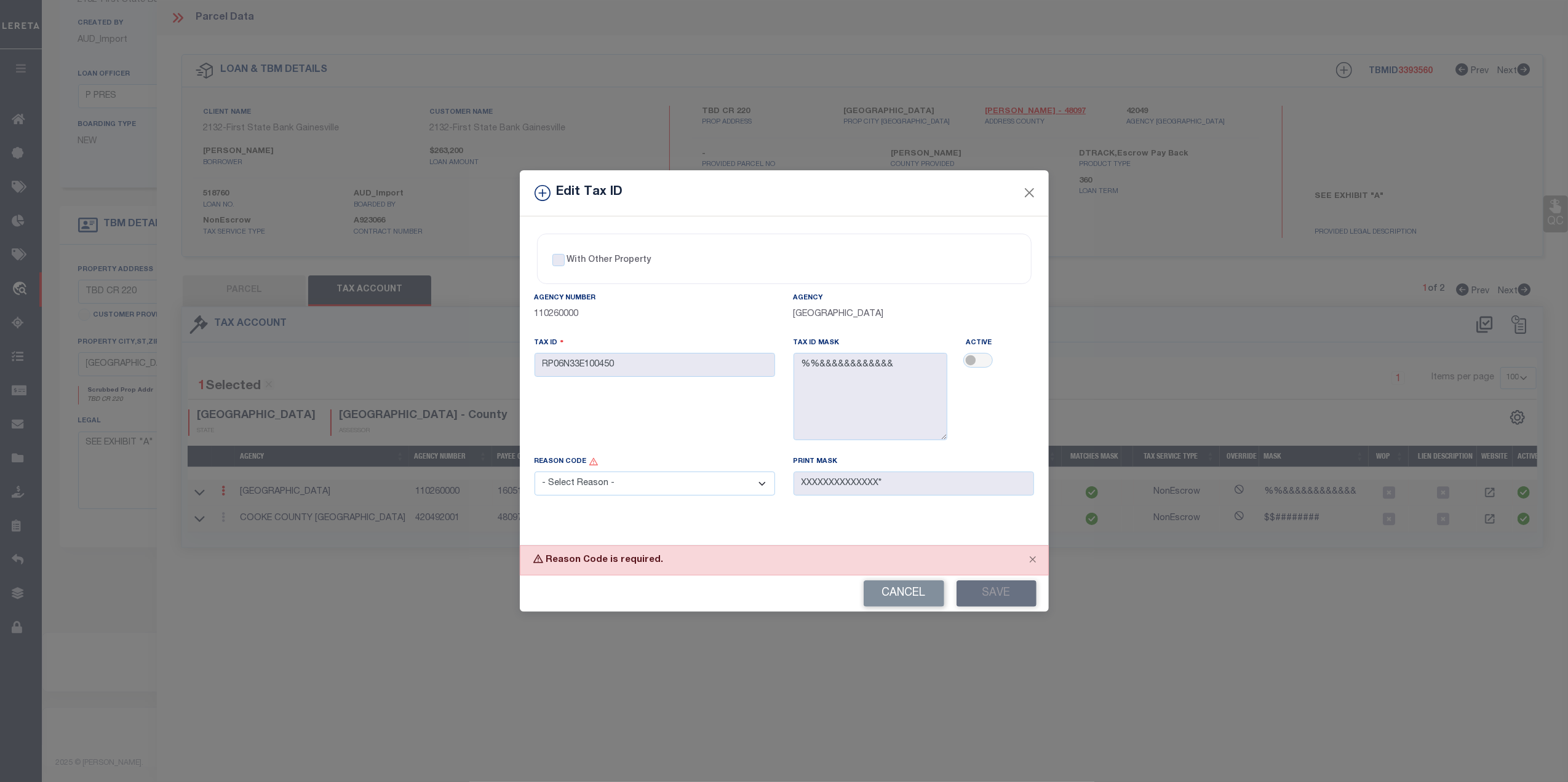
click at [659, 490] on select "- Select Reason - 099 - Other (Provide additional detail) ACT - Agency Changed …" at bounding box center [655, 483] width 241 height 24
click at [535, 474] on select "- Select Reason - 099 - Other (Provide additional detail) ACT - Agency Changed …" at bounding box center [655, 483] width 241 height 24
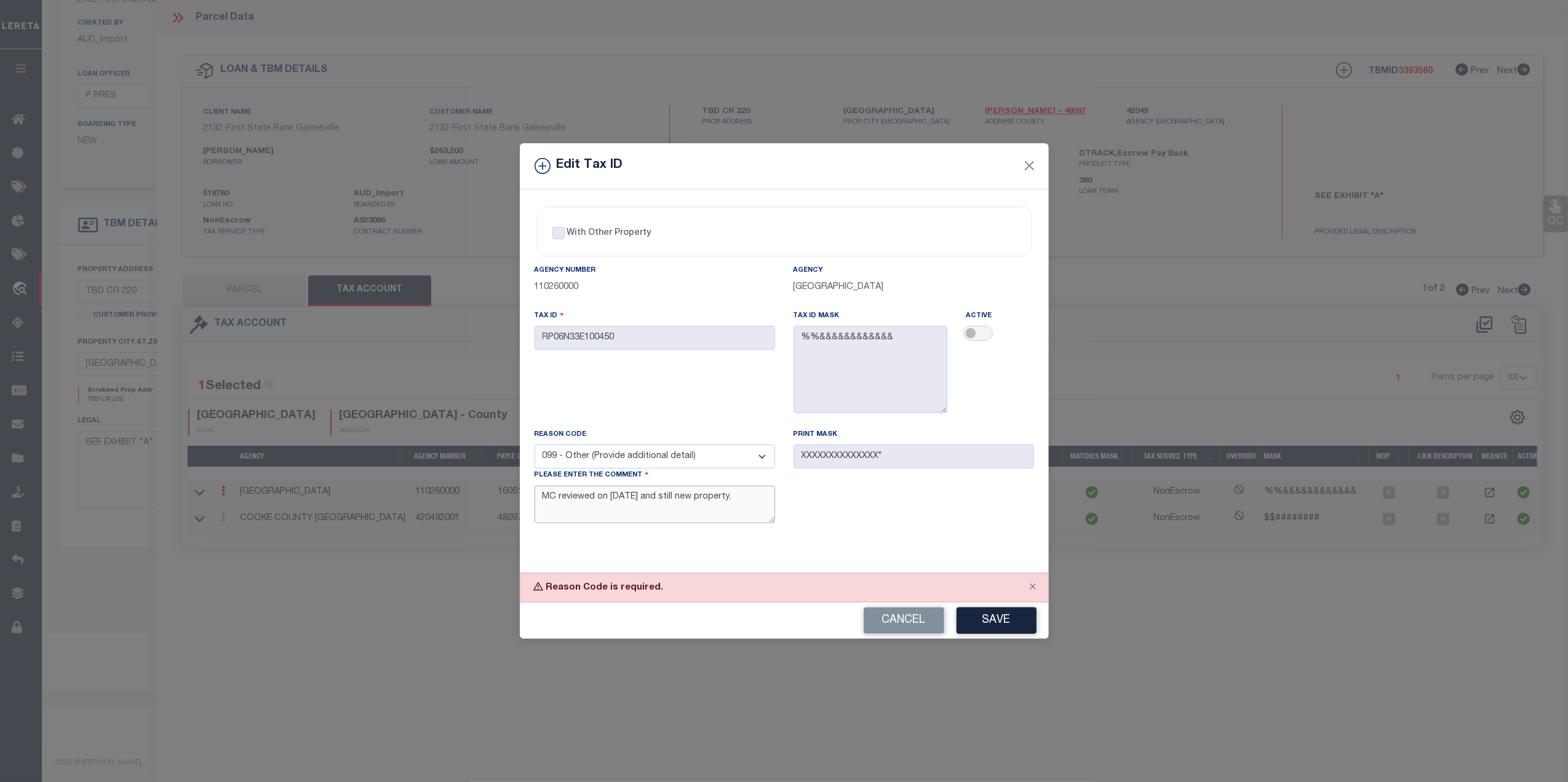
drag, startPoint x: 747, startPoint y: 505, endPoint x: 469, endPoint y: 495, distance: 278.2
click at [469, 495] on div "Edit Tax ID With Other Property With Other Property Type Temporary" at bounding box center [784, 391] width 1568 height 782
click at [949, 561] on div "With Other Property With Other Property Type Temporary Permanent Parent Parcel …" at bounding box center [785, 381] width 529 height 383
click at [980, 623] on button "Save" at bounding box center [996, 620] width 80 height 26
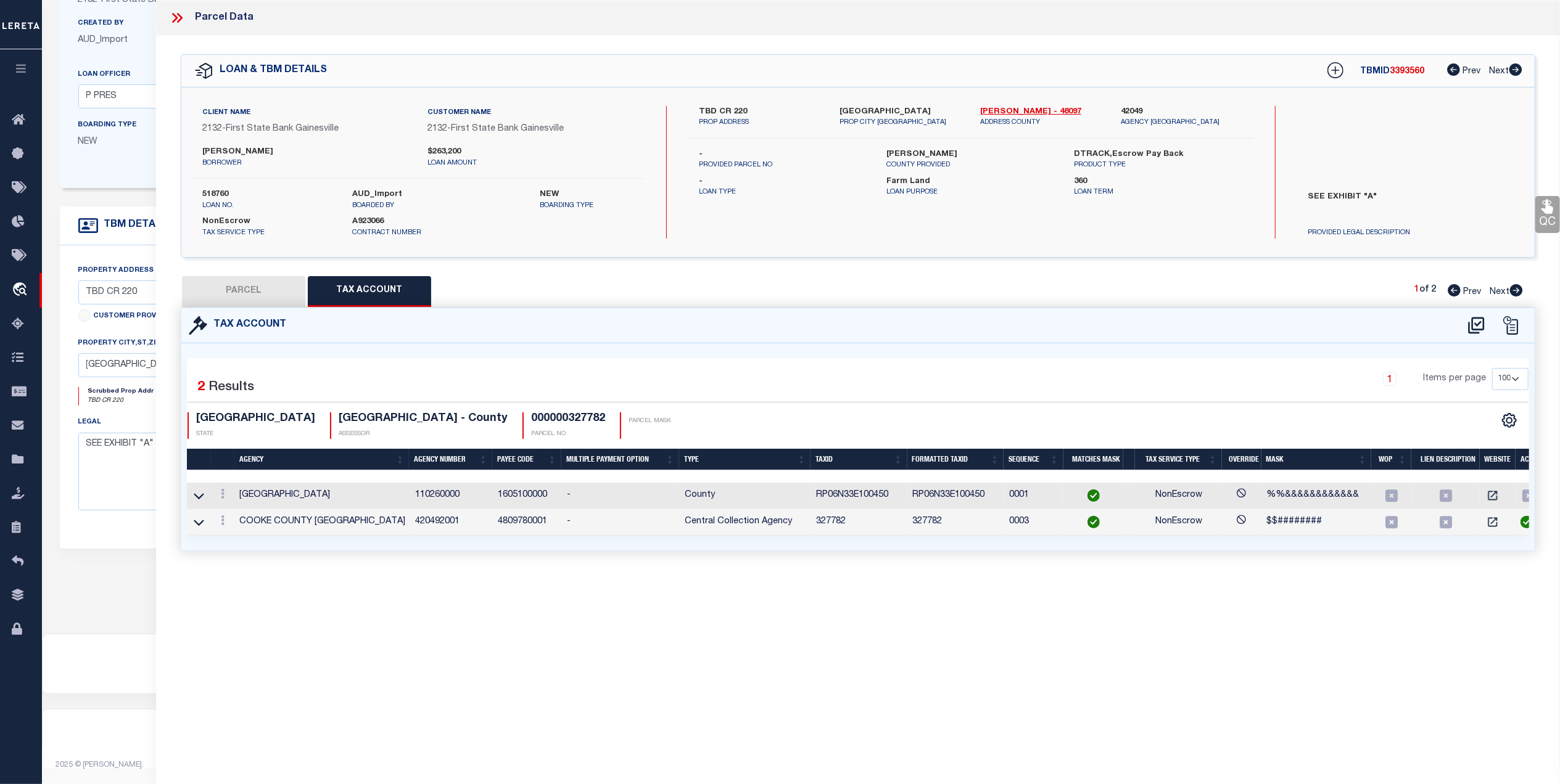
click at [282, 303] on button "PARCEL" at bounding box center [244, 292] width 123 height 31
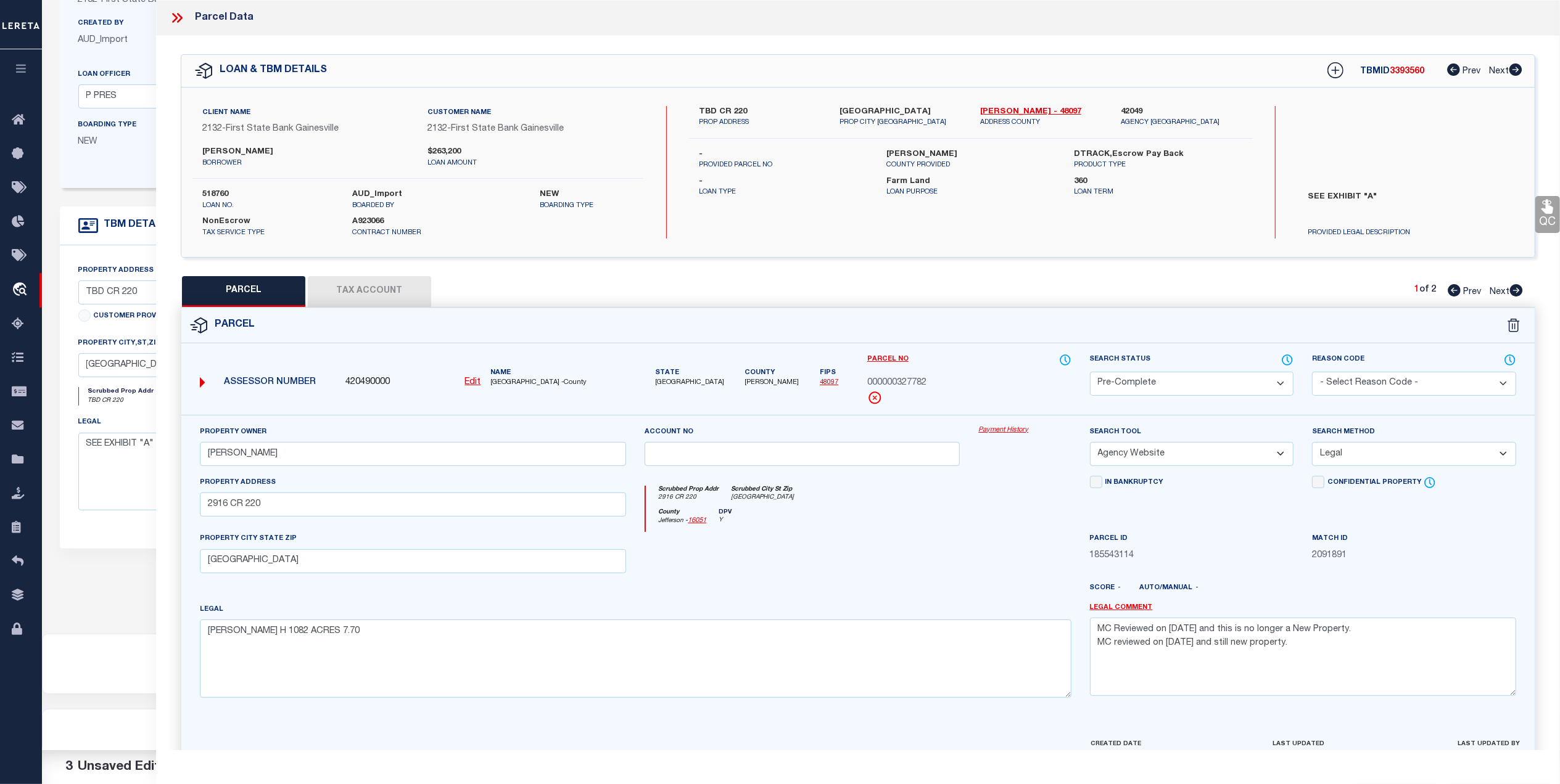
click at [354, 284] on button "Tax Account" at bounding box center [369, 292] width 123 height 31
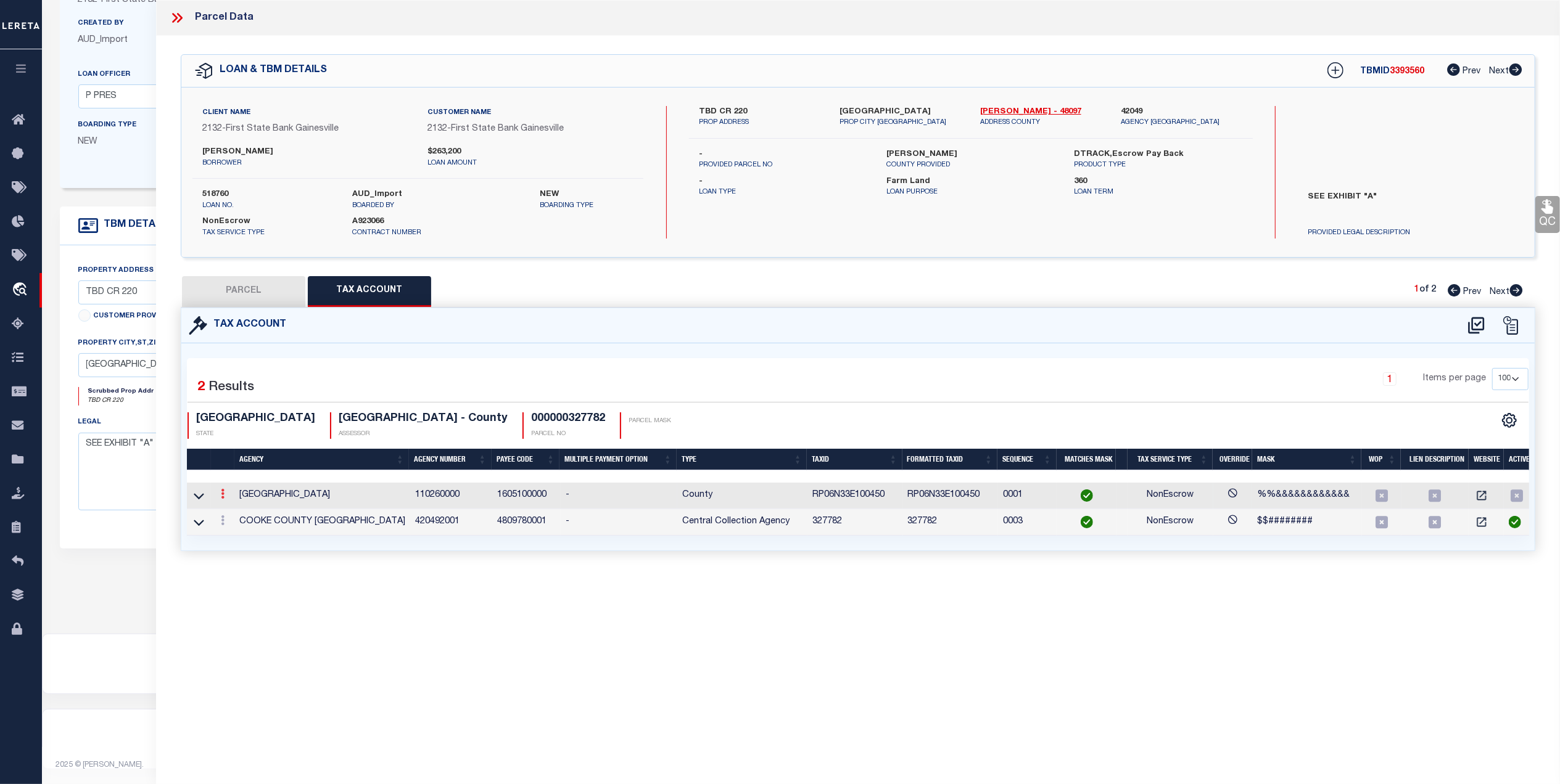
click at [222, 495] on icon at bounding box center [223, 493] width 4 height 10
click at [240, 512] on link at bounding box center [239, 514] width 46 height 20
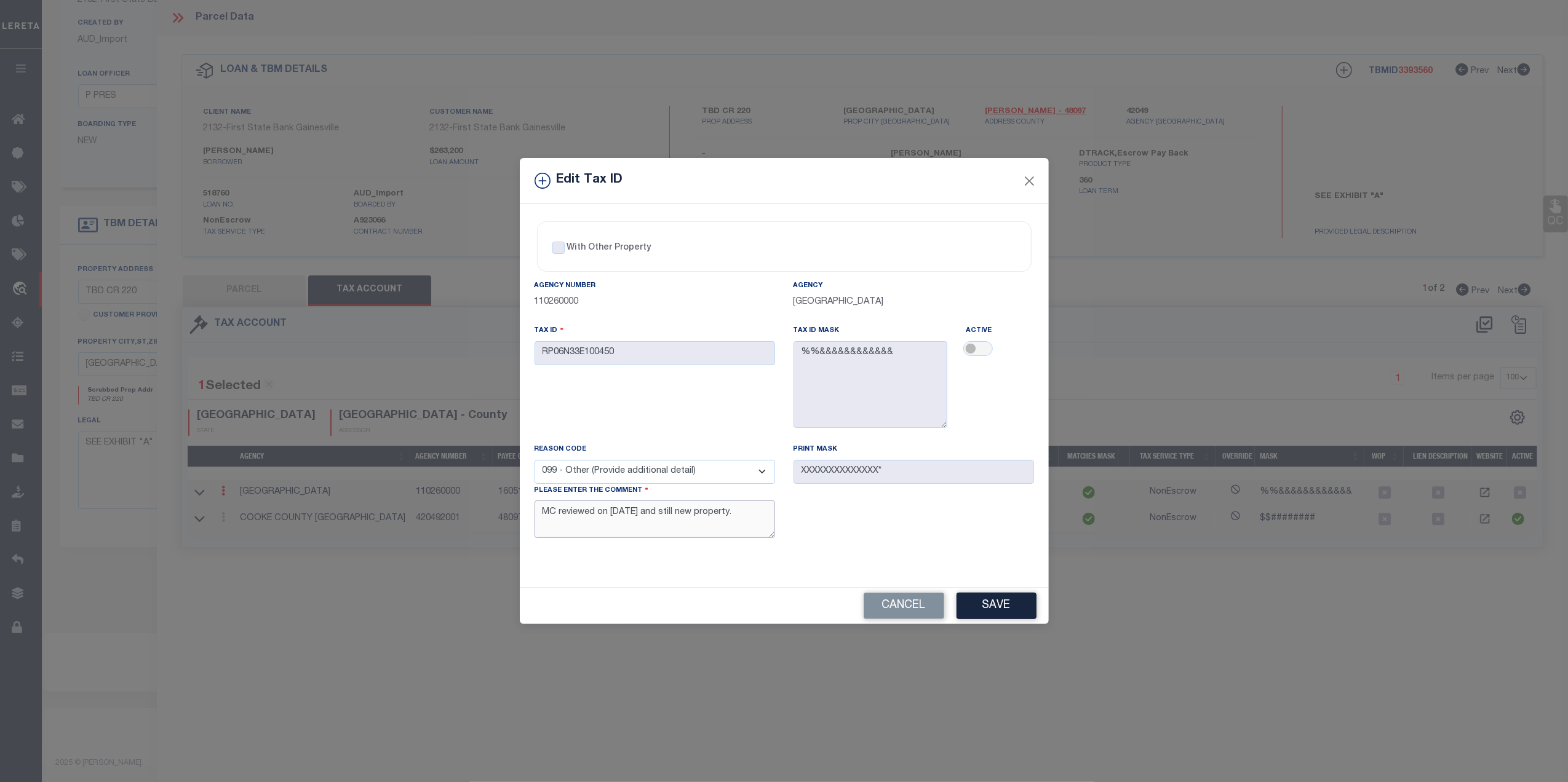
drag, startPoint x: 746, startPoint y: 520, endPoint x: 498, endPoint y: 525, distance: 248.1
click at [498, 525] on div "Edit Tax ID With Other Property With Other Property Type Temporary" at bounding box center [784, 391] width 1568 height 782
click at [867, 558] on div "Agency Number 110260000 Agency JEFFERSON COUNTY Tax ID RP06N33E100450 Tax ID Ma…" at bounding box center [784, 418] width 518 height 278
click at [1007, 610] on button "Save" at bounding box center [996, 606] width 80 height 26
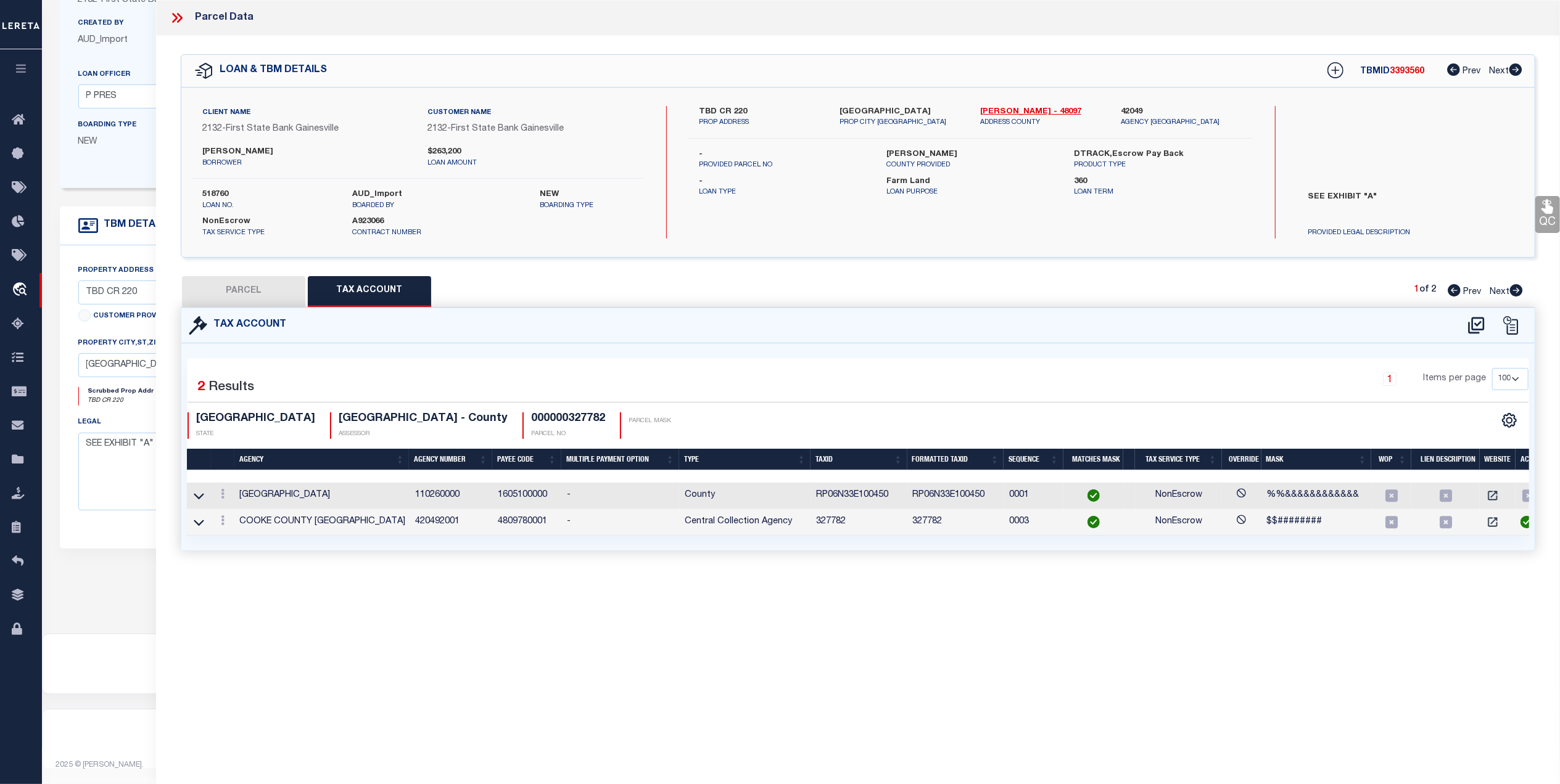
click at [266, 294] on button "PARCEL" at bounding box center [244, 292] width 123 height 31
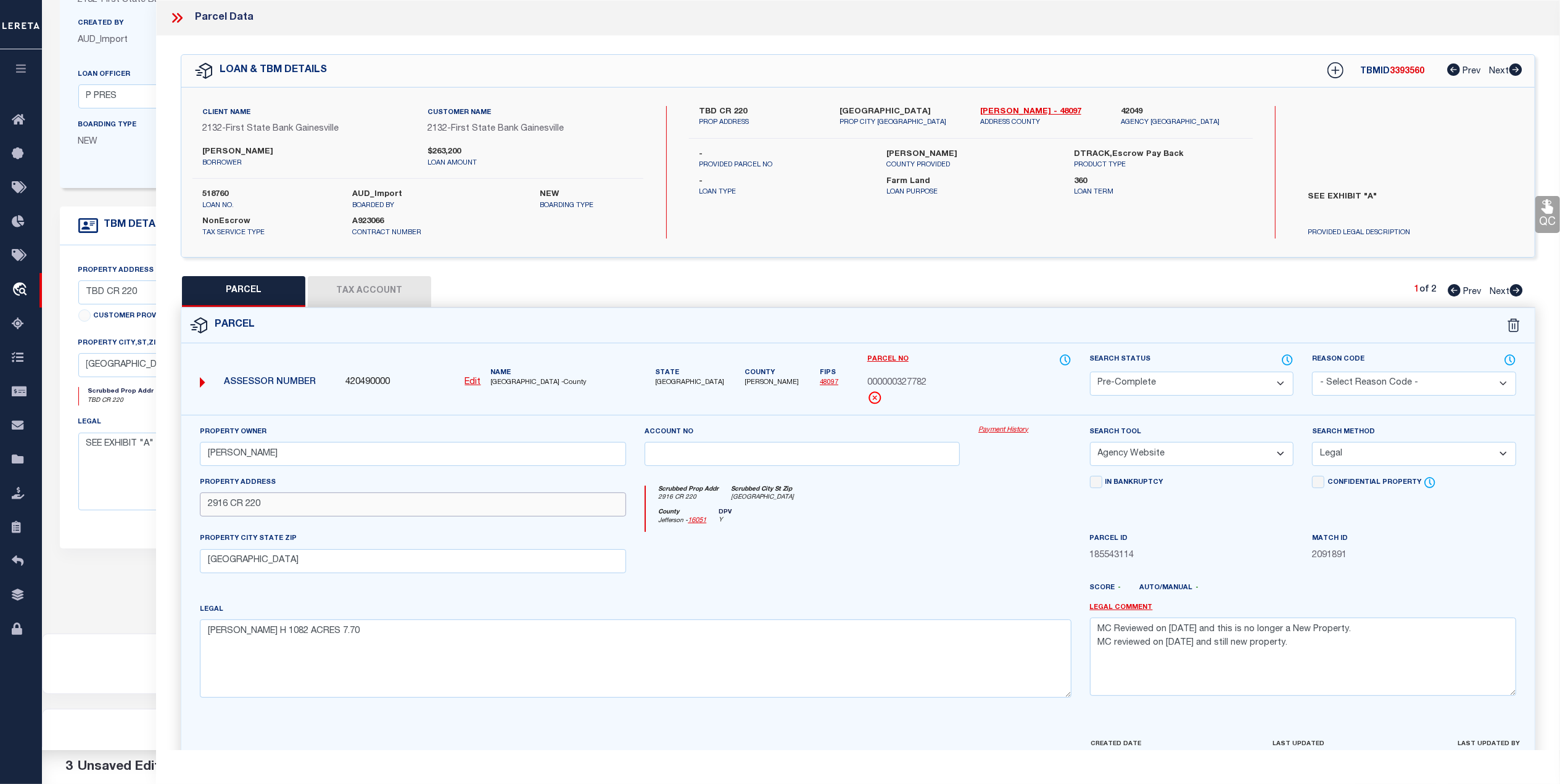
drag, startPoint x: 269, startPoint y: 513, endPoint x: 200, endPoint y: 513, distance: 69.0
click at [200, 513] on input "2916 CR 220" at bounding box center [413, 504] width 426 height 24
paste input "1417 CLARK RD"
click at [844, 622] on div "Legal WALKER H 1082 ACRES 7.70" at bounding box center [635, 651] width 871 height 95
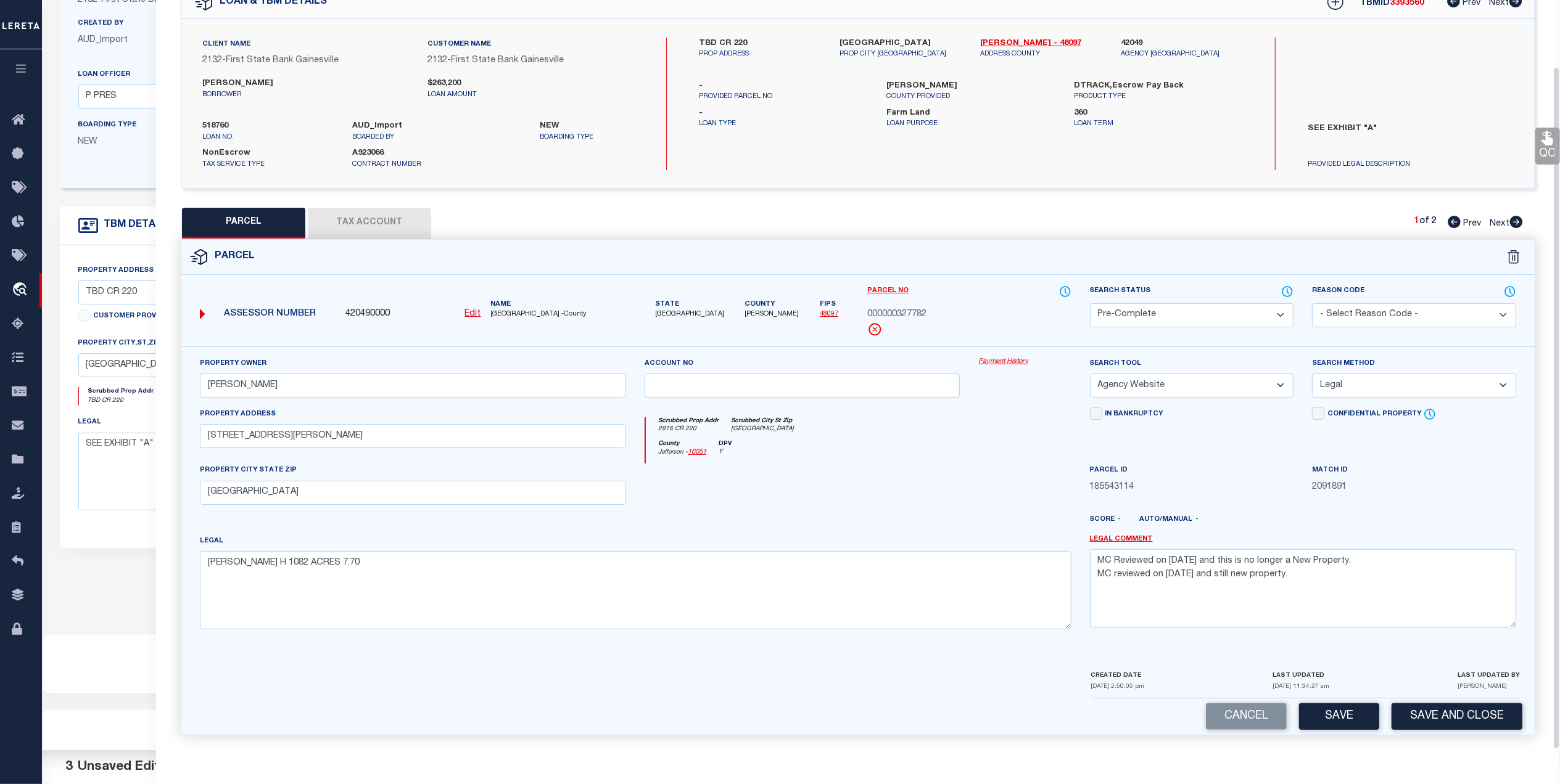
scroll to position [73, 0]
click at [1441, 715] on button "Save and Close" at bounding box center [1457, 717] width 131 height 26
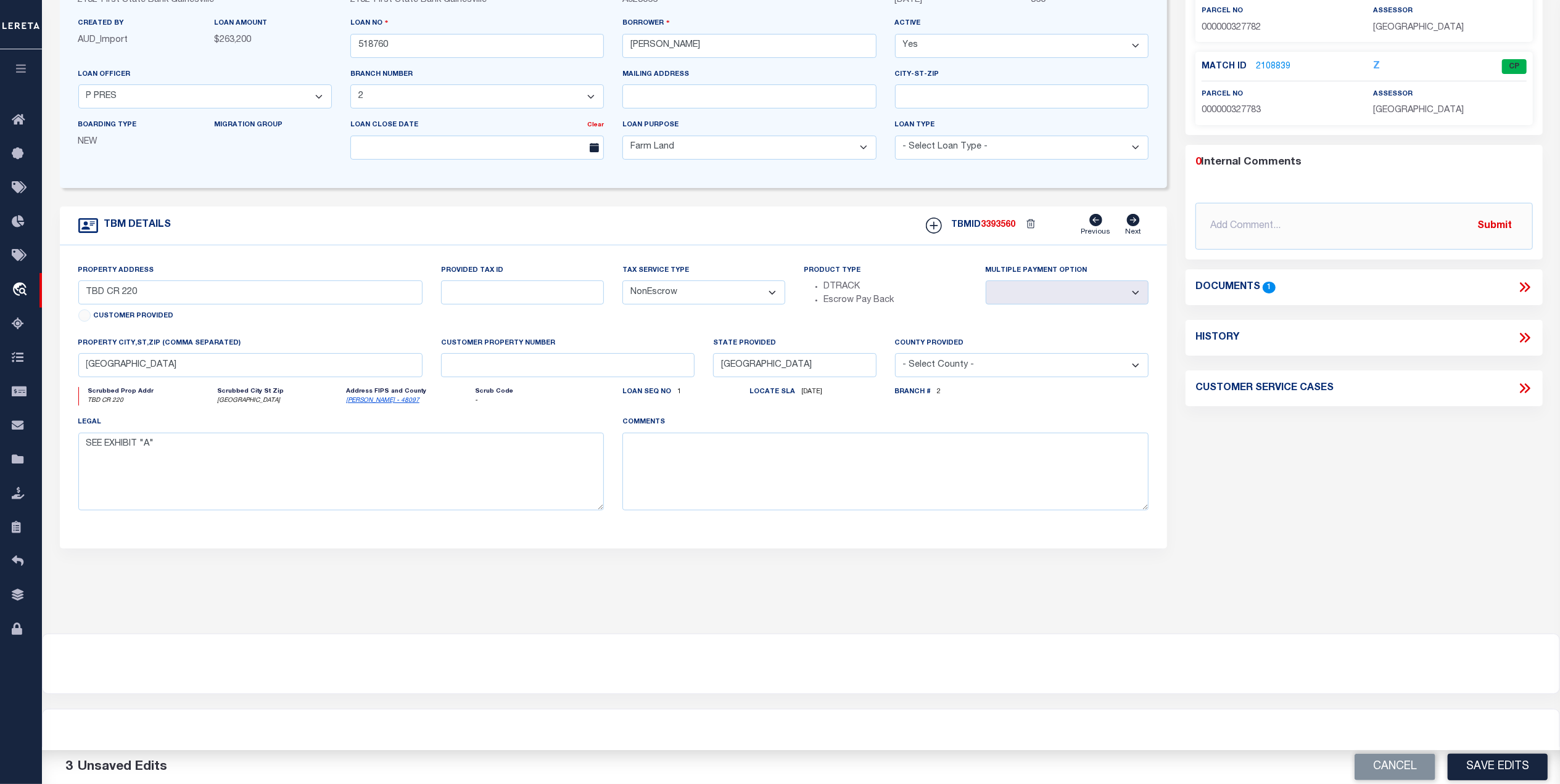
scroll to position [0, 0]
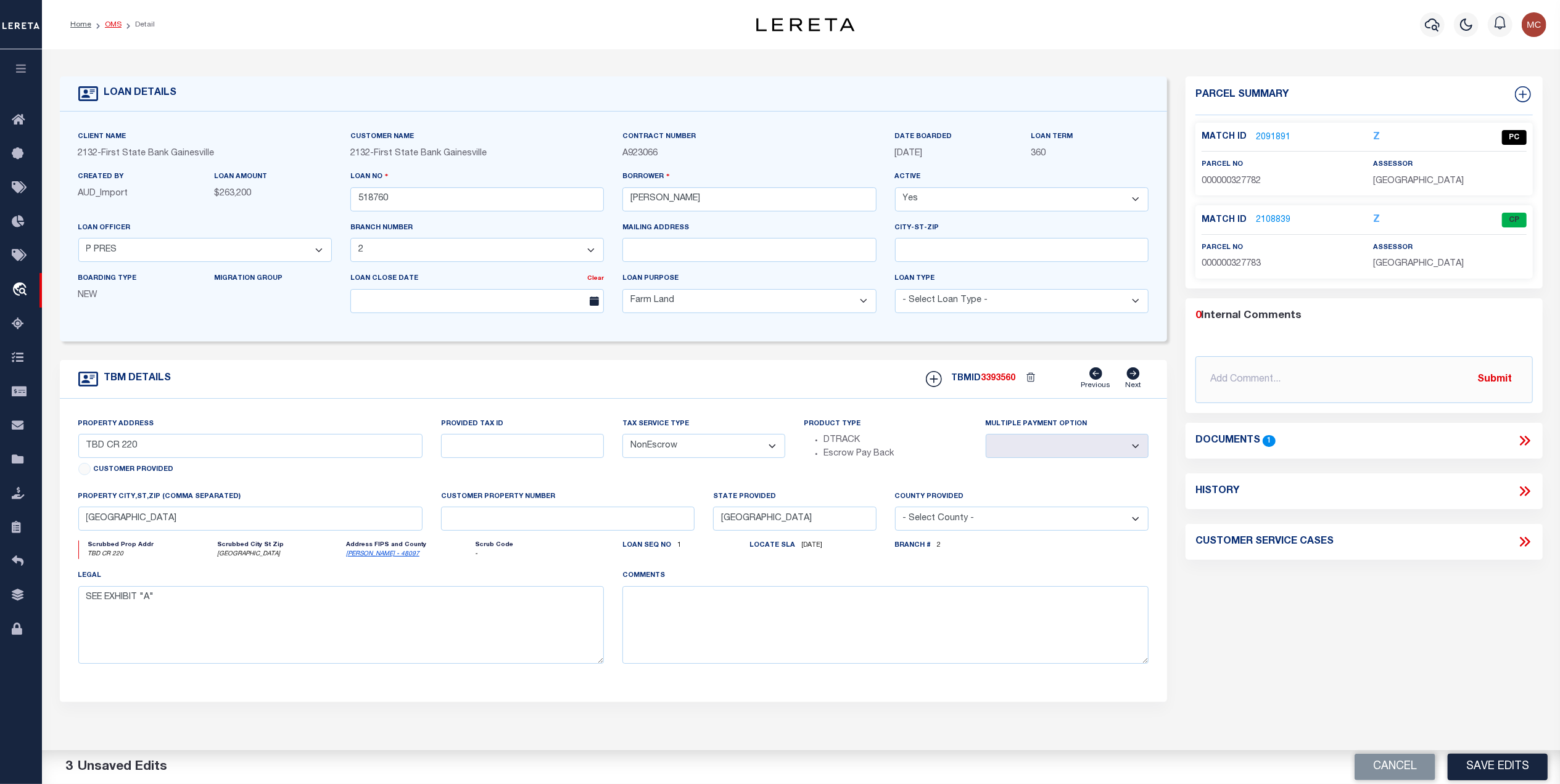
click at [105, 22] on link "OMS" at bounding box center [112, 25] width 16 height 8
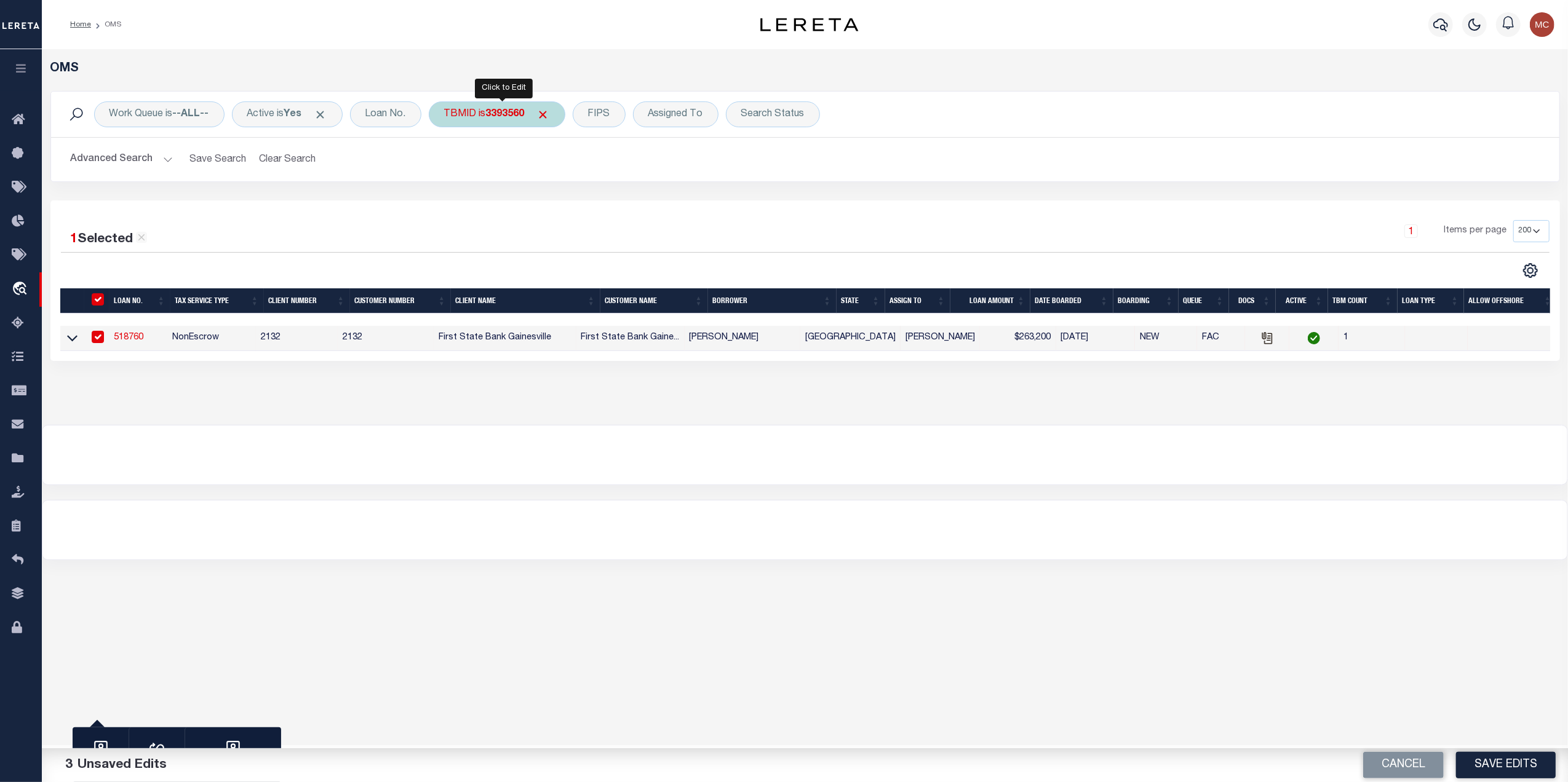
click at [496, 118] on b "3393560" at bounding box center [505, 114] width 39 height 10
click at [616, 197] on input "Apply" at bounding box center [608, 196] width 36 height 20
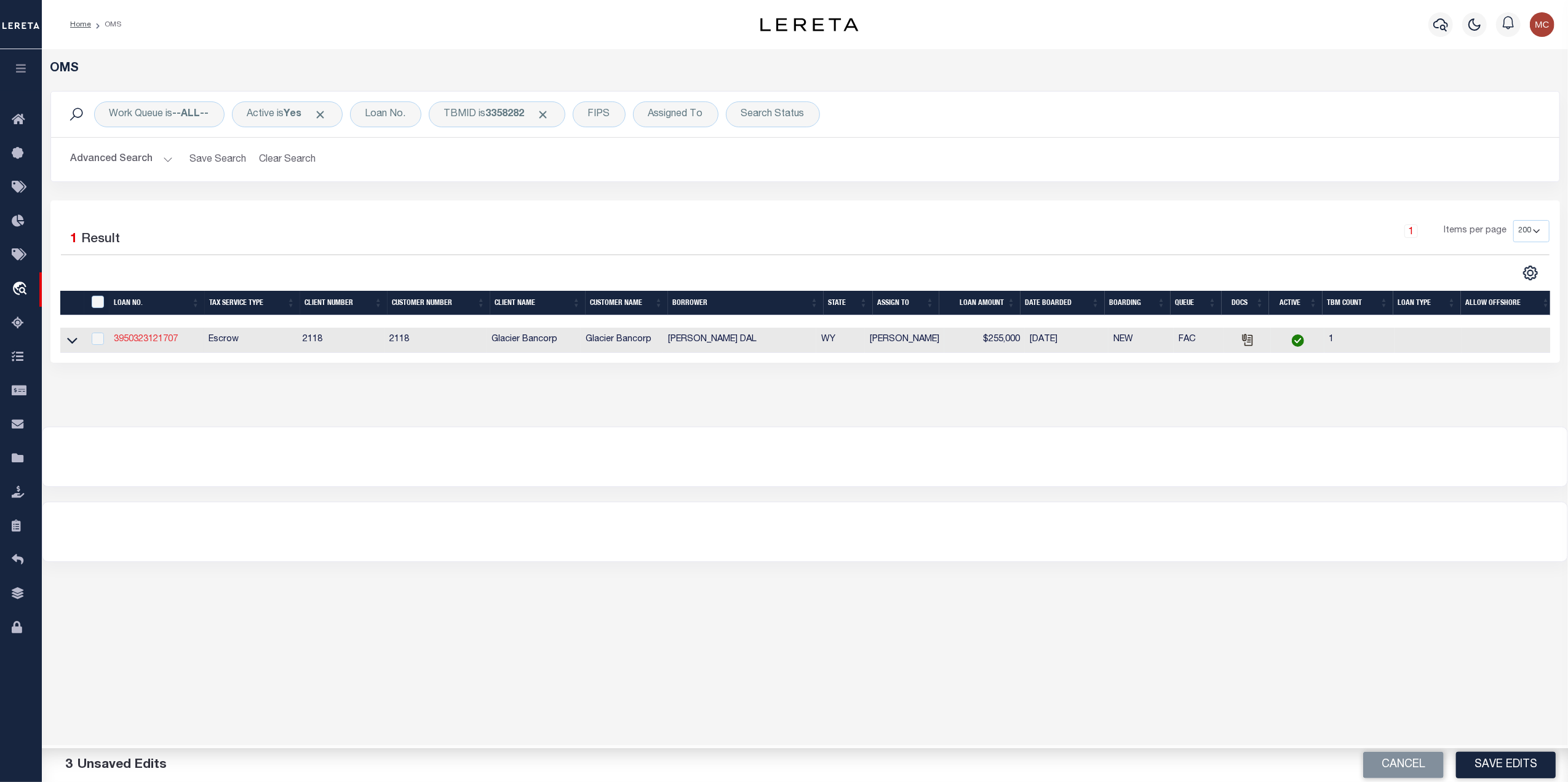
click at [151, 343] on link "3950323121707" at bounding box center [146, 339] width 64 height 9
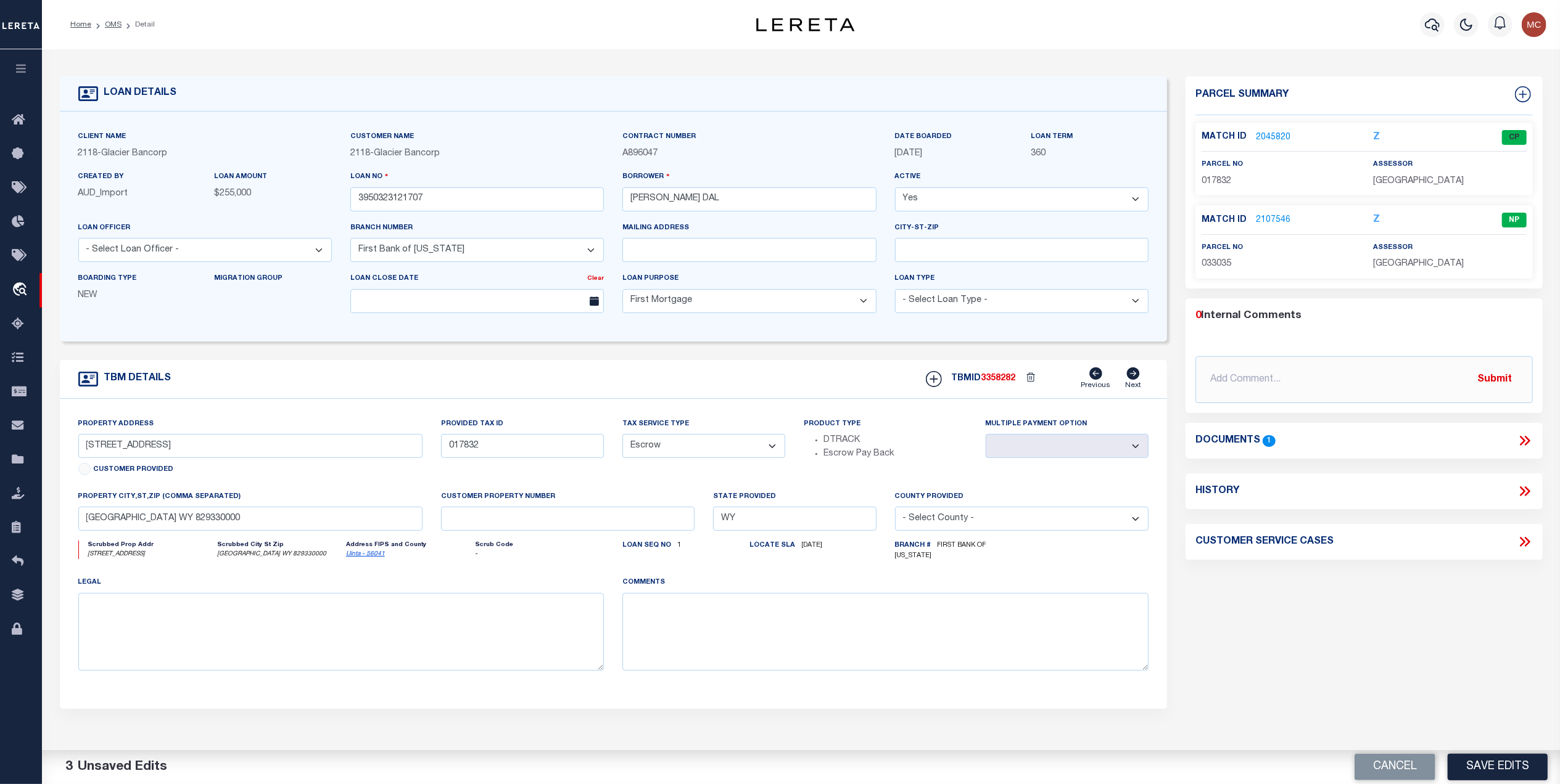
click at [1259, 140] on link "2045820" at bounding box center [1273, 137] width 35 height 13
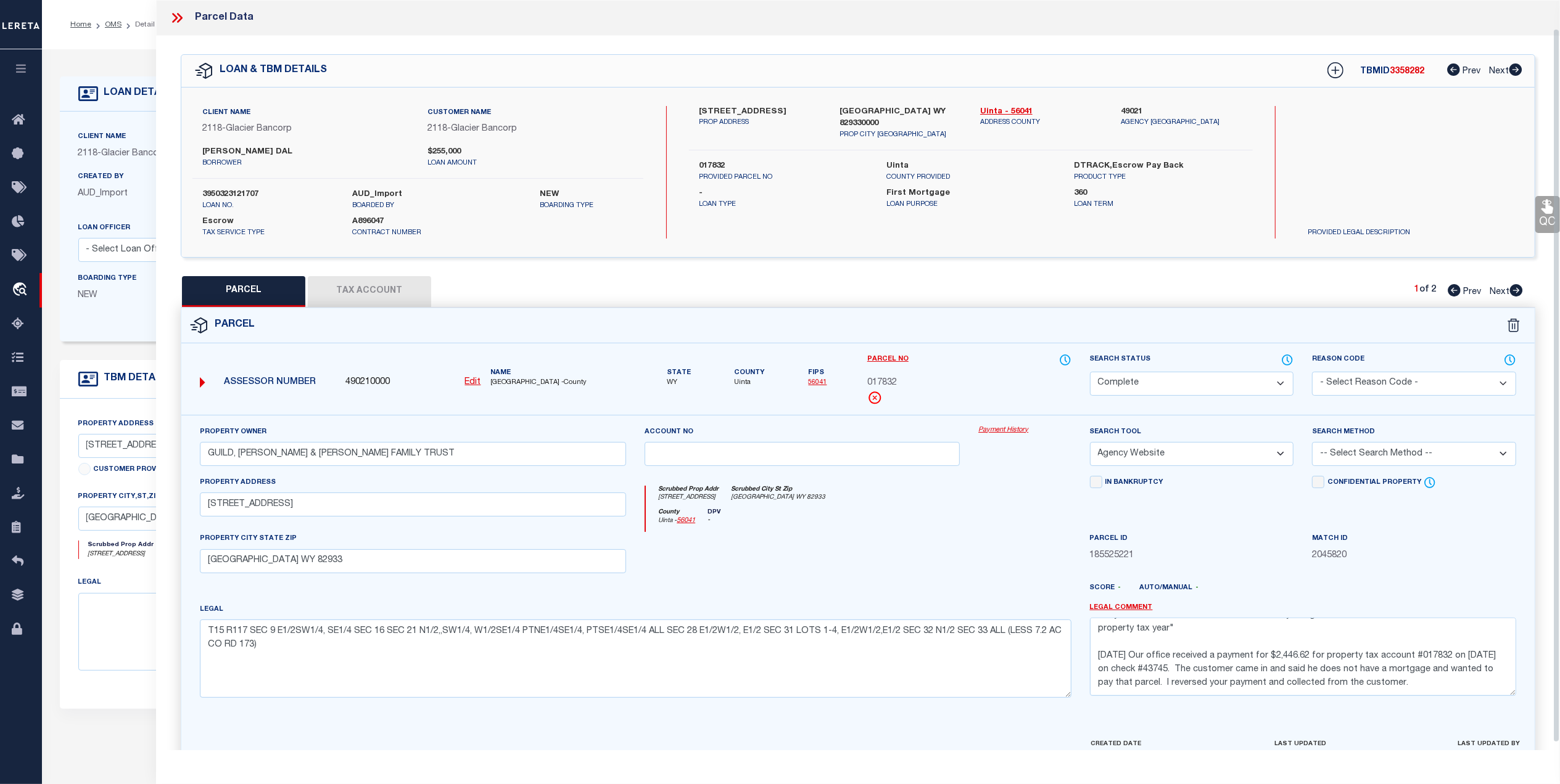
scroll to position [37, 0]
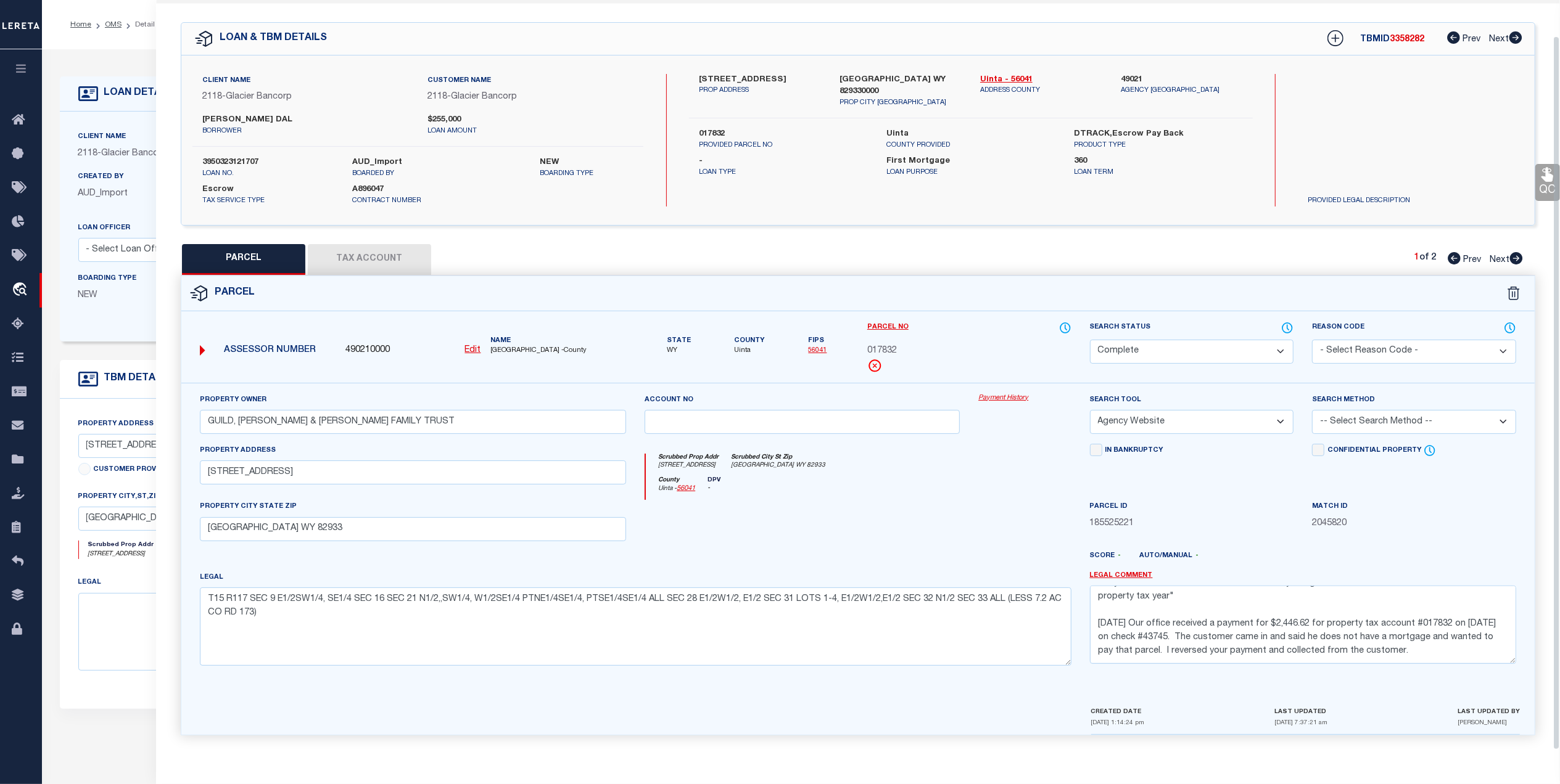
click at [420, 257] on button "Tax Account" at bounding box center [369, 260] width 123 height 31
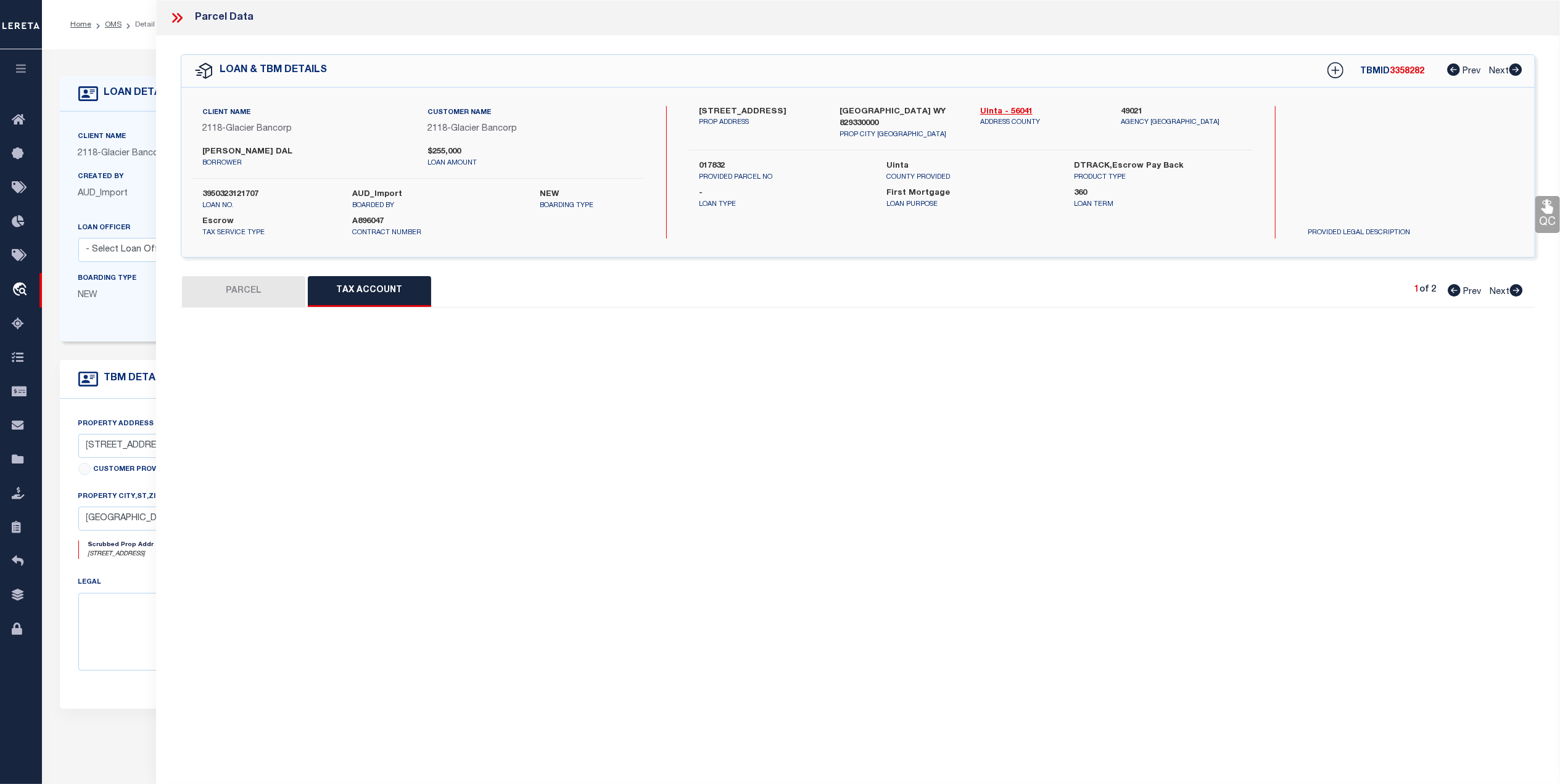
scroll to position [0, 0]
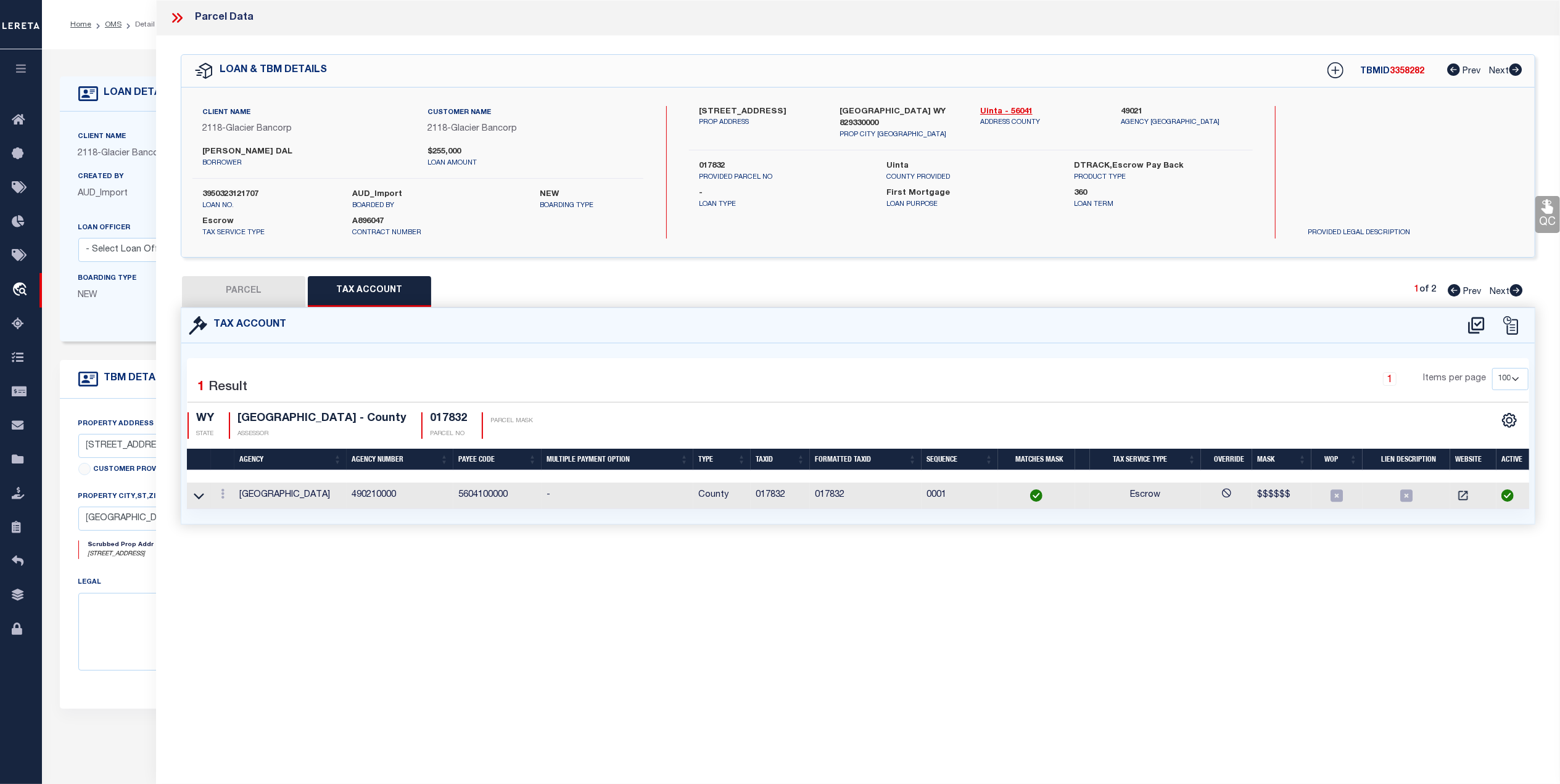
click at [233, 287] on button "PARCEL" at bounding box center [244, 292] width 123 height 31
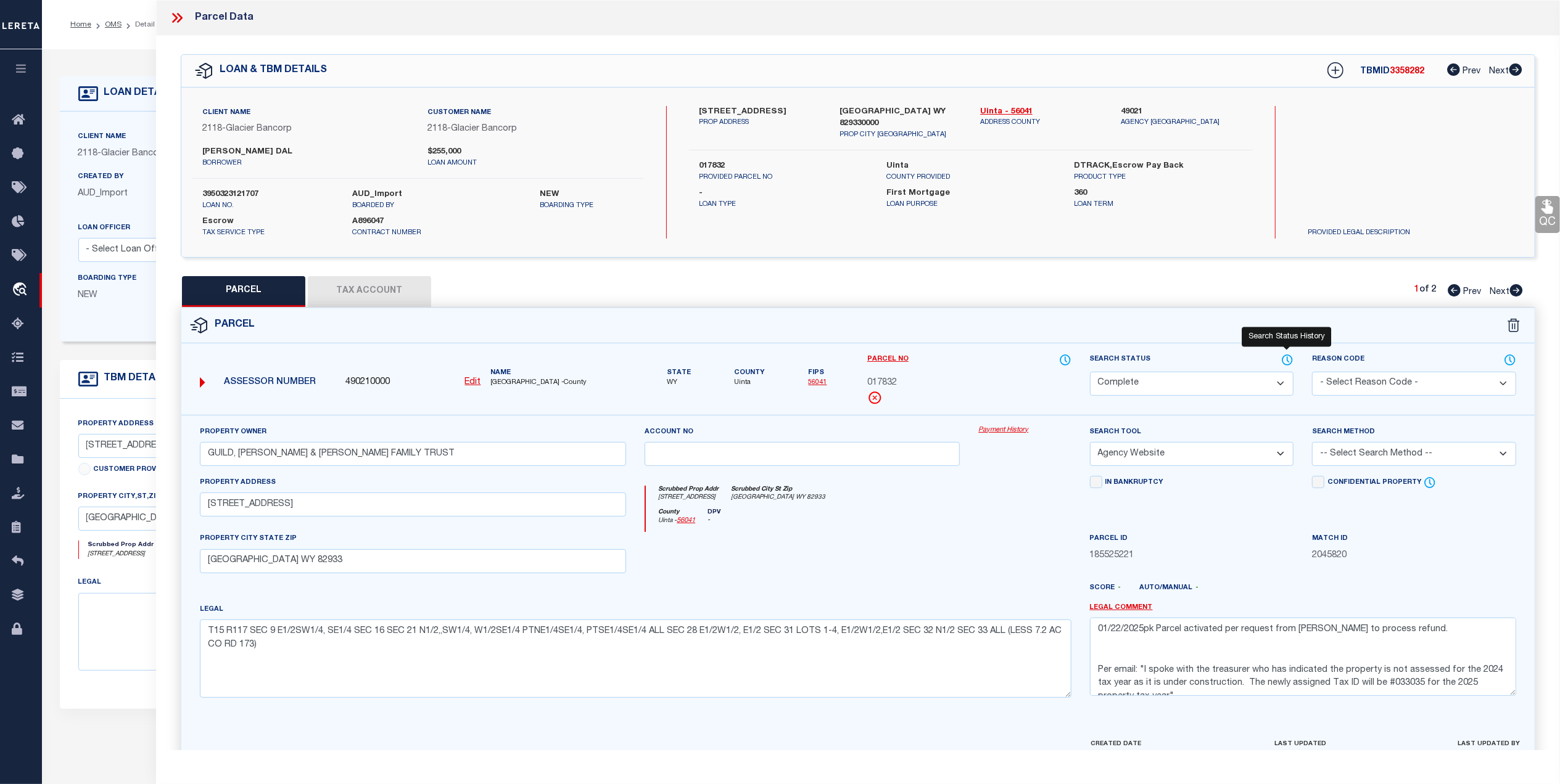
click at [1285, 359] on icon at bounding box center [1287, 360] width 12 height 13
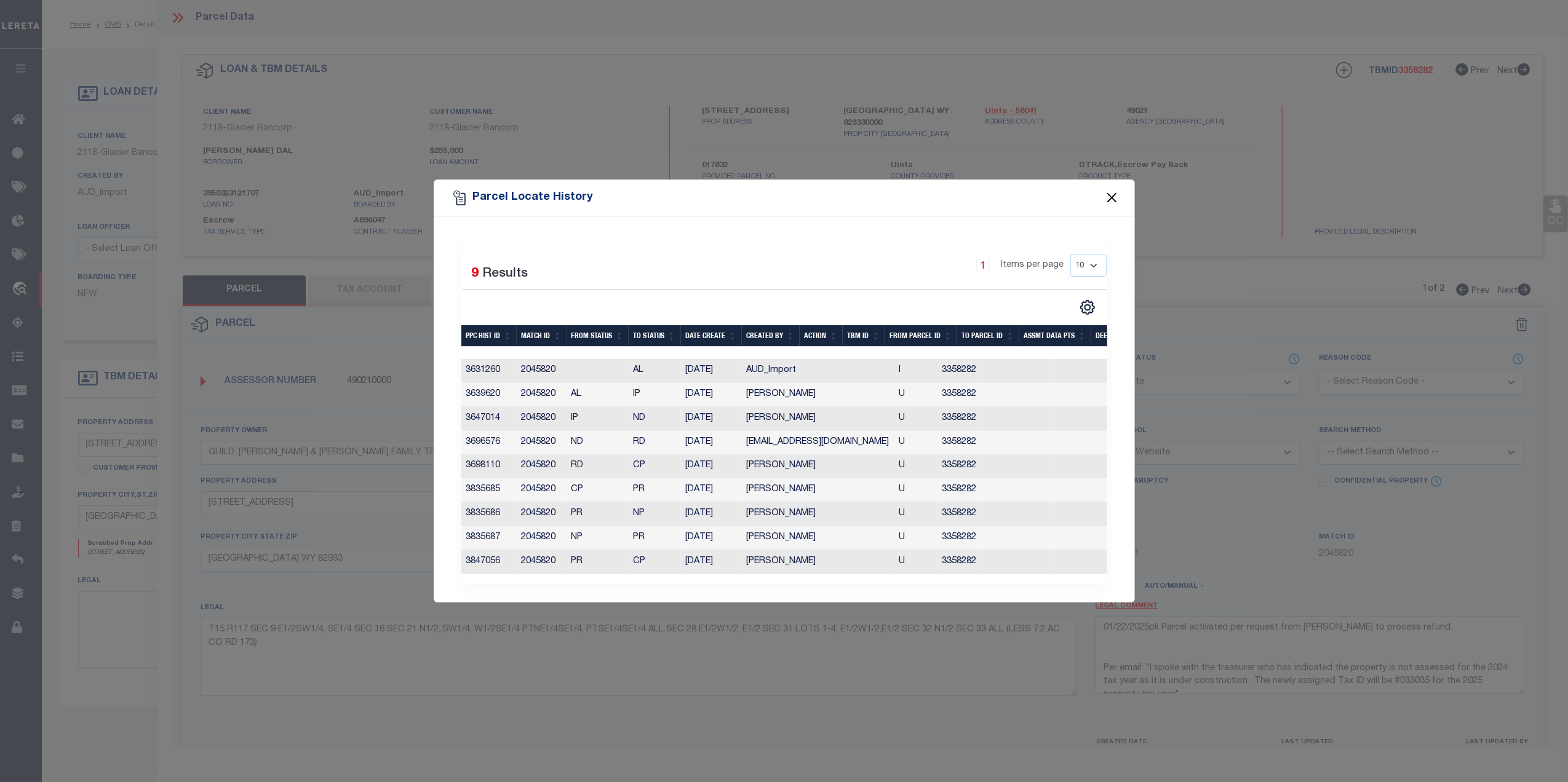
click at [1112, 190] on button "Close" at bounding box center [1111, 198] width 16 height 16
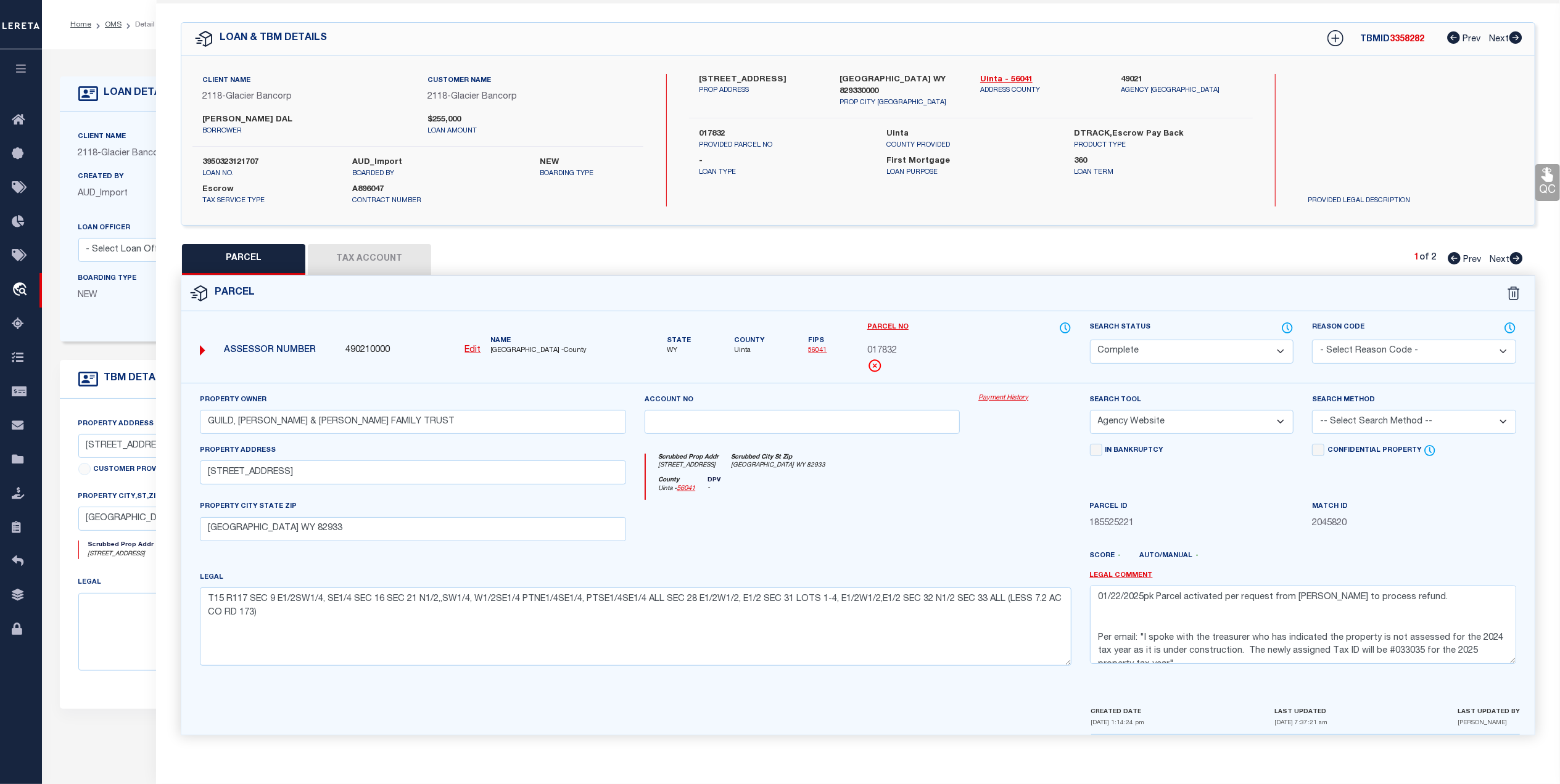
click at [1518, 252] on icon at bounding box center [1516, 258] width 13 height 12
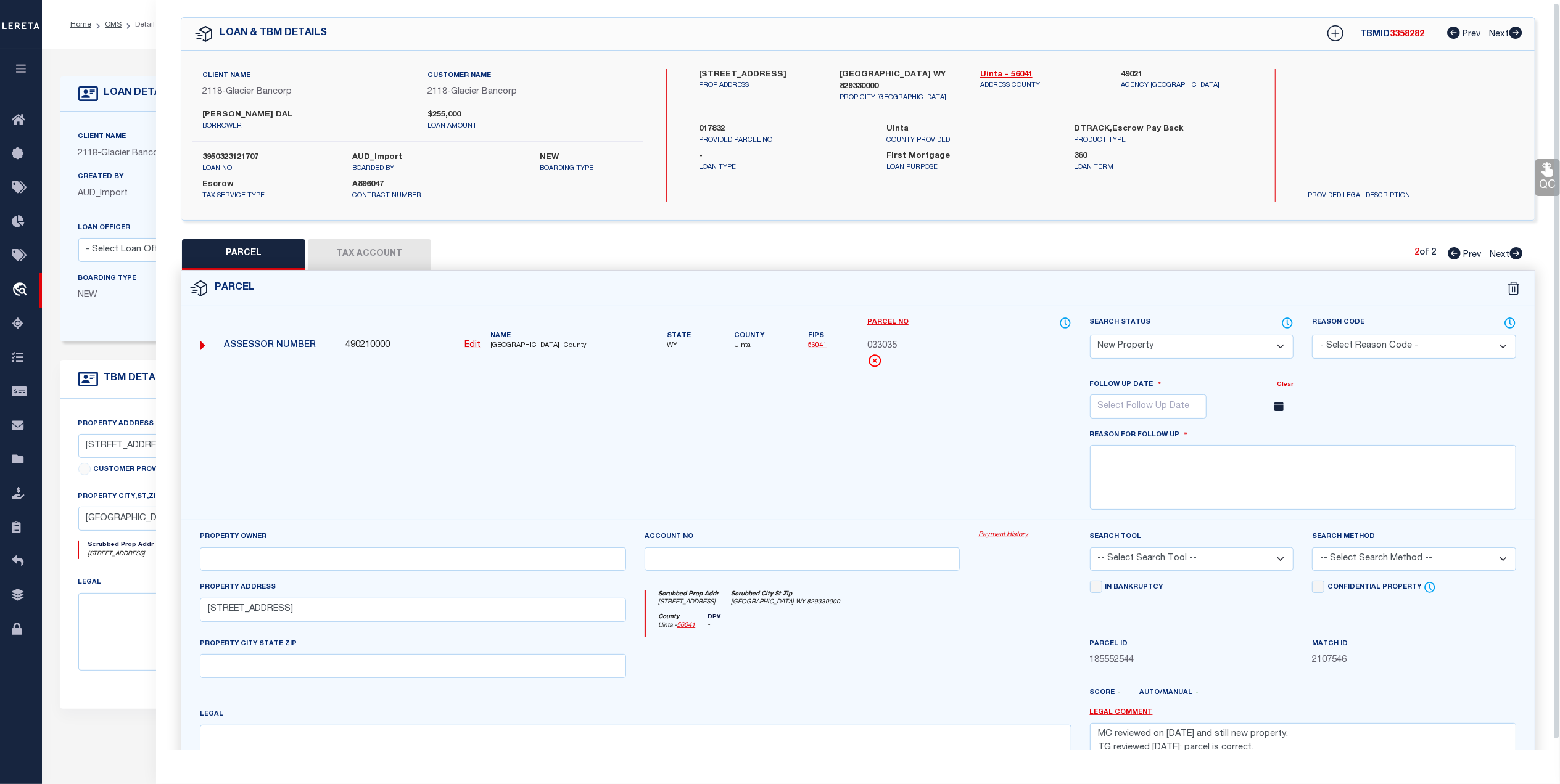
scroll to position [37, 0]
click at [815, 346] on link "56041" at bounding box center [817, 345] width 19 height 7
click at [726, 399] on div at bounding box center [635, 449] width 890 height 143
drag, startPoint x: 910, startPoint y: 341, endPoint x: 862, endPoint y: 341, distance: 48.0
click at [862, 341] on div "Parcel No 033035" at bounding box center [969, 347] width 223 height 62
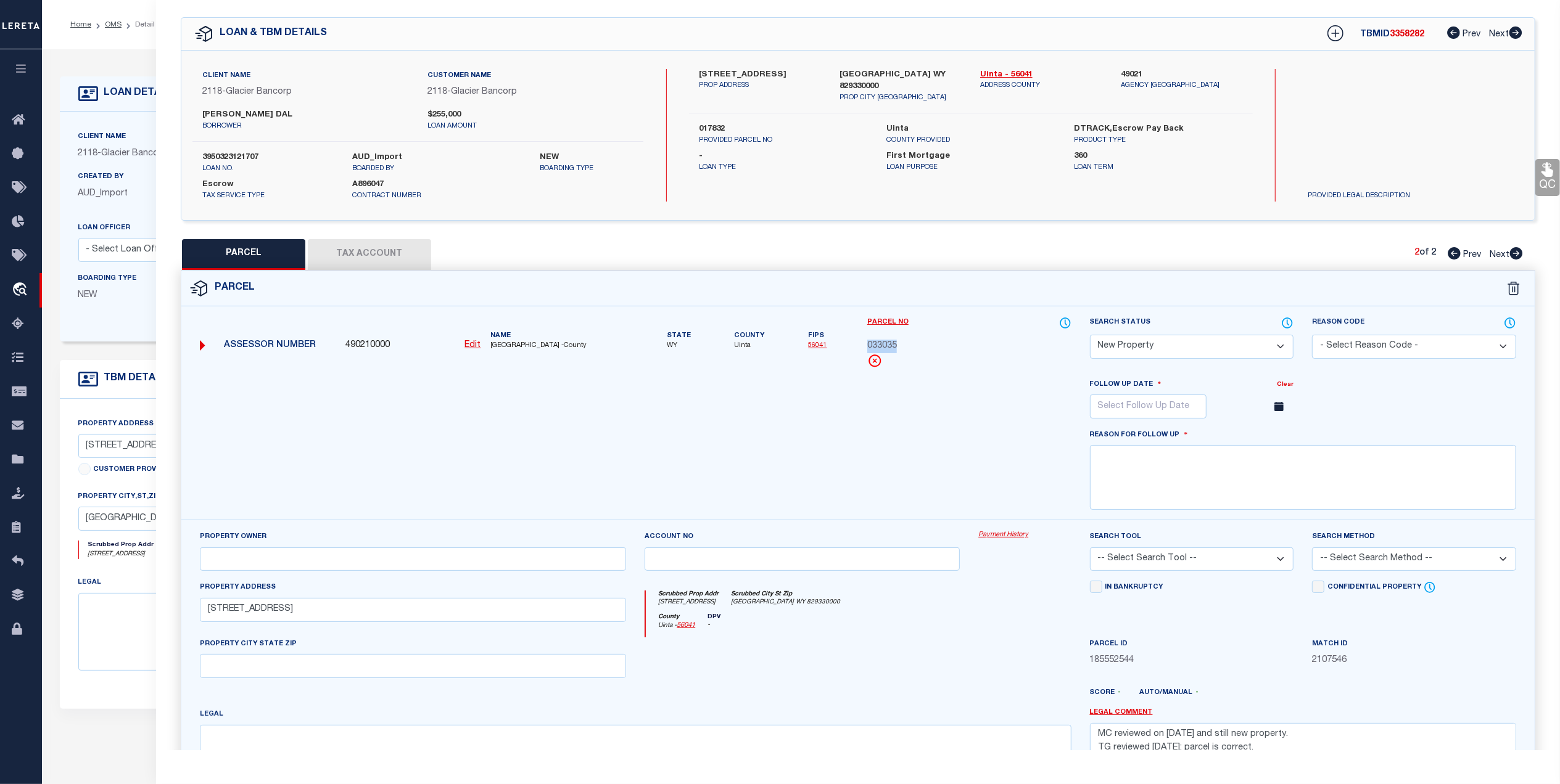
copy span "033035"
click at [368, 257] on button "Tax Account" at bounding box center [369, 254] width 123 height 31
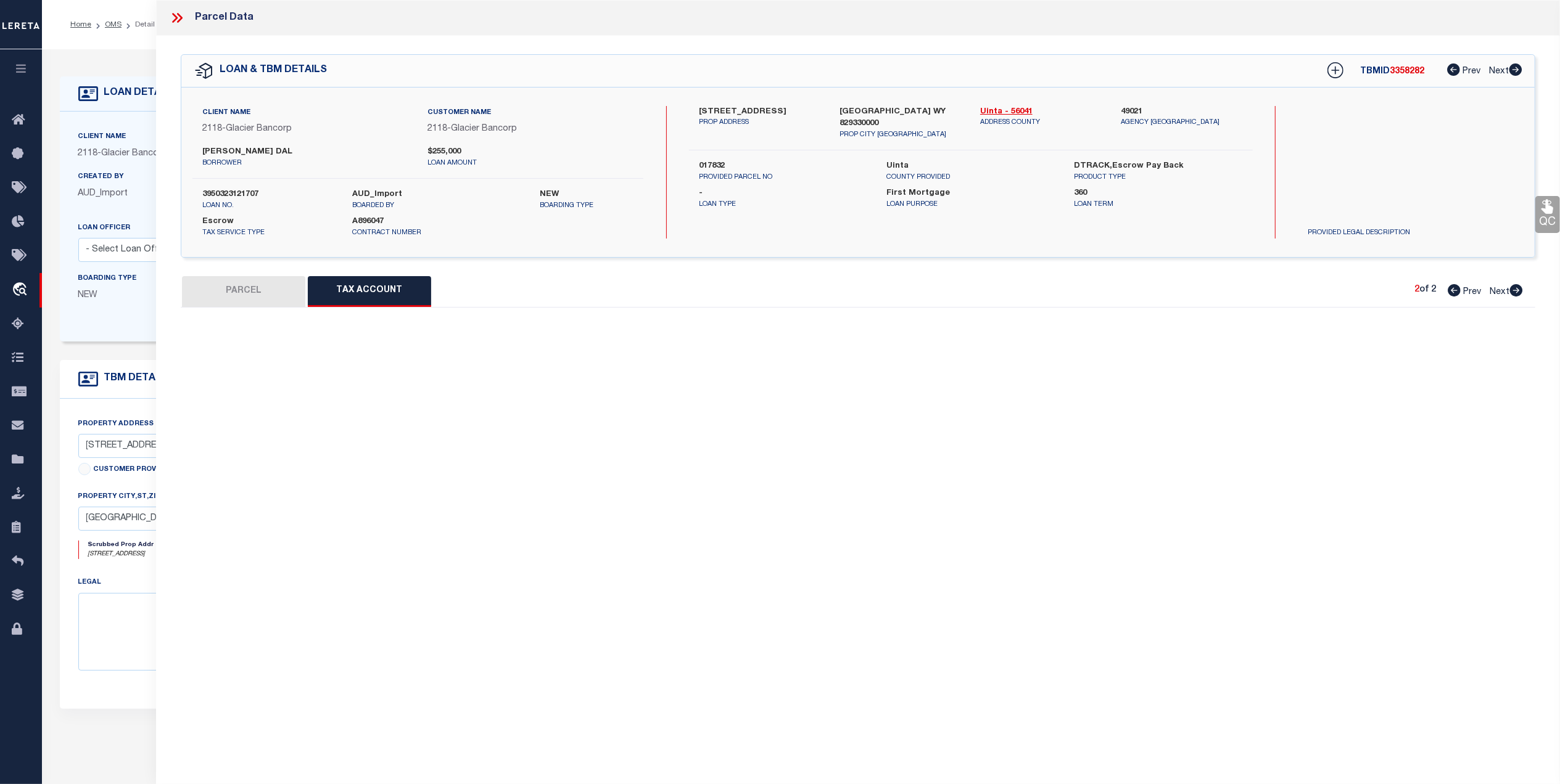
scroll to position [0, 0]
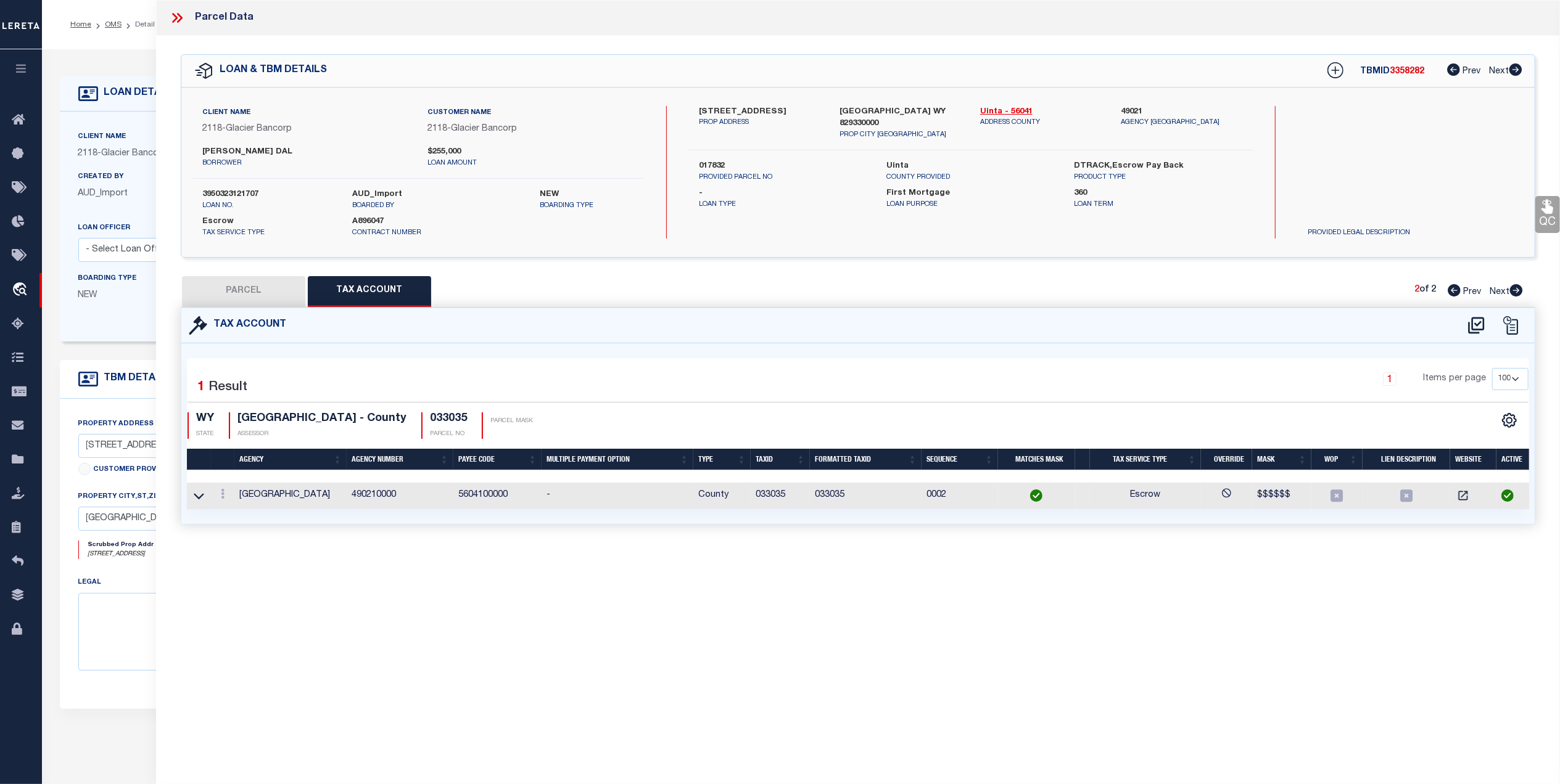
click at [275, 297] on button "PARCEL" at bounding box center [244, 292] width 123 height 31
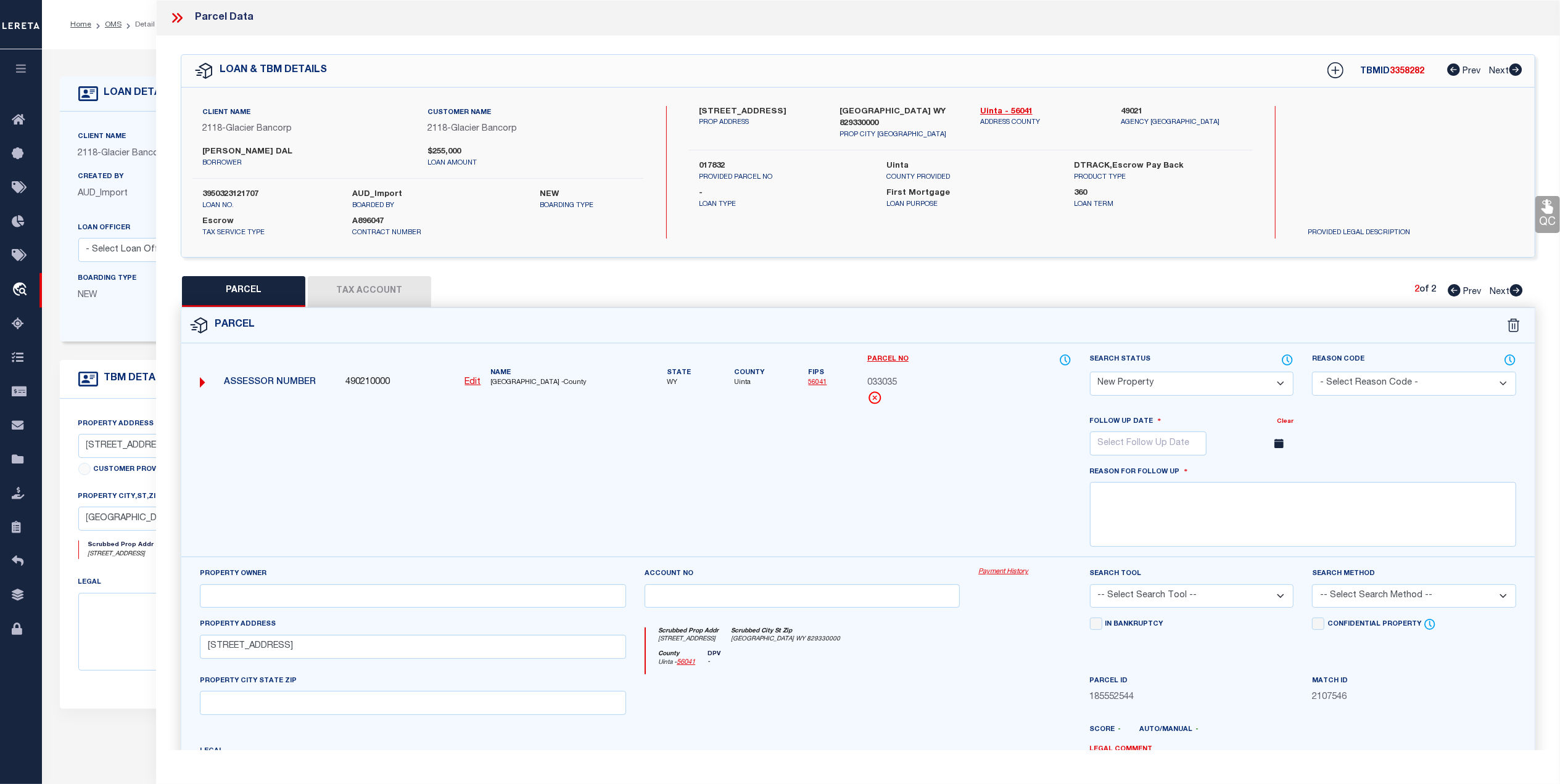
click at [182, 26] on icon at bounding box center [177, 18] width 16 height 16
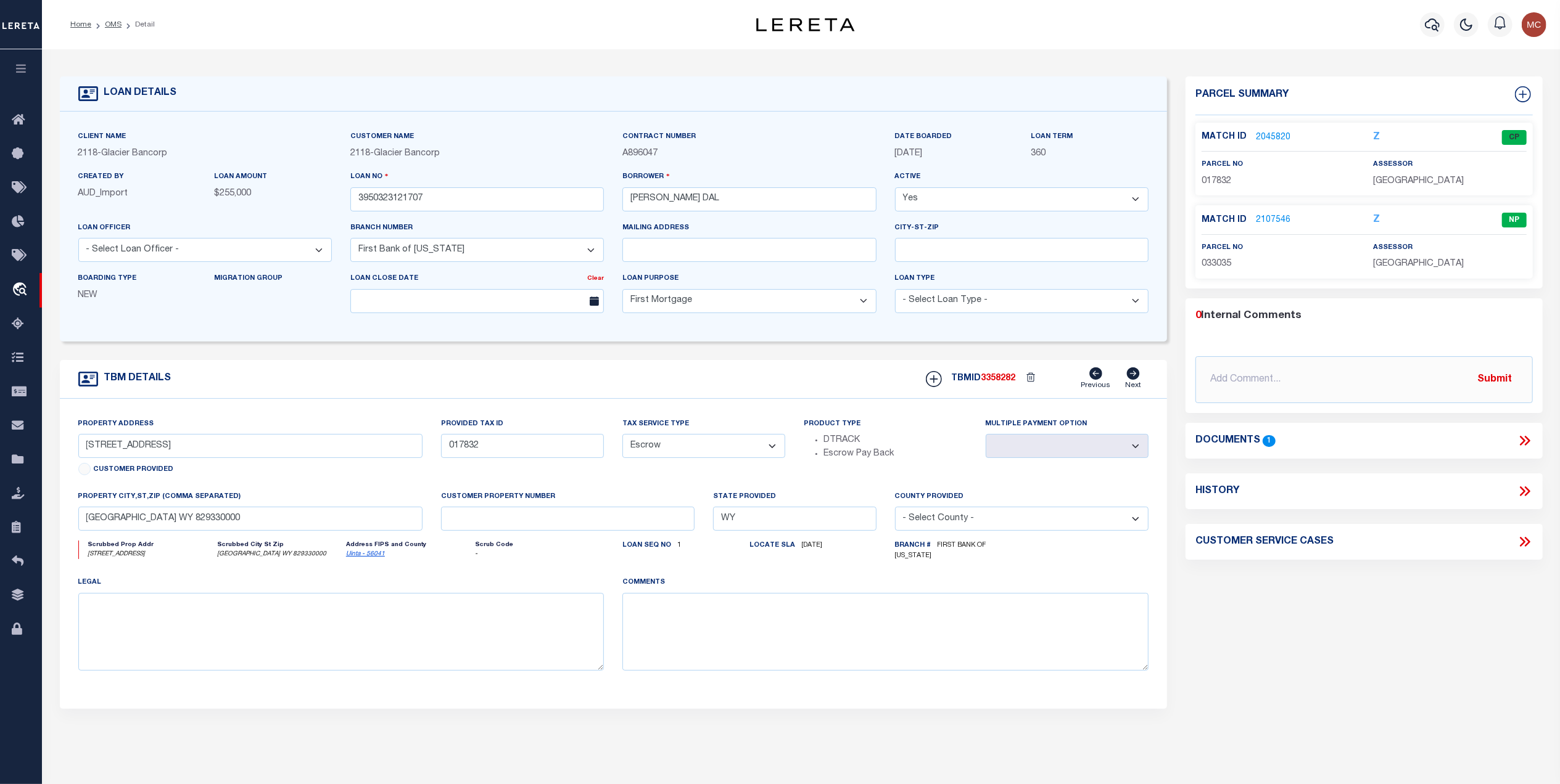
click at [1520, 447] on icon at bounding box center [1522, 441] width 5 height 10
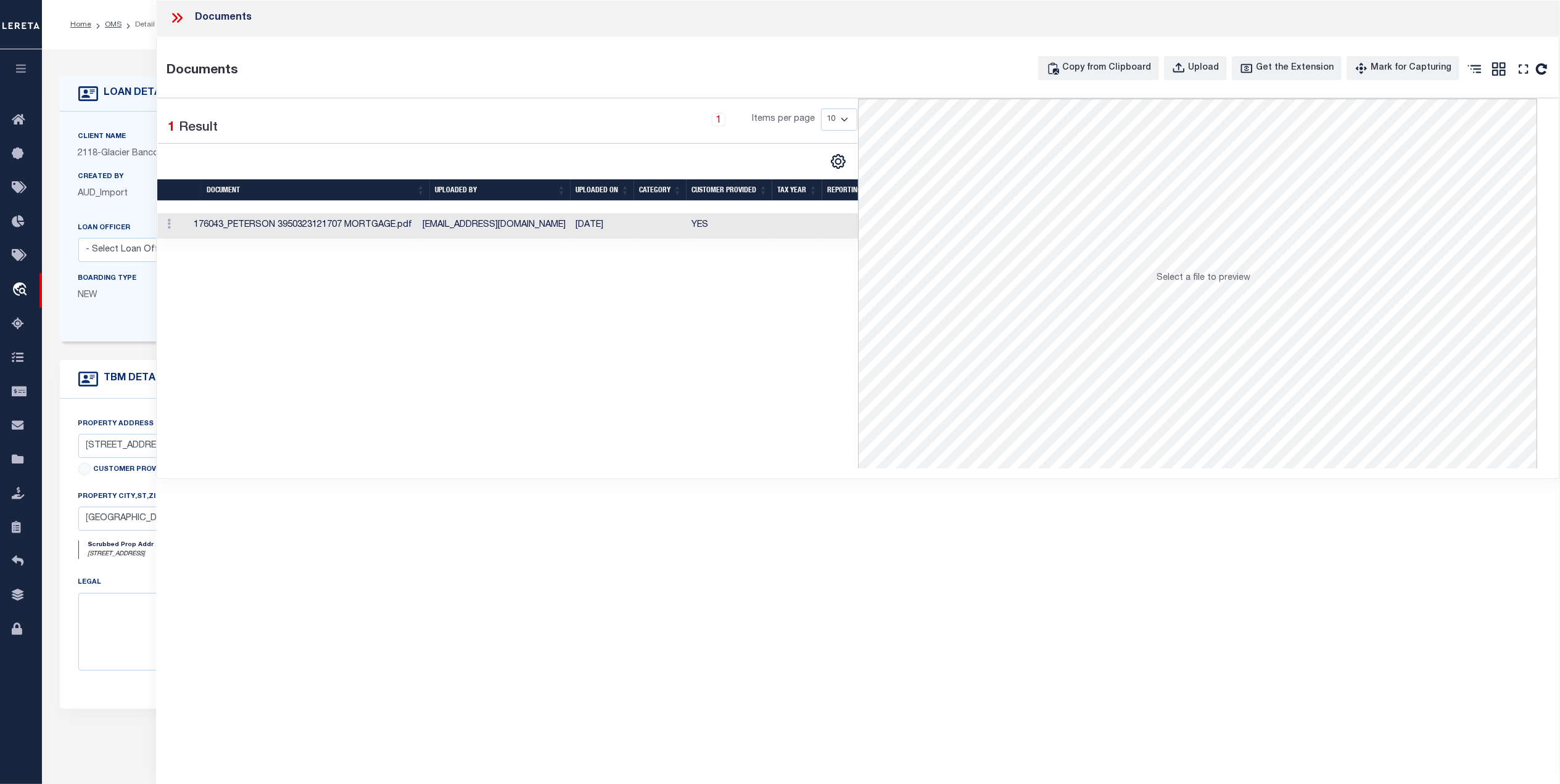
click at [604, 227] on td "08/13/2024" at bounding box center [602, 226] width 64 height 26
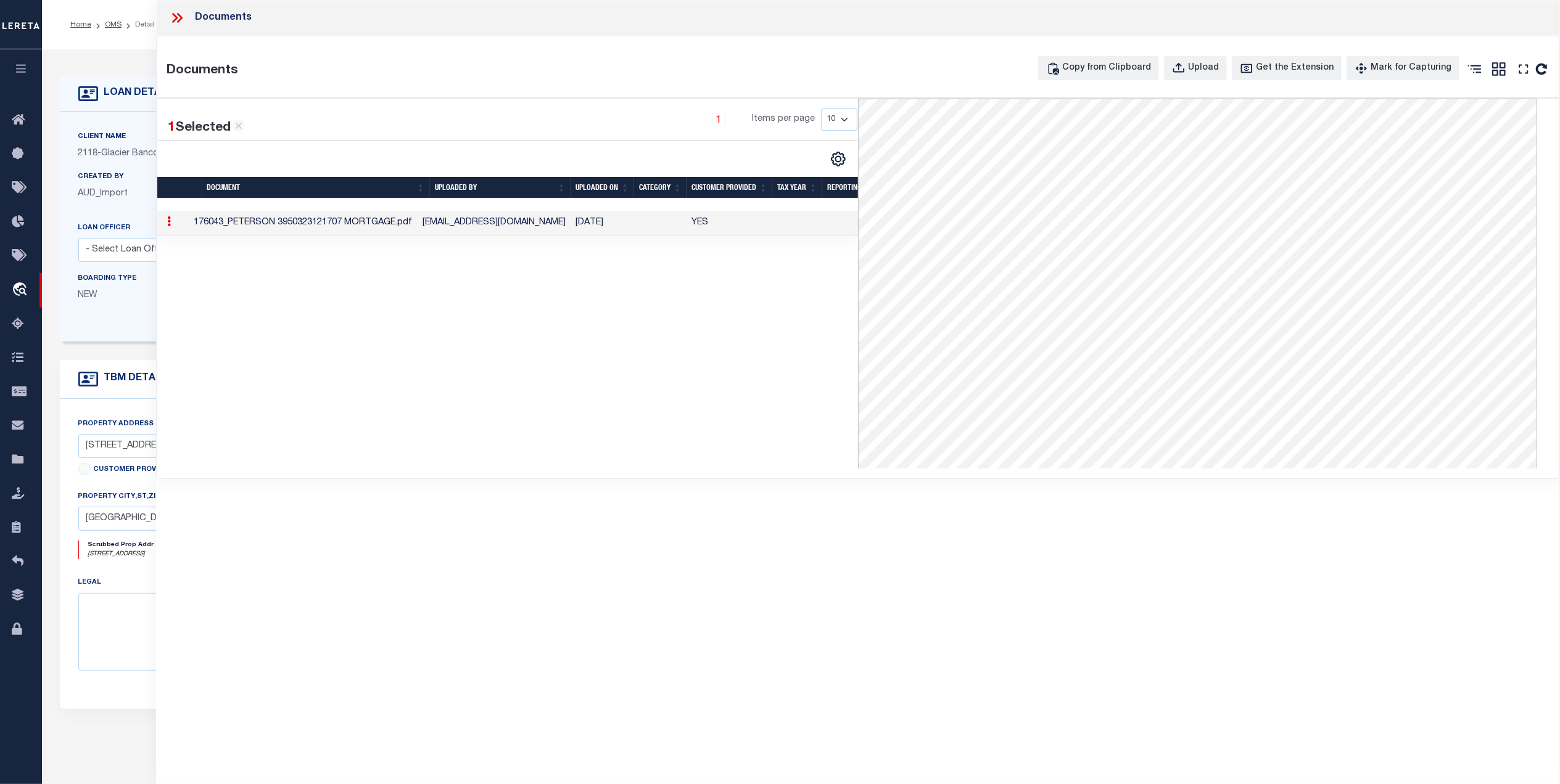
click at [174, 18] on icon at bounding box center [177, 18] width 16 height 16
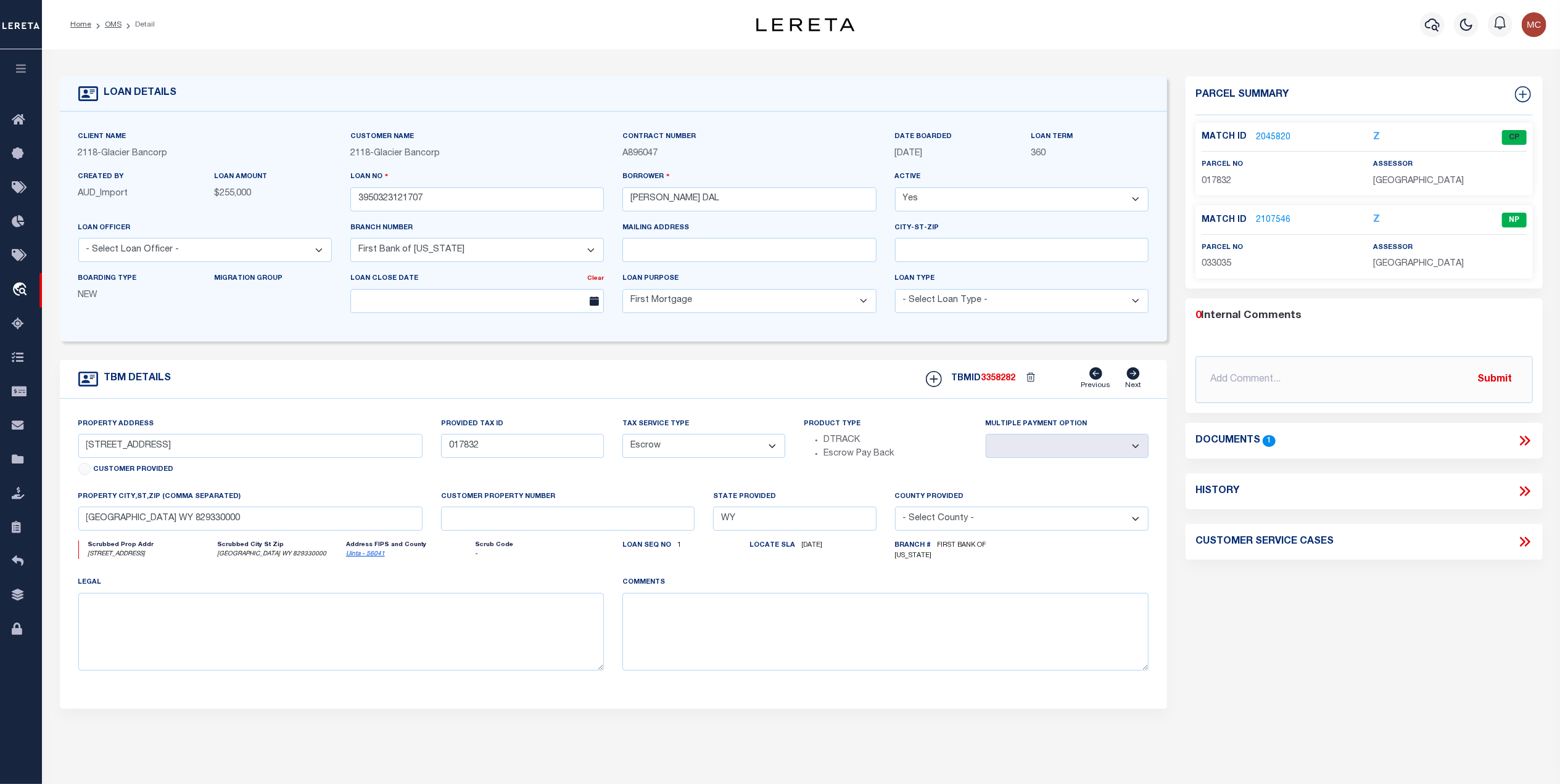
click at [1528, 441] on icon at bounding box center [1526, 441] width 5 height 10
click at [1523, 444] on icon at bounding box center [1522, 441] width 5 height 10
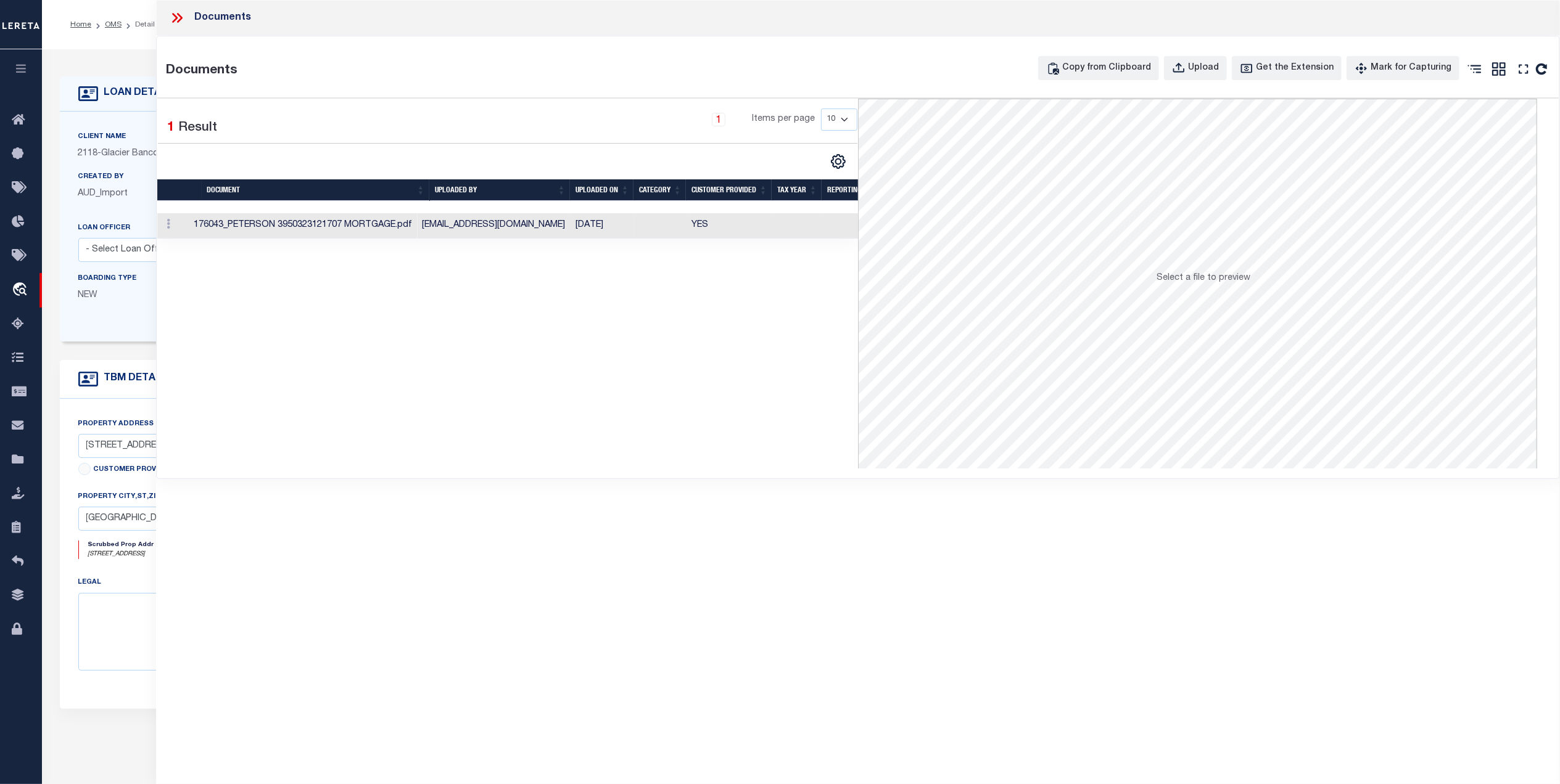
click at [372, 230] on td "176043_PETERSON 3950323121707 MORTGAGE.pdf" at bounding box center [303, 226] width 228 height 26
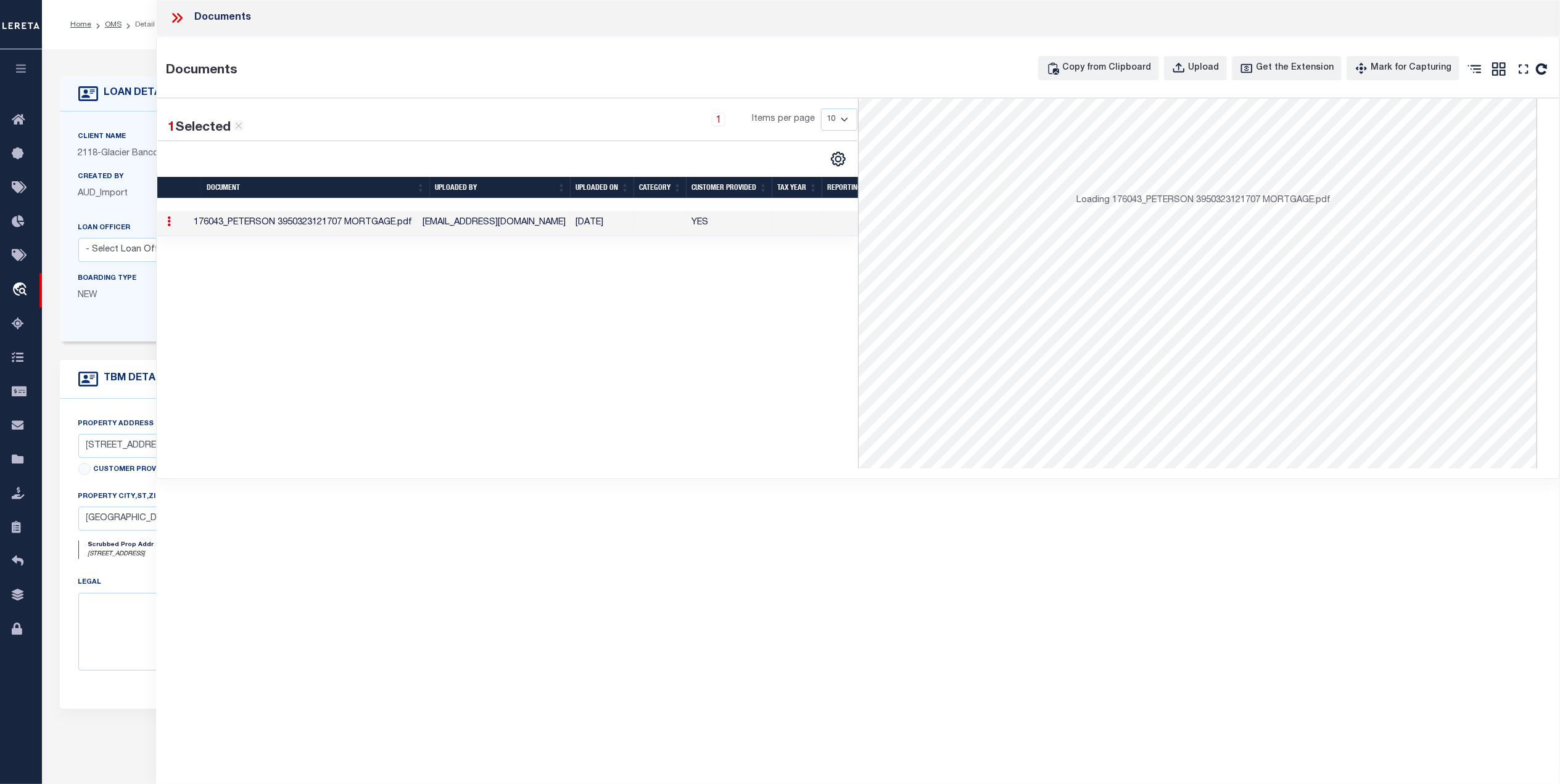
scroll to position [82, 0]
click at [165, 19] on div "Documents" at bounding box center [857, 18] width 1403 height 36
click at [167, 18] on div "Documents" at bounding box center [857, 18] width 1403 height 36
click at [178, 13] on icon at bounding box center [177, 18] width 16 height 16
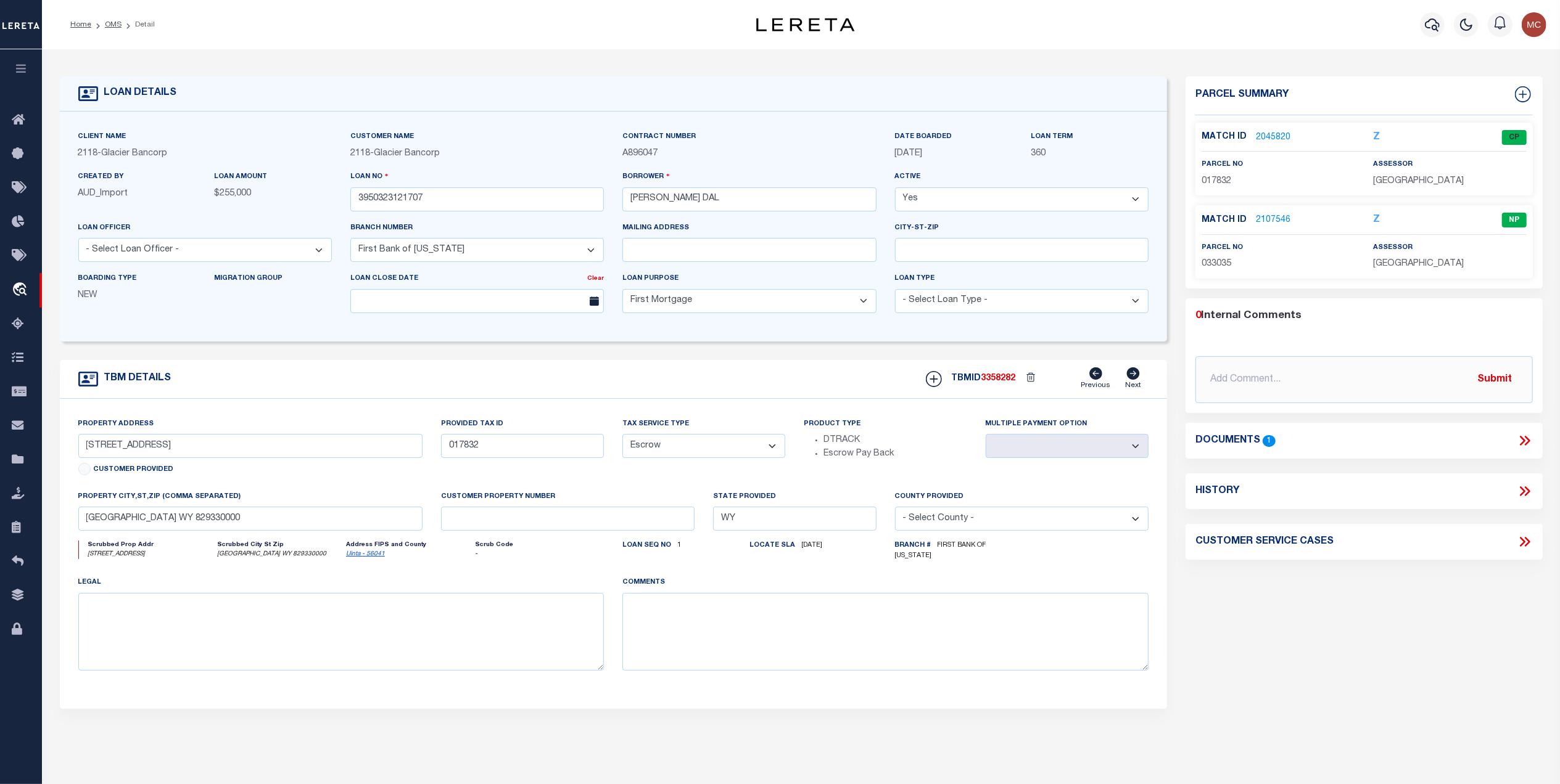
click at [1263, 215] on link "2107546" at bounding box center [1273, 220] width 35 height 13
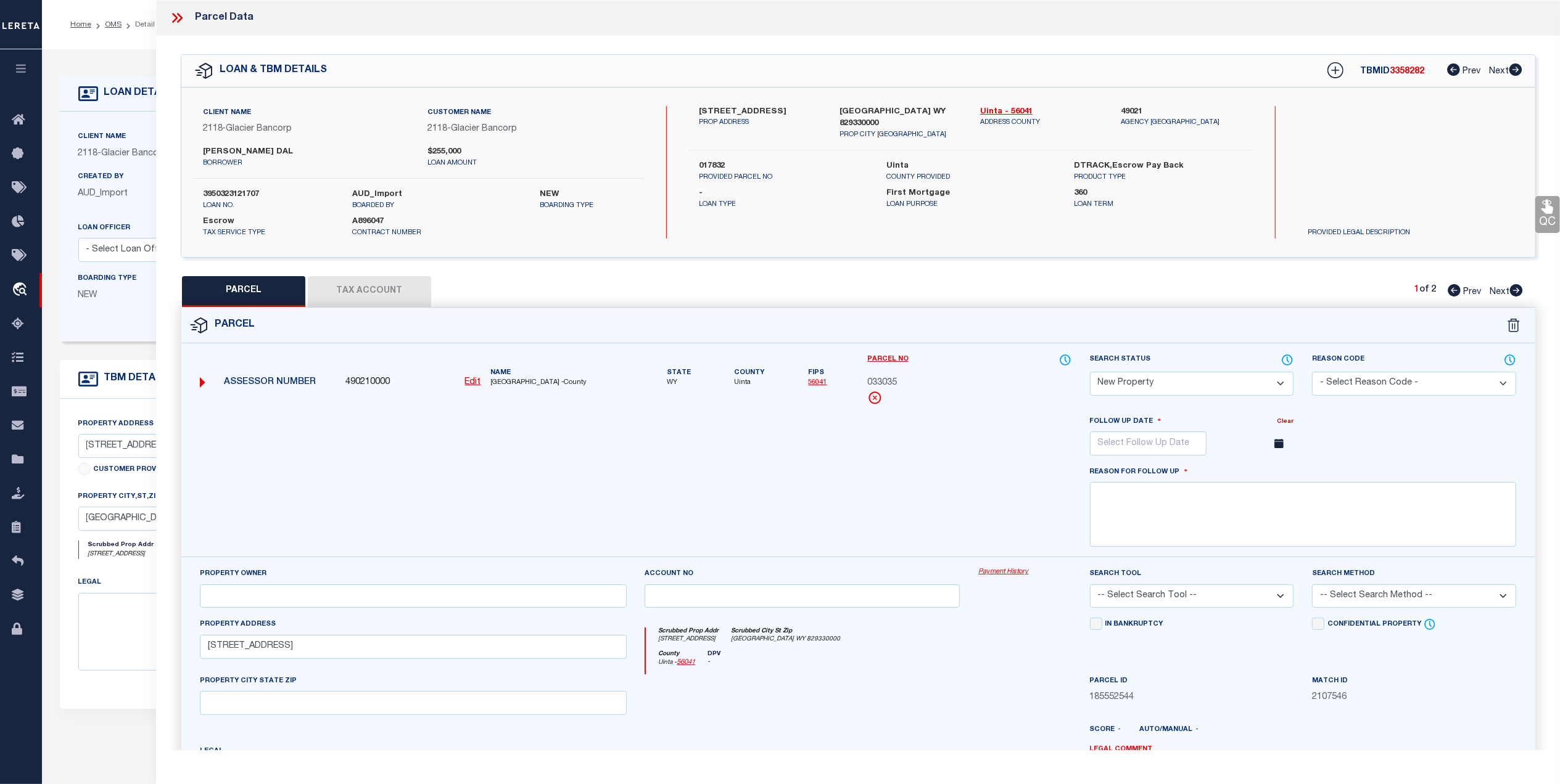
click at [171, 13] on icon at bounding box center [177, 18] width 16 height 16
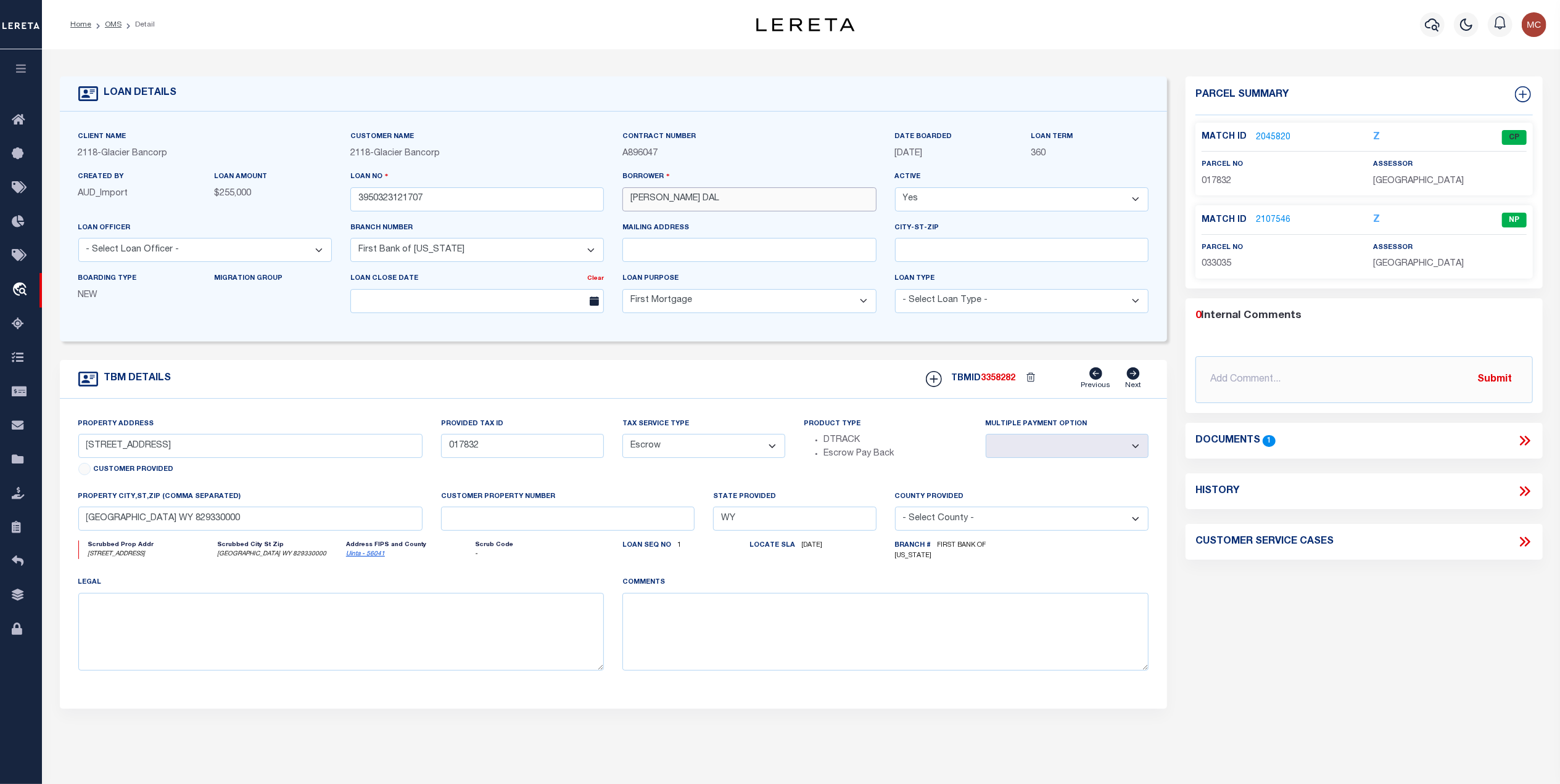
drag, startPoint x: 735, startPoint y: 201, endPoint x: 596, endPoint y: 212, distance: 139.4
click at [596, 212] on div "Client Name 2118 - Glacier Bancorp Customer Name 2118 - Glacier Bancorp" at bounding box center [614, 226] width 1089 height 193
drag, startPoint x: 1443, startPoint y: 182, endPoint x: 1365, endPoint y: 181, distance: 78.0
click at [1365, 181] on div "assessor UINTA COUNTY" at bounding box center [1449, 173] width 171 height 30
copy span "UINTA COUNTY"
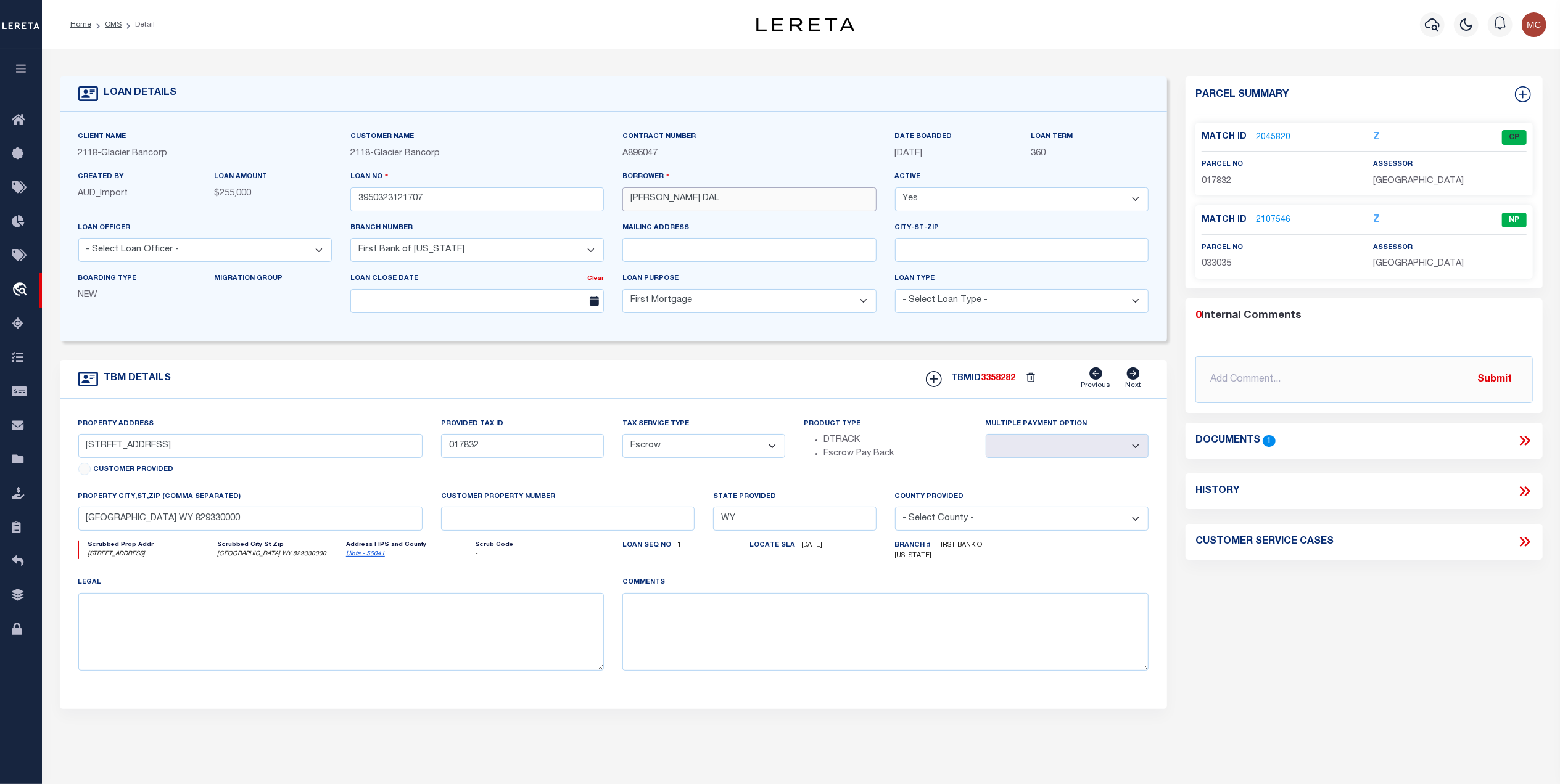
drag, startPoint x: 711, startPoint y: 206, endPoint x: 593, endPoint y: 209, distance: 118.0
click at [579, 206] on div "Client Name 2118 - Glacier Bancorp Customer Name 2118 - Glacier Bancorp" at bounding box center [614, 226] width 1089 height 193
drag, startPoint x: 217, startPoint y: 461, endPoint x: 83, endPoint y: 461, distance: 134.0
click at [74, 461] on div "Property Address 18950 COUNTY ROAD 173 Customer Provided" at bounding box center [250, 454] width 362 height 73
drag, startPoint x: 230, startPoint y: 528, endPoint x: 74, endPoint y: 524, distance: 156.1
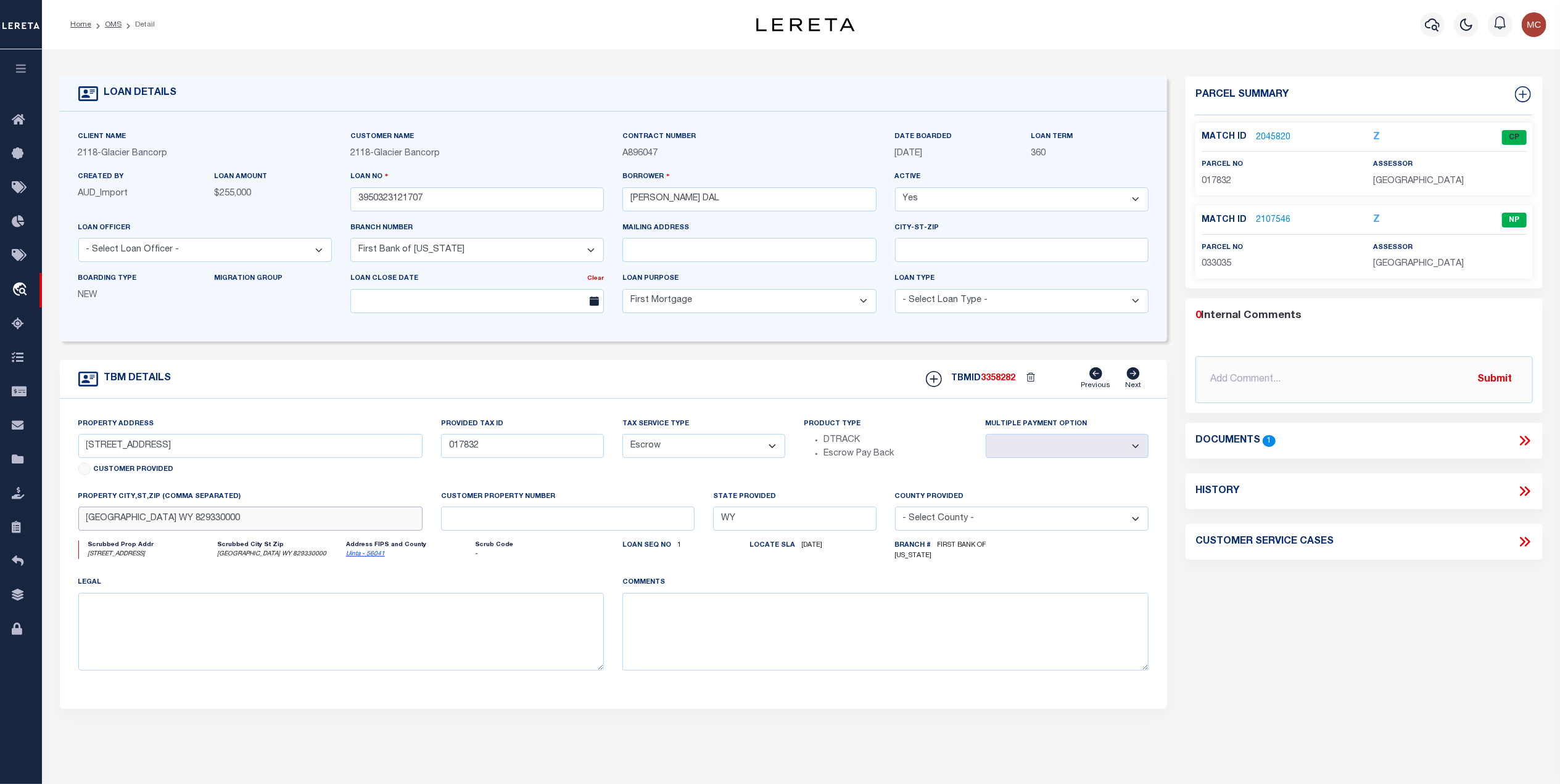
click at [69, 524] on div "property city,st,zip (Comma separated) PIEDMONT WY 829330000" at bounding box center [250, 515] width 362 height 50
click at [1365, 579] on div "Parcel Summary Match ID 2045820 Z parcel no 017832 assessor Z 0" at bounding box center [1364, 417] width 375 height 681
click at [1525, 443] on icon at bounding box center [1524, 440] width 16 height 16
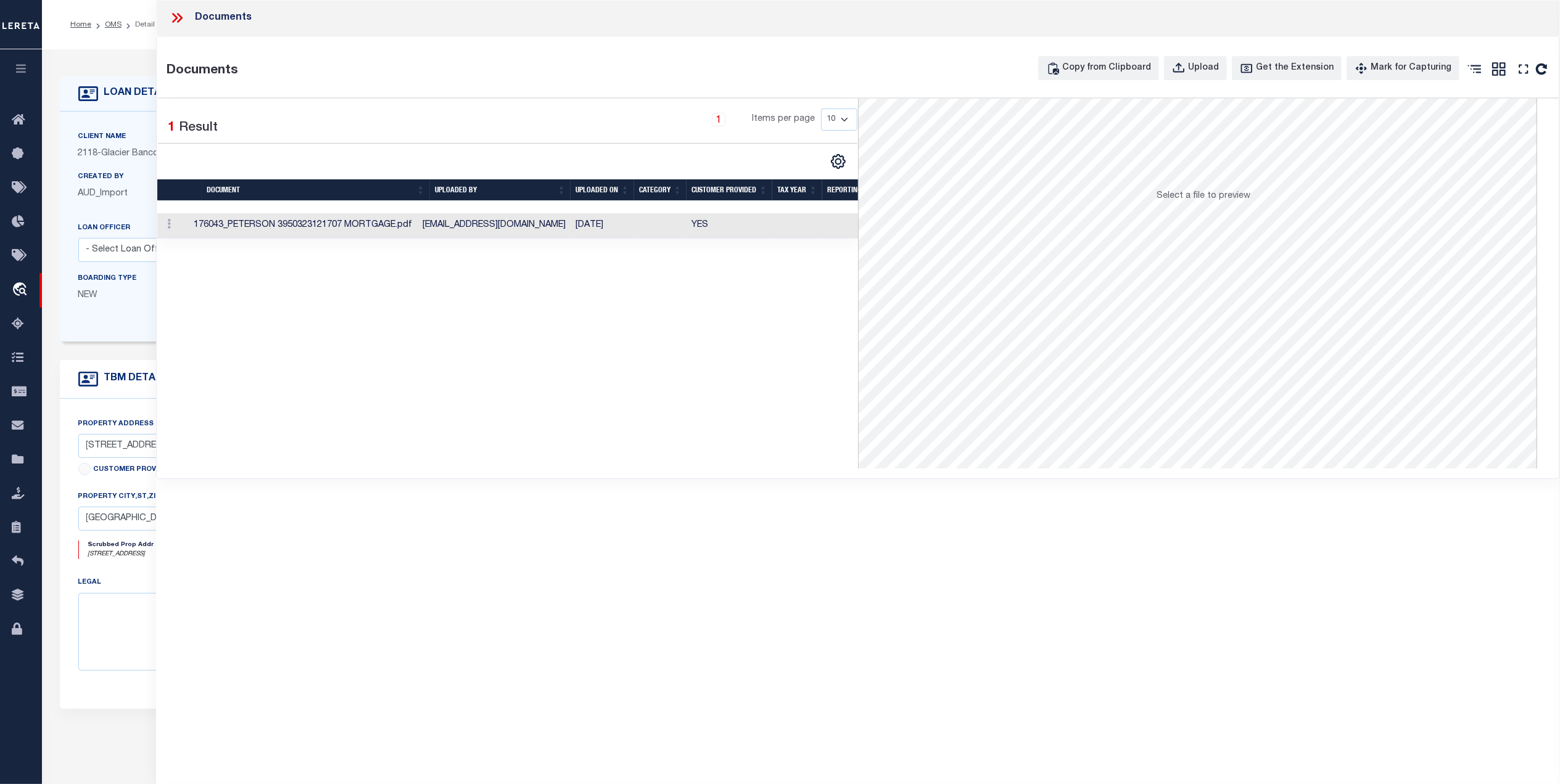
click at [756, 230] on td "YES" at bounding box center [729, 226] width 86 height 26
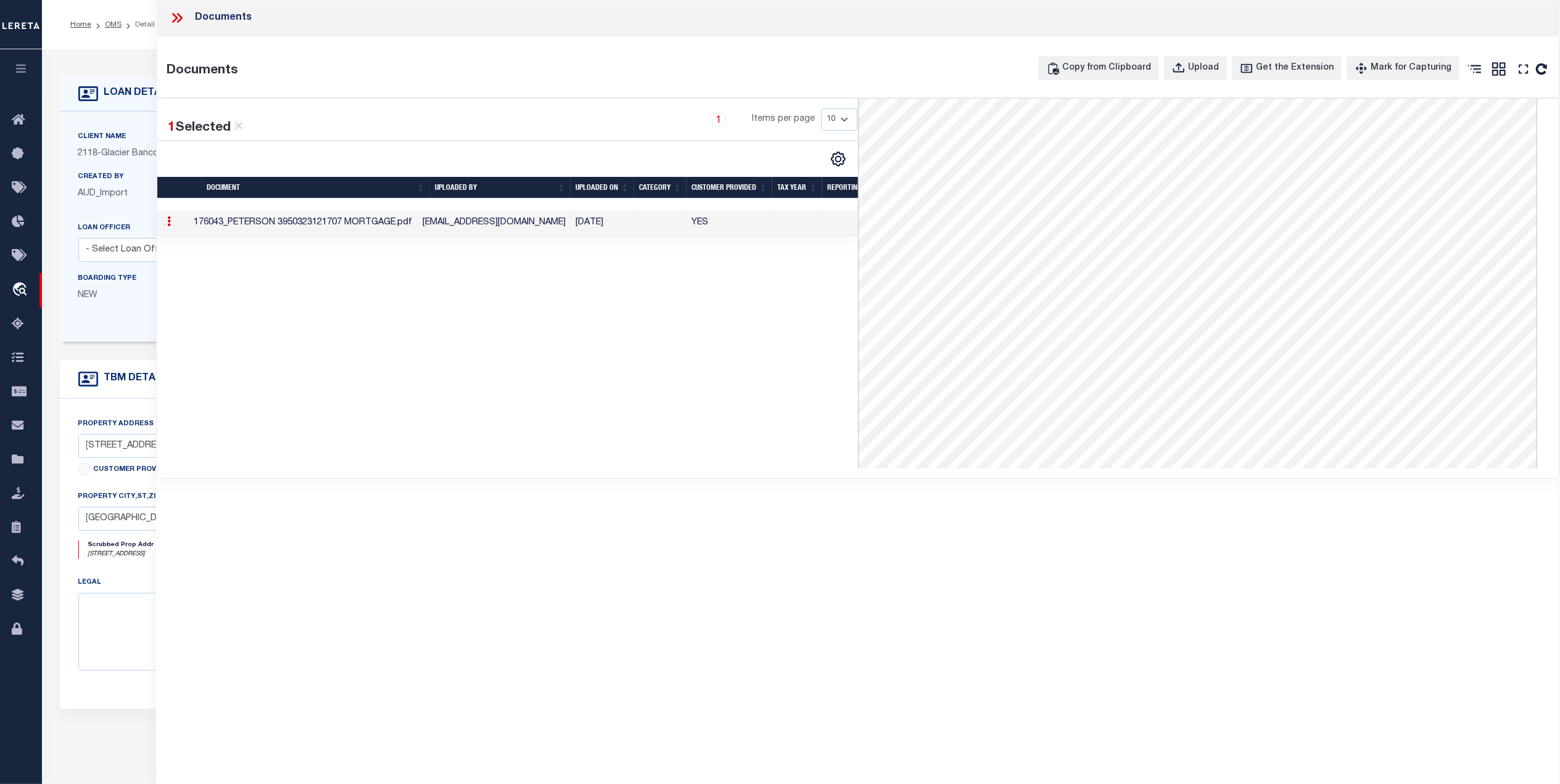
click at [175, 15] on icon at bounding box center [177, 18] width 16 height 16
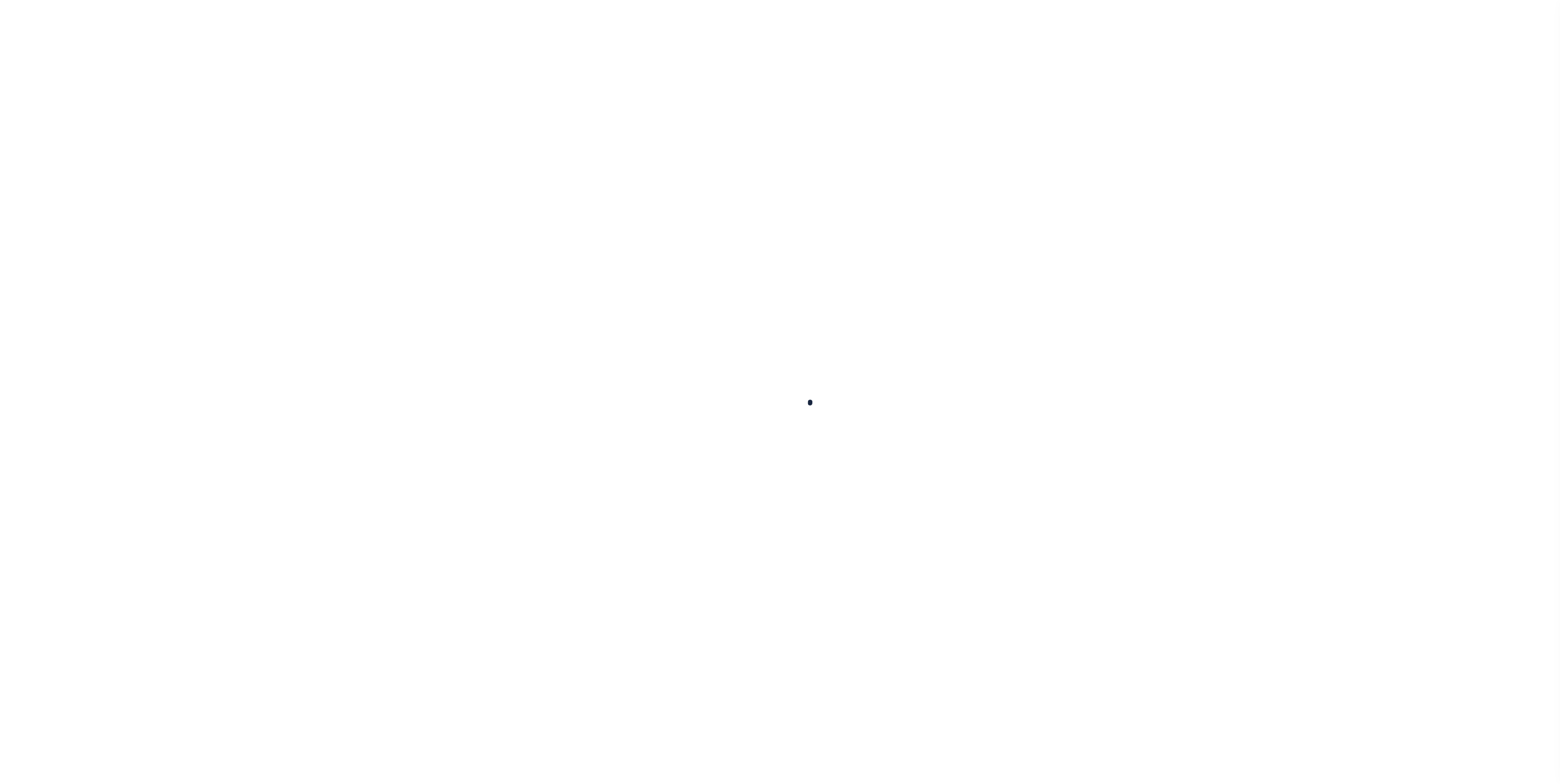
select select
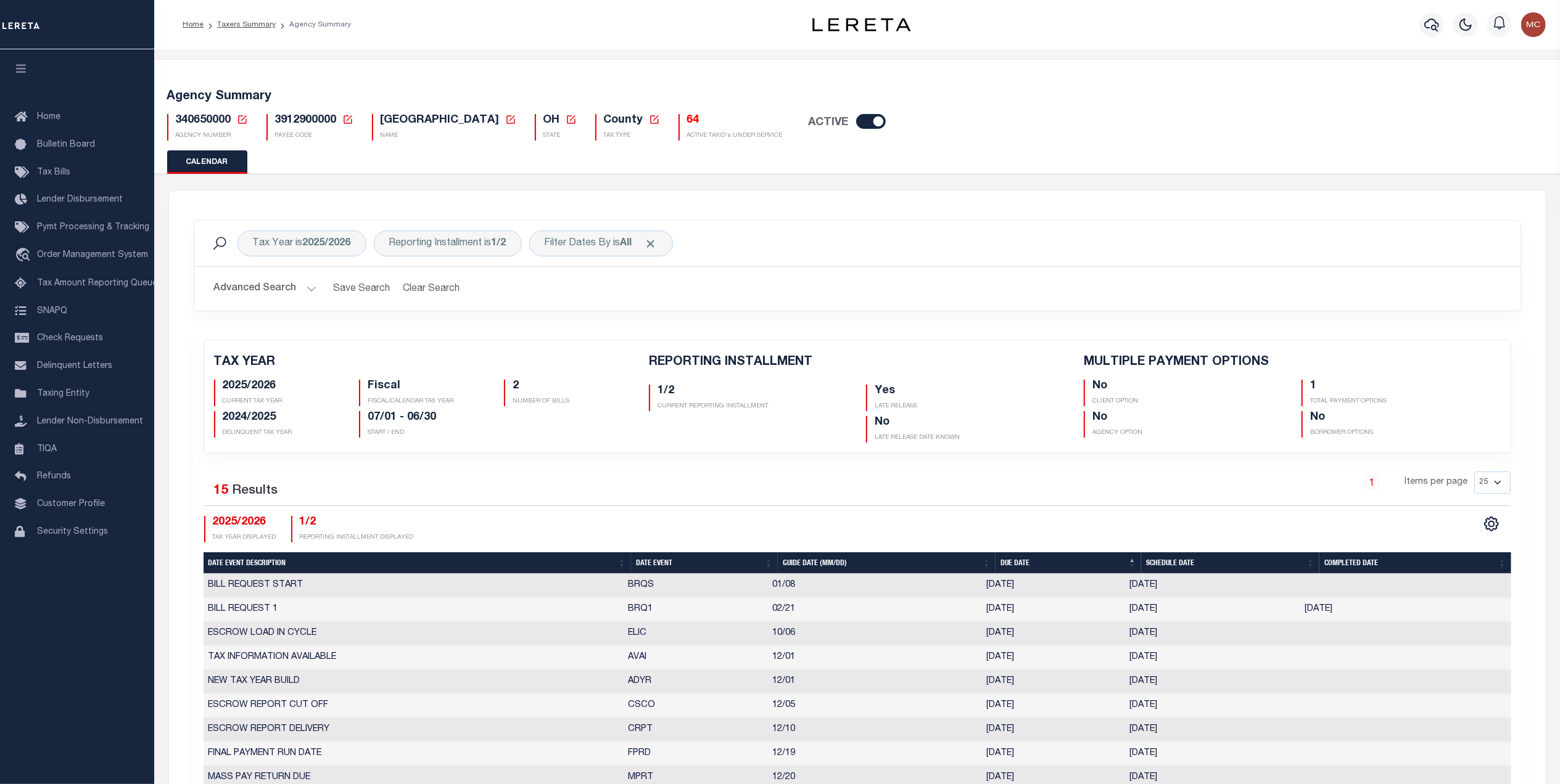
checkbox input "false"
type input "1"
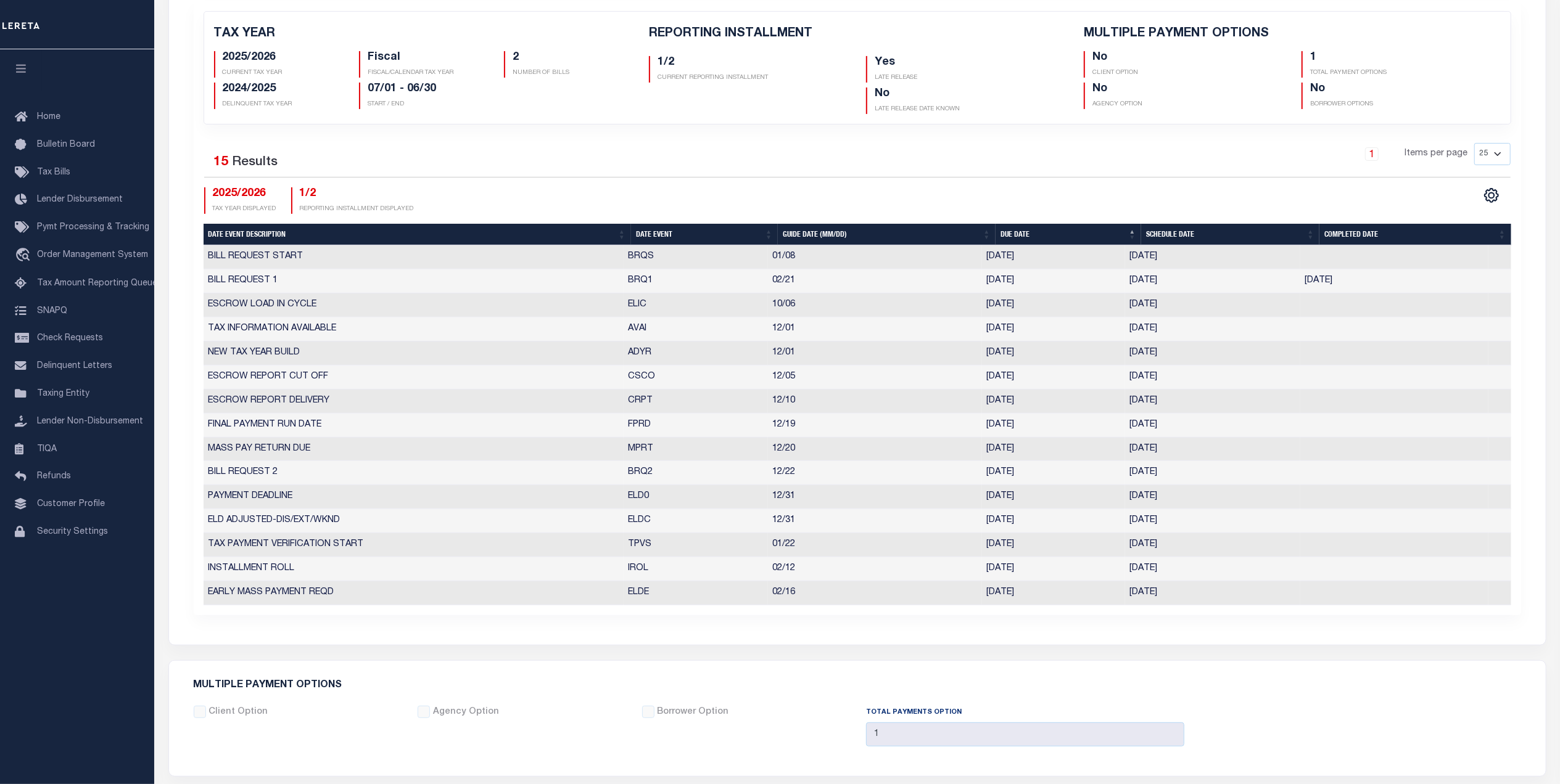
click at [649, 237] on th "Date Event" at bounding box center [704, 235] width 147 height 22
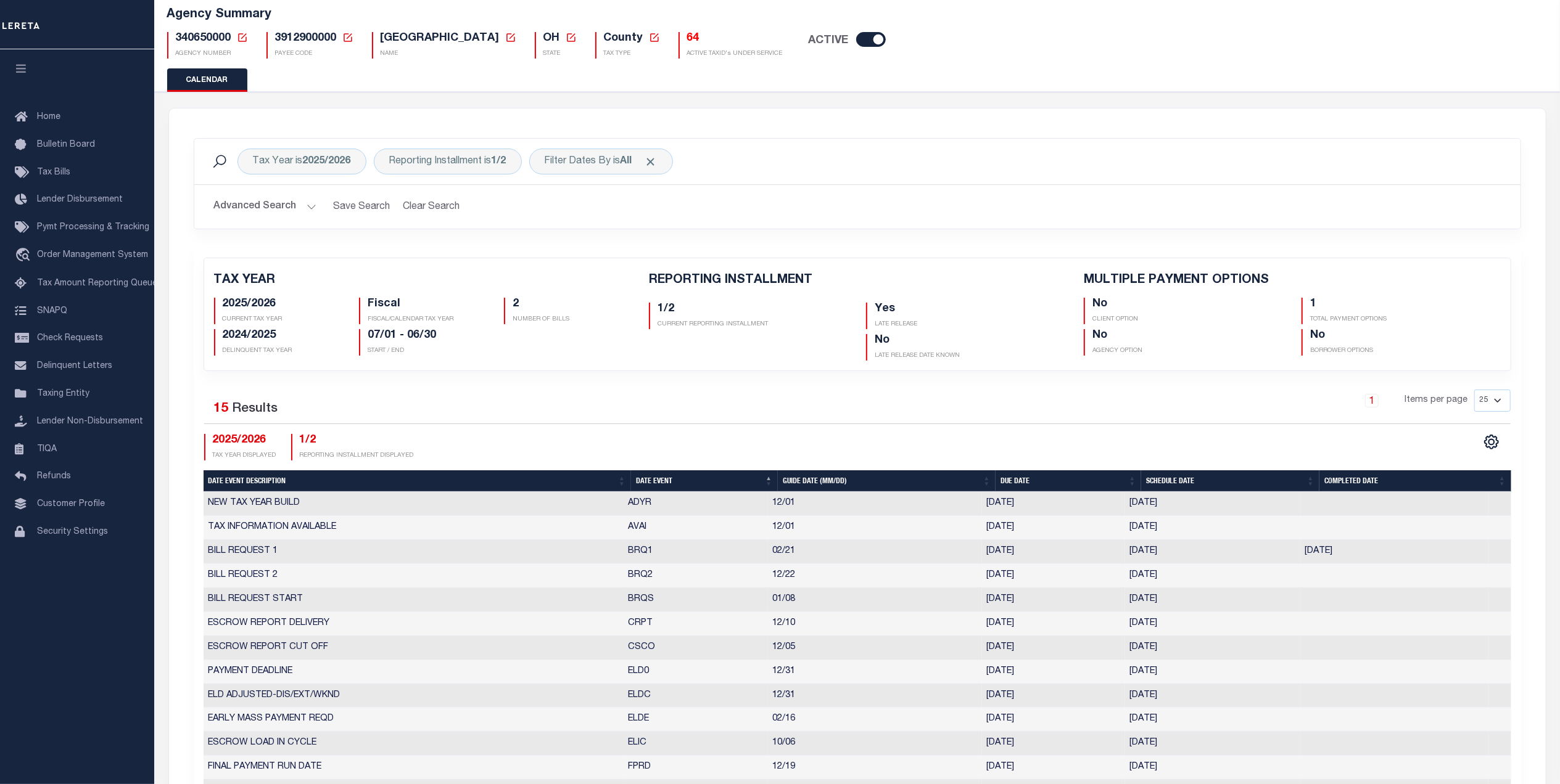
scroll to position [0, 0]
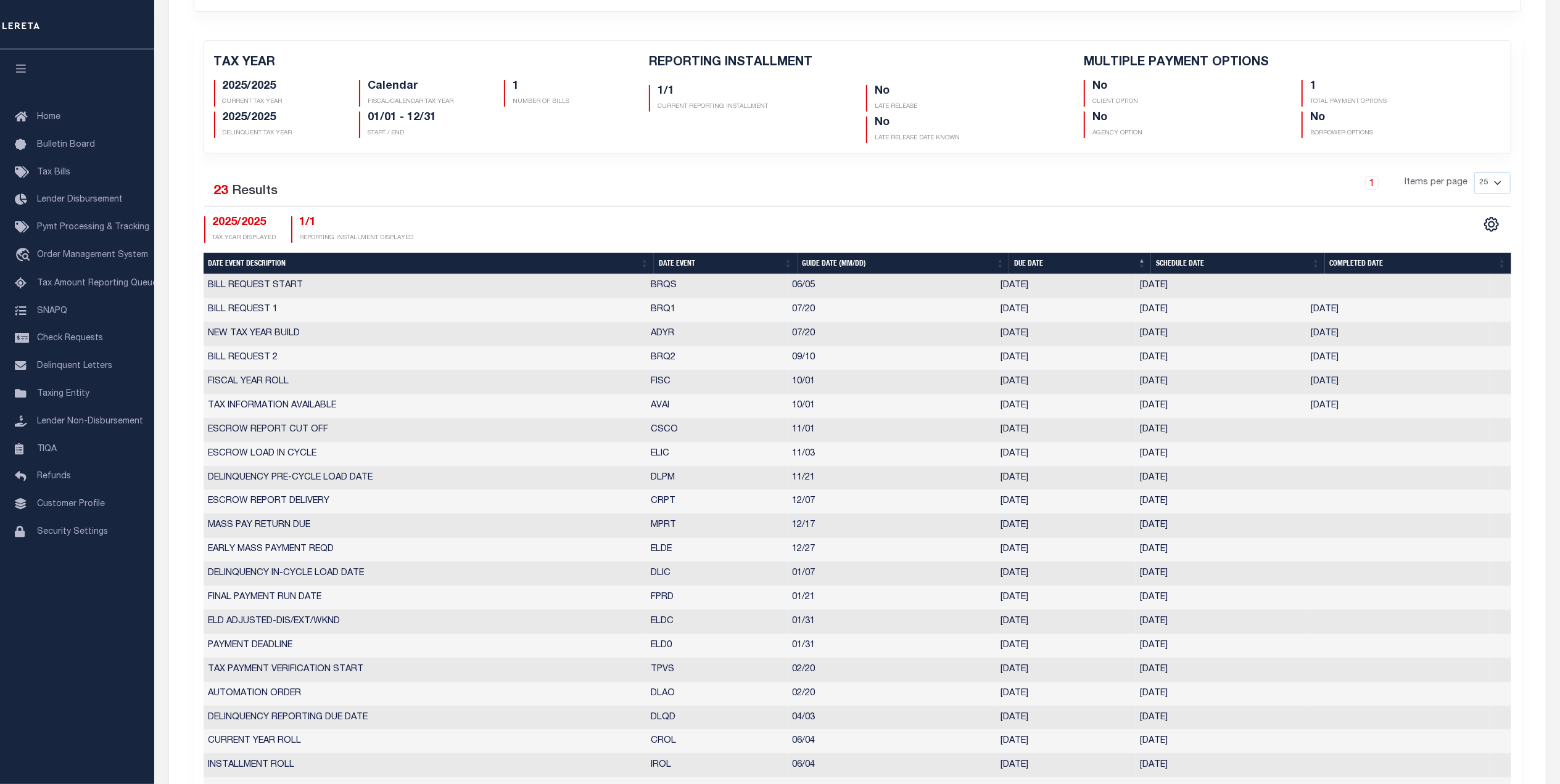
scroll to position [329, 0]
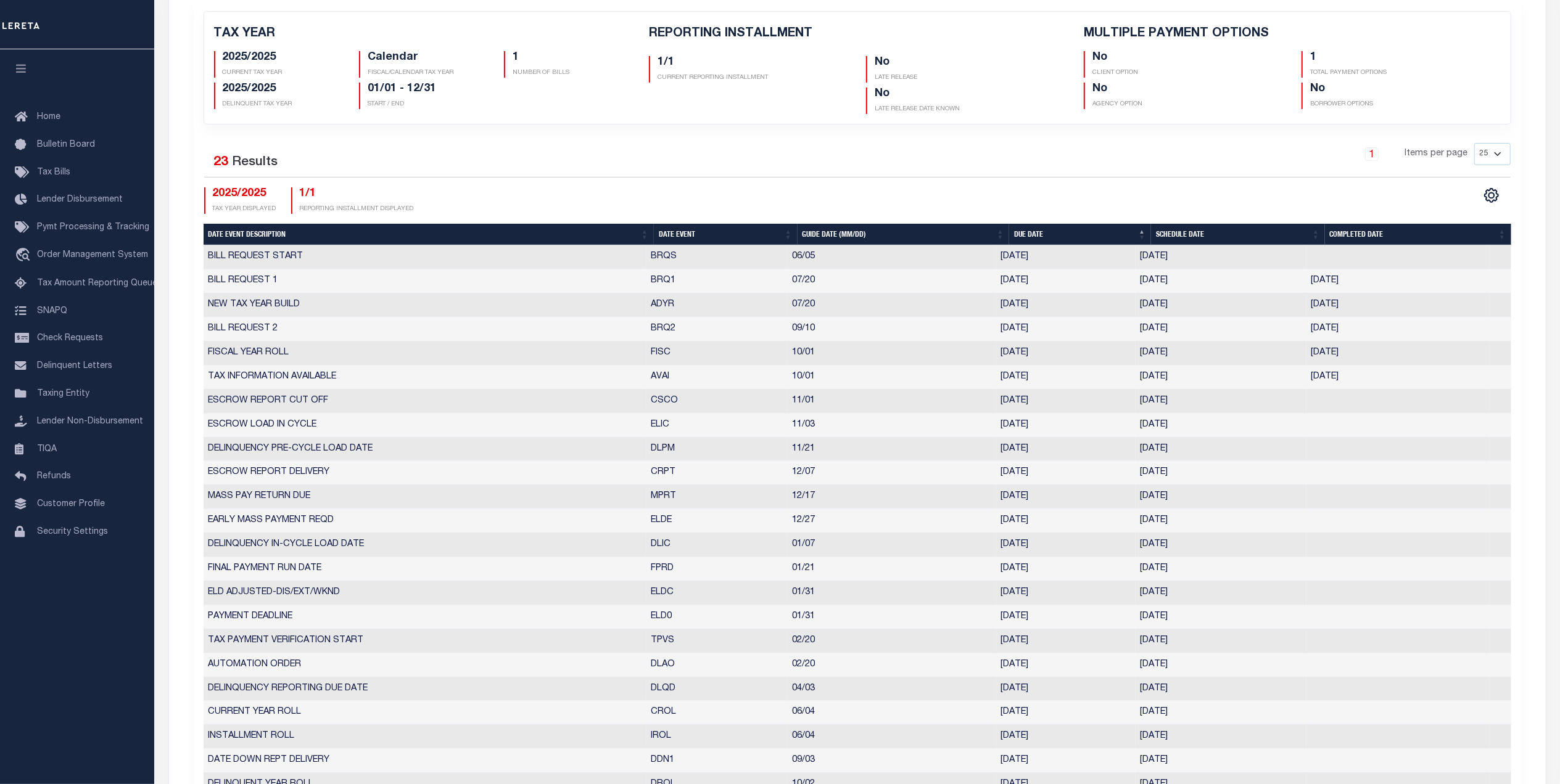
click at [679, 238] on th "Date Event" at bounding box center [725, 235] width 144 height 22
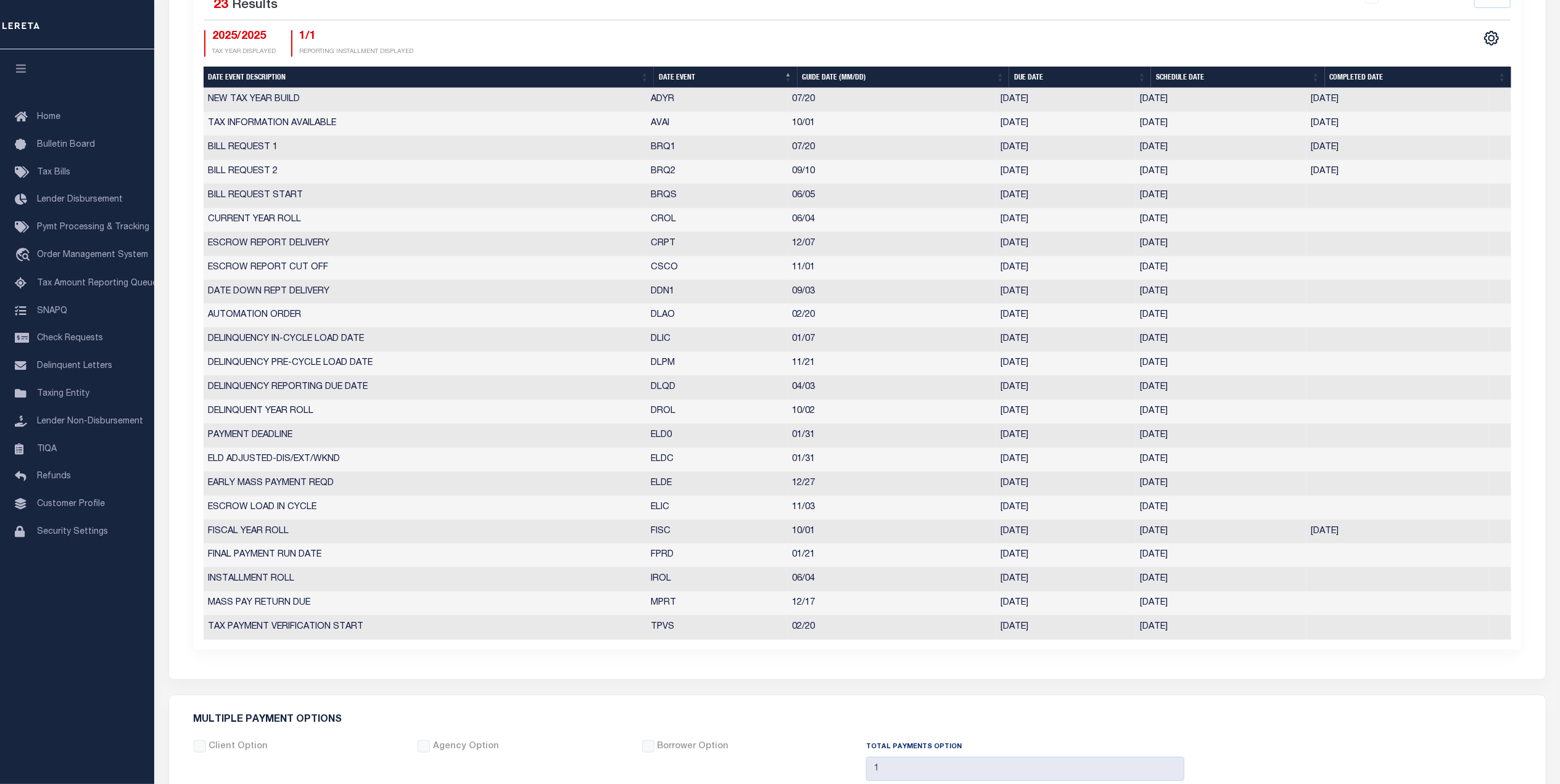
scroll to position [493, 0]
